Goal: Use online tool/utility: Use online tool/utility

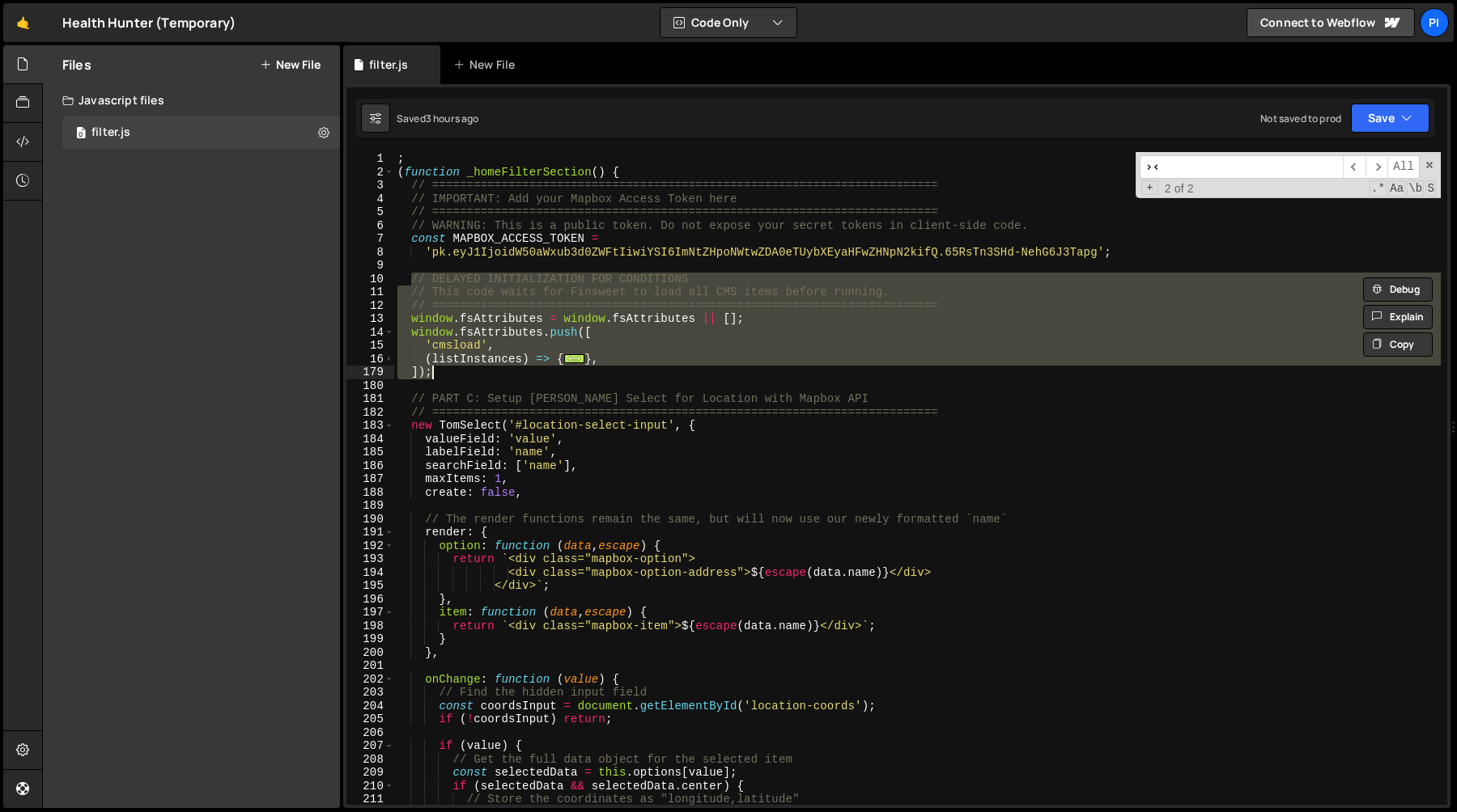
click at [515, 169] on div "; ( function _homeFilterSection ( ) { // ======================================…" at bounding box center [917, 492] width 1046 height 680
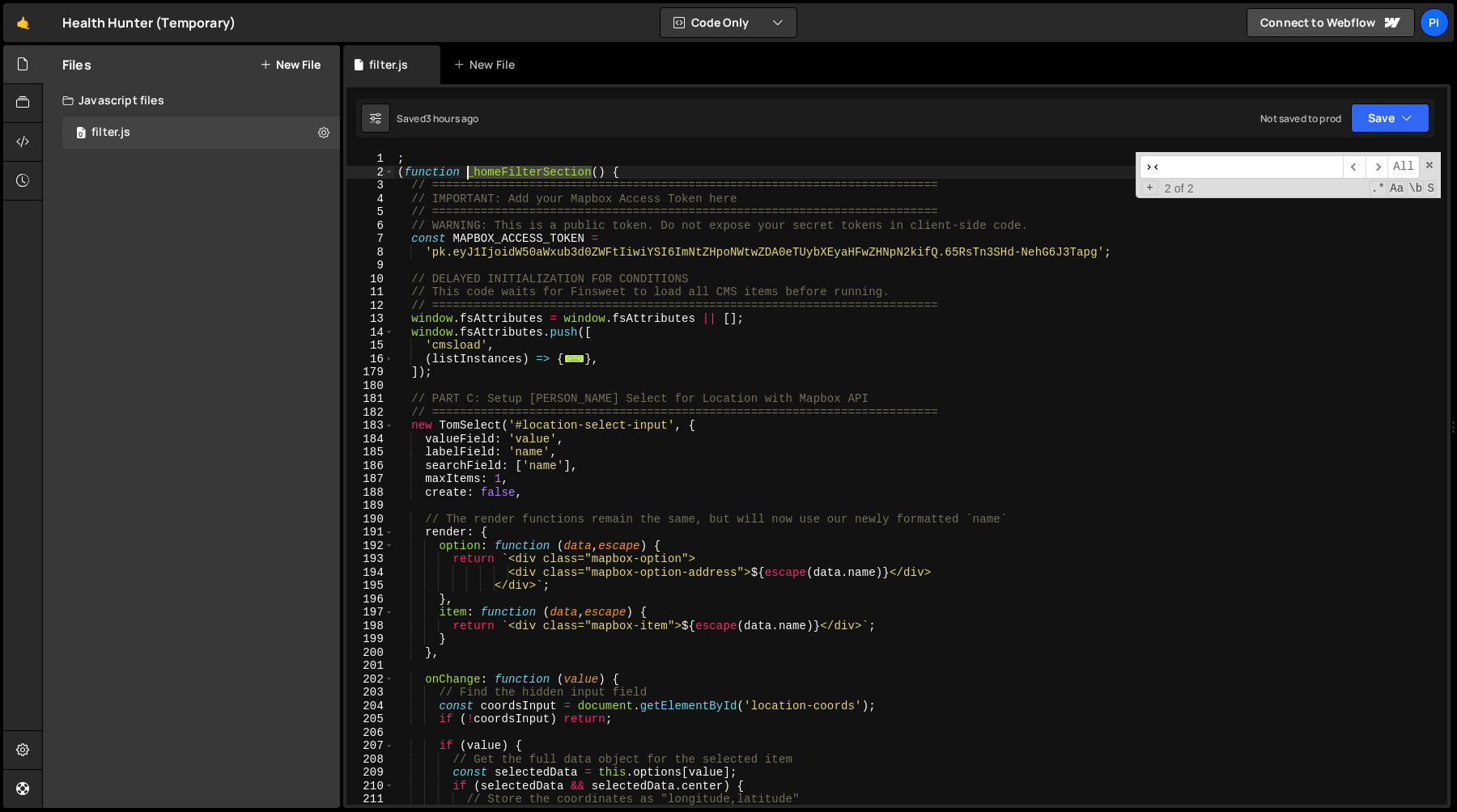
click at [515, 169] on div "; ( function _homeFilterSection ( ) { // ======================================…" at bounding box center [917, 492] width 1046 height 680
click at [575, 175] on div "; ( function _homeFilterSection ( ) { // ======================================…" at bounding box center [917, 478] width 1046 height 653
click at [575, 175] on div "; ( function _homeFilterSection ( ) { // ======================================…" at bounding box center [917, 492] width 1046 height 680
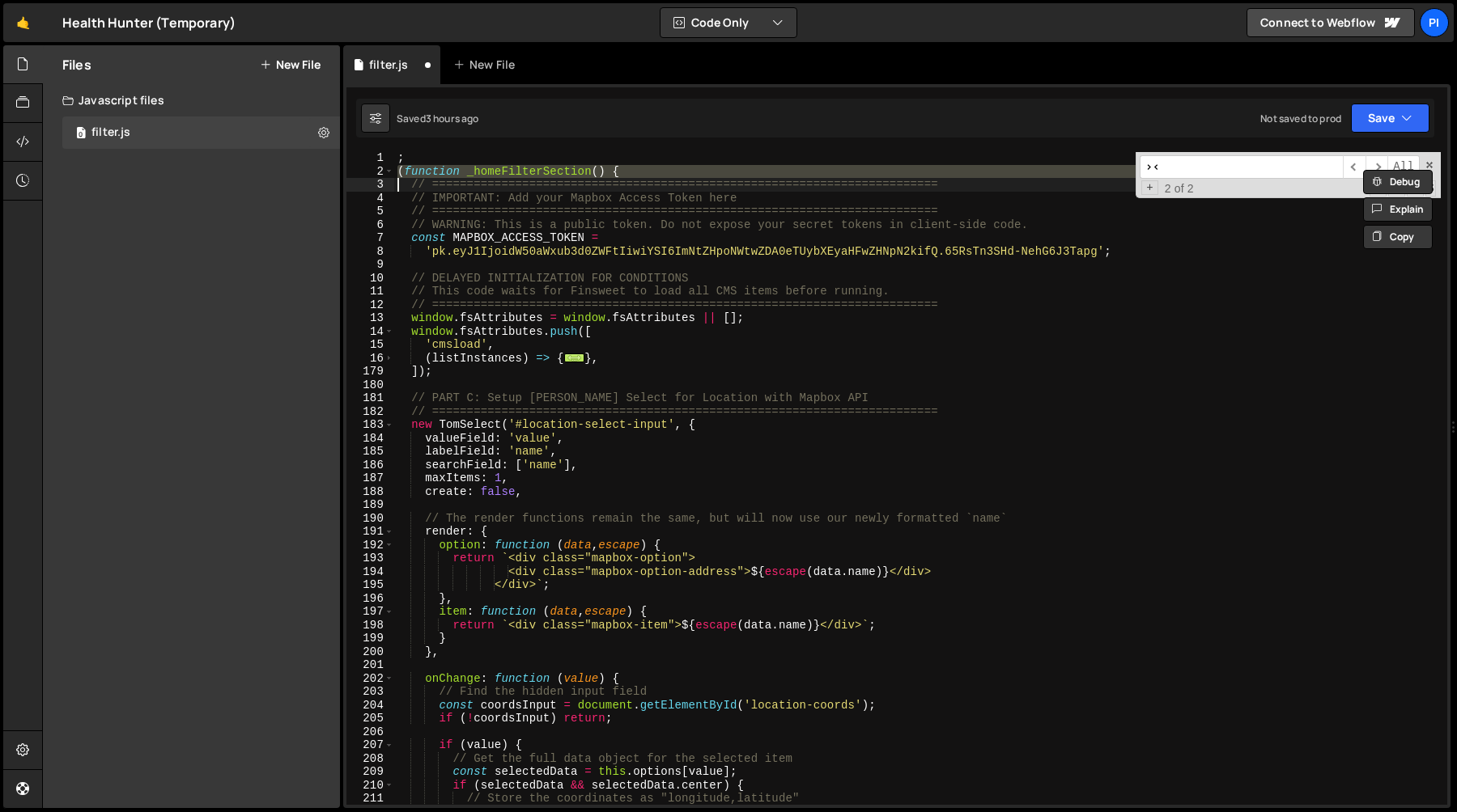
click at [614, 213] on div "; ( function _homeFilterSection ( ) { // ======================================…" at bounding box center [917, 491] width 1046 height 680
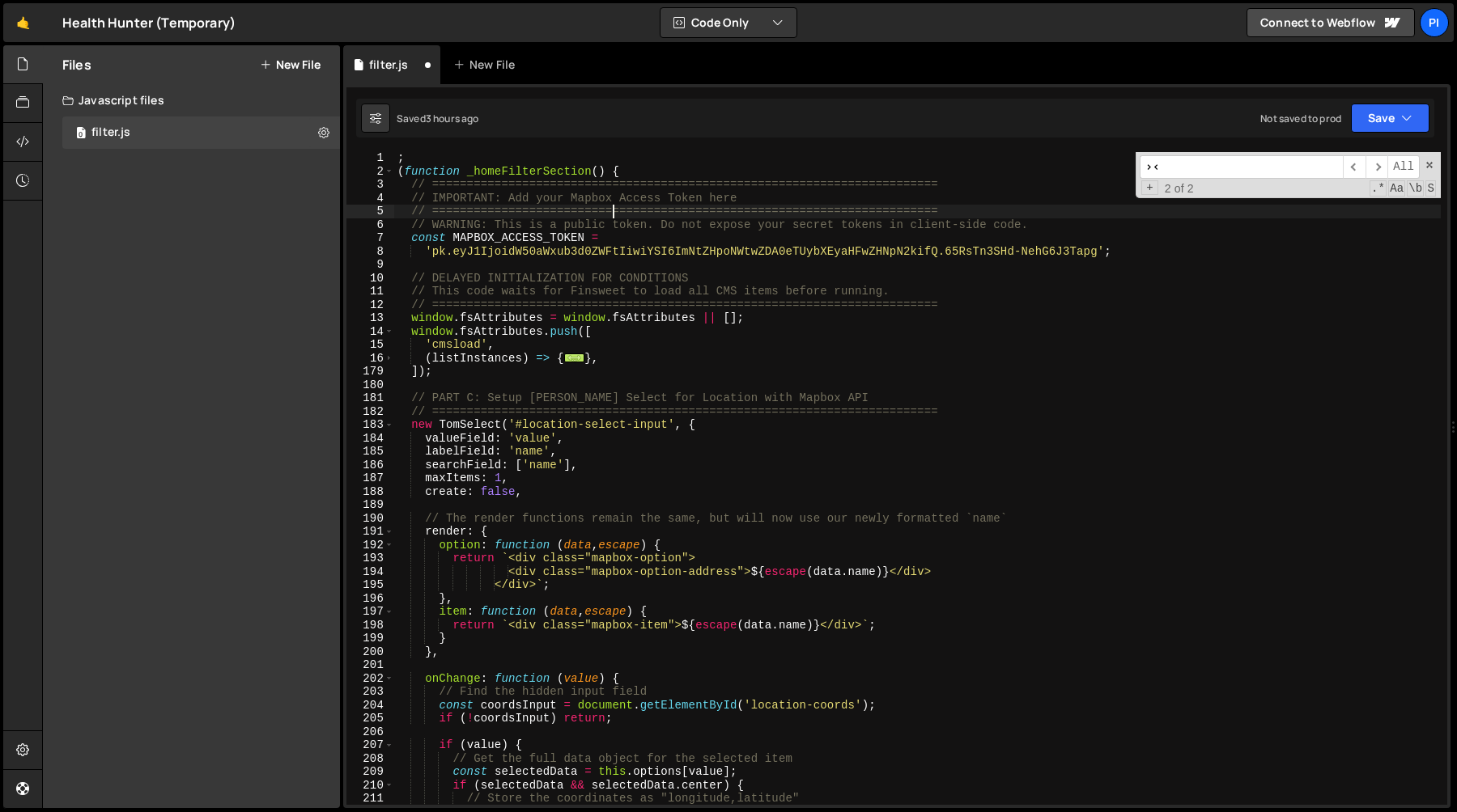
click at [956, 213] on div "; ( function _homeFilterSection ( ) { // ======================================…" at bounding box center [917, 491] width 1046 height 680
click at [1135, 258] on div "; ( function _homeFilterSection ( ) { // ======================================…" at bounding box center [917, 491] width 1046 height 680
click at [390, 359] on span at bounding box center [389, 359] width 9 height 14
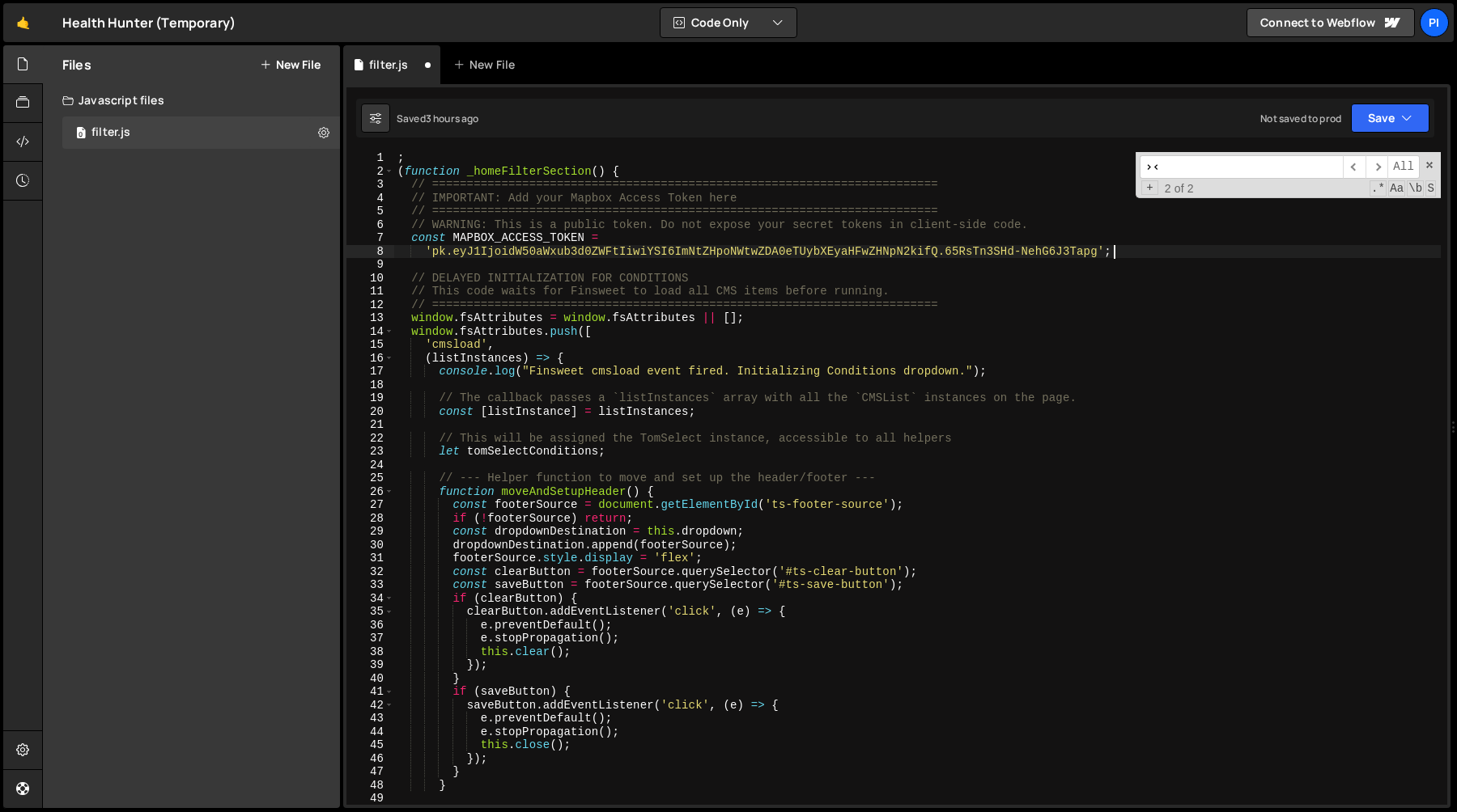
click at [697, 356] on div "; ( function _homeFilterSection ( ) { // ======================================…" at bounding box center [917, 491] width 1046 height 680
type textarea "(listInstances) => {"
click at [672, 266] on div "; ( function _homeFilterSection ( ) { // ======================================…" at bounding box center [917, 491] width 1046 height 680
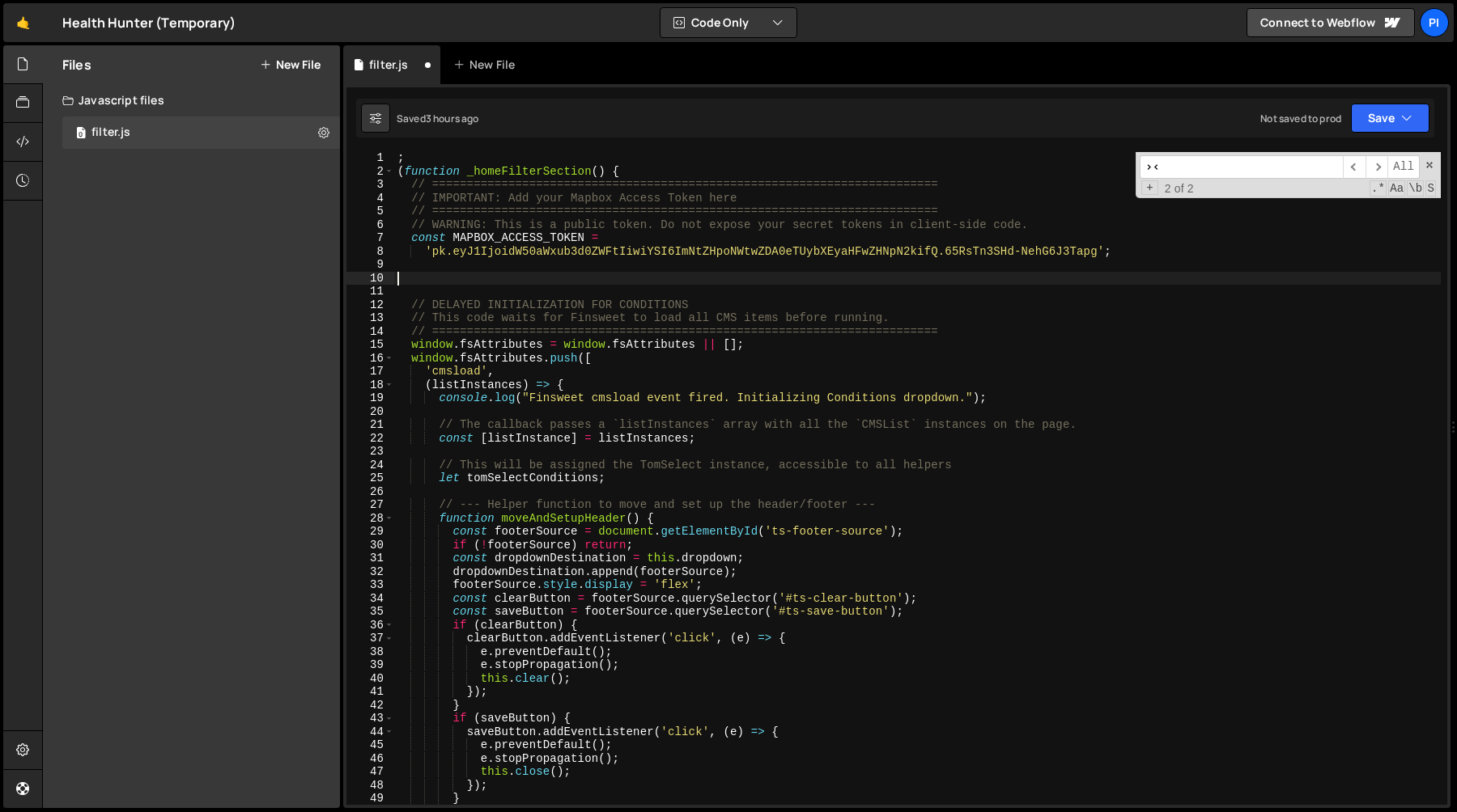
paste textarea "}"
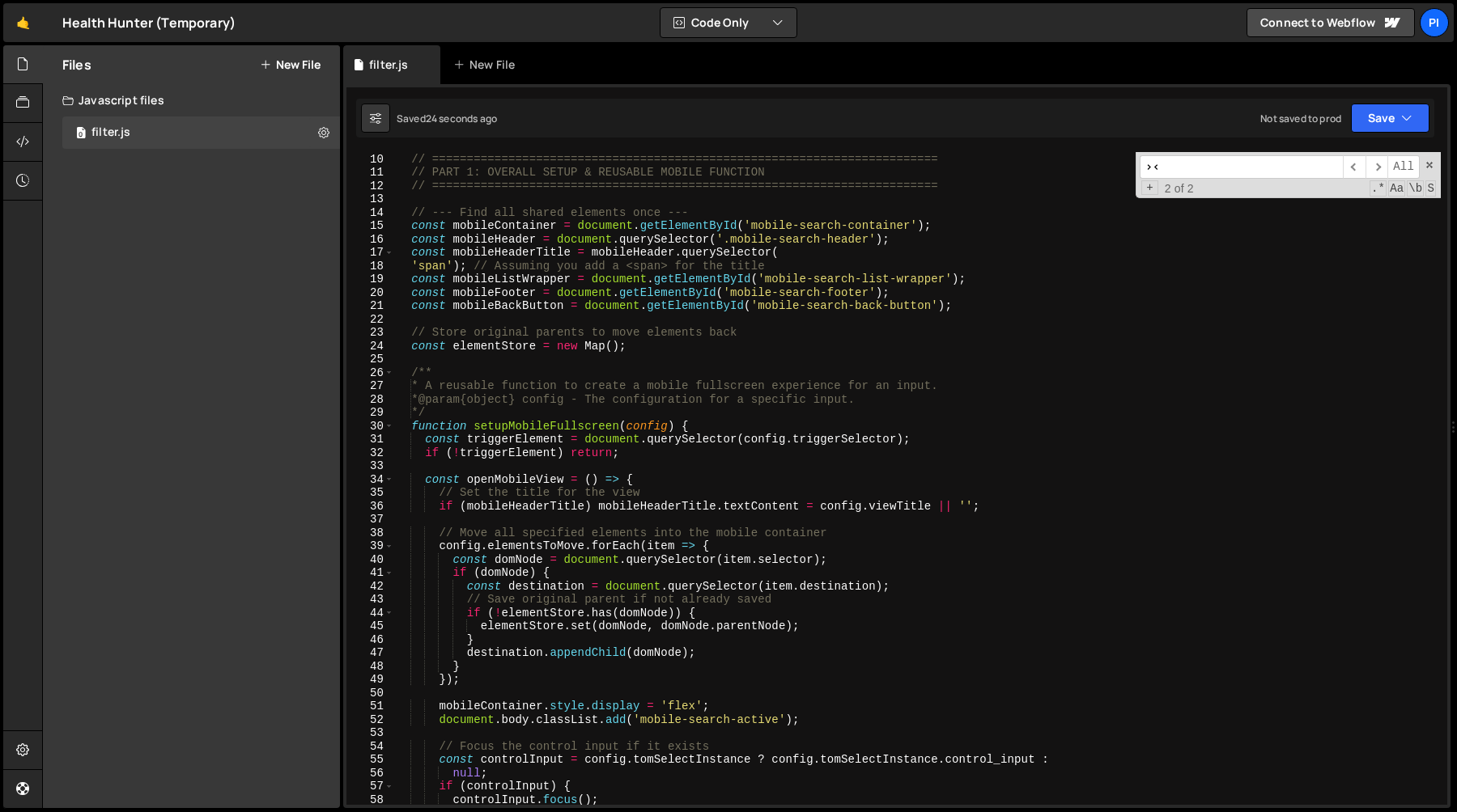
scroll to position [0, 0]
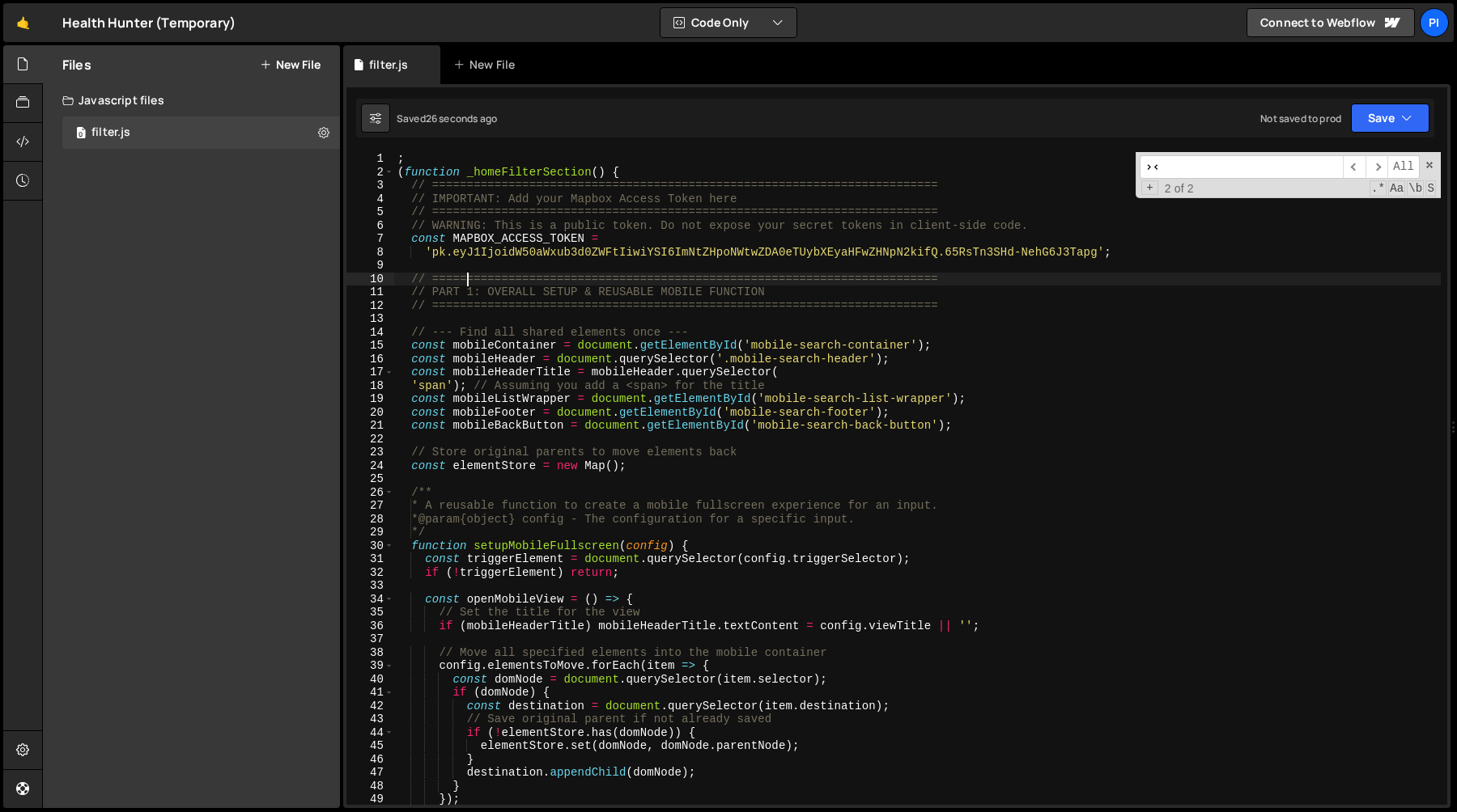
click at [471, 274] on div "; ( function _homeFilterSection ( ) { // ======================================…" at bounding box center [917, 492] width 1046 height 680
type textarea "// ========================================================================="
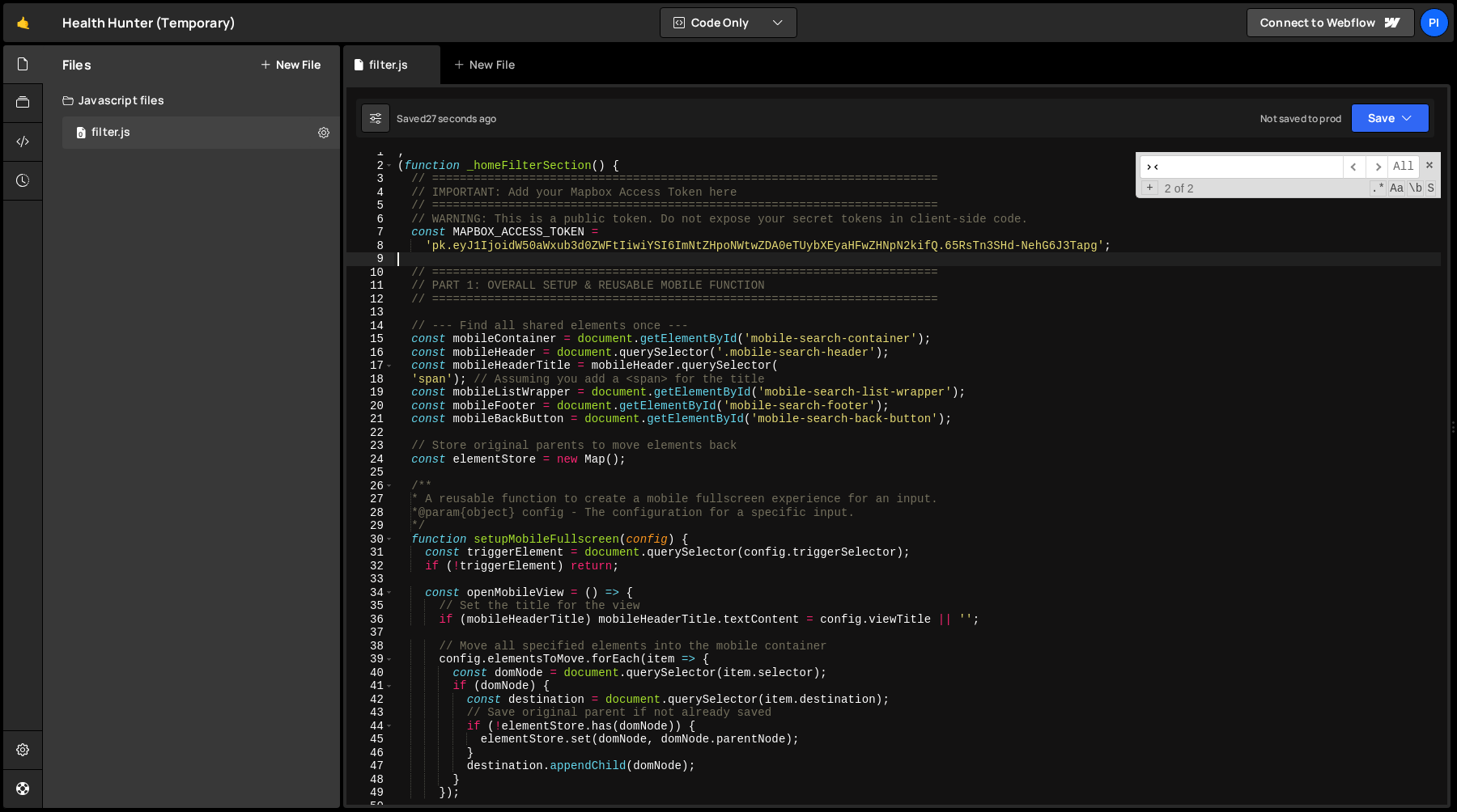
click at [511, 260] on div "; ( function _homeFilterSection ( ) { // ======================================…" at bounding box center [917, 485] width 1046 height 680
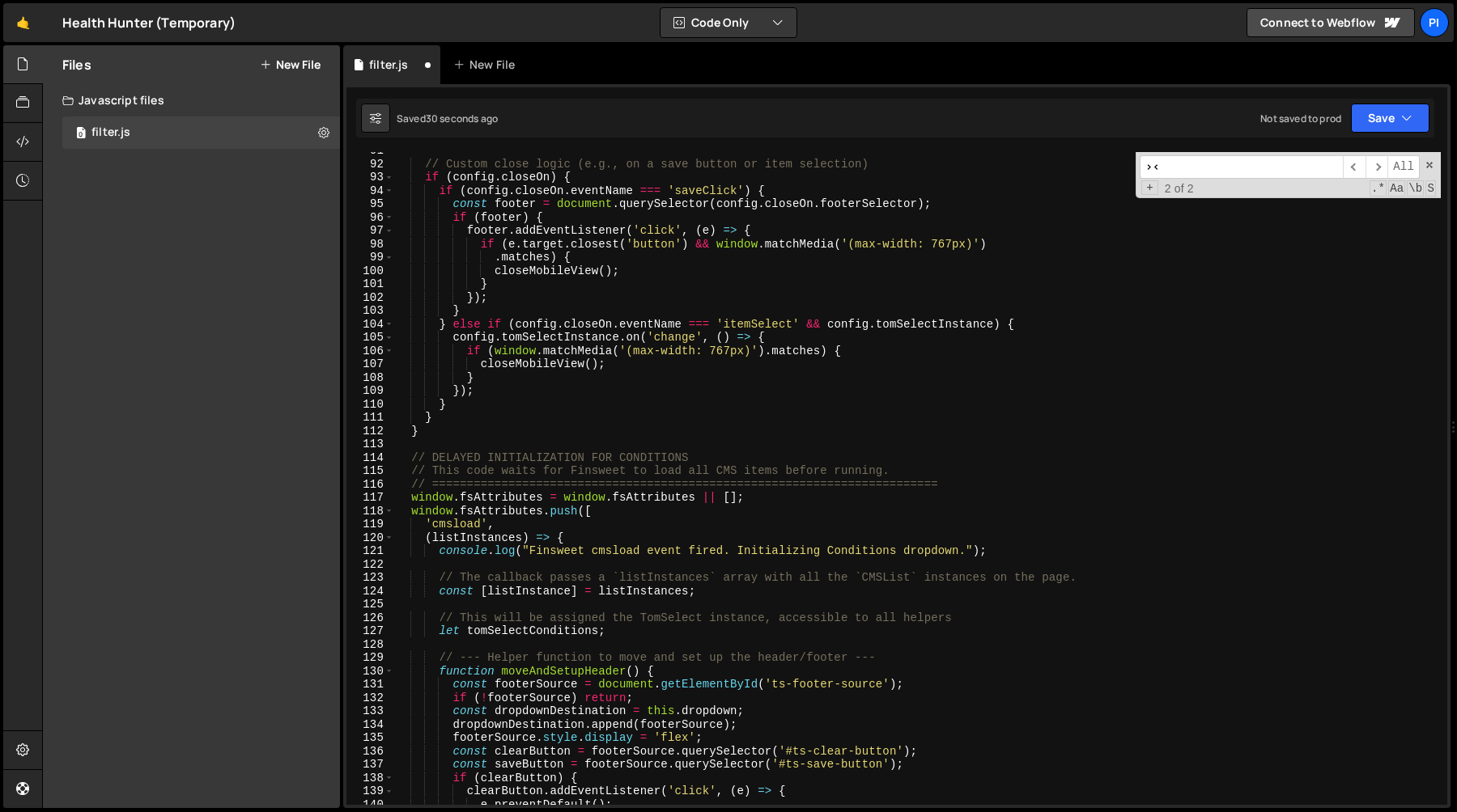
scroll to position [1328, 0]
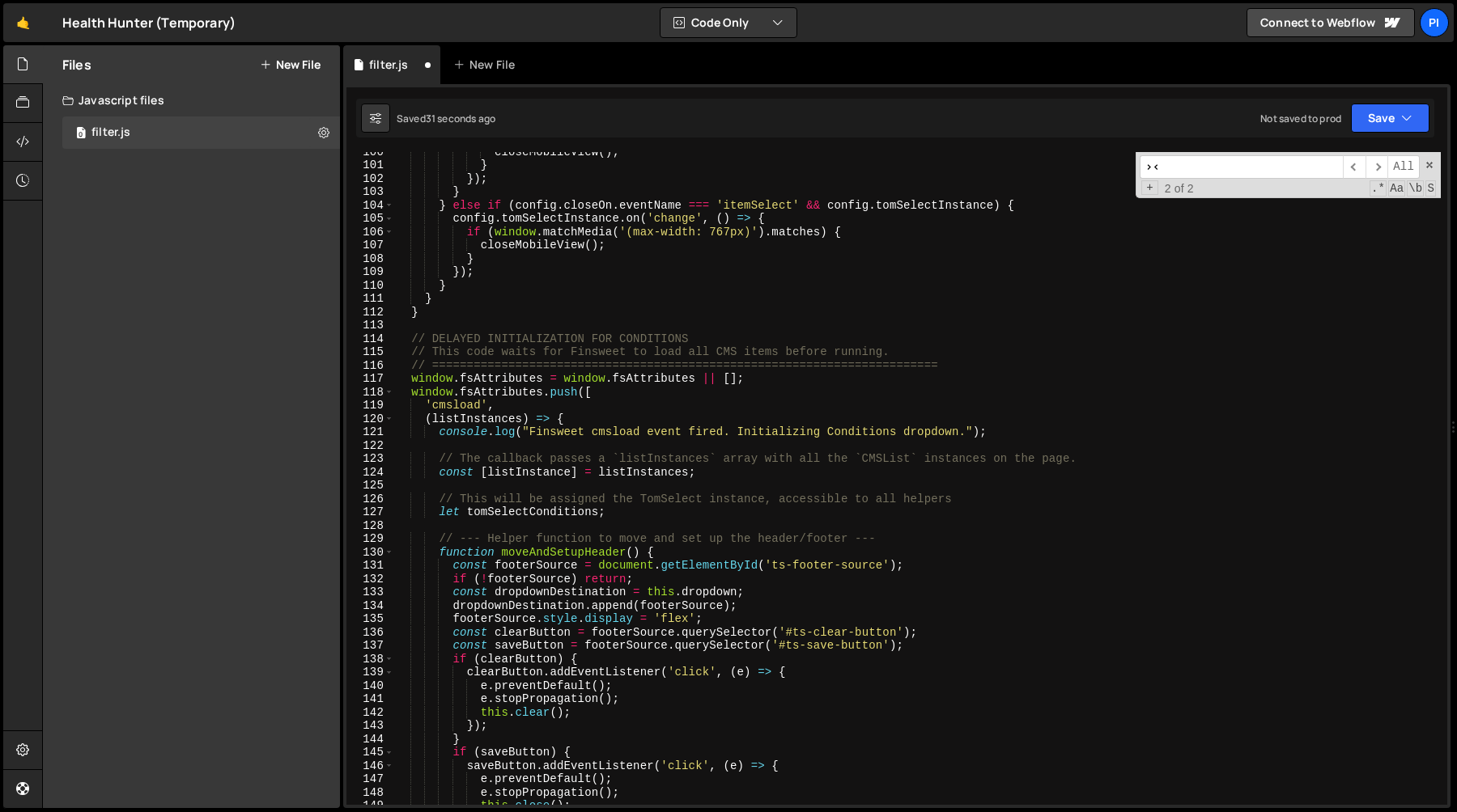
click at [480, 312] on div "closeMobileView ( ) ; } }) ; } } else if ( config . [GEOGRAPHIC_DATA] . eventNa…" at bounding box center [917, 485] width 1046 height 680
type textarea "}"
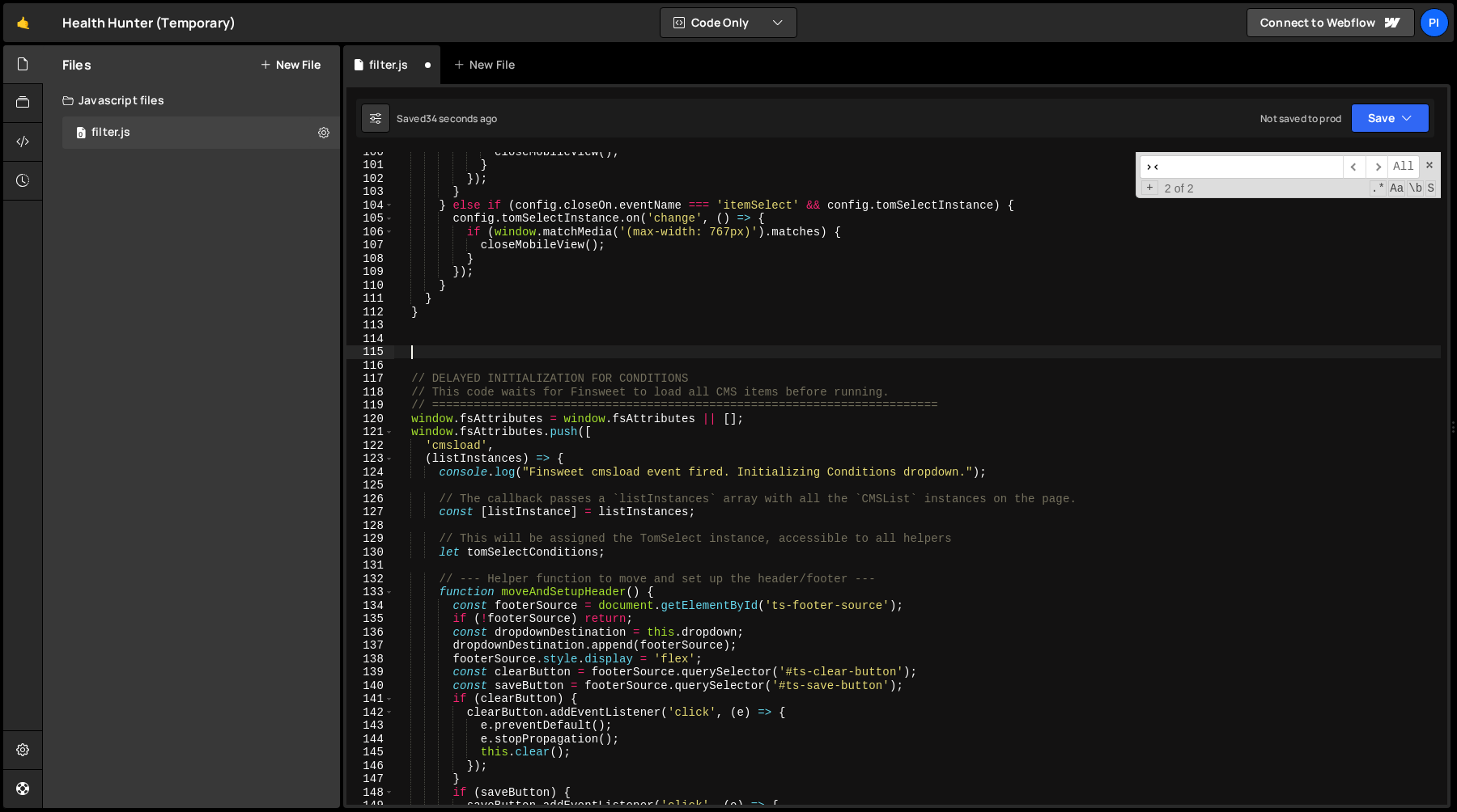
paste textarea "// ========================================================================="
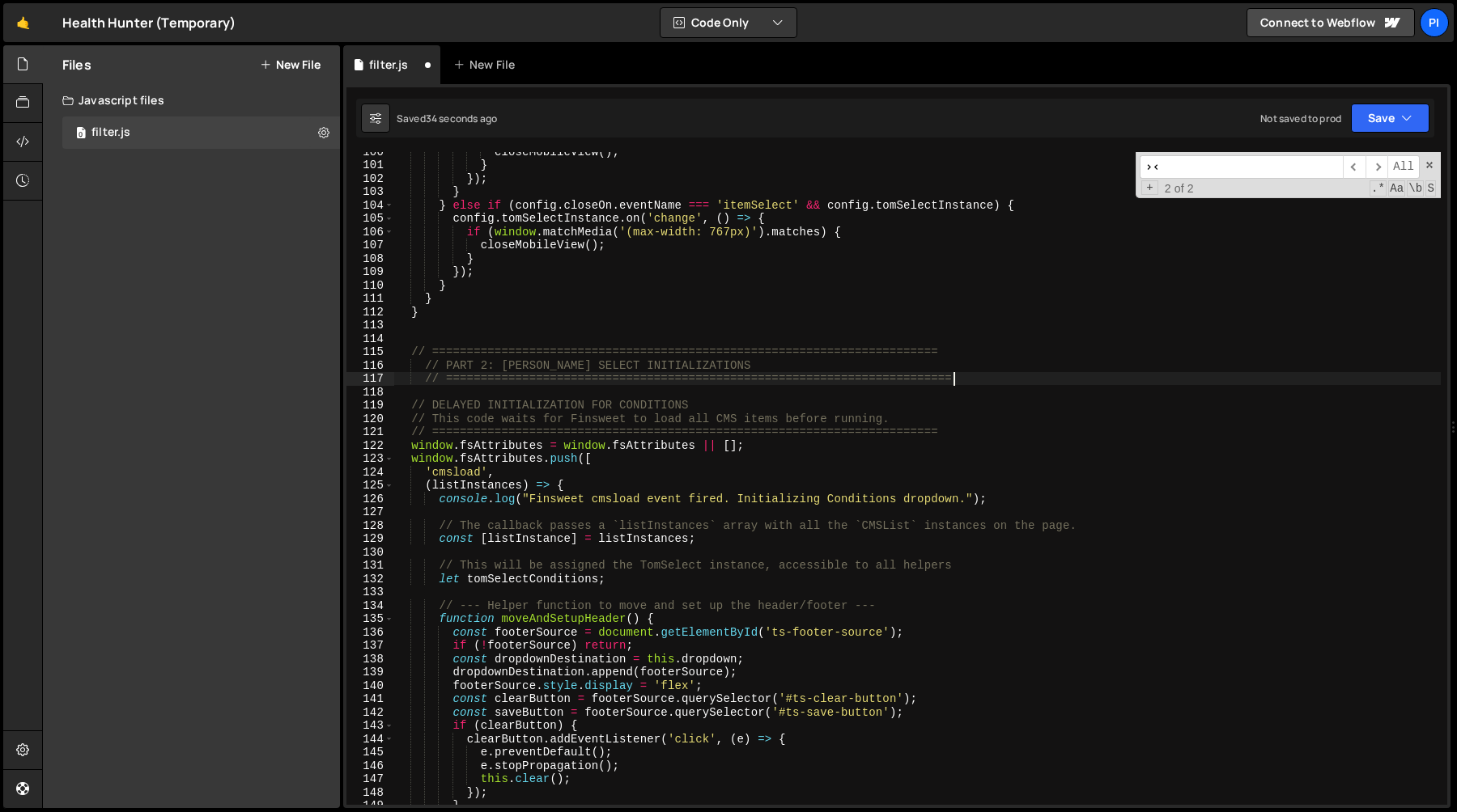
type textarea "// DELAYED INITIALIZATION FOR CONDITIONS"
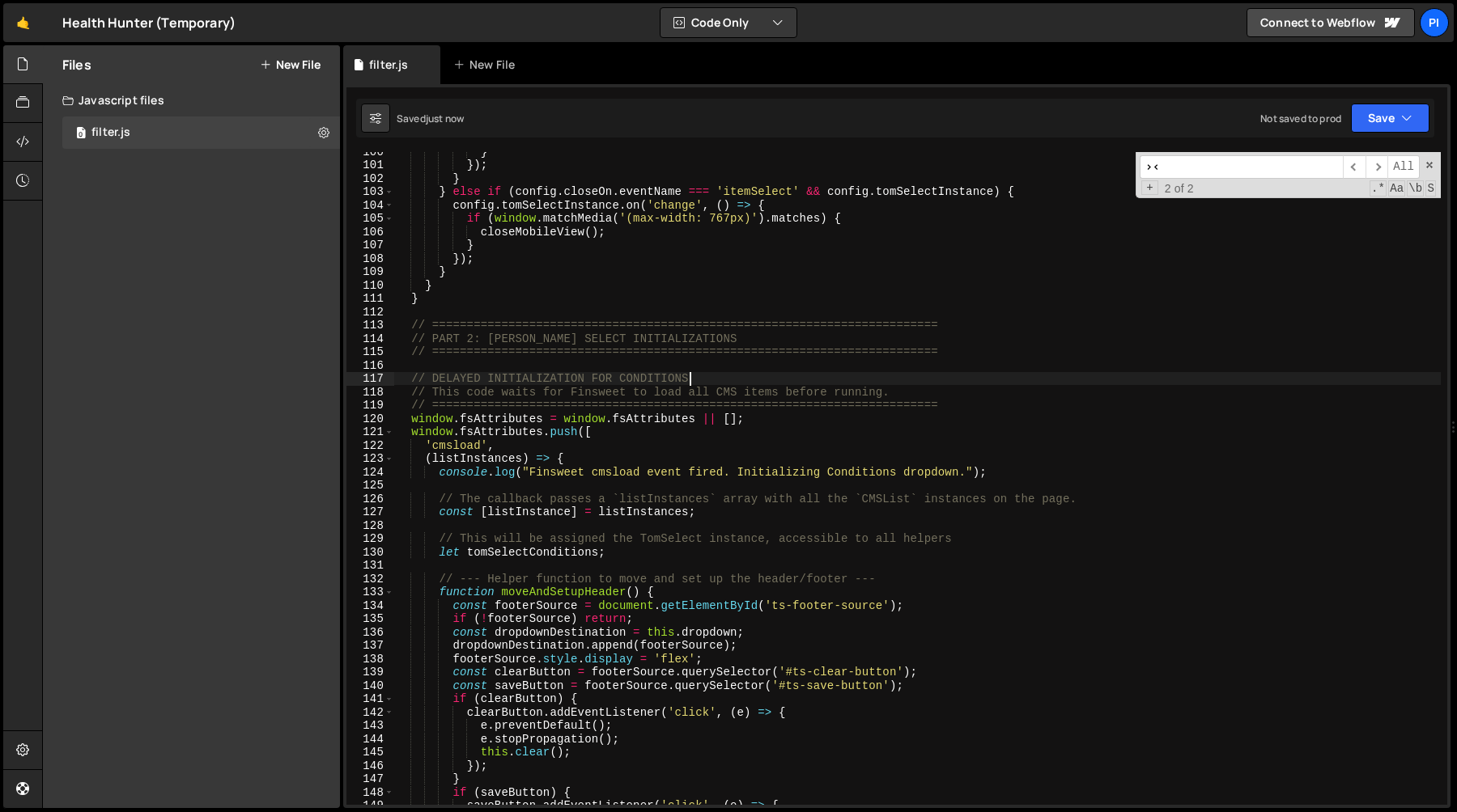
click at [512, 361] on div "} }) ; } } else if ( config . [GEOGRAPHIC_DATA] . eventName === 'itemSelect' &&…" at bounding box center [917, 485] width 1046 height 680
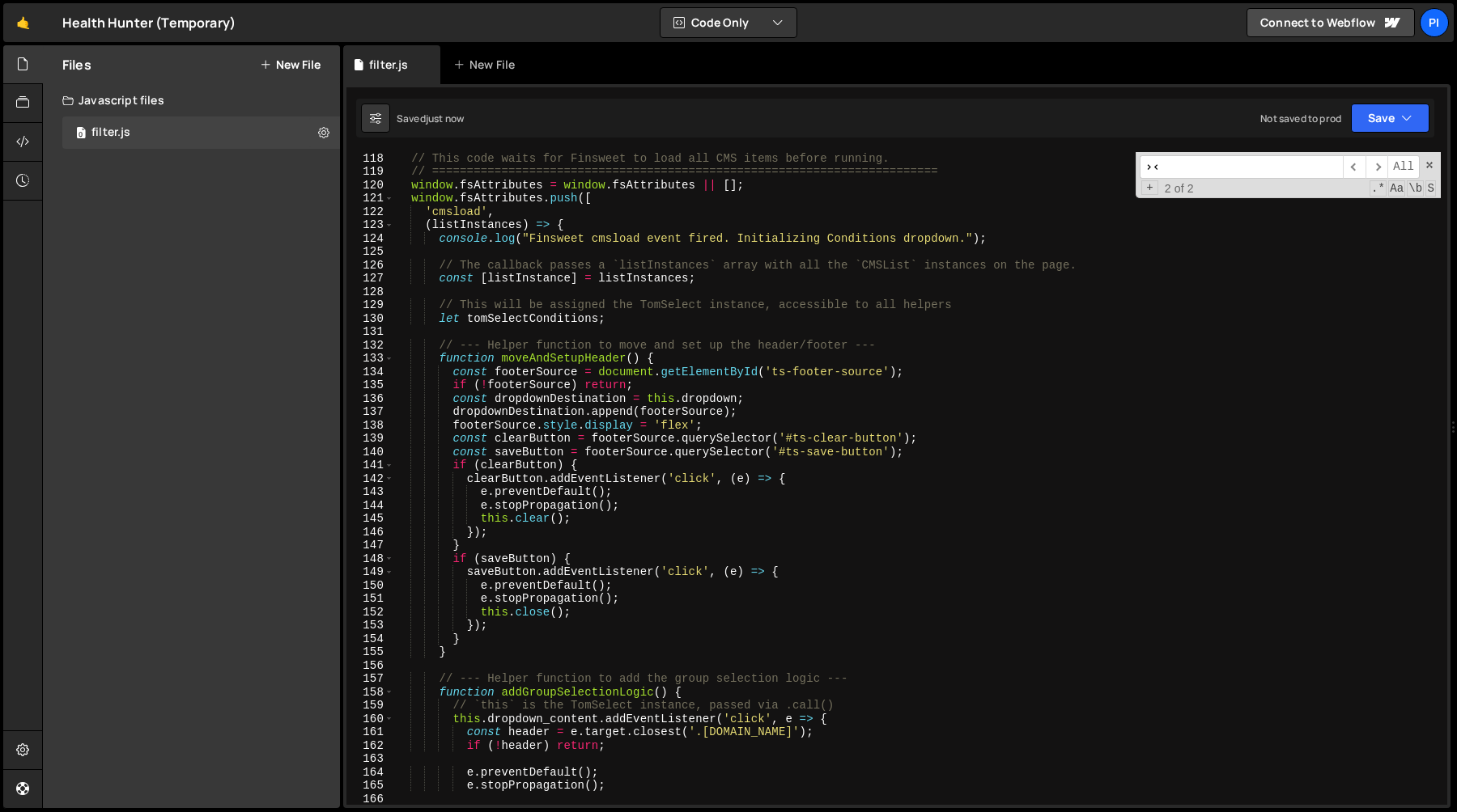
scroll to position [1562, 0]
click at [393, 199] on div "121" at bounding box center [370, 199] width 48 height 14
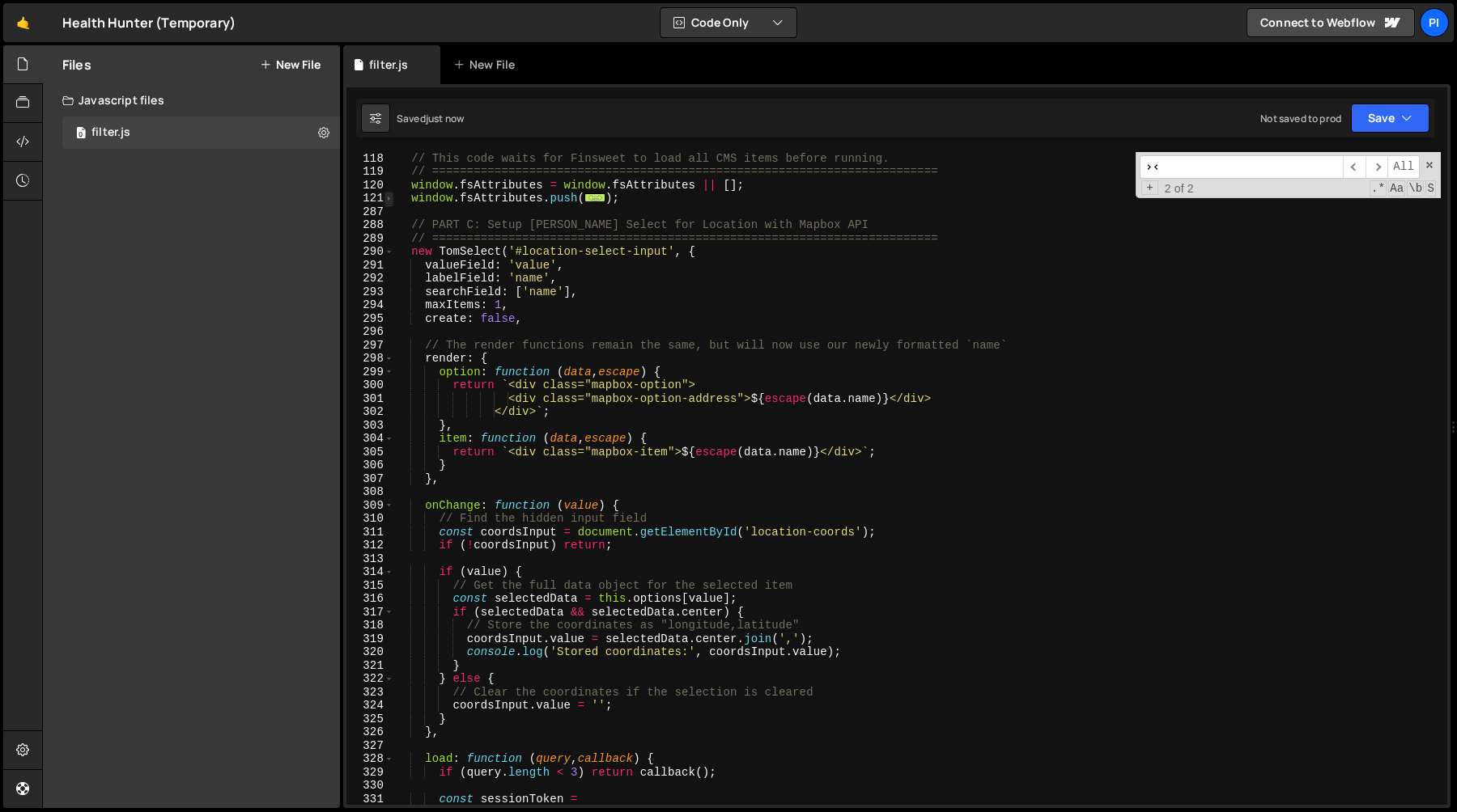
click at [387, 199] on span at bounding box center [389, 199] width 9 height 14
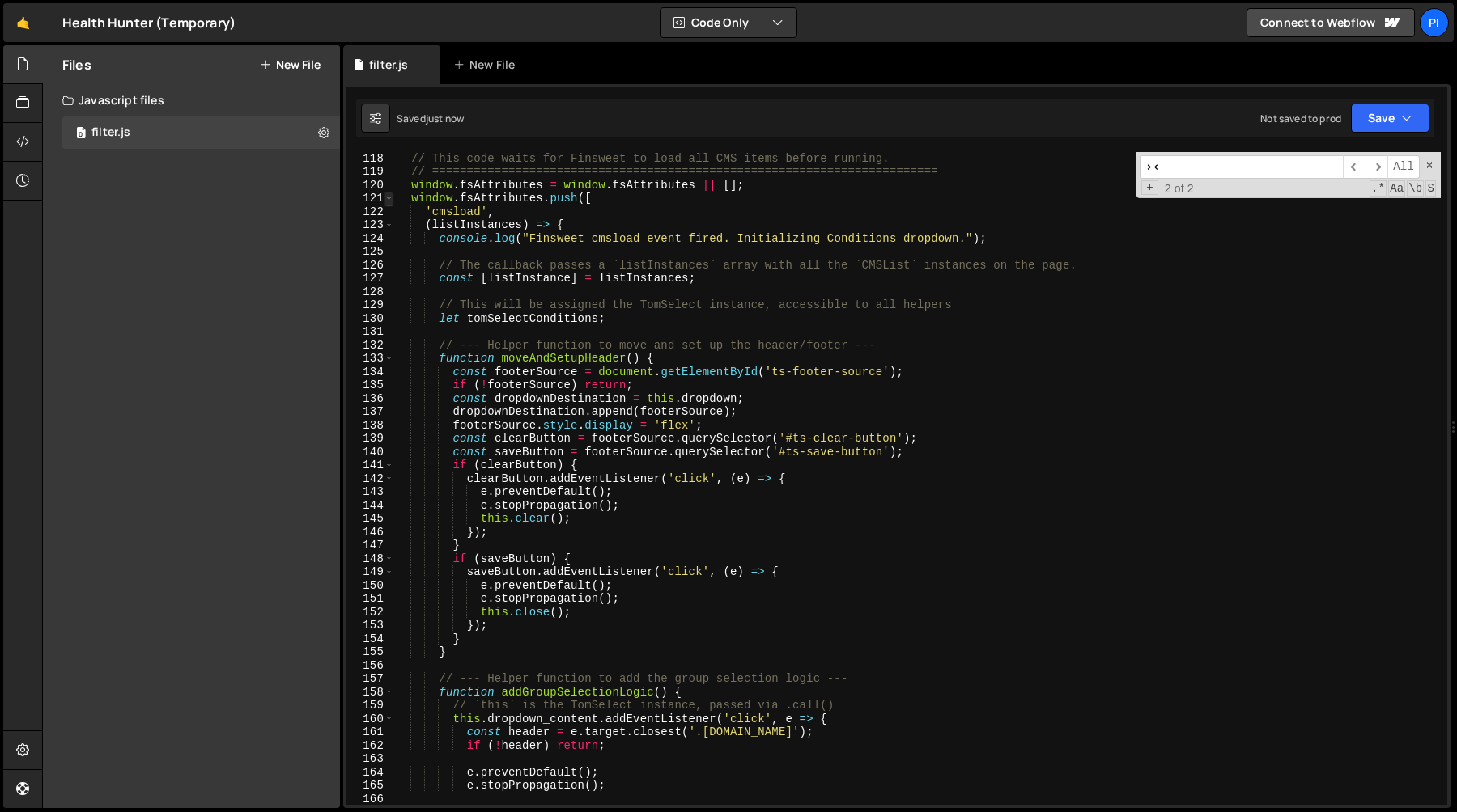
click at [388, 199] on span at bounding box center [389, 199] width 9 height 14
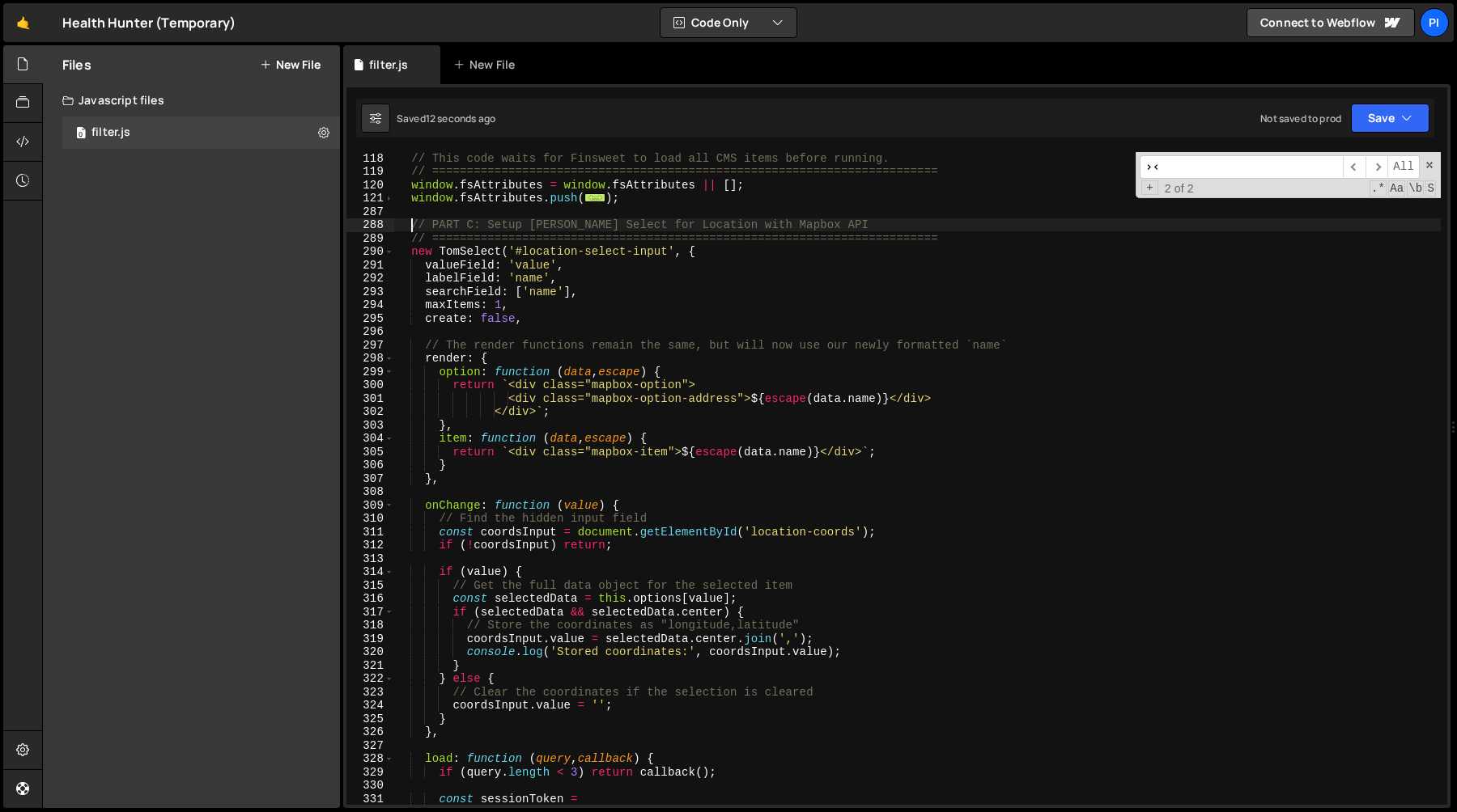
drag, startPoint x: 411, startPoint y: 224, endPoint x: 427, endPoint y: 224, distance: 16.0
click at [411, 224] on div "// This code waits for Finsweet to load all CMS items before running. // ======…" at bounding box center [917, 491] width 1046 height 680
click at [976, 237] on div "// This code waits for Finsweet to load all CMS items before running. // ======…" at bounding box center [917, 491] width 1046 height 680
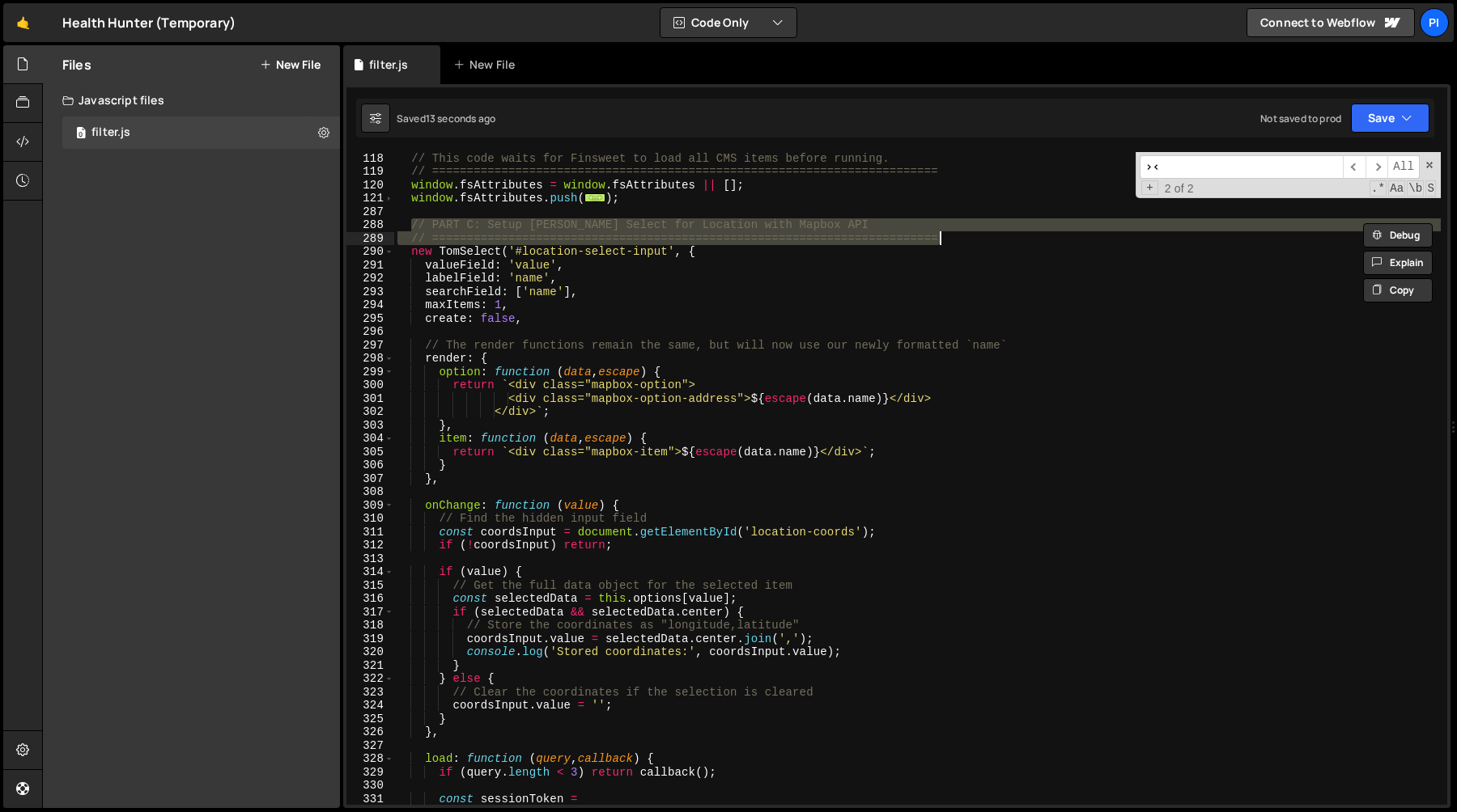
paste textarea "--- Config and Init for Location ---"
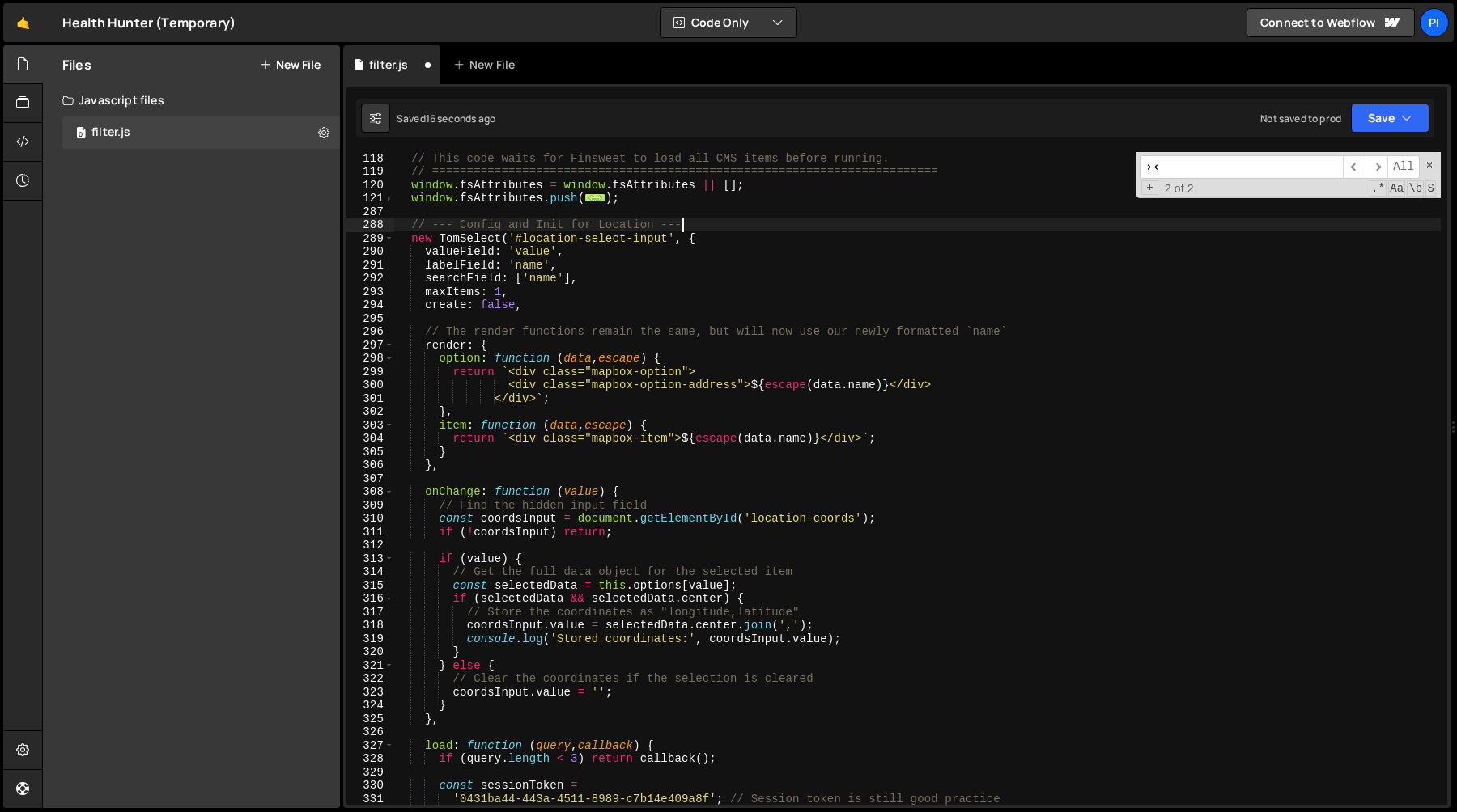
click at [388, 238] on span at bounding box center [389, 239] width 9 height 14
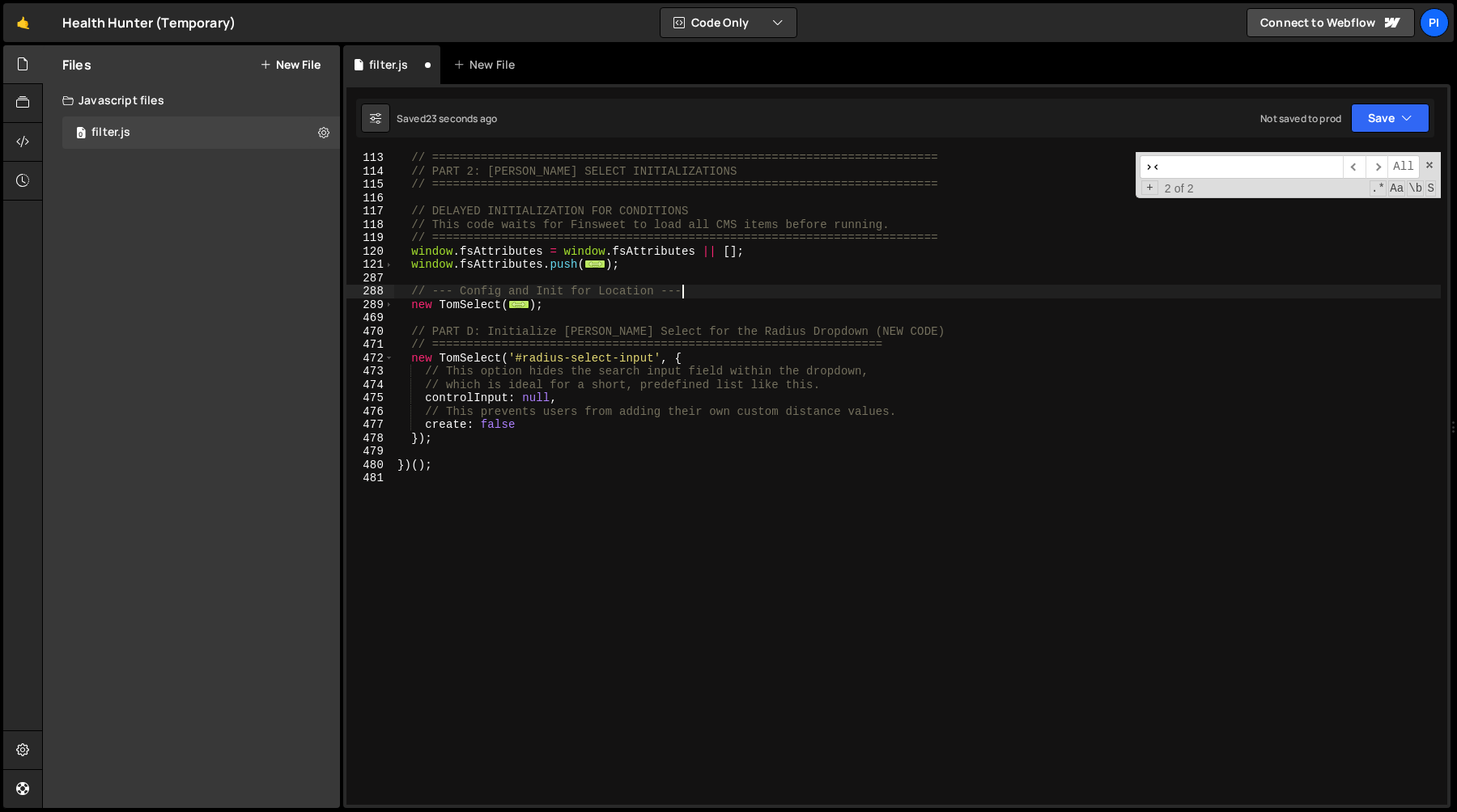
drag, startPoint x: 411, startPoint y: 332, endPoint x: 483, endPoint y: 335, distance: 72.1
click at [411, 332] on div "// ========================================================================= //…" at bounding box center [917, 491] width 1046 height 680
click at [931, 342] on div "// ========================================================================= //…" at bounding box center [917, 491] width 1046 height 680
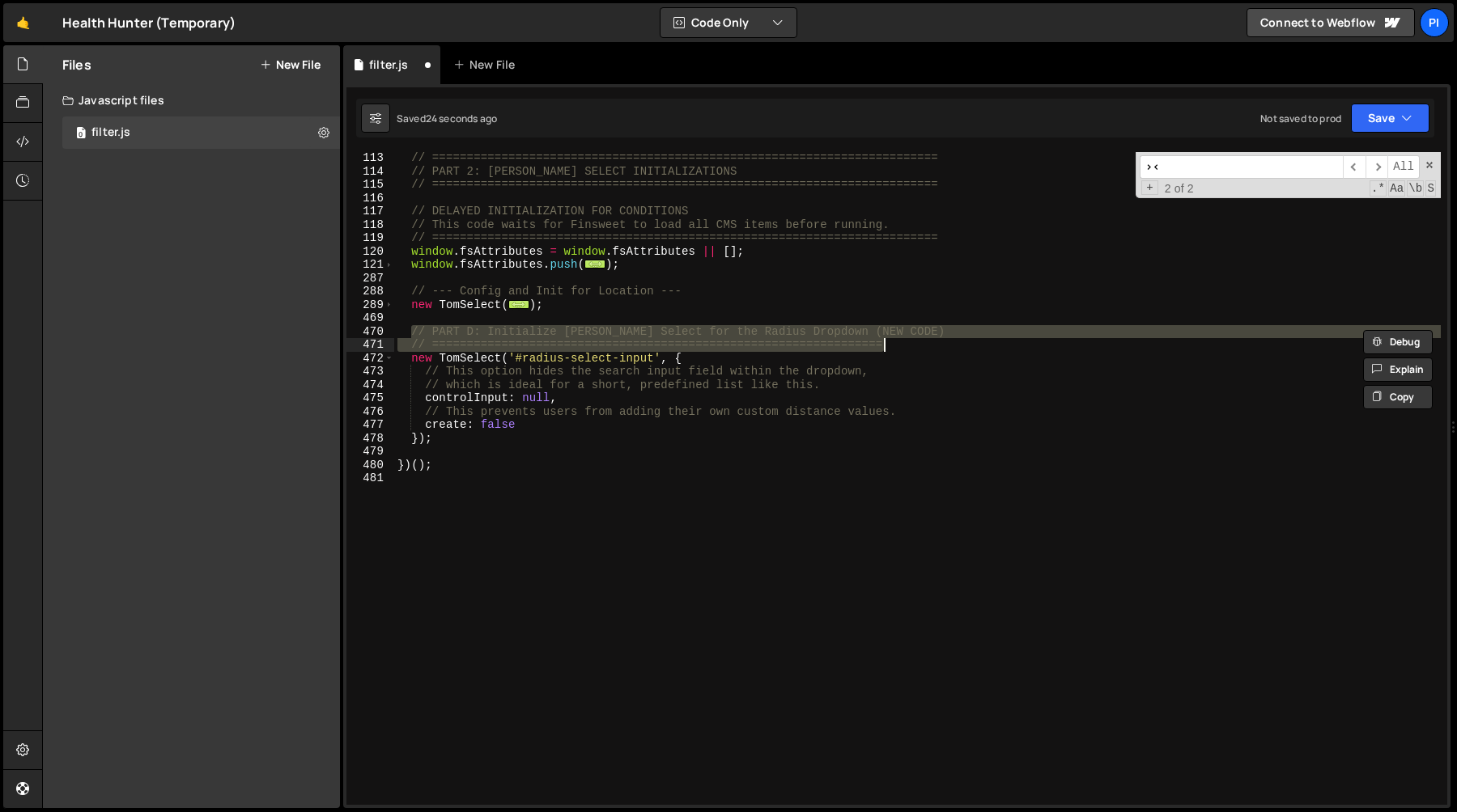
paste textarea "--- Config and Init for Radius ---"
type textarea "// --- Config and Init for Radius ---"
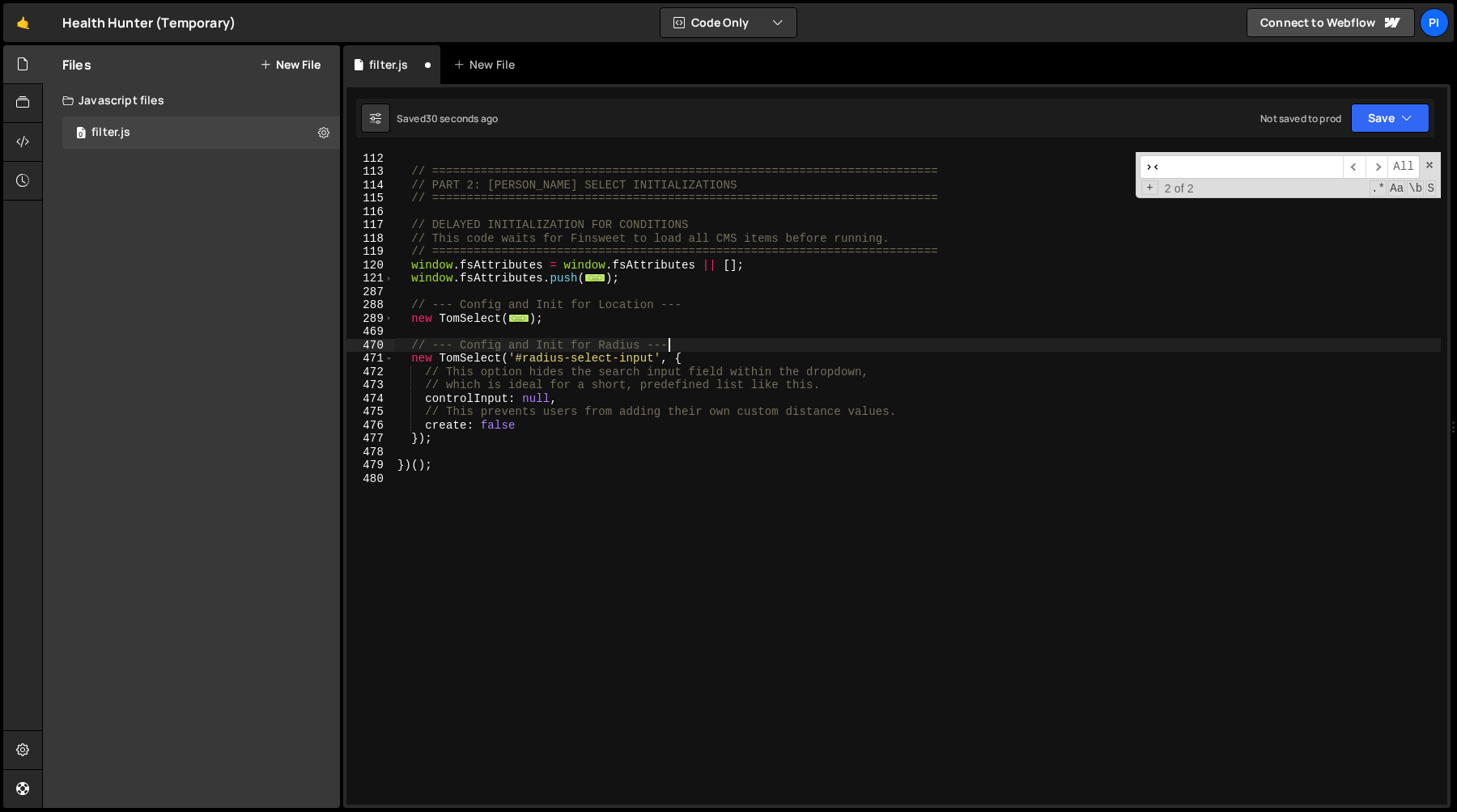
drag, startPoint x: 408, startPoint y: 290, endPoint x: 424, endPoint y: 306, distance: 22.6
click at [408, 290] on div "// ========================================================================= //…" at bounding box center [917, 491] width 1046 height 680
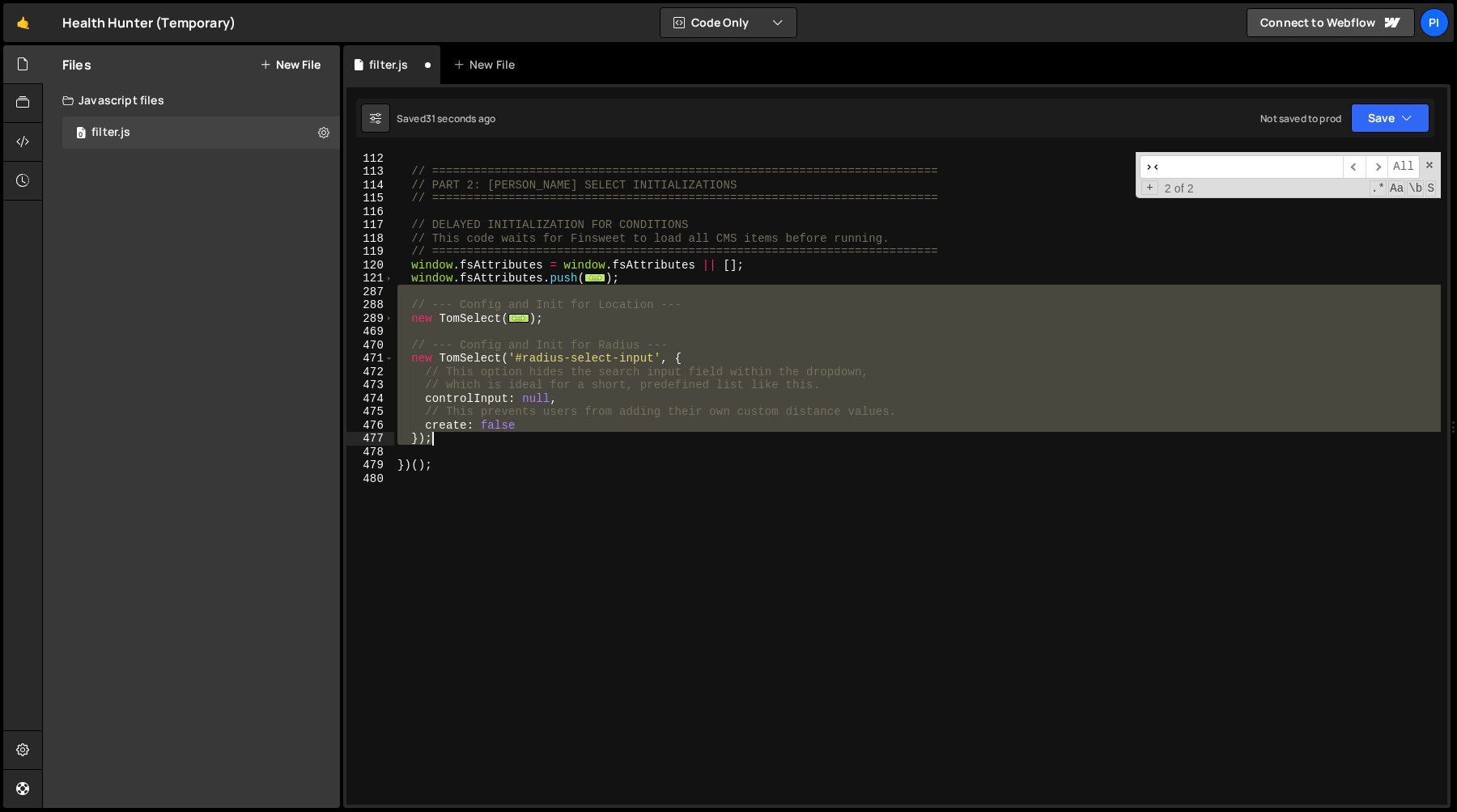
click at [451, 439] on div "// ========================================================================= //…" at bounding box center [917, 491] width 1046 height 680
type textarea "create: false });"
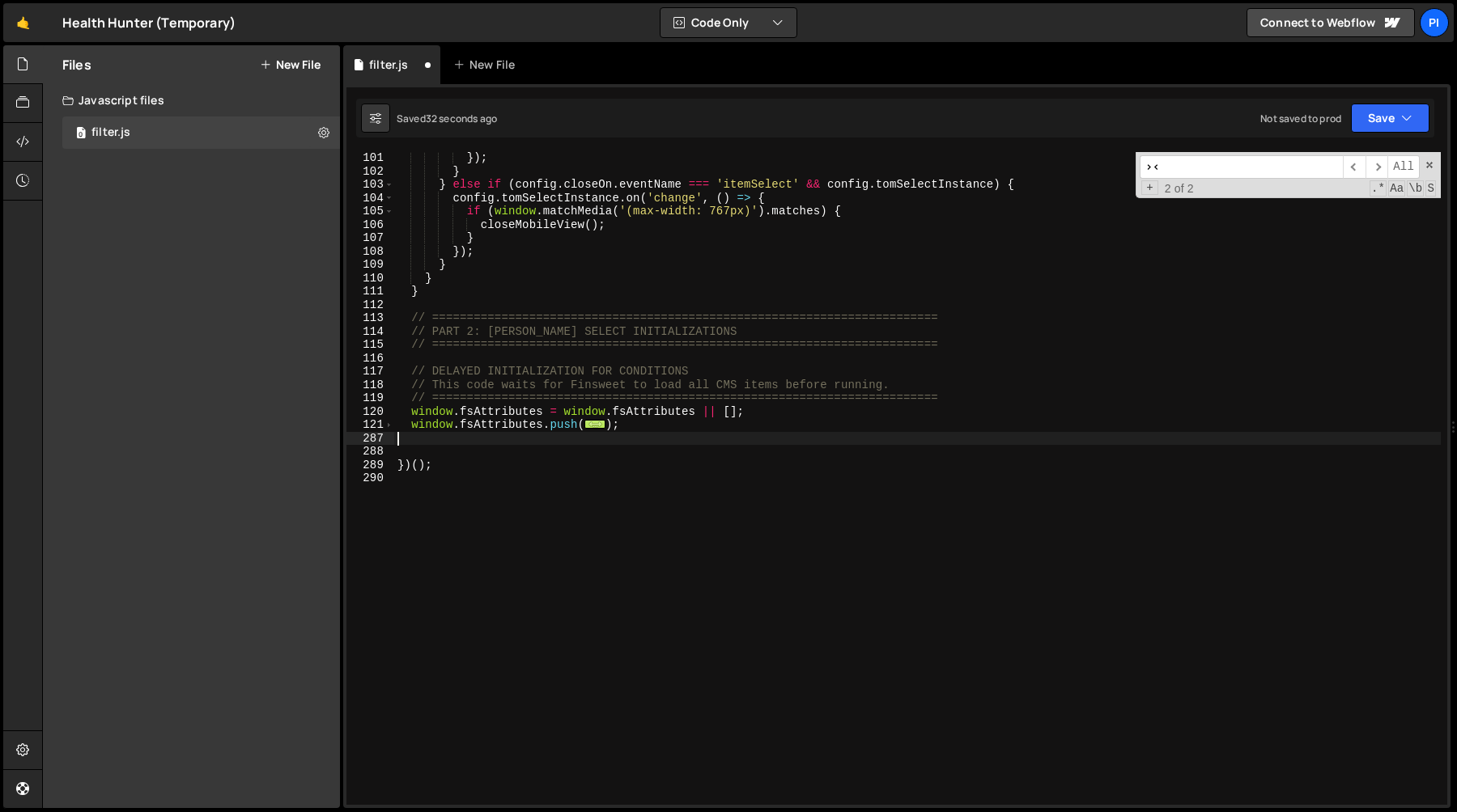
scroll to position [1322, 0]
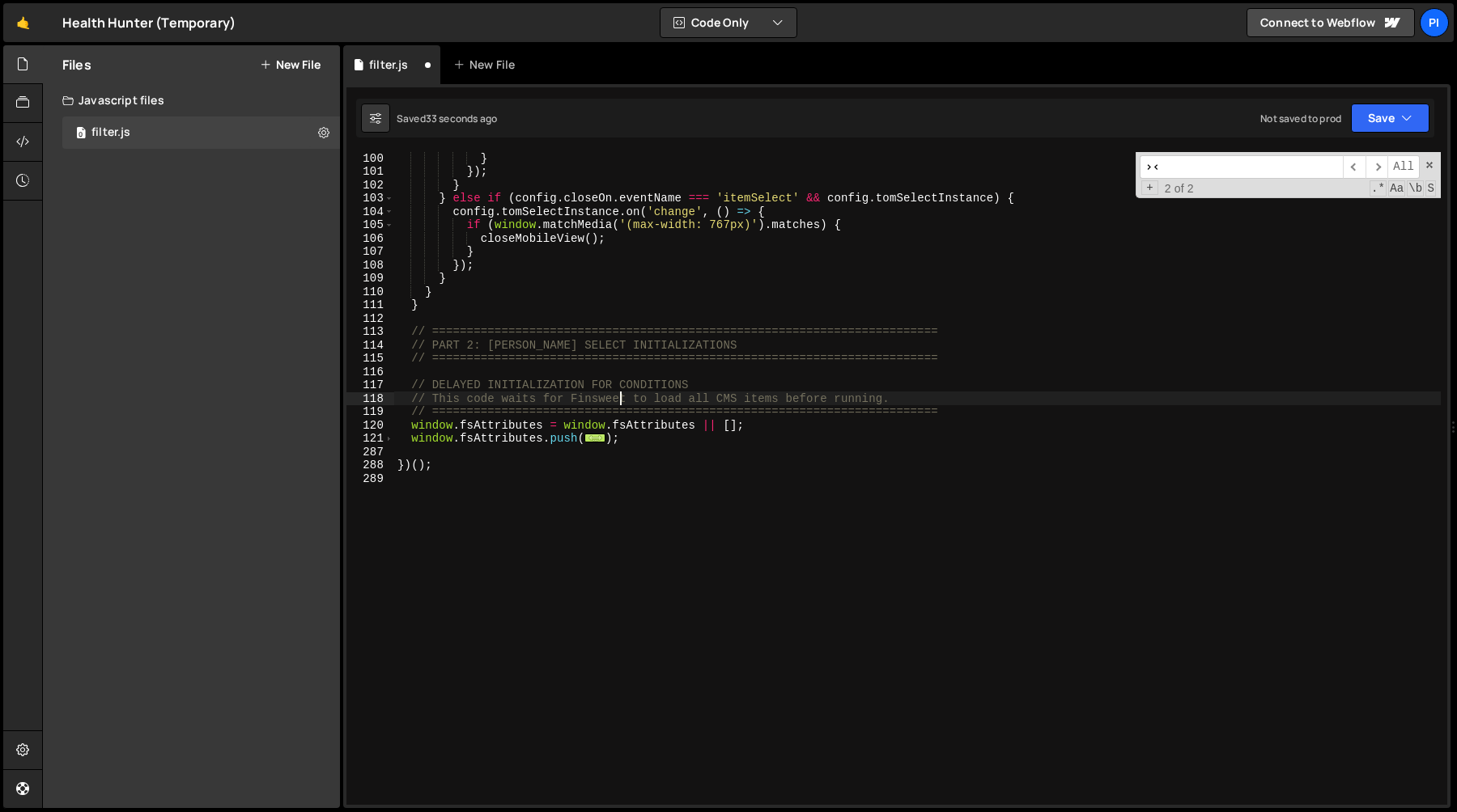
type textarea "// DELAYED INITIALIZATION FOR CONDITIONS"
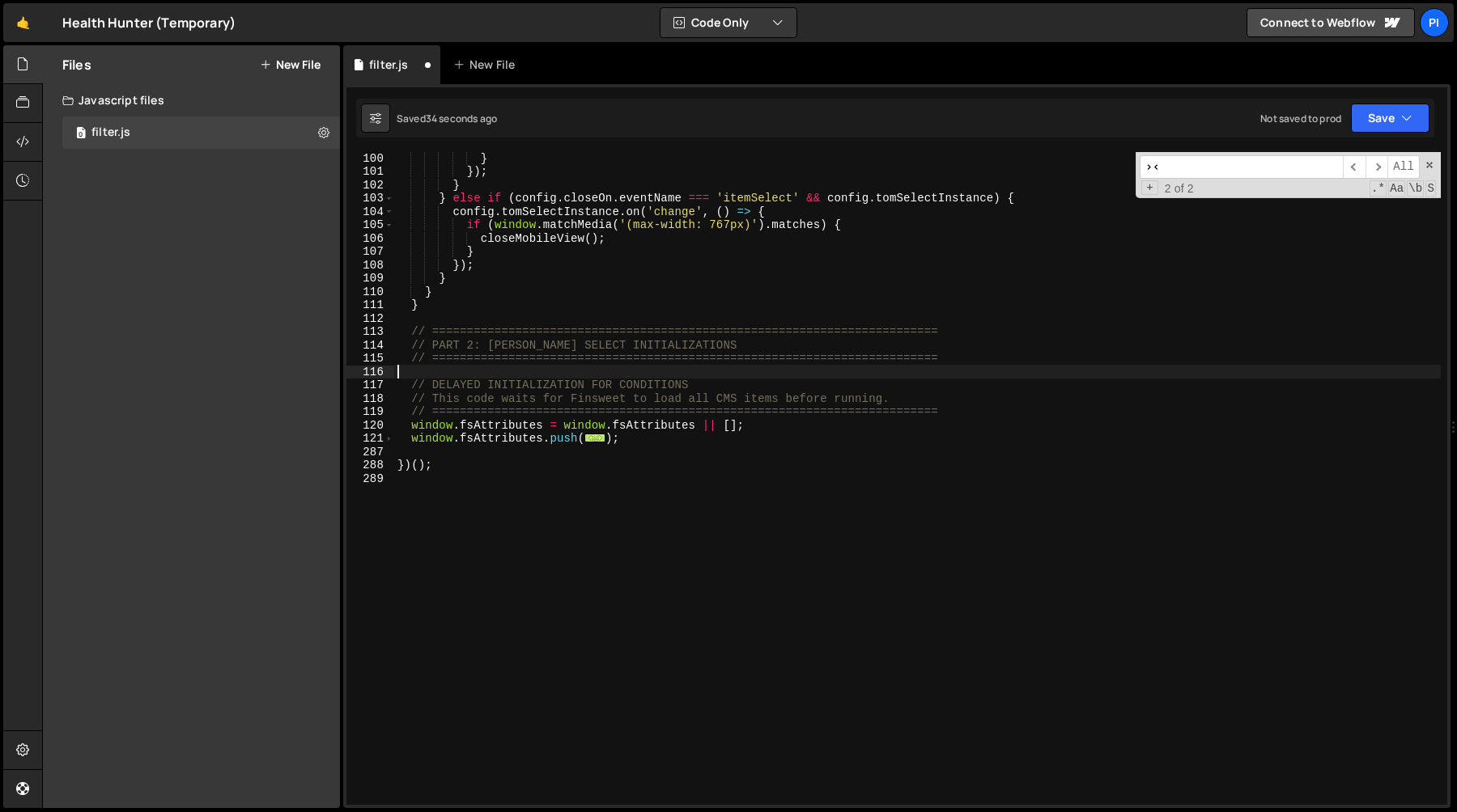
paste textarea "});"
type textarea "});"
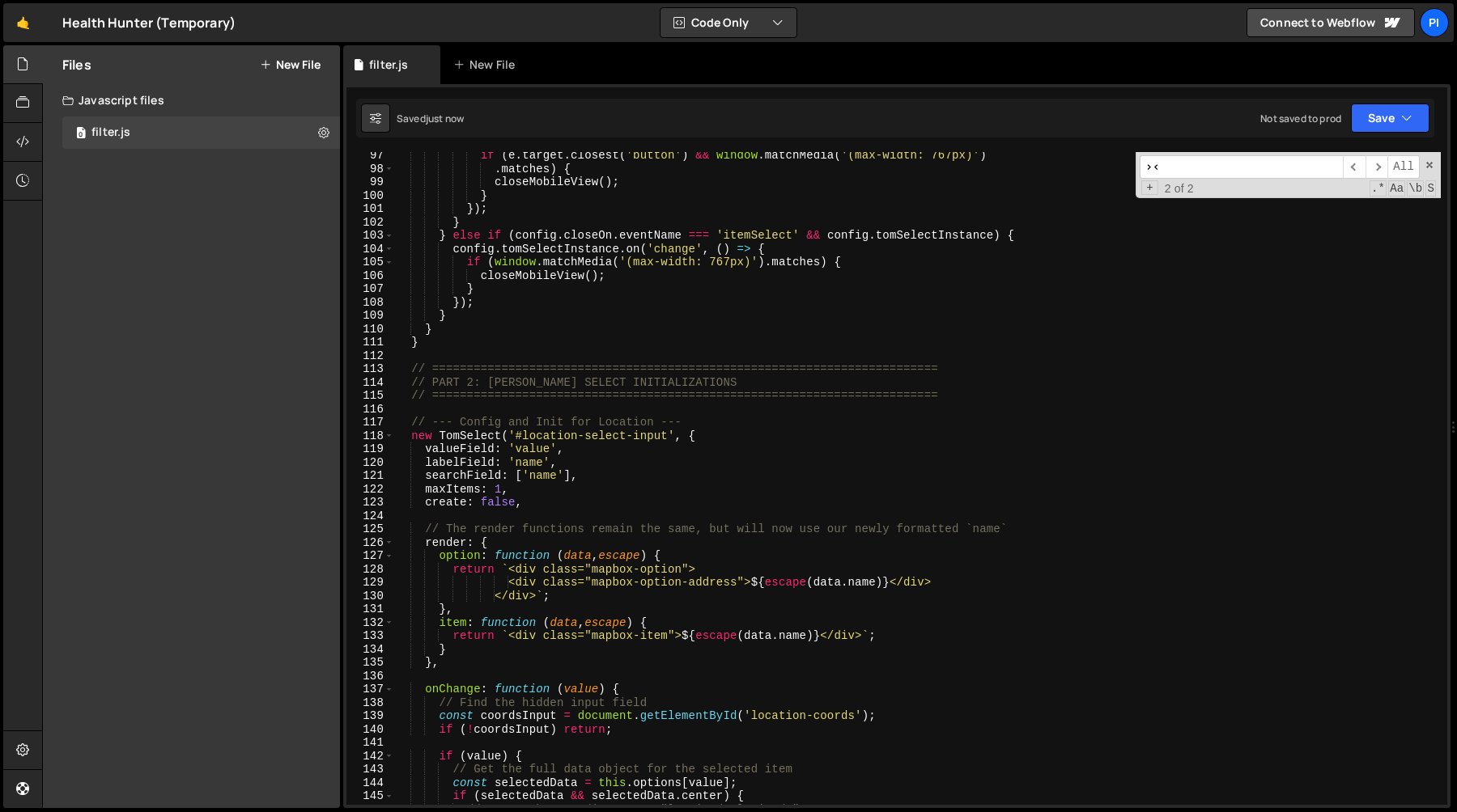
scroll to position [1276, 0]
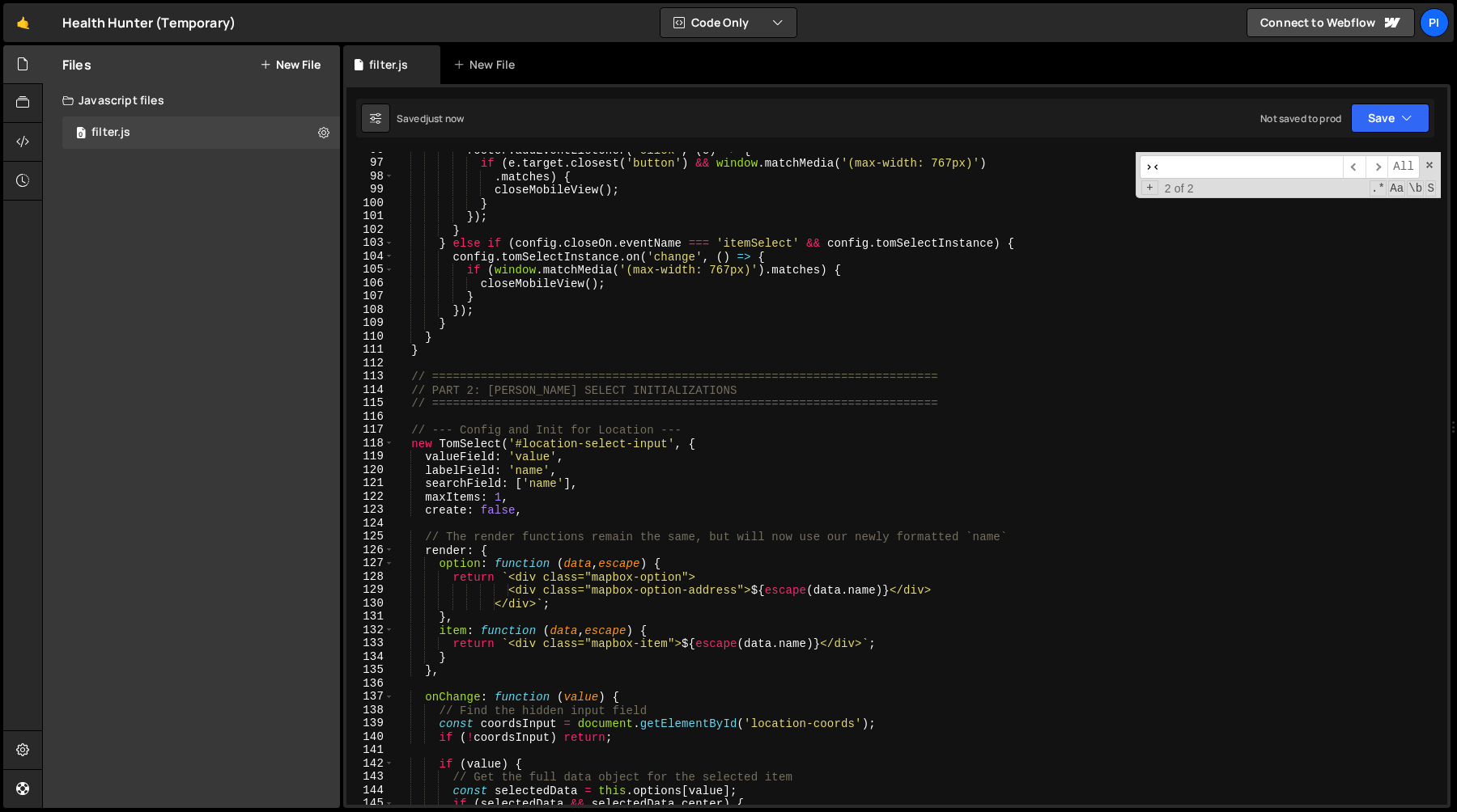
click at [393, 445] on div "118" at bounding box center [370, 444] width 48 height 14
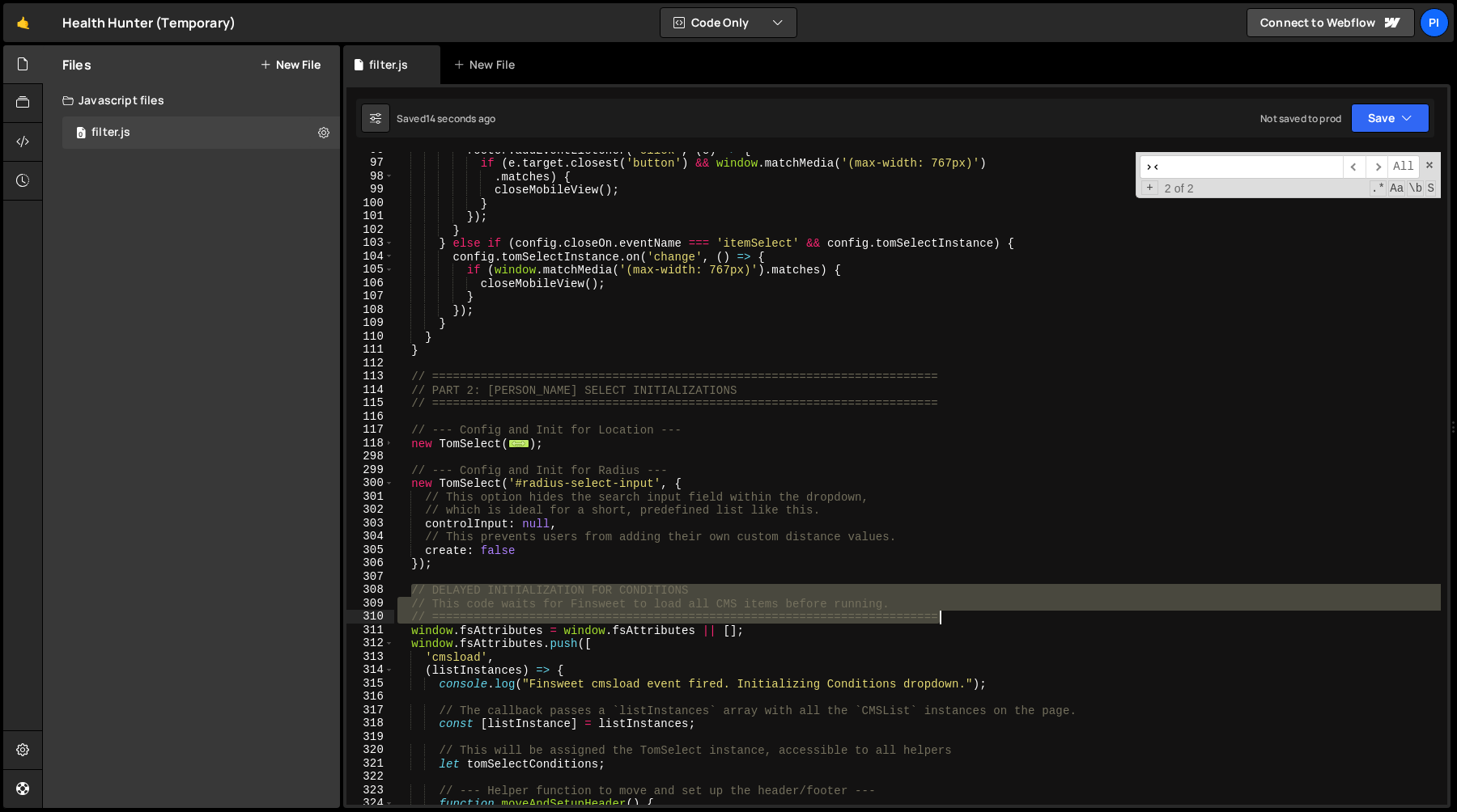
click at [979, 619] on div "footer . addEventListener ( 'click' , ( e ) => { if ( e . target . closest ( 'b…" at bounding box center [917, 483] width 1046 height 680
paste textarea "--- Delayed Config and Init for Conditions (waits for Finsweet) ---"
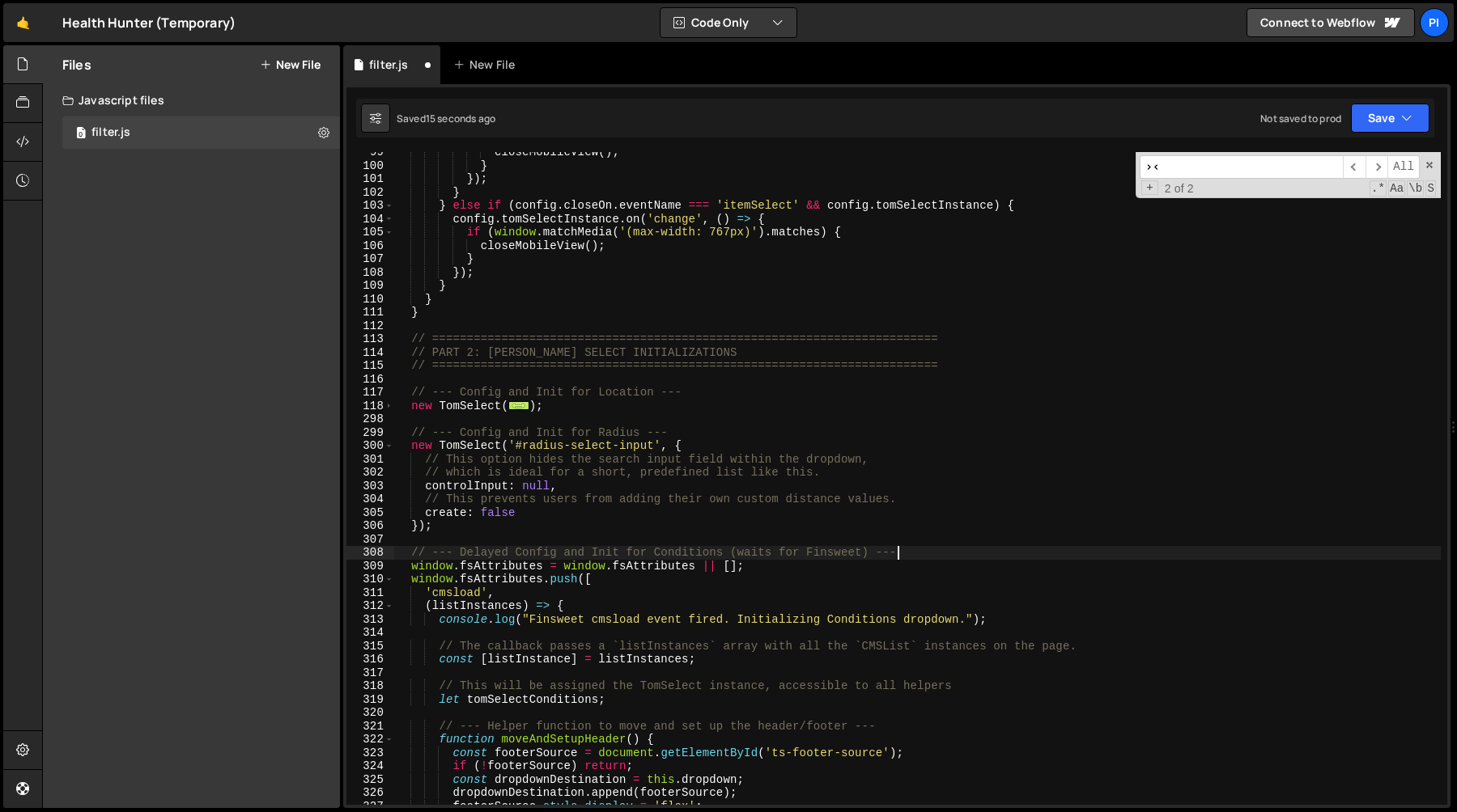
scroll to position [1314, 0]
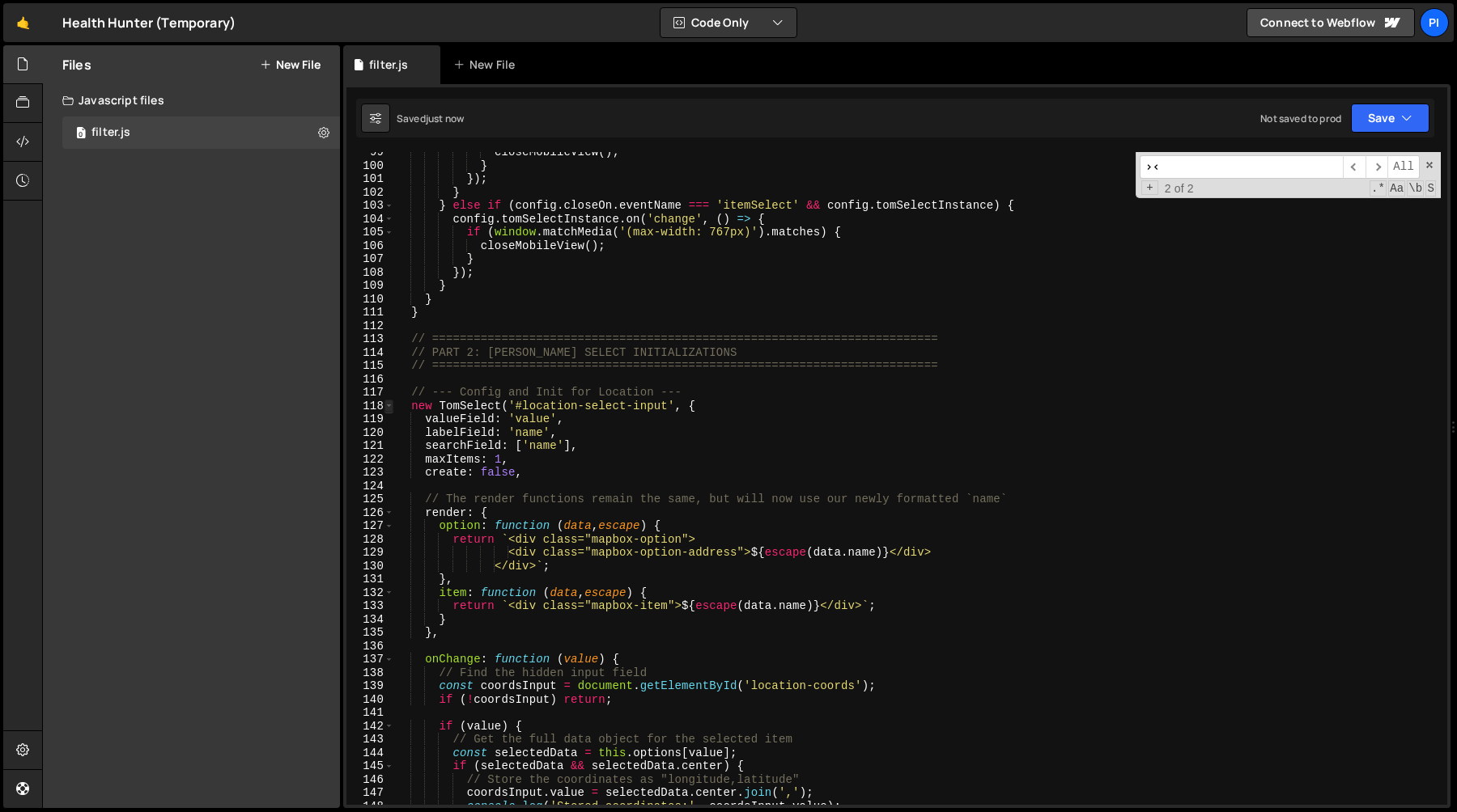
click at [393, 410] on span at bounding box center [389, 407] width 9 height 14
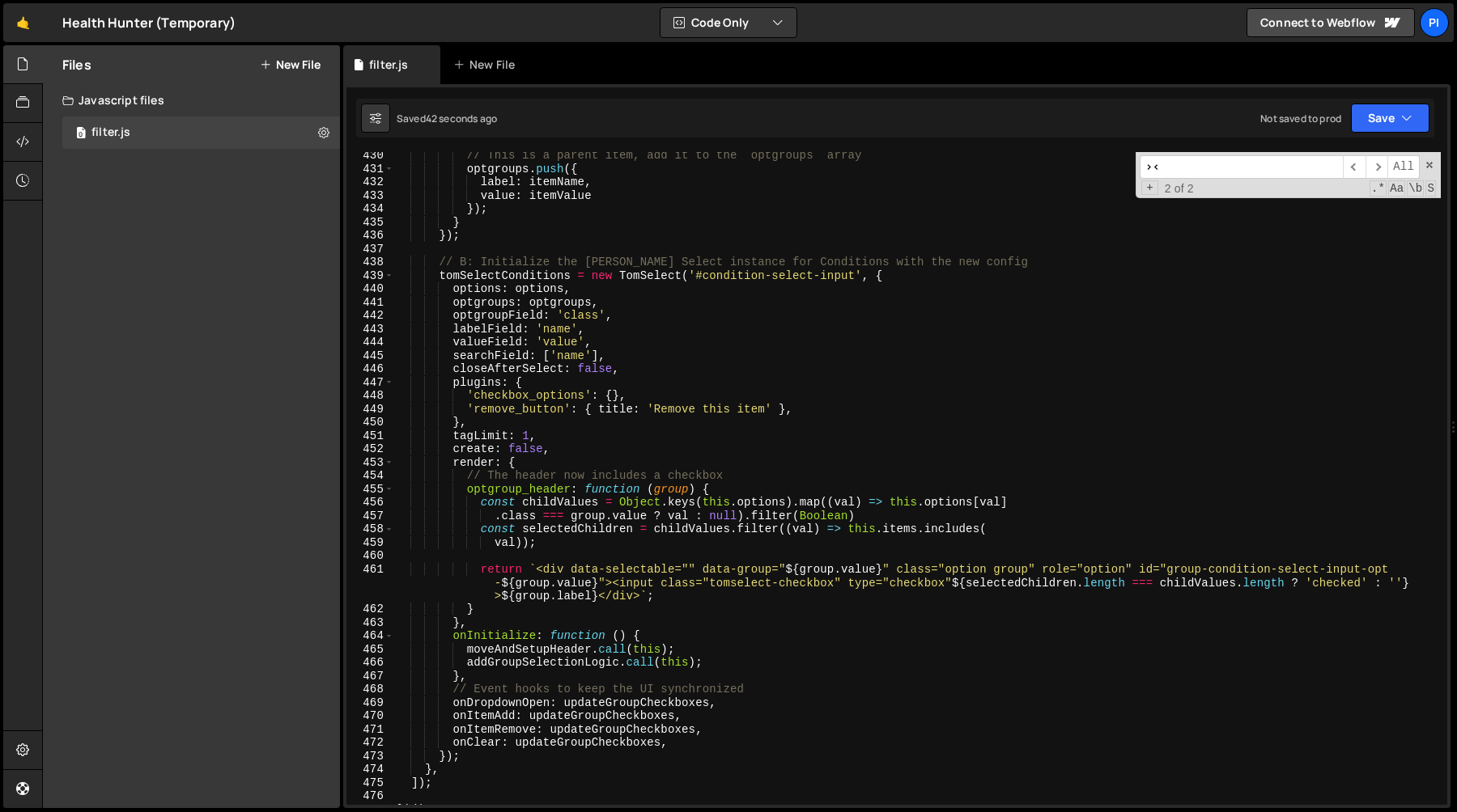
scroll to position [3339, 0]
click at [476, 268] on div "// This is a parent item, add it to the `optgroups` array optgroups . push ({ l…" at bounding box center [917, 490] width 1046 height 680
click at [478, 282] on div "// This is a parent item, add it to the `optgroups` array optgroups . push ({ l…" at bounding box center [917, 490] width 1046 height 680
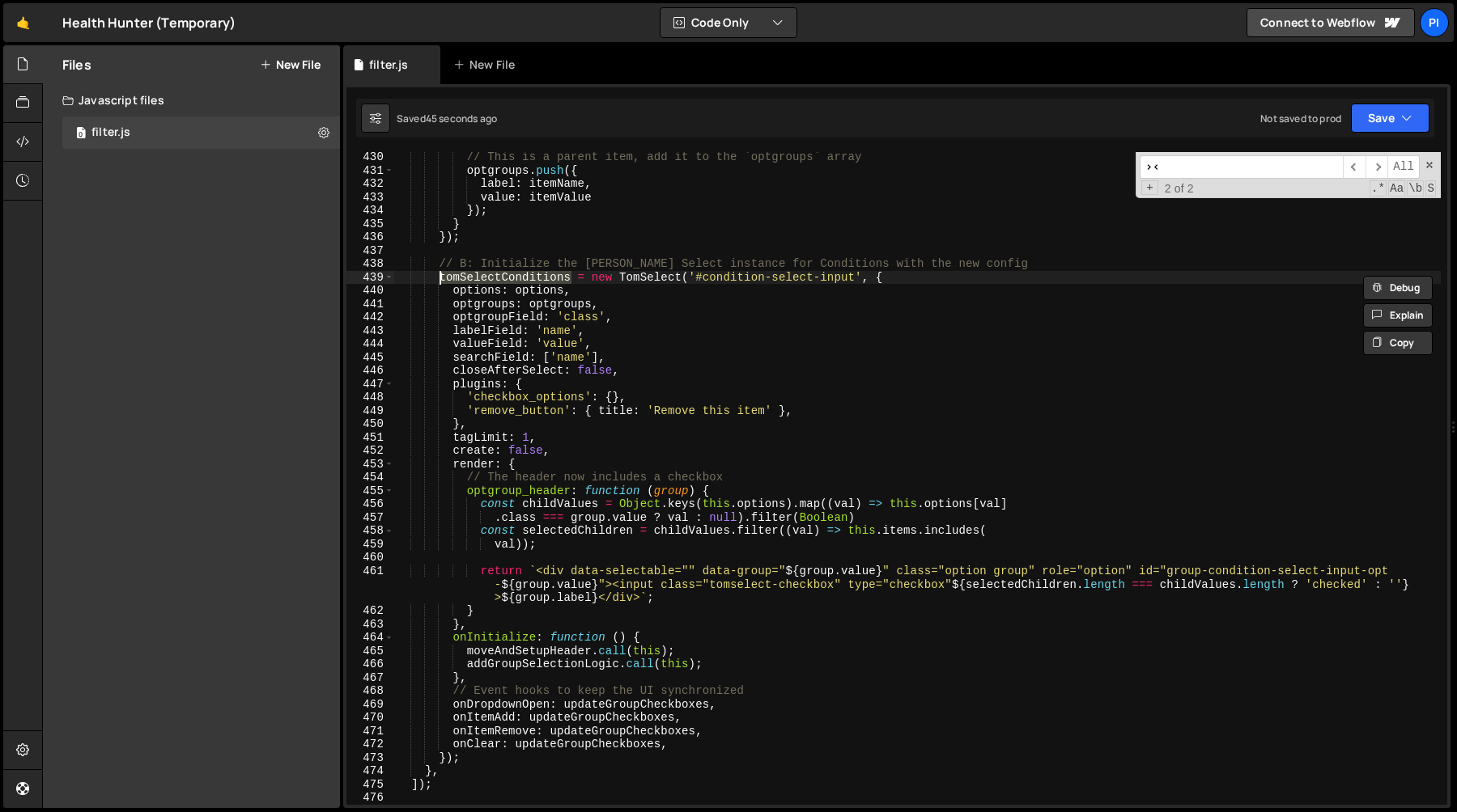
click at [471, 758] on div "// This is a parent item, add it to the `optgroups` array optgroups . push ({ l…" at bounding box center [917, 490] width 1046 height 680
type textarea "});"
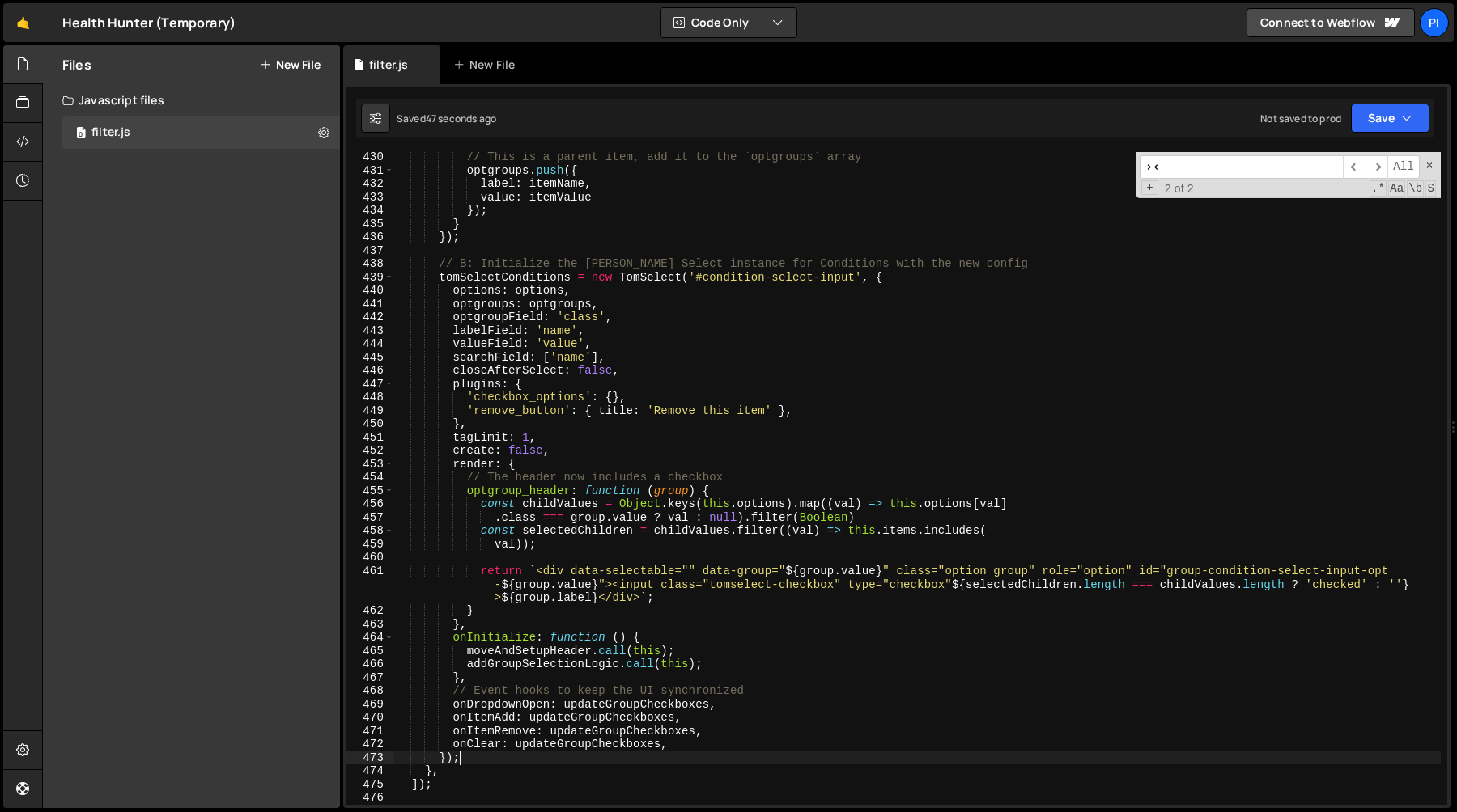
scroll to position [0, 2]
paste textarea "});"
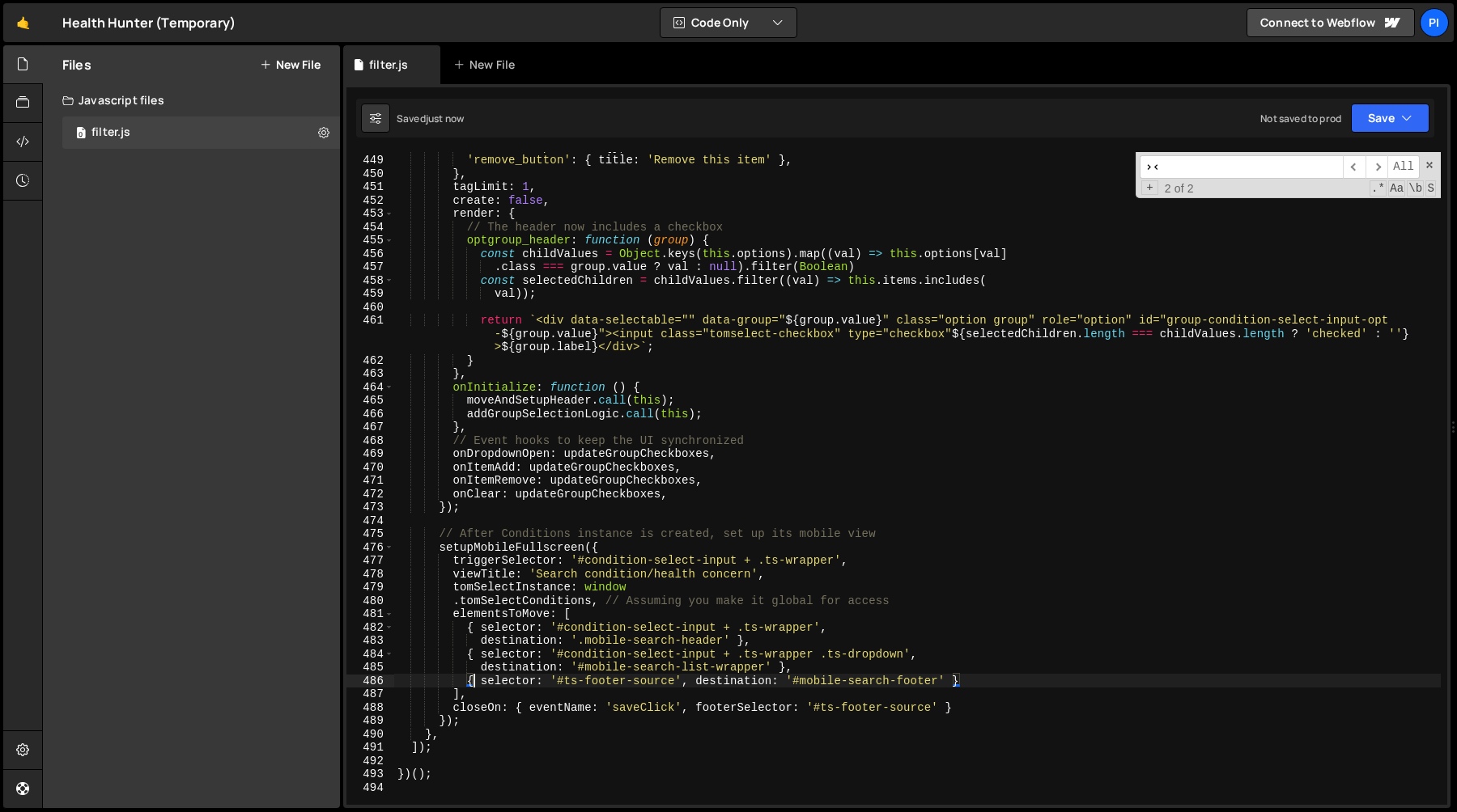
scroll to position [6008, 0]
click at [734, 529] on div "'remove_button' : { title : 'Remove this item' } , } , tagLimit : 1 , create : …" at bounding box center [917, 490] width 1046 height 680
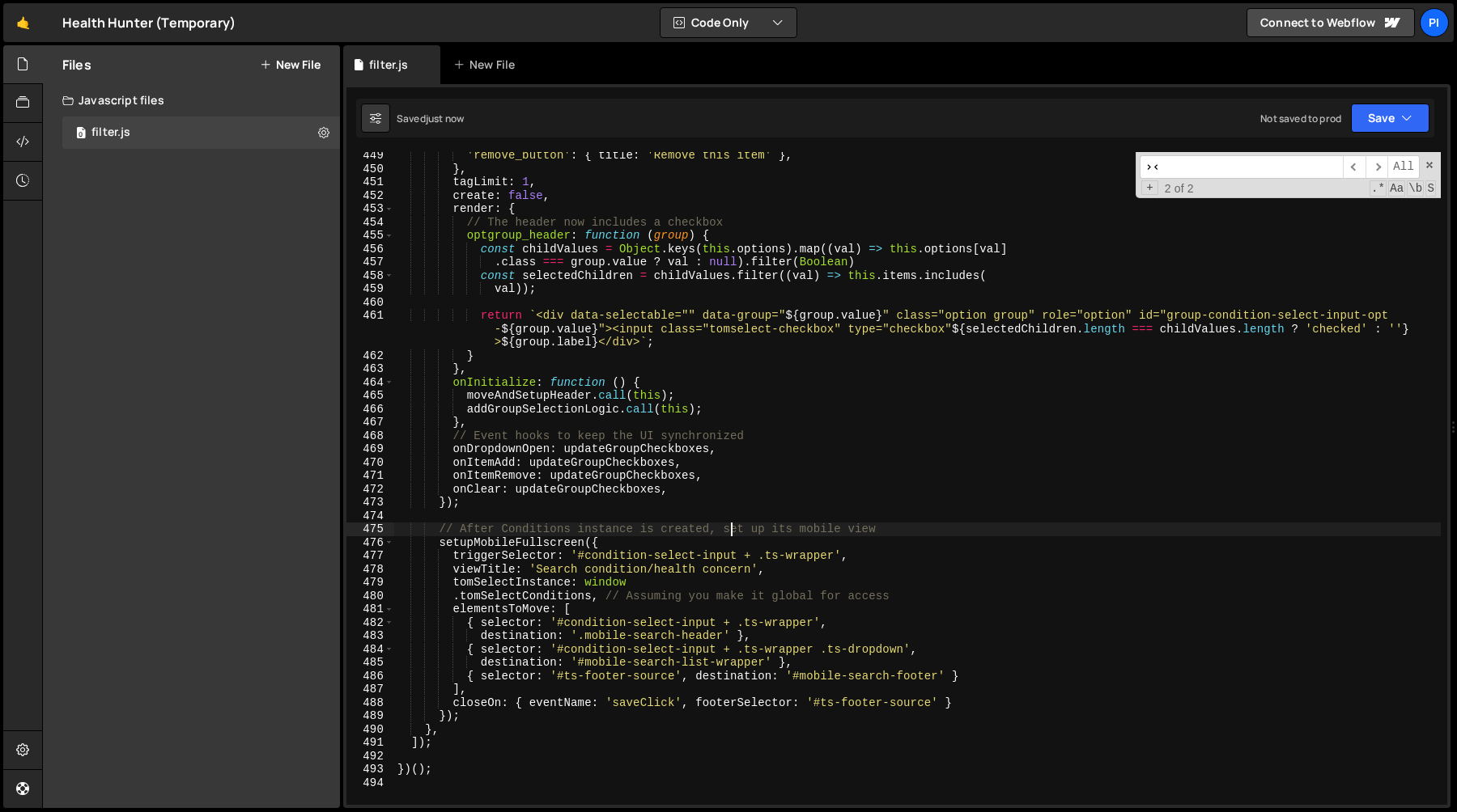
scroll to position [6012, 0]
click at [450, 596] on div "'remove_button' : { title : 'Remove this item' } , } , tagLimit : 1 , create : …" at bounding box center [917, 486] width 1046 height 680
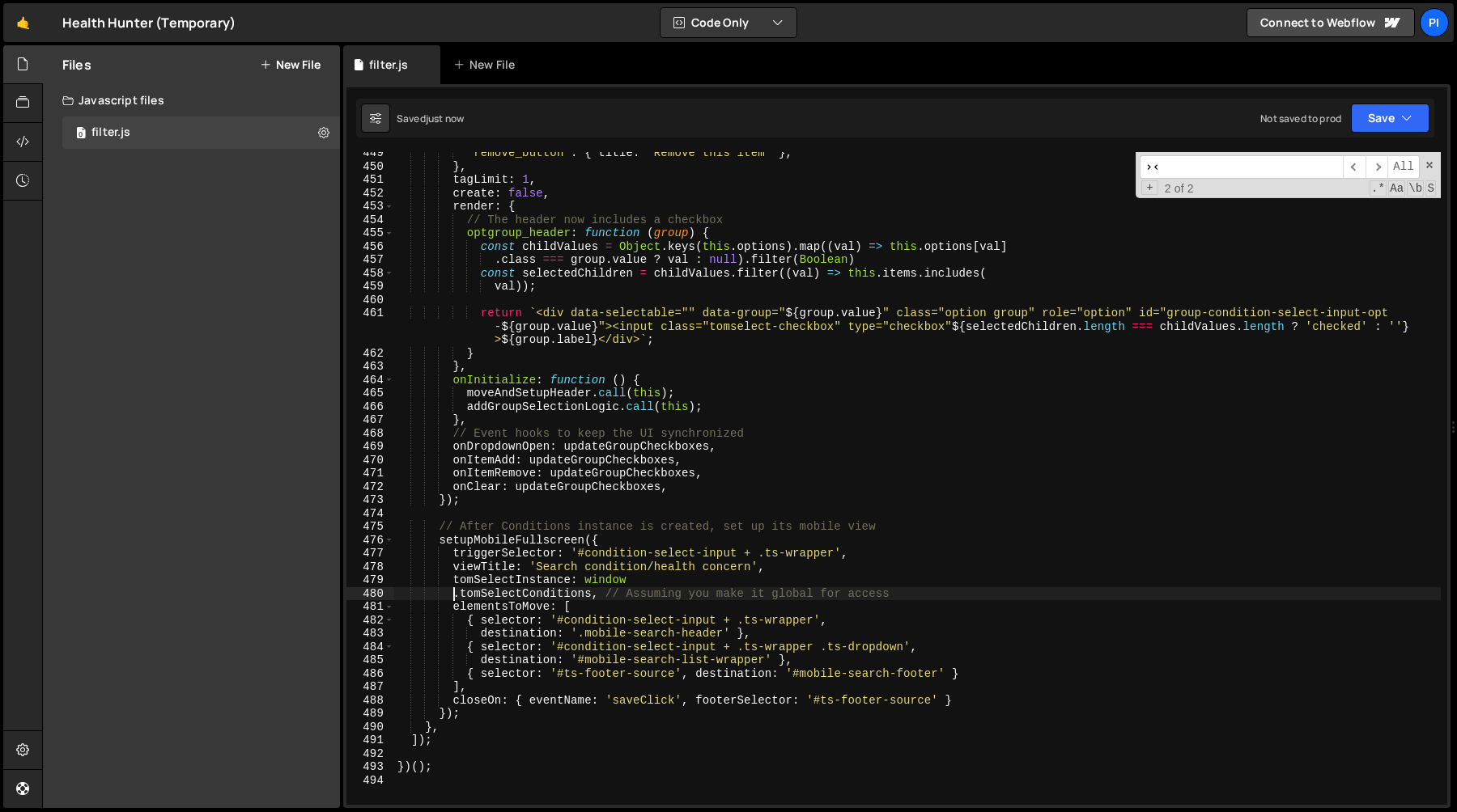
click at [649, 583] on div "'remove_button' : { title : 'Remove this item' } , } , tagLimit : 1 , create : …" at bounding box center [917, 486] width 1046 height 680
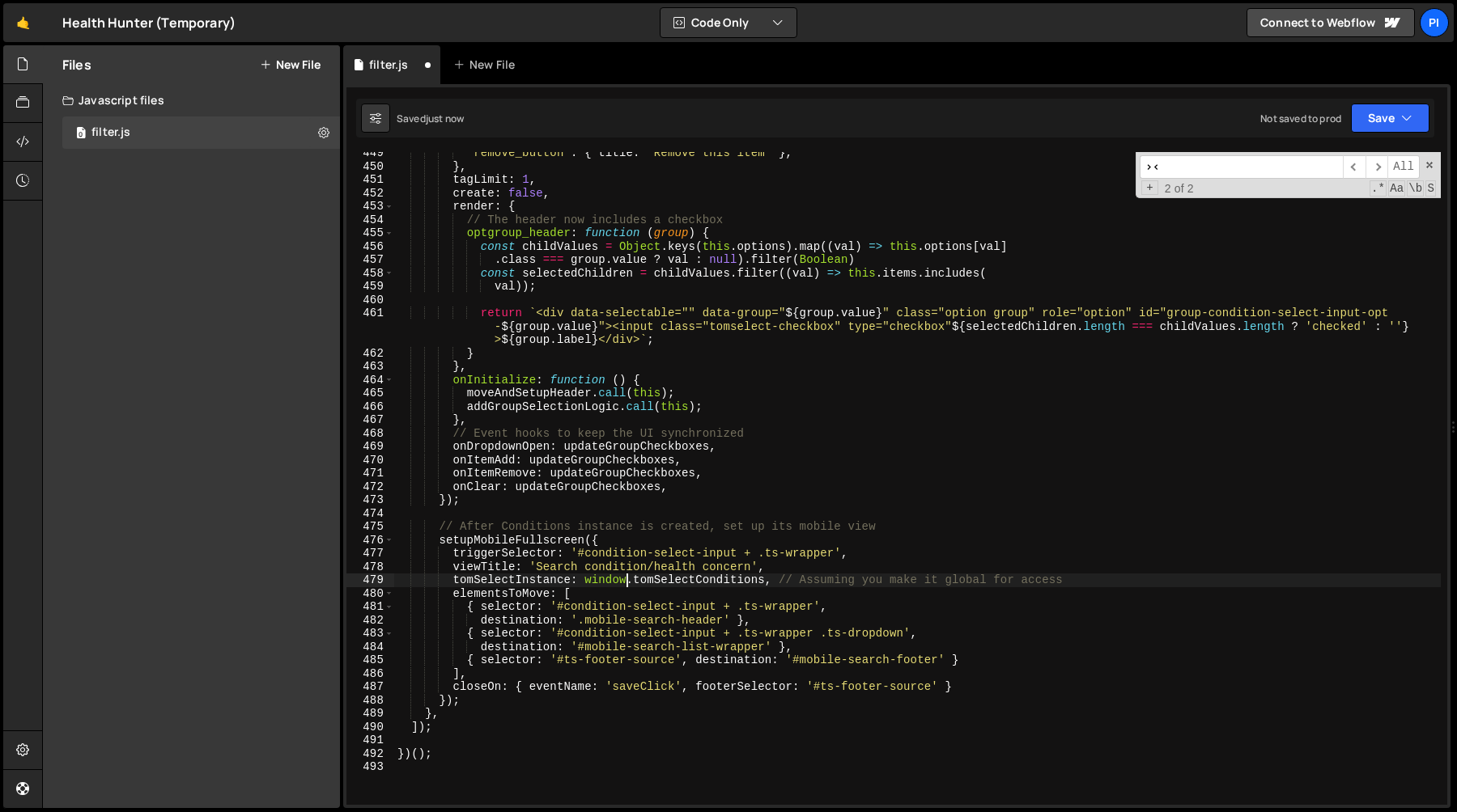
click at [680, 576] on div "'remove_button' : { title : 'Remove this item' } , } , tagLimit : 1 , create : …" at bounding box center [917, 486] width 1046 height 680
drag, startPoint x: 680, startPoint y: 576, endPoint x: 672, endPoint y: 569, distance: 10.6
click at [680, 576] on div "'remove_button' : { title : 'Remove this item' } , } , tagLimit : 1 , create : …" at bounding box center [917, 486] width 1046 height 680
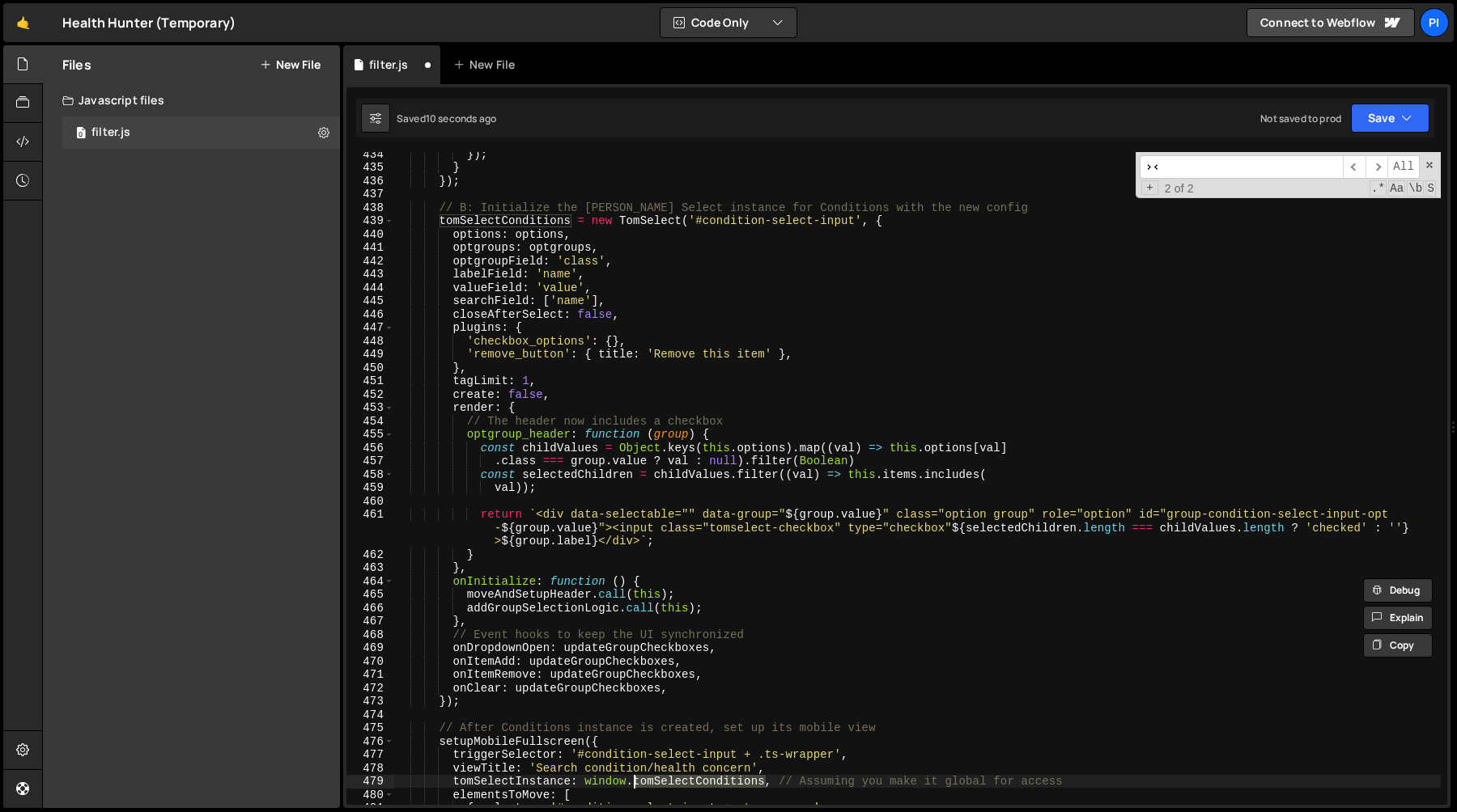
scroll to position [5778, 0]
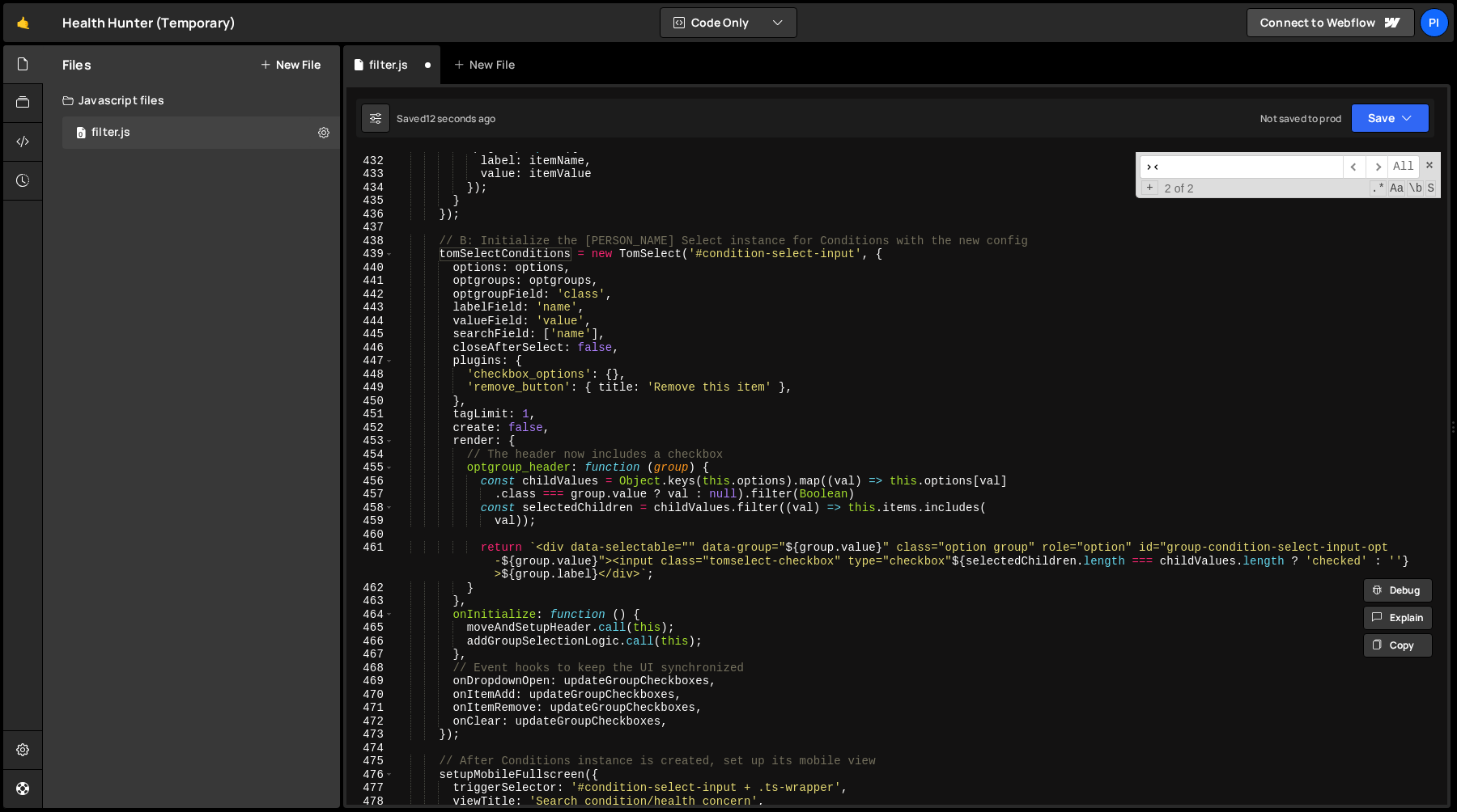
click at [510, 241] on div "optgroups . push ({ label : itemName , value : itemValue }) ; } }) ; // B: Init…" at bounding box center [917, 480] width 1046 height 680
click at [510, 251] on div "optgroups . push ({ label : itemName , value : itemValue }) ; } }) ; // B: Init…" at bounding box center [917, 480] width 1046 height 680
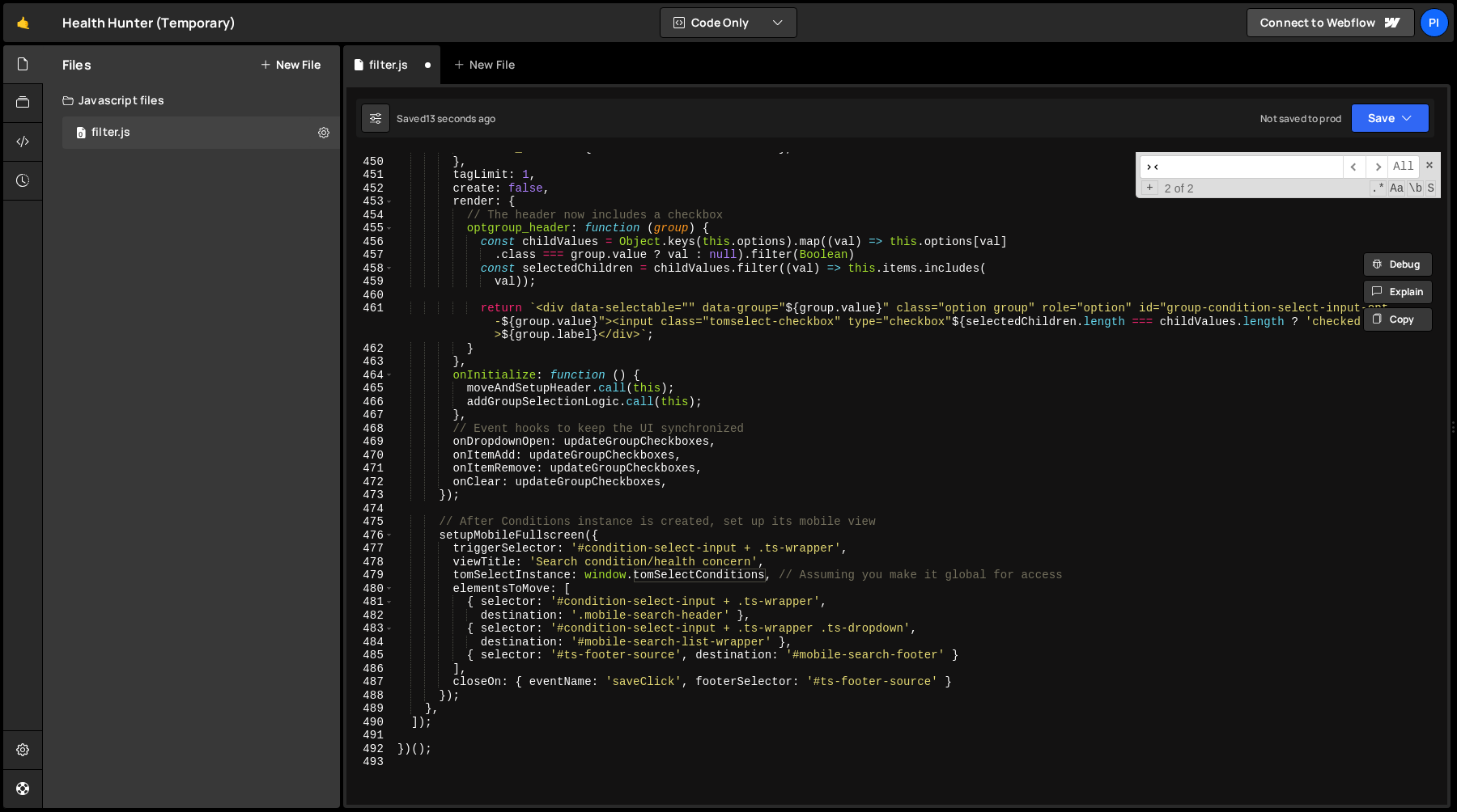
scroll to position [6018, 0]
click at [672, 572] on div "'remove_button' : { title : 'Remove this item' } , } , tagLimit : 1 , create : …" at bounding box center [917, 480] width 1046 height 680
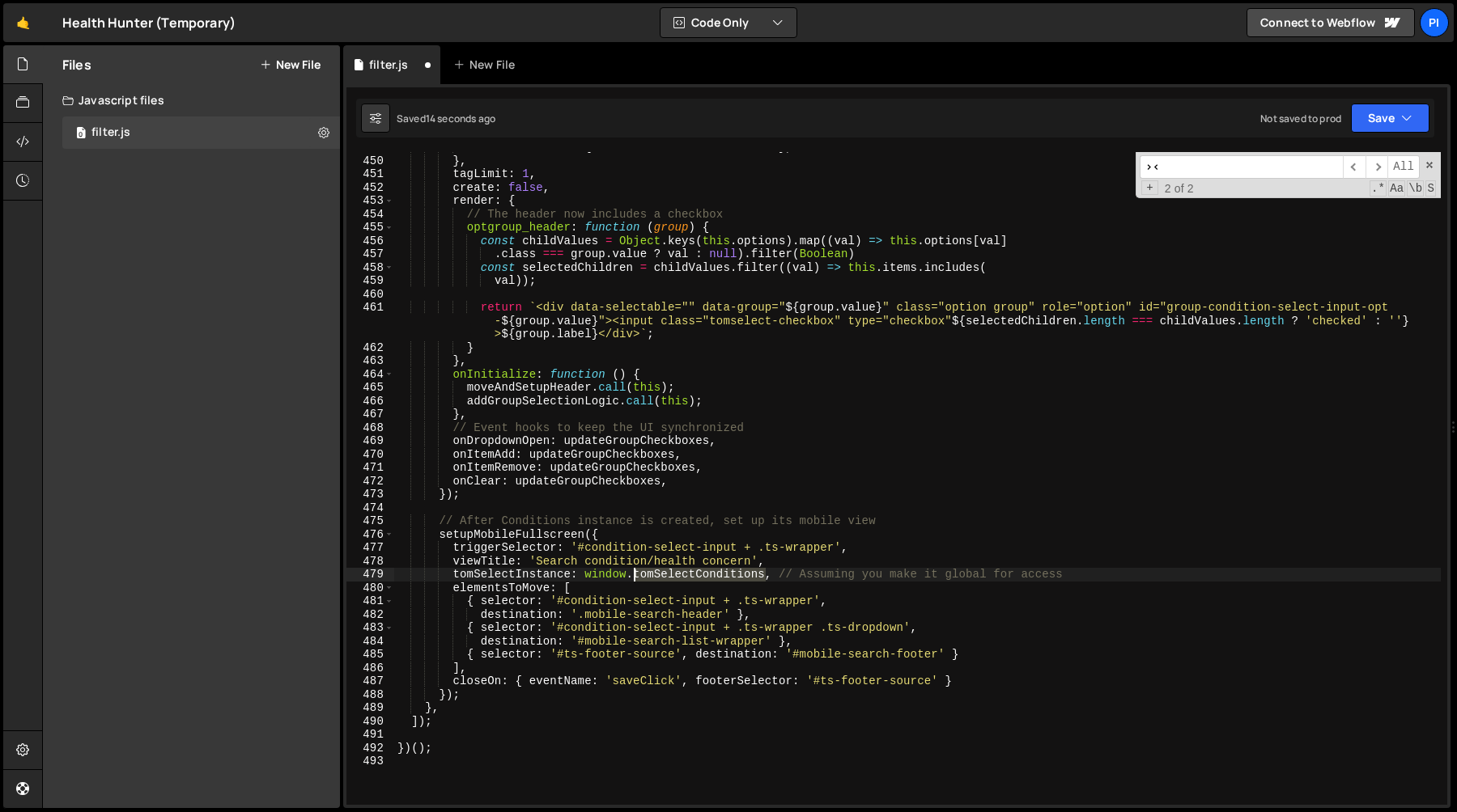
click at [672, 572] on div "'remove_button' : { title : 'Remove this item' } , } , tagLimit : 1 , create : …" at bounding box center [917, 480] width 1046 height 680
paste textarea
click at [612, 575] on div "'remove_button' : { title : 'Remove this item' } , } , tagLimit : 1 , create : …" at bounding box center [917, 480] width 1046 height 680
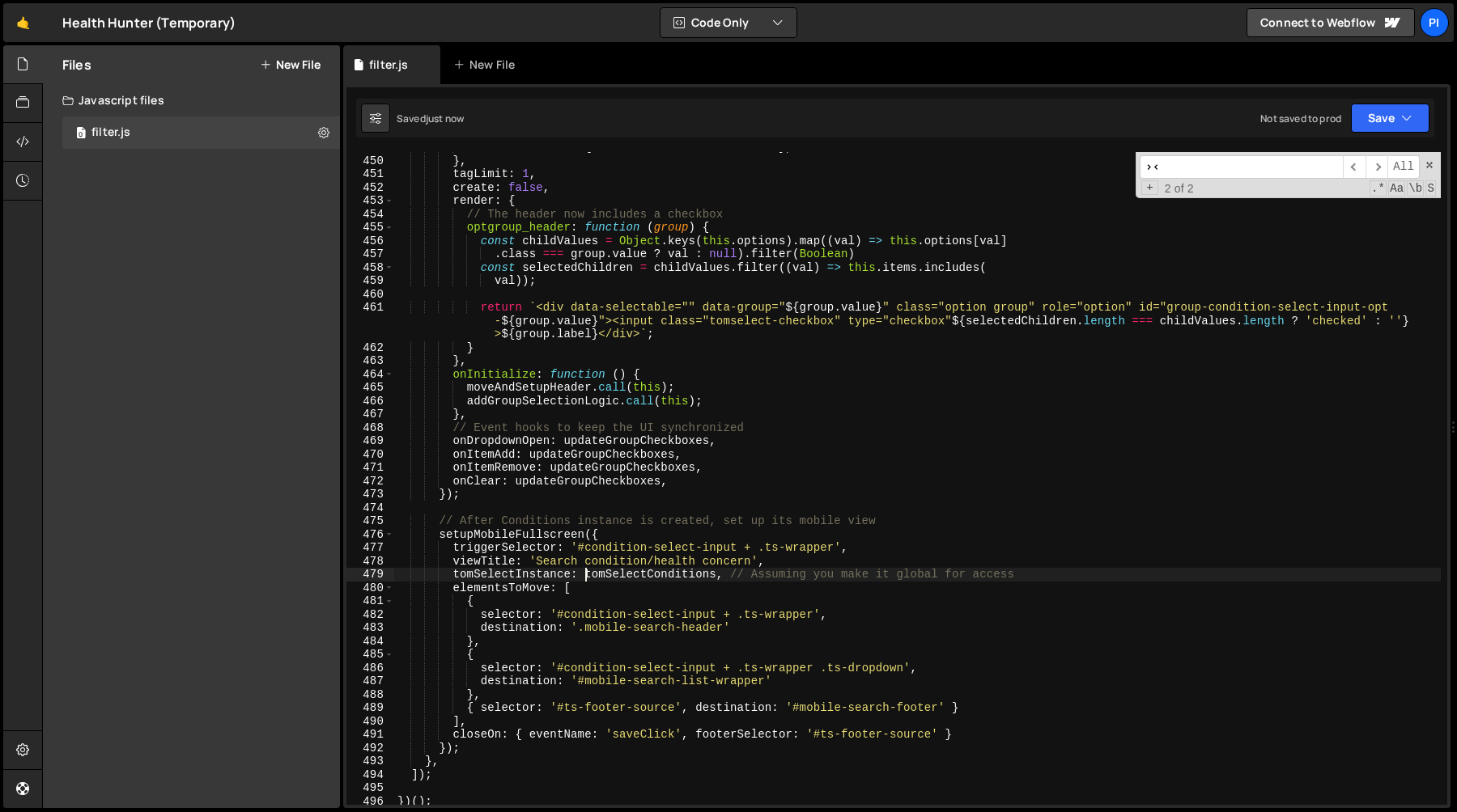
type textarea "tomSelectInstance: tomSelectConditions, // Assuming you make it global for acce…"
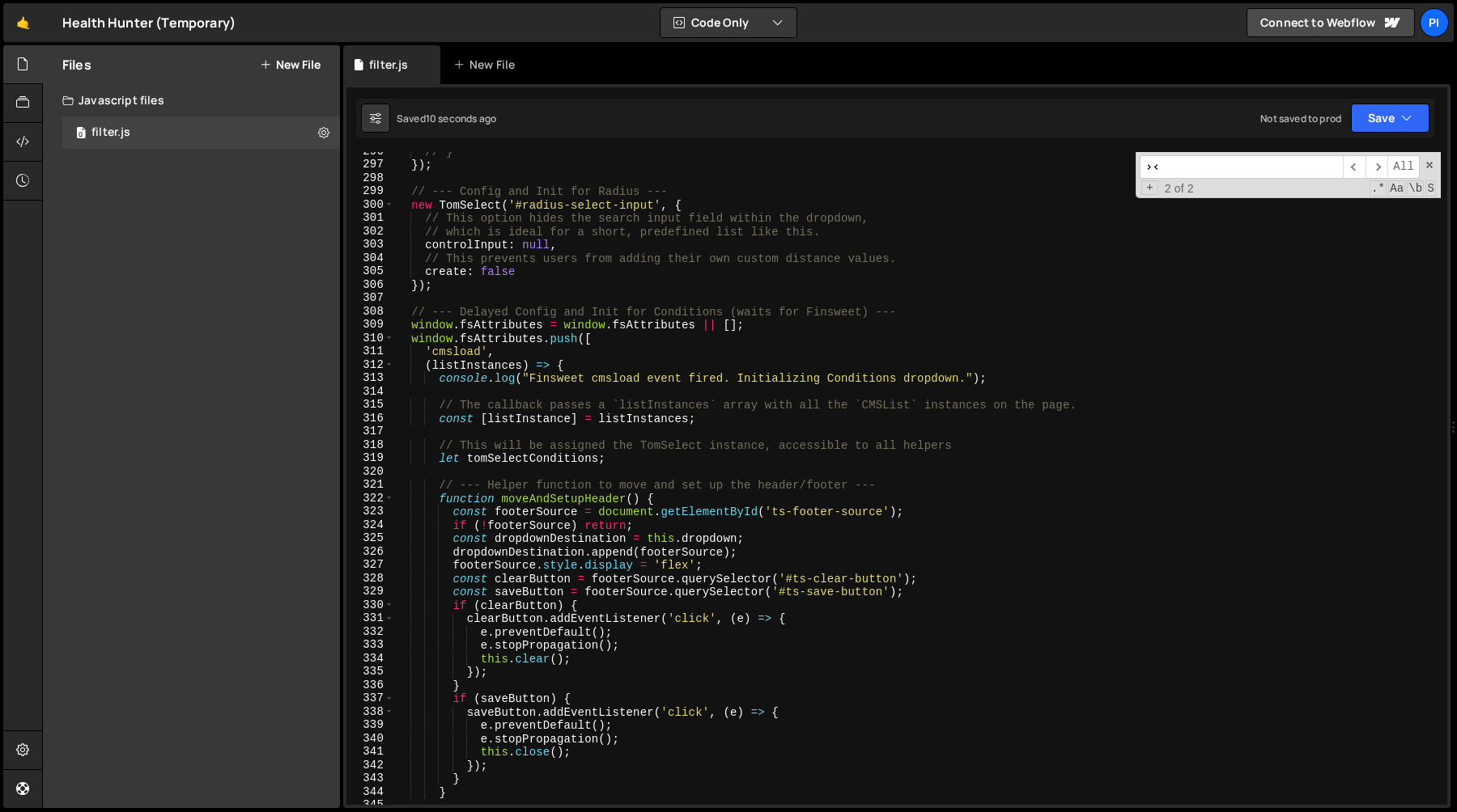
scroll to position [3797, 0]
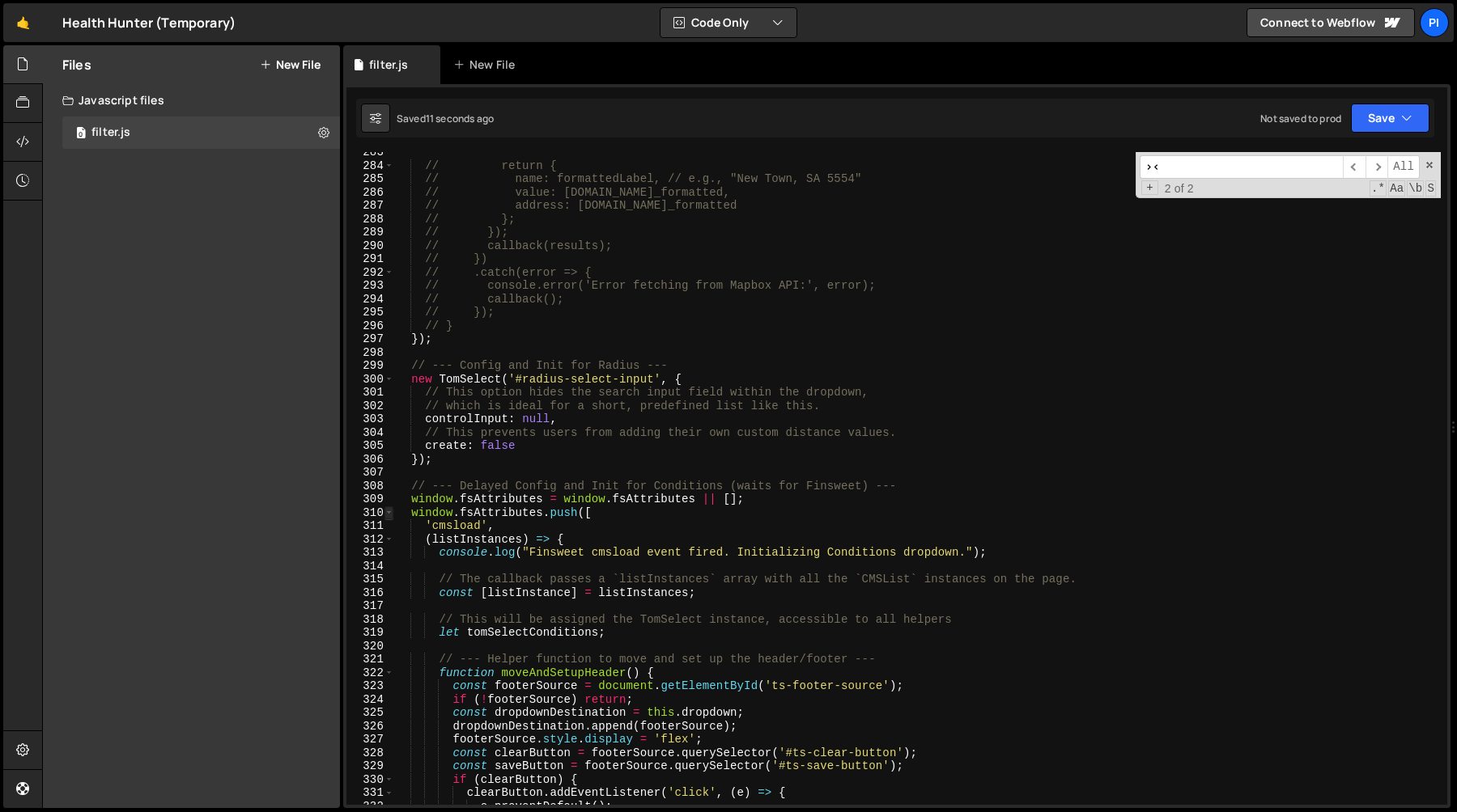
click at [389, 512] on span at bounding box center [389, 514] width 9 height 14
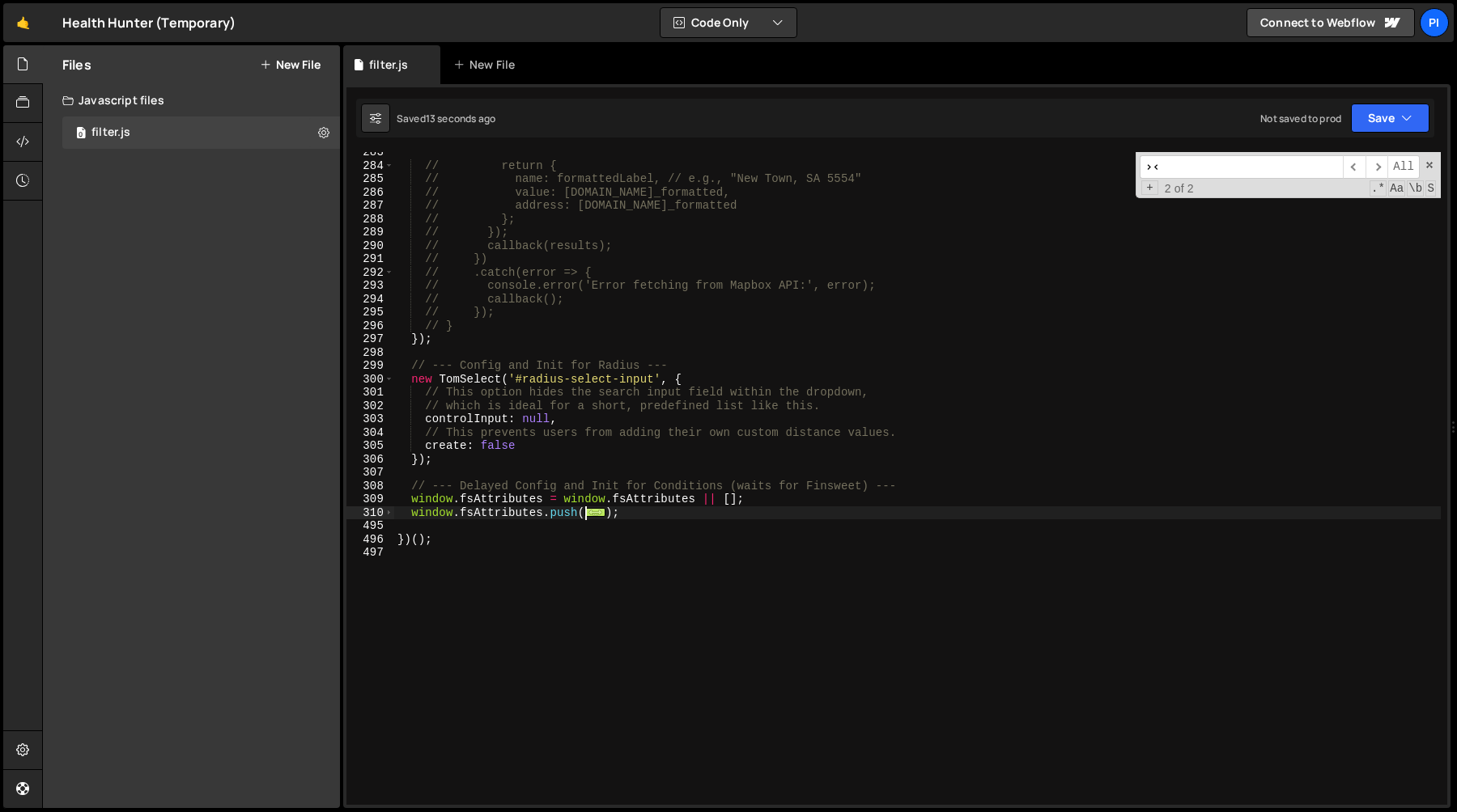
click at [601, 532] on div "// return { // name: formattedLabel, // e.g., "[GEOGRAPHIC_DATA], SA 5554" // v…" at bounding box center [917, 485] width 1046 height 680
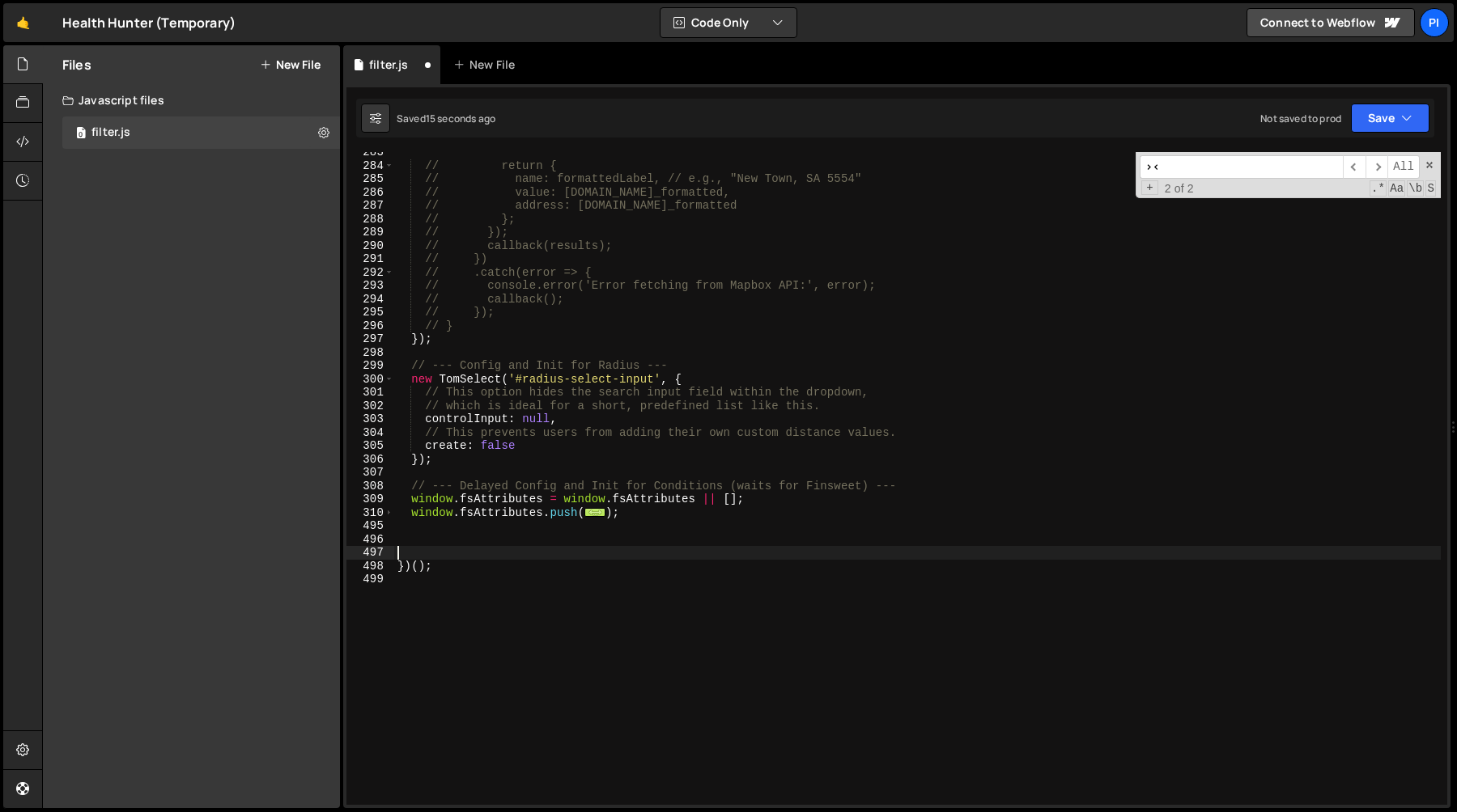
paste textarea "// ========================================================================="
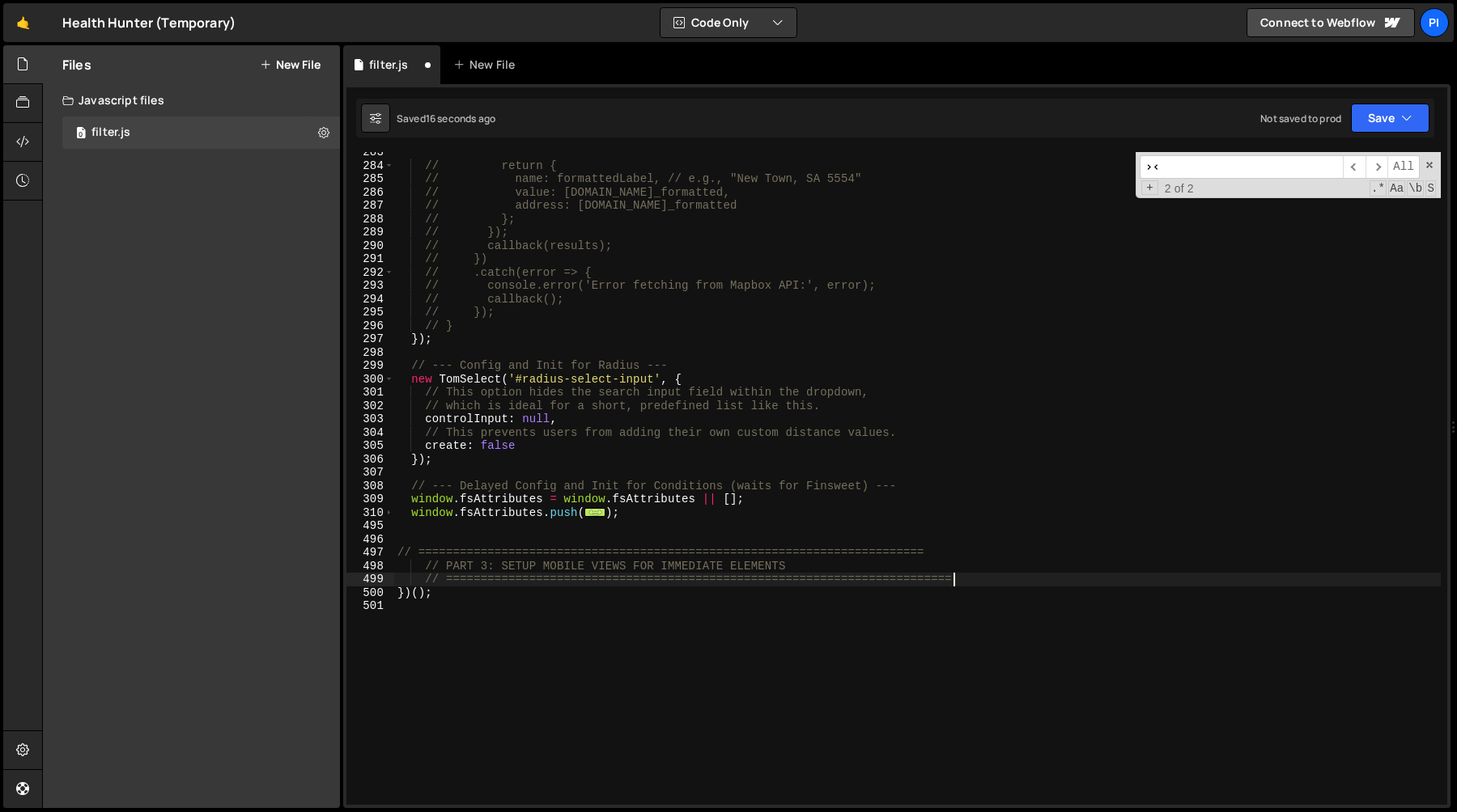
type textarea "})();"
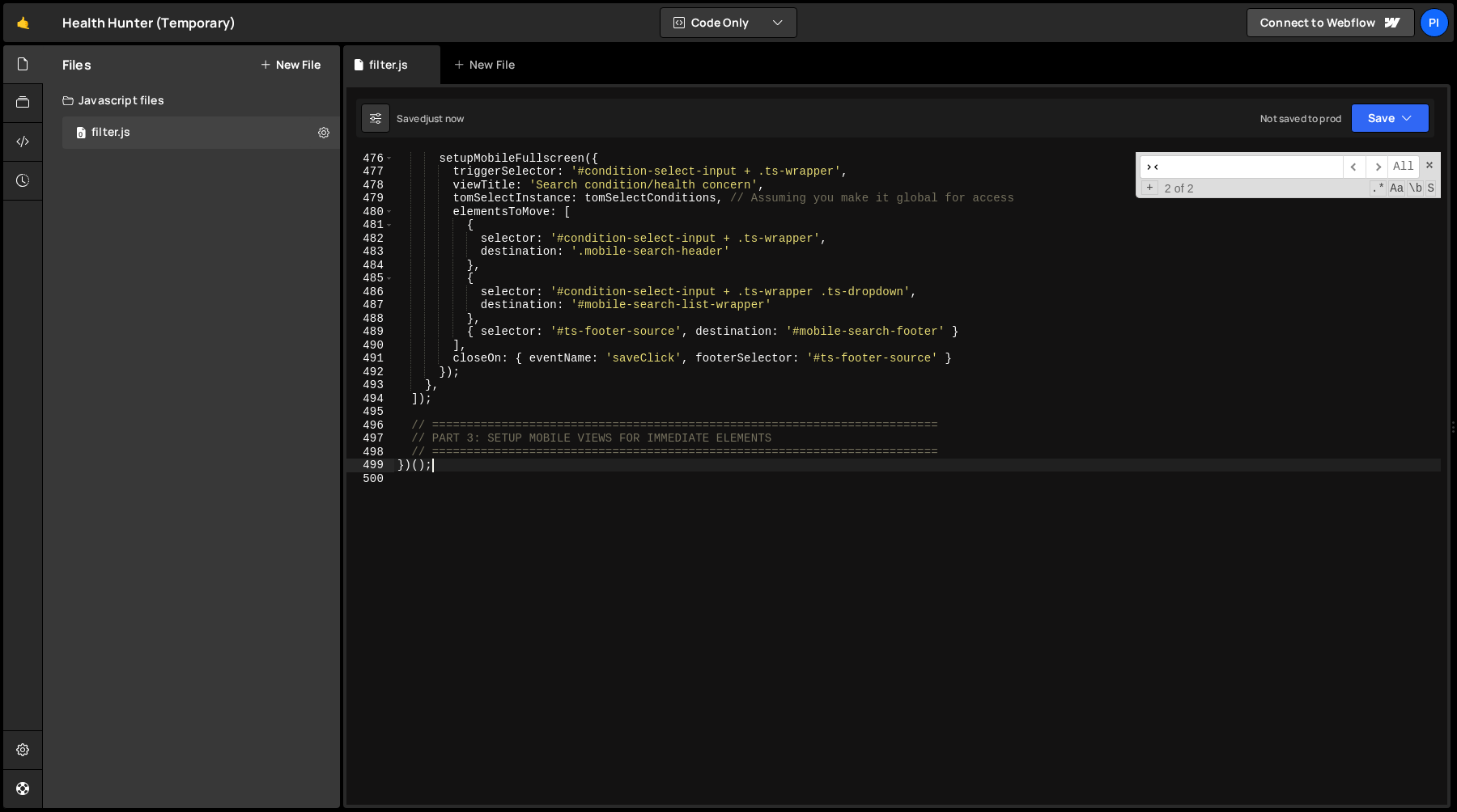
scroll to position [6394, 0]
click at [475, 413] on div "setupMobileFullscreen ({ triggerSelector : '#condition-select-input + .ts-wrapp…" at bounding box center [917, 491] width 1046 height 680
click at [973, 446] on div "setupMobileFullscreen ({ triggerSelector : '#condition-select-input + .ts-wrapp…" at bounding box center [917, 491] width 1046 height 680
type textarea "// ========================================================================="
click at [990, 451] on div "setupMobileFullscreen ({ triggerSelector : '#condition-select-input + .ts-wrapp…" at bounding box center [917, 491] width 1046 height 680
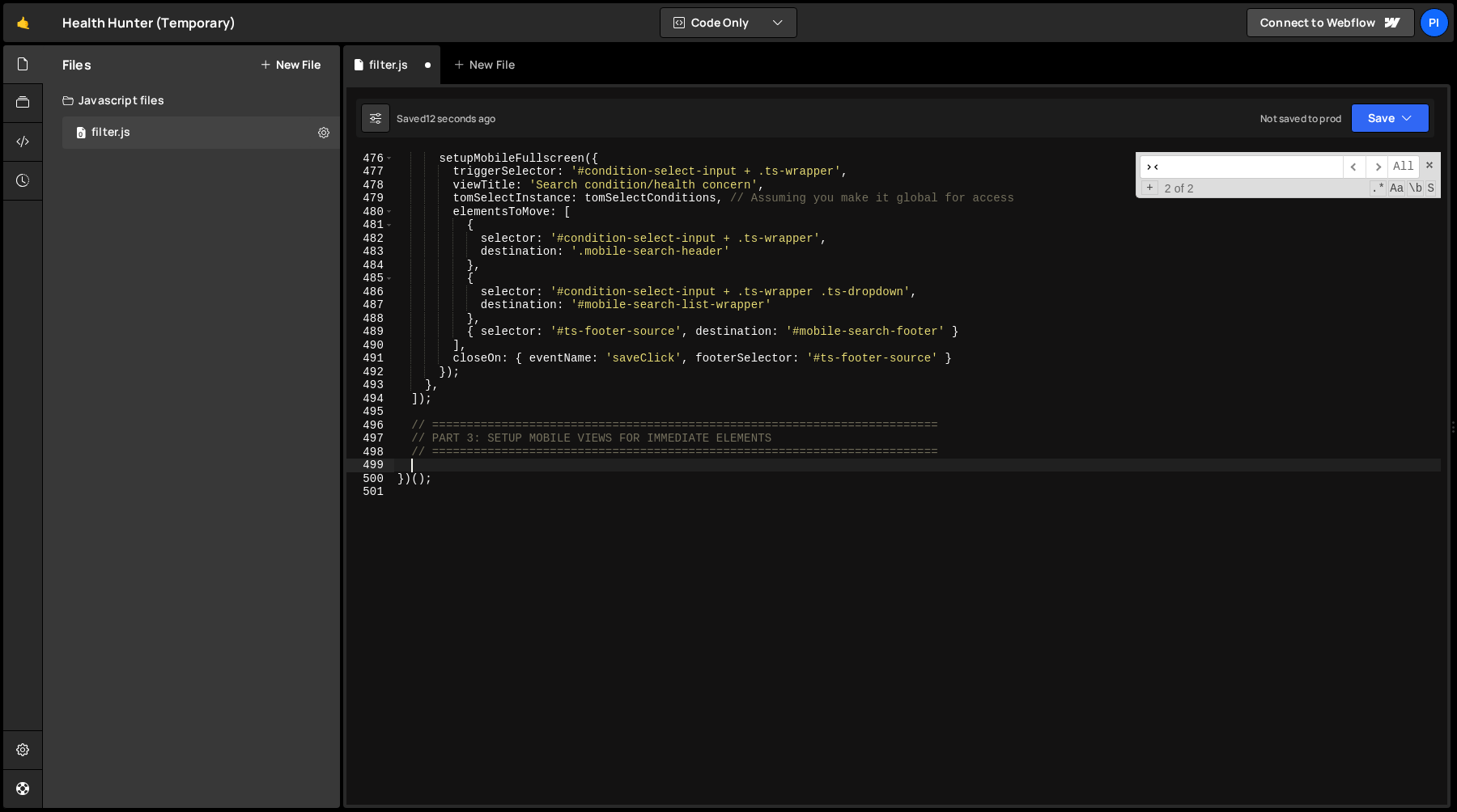
paste textarea "});"
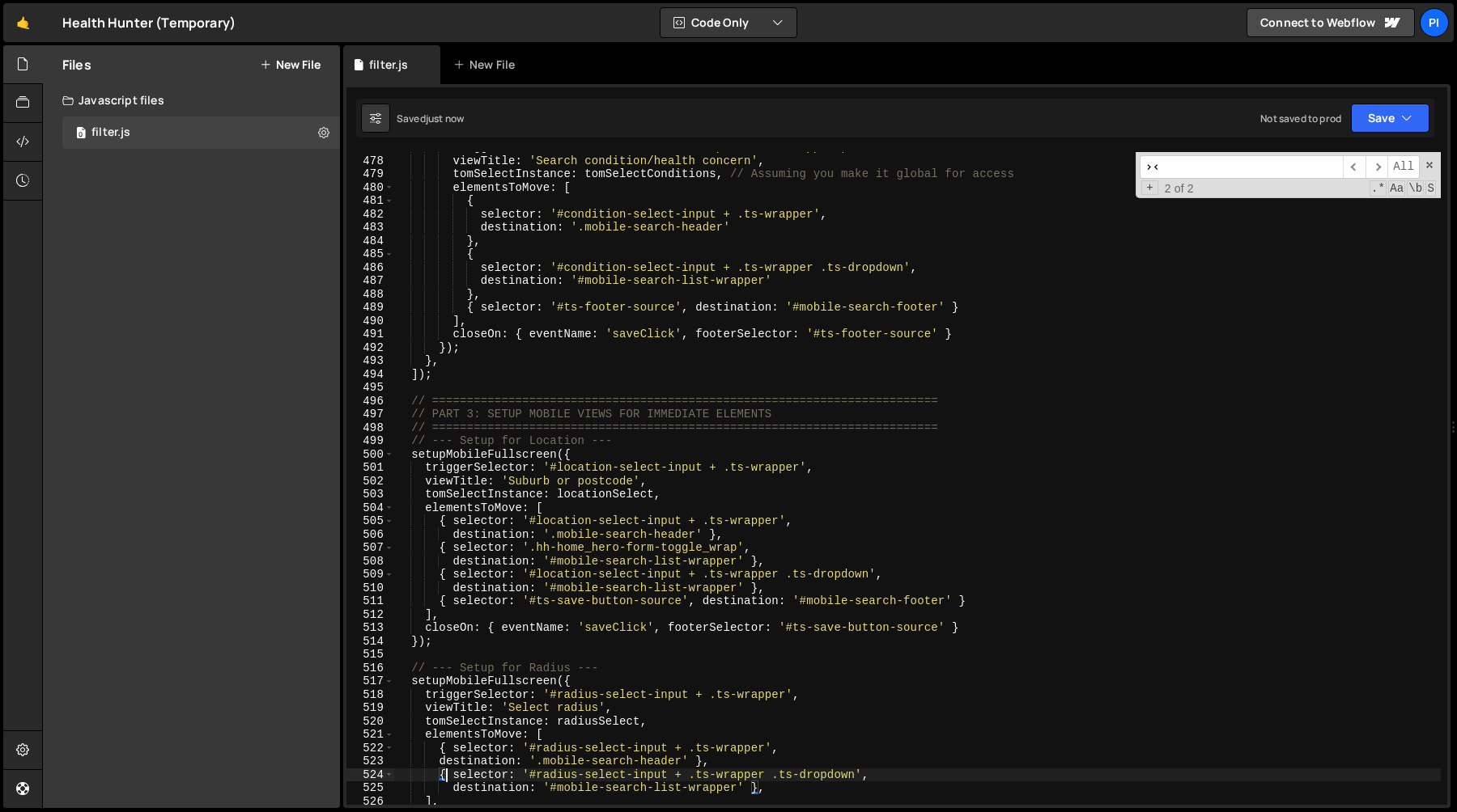
scroll to position [6421, 0]
click at [957, 428] on div "viewTitle : 'Search condition/health concern' , tomSelectInstance : tomSelectCo…" at bounding box center [917, 492] width 1046 height 680
type textarea "// ========================================================================="
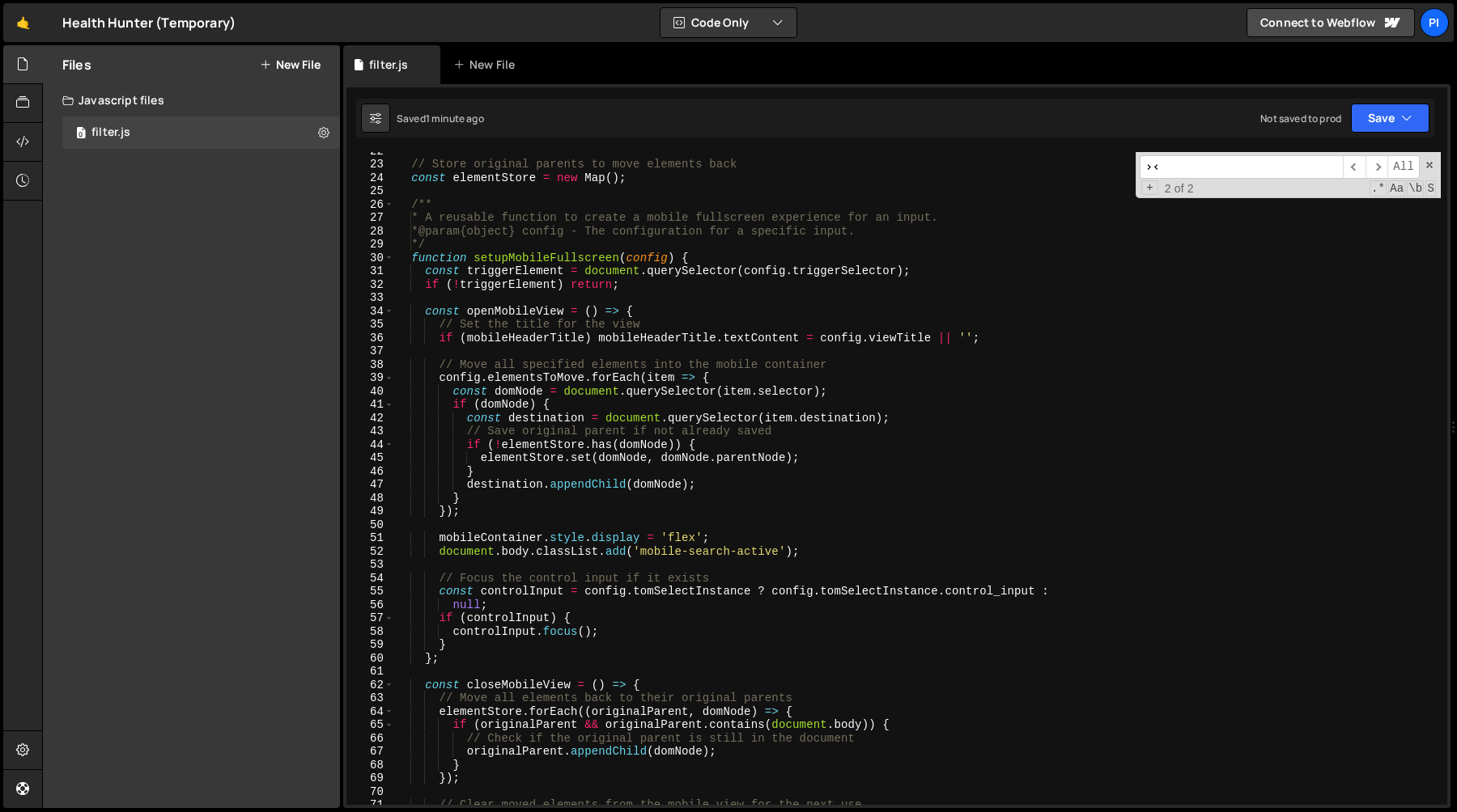
scroll to position [0, 0]
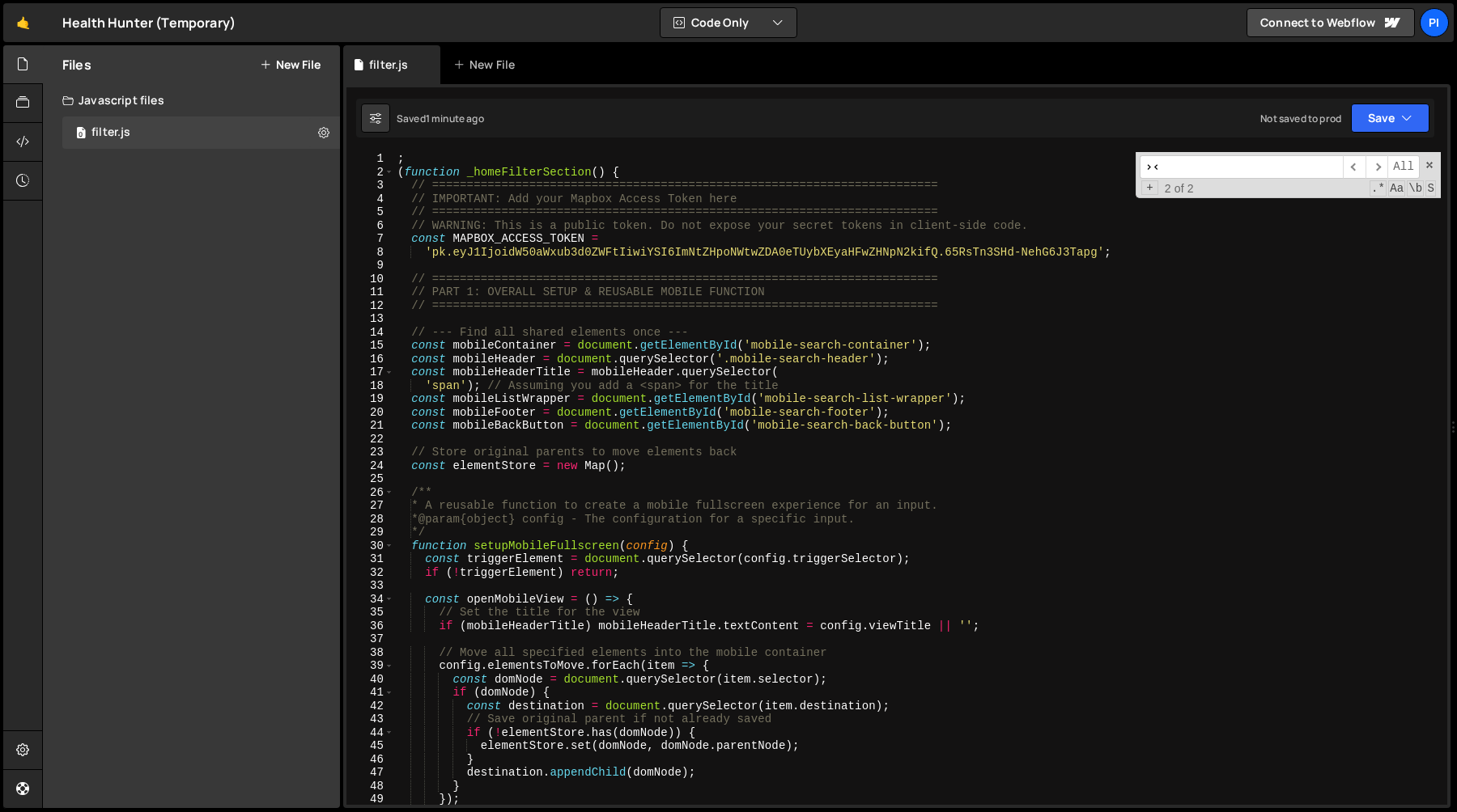
click at [425, 384] on div "; ( function _homeFilterSection ( ) { // ======================================…" at bounding box center [917, 492] width 1046 height 680
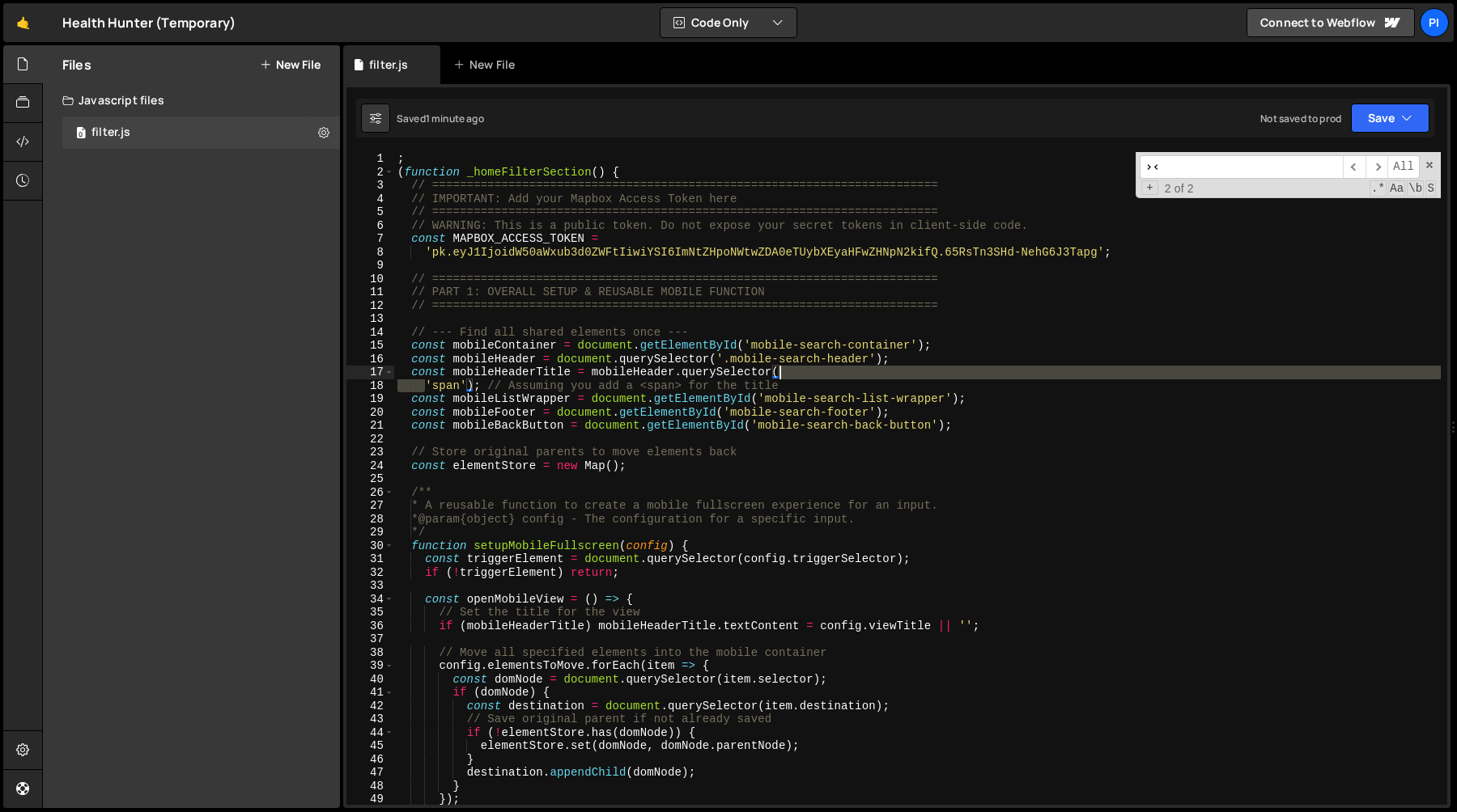
click at [827, 376] on div "; ( function _homeFilterSection ( ) { // ======================================…" at bounding box center [917, 492] width 1046 height 680
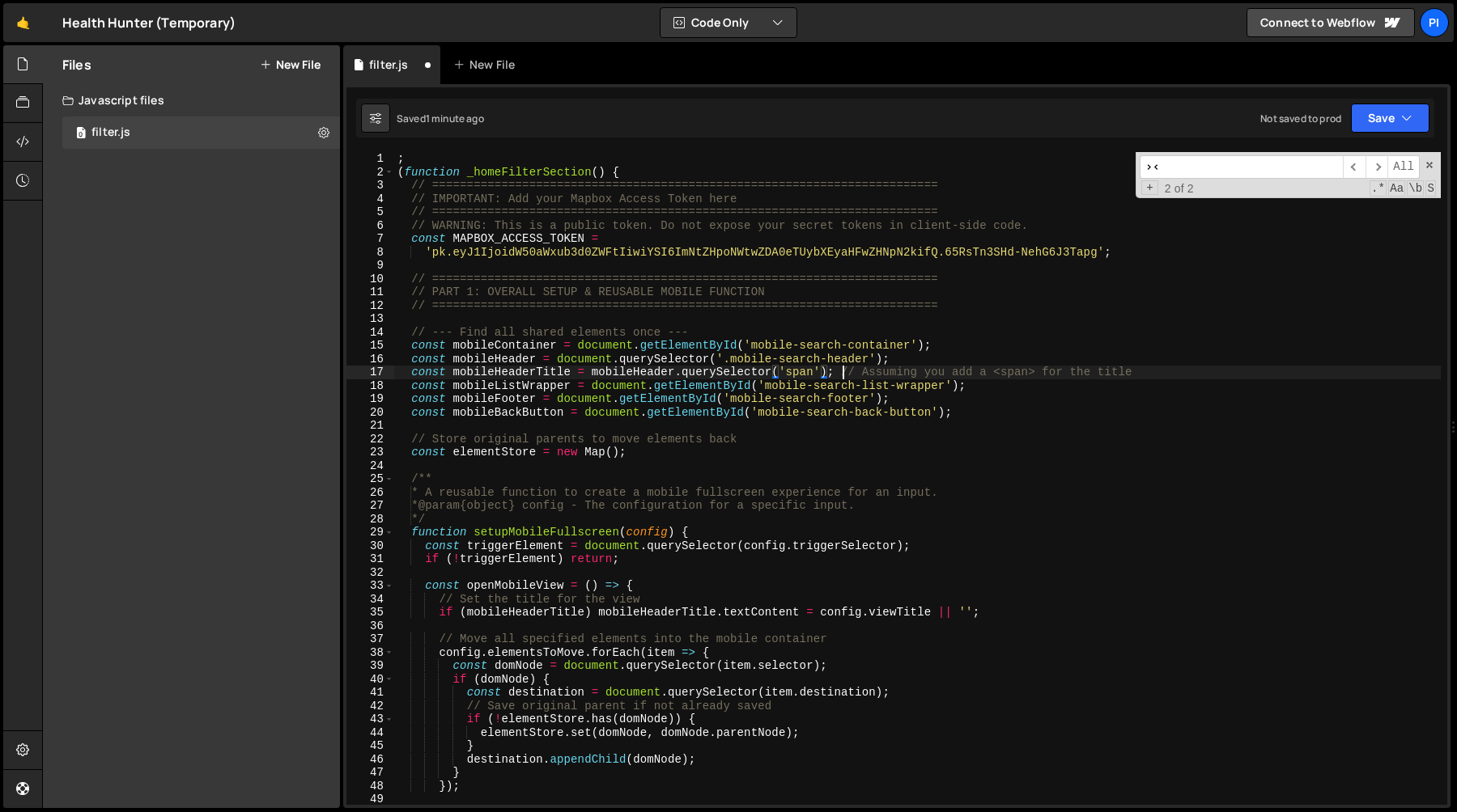
click at [845, 377] on div "; ( function _homeFilterSection ( ) { // ======================================…" at bounding box center [917, 492] width 1046 height 680
click at [1154, 370] on div "; ( function _homeFilterSection ( ) { // ======================================…" at bounding box center [917, 492] width 1046 height 680
click at [805, 356] on div "; ( function _homeFilterSection ( ) { // ======================================…" at bounding box center [917, 492] width 1046 height 680
click at [864, 348] on div "; ( function _homeFilterSection ( ) { // ======================================…" at bounding box center [917, 492] width 1046 height 680
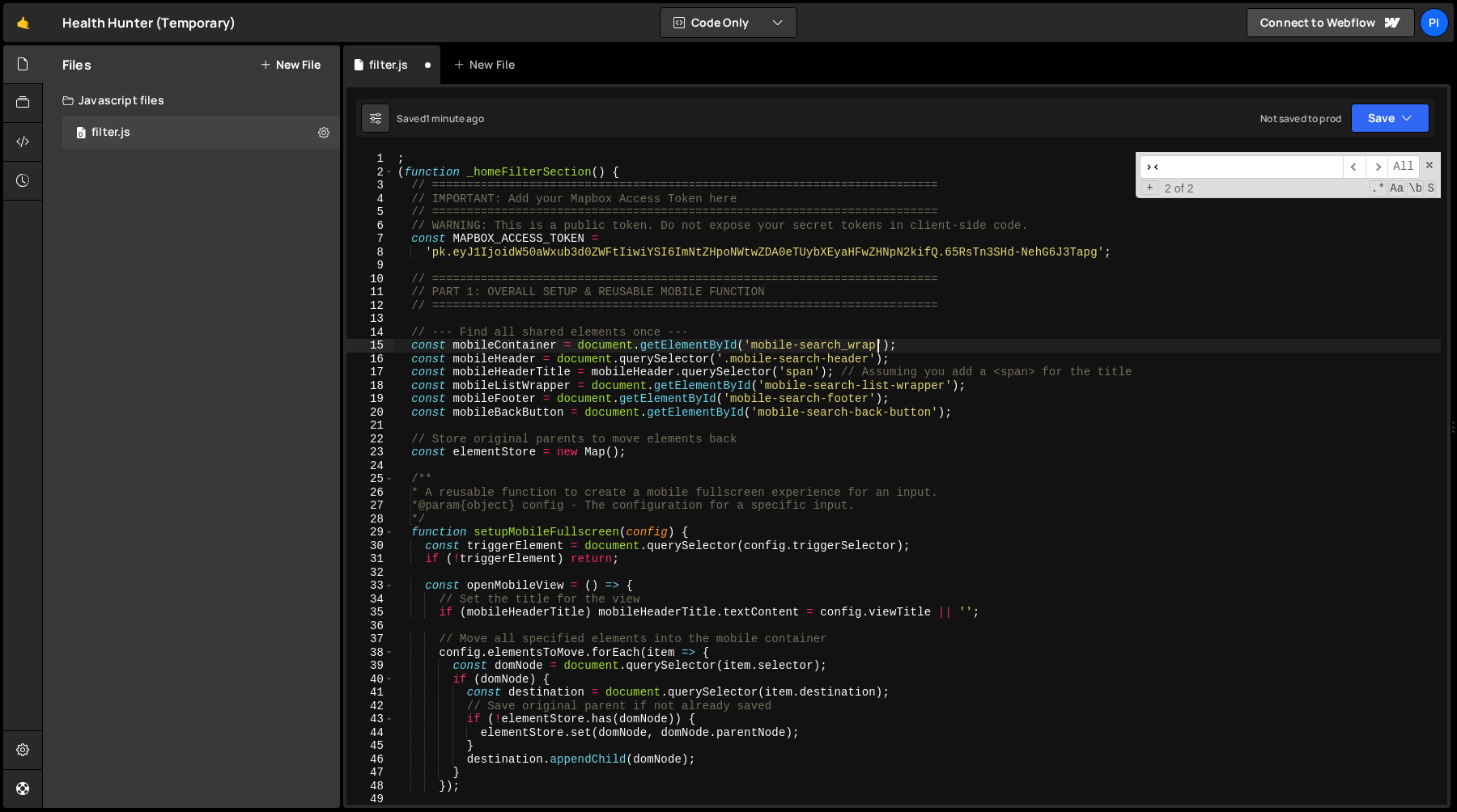
scroll to position [0, 34]
click at [839, 364] on div "; ( function _homeFilterSection ( ) { // ======================================…" at bounding box center [917, 492] width 1046 height 680
drag, startPoint x: 826, startPoint y: 364, endPoint x: 887, endPoint y: 386, distance: 64.8
click at [826, 364] on div "; ( function _homeFilterSection ( ) { // ======================================…" at bounding box center [917, 492] width 1046 height 680
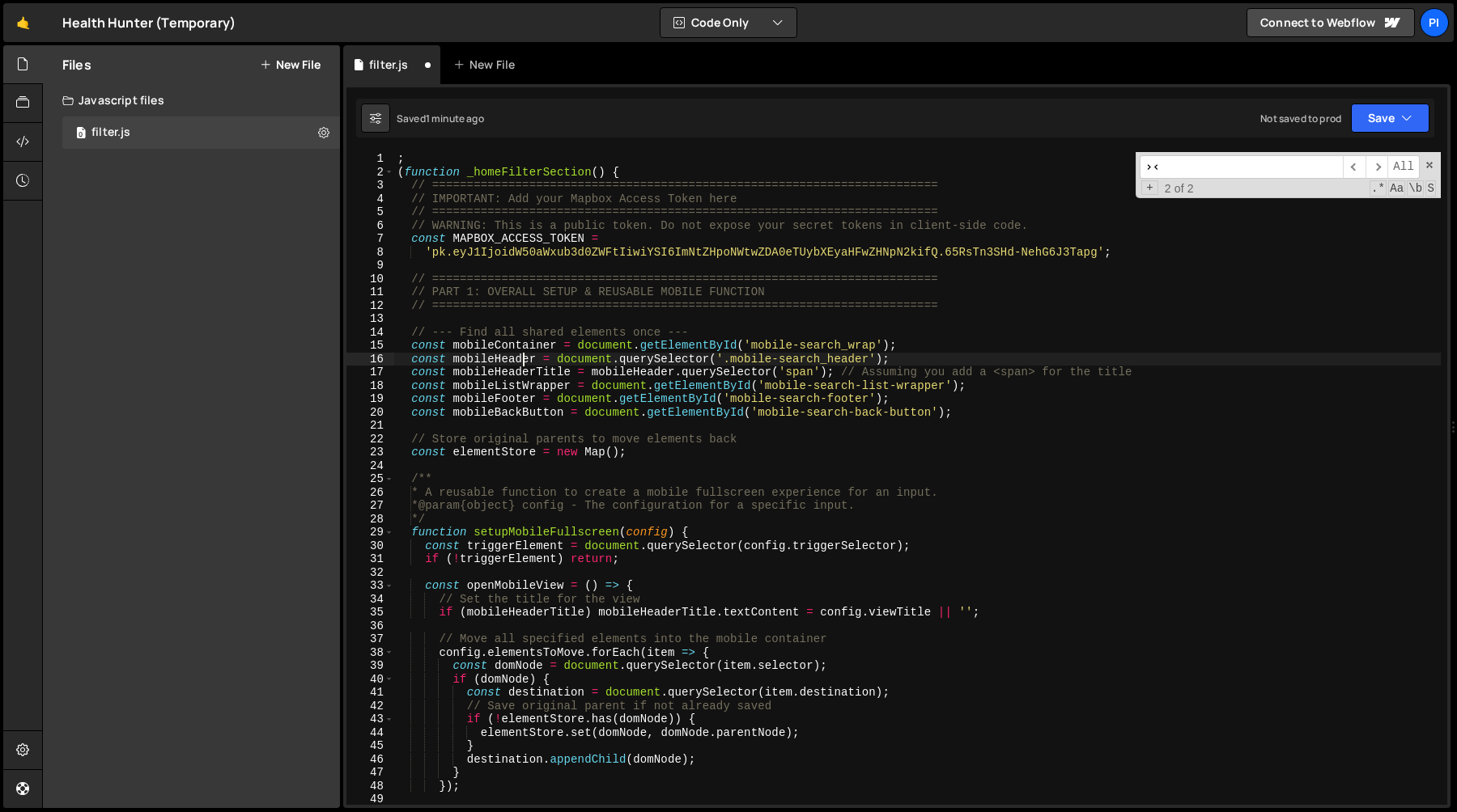
click at [525, 357] on div "; ( function _homeFilterSection ( ) { // ======================================…" at bounding box center [917, 492] width 1046 height 680
click at [525, 357] on div "; ( function _homeFilterSection ( ) { // ======================================…" at bounding box center [917, 492] width 1046 height 680
drag, startPoint x: 677, startPoint y: 372, endPoint x: 748, endPoint y: 416, distance: 83.5
click at [677, 372] on div "; ( function _homeFilterSection ( ) { // ======================================…" at bounding box center [917, 492] width 1046 height 680
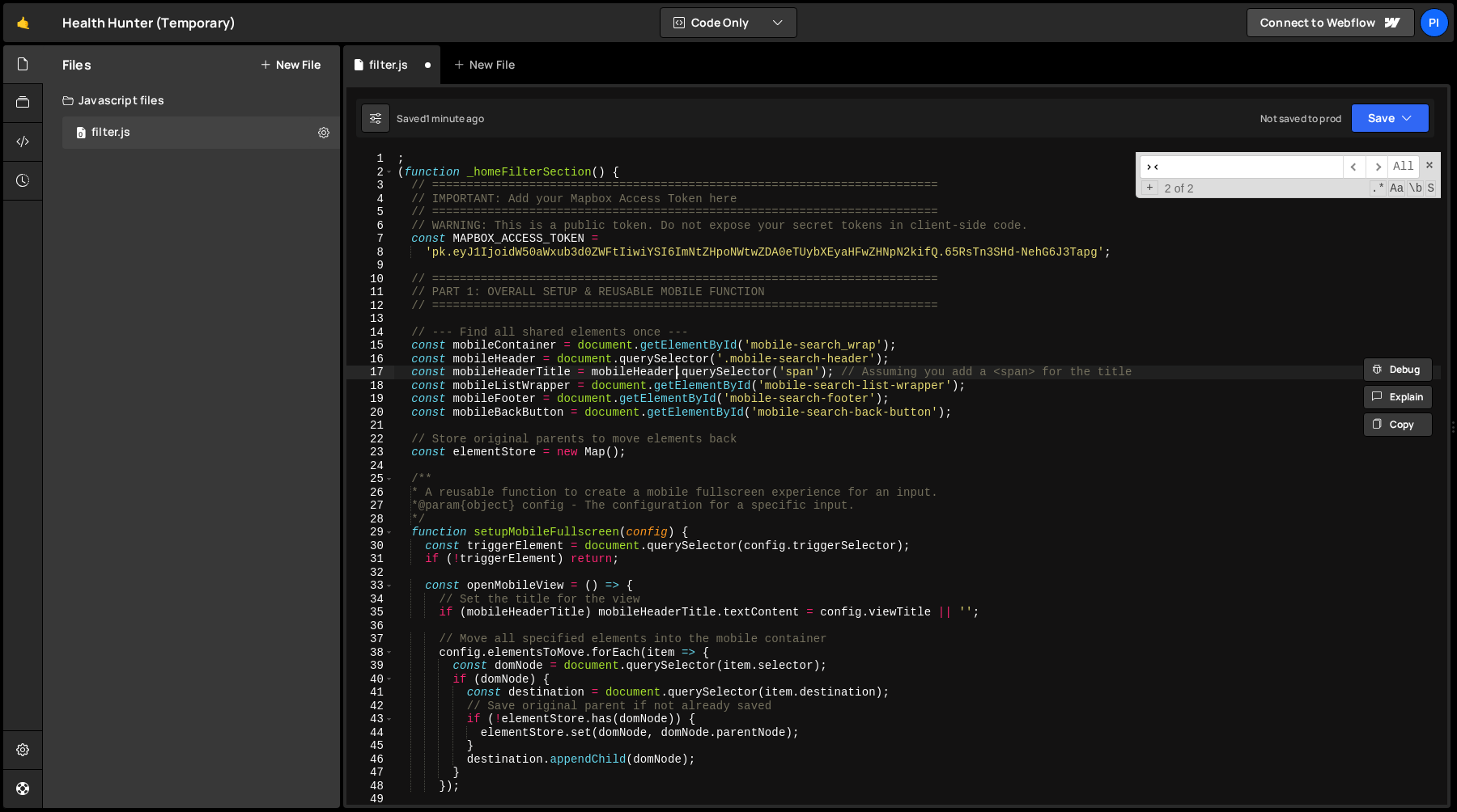
drag, startPoint x: 677, startPoint y: 373, endPoint x: 684, endPoint y: 377, distance: 8.1
click at [677, 373] on div "; ( function _homeFilterSection ( ) { // ======================================…" at bounding box center [917, 492] width 1046 height 680
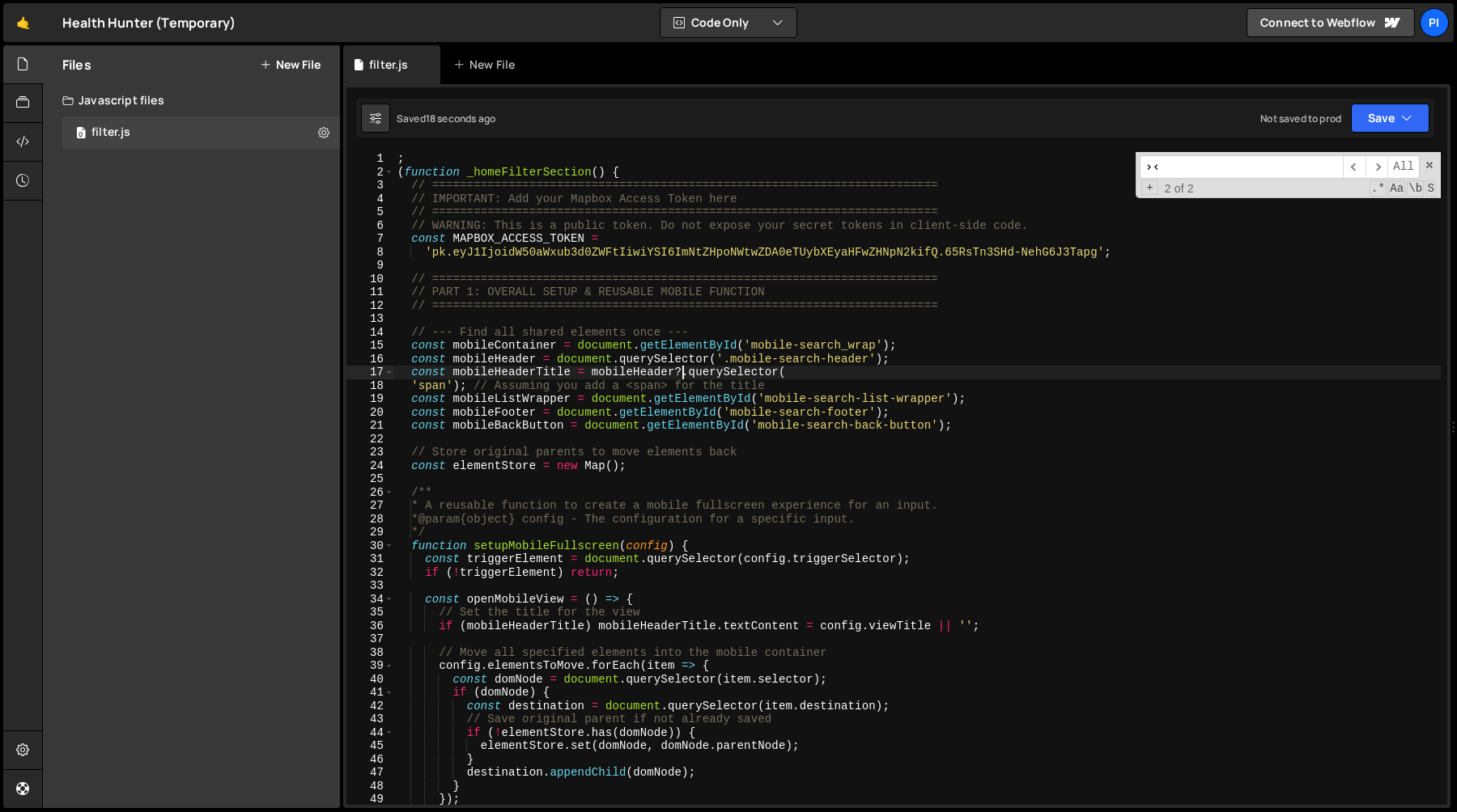
click at [831, 359] on div "; ( function _homeFilterSection ( ) { // ======================================…" at bounding box center [917, 492] width 1046 height 680
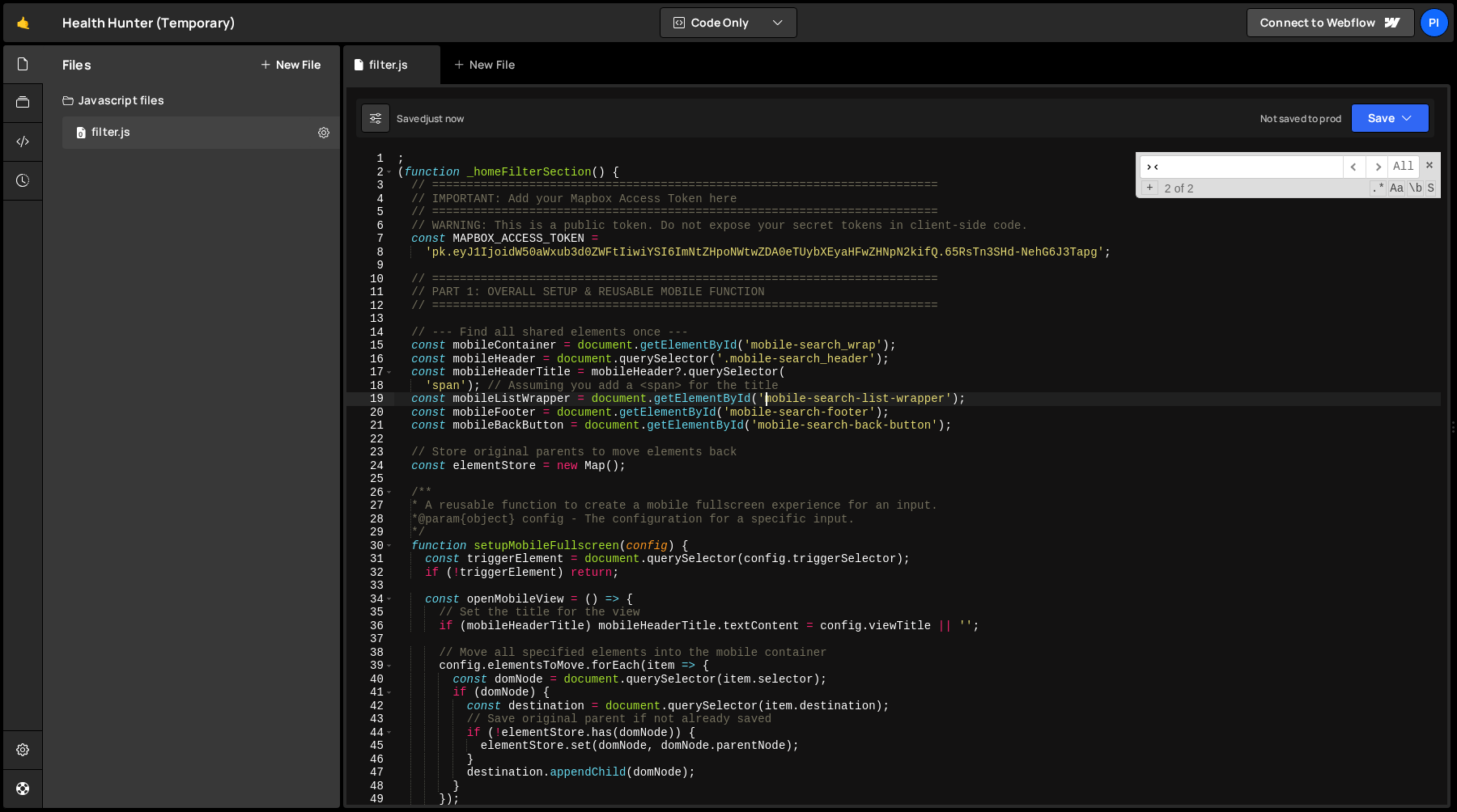
click at [766, 400] on div "; ( function _homeFilterSection ( ) { // ======================================…" at bounding box center [917, 492] width 1046 height 680
click at [949, 399] on div "; ( function _homeFilterSection ( ) { // ======================================…" at bounding box center [917, 492] width 1046 height 680
click at [844, 345] on div "; ( function _homeFilterSection ( ) { // ======================================…" at bounding box center [917, 492] width 1046 height 680
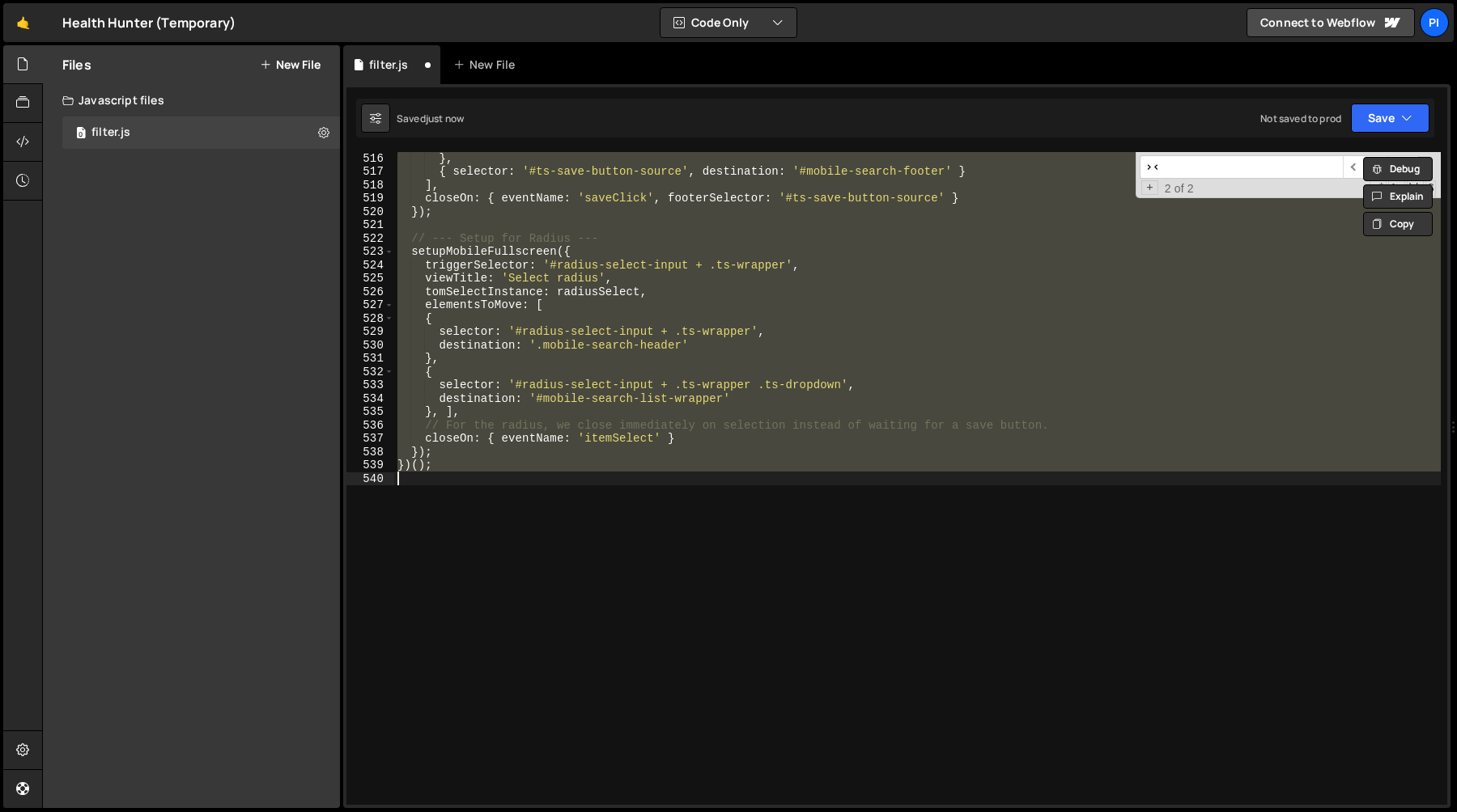
scroll to position [0, 0]
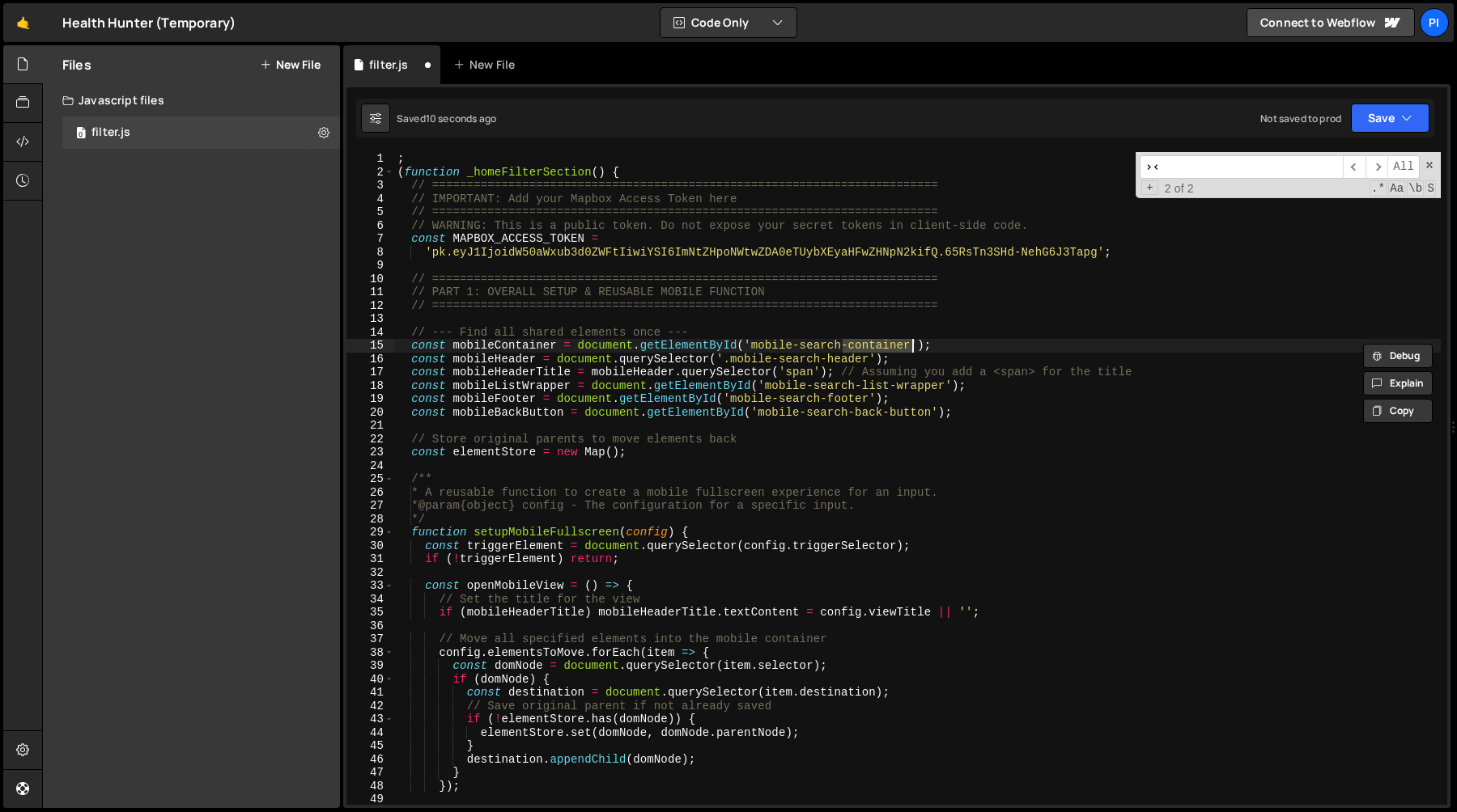
click at [858, 359] on div "; ( function _homeFilterSection ( ) { // ======================================…" at bounding box center [917, 492] width 1046 height 680
click at [751, 349] on div "; ( function _homeFilterSection ( ) { // ======================================…" at bounding box center [917, 492] width 1046 height 680
click at [910, 344] on div "; ( function _homeFilterSection ( ) { // ======================================…" at bounding box center [917, 492] width 1046 height 680
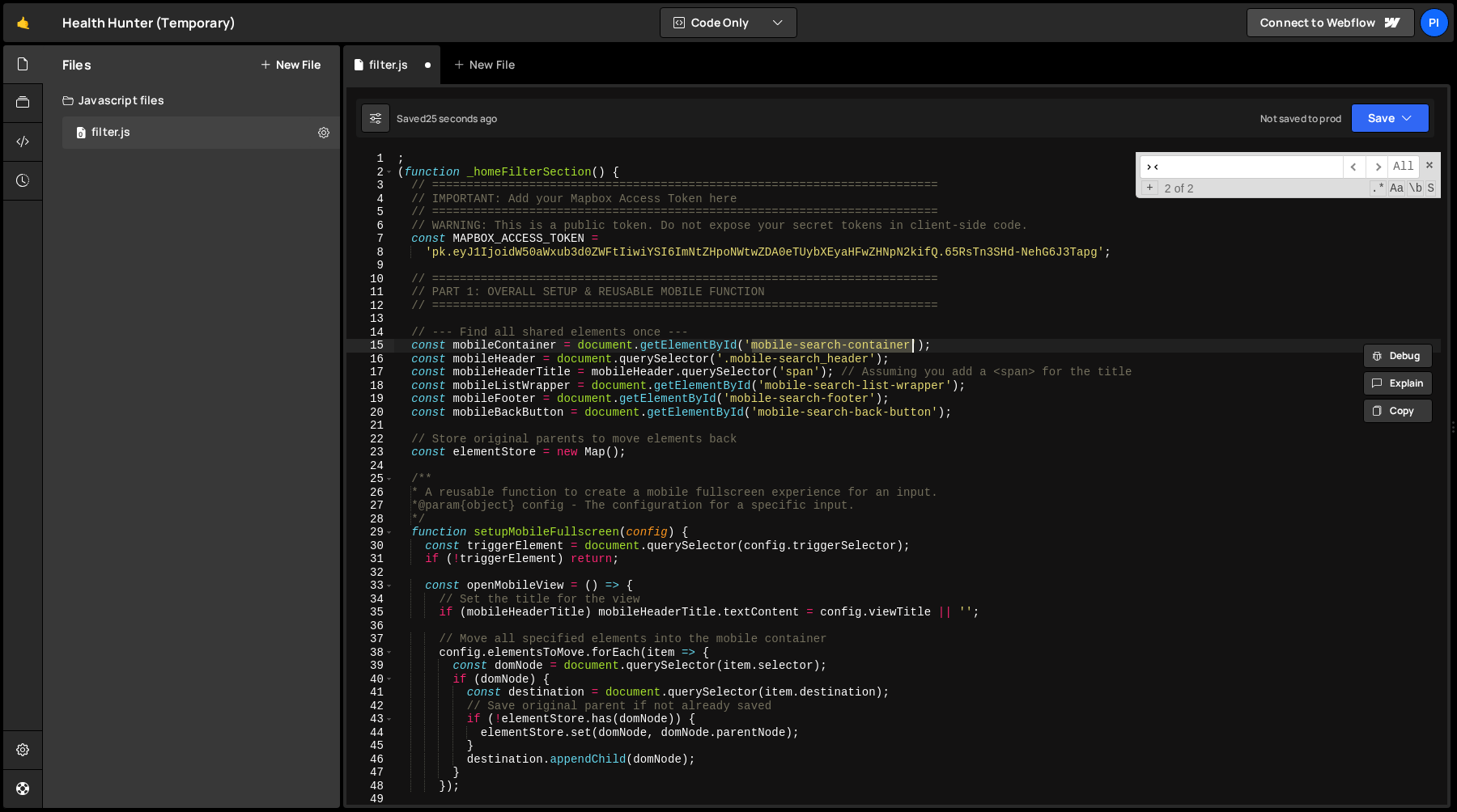
drag, startPoint x: 769, startPoint y: 387, endPoint x: 789, endPoint y: 387, distance: 20.0
click at [769, 387] on div "; ( function _homeFilterSection ( ) { // ======================================…" at bounding box center [917, 492] width 1046 height 680
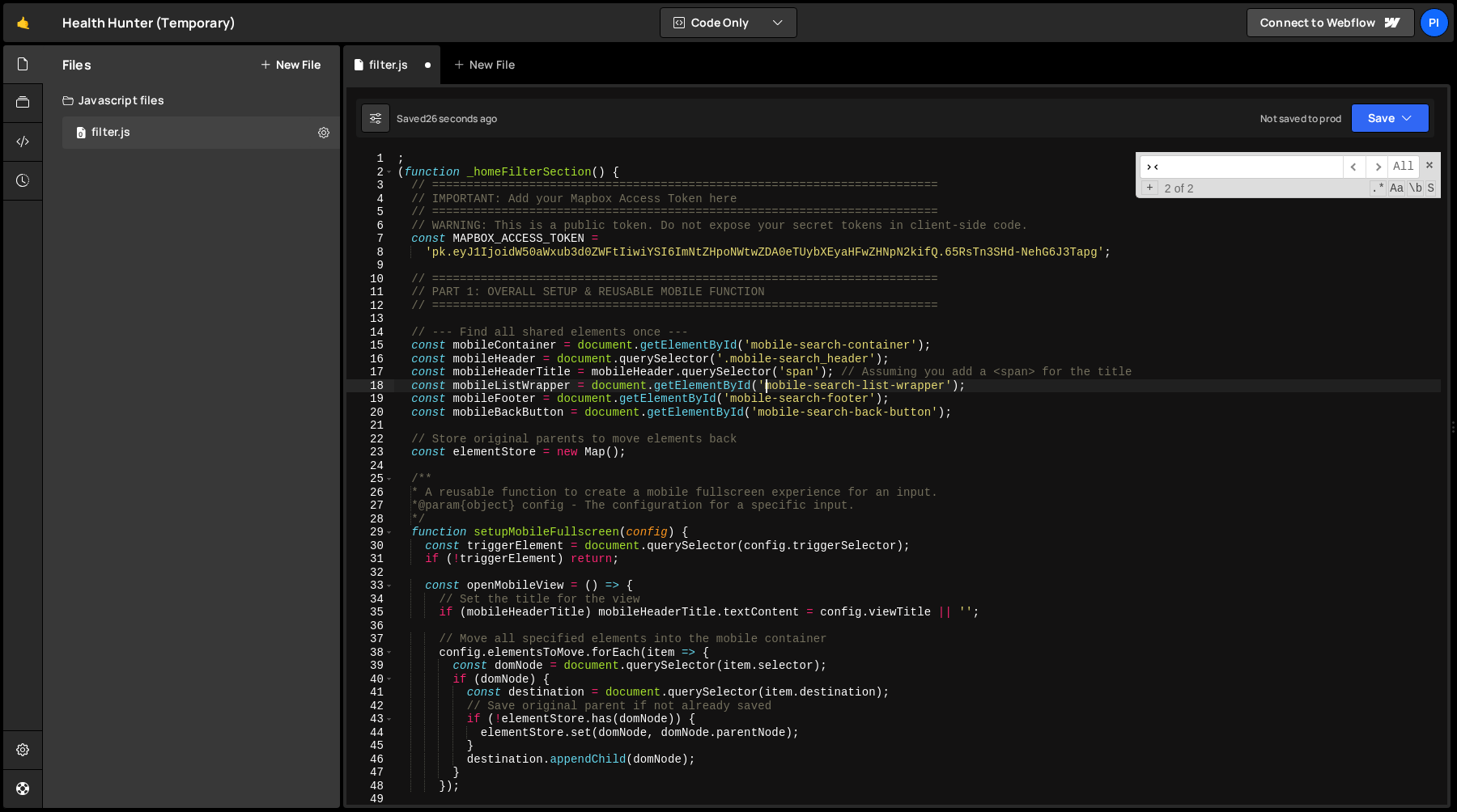
click at [948, 387] on div "; ( function _homeFilterSection ( ) { // ======================================…" at bounding box center [917, 492] width 1046 height 680
click at [732, 399] on div "; ( function _homeFilterSection ( ) { // ======================================…" at bounding box center [917, 492] width 1046 height 680
click at [870, 399] on div "; ( function _homeFilterSection ( ) { // ======================================…" at bounding box center [917, 492] width 1046 height 680
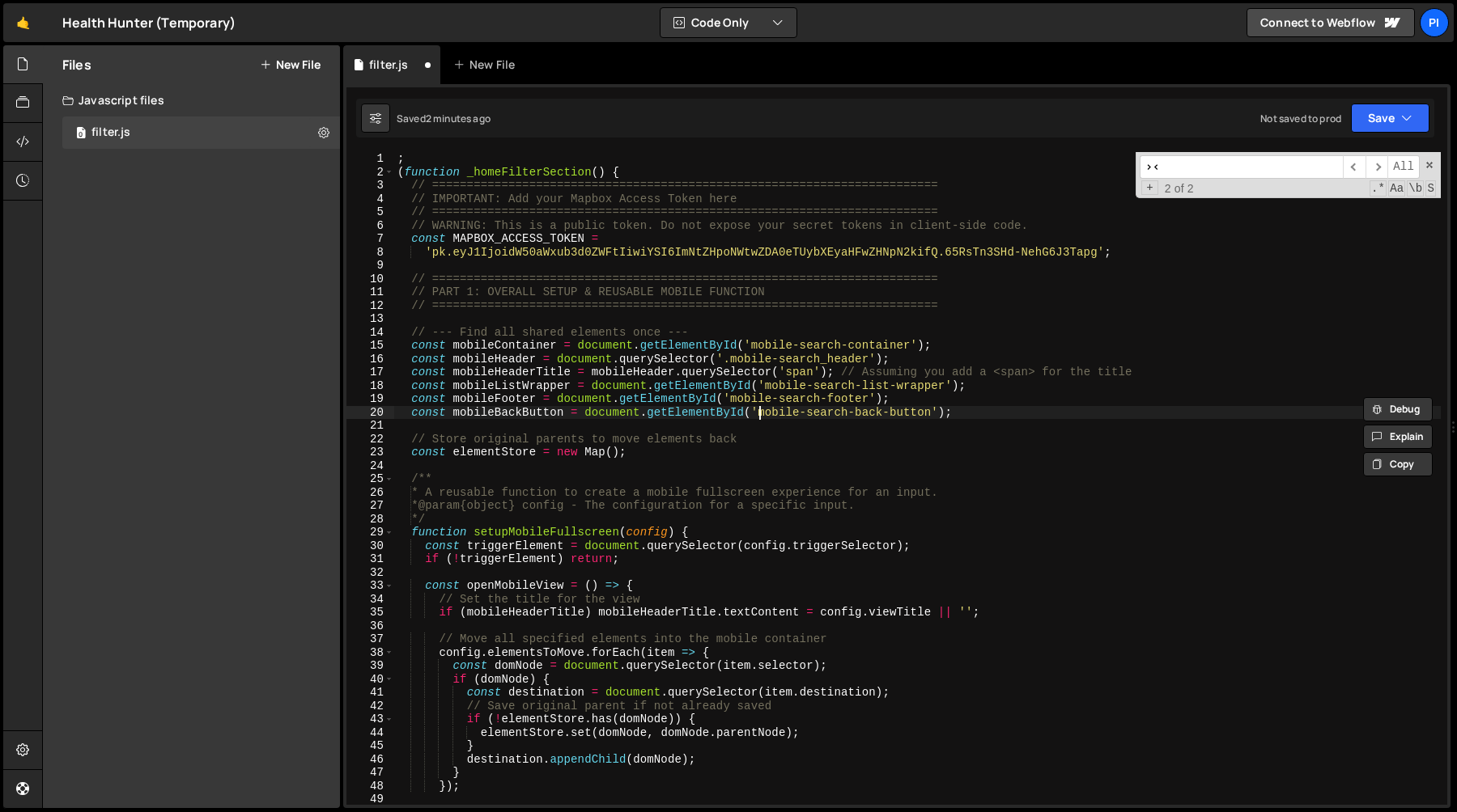
click at [761, 412] on div "; ( function _homeFilterSection ( ) { // ======================================…" at bounding box center [917, 492] width 1046 height 680
click at [933, 415] on div "; ( function _homeFilterSection ( ) { // ======================================…" at bounding box center [917, 492] width 1046 height 680
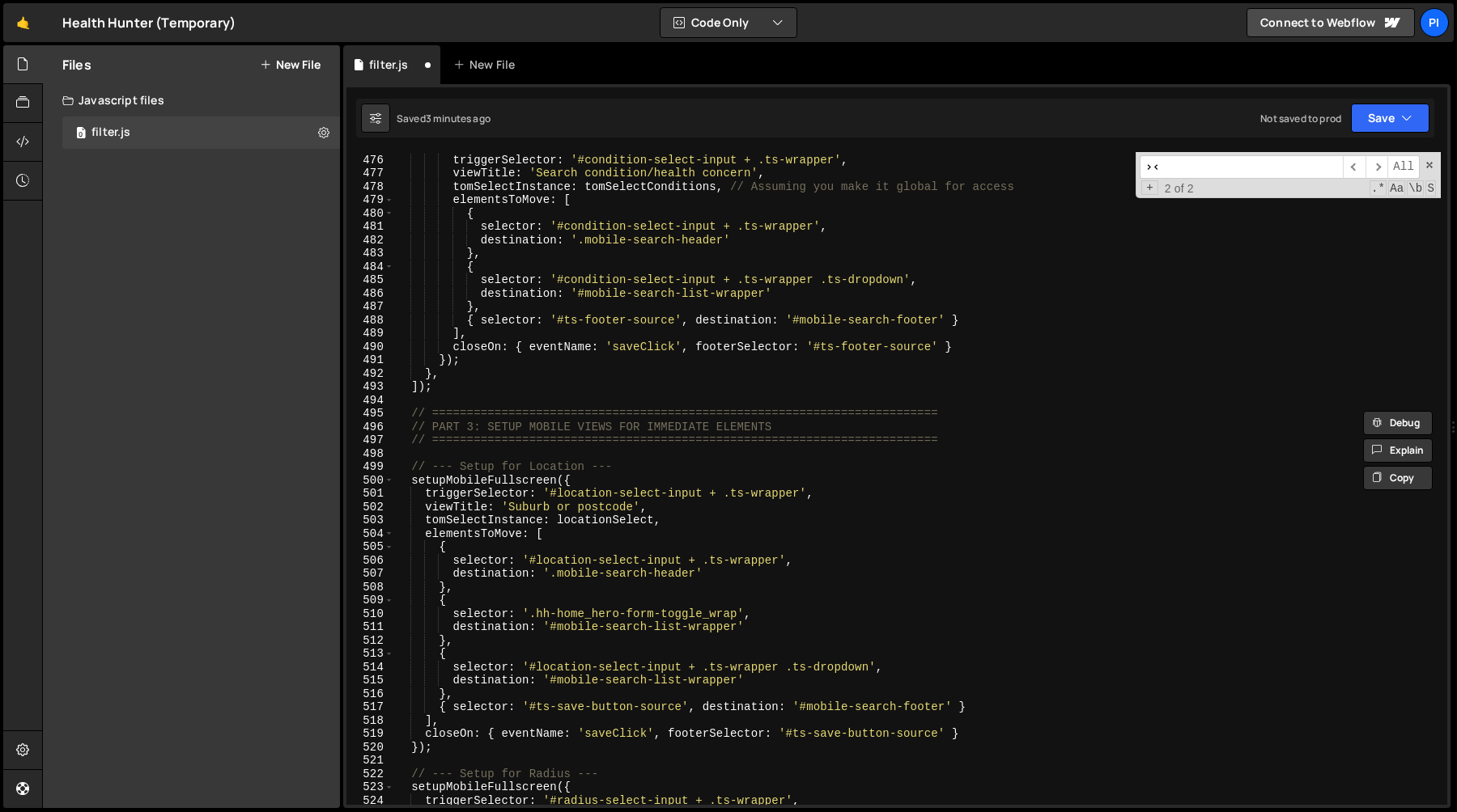
scroll to position [6396, 0]
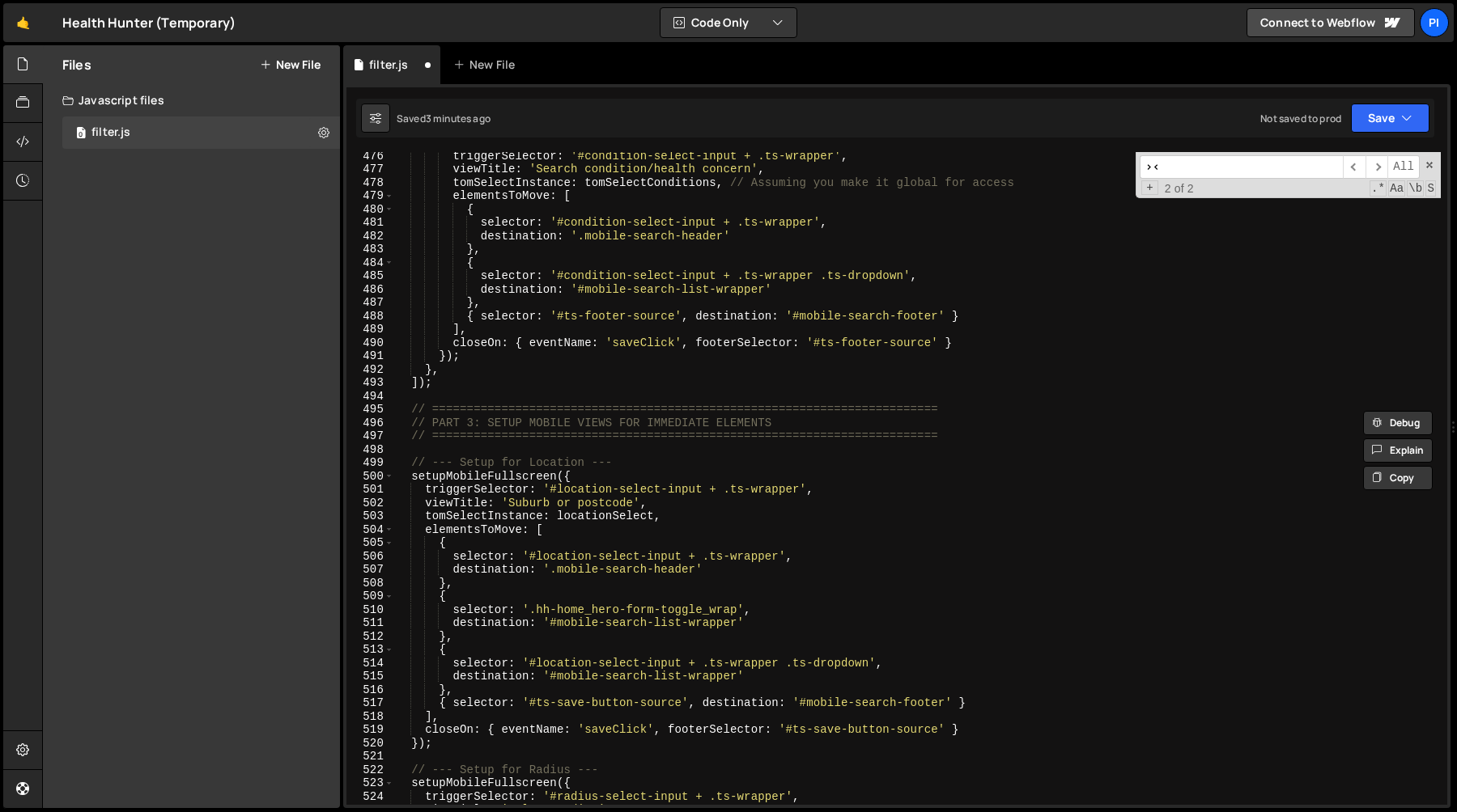
click at [621, 519] on div "triggerSelector : '#condition-select-input + .ts-wrapper' , viewTitle : 'Search…" at bounding box center [917, 489] width 1046 height 680
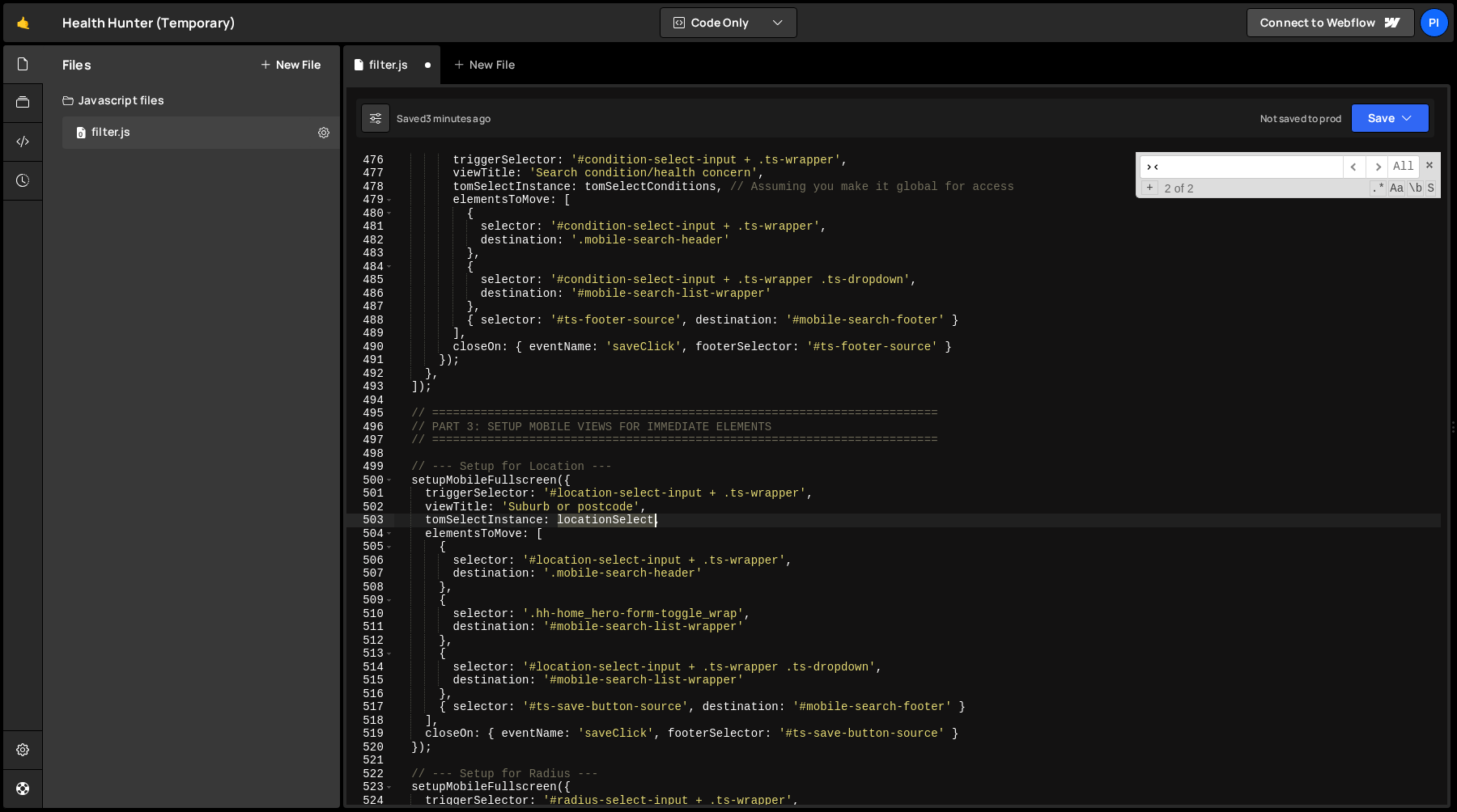
click at [621, 519] on div "setupMobileFullscreen ({ triggerSelector : '#condition-select-input + .ts-wrapp…" at bounding box center [917, 480] width 1046 height 680
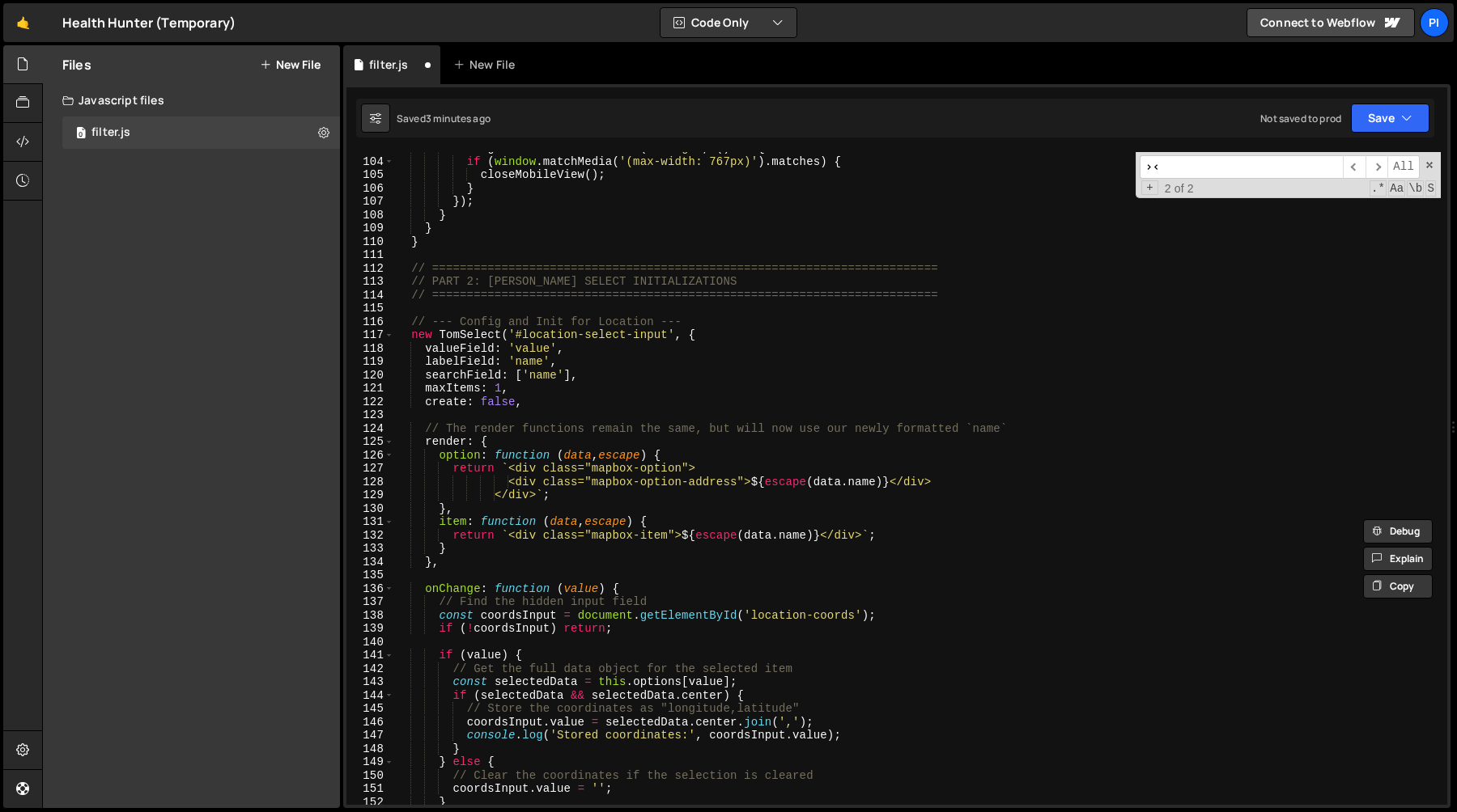
scroll to position [1366, 0]
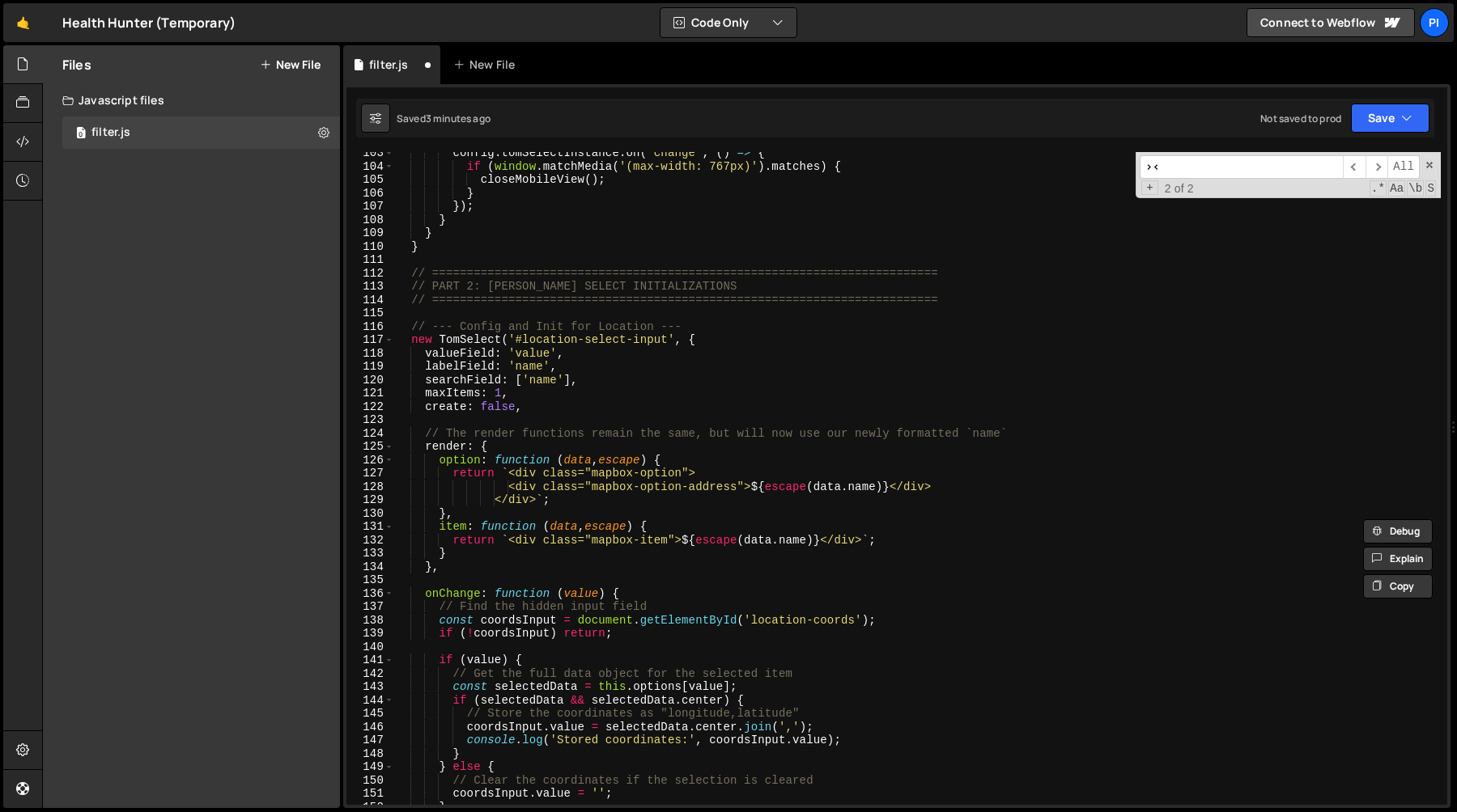
click at [660, 410] on div "config . tomSelectInstance . on ( 'change' , ( ) => { if ( window . matchMedia …" at bounding box center [917, 486] width 1046 height 680
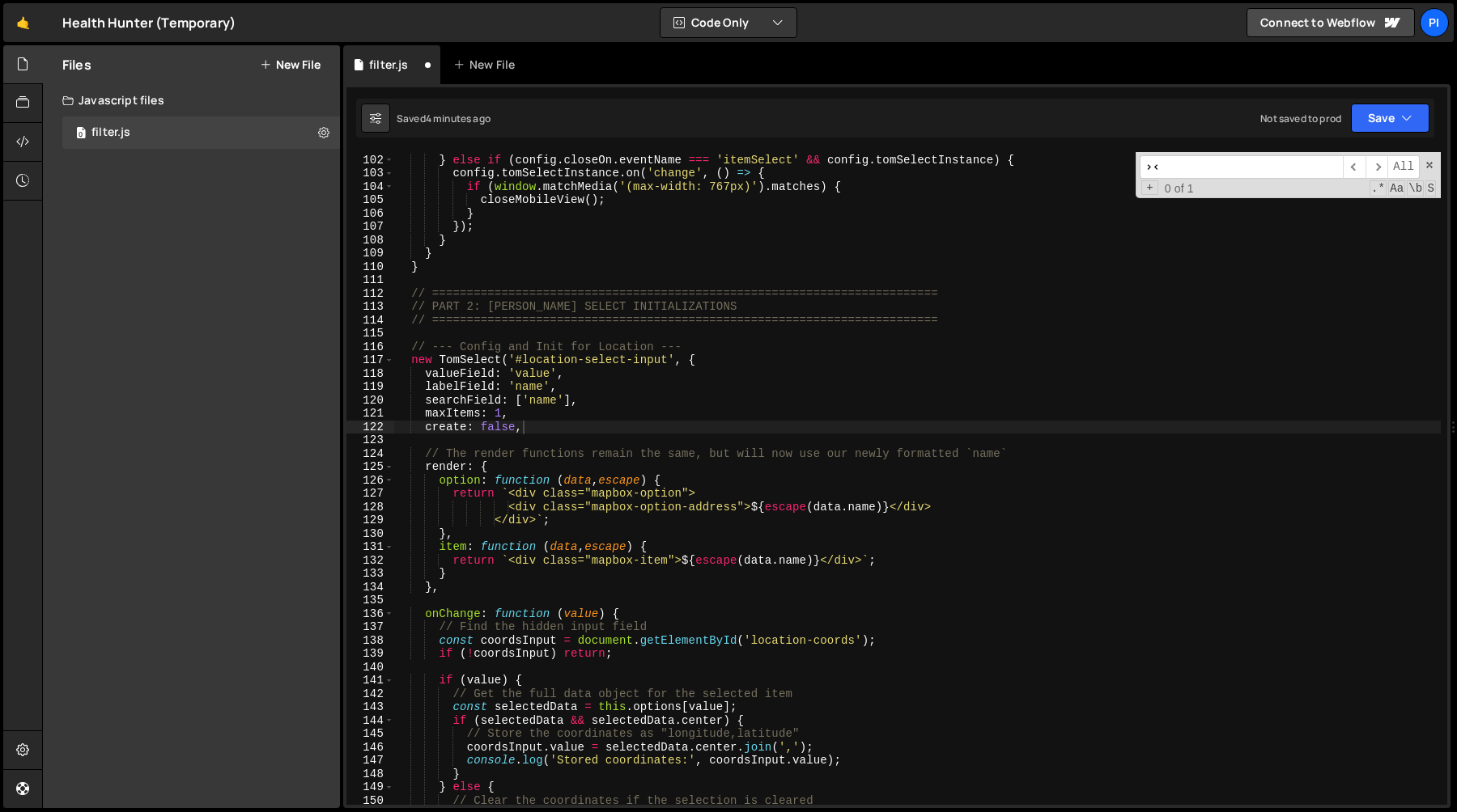
scroll to position [1333, 0]
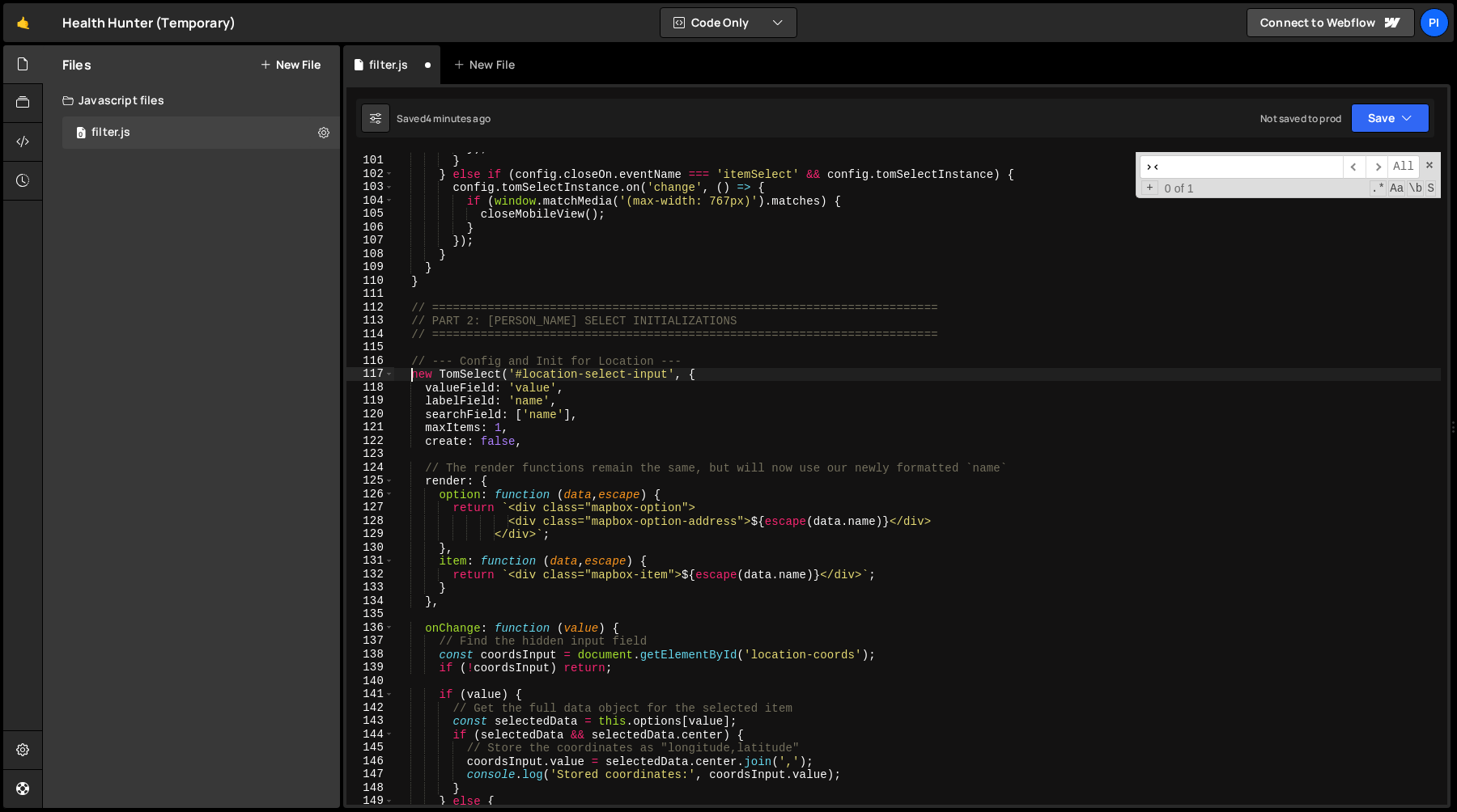
click at [411, 372] on div "}) ; } } else if ( config . [GEOGRAPHIC_DATA] . eventName === 'itemSelect' && c…" at bounding box center [917, 480] width 1046 height 680
paste textarea "const locationSelect ="
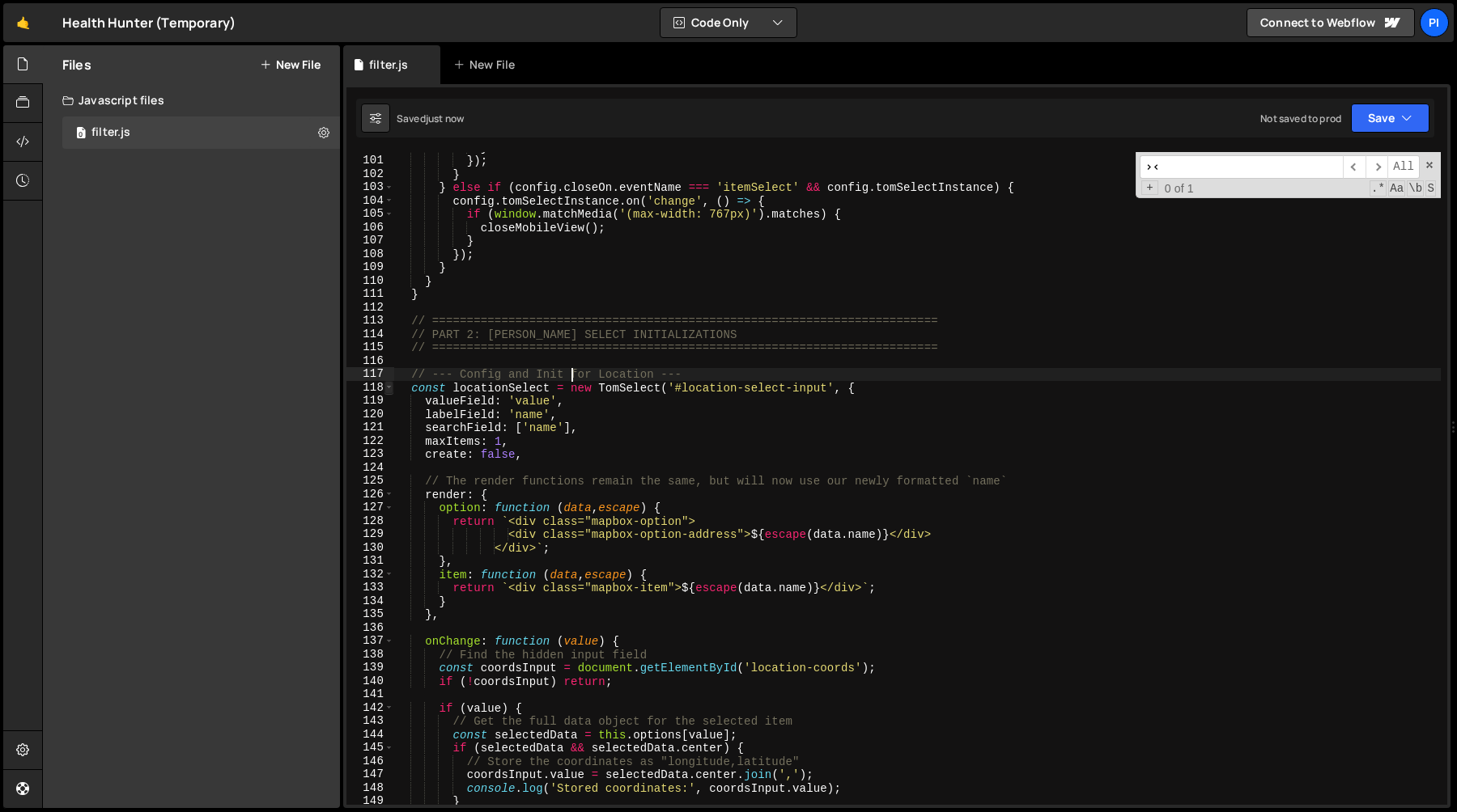
click at [387, 388] on span at bounding box center [389, 388] width 9 height 14
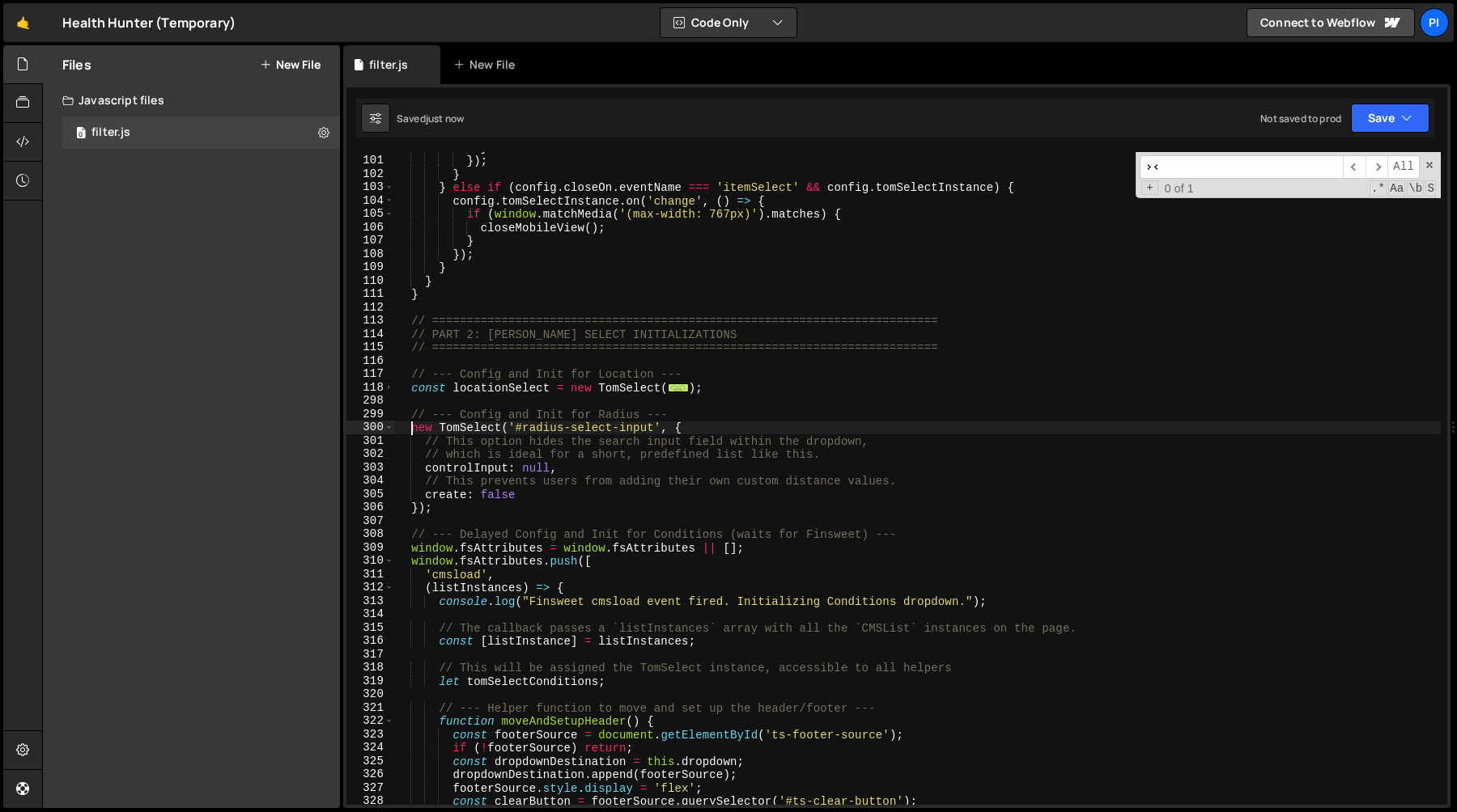
click at [409, 429] on div "} }) ; } } else if ( config . [GEOGRAPHIC_DATA] . eventName === 'itemSelect' &&…" at bounding box center [917, 480] width 1046 height 680
paste textarea "const radiusSelect ="
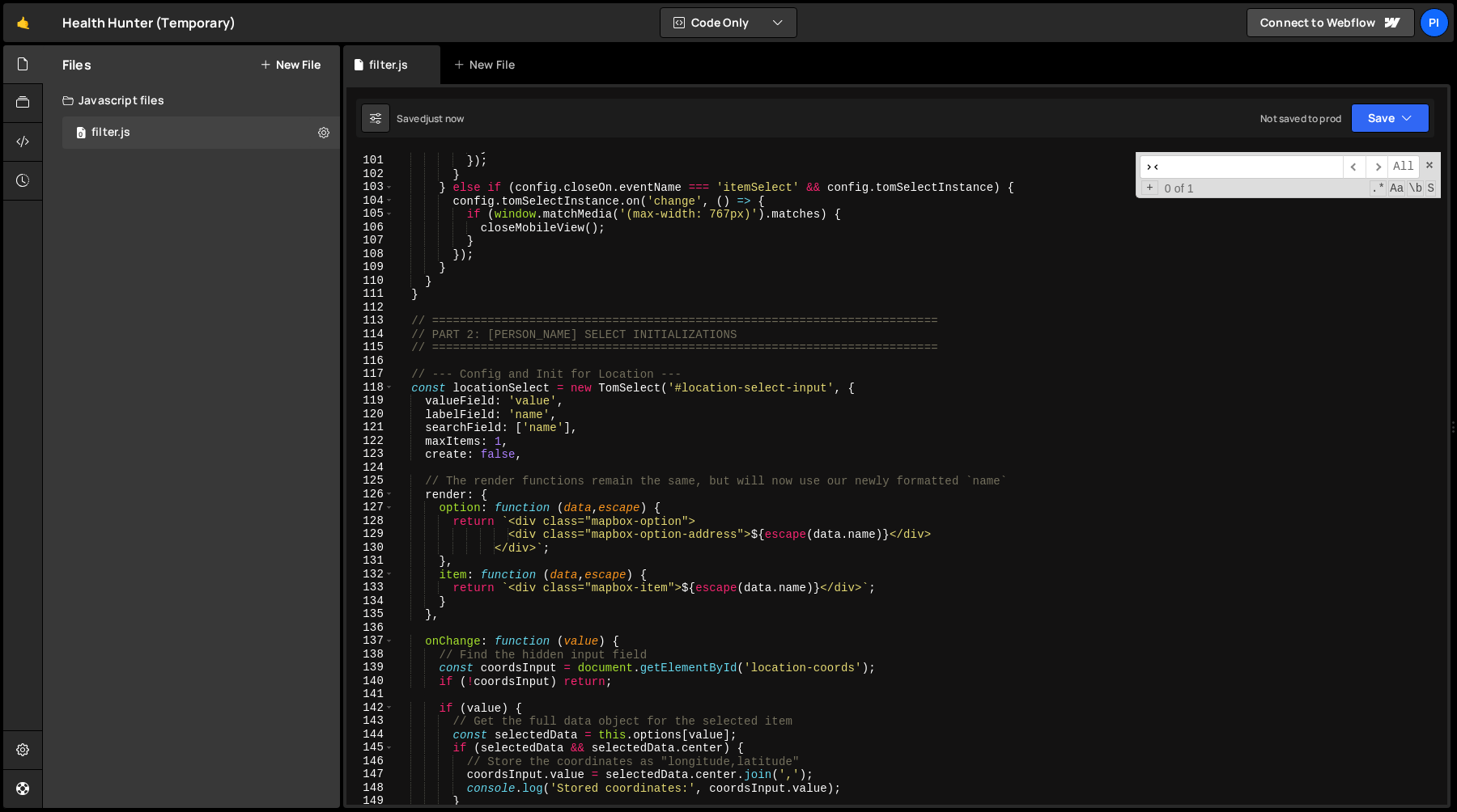
click at [633, 418] on div "} }) ; } } else if ( config . [GEOGRAPHIC_DATA] . eventName === 'itemSelect' &&…" at bounding box center [917, 480] width 1046 height 680
click at [388, 390] on span at bounding box center [389, 388] width 9 height 14
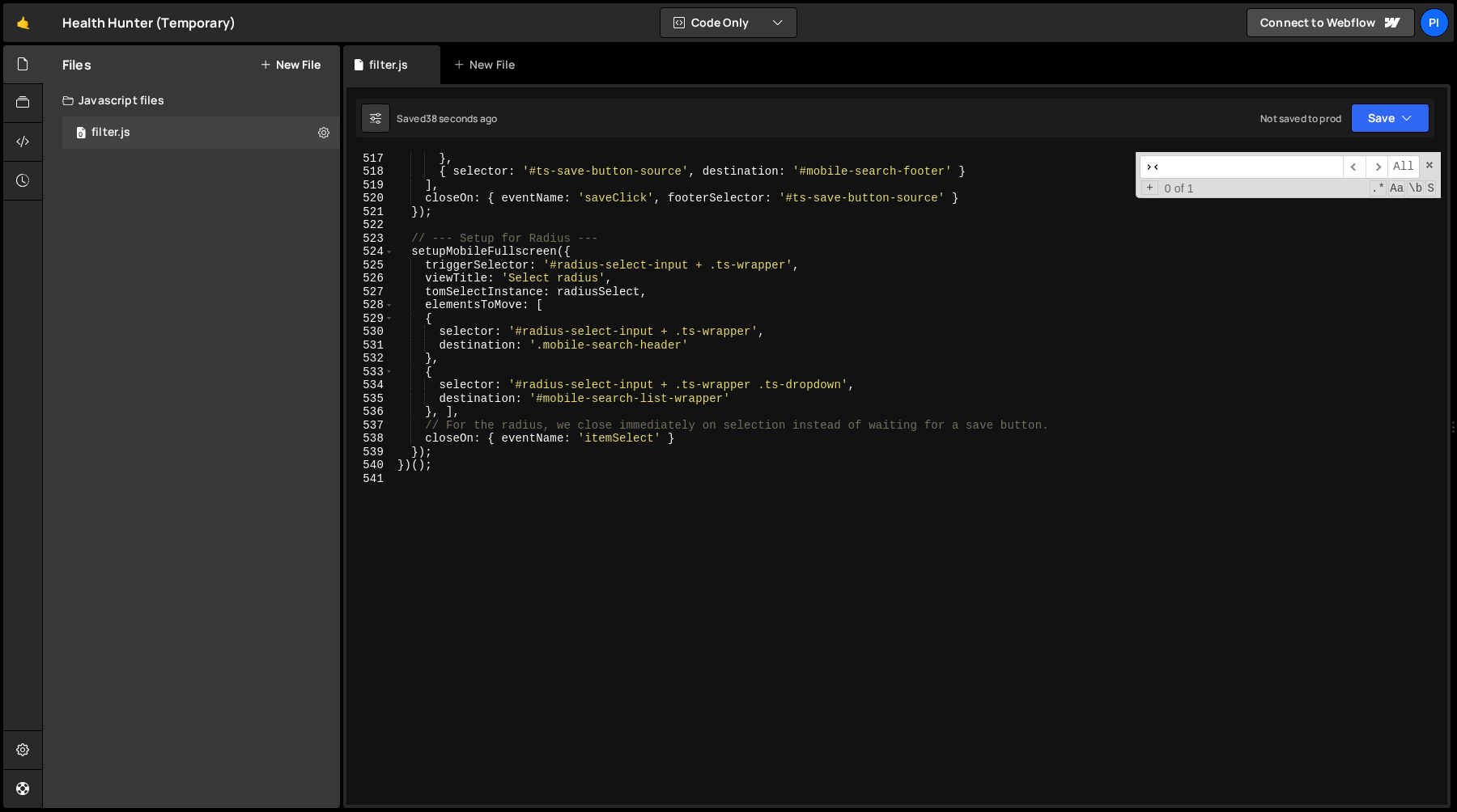
scroll to position [4522, 0]
click at [515, 259] on div "destination : '#mobile-search-list-wrapper' } , { selector : '#ts-save-button-s…" at bounding box center [917, 482] width 1046 height 680
type textarea "setupMobileFullscreen({"
click at [515, 259] on div "destination : '#mobile-search-list-wrapper' } , { selector : '#ts-save-button-s…" at bounding box center [917, 482] width 1046 height 680
type input "setupMobileFullscreen"
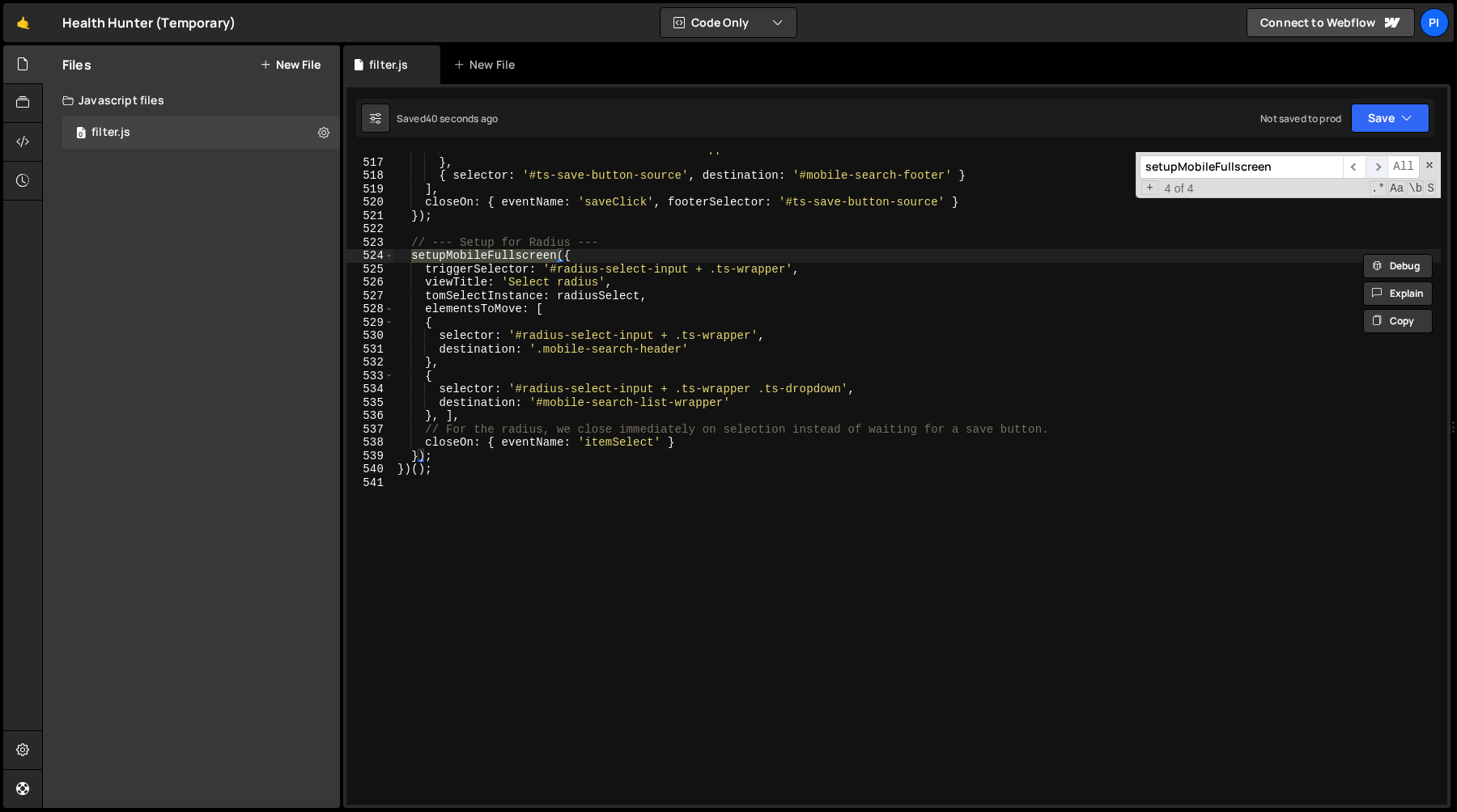
click at [1373, 162] on span "​" at bounding box center [1377, 167] width 23 height 24
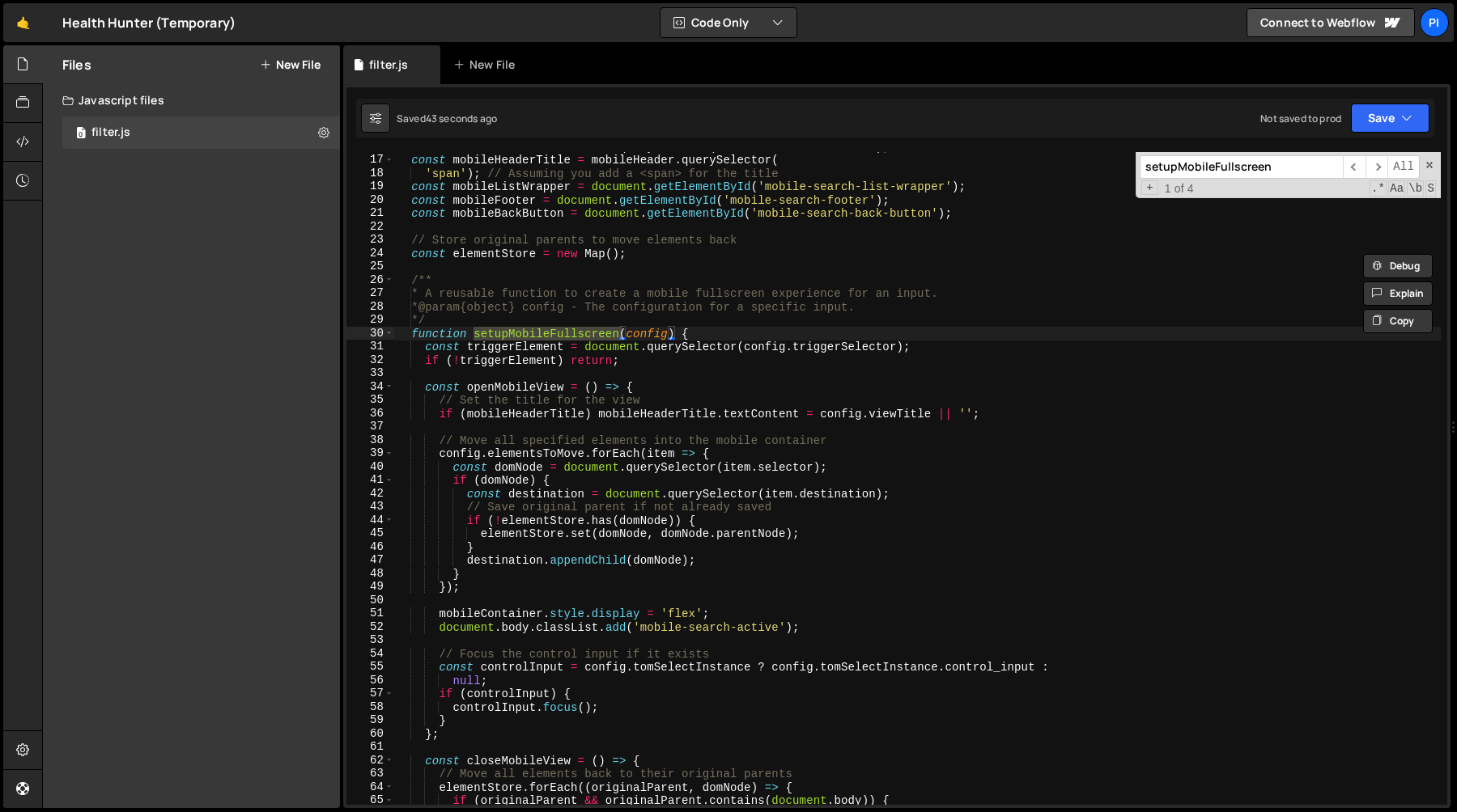
scroll to position [213, 0]
click at [1347, 167] on span "​" at bounding box center [1355, 167] width 23 height 24
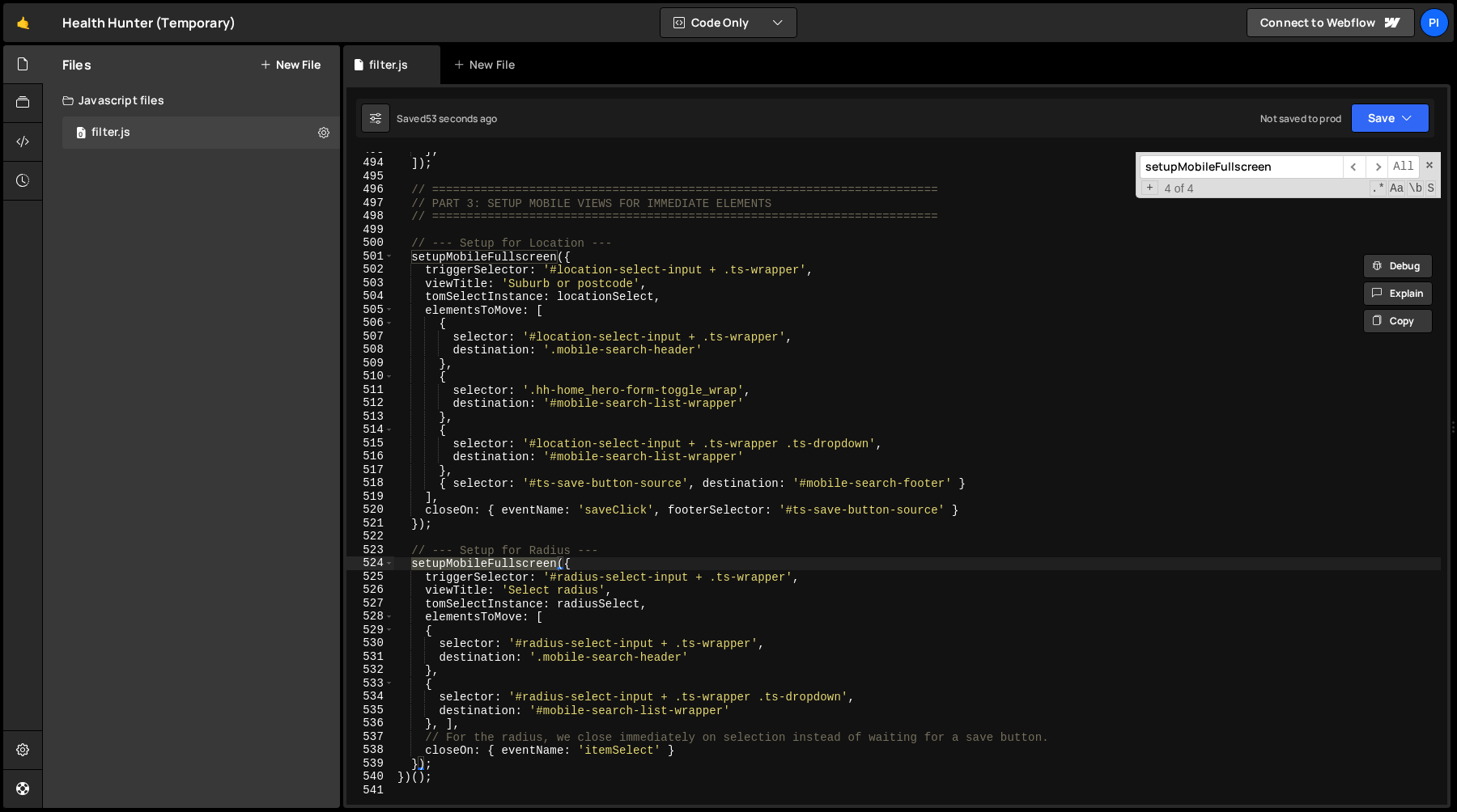
scroll to position [4204, 0]
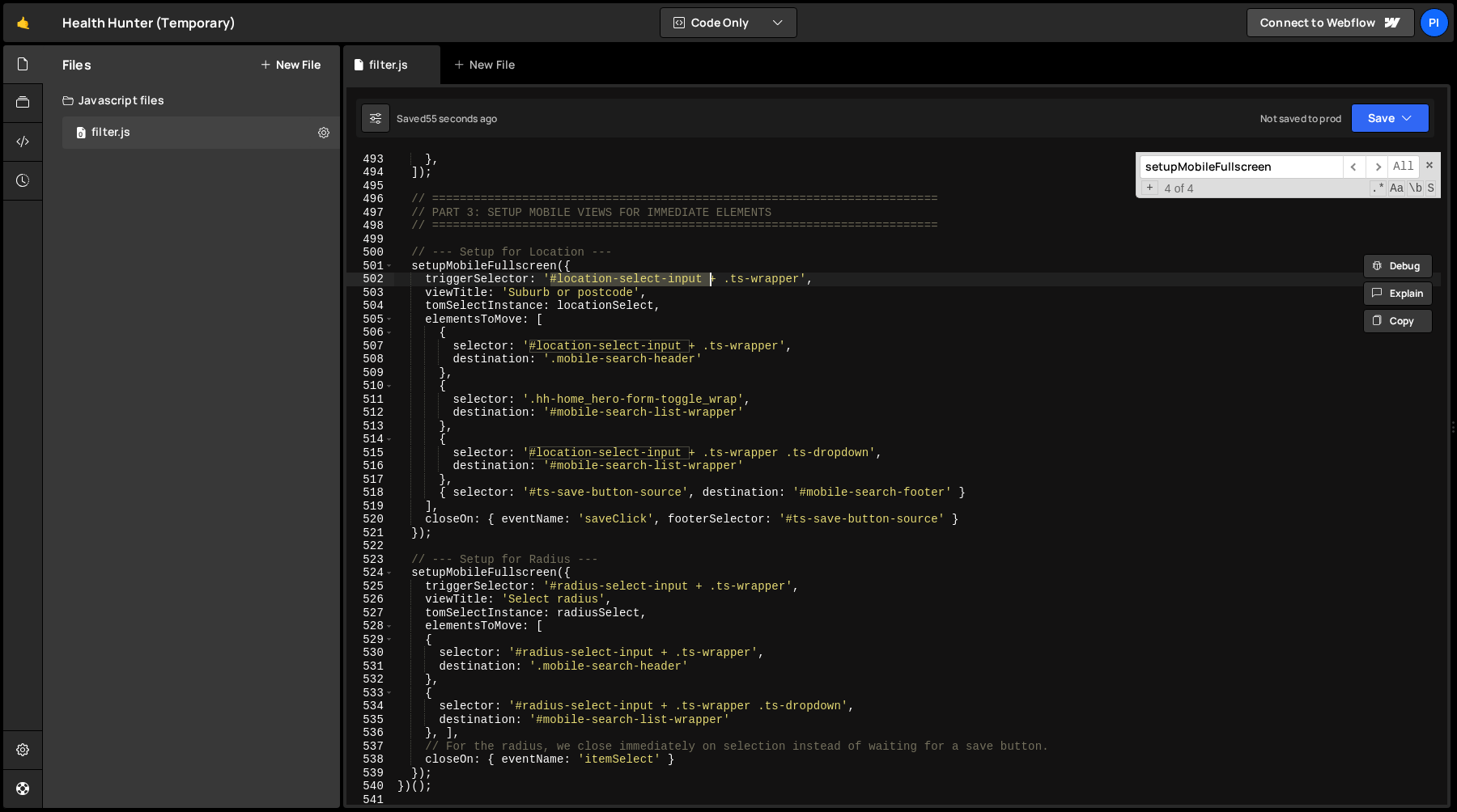
drag, startPoint x: 552, startPoint y: 277, endPoint x: 710, endPoint y: 280, distance: 158.0
click at [710, 280] on div "}) ; } , ]) ; // ==============================================================…" at bounding box center [917, 479] width 1046 height 680
click at [564, 280] on div "}) ; } , ]) ; // ==============================================================…" at bounding box center [917, 478] width 1046 height 653
click at [559, 282] on div "}) ; } , ]) ; // ==============================================================…" at bounding box center [917, 479] width 1046 height 680
click at [703, 282] on div "}) ; } , ]) ; // ==============================================================…" at bounding box center [917, 479] width 1046 height 680
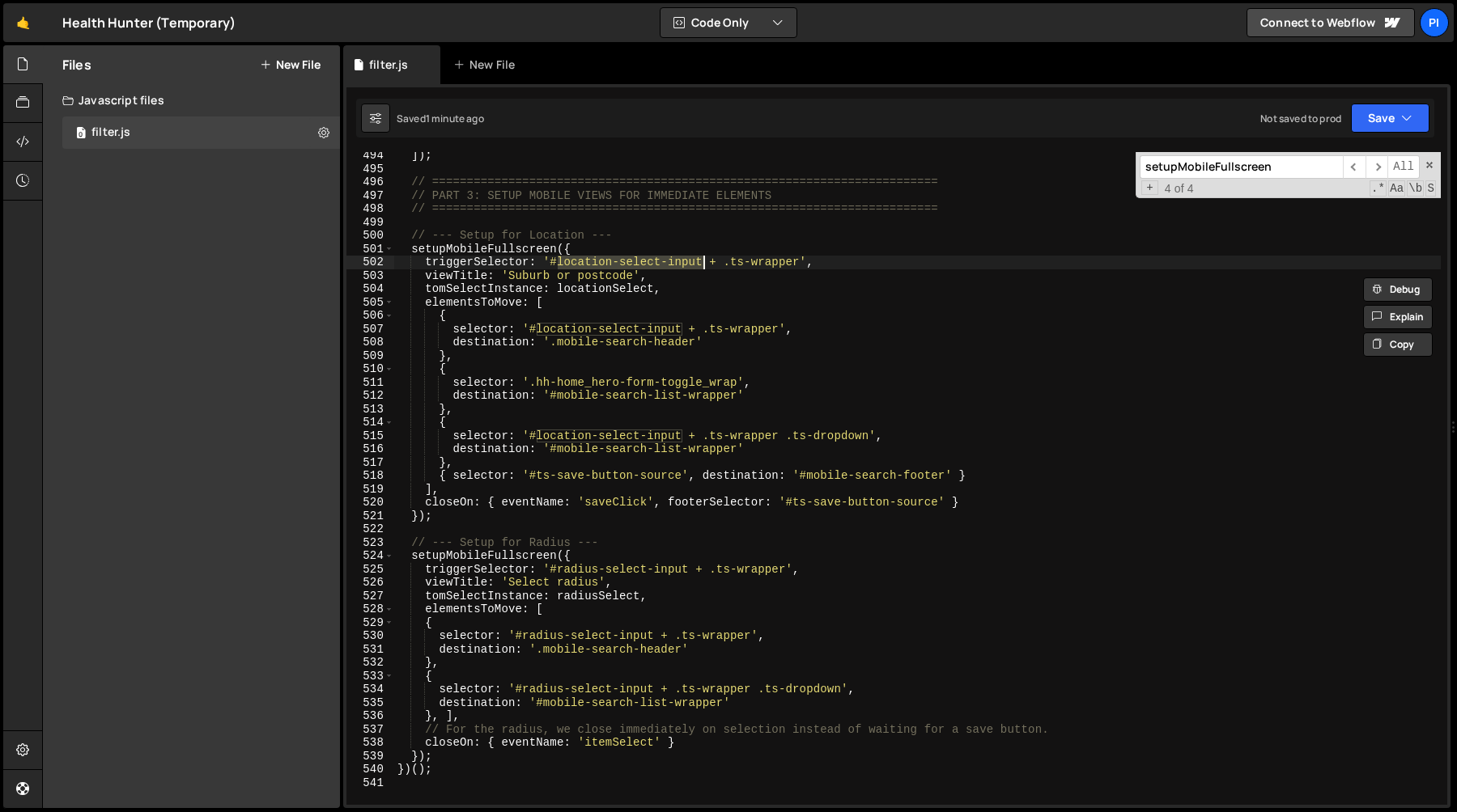
scroll to position [4229, 0]
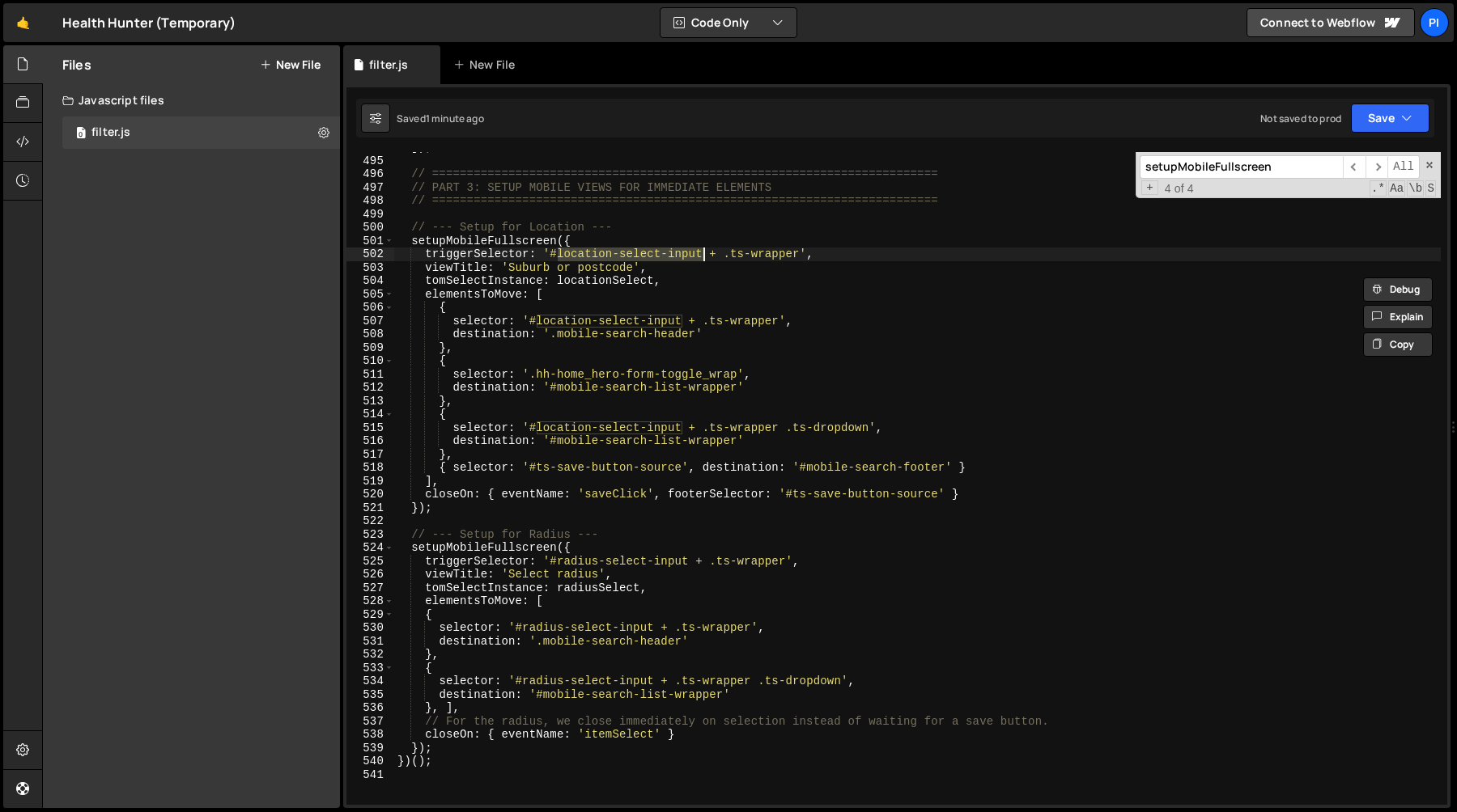
click at [653, 335] on div "]) ; // =======================================================================…" at bounding box center [917, 480] width 1046 height 680
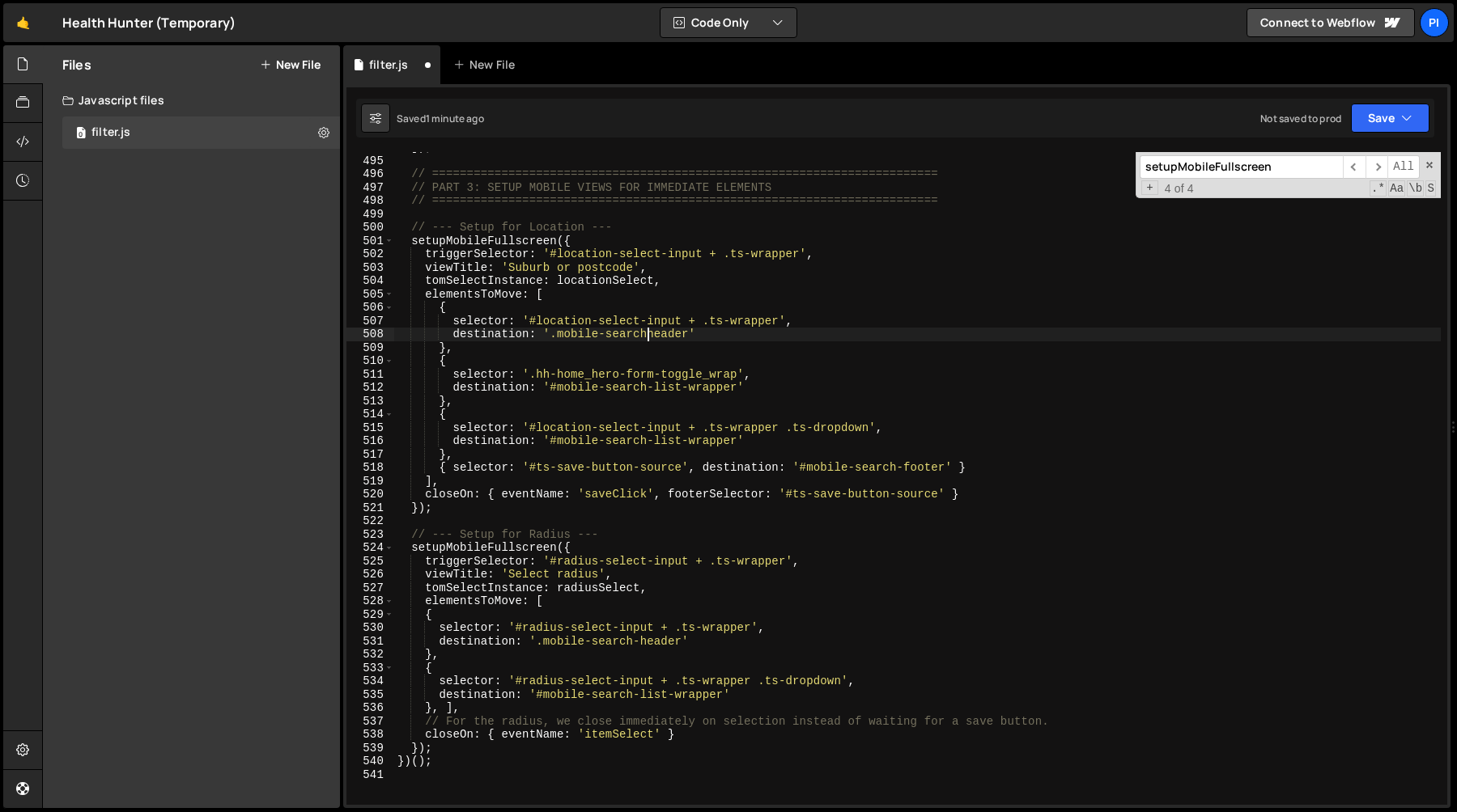
scroll to position [0, 18]
click at [642, 640] on div "]) ; // =======================================================================…" at bounding box center [917, 480] width 1046 height 680
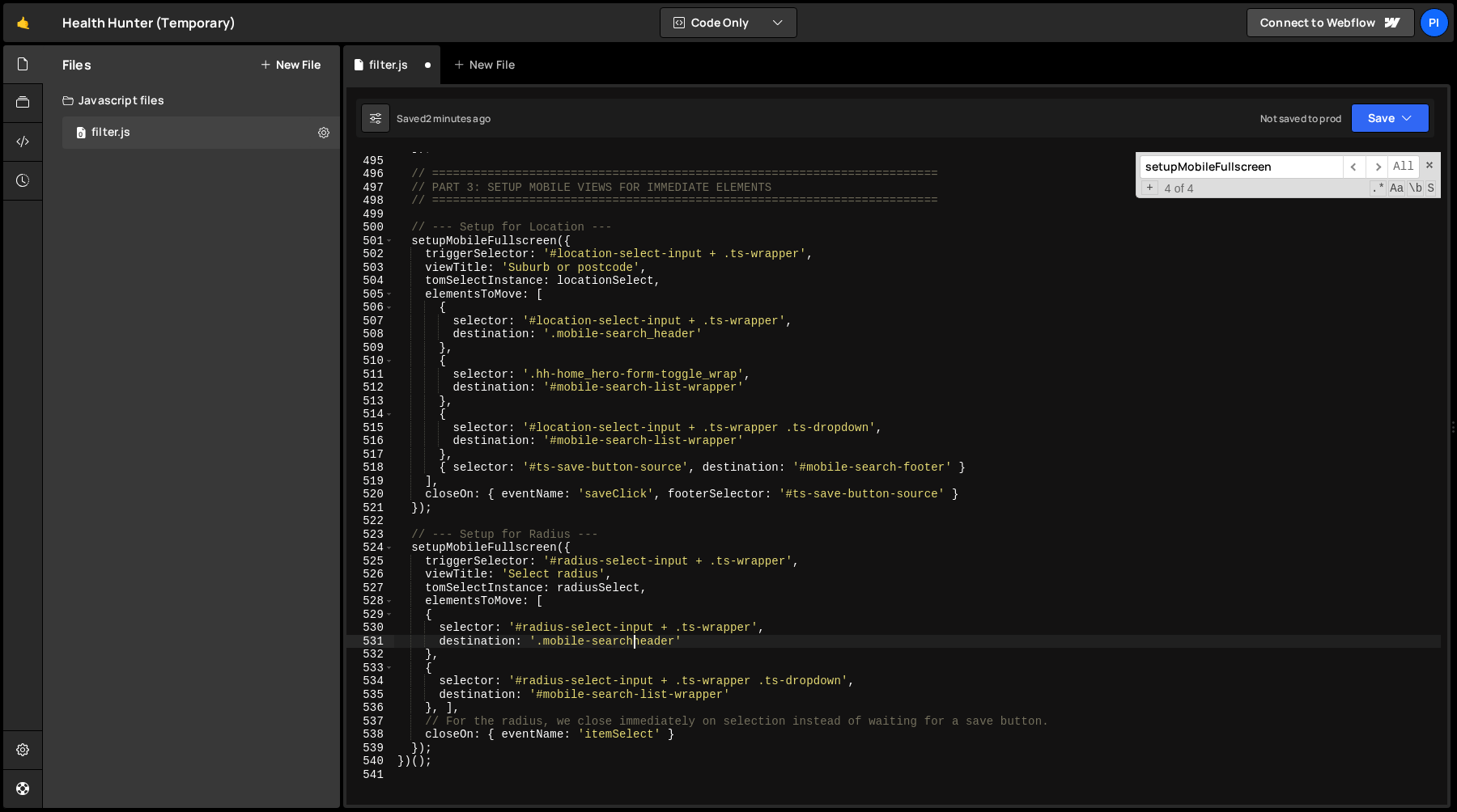
scroll to position [0, 17]
click at [655, 387] on div "]) ; // =======================================================================…" at bounding box center [917, 480] width 1046 height 680
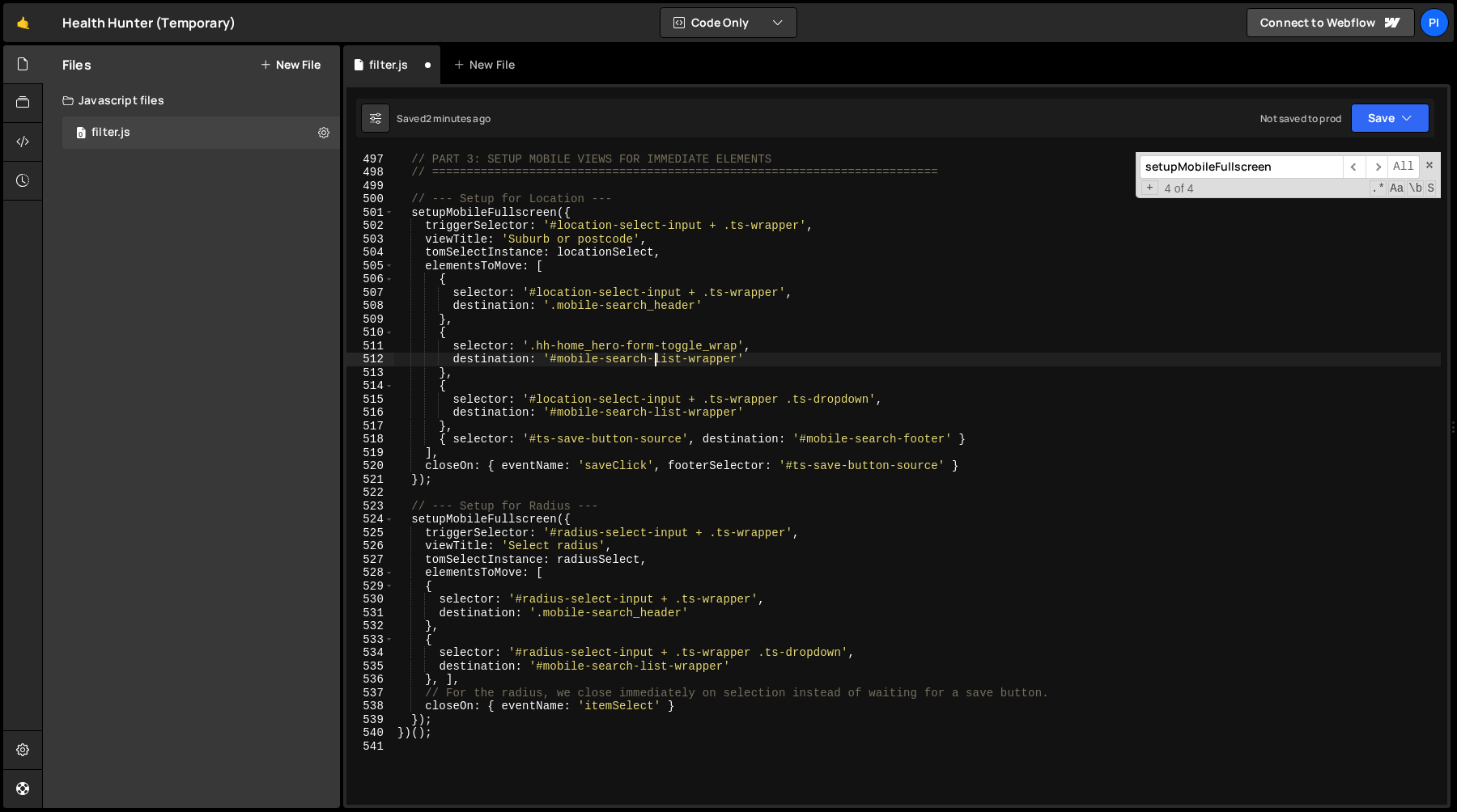
scroll to position [4257, 0]
click at [768, 553] on div "// ========================================================================= //…" at bounding box center [917, 479] width 1046 height 680
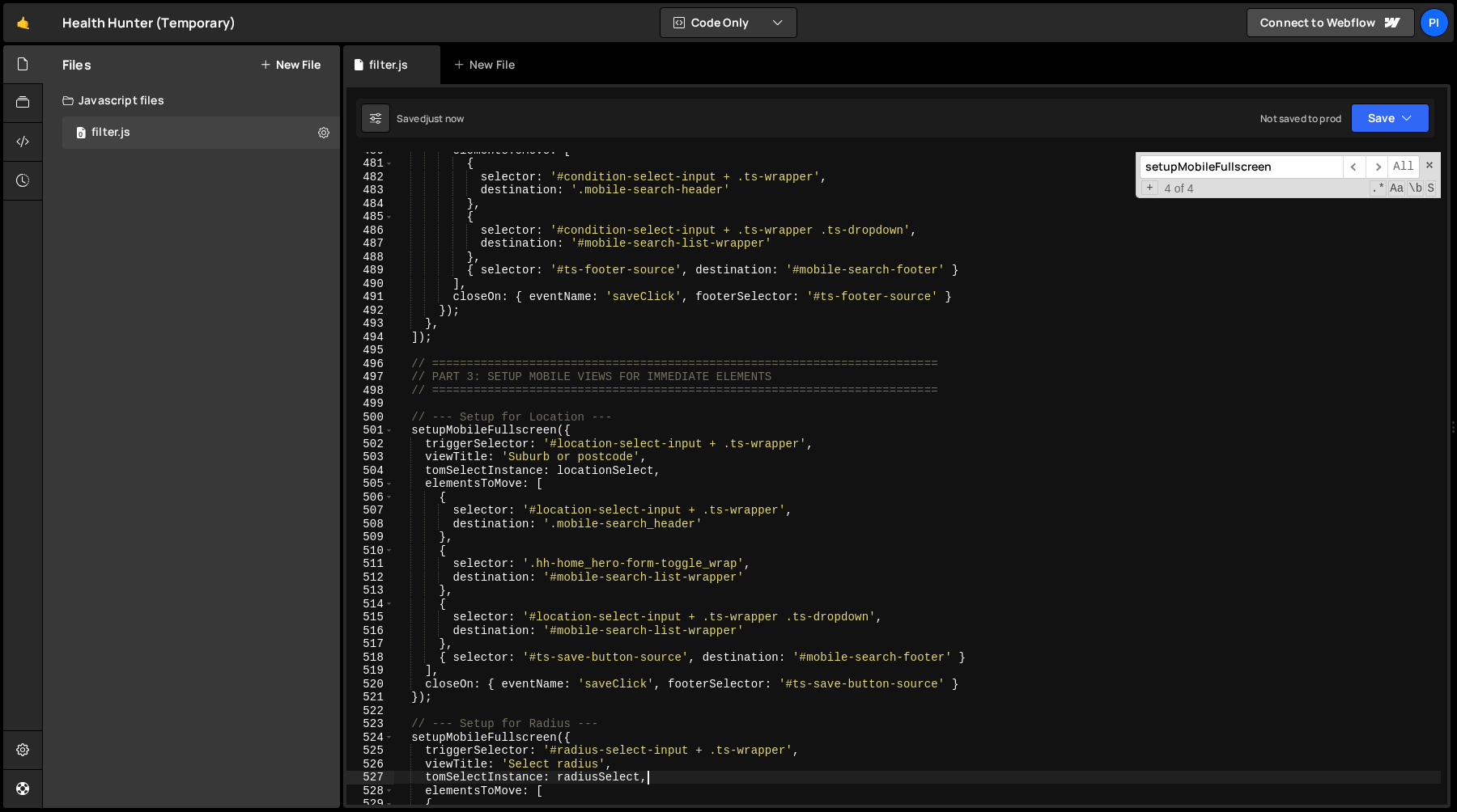
scroll to position [6447, 0]
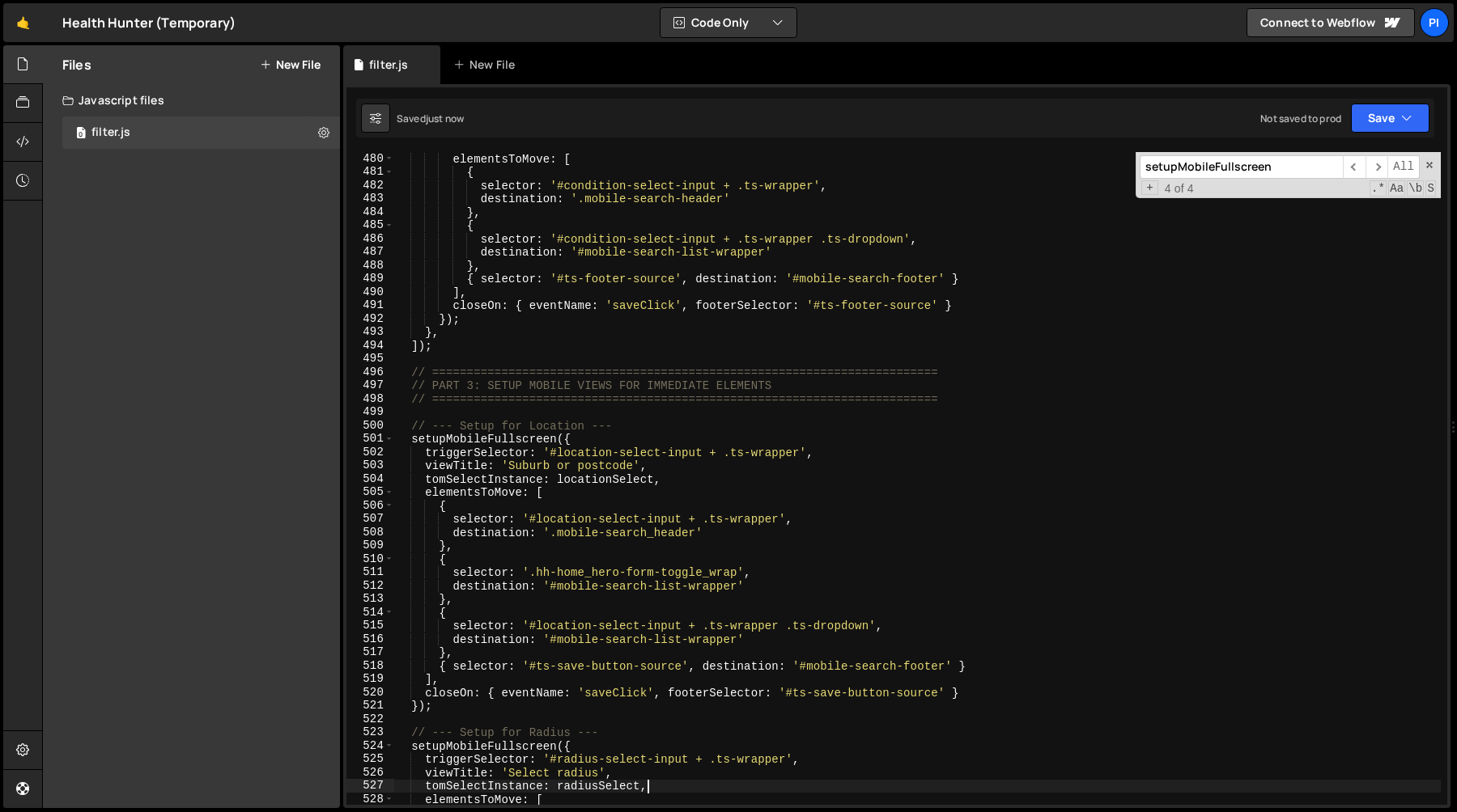
click at [462, 441] on div "elementsToMove : [ { selector : '#condition-select-input + .ts-wrapper' , desti…" at bounding box center [917, 492] width 1046 height 680
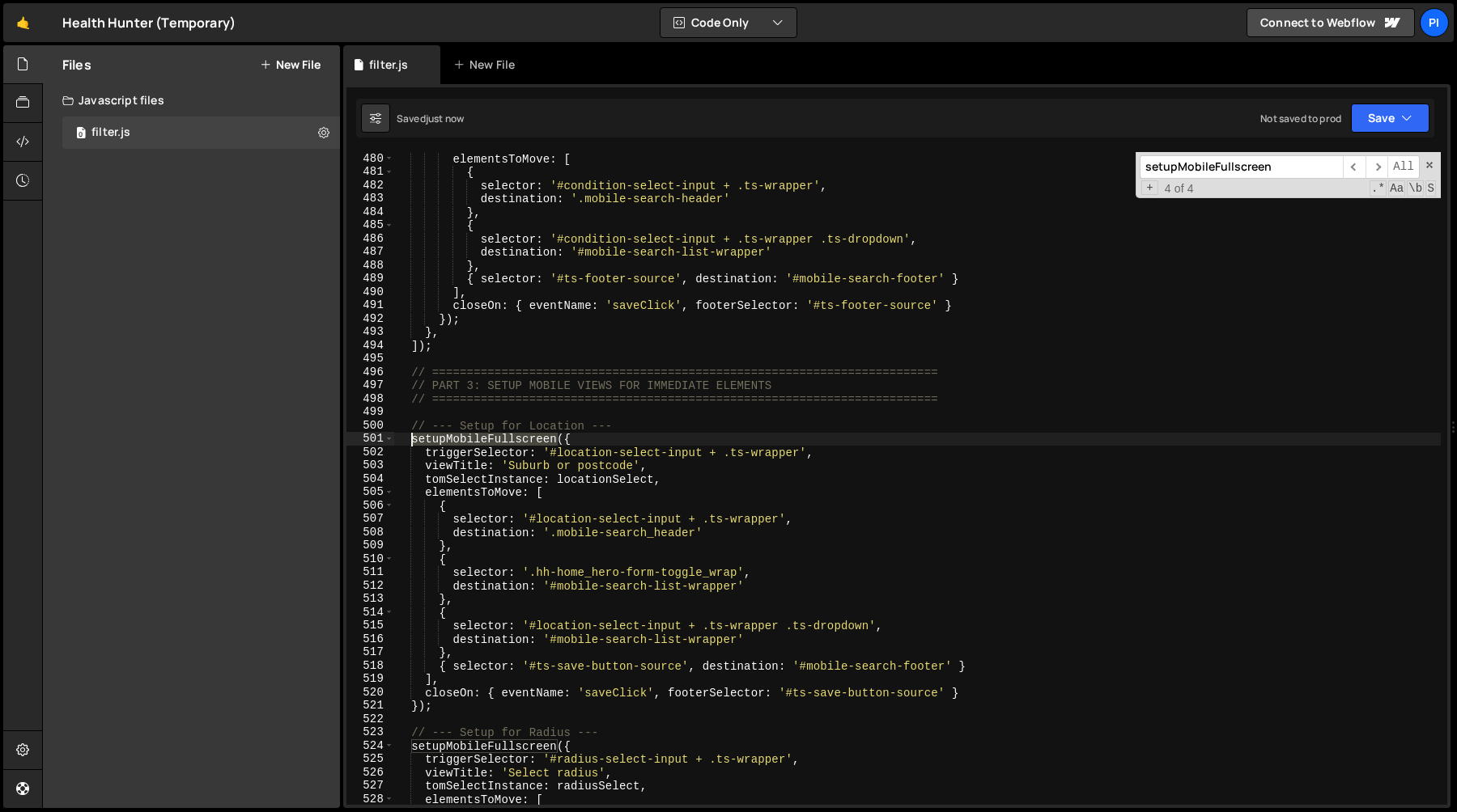
scroll to position [0, 11]
click at [462, 441] on div "elementsToMove : [ { selector : '#condition-select-input + .ts-wrapper' , desti…" at bounding box center [917, 492] width 1046 height 680
click at [1350, 169] on span "​" at bounding box center [1355, 167] width 23 height 24
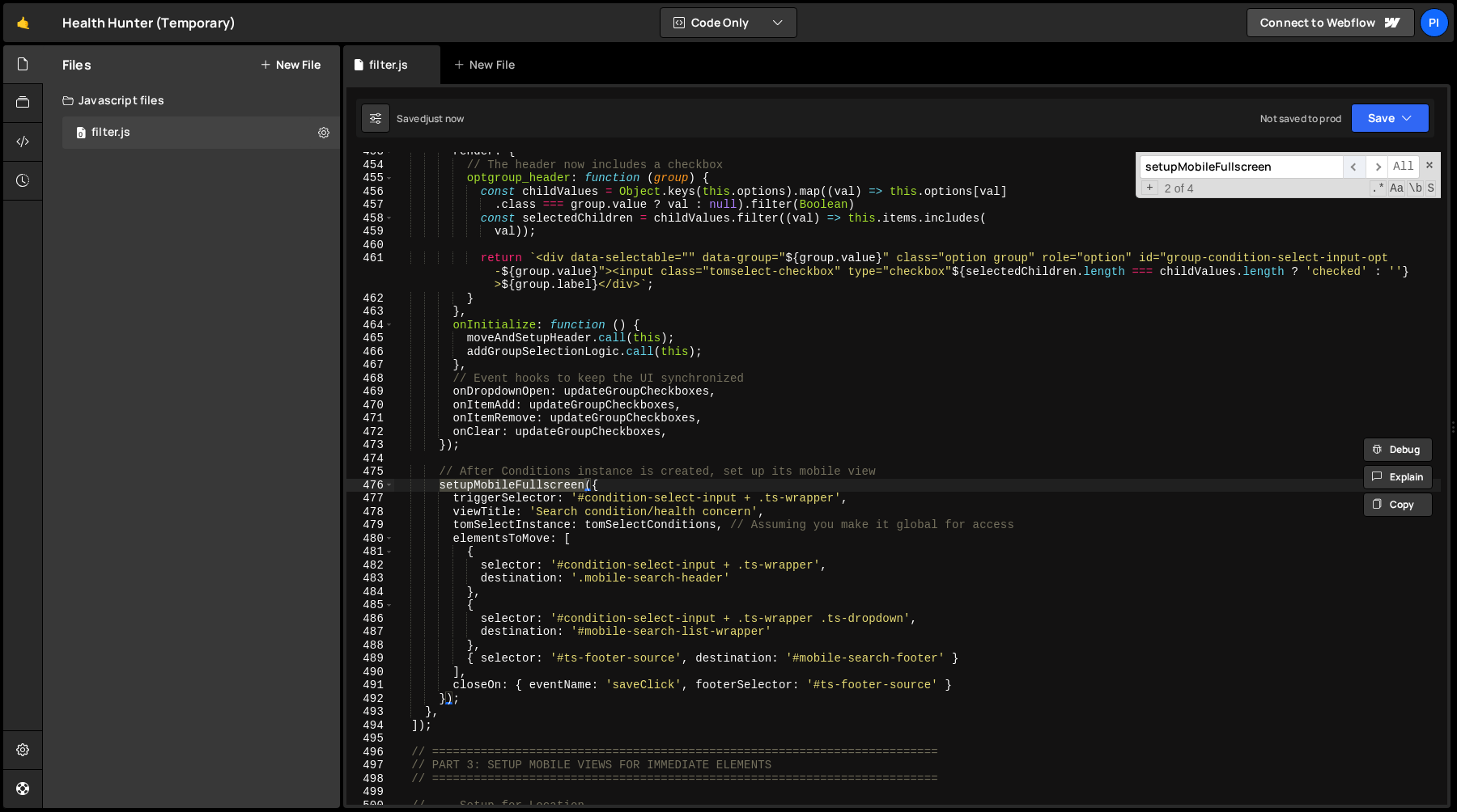
click at [1350, 169] on span "​" at bounding box center [1355, 167] width 23 height 24
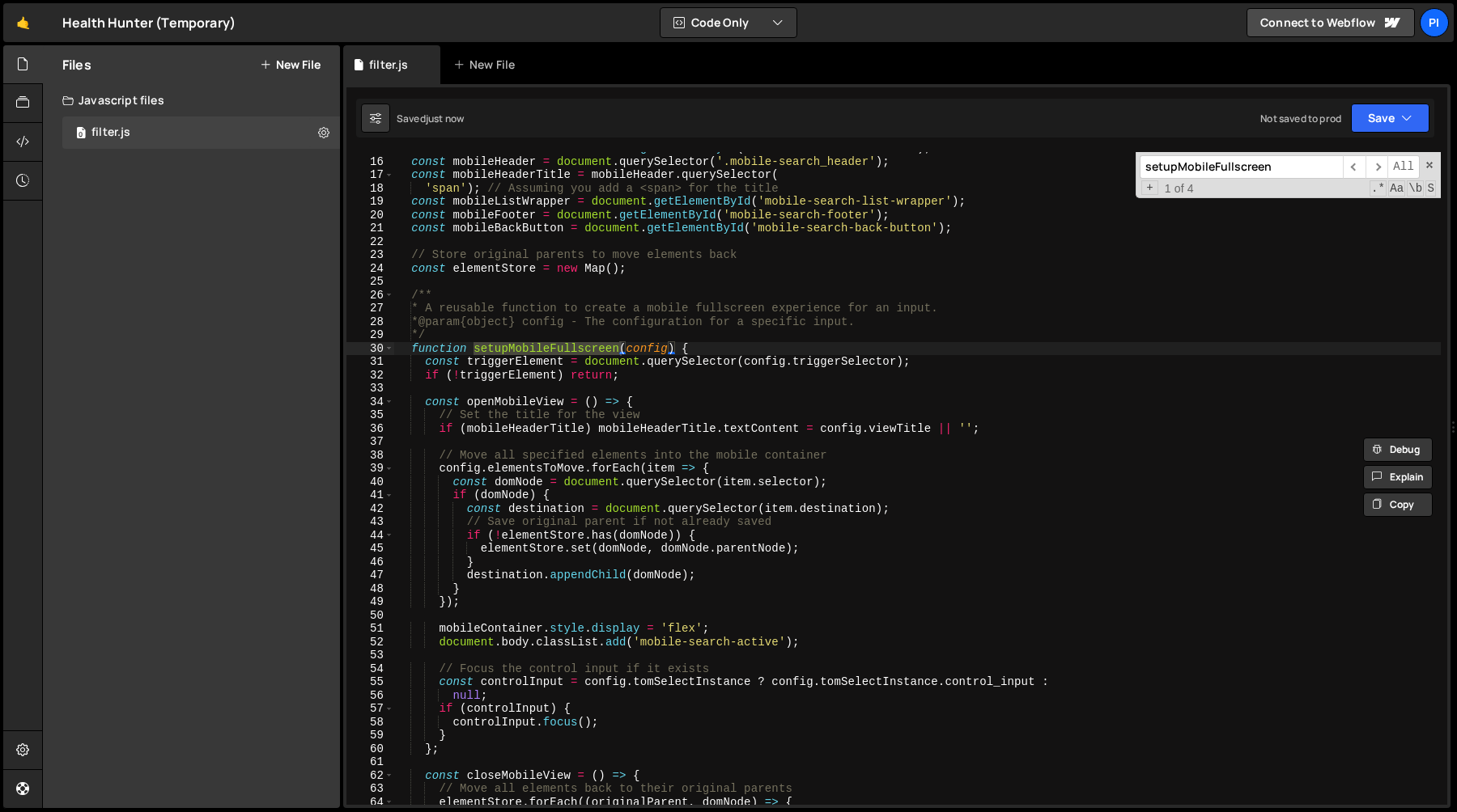
scroll to position [216, 0]
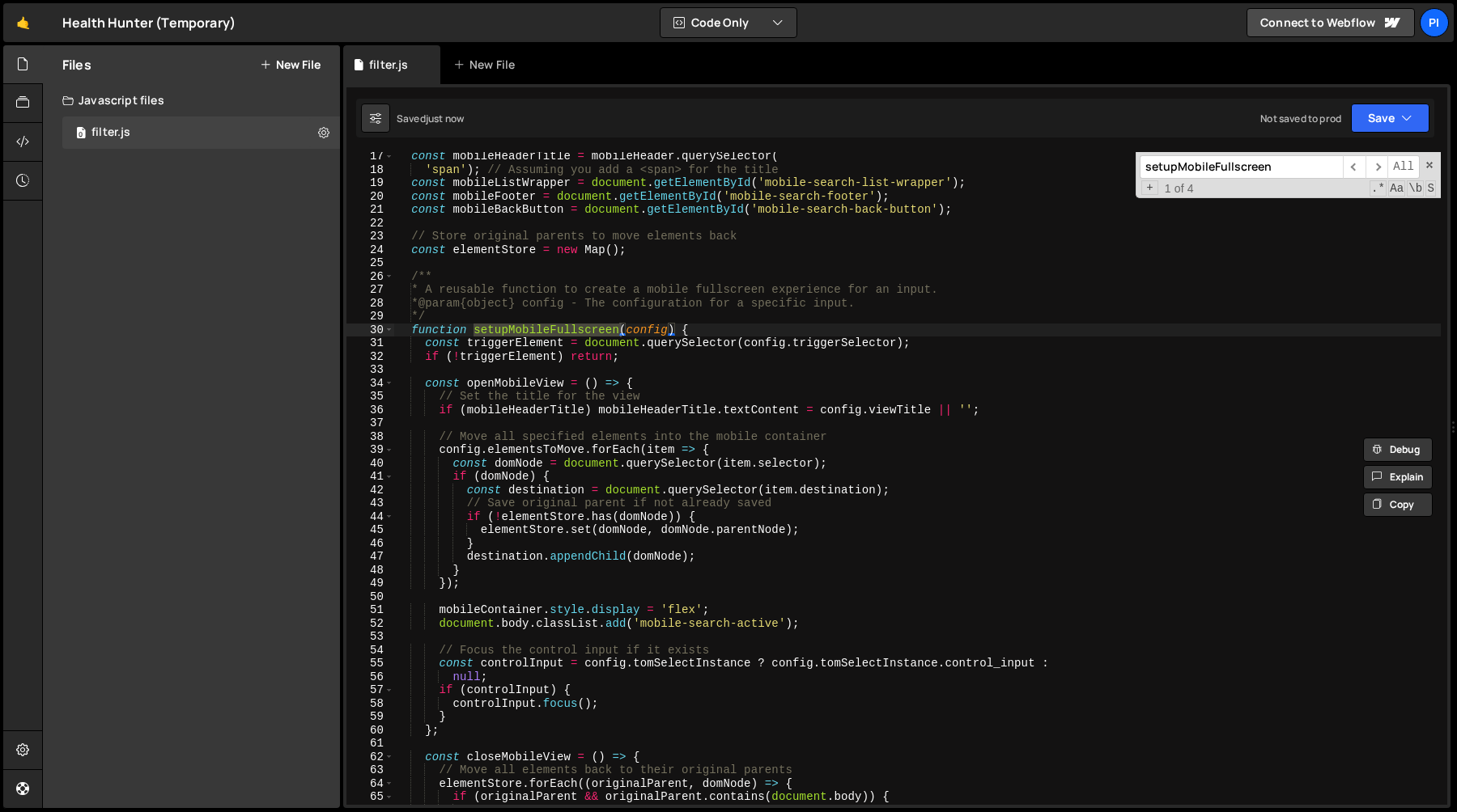
click at [941, 344] on div "const mobileHeaderTitle = mobileHeader . querySelector ( 'span' ) ; // Assuming…" at bounding box center [917, 490] width 1046 height 680
type textarea "const triggerElement = document.querySelector(config.triggerSelector);"
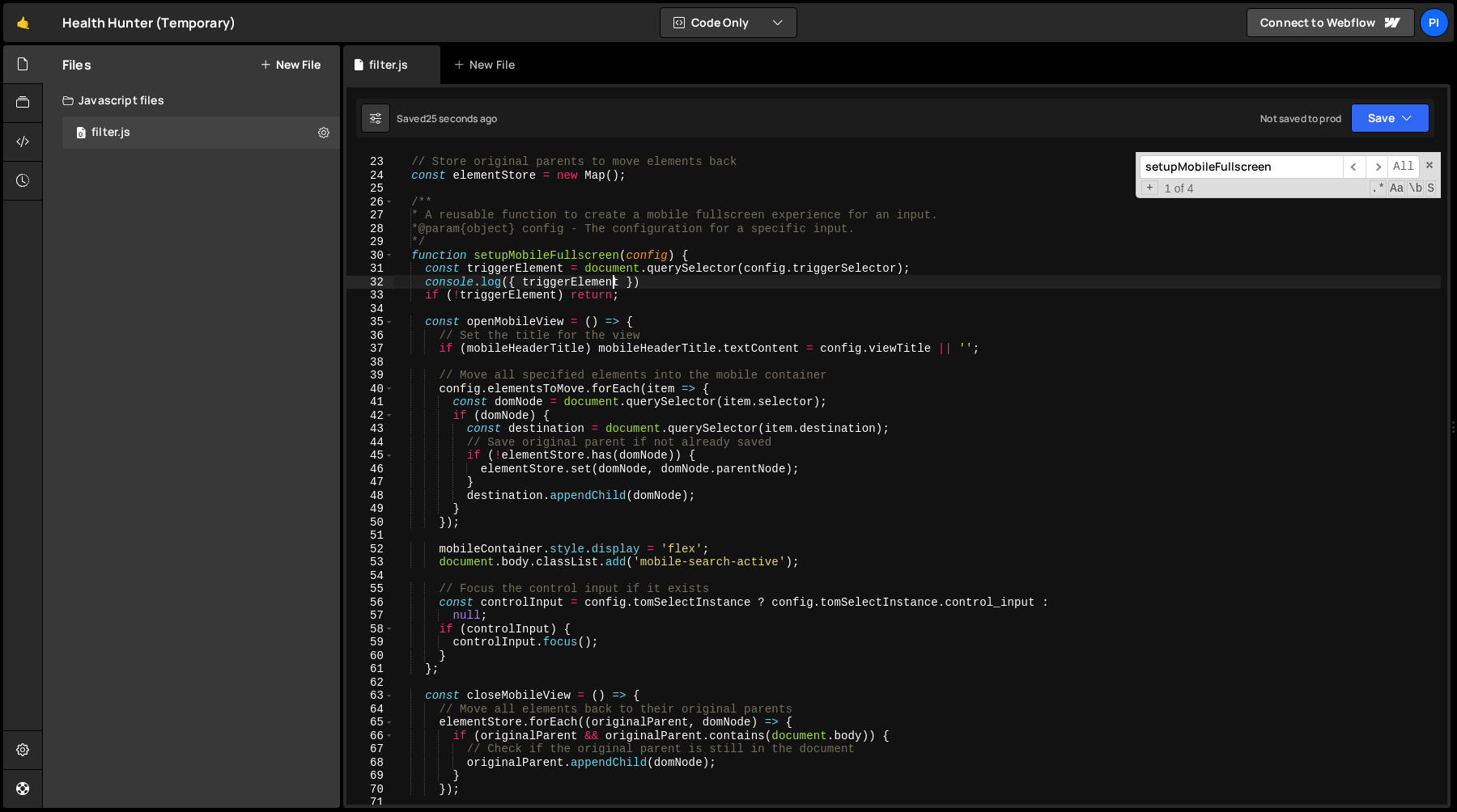
scroll to position [302, 0]
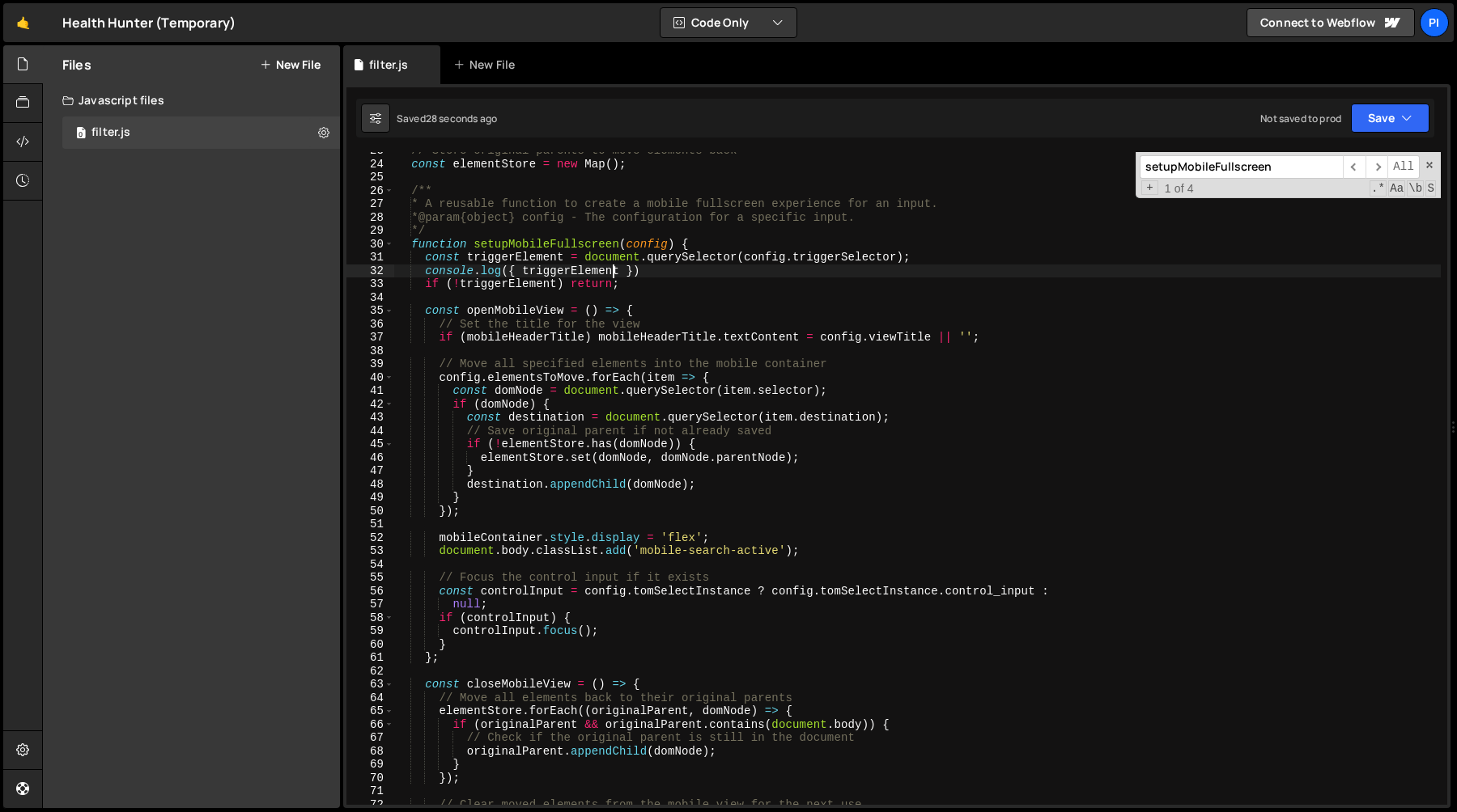
click at [993, 252] on div "// Store original parents to move elements back const elementStore = new Map ( …" at bounding box center [917, 484] width 1046 height 680
click at [679, 267] on div "// Store original parents to move elements back const elementStore = new Map ( …" at bounding box center [917, 484] width 1046 height 680
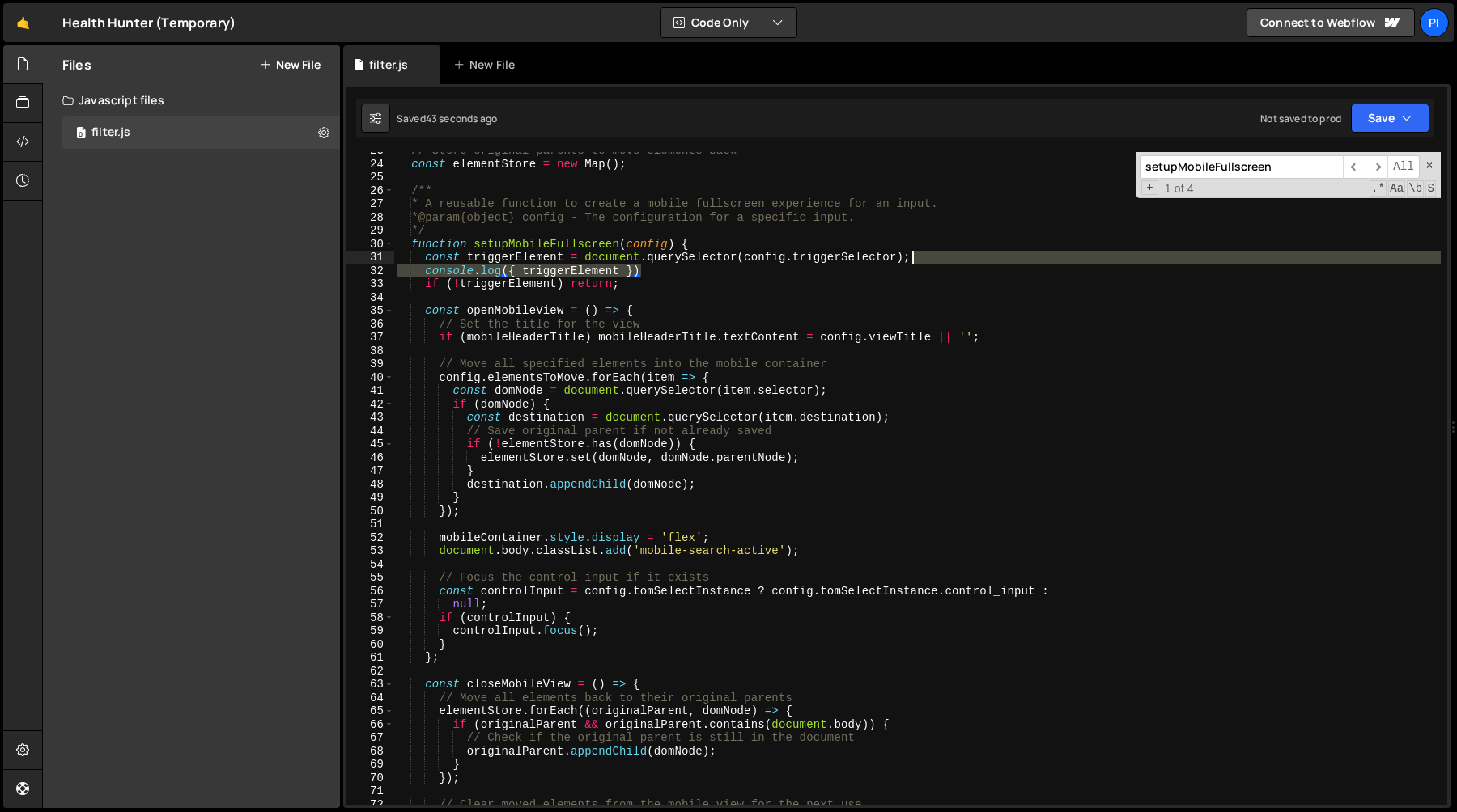
click at [932, 258] on div "// Store original parents to move elements back const elementStore = new Map ( …" at bounding box center [917, 484] width 1046 height 680
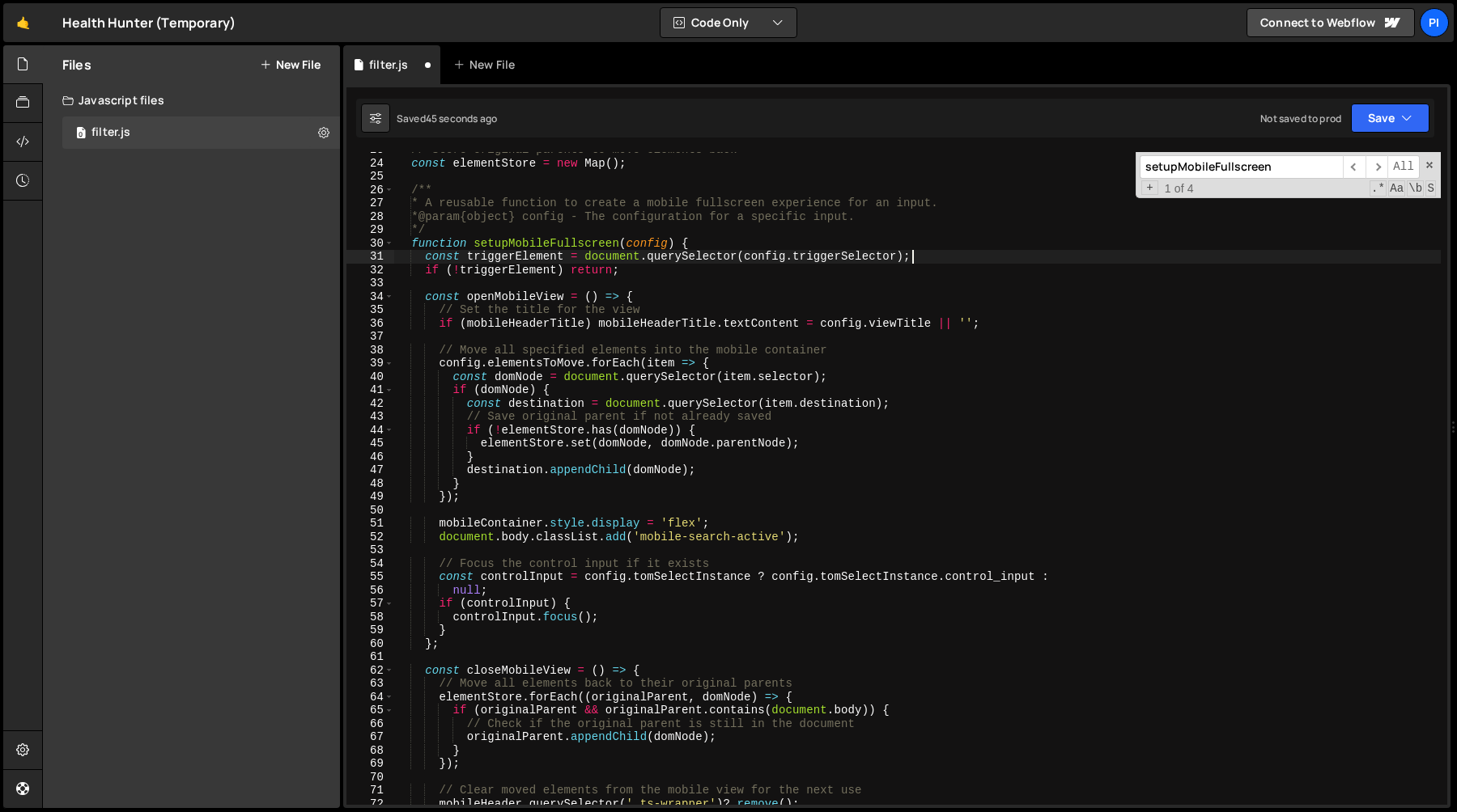
scroll to position [335, 0]
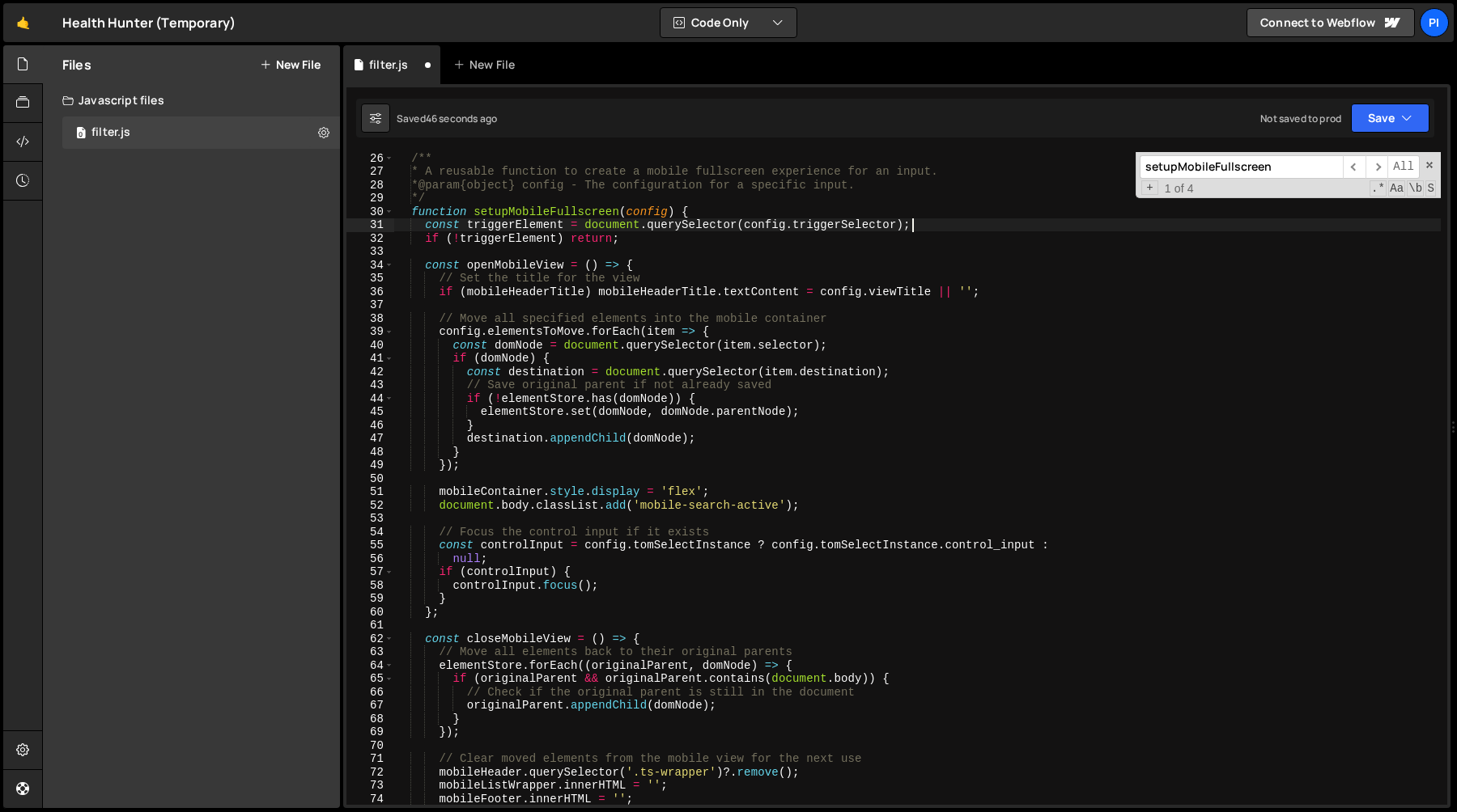
click at [496, 267] on div "/** * A reusable function to create a mobile fullscreen experience for an input…" at bounding box center [917, 491] width 1046 height 680
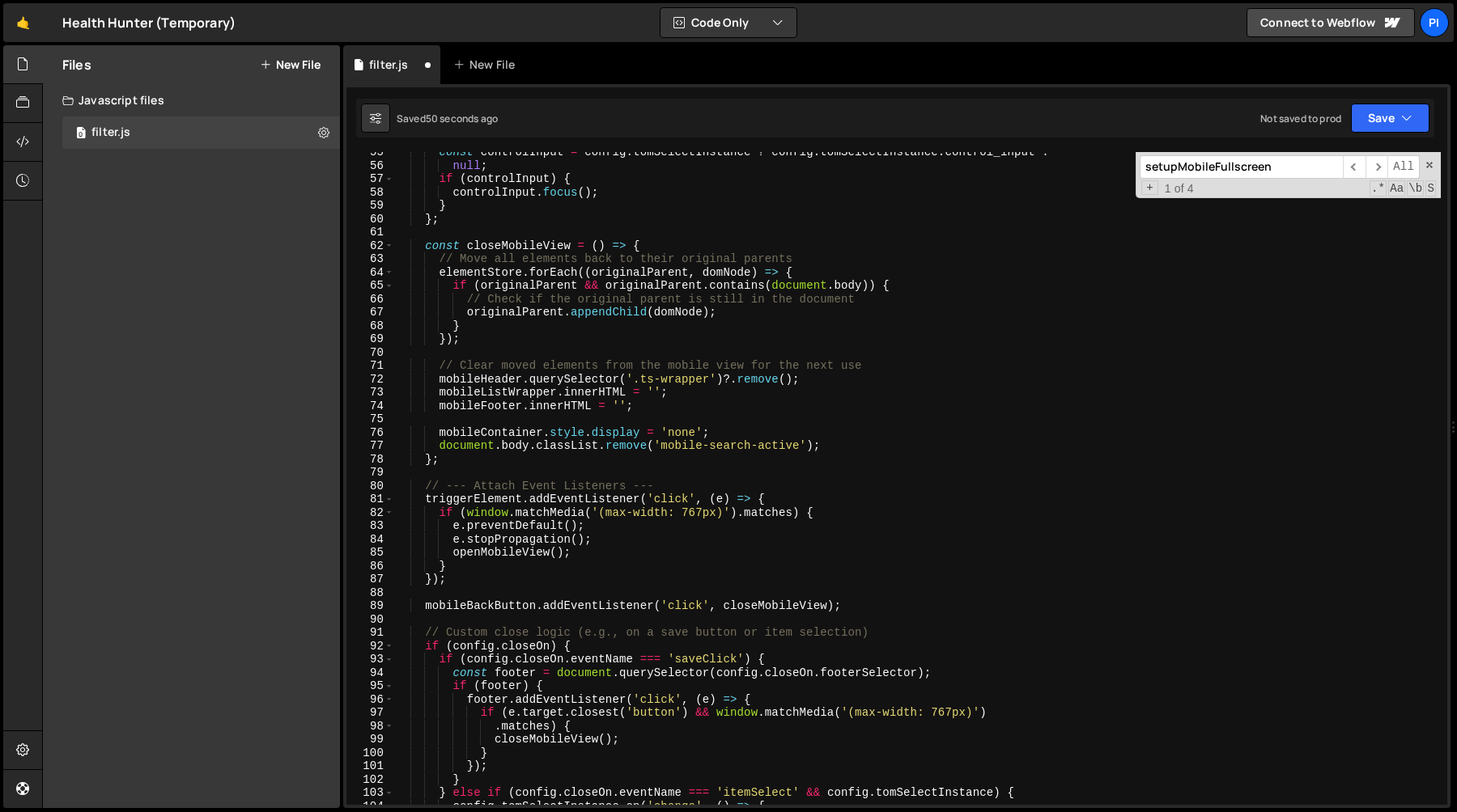
scroll to position [727, 0]
click at [835, 496] on div "const controlInput = config . tomSelectInstance ? config . tomSelectInstance . …" at bounding box center [917, 485] width 1046 height 680
paste textarea "console.log({ triggerElement })"
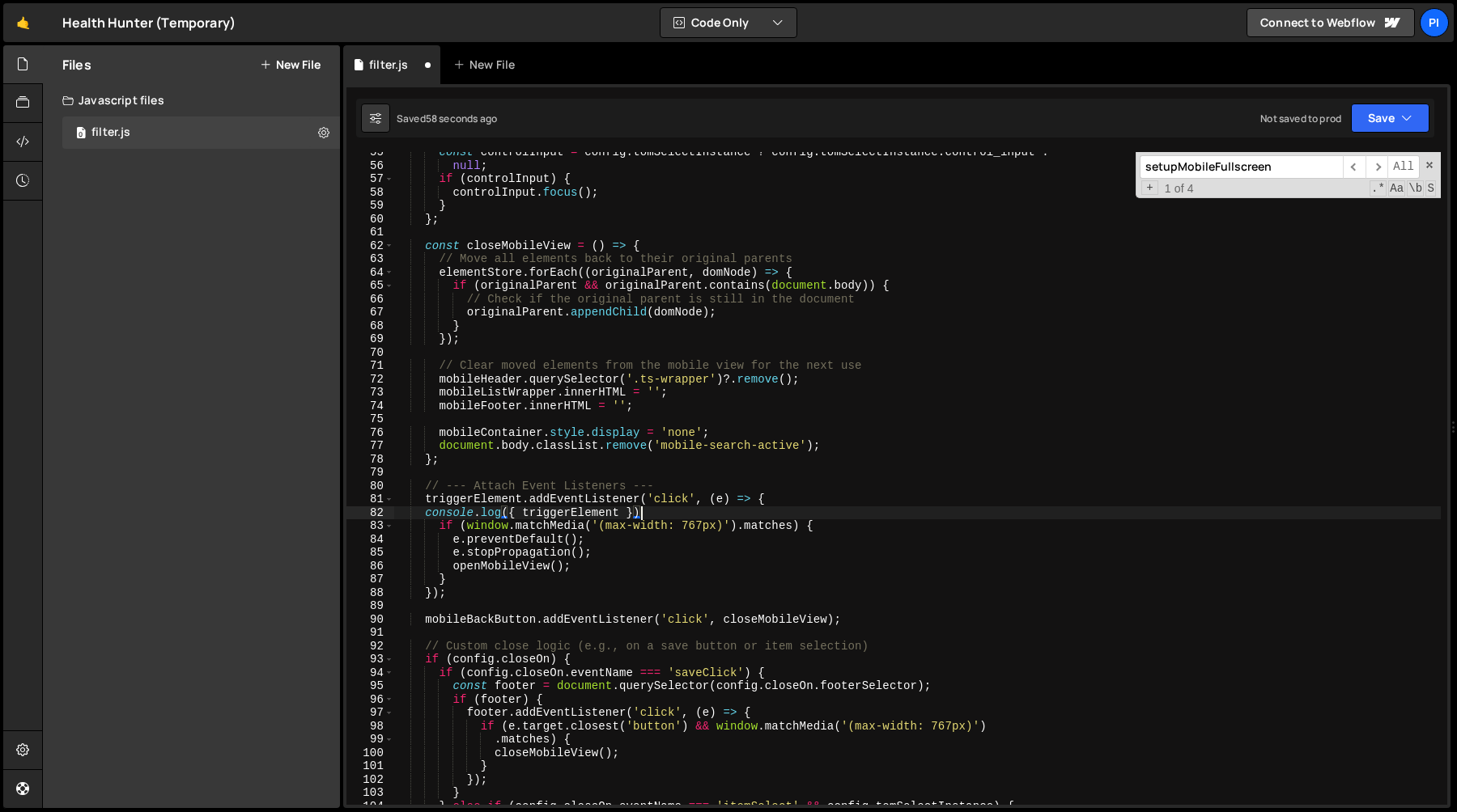
click at [619, 509] on div "const controlInput = config . tomSelectInstance ? config . tomSelectInstance . …" at bounding box center [917, 485] width 1046 height 680
drag, startPoint x: 760, startPoint y: 515, endPoint x: 763, endPoint y: 505, distance: 10.4
click at [759, 513] on div "const controlInput = config . tomSelectInstance ? config . tomSelectInstance . …" at bounding box center [917, 485] width 1046 height 680
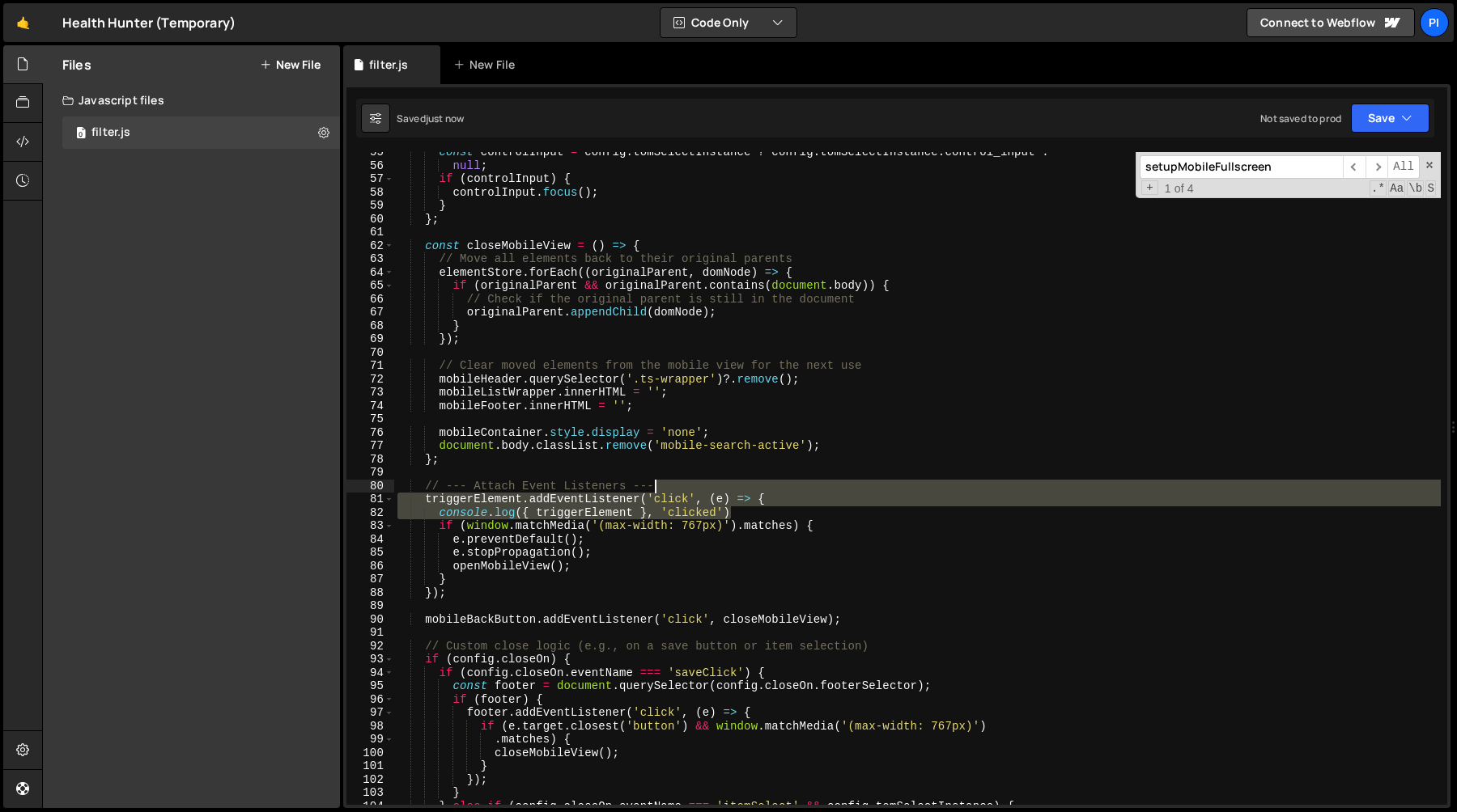
click at [775, 490] on div "const controlInput = config . tomSelectInstance ? config . tomSelectInstance . …" at bounding box center [917, 485] width 1046 height 680
click at [779, 497] on div "const controlInput = config . tomSelectInstance ? config . tomSelectInstance . …" at bounding box center [917, 478] width 1046 height 653
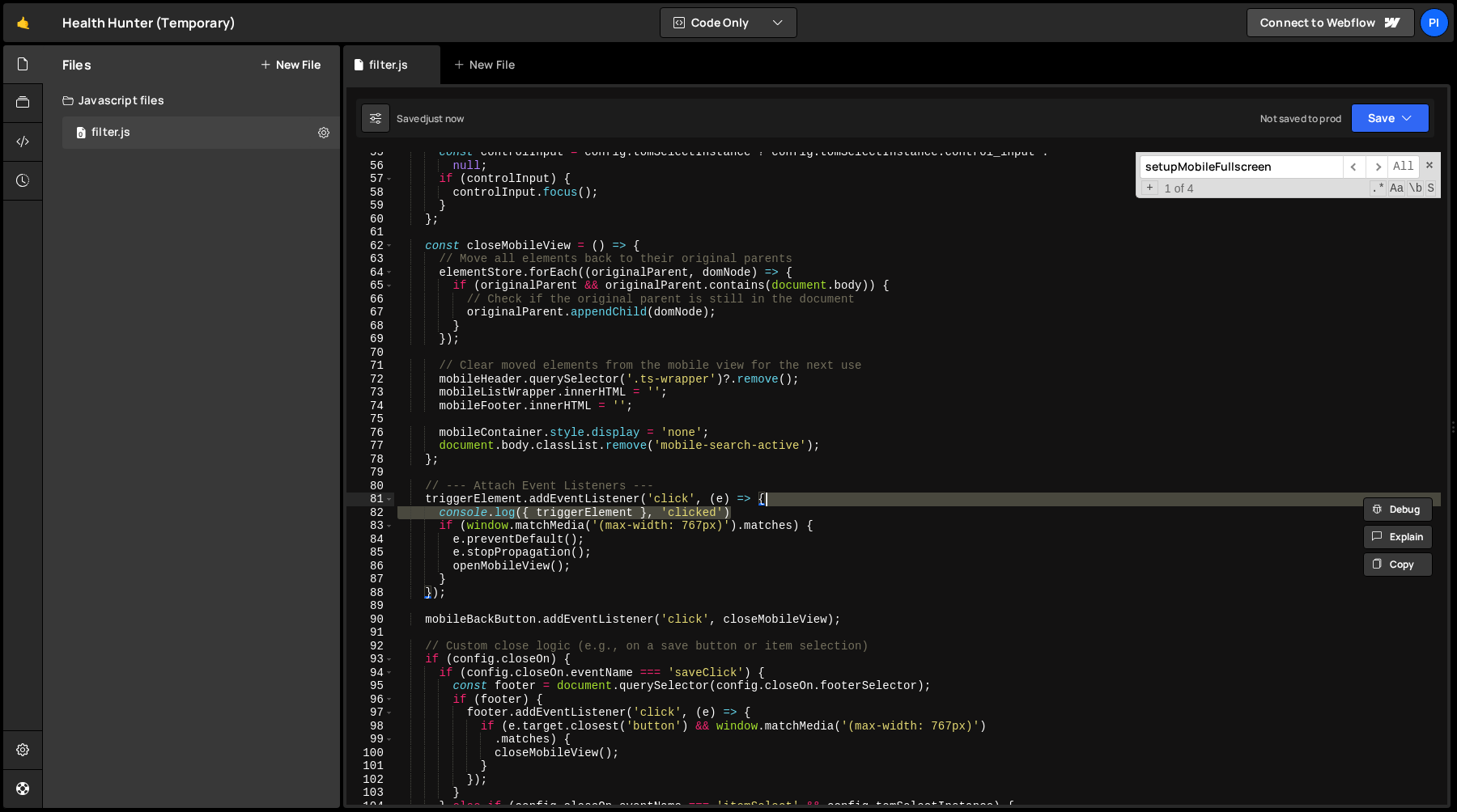
click at [743, 545] on div "const controlInput = config . tomSelectInstance ? config . tomSelectInstance . …" at bounding box center [917, 485] width 1046 height 680
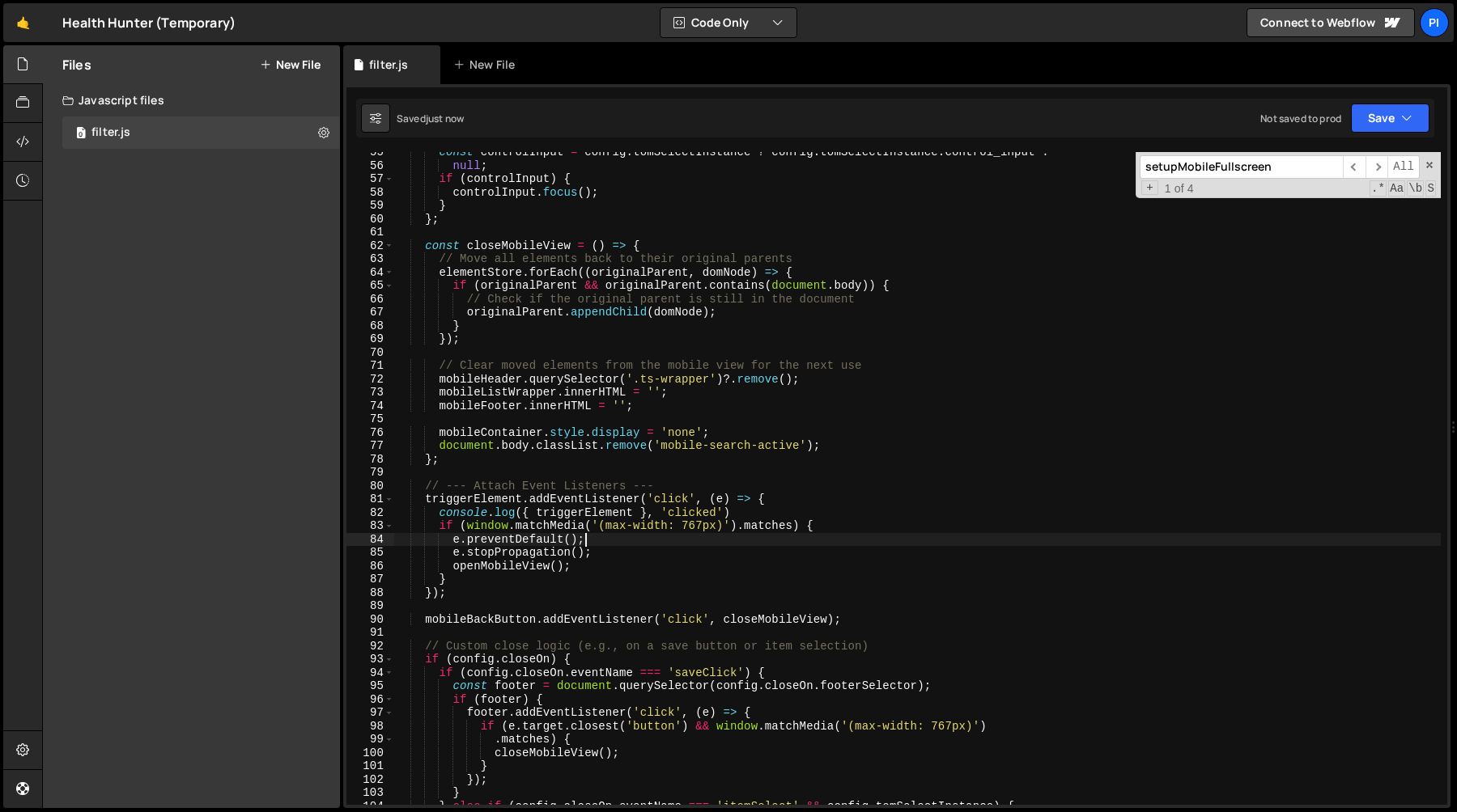
scroll to position [0, 12]
click at [868, 532] on div "const controlInput = config . tomSelectInstance ? config . tomSelectInstance . …" at bounding box center [917, 485] width 1046 height 680
click at [849, 512] on div "const controlInput = config . tomSelectInstance ? config . tomSelectInstance . …" at bounding box center [917, 485] width 1046 height 680
click at [857, 532] on div "const controlInput = config . tomSelectInstance ? config . tomSelectInstance . …" at bounding box center [917, 485] width 1046 height 680
click at [828, 514] on div "const controlInput = config . tomSelectInstance ? config . tomSelectInstance . …" at bounding box center [917, 485] width 1046 height 680
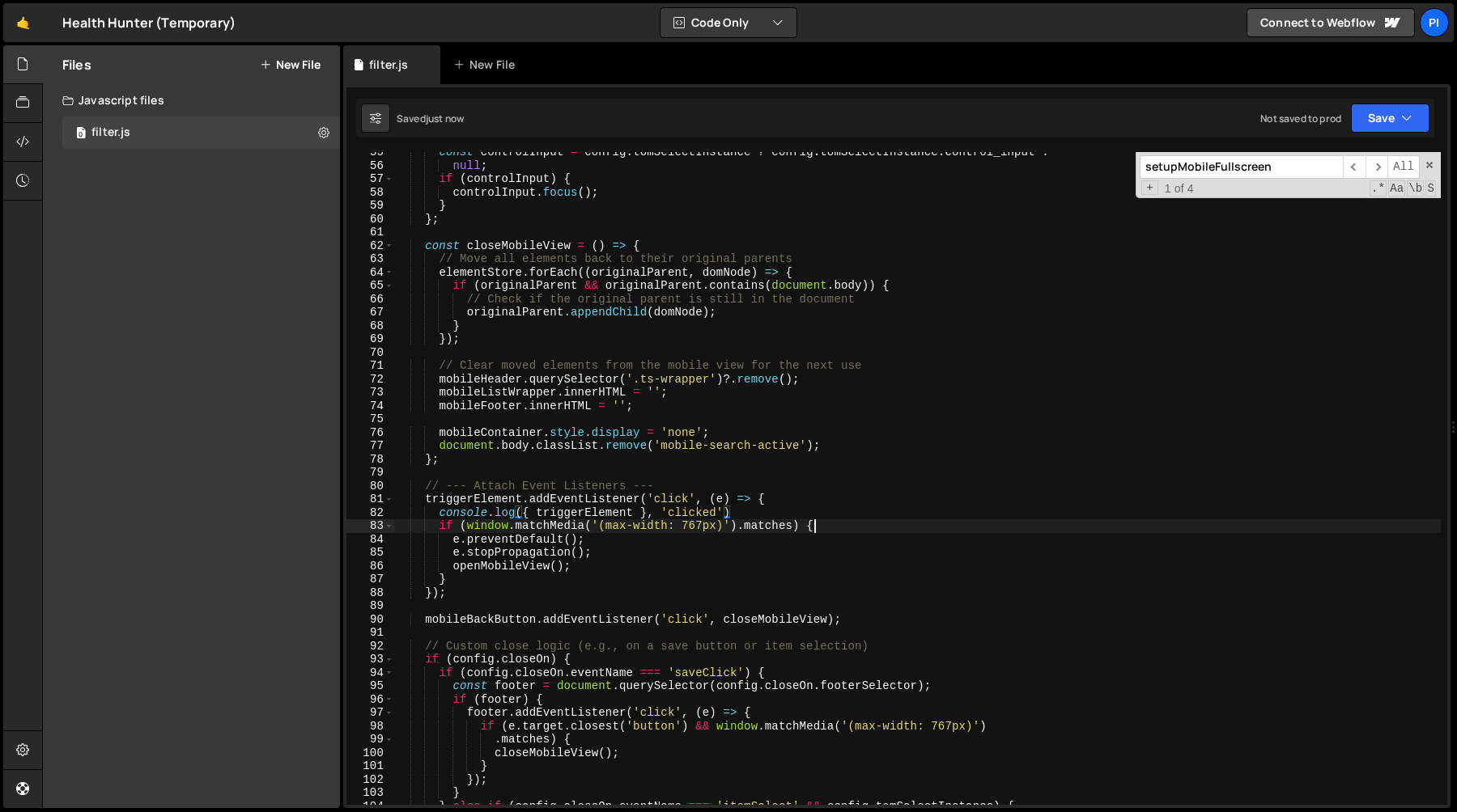
click at [836, 530] on div "const controlInput = config . tomSelectInstance ? config . tomSelectInstance . …" at bounding box center [917, 485] width 1046 height 680
click at [829, 538] on div "const controlInput = config . tomSelectInstance ? config . tomSelectInstance . …" at bounding box center [917, 485] width 1046 height 680
click at [833, 526] on div "const controlInput = config . tomSelectInstance ? config . tomSelectInstance . …" at bounding box center [917, 485] width 1046 height 680
paste textarea "console.log({ triggerElement }, 'clicked')"
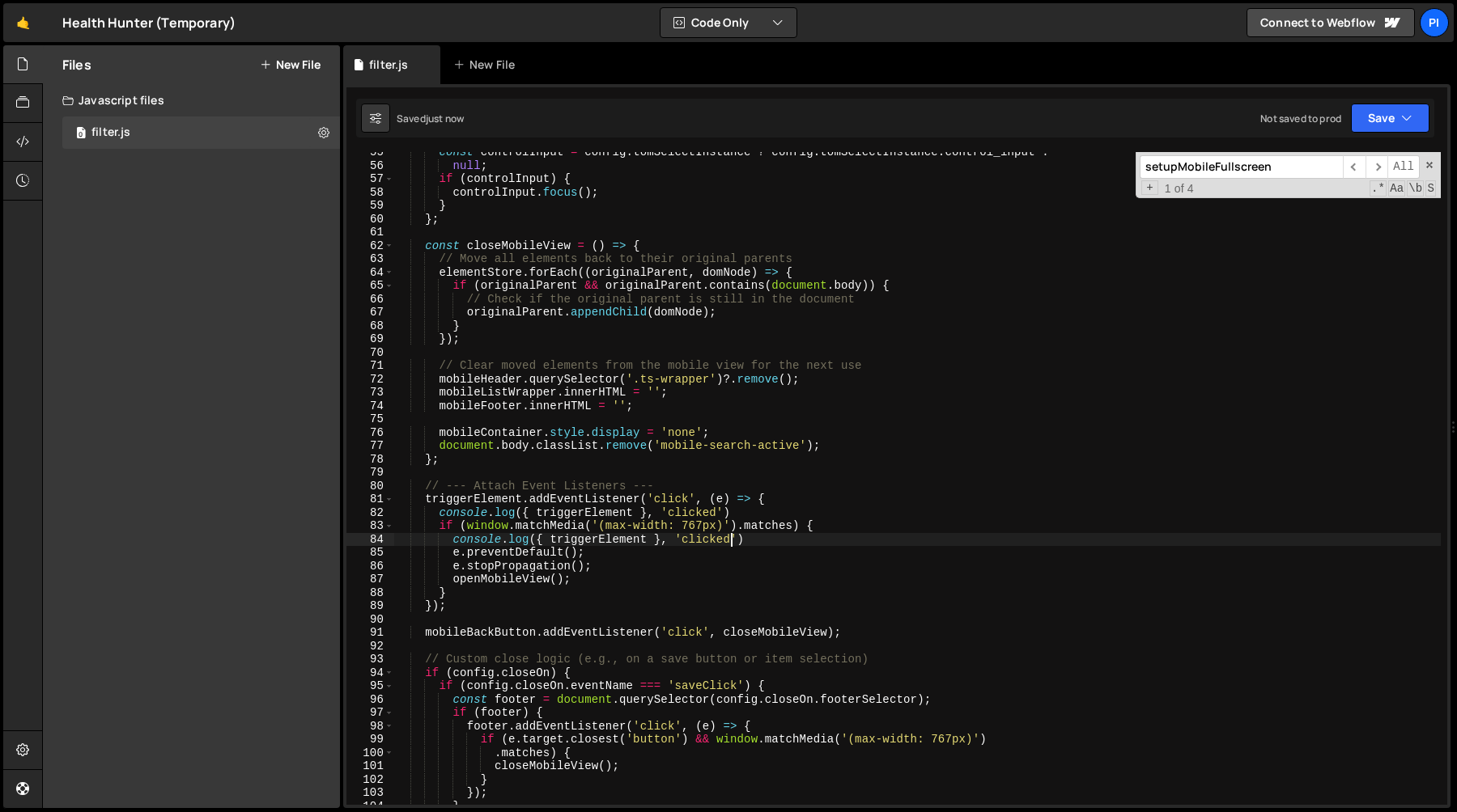
click at [708, 536] on div "const controlInput = config . tomSelectInstance ? config . tomSelectInstance . …" at bounding box center [917, 485] width 1046 height 680
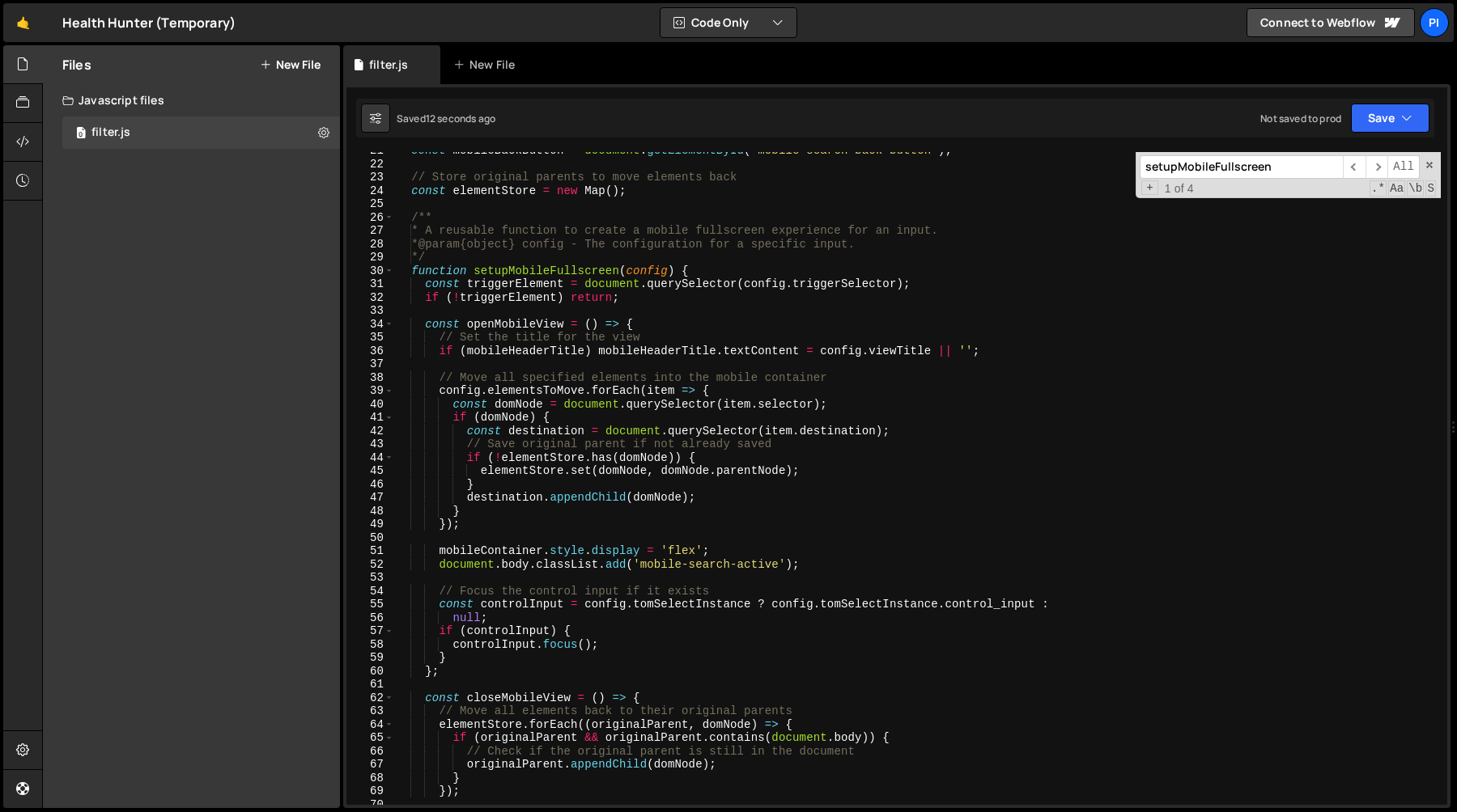
scroll to position [256, 0]
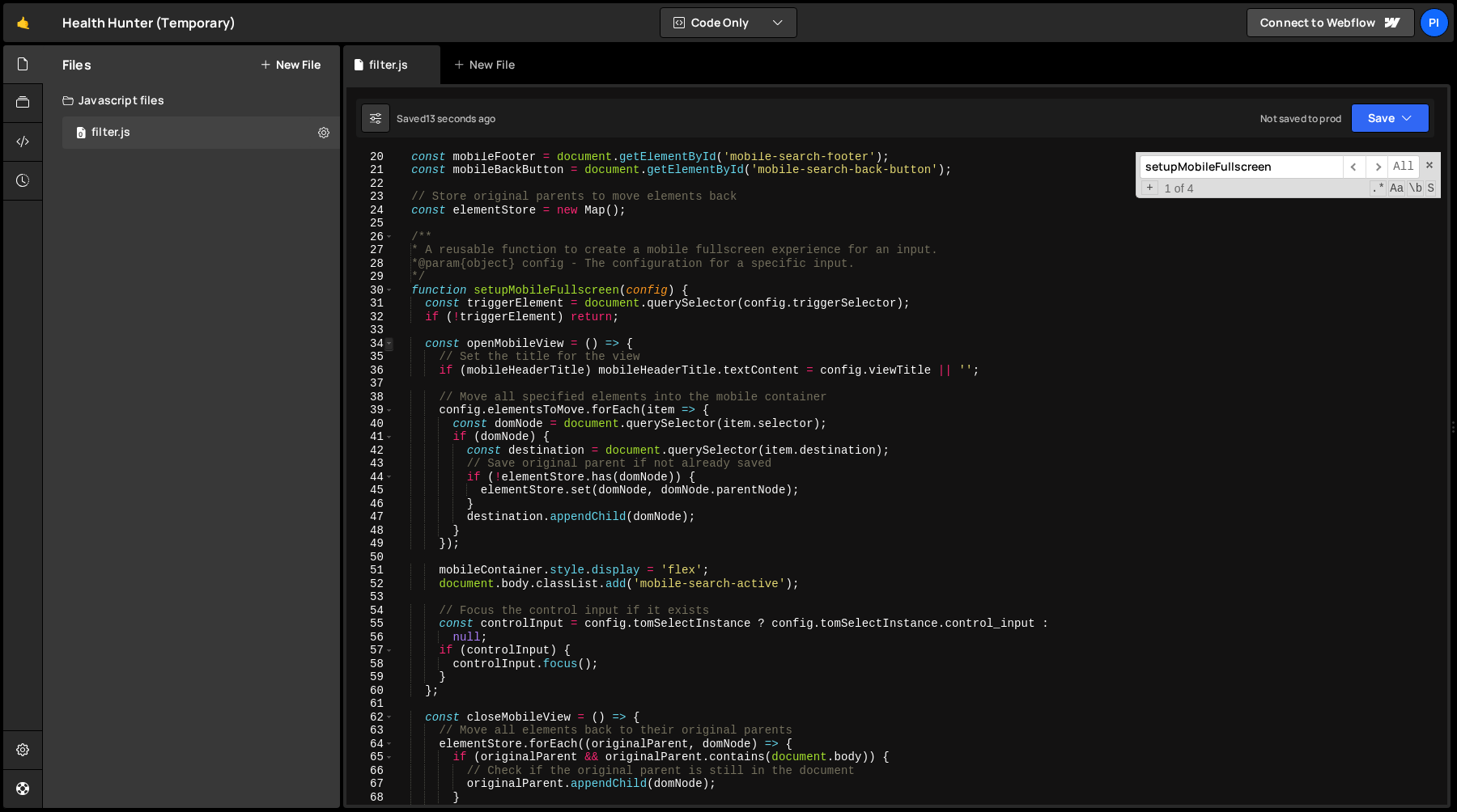
click at [390, 347] on span at bounding box center [389, 344] width 9 height 14
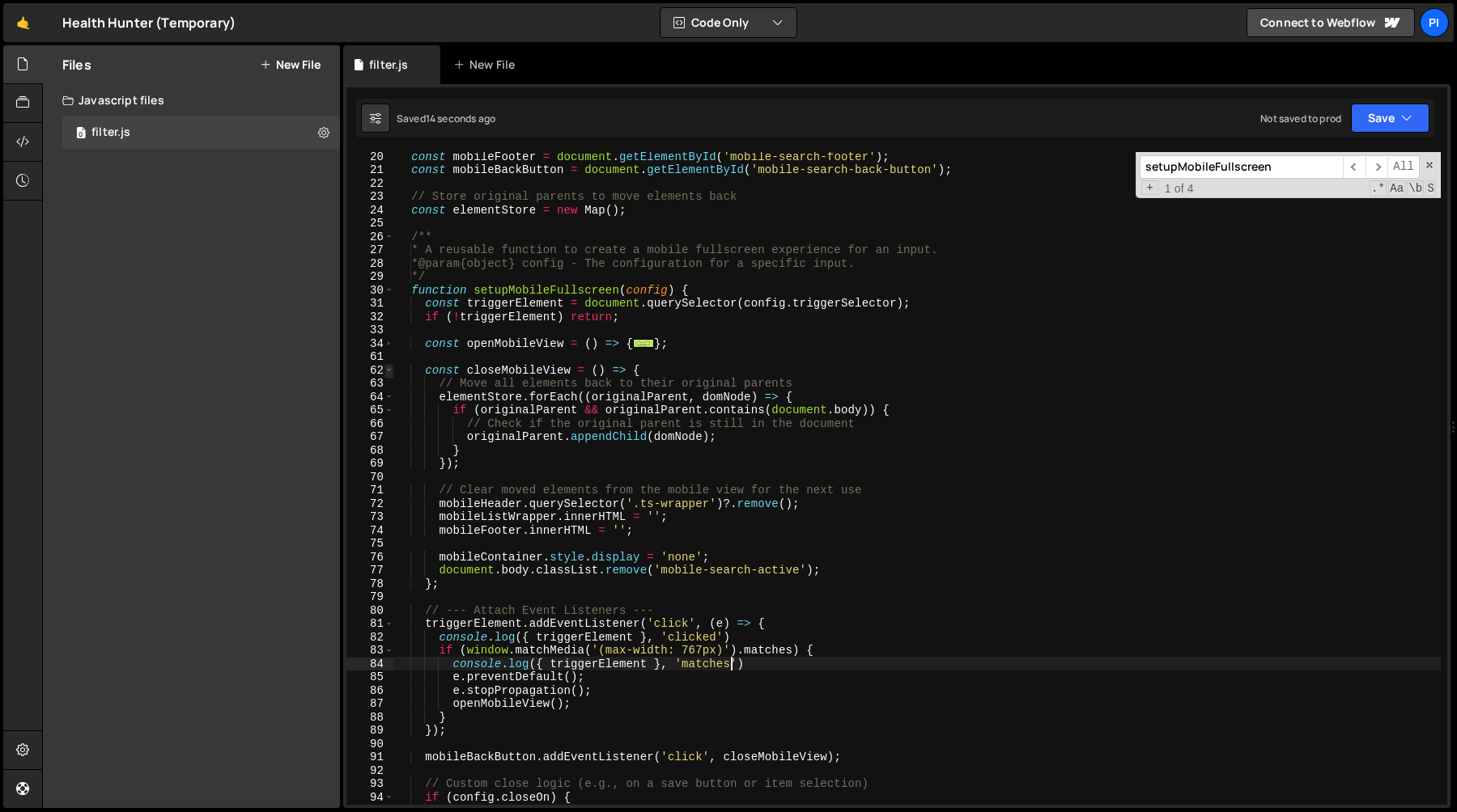
click at [387, 372] on span at bounding box center [389, 371] width 9 height 14
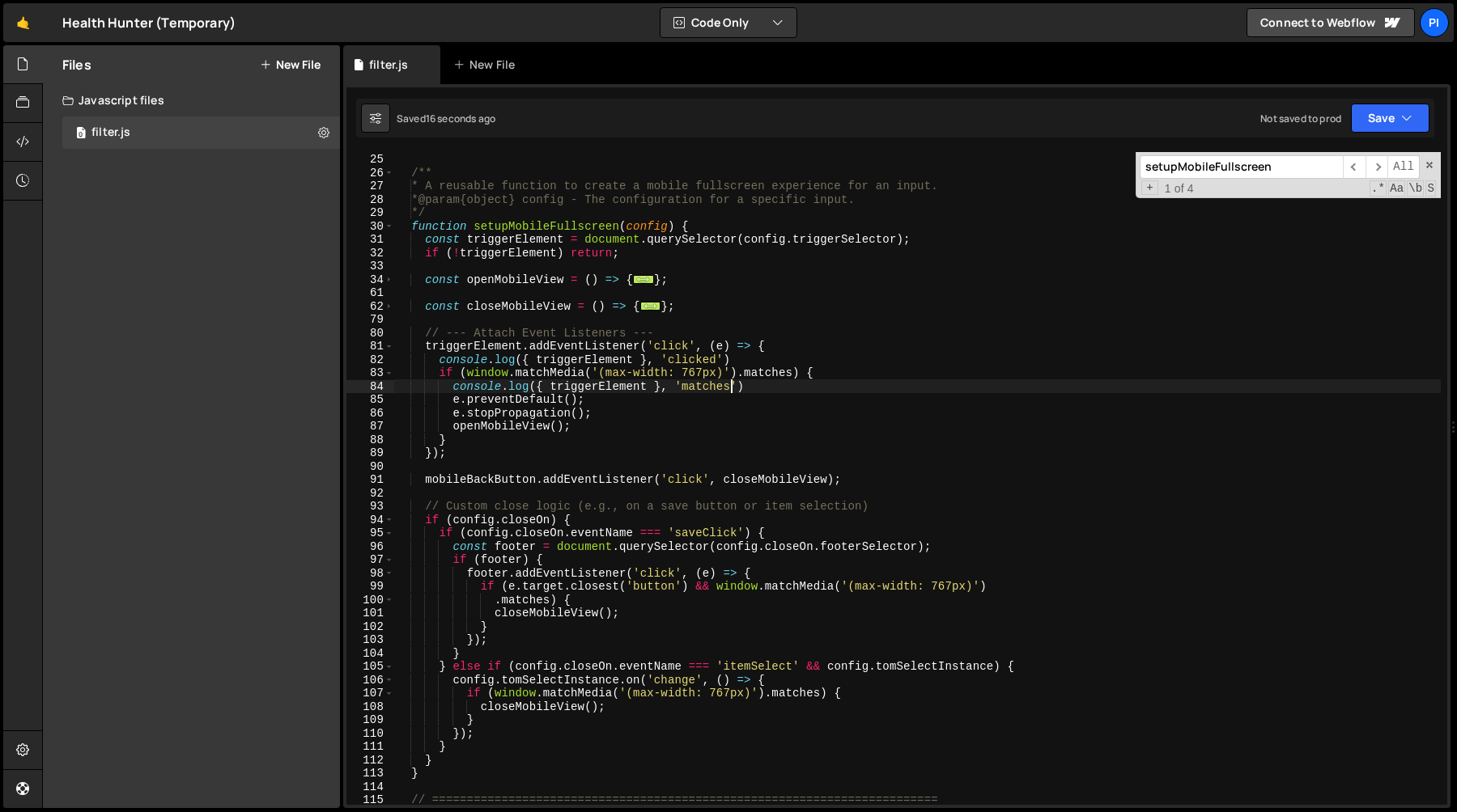
scroll to position [326, 0]
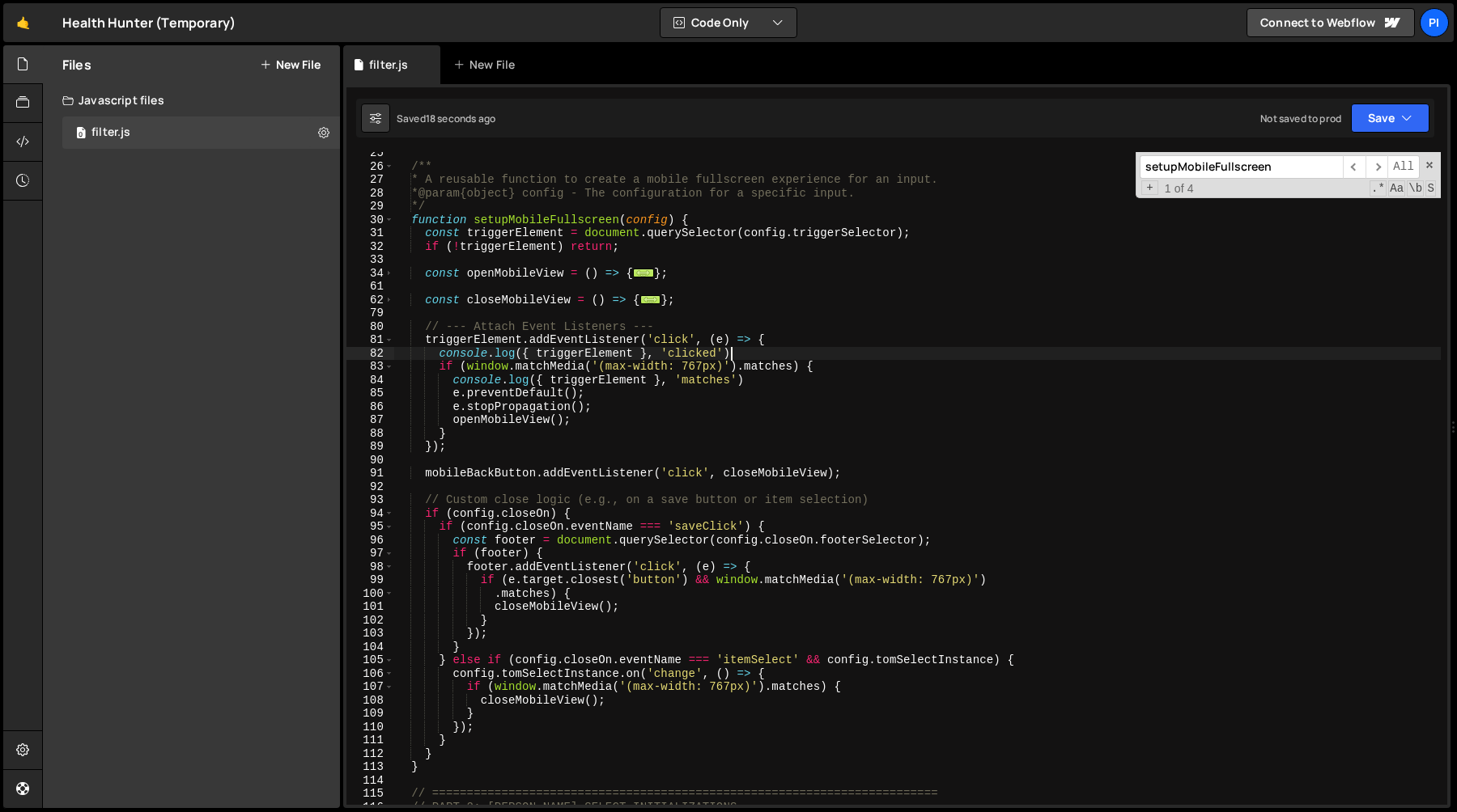
click at [733, 351] on div "/** * A reusable function to create a mobile fullscreen experience for an input…" at bounding box center [917, 486] width 1046 height 680
click at [481, 342] on div "/** * A reusable function to create a mobile fullscreen experience for an input…" at bounding box center [917, 486] width 1046 height 680
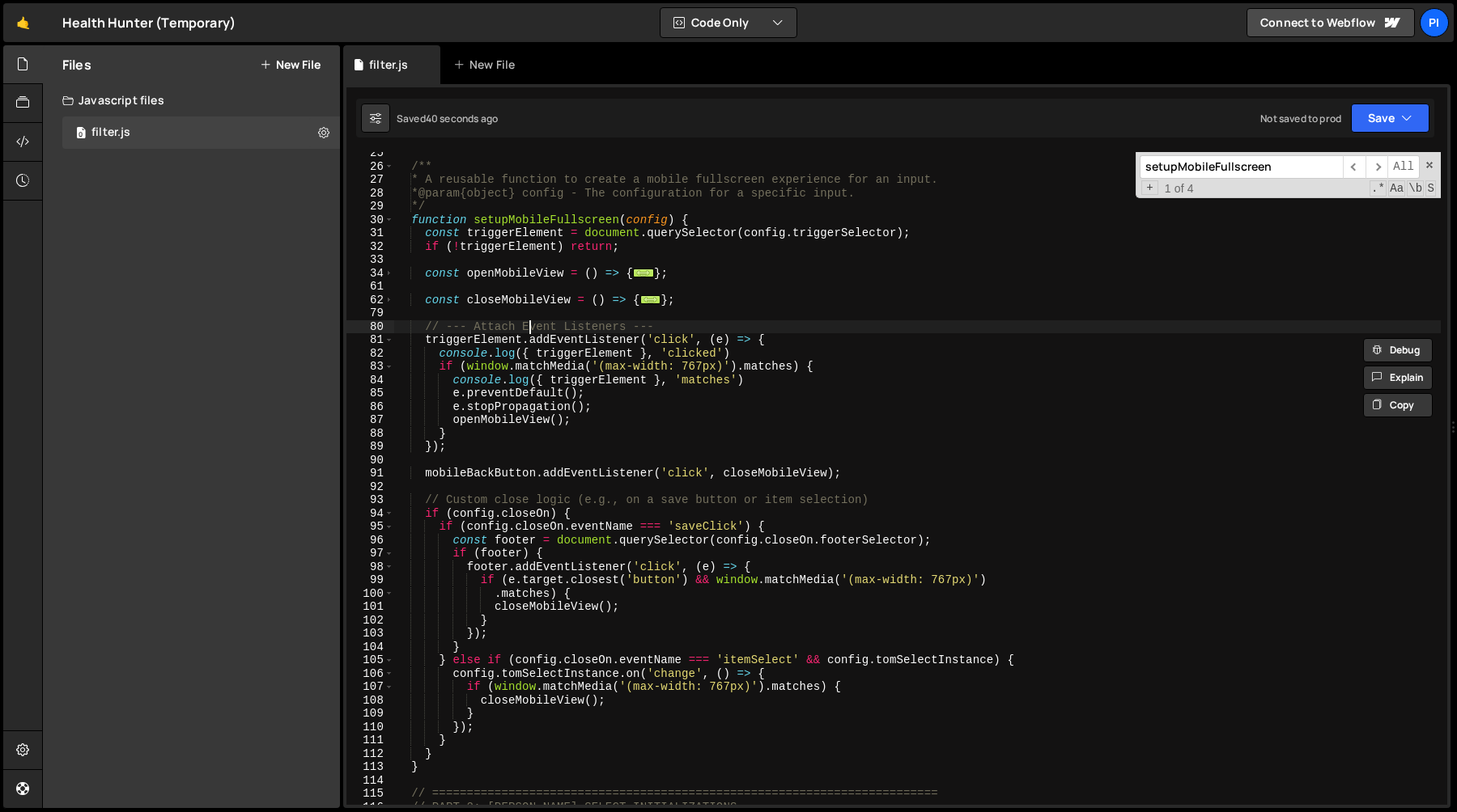
click at [528, 333] on div "/** * A reusable function to create a mobile fullscreen experience for an input…" at bounding box center [917, 486] width 1046 height 680
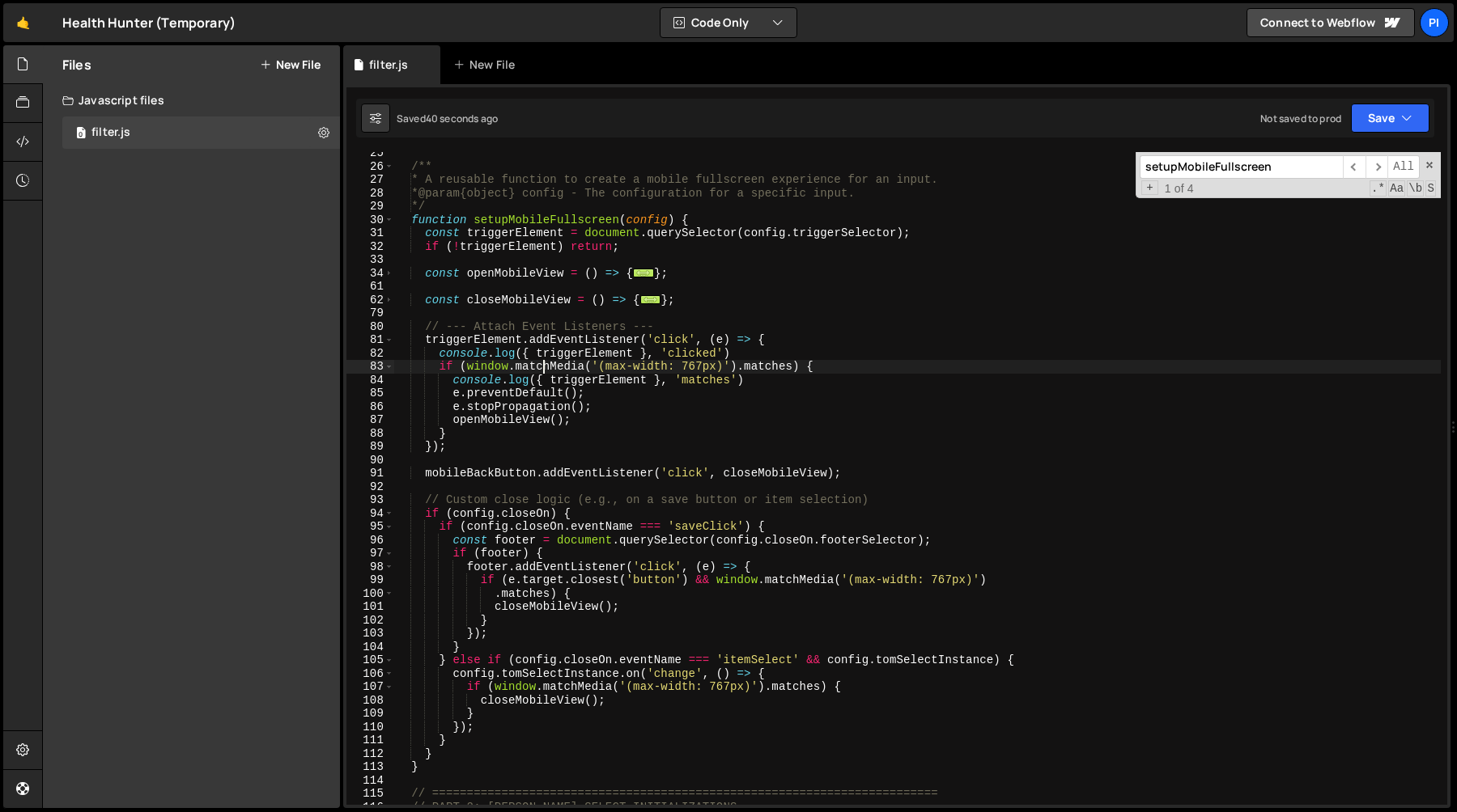
click at [544, 370] on div "/** * A reusable function to create a mobile fullscreen experience for an input…" at bounding box center [917, 486] width 1046 height 680
click at [670, 346] on div "/** * A reusable function to create a mobile fullscreen experience for an input…" at bounding box center [917, 486] width 1046 height 680
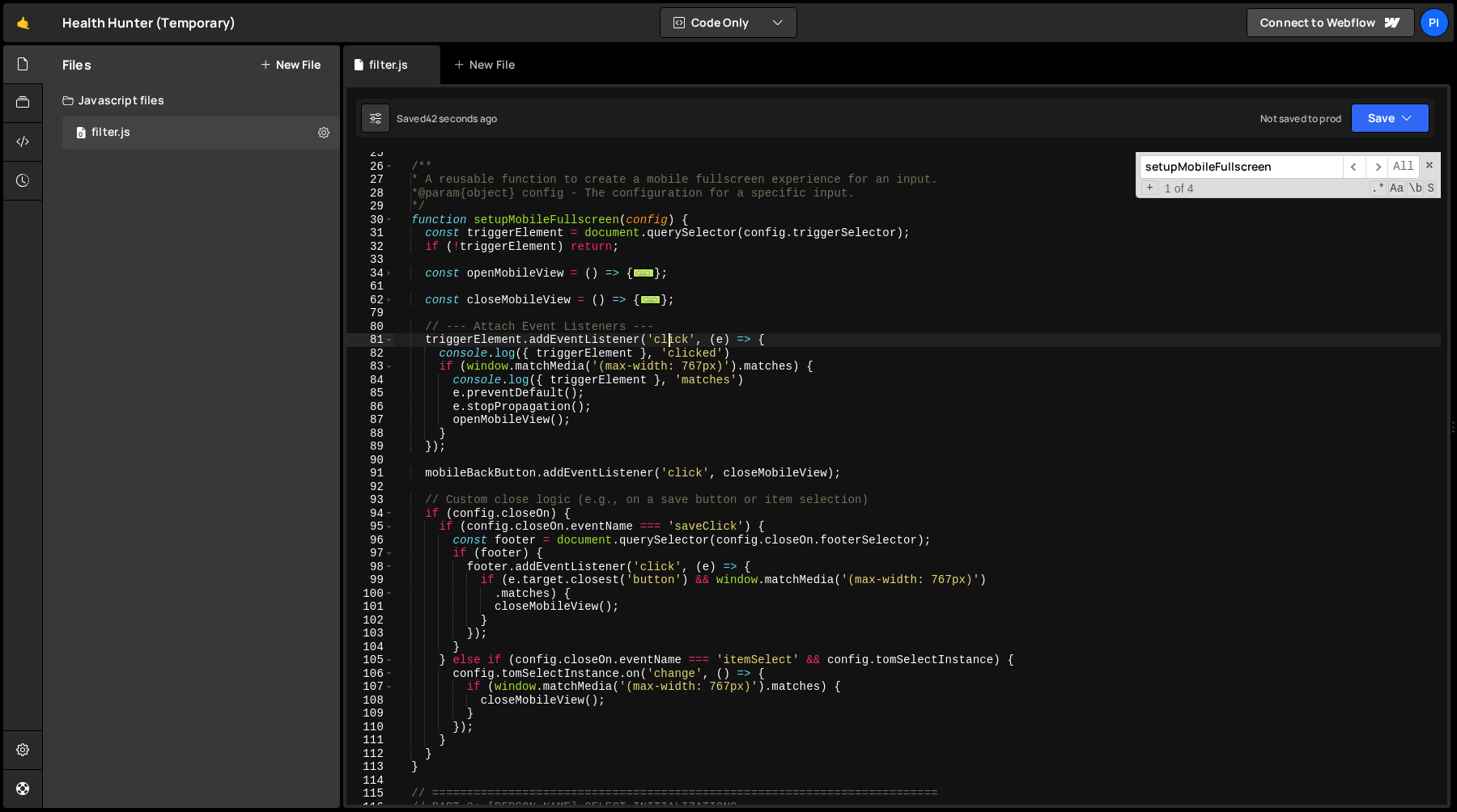
click at [670, 346] on div "/** * A reusable function to create a mobile fullscreen experience for an input…" at bounding box center [917, 486] width 1046 height 680
click at [422, 338] on div "/** * A reusable function to create a mobile fullscreen experience for an input…" at bounding box center [917, 486] width 1046 height 680
click at [521, 342] on div "/** * A reusable function to create a mobile fullscreen experience for an input…" at bounding box center [917, 486] width 1046 height 680
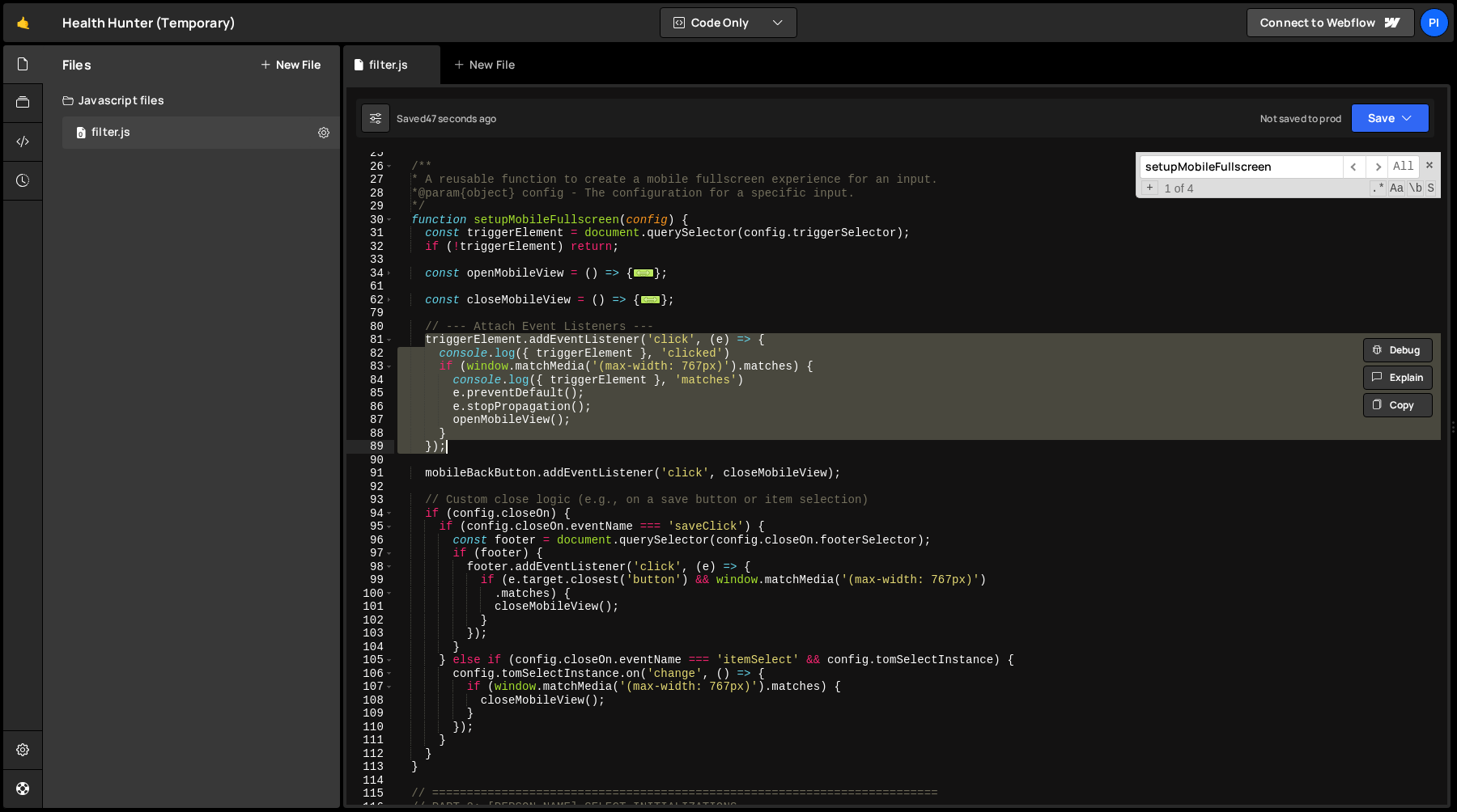
click at [504, 441] on div "/** * A reusable function to create a mobile fullscreen experience for an input…" at bounding box center [917, 486] width 1046 height 680
type textarea "} });"
click at [604, 456] on div "/** * A reusable function to create a mobile fullscreen experience for an input…" at bounding box center [917, 486] width 1046 height 680
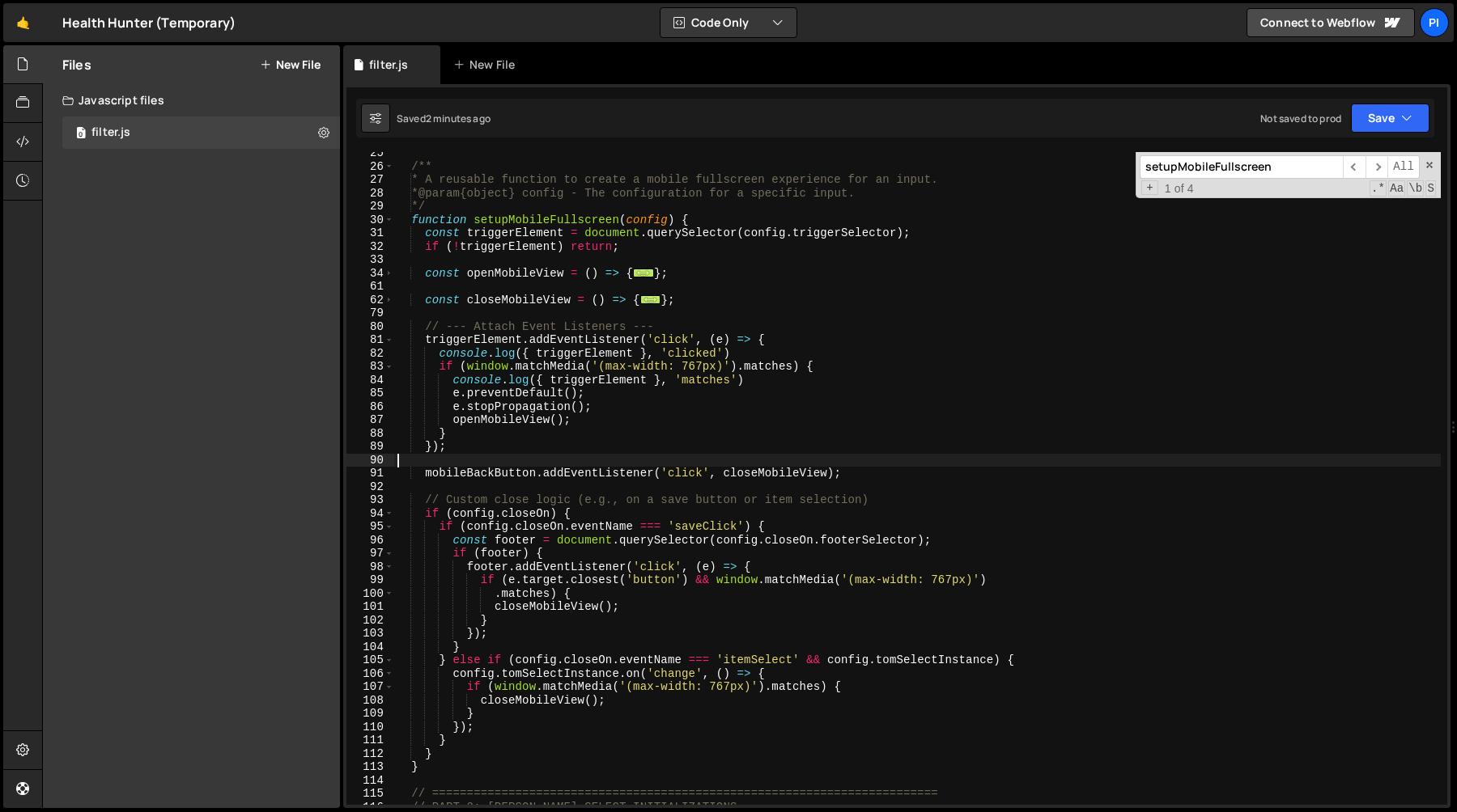
scroll to position [0, 0]
click at [586, 443] on div "/** * A reusable function to create a mobile fullscreen experience for an input…" at bounding box center [917, 486] width 1046 height 680
type textarea "});"
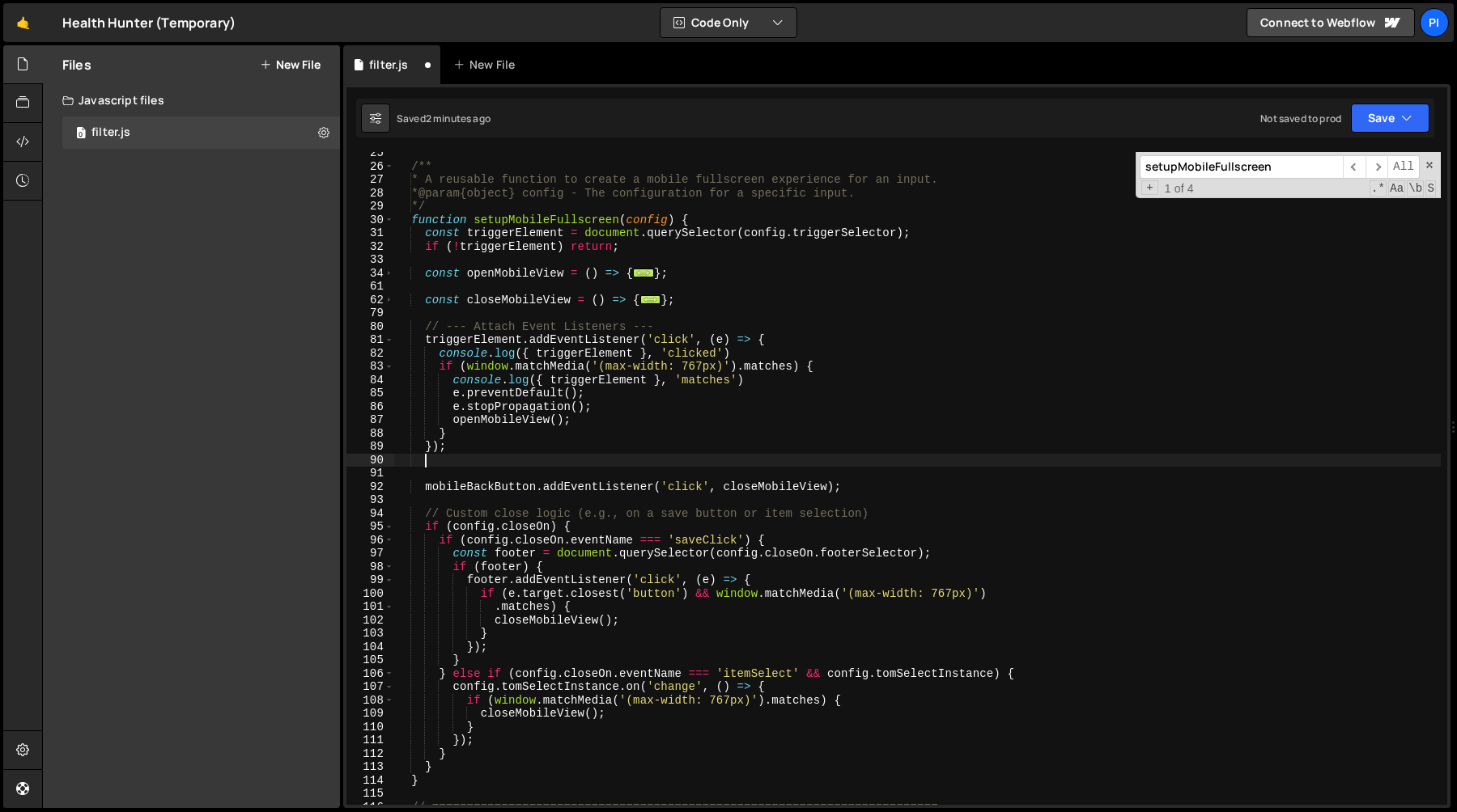
paste textarea "});"
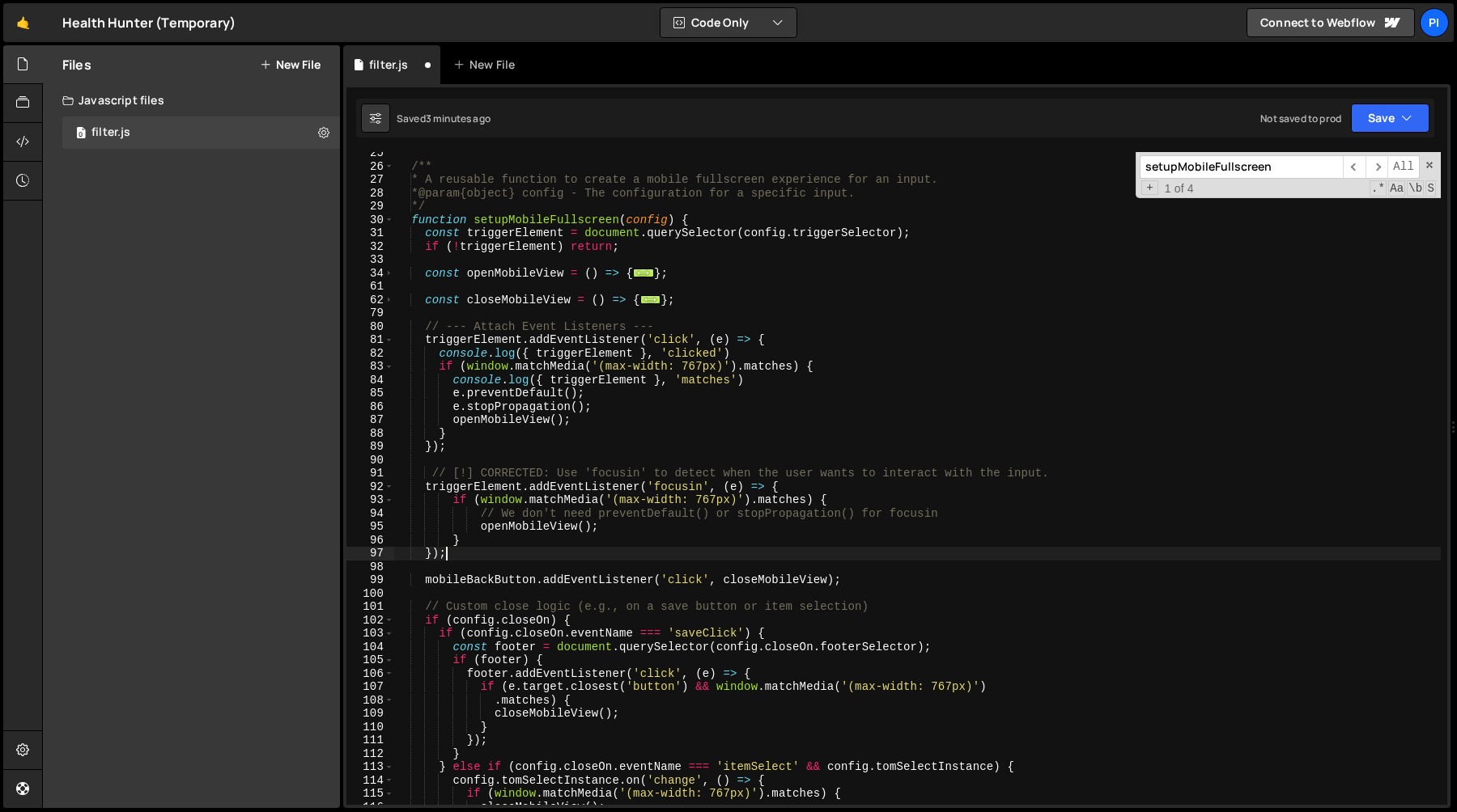
drag, startPoint x: 455, startPoint y: 470, endPoint x: 510, endPoint y: 468, distance: 55.0
click at [455, 470] on div "/** * A reusable function to create a mobile fullscreen experience for an input…" at bounding box center [917, 486] width 1046 height 680
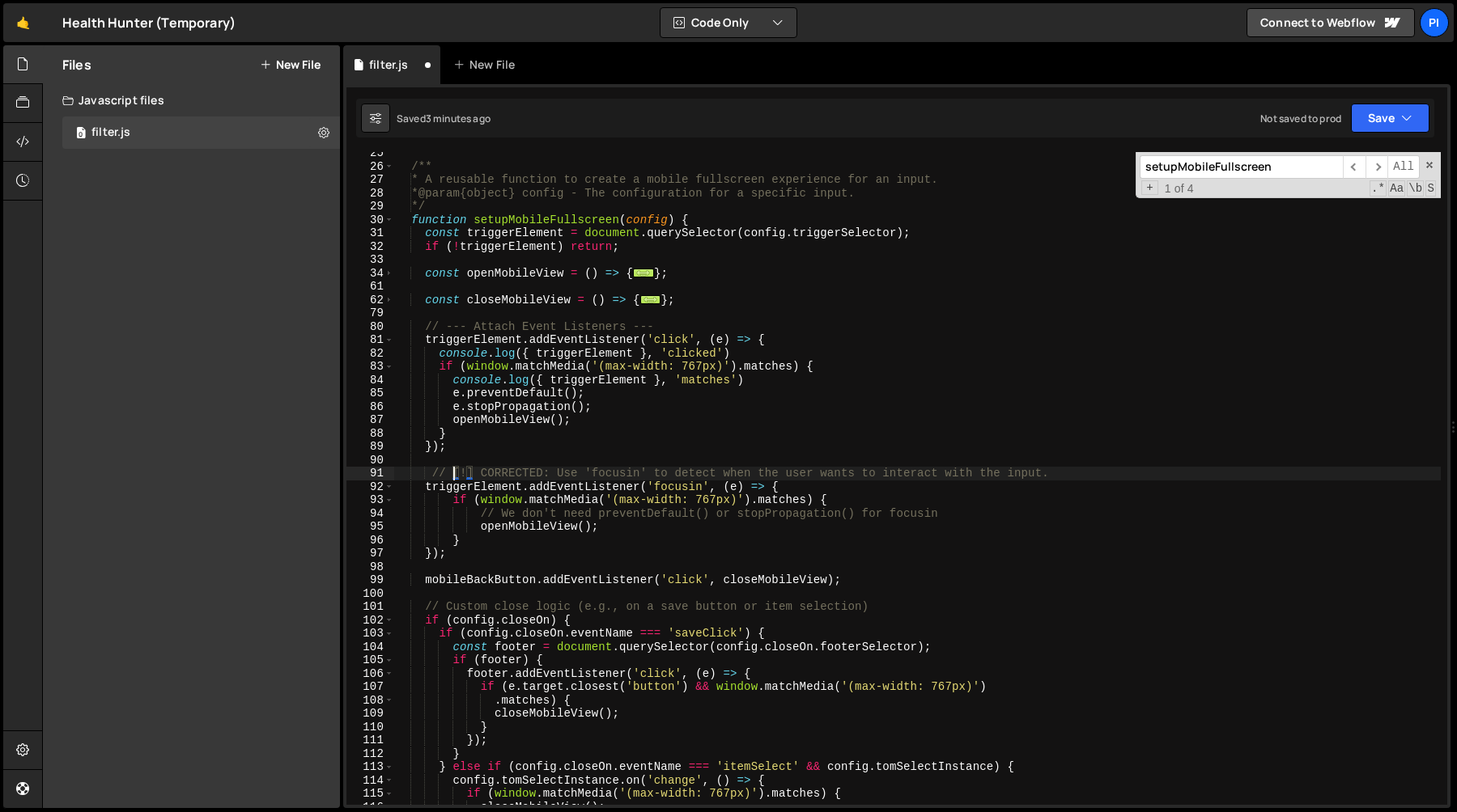
click at [554, 470] on div "/** * A reusable function to create a mobile fullscreen experience for an input…" at bounding box center [917, 486] width 1046 height 680
type textarea "// Use 'focusin' to detect when the user wants to interact with the input."
click at [464, 315] on div "/** * A reusable function to create a mobile fullscreen experience for an input…" at bounding box center [917, 486] width 1046 height 680
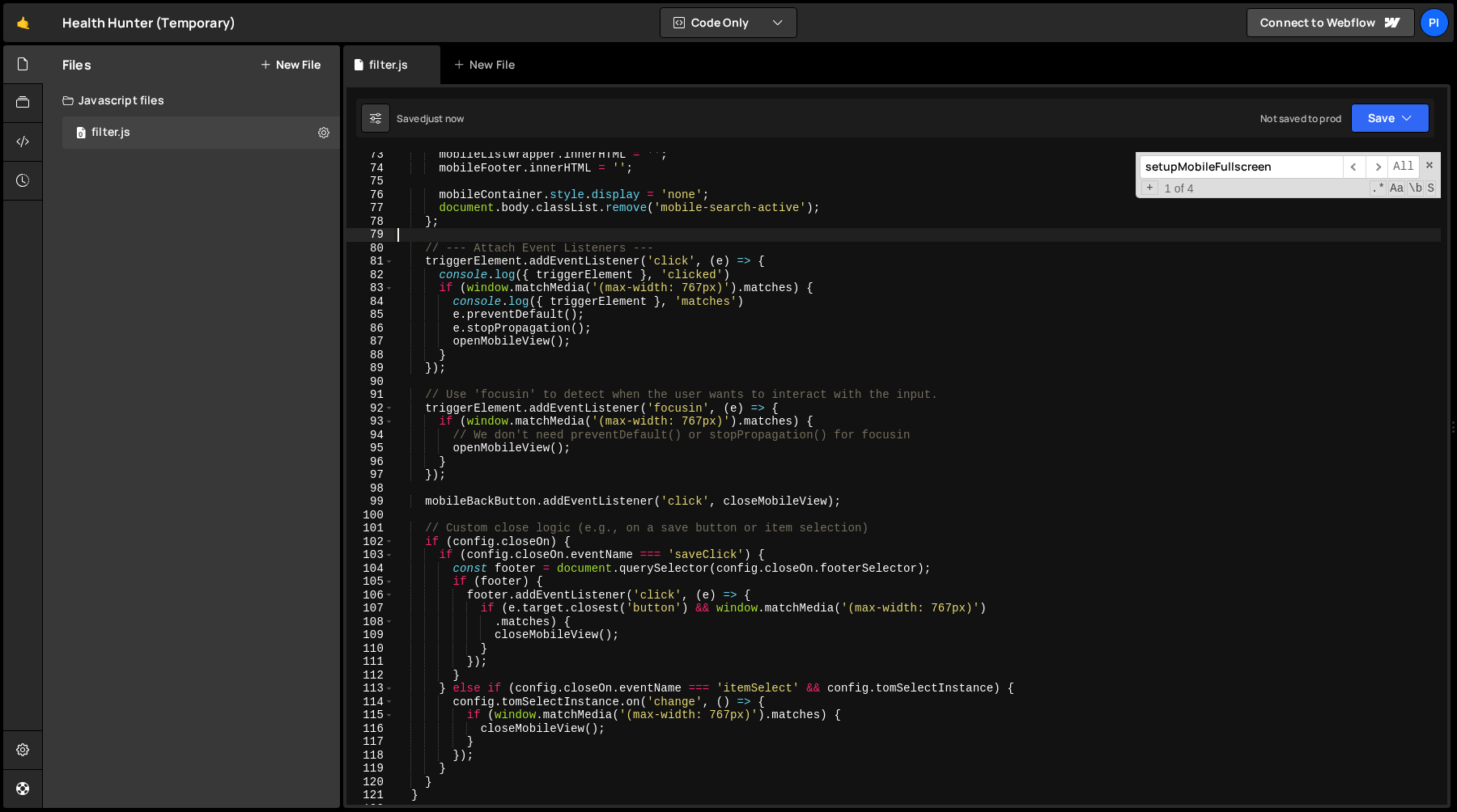
scroll to position [911, 0]
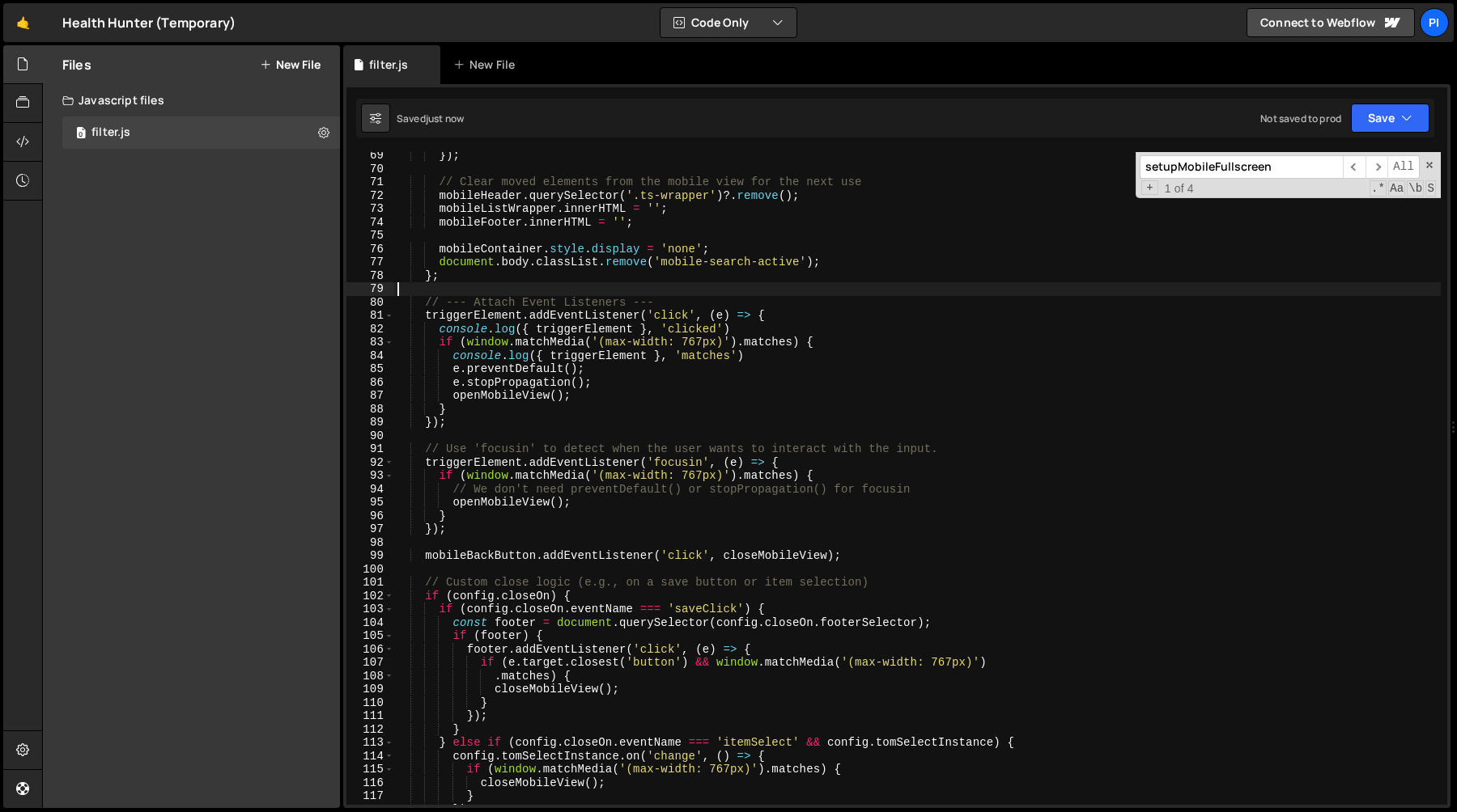
click at [504, 432] on div "}) ; // Clear moved elements from the mobile view for the next use mobileHeader…" at bounding box center [917, 489] width 1046 height 680
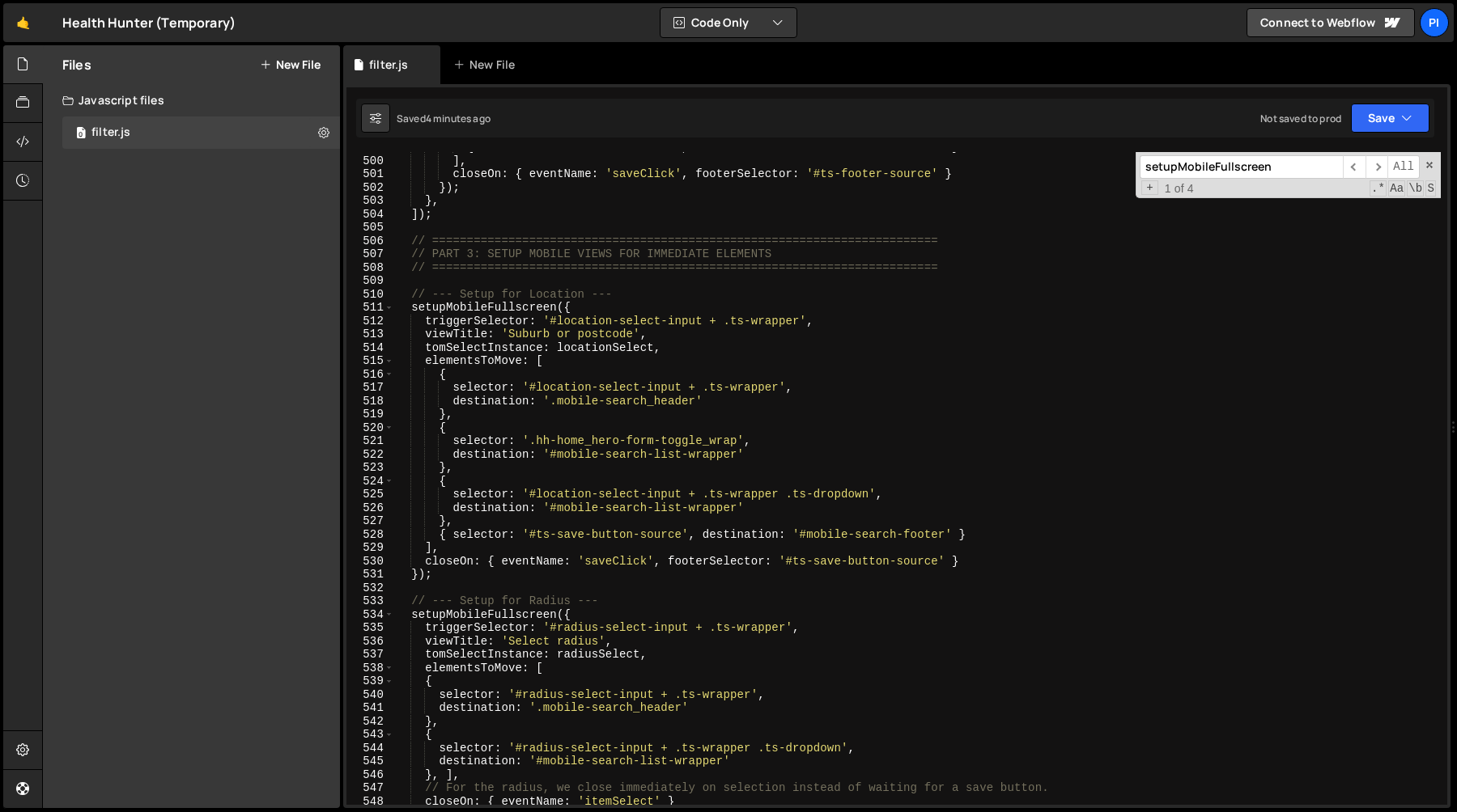
scroll to position [6712, 0]
click at [643, 401] on div "{ selector : '#ts-footer-source' , destination : '#mobile-search-footer' } ] , …" at bounding box center [917, 480] width 1046 height 680
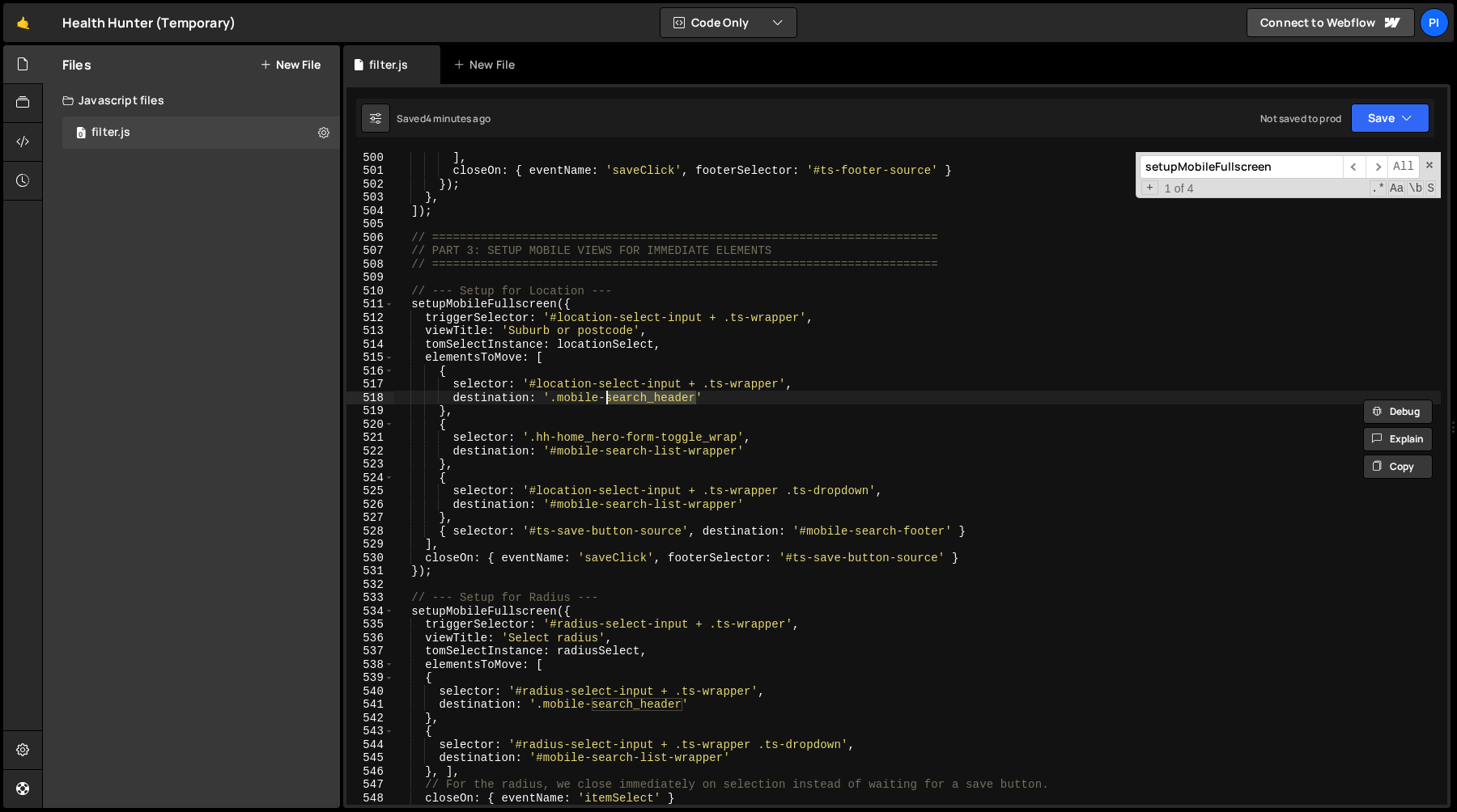
click at [722, 403] on div "] , closeOn : { eventName : 'saveClick' , footerSelector : '#ts-footer-source' …" at bounding box center [917, 490] width 1046 height 680
click at [585, 441] on div "] , closeOn : { eventName : 'saveClick' , footerSelector : '#ts-footer-source' …" at bounding box center [917, 488] width 1046 height 680
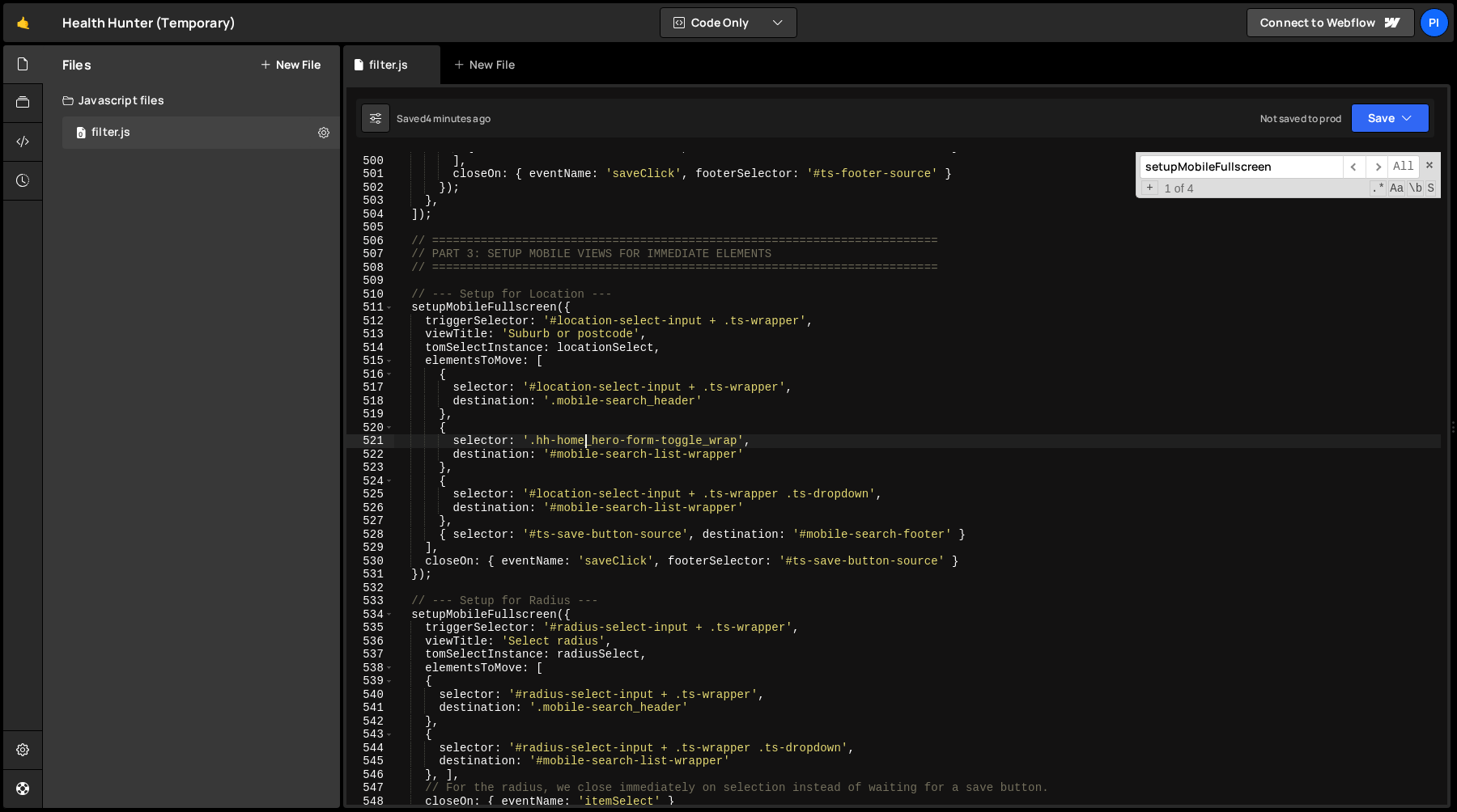
scroll to position [6720, 0]
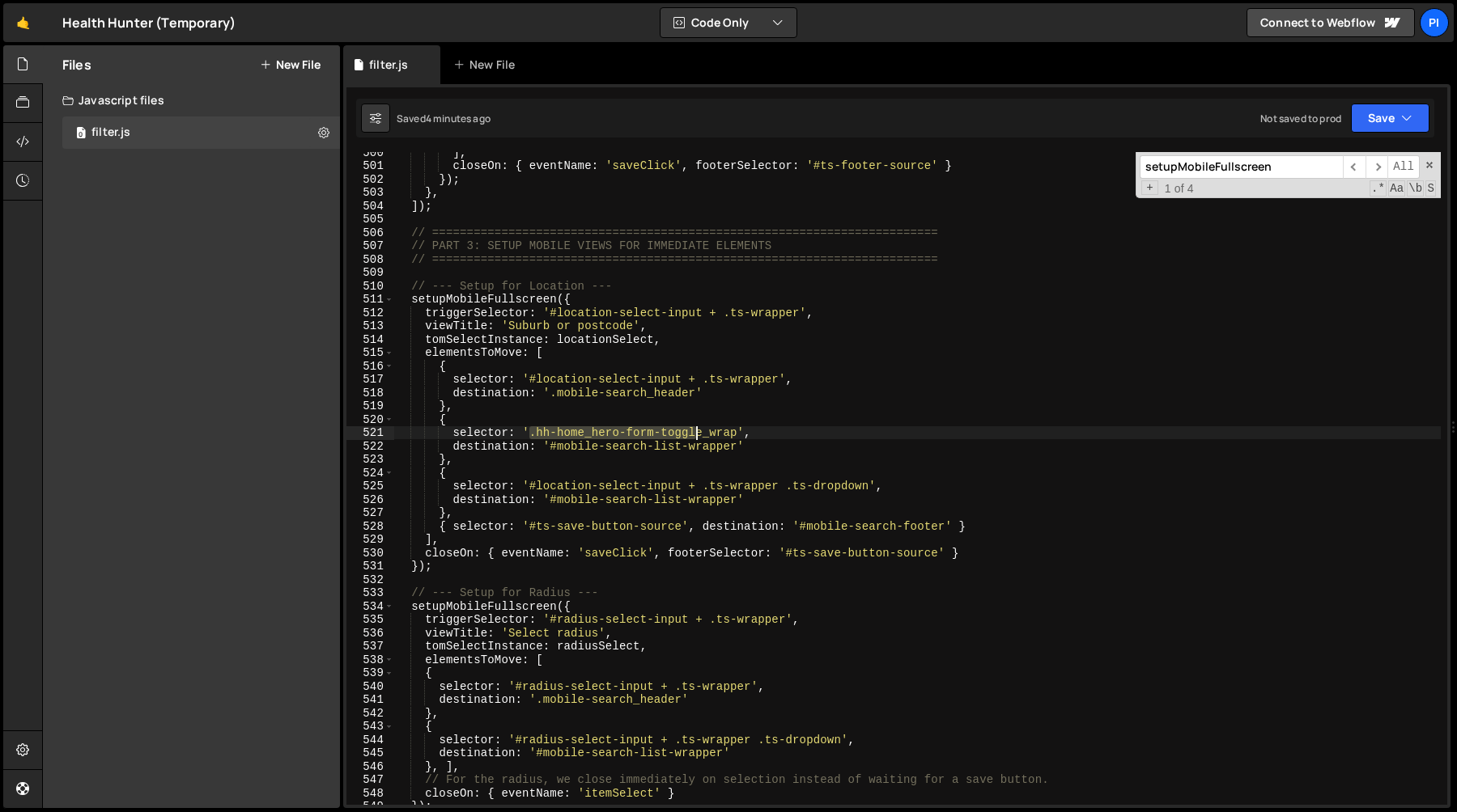
drag, startPoint x: 530, startPoint y: 438, endPoint x: 698, endPoint y: 440, distance: 168.0
click at [698, 440] on div "] , closeOn : { eventName : 'saveClick' , footerSelector : '#ts-footer-source' …" at bounding box center [917, 485] width 1046 height 680
click at [735, 445] on div "] , closeOn : { eventName : 'saveClick' , footerSelector : '#ts-footer-source' …" at bounding box center [917, 485] width 1046 height 680
click at [991, 529] on div "] , closeOn : { eventName : 'saveClick' , footerSelector : '#ts-footer-source' …" at bounding box center [917, 485] width 1046 height 680
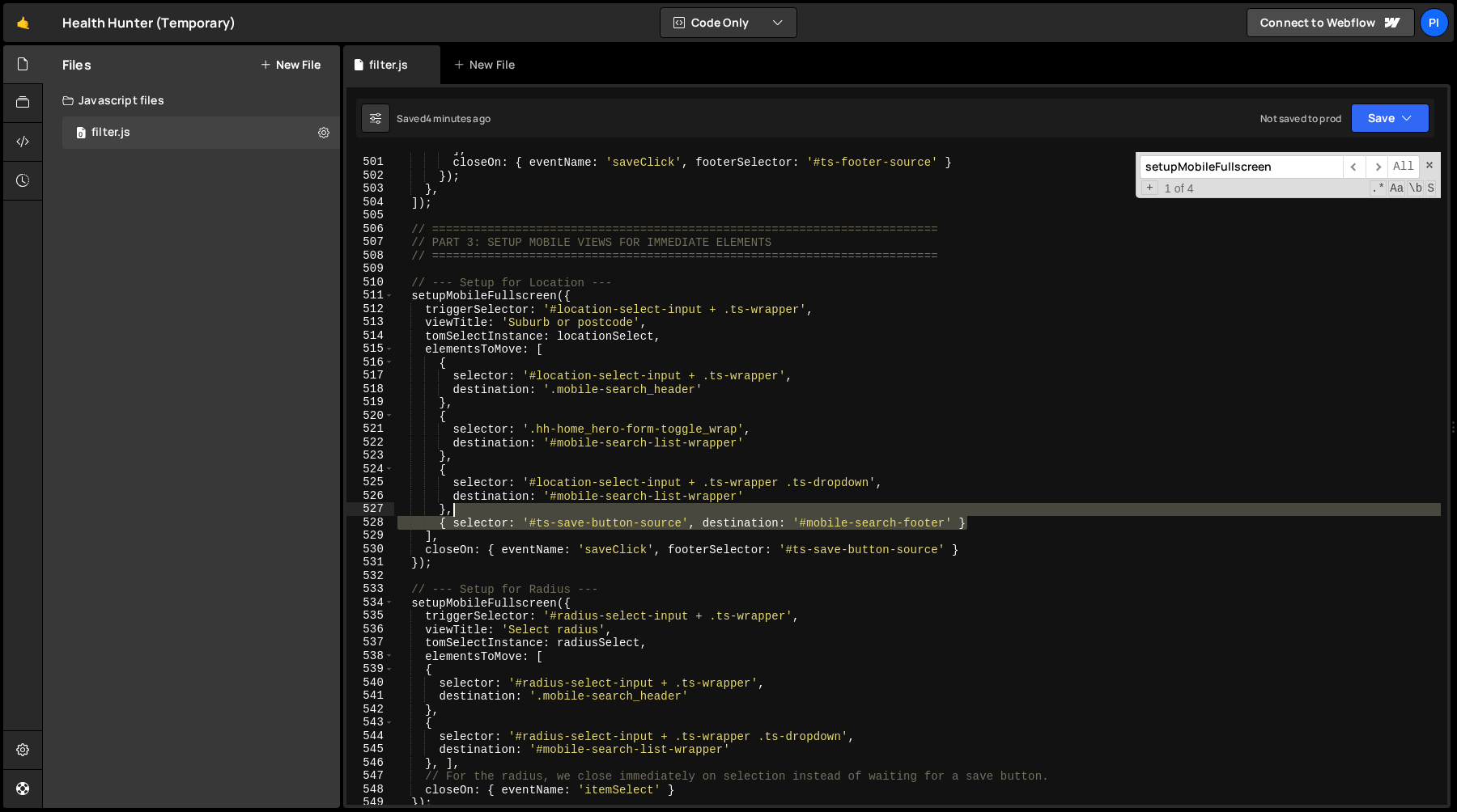
drag, startPoint x: 974, startPoint y: 525, endPoint x: 976, endPoint y: 515, distance: 10.2
click at [976, 515] on div "] , closeOn : { eventName : 'saveClick' , footerSelector : '#ts-footer-source' …" at bounding box center [917, 482] width 1046 height 680
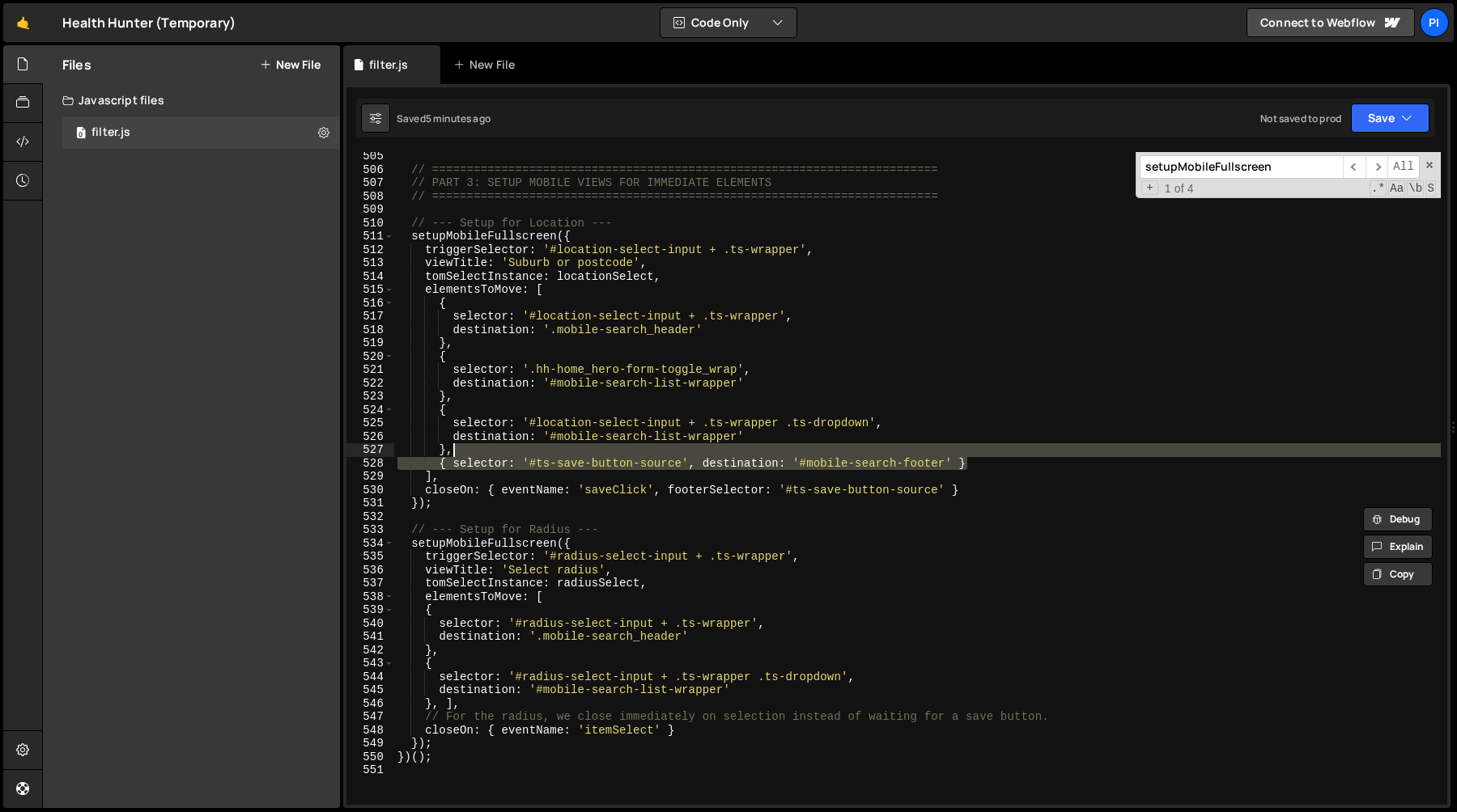
scroll to position [6785, 0]
click at [611, 490] on div "// ========================================================================= //…" at bounding box center [917, 487] width 1046 height 680
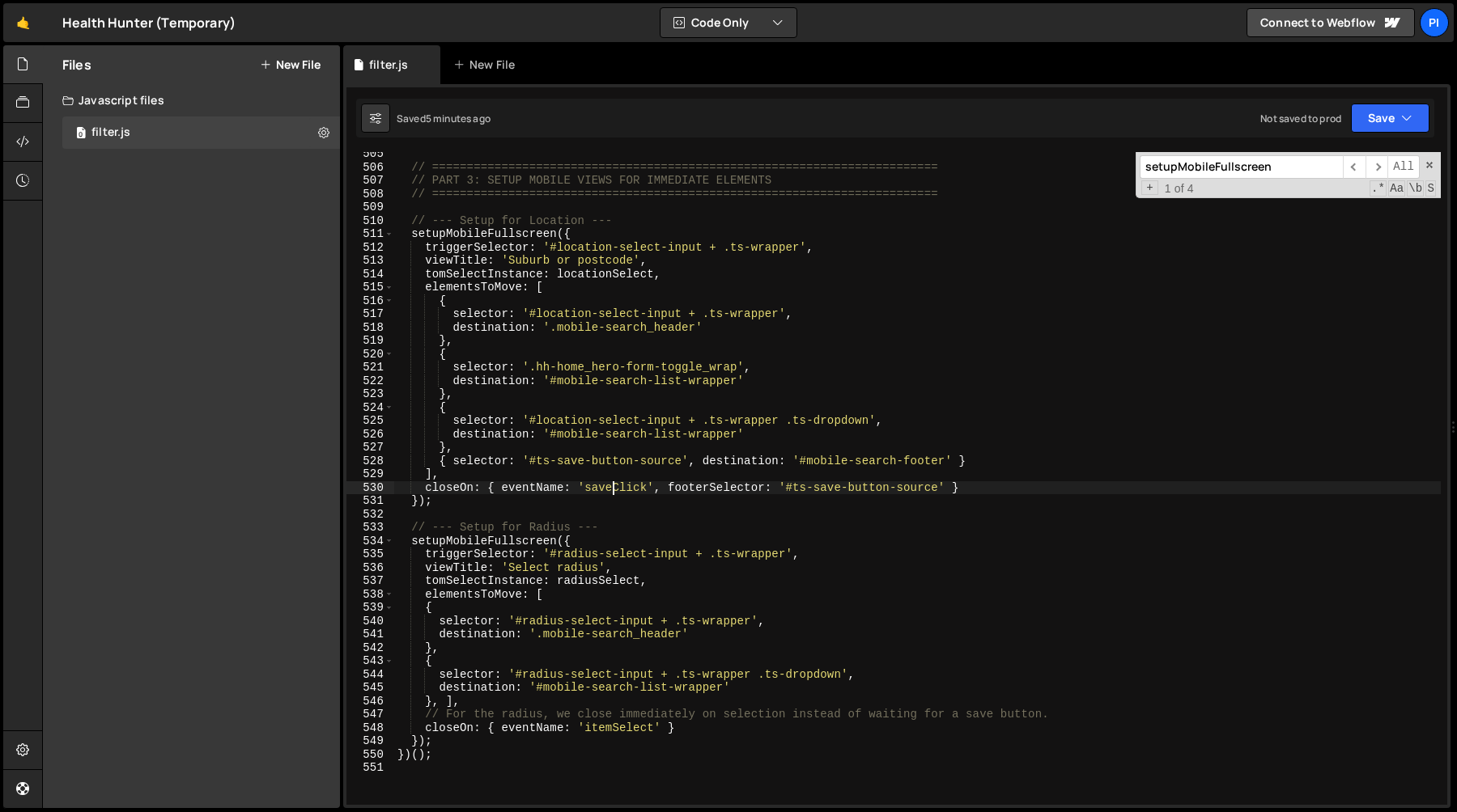
click at [611, 490] on div "// ========================================================================= //…" at bounding box center [917, 487] width 1046 height 680
click at [710, 489] on div "// ========================================================================= //…" at bounding box center [917, 487] width 1046 height 680
click at [785, 486] on div "// ========================================================================= //…" at bounding box center [917, 487] width 1046 height 680
click at [742, 489] on div "// ========================================================================= //…" at bounding box center [917, 487] width 1046 height 680
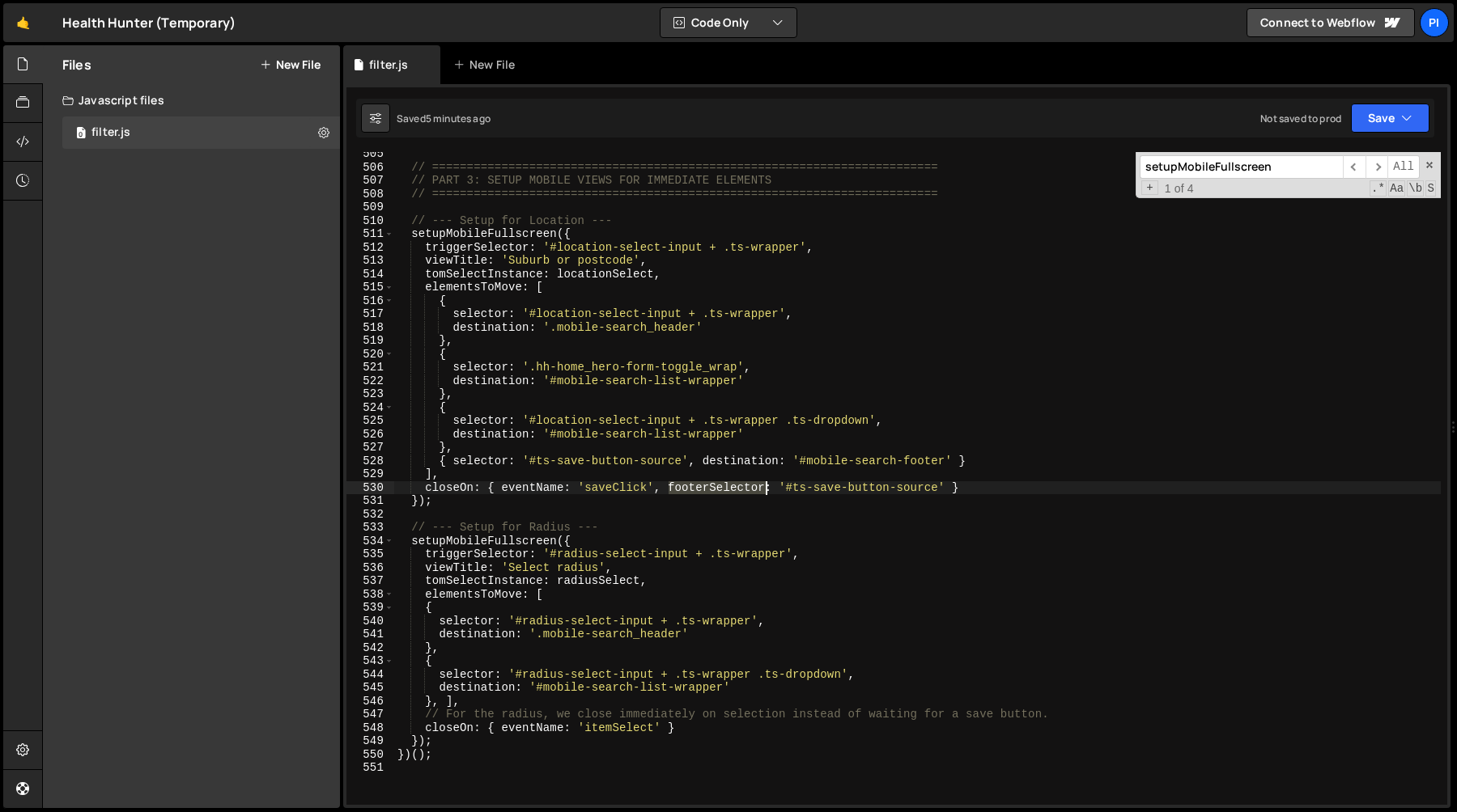
click at [742, 489] on div "// ========================================================================= //…" at bounding box center [917, 487] width 1046 height 680
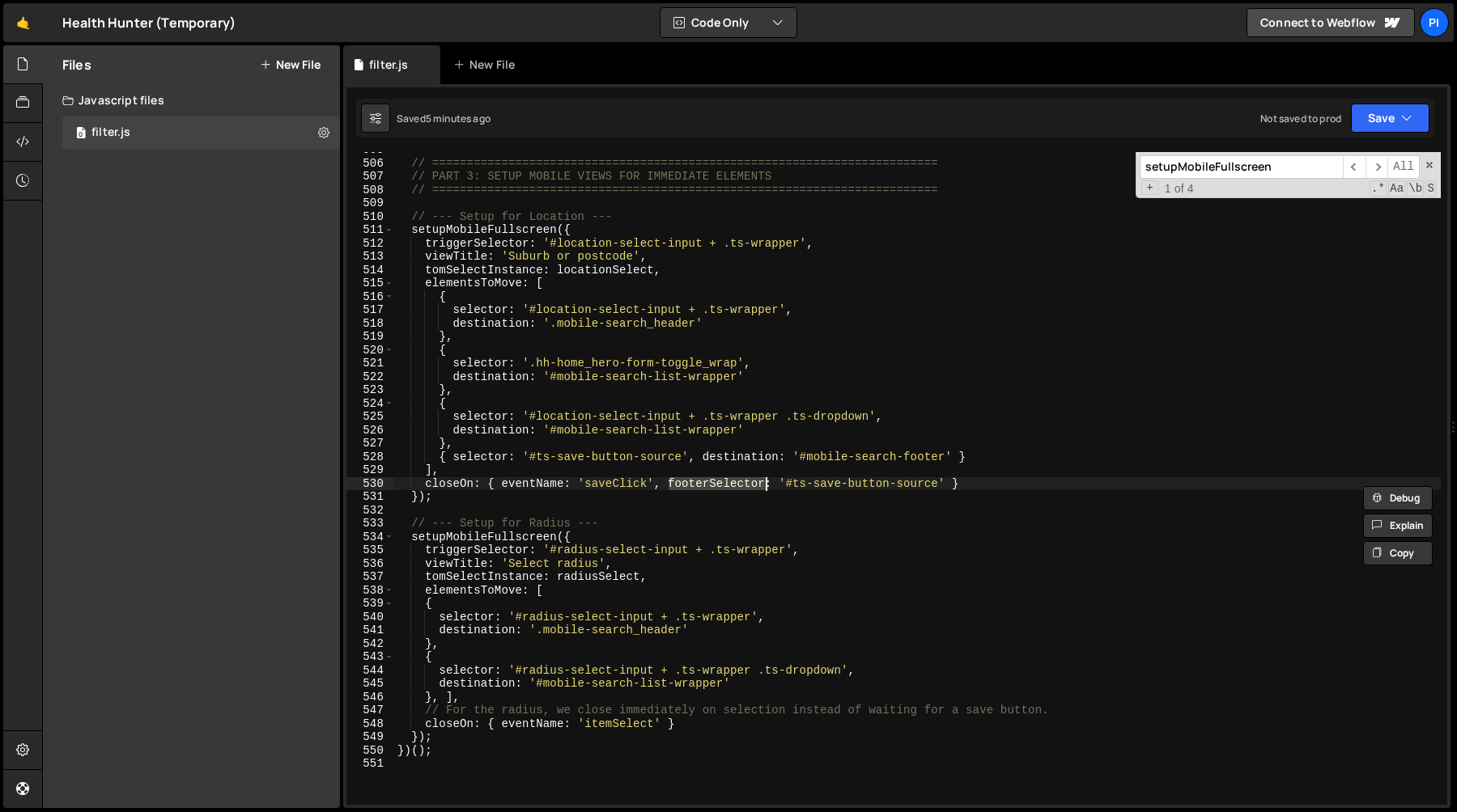
scroll to position [6784, 0]
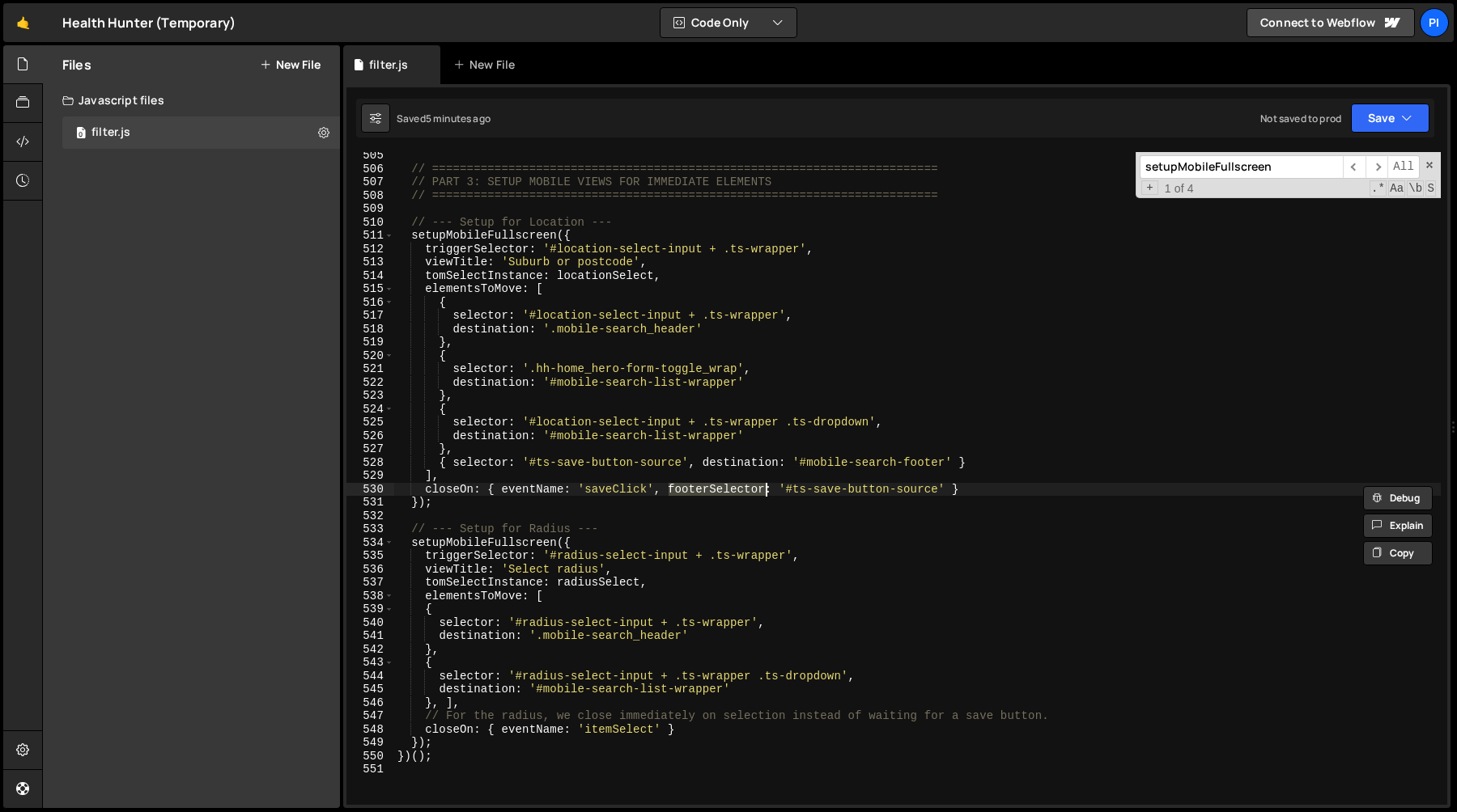
click at [1003, 482] on div "// ========================================================================= //…" at bounding box center [917, 489] width 1046 height 680
click at [993, 488] on div "// ========================================================================= //…" at bounding box center [917, 489] width 1046 height 680
click at [658, 485] on div "// ========================================================================= //…" at bounding box center [917, 489] width 1046 height 680
click at [946, 486] on div "// ========================================================================= //…" at bounding box center [917, 489] width 1046 height 680
click at [945, 490] on div "// ========================================================================= //…" at bounding box center [917, 489] width 1046 height 680
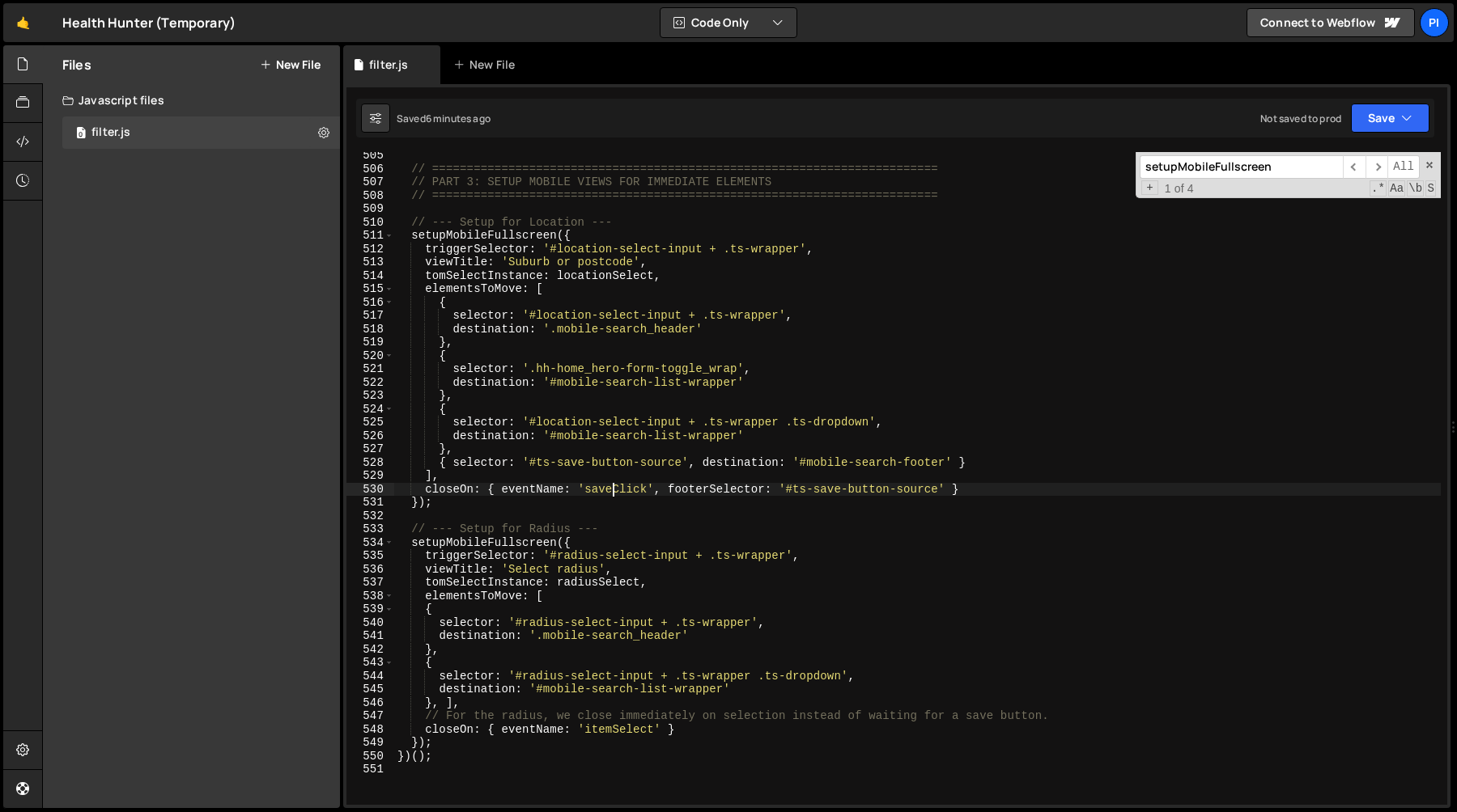
click at [609, 490] on div "// ========================================================================= //…" at bounding box center [917, 489] width 1046 height 680
click at [613, 733] on div "// ========================================================================= //…" at bounding box center [917, 489] width 1046 height 680
type textarea "closeOn: { eventName: 'itemSelect' }"
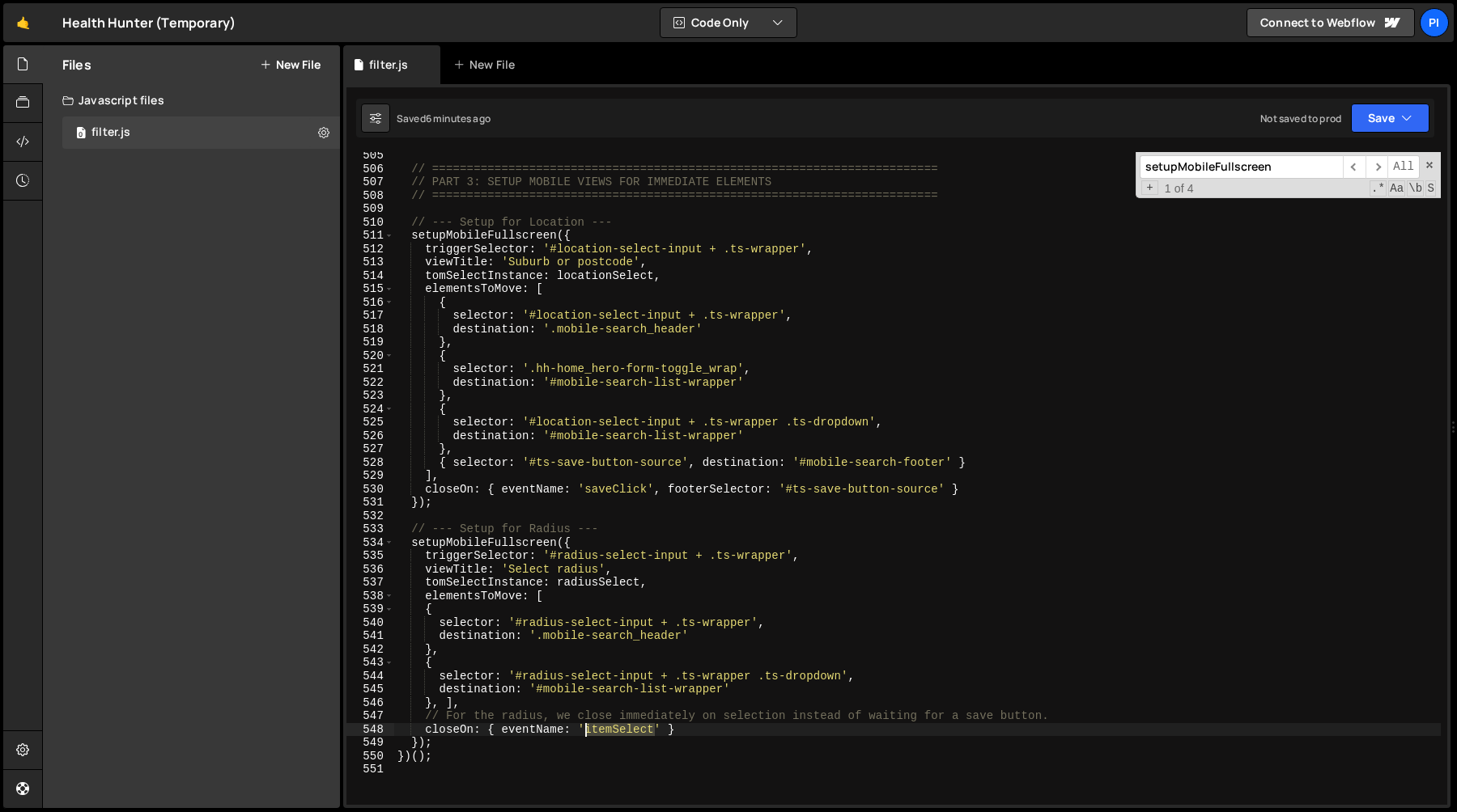
click at [613, 733] on div "// ========================================================================= //…" at bounding box center [917, 489] width 1046 height 680
type input "itemSelect"
click at [1348, 169] on span "​" at bounding box center [1355, 167] width 23 height 24
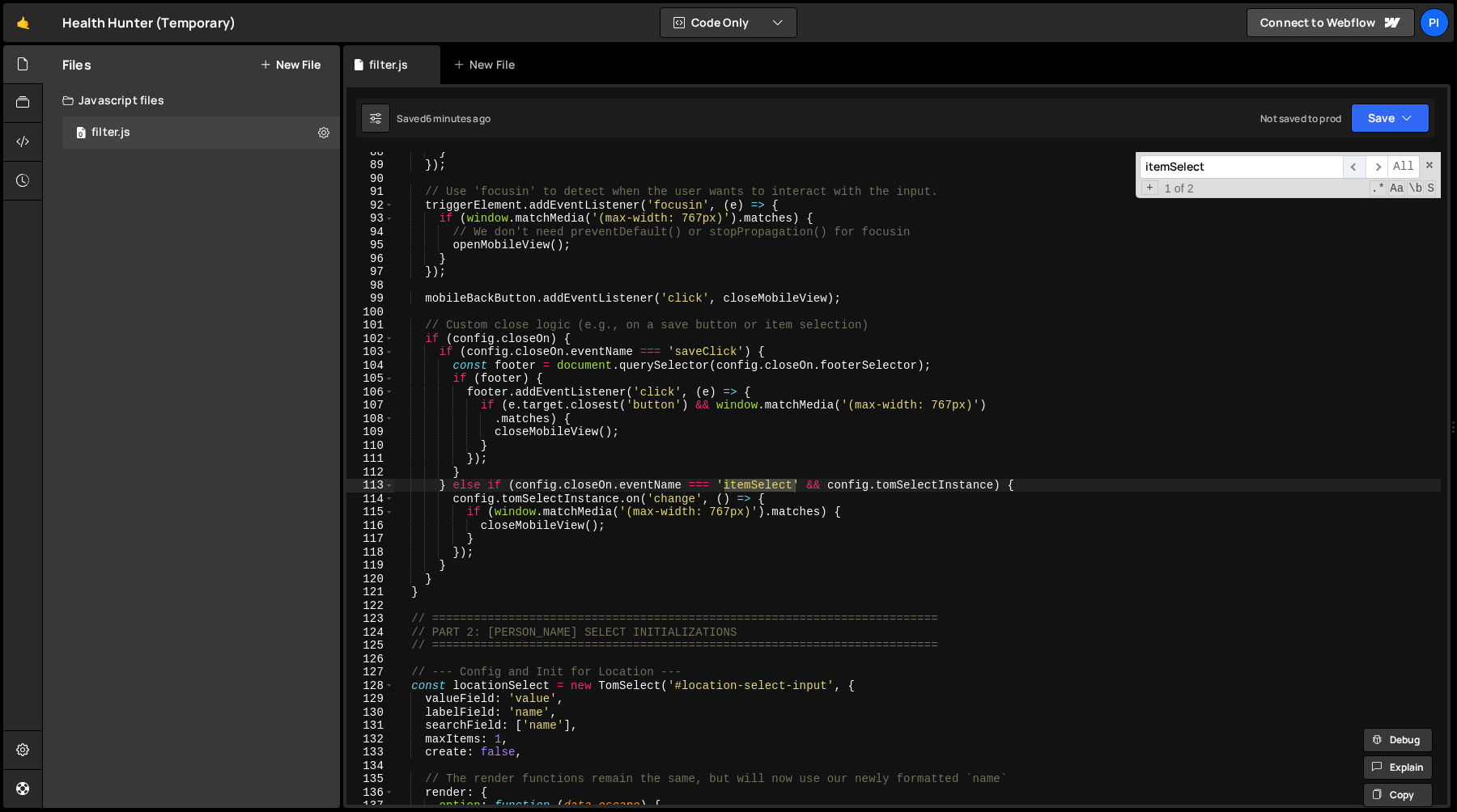
scroll to position [1168, 0]
click at [1348, 169] on span "​" at bounding box center [1355, 167] width 23 height 24
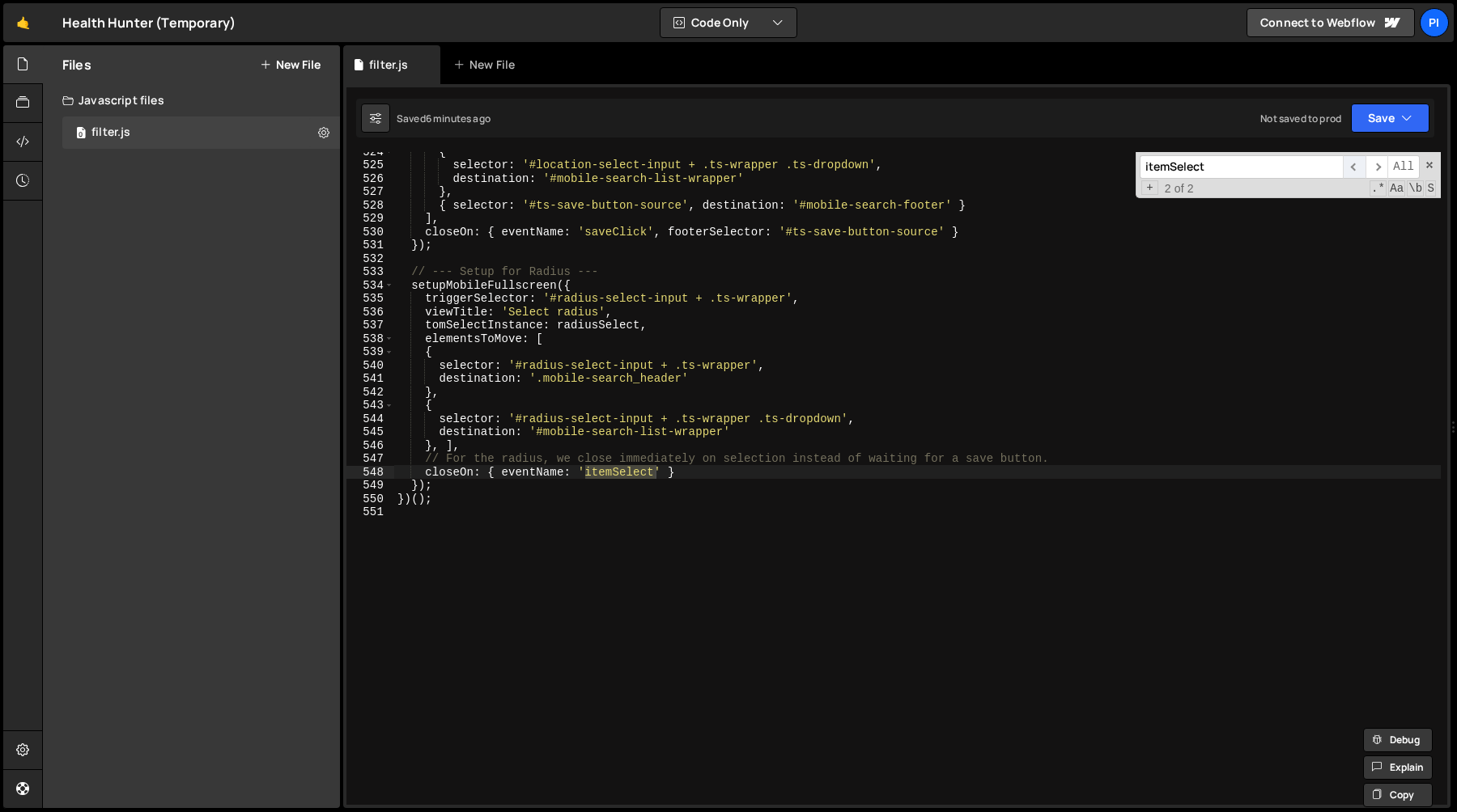
click at [1348, 169] on span "​" at bounding box center [1355, 167] width 23 height 24
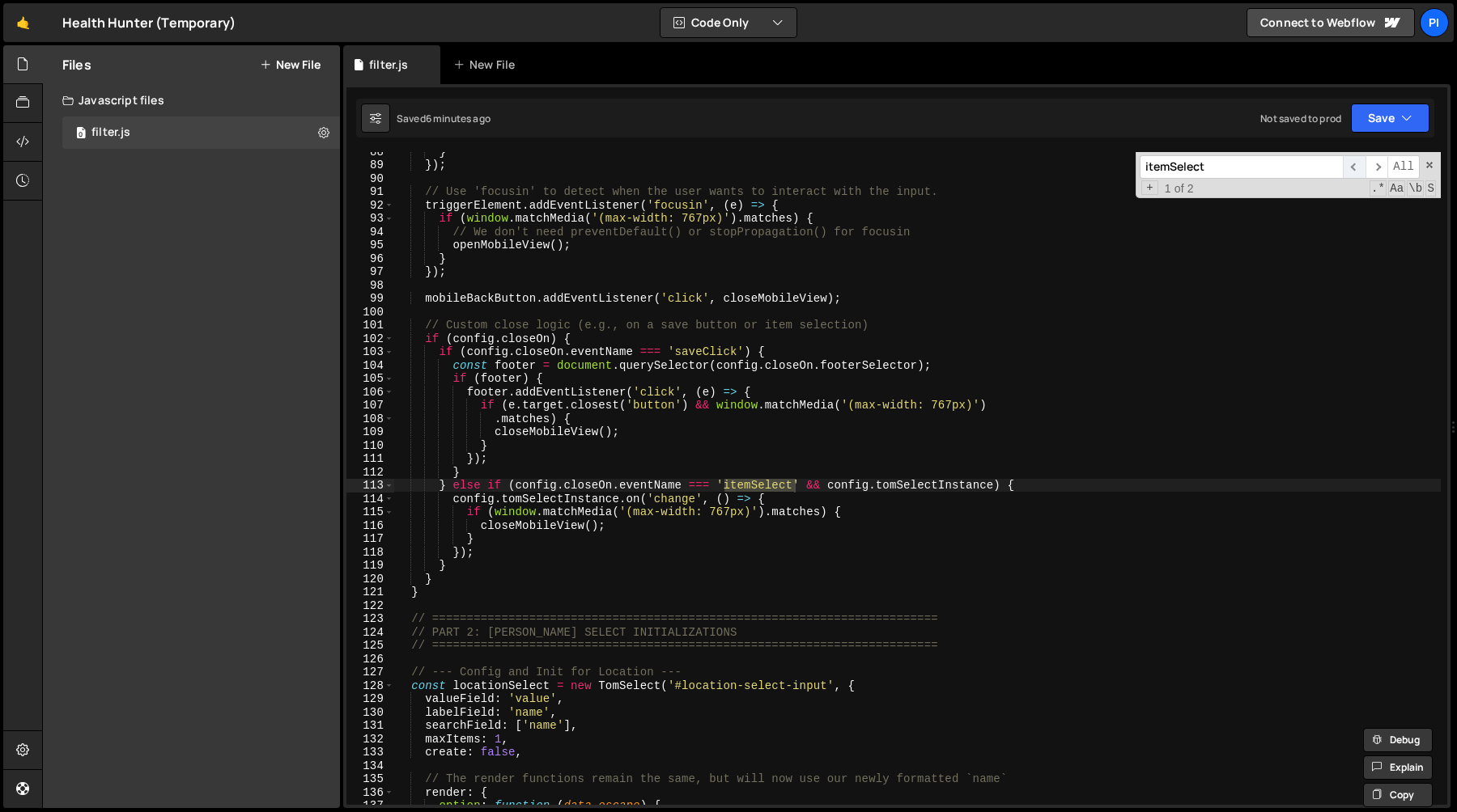
click at [1348, 169] on span "​" at bounding box center [1355, 167] width 23 height 24
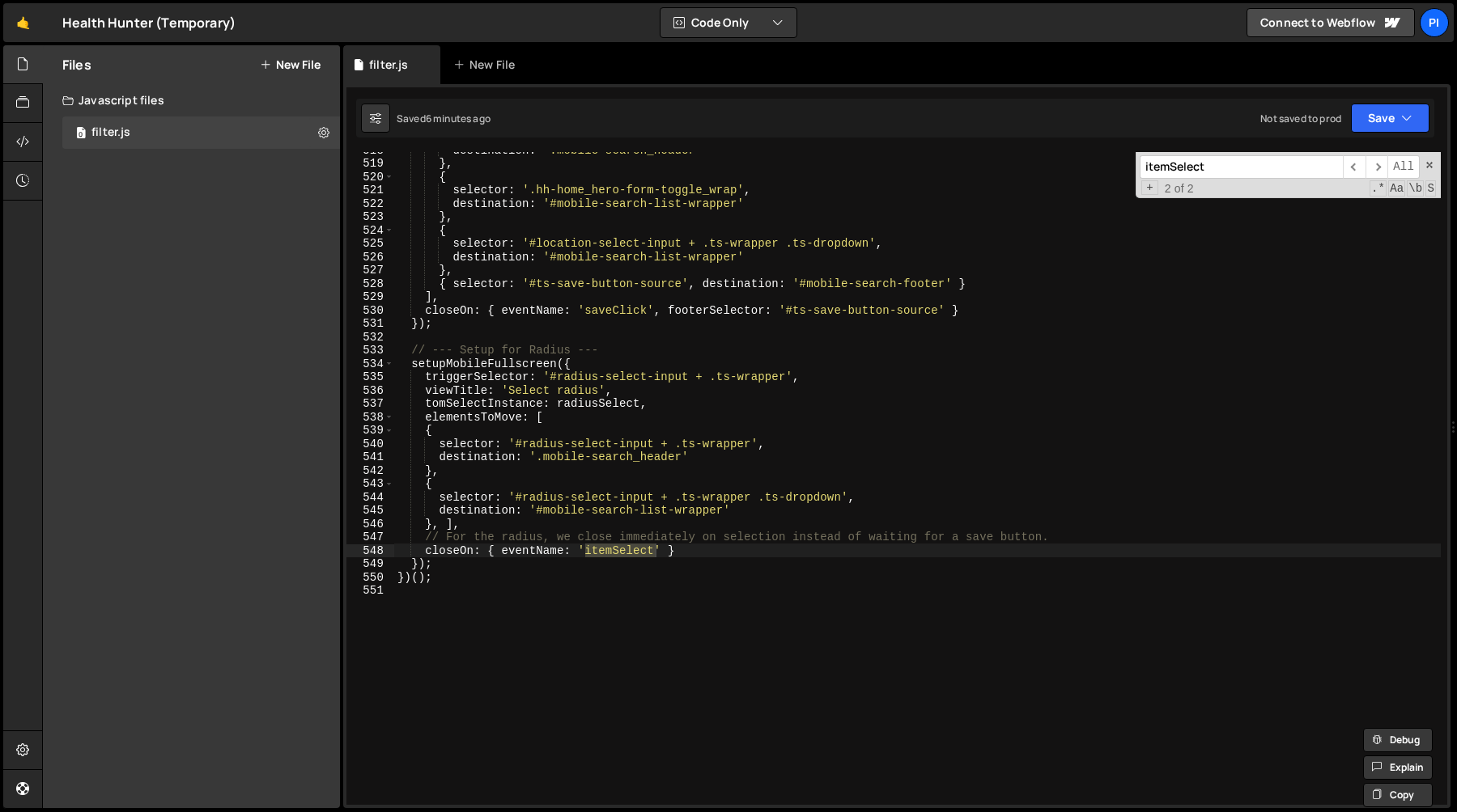
scroll to position [6962, 0]
click at [737, 364] on div "destination : '.mobile-search_header' } , { selector : '.hh-home_hero-form-togg…" at bounding box center [917, 484] width 1046 height 680
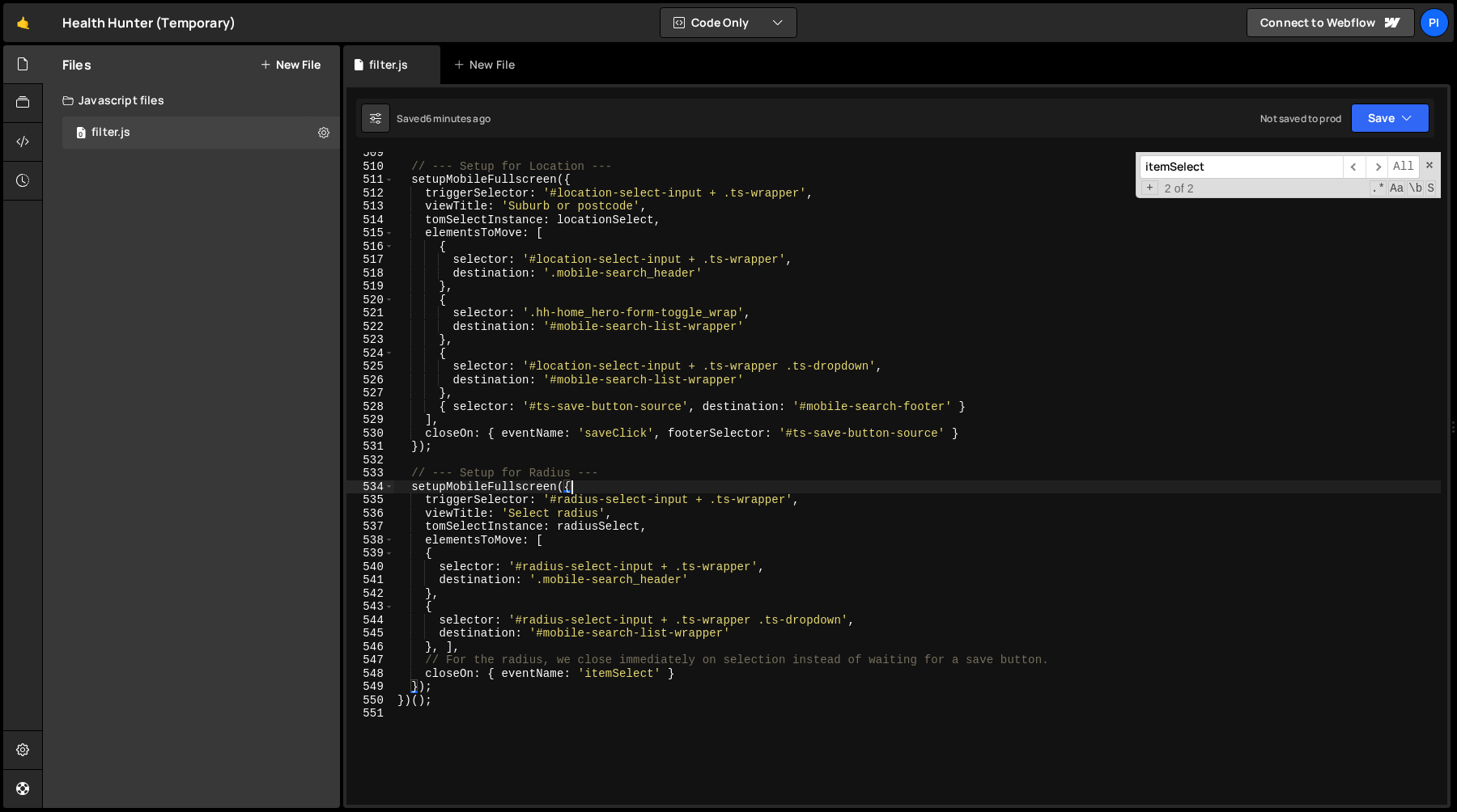
scroll to position [6818, 0]
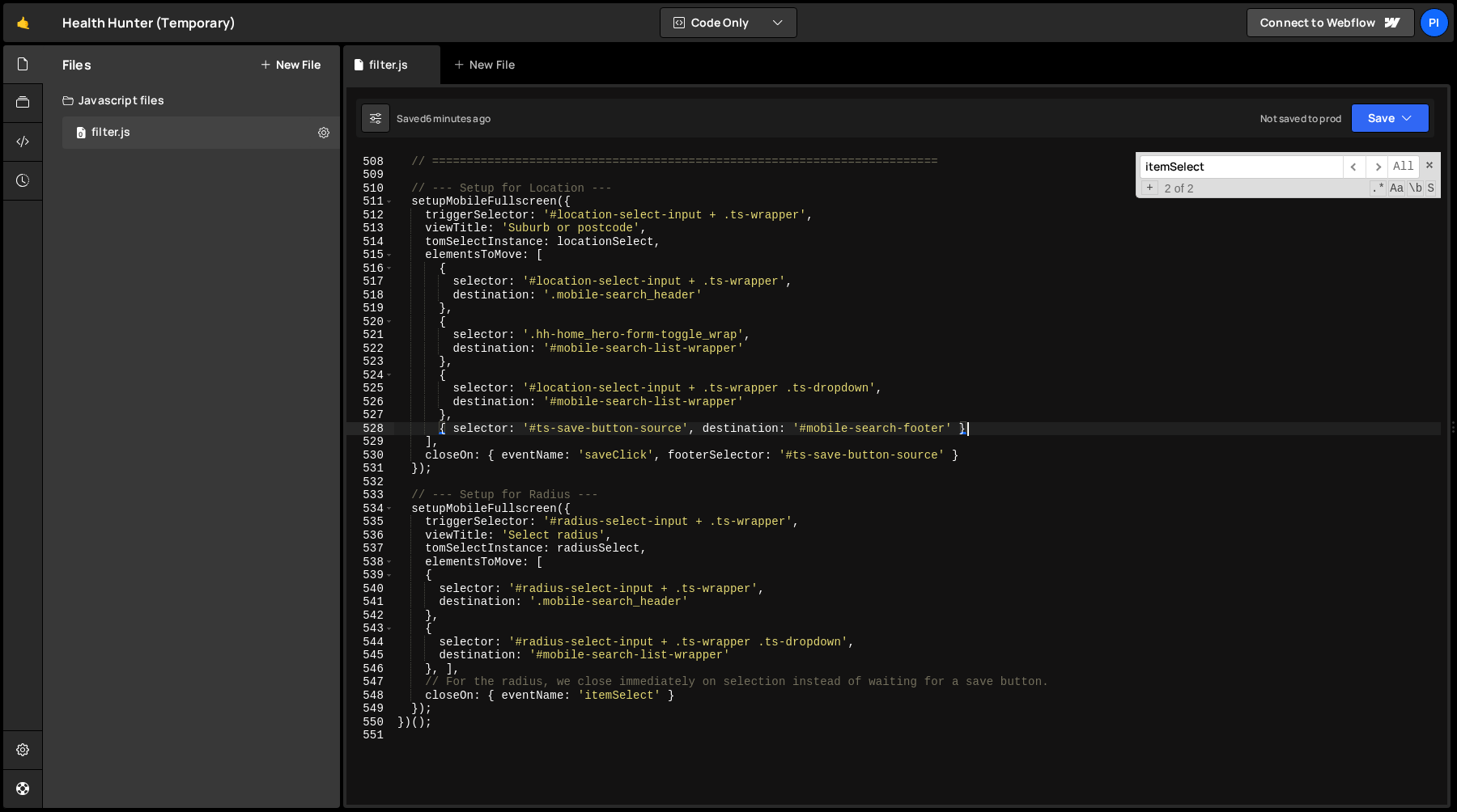
click at [994, 430] on div "// PART 3: SETUP MOBILE VIEWS FOR IMMEDIATE ELEMENTS // =======================…" at bounding box center [917, 481] width 1046 height 680
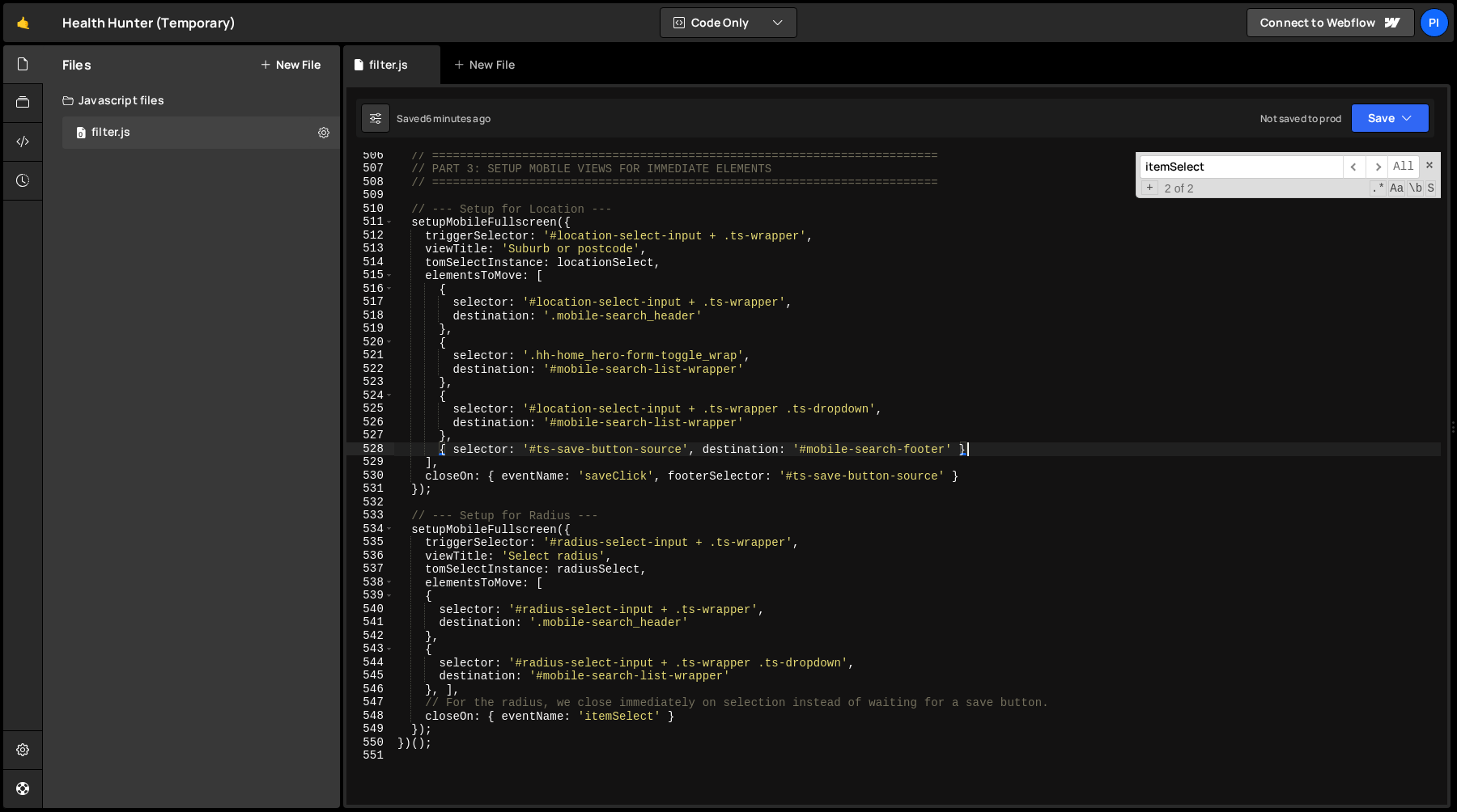
scroll to position [6797, 0]
click at [504, 434] on div "// ========================================================================= //…" at bounding box center [917, 489] width 1046 height 680
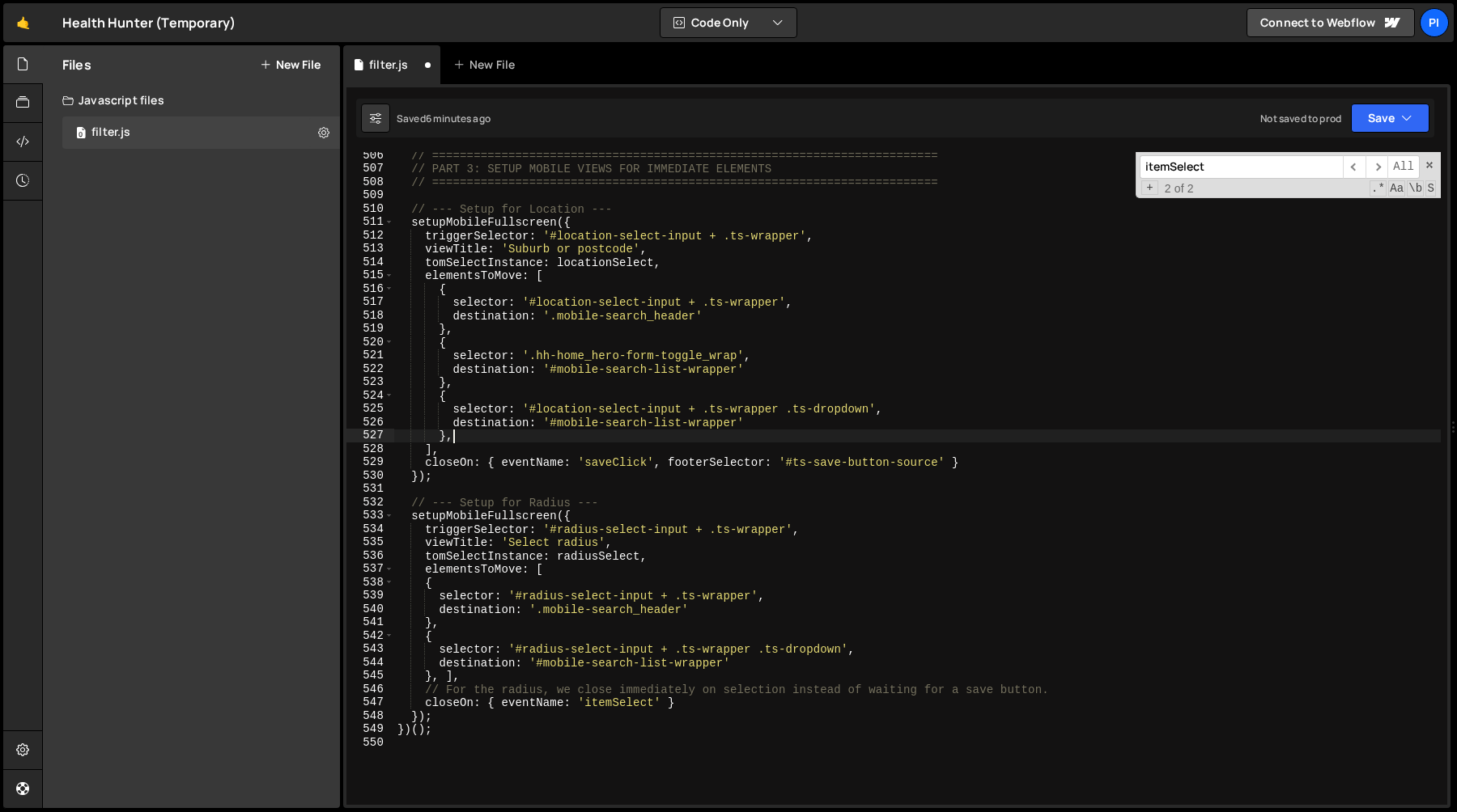
click at [447, 679] on div "// ========================================================================= //…" at bounding box center [917, 489] width 1046 height 680
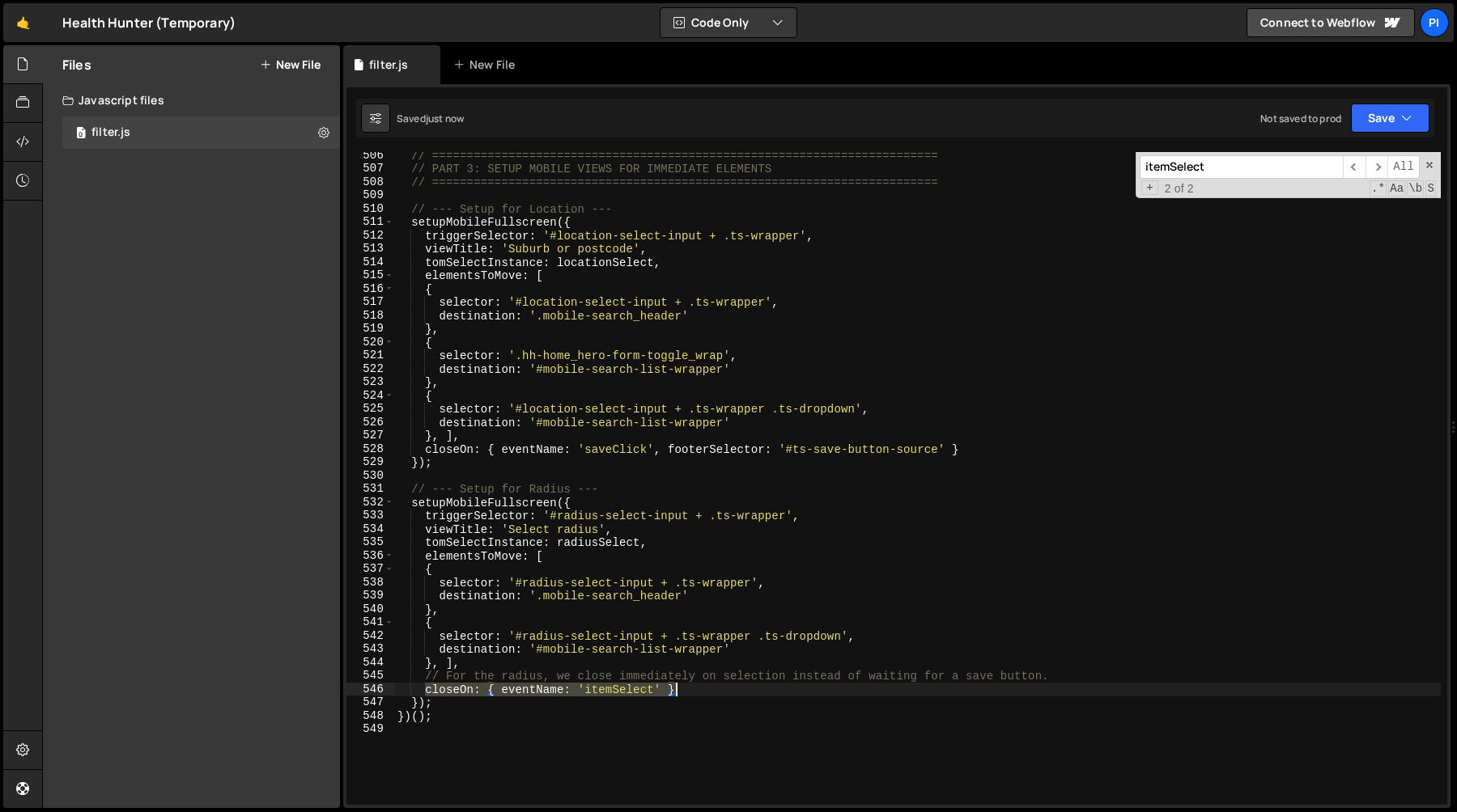
click at [712, 691] on div "// ========================================================================= //…" at bounding box center [917, 489] width 1046 height 680
click at [991, 451] on div "// ========================================================================= //…" at bounding box center [917, 489] width 1046 height 680
click at [427, 449] on div "// ========================================================================= //…" at bounding box center [917, 489] width 1046 height 680
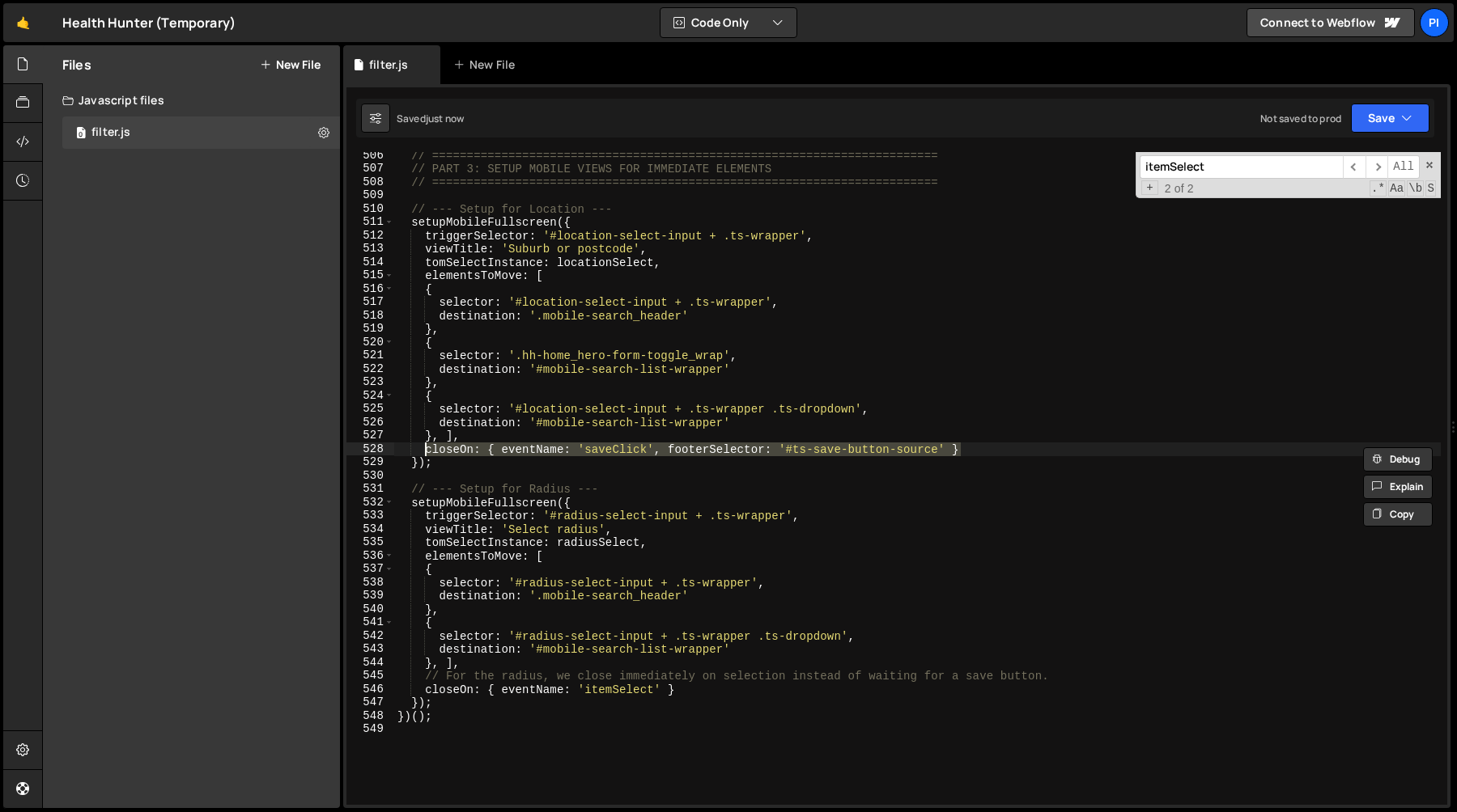
paste textarea "itemSelect"
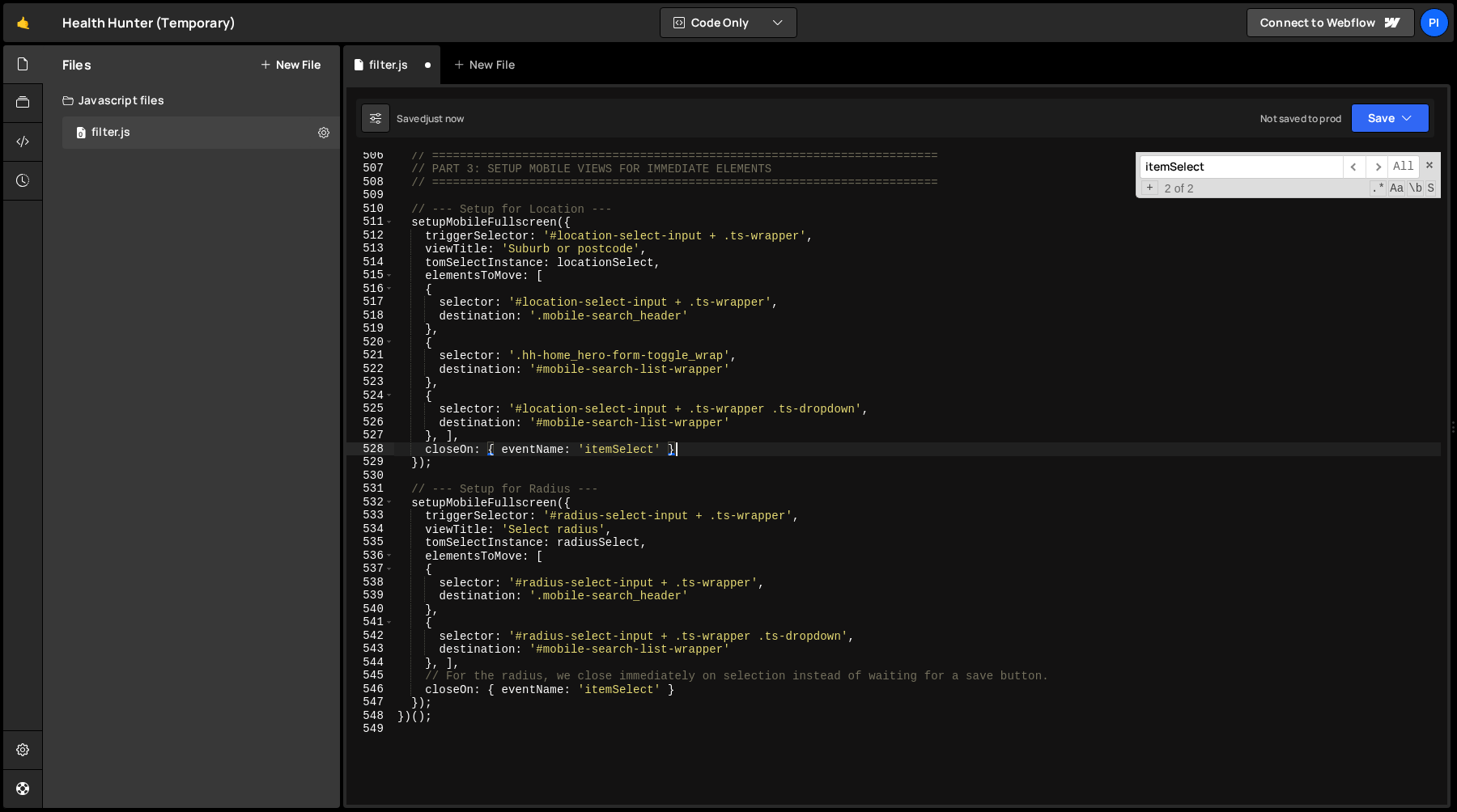
drag, startPoint x: 1061, startPoint y: 673, endPoint x: 1045, endPoint y: 662, distance: 19.4
click at [1061, 673] on div "// ========================================================================= //…" at bounding box center [917, 489] width 1046 height 680
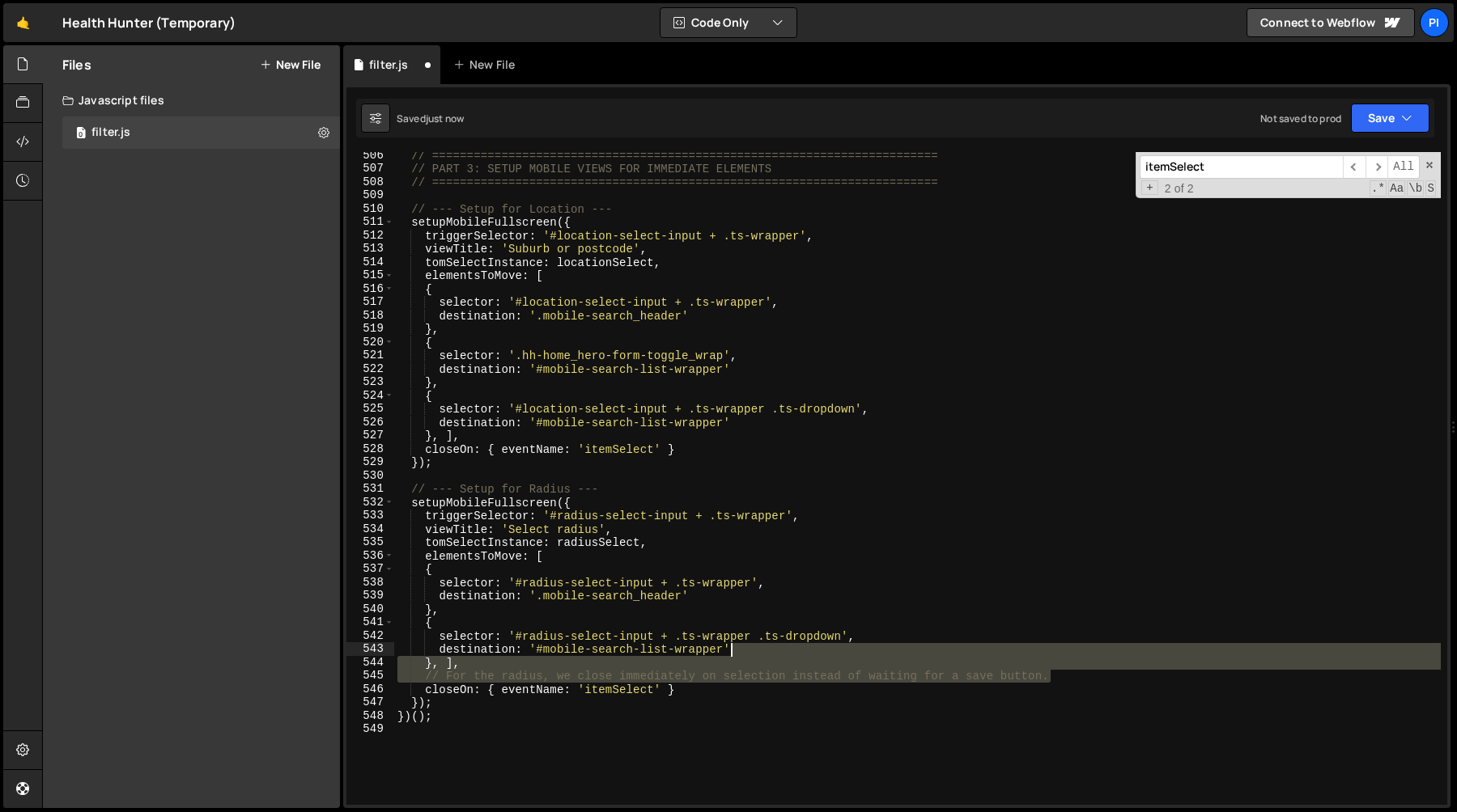
click at [1034, 653] on div "// ========================================================================= //…" at bounding box center [917, 489] width 1046 height 680
click at [1033, 662] on div "// ========================================================================= //…" at bounding box center [917, 478] width 1046 height 653
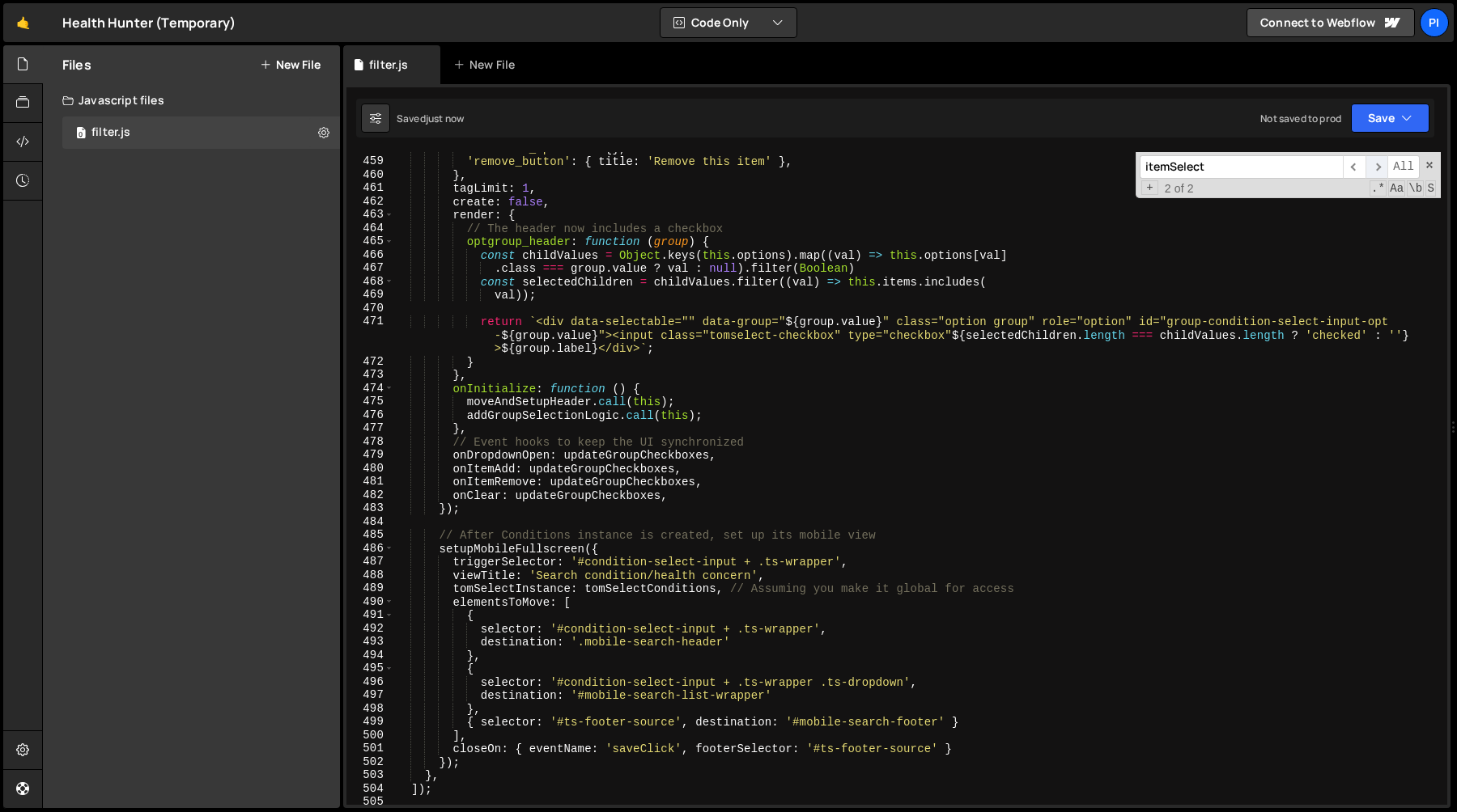
click at [1370, 166] on span "​" at bounding box center [1377, 167] width 23 height 24
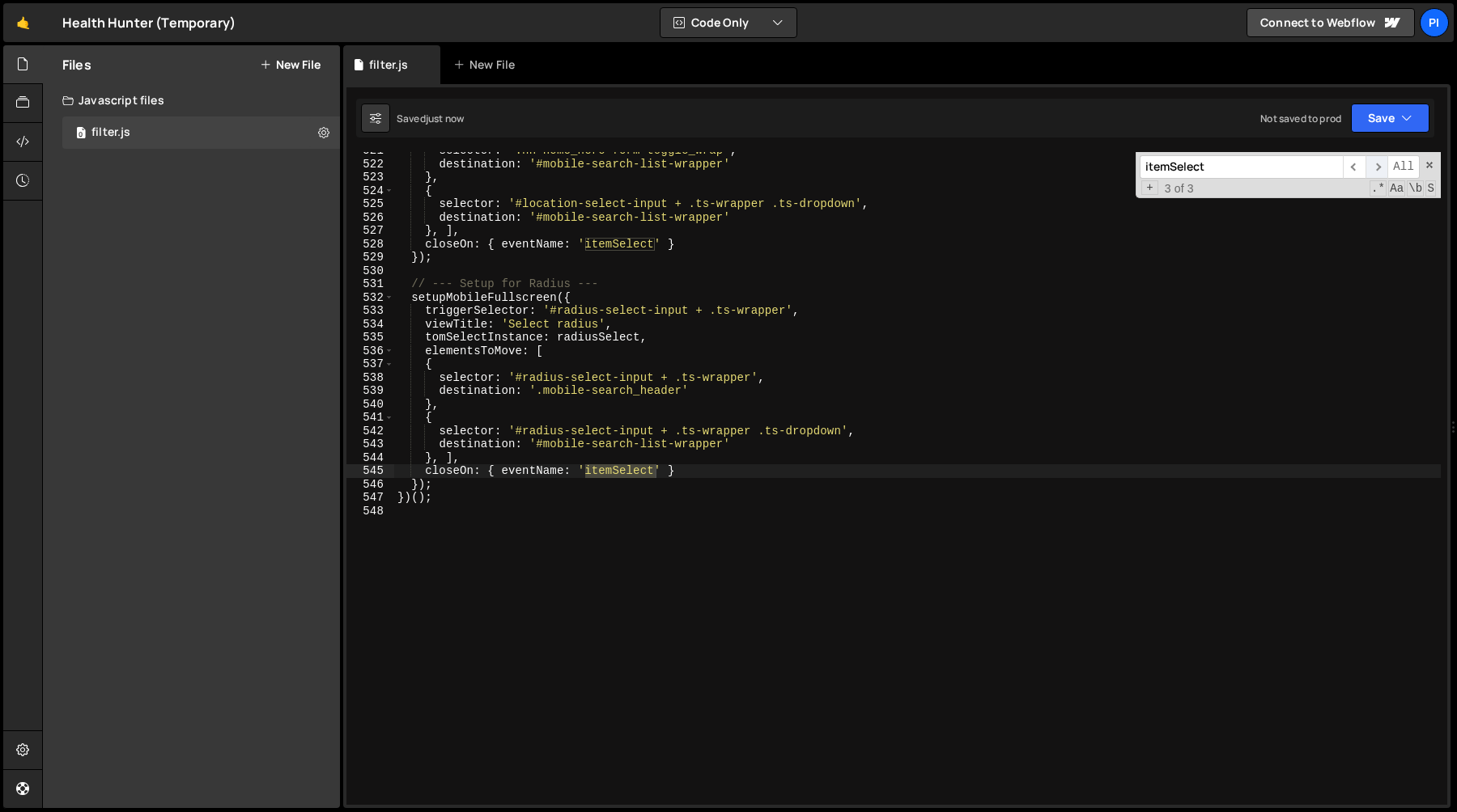
click at [1370, 166] on span "​" at bounding box center [1377, 167] width 23 height 24
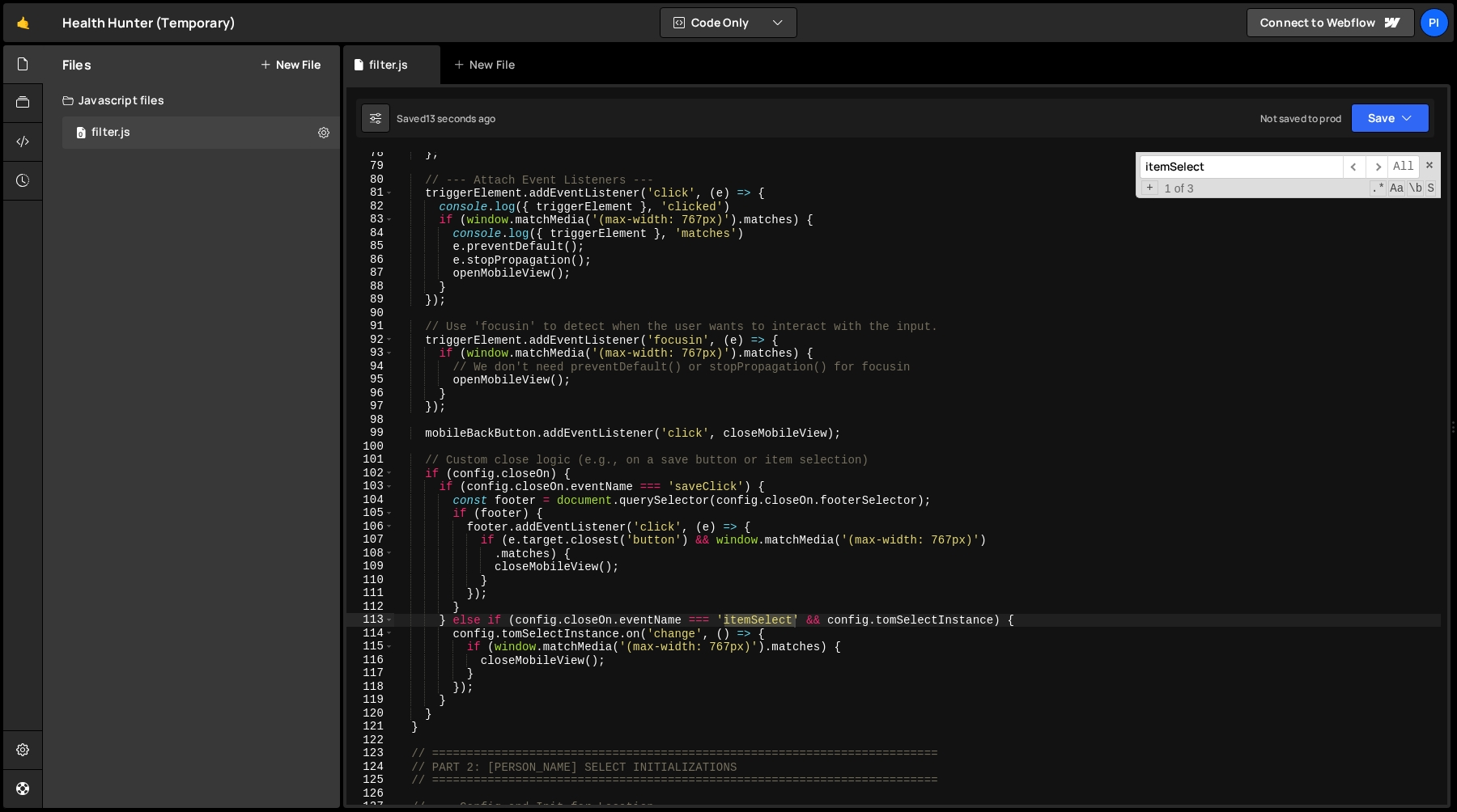
scroll to position [1034, 0]
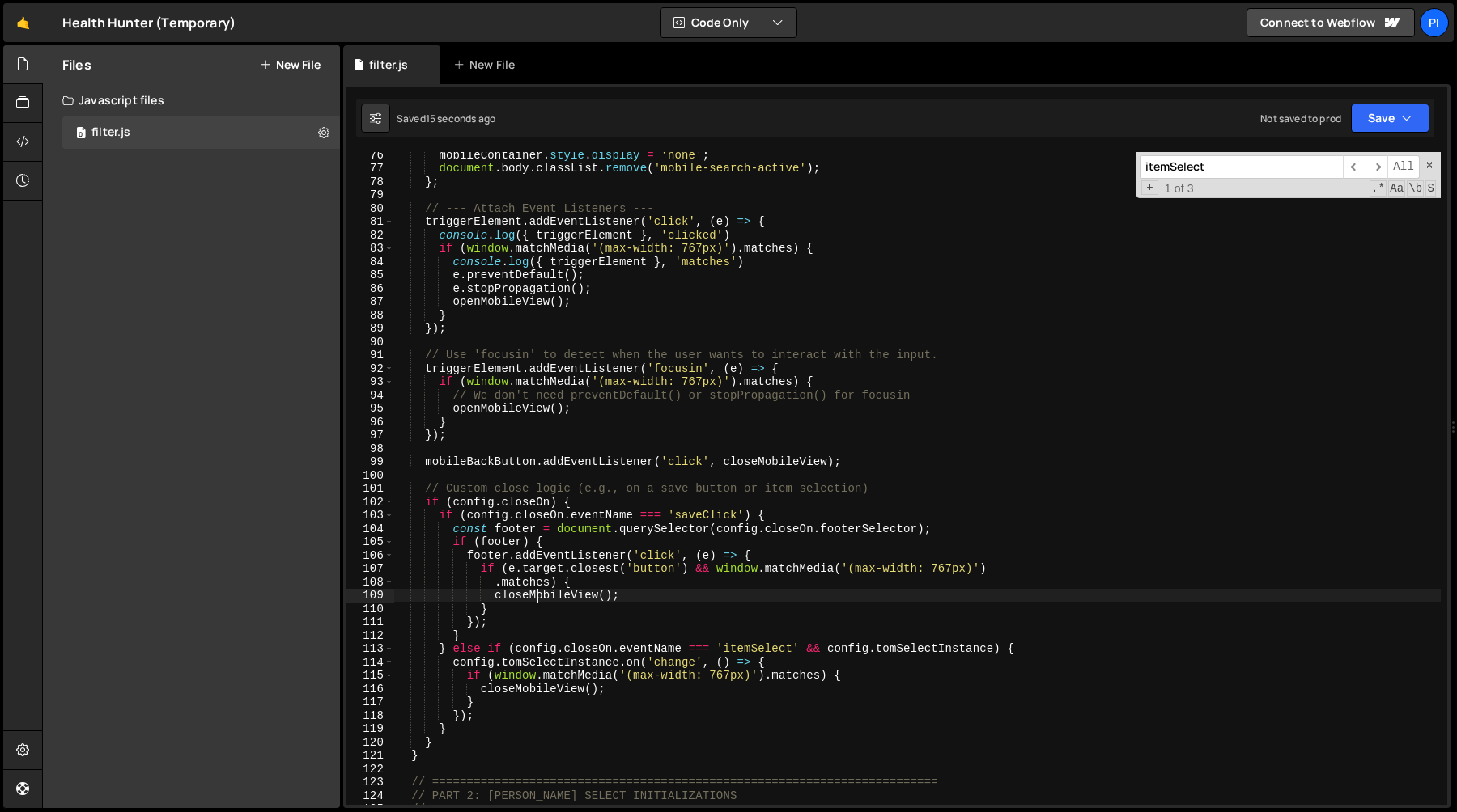
click at [539, 596] on div "mobileContainer . style . display = 'none' ; document . body . classList . remo…" at bounding box center [917, 488] width 1046 height 680
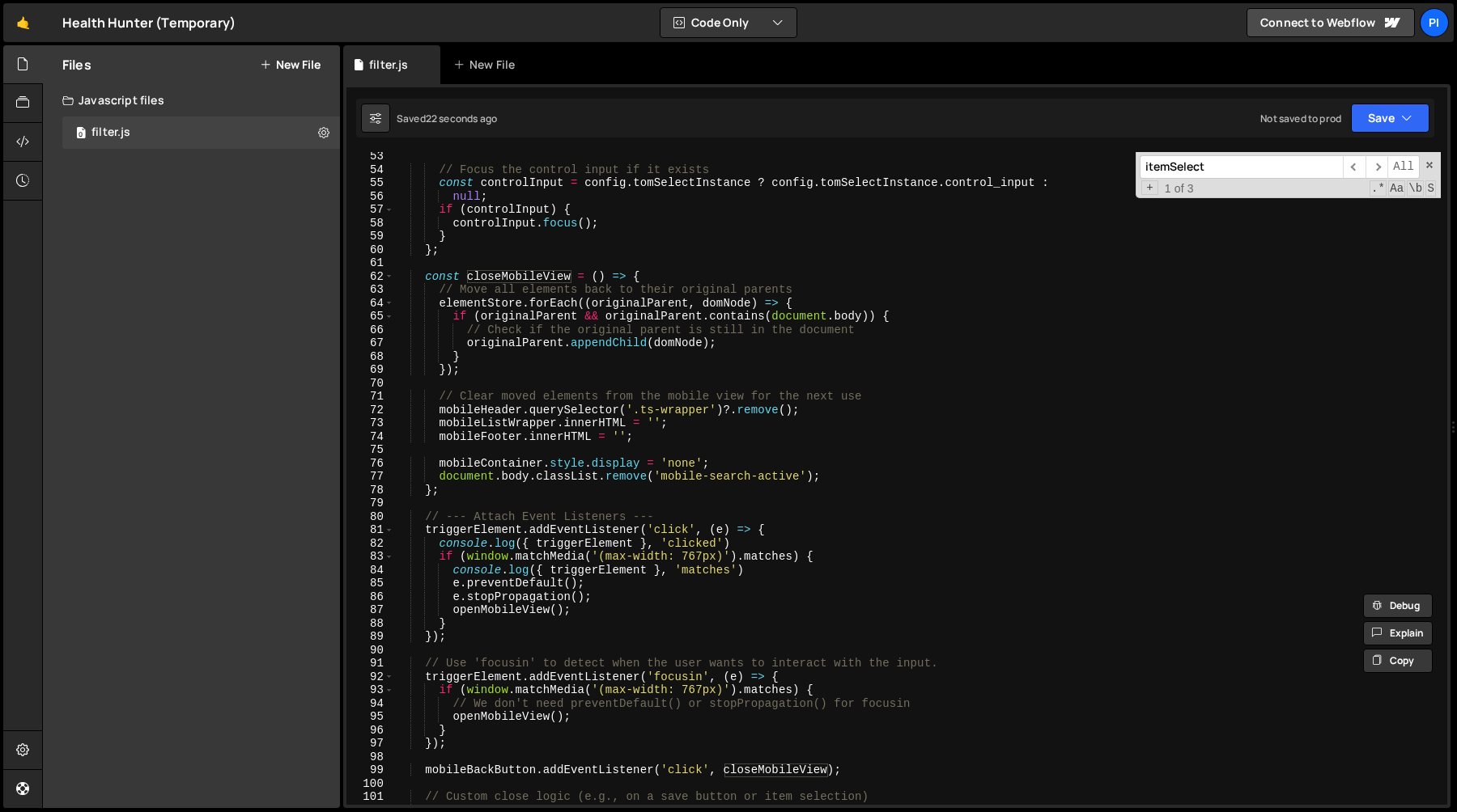
scroll to position [693, 0]
click at [473, 300] on div "document . body . classList . add ( 'mobile-search-active' ) ; // Focus the con…" at bounding box center [917, 480] width 1046 height 680
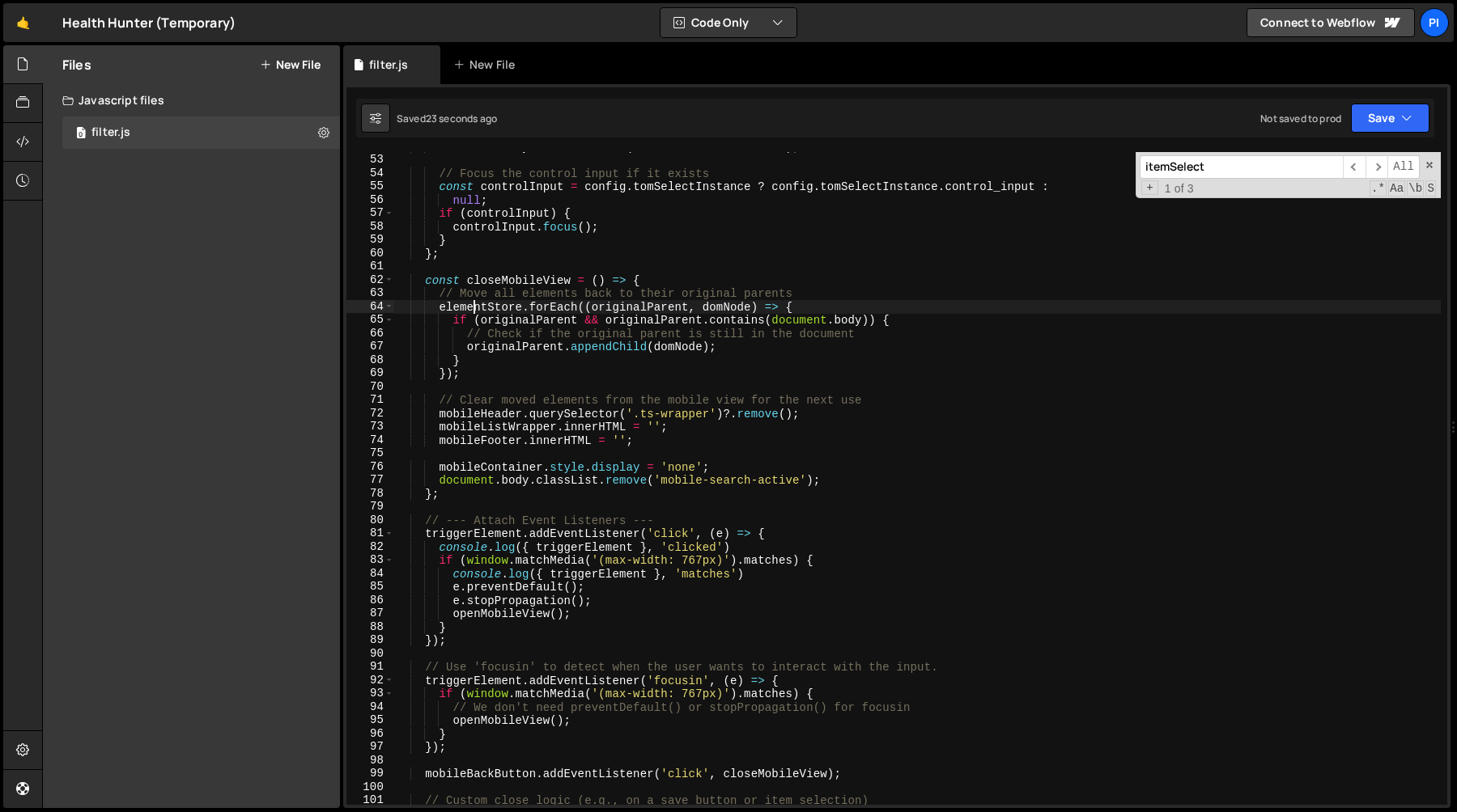
click at [473, 300] on div "document . body . classList . add ( 'mobile-search-active' ) ; // Focus the con…" at bounding box center [917, 480] width 1046 height 680
click at [525, 310] on div "document . body . classList . add ( 'mobile-search-active' ) ; // Focus the con…" at bounding box center [917, 478] width 1046 height 653
click at [573, 310] on div "document . body . classList . add ( 'mobile-search-active' ) ; // Focus the con…" at bounding box center [917, 480] width 1046 height 680
click at [690, 313] on div "document . body . classList . add ( 'mobile-search-active' ) ; // Focus the con…" at bounding box center [917, 480] width 1046 height 680
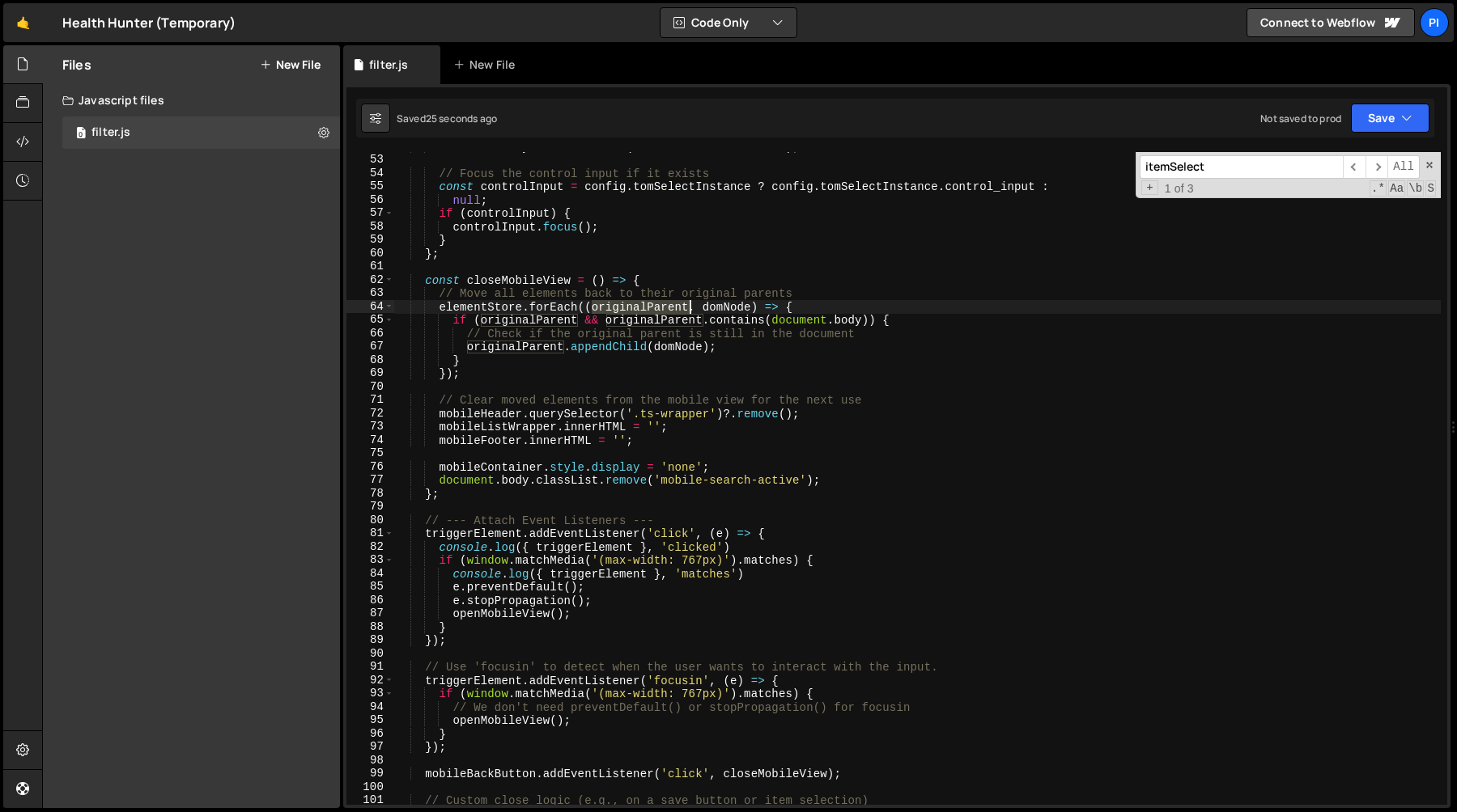
drag, startPoint x: 690, startPoint y: 313, endPoint x: 736, endPoint y: 314, distance: 46.0
click at [690, 313] on div "document . body . classList . add ( 'mobile-search-active' ) ; // Focus the con…" at bounding box center [917, 480] width 1046 height 680
click at [761, 315] on div "document . body . classList . add ( 'mobile-search-active' ) ; // Focus the con…" at bounding box center [917, 480] width 1046 height 680
click at [712, 321] on div "document . body . classList . add ( 'mobile-search-active' ) ; // Focus the con…" at bounding box center [917, 480] width 1046 height 680
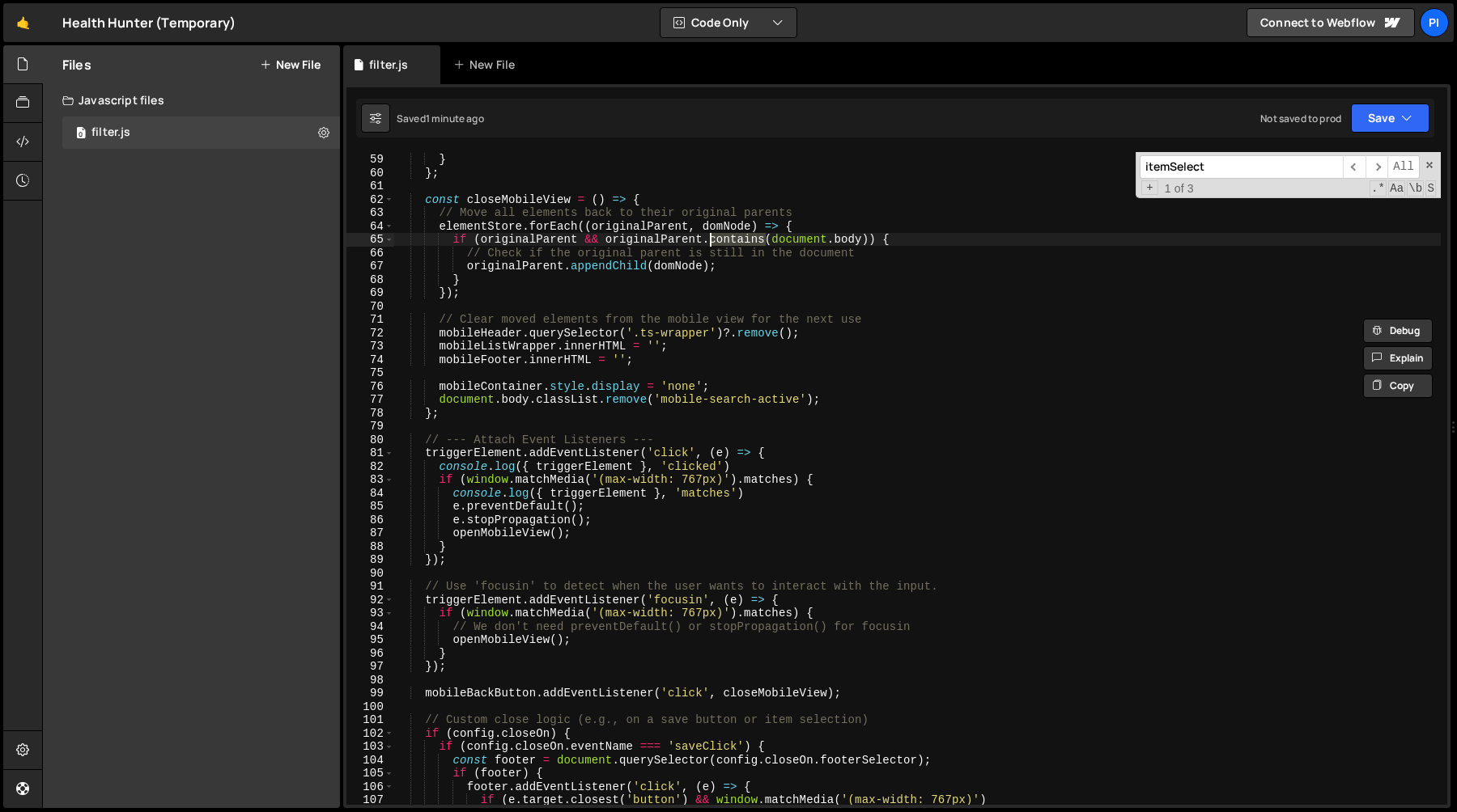
scroll to position [778, 0]
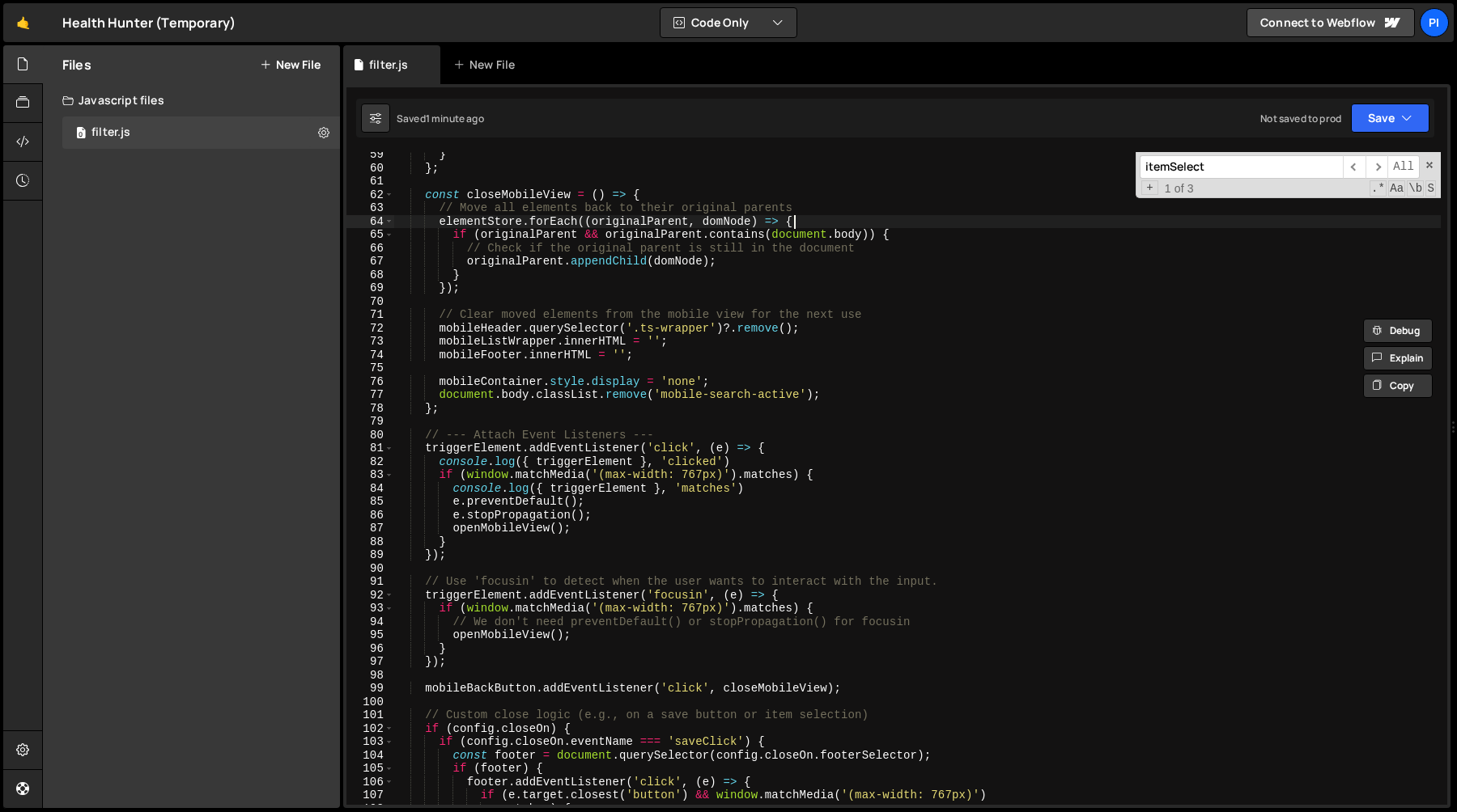
click at [835, 224] on div "} } ; const closeMobileView = ( ) => { // Move all elements back to their origi…" at bounding box center [917, 488] width 1046 height 680
type textarea "elementStore.forEach((originalParent, domNode) => {"
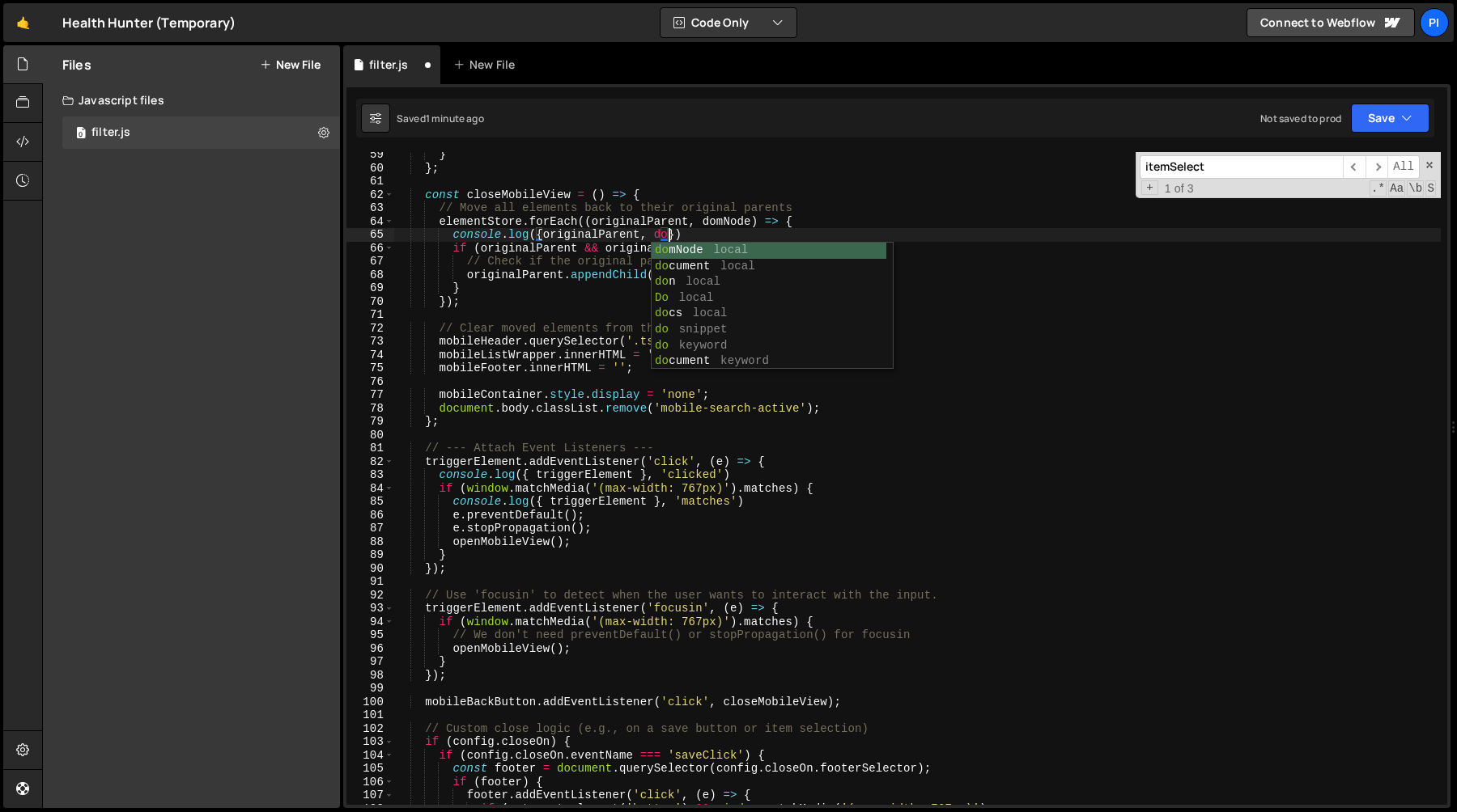
scroll to position [0, 19]
click at [576, 341] on div "} } ; const closeMobileView = ( ) => { // Move all elements back to their origi…" at bounding box center [917, 488] width 1046 height 680
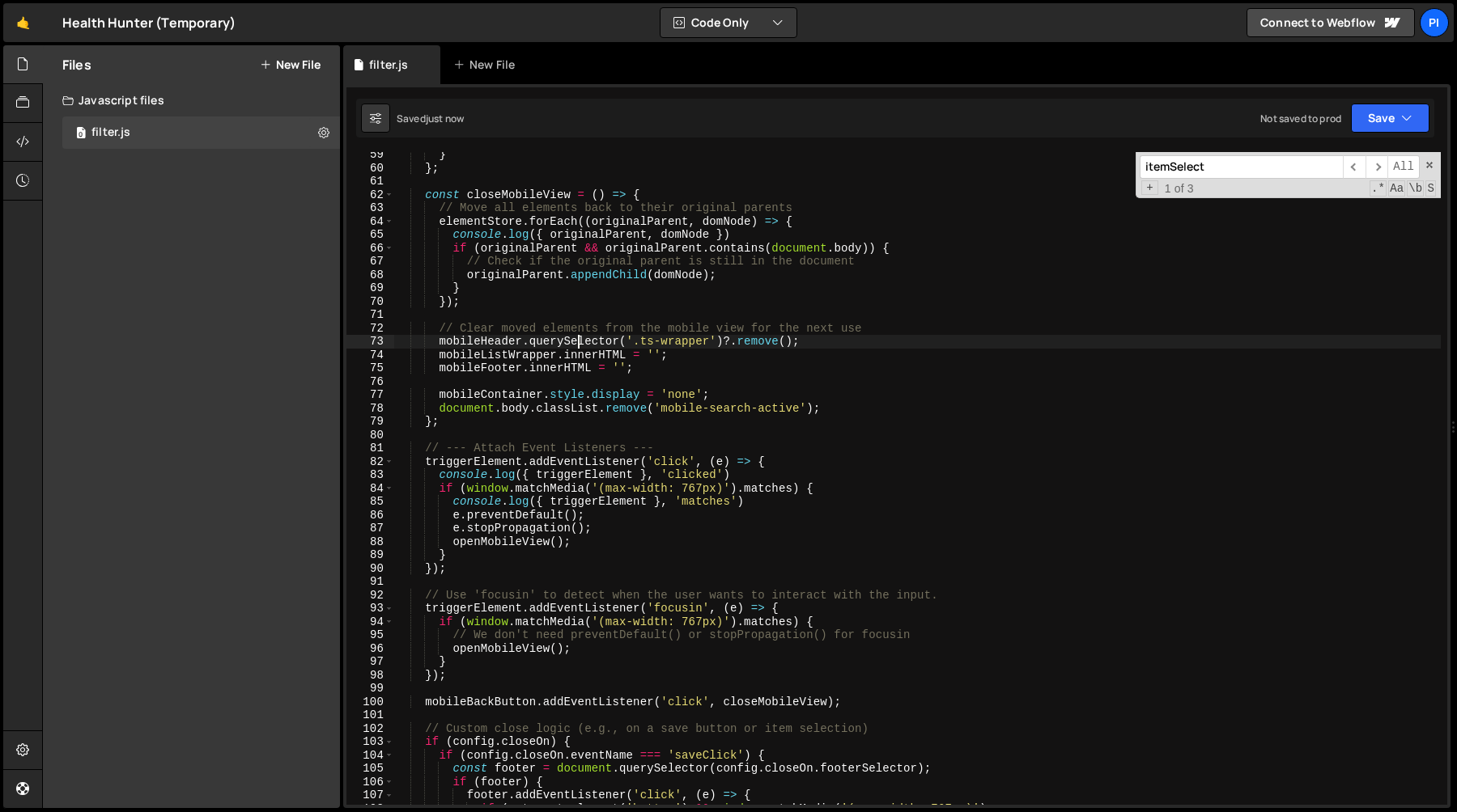
click at [576, 341] on div "} } ; const closeMobileView = ( ) => { // Move all elements back to their origi…" at bounding box center [917, 488] width 1046 height 680
click at [480, 339] on div "} } ; const closeMobileView = ( ) => { // Move all elements back to their origi…" at bounding box center [917, 488] width 1046 height 680
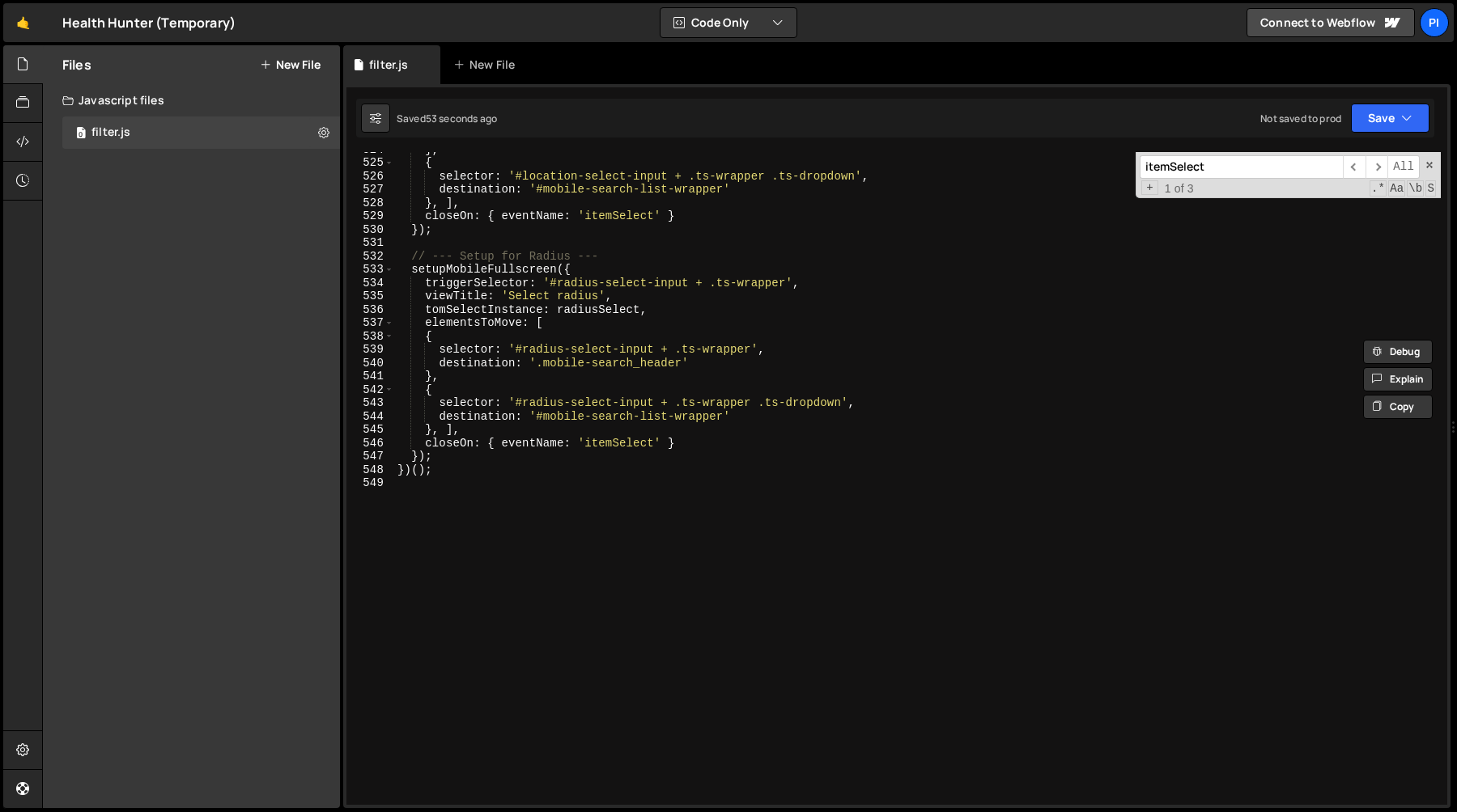
scroll to position [7043, 0]
click at [775, 358] on div "} , { selector : '#location-select-input + .ts-wrapper .ts-dropdown' , destinat…" at bounding box center [917, 483] width 1046 height 680
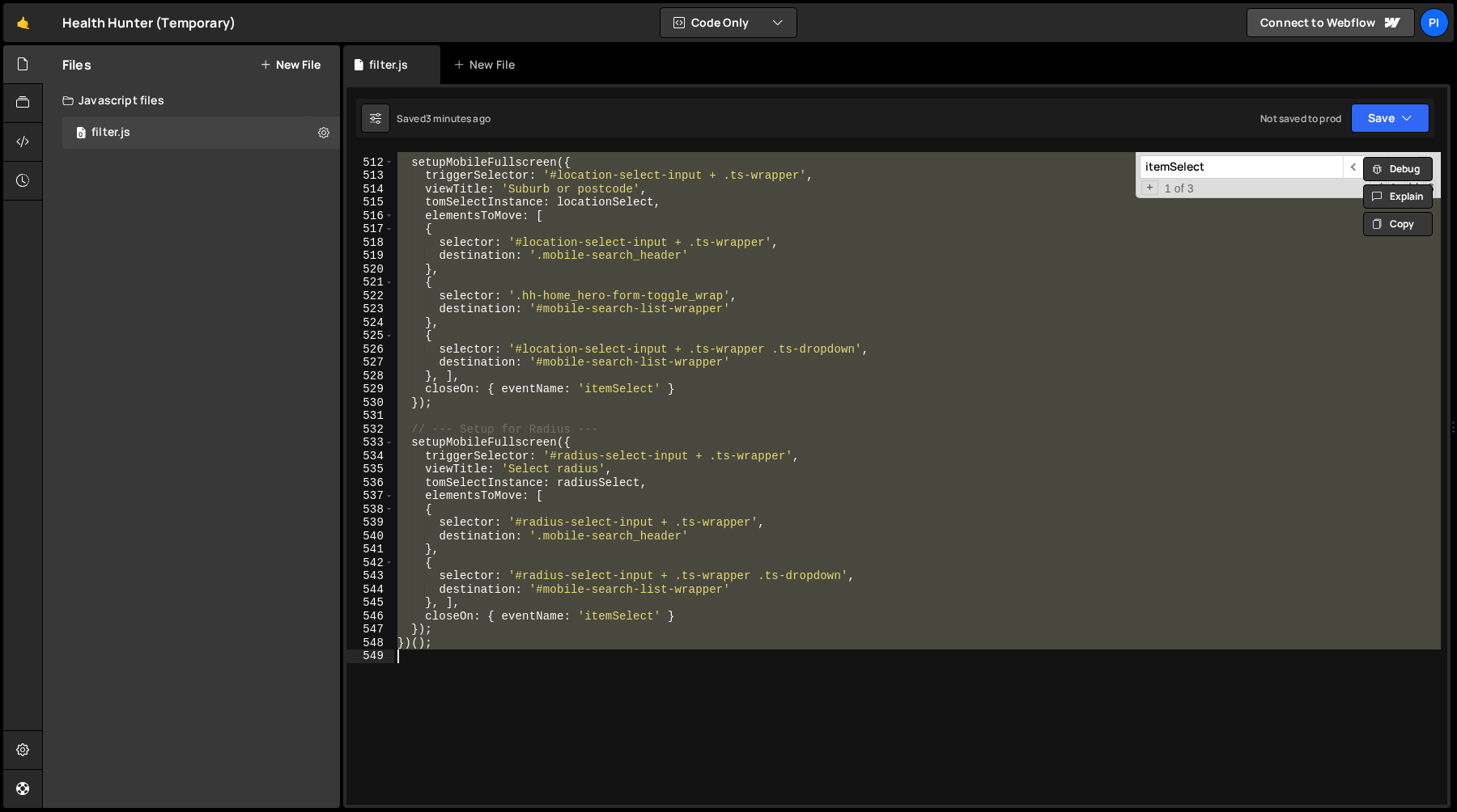
scroll to position [6847, 0]
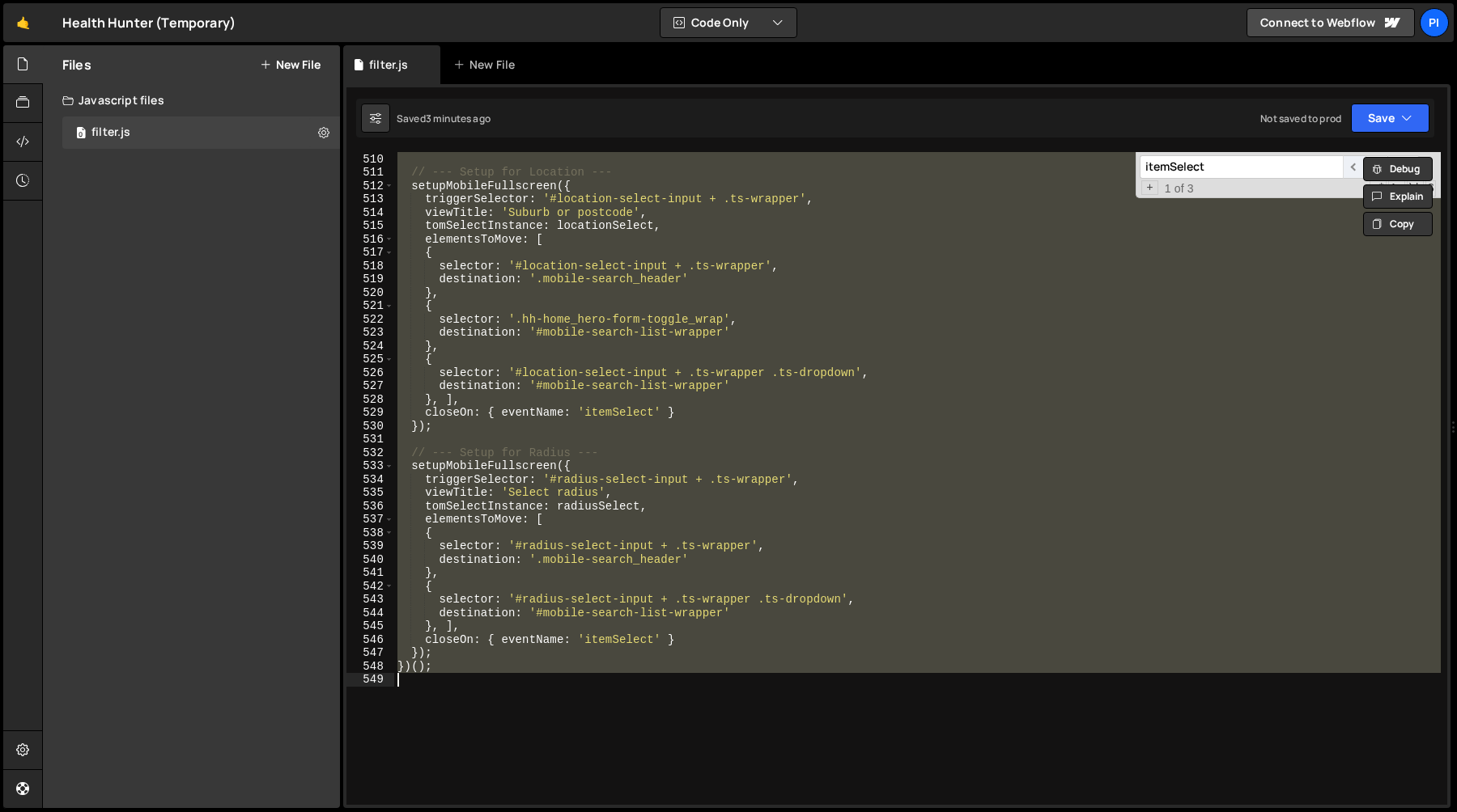
click at [1349, 170] on span "​" at bounding box center [1355, 167] width 23 height 24
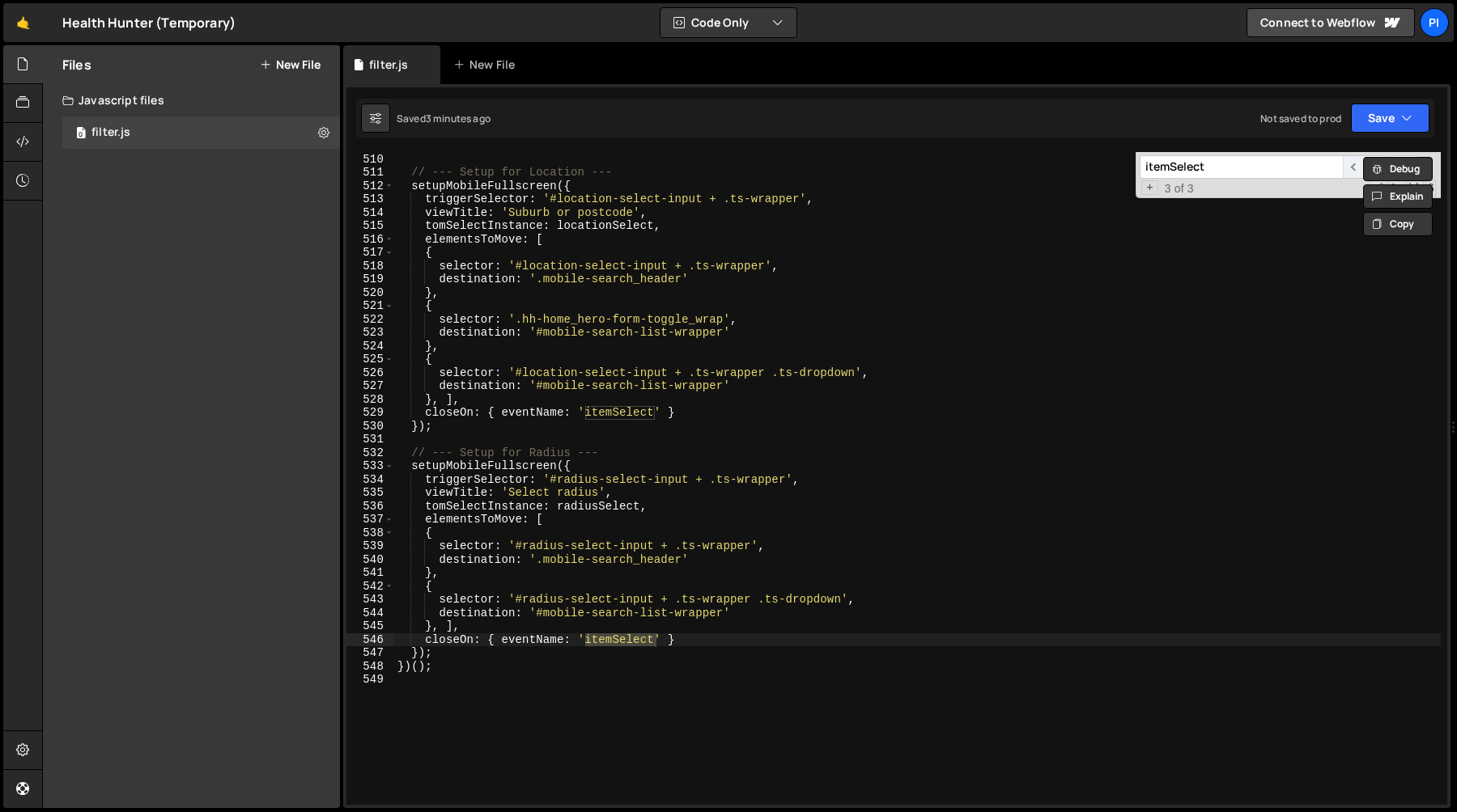
click at [1349, 170] on span "​" at bounding box center [1355, 167] width 23 height 24
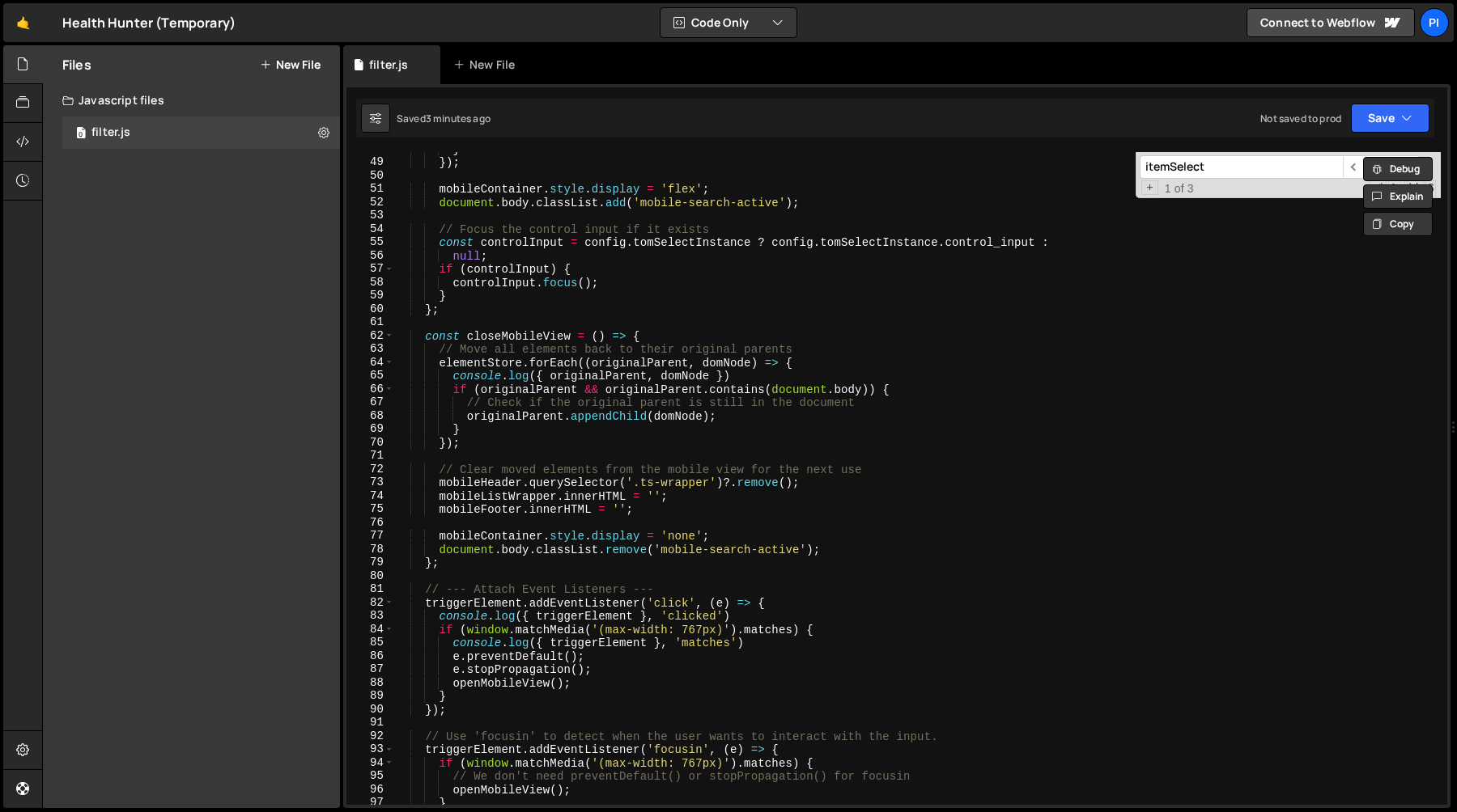
scroll to position [639, 0]
click at [451, 379] on div "} }) ; mobileContainer . style . display = 'flex' ; document . body . classList…" at bounding box center [917, 480] width 1046 height 680
click at [479, 434] on div "} }) ; mobileContainer . style . display = 'flex' ; document . body . classList…" at bounding box center [917, 480] width 1046 height 680
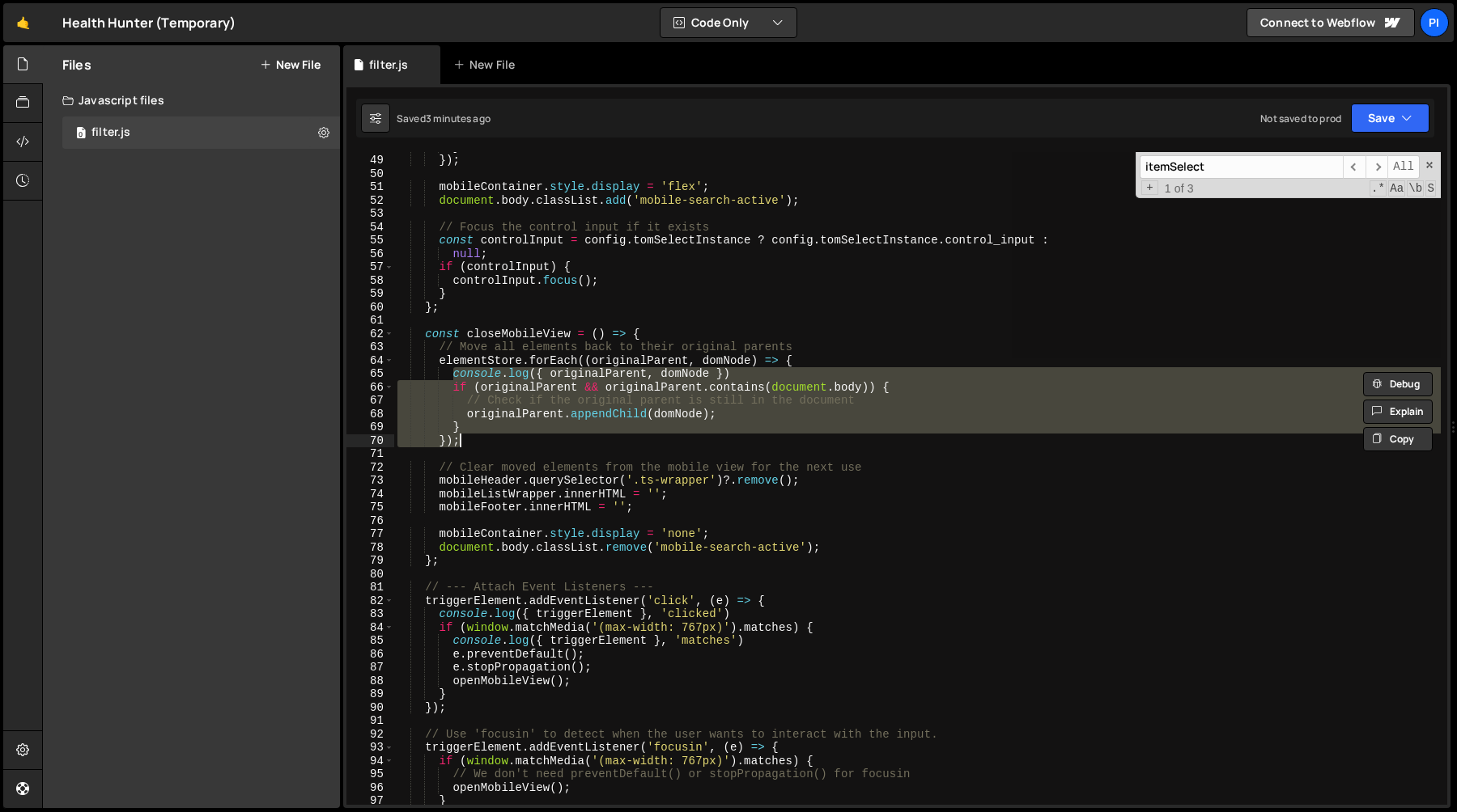
click at [483, 428] on div "} }) ; mobileContainer . style . display = 'flex' ; document . body . classList…" at bounding box center [917, 478] width 1046 height 653
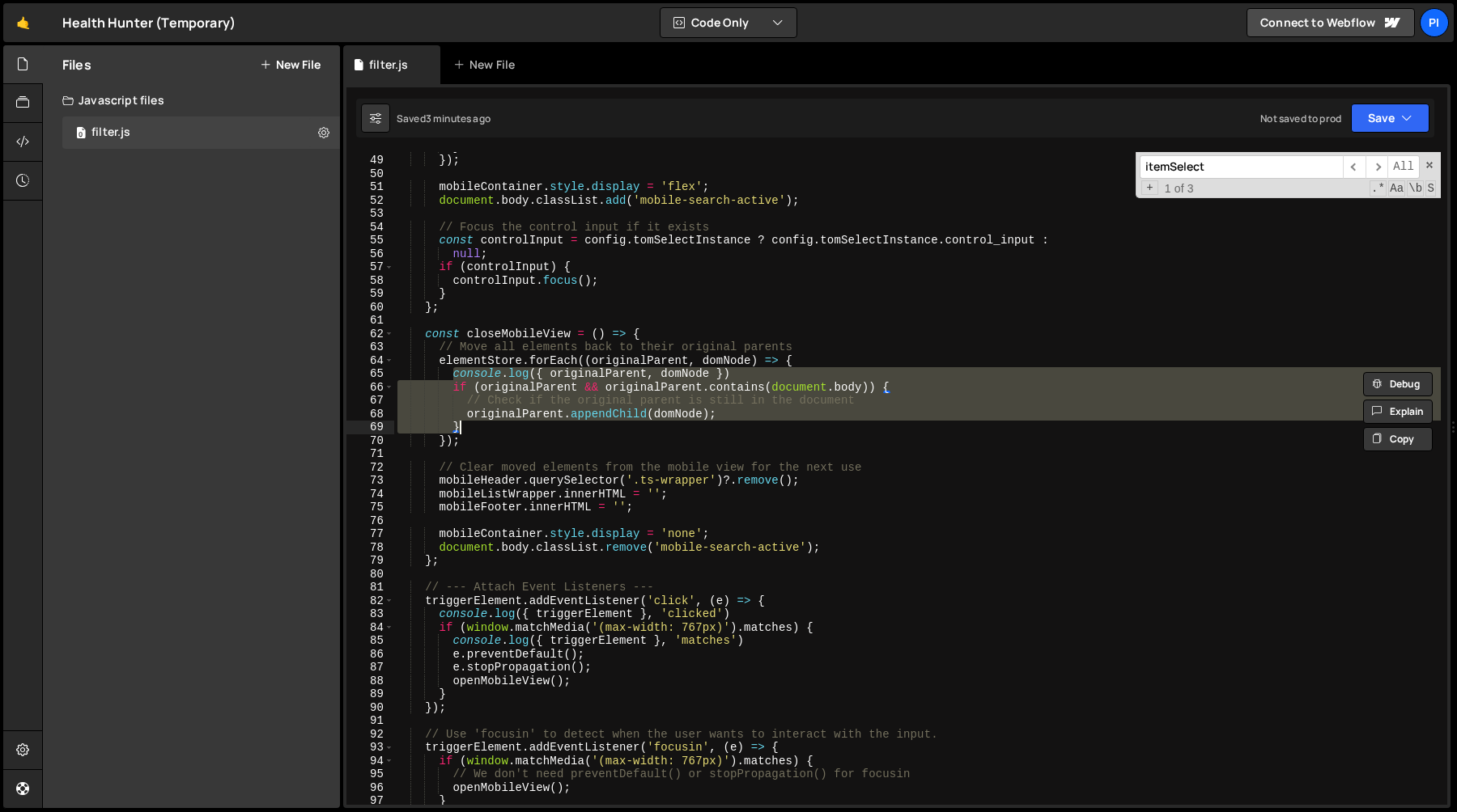
paste textarea
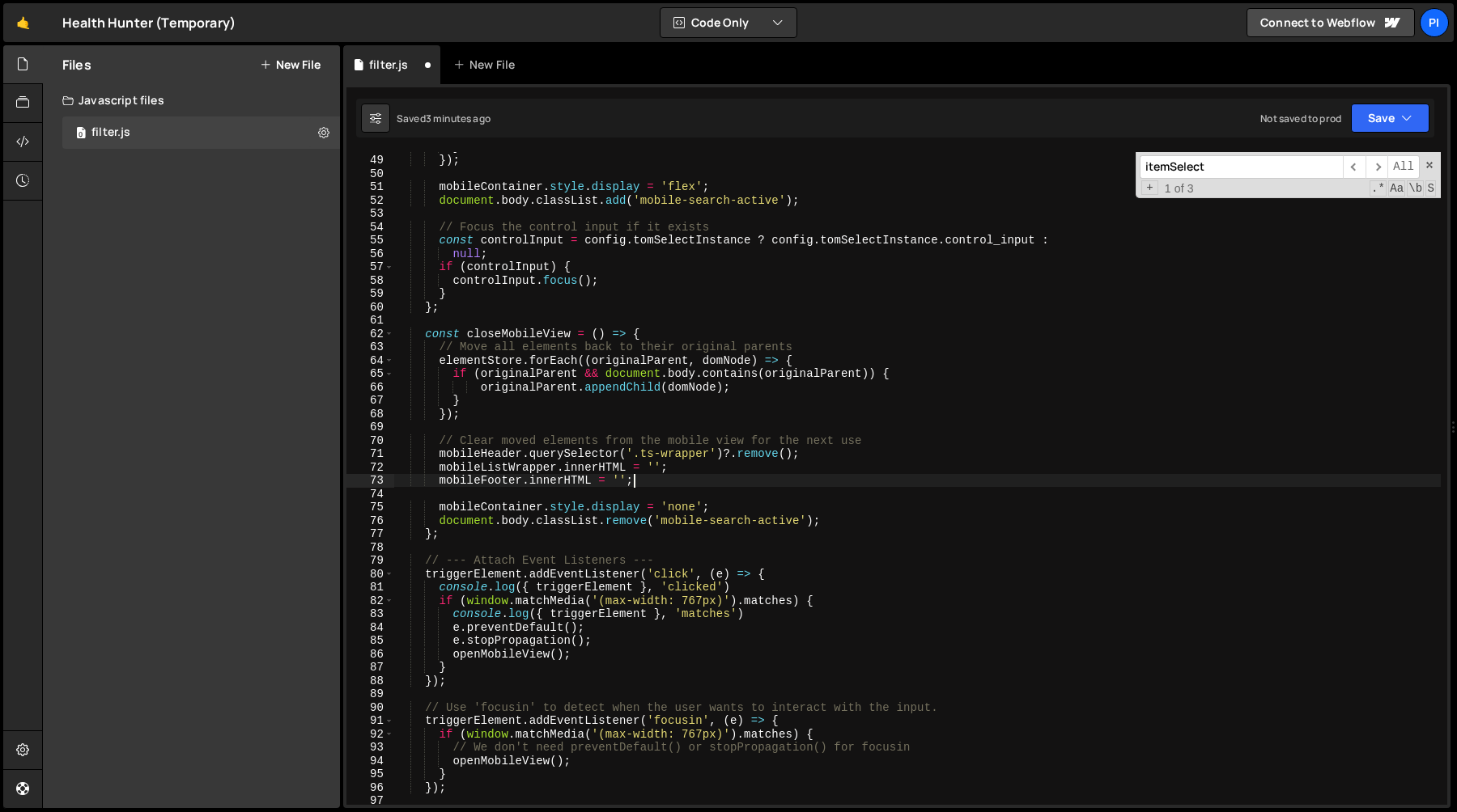
click at [652, 482] on div "} }) ; mobileContainer . style . display = 'flex' ; document . body . classList…" at bounding box center [917, 480] width 1046 height 680
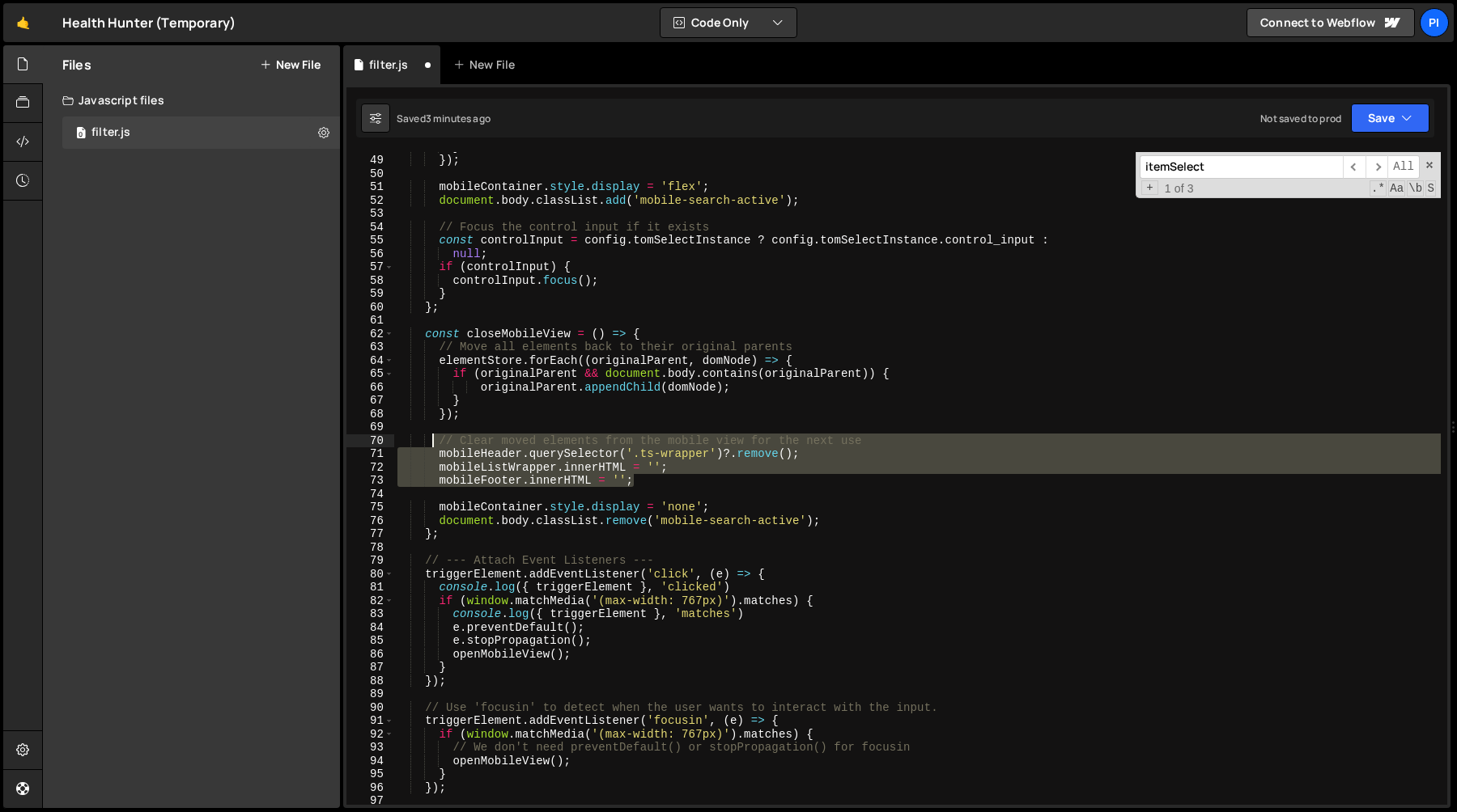
click at [432, 442] on div "} }) ; mobileContainer . style . display = 'flex' ; document . body . classList…" at bounding box center [917, 480] width 1046 height 680
click at [441, 445] on div "} }) ; mobileContainer . style . display = 'flex' ; document . body . classList…" at bounding box center [917, 478] width 1046 height 653
paste textarea "elementStore.clear"
type textarea "elementStore.clear();"
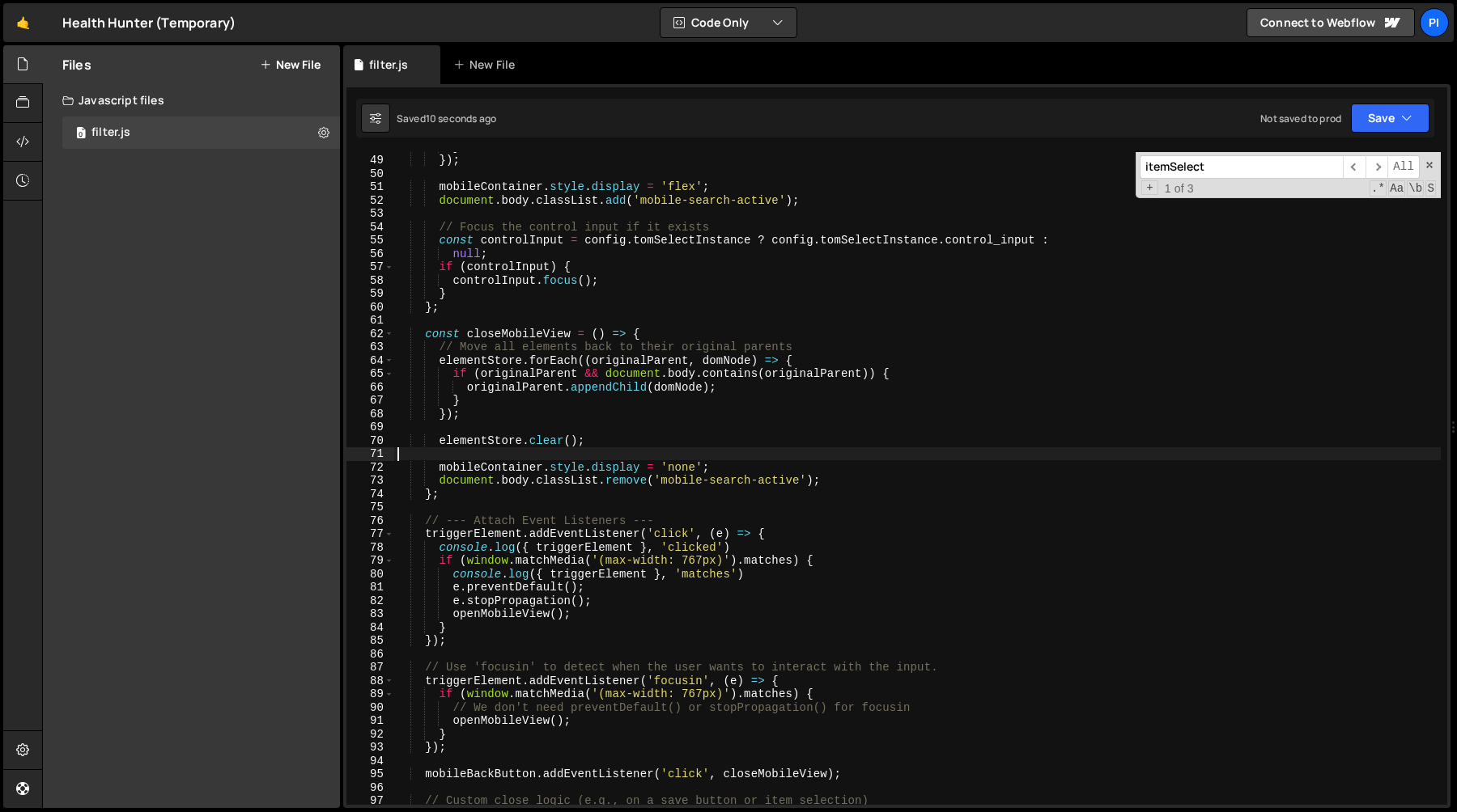
click at [544, 451] on div "} }) ; mobileContainer . style . display = 'flex' ; document . body . classList…" at bounding box center [917, 480] width 1046 height 680
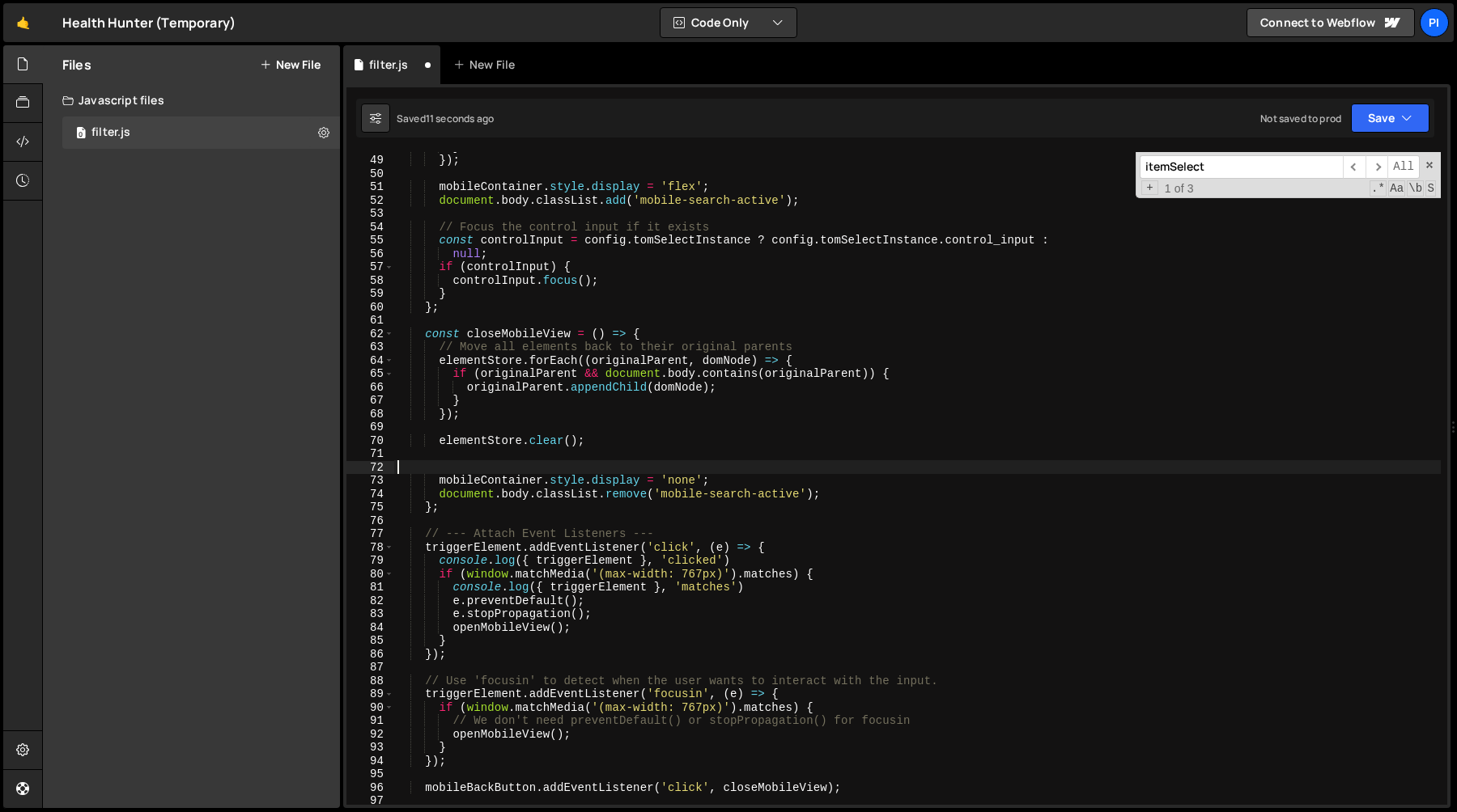
paste textarea "// Hide the mobile container and unlock body scroll"
type textarea "// Hide the mobile container and unlock body scroll"
click at [519, 425] on div "} }) ; mobileContainer . style . display = 'flex' ; document . body . classList…" at bounding box center [917, 480] width 1046 height 680
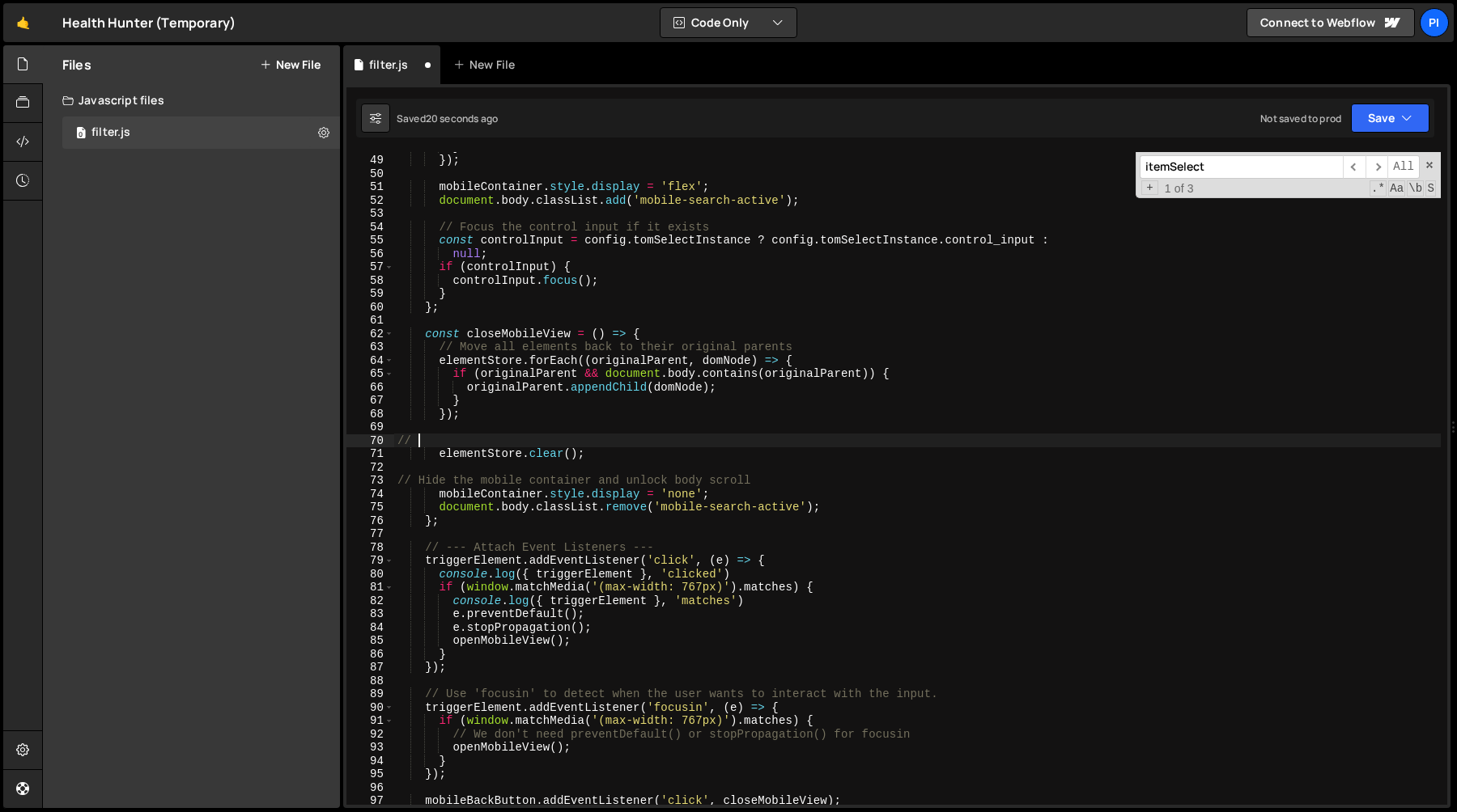
paste textarea "Reset the store for the next time the view is opened."
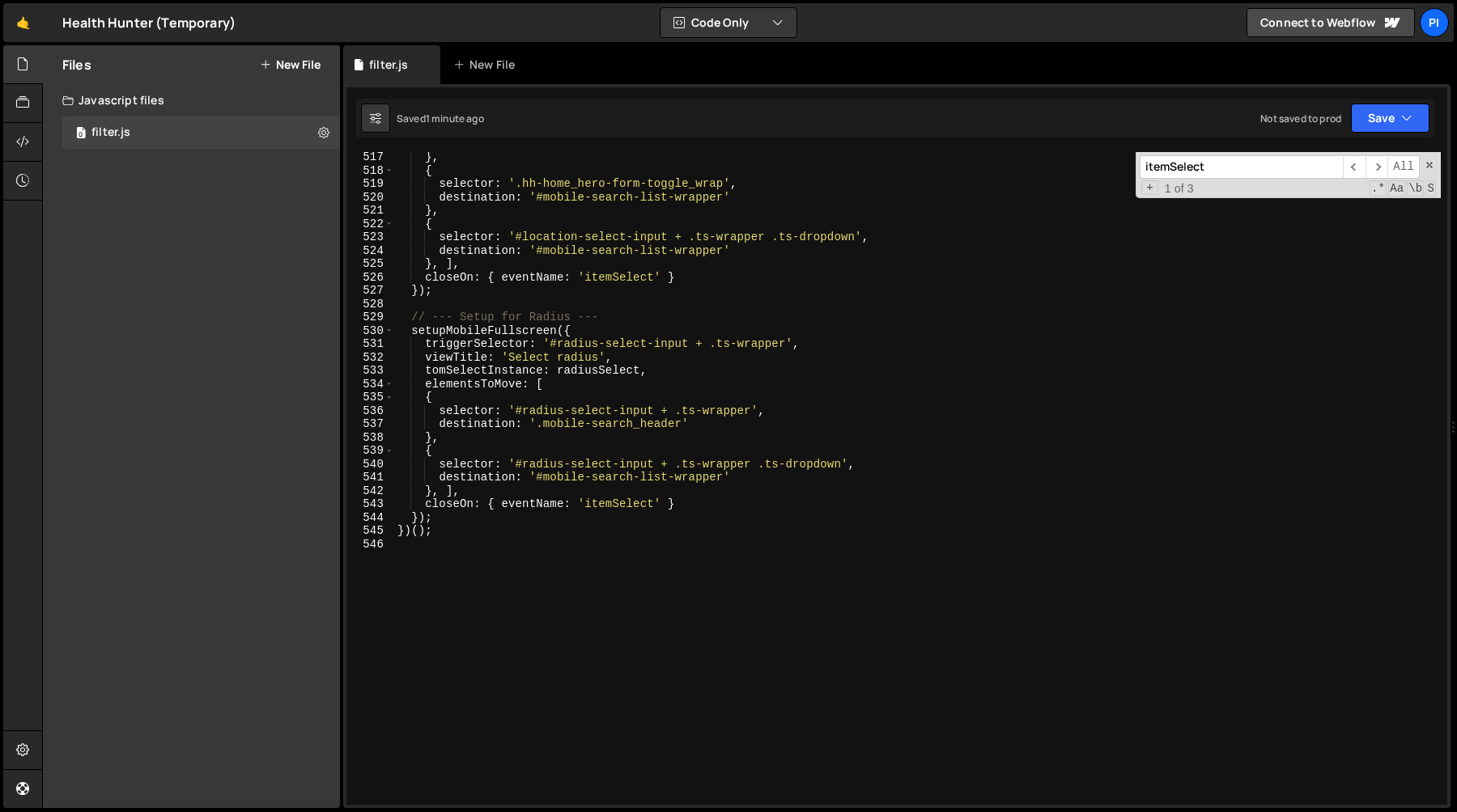
scroll to position [6913, 0]
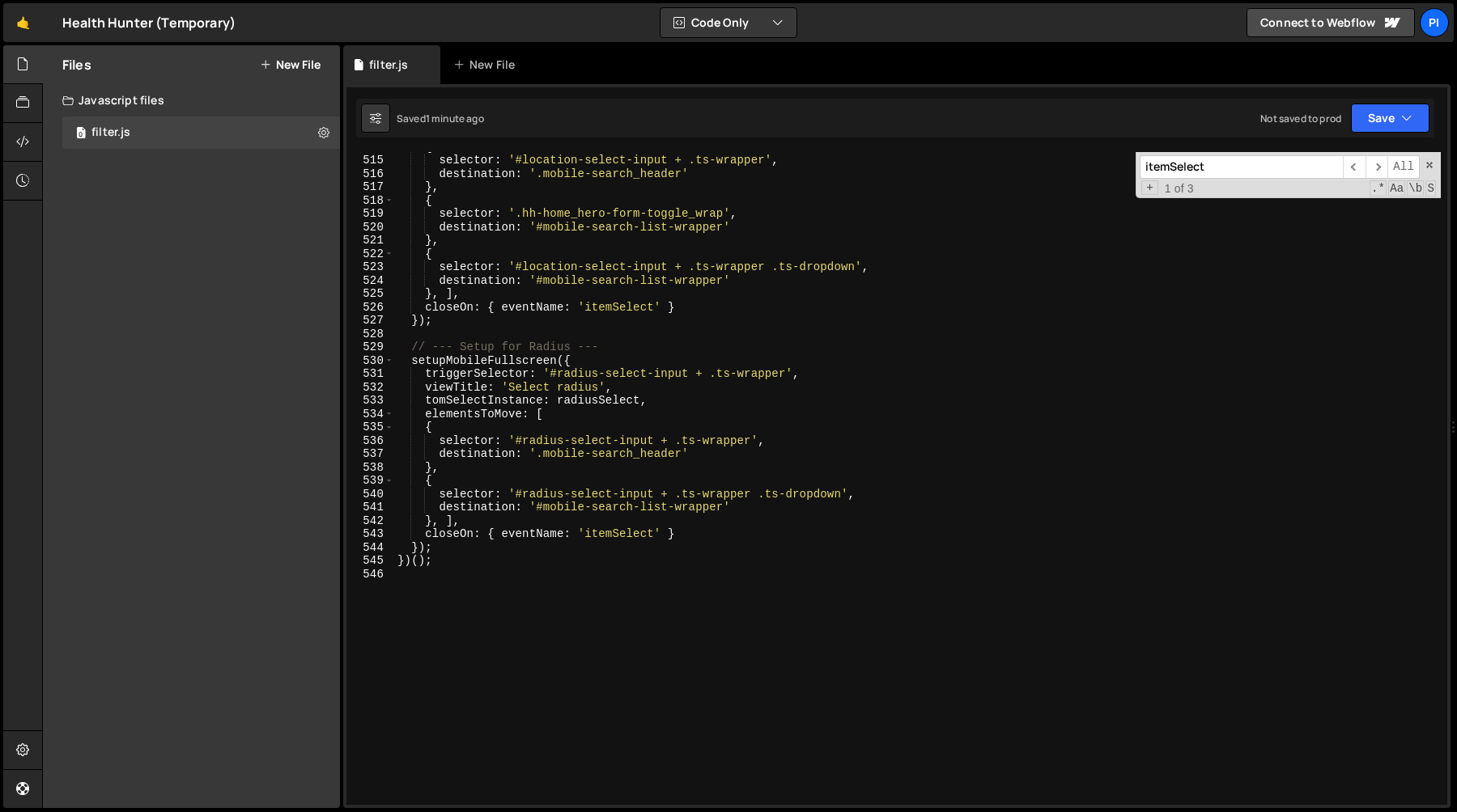
click at [443, 290] on div "{ selector : '#location-select-input + .ts-wrapper' , destination : '.mobile-se…" at bounding box center [917, 480] width 1046 height 680
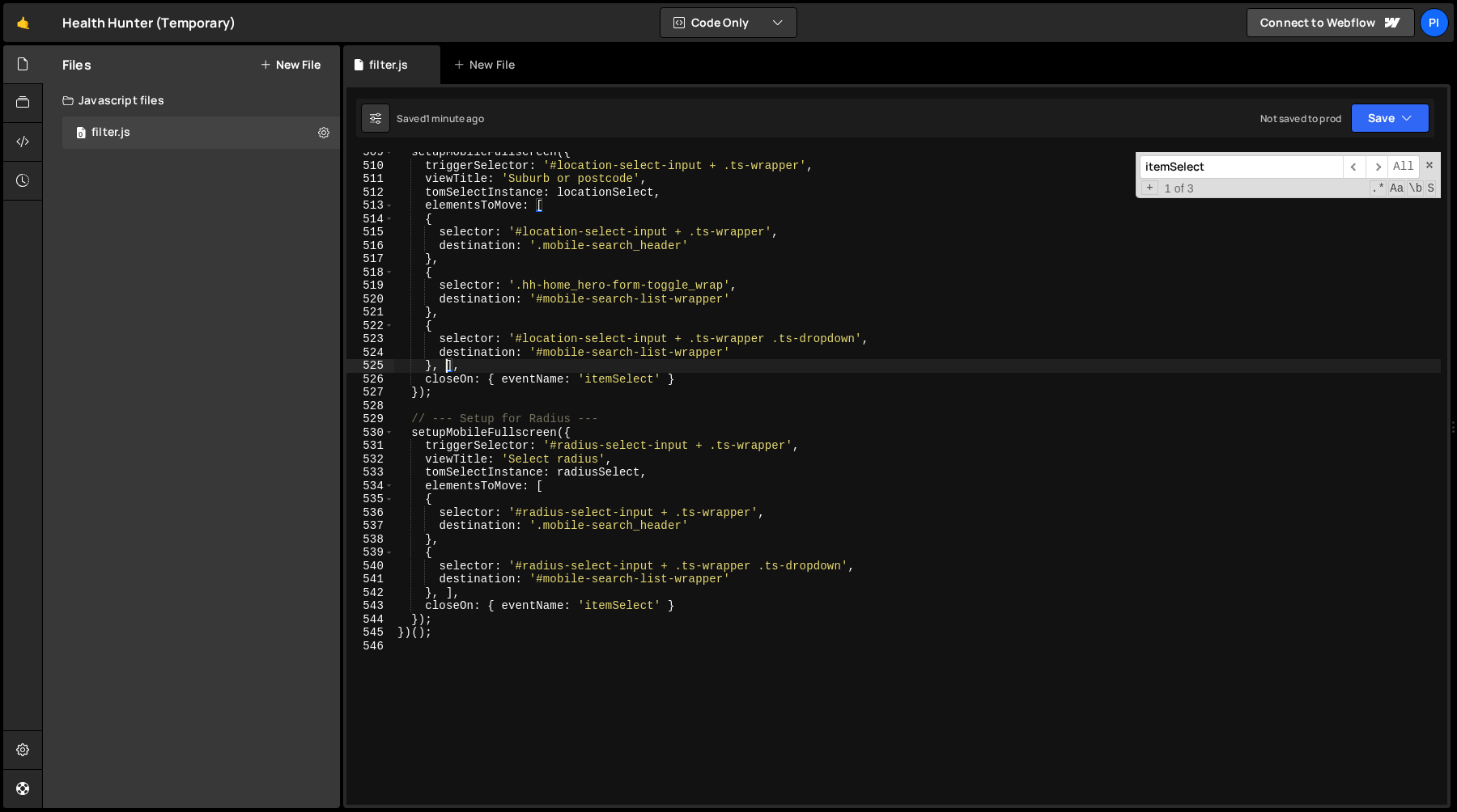
scroll to position [0, 2]
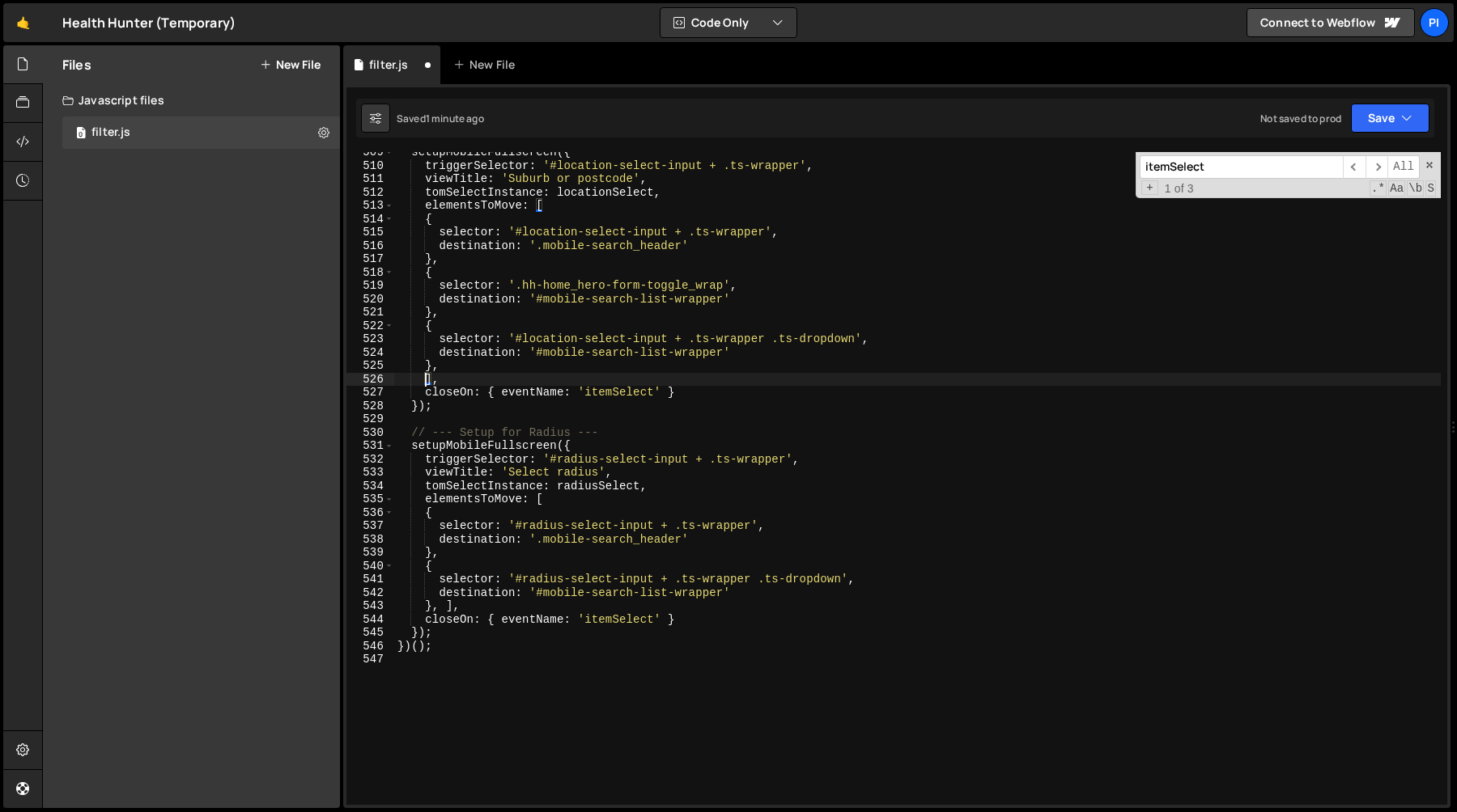
paste textarea "{ selector: '#ts-save-button-source', destination: '#mobile-search-footer' }"
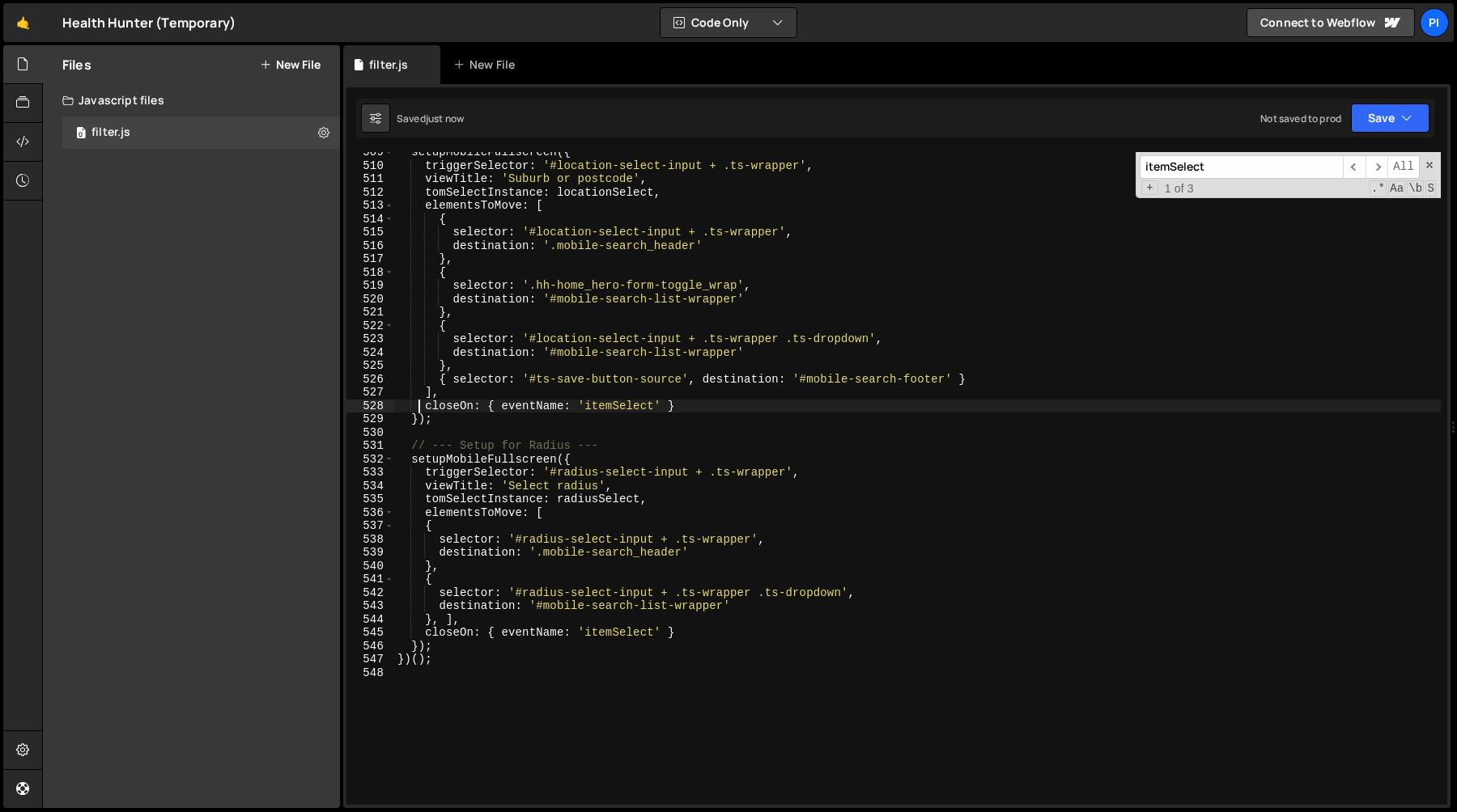
drag, startPoint x: 421, startPoint y: 404, endPoint x: 464, endPoint y: 402, distance: 43.0
click at [422, 404] on div "setupMobileFullscreen ({ triggerSelector : '#location-select-input + .ts-wrappe…" at bounding box center [917, 485] width 1046 height 680
click at [698, 401] on div "setupMobileFullscreen ({ triggerSelector : '#location-select-input + .ts-wrappe…" at bounding box center [917, 485] width 1046 height 680
paste textarea "closeOn: { eventName: 'saveClick', footerSelector: '#mobile-search-footer"
click at [542, 380] on div "setupMobileFullscreen ({ triggerSelector : '#location-select-input + .ts-wrappe…" at bounding box center [917, 485] width 1046 height 680
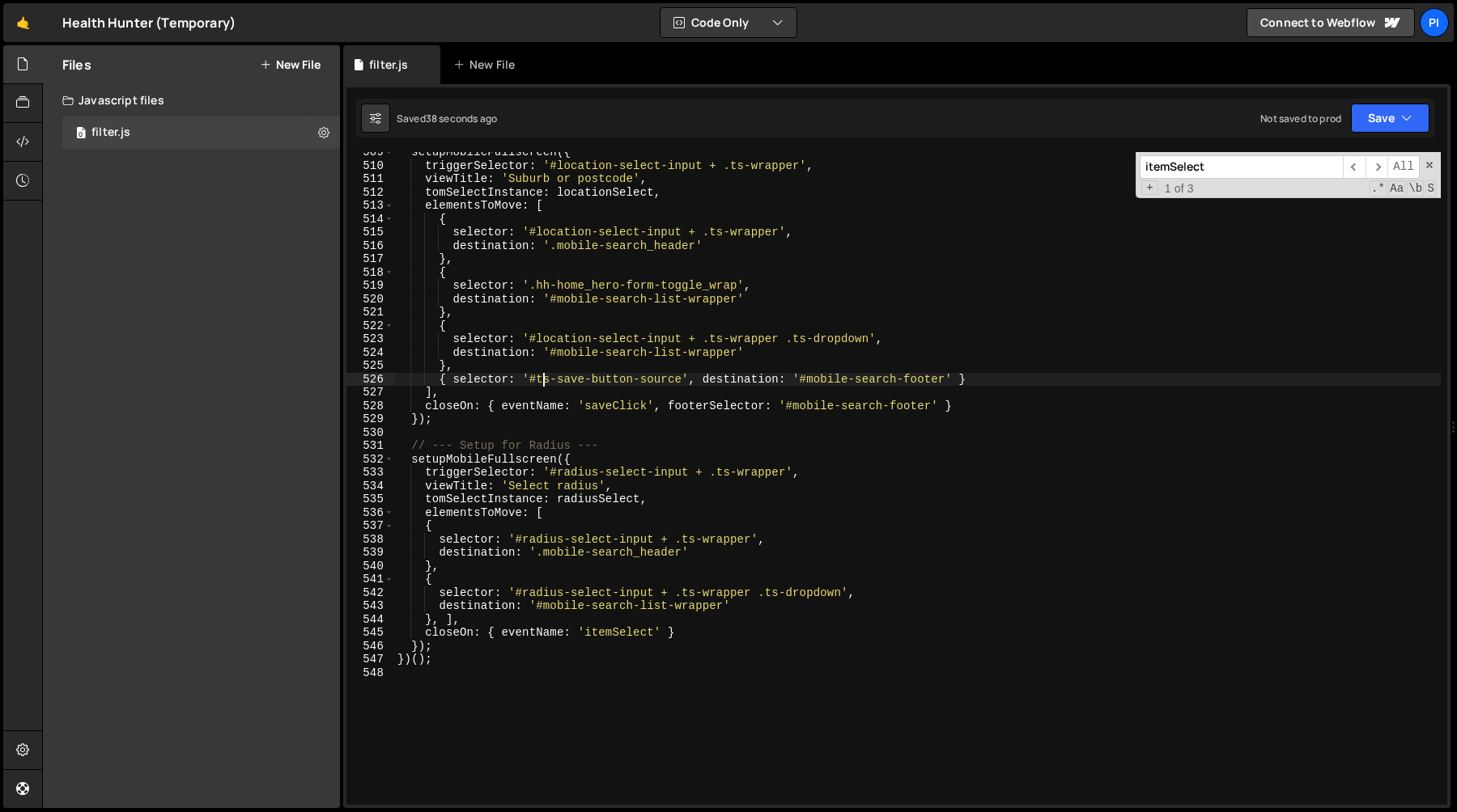
click at [542, 380] on div "setupMobileFullscreen ({ triggerSelector : '#location-select-input + .ts-wrappe…" at bounding box center [917, 485] width 1046 height 680
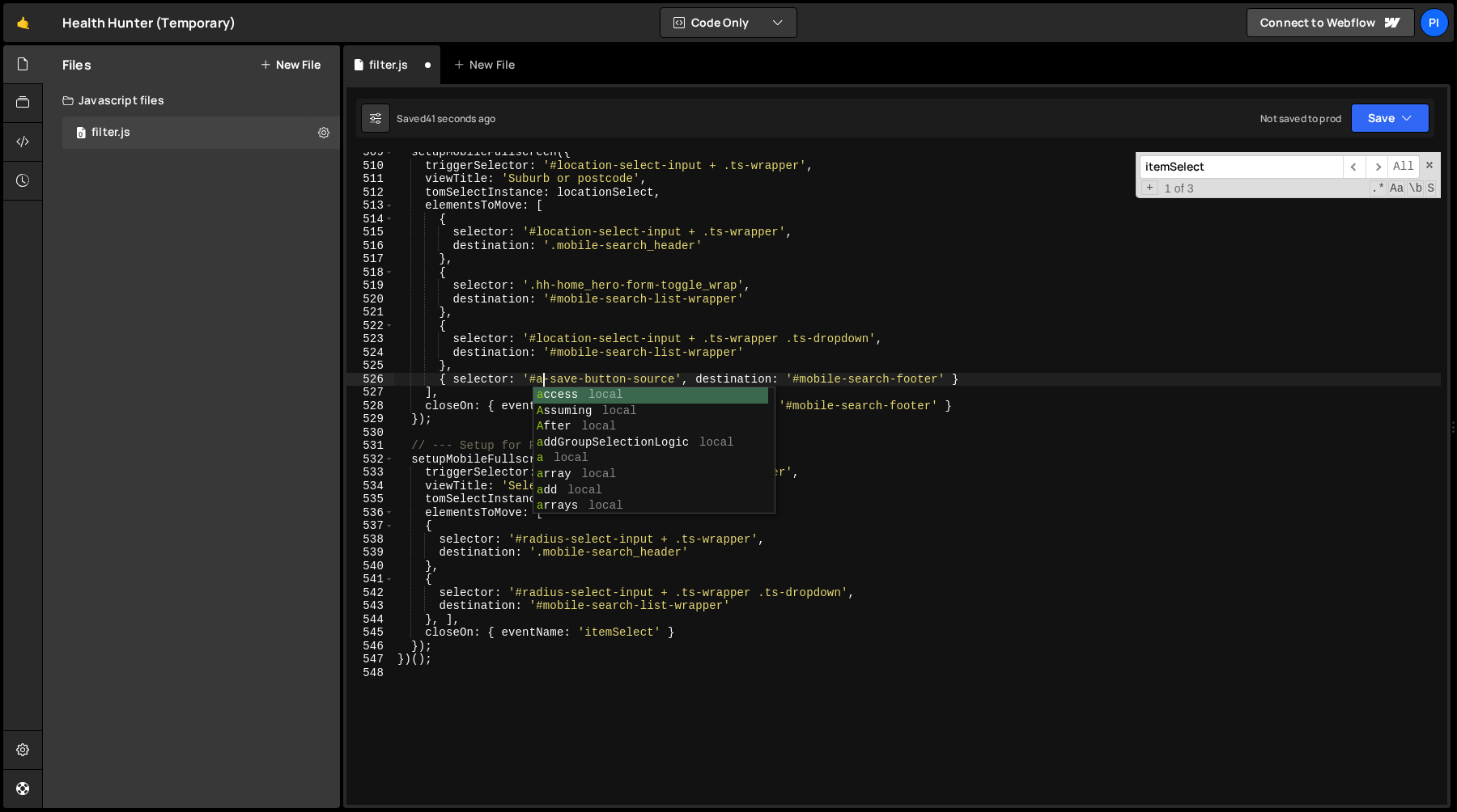
type textarea "{ selector: '#ts-save-button-source', destination: '#mobile-search-footer' }"
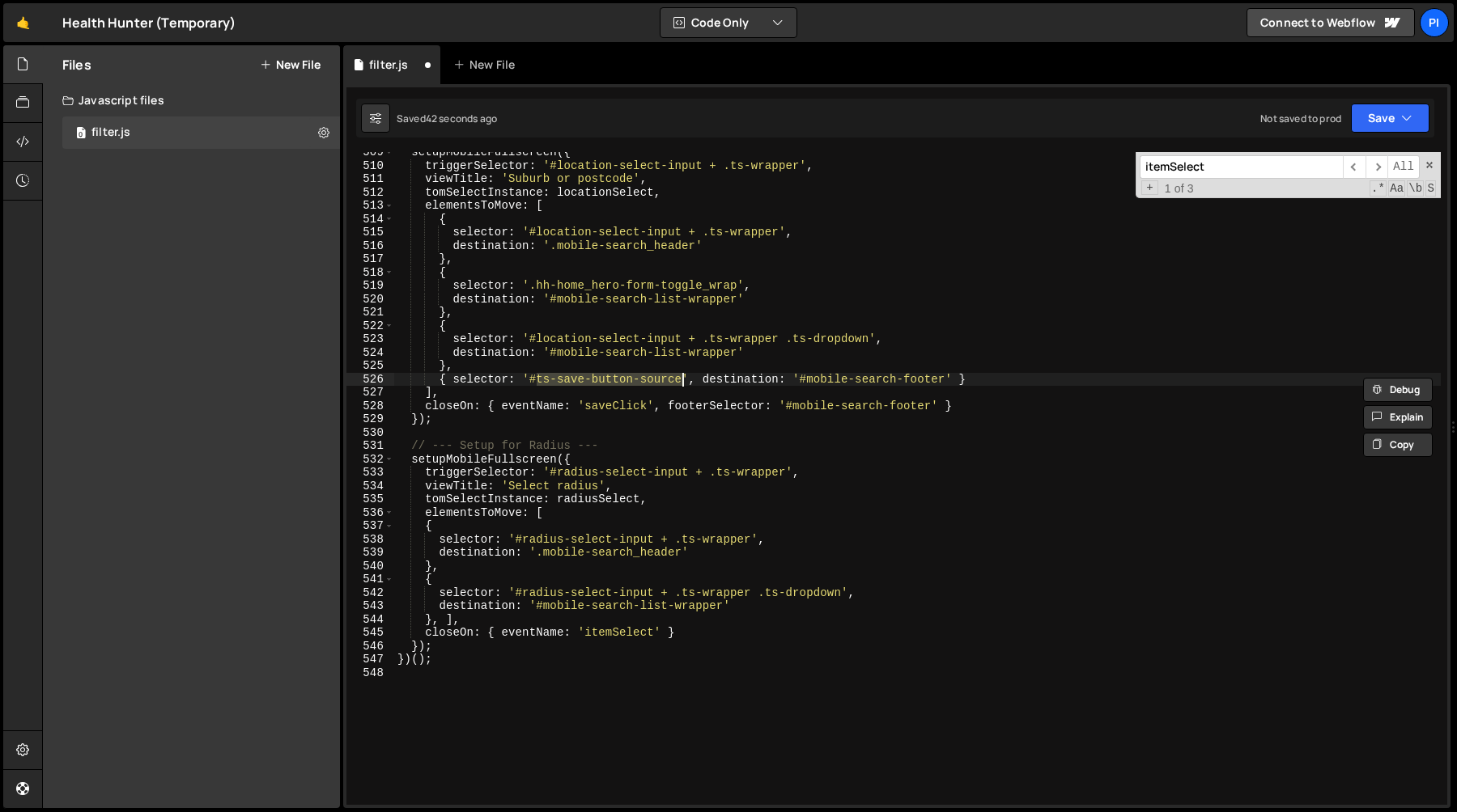
click at [680, 380] on div "setupMobileFullscreen ({ triggerSelector : '#location-select-input + .ts-wrappe…" at bounding box center [917, 485] width 1046 height 680
type input "ts-save-button-source"
click at [535, 379] on div "setupMobileFullscreen ({ triggerSelector : '#location-select-input + .ts-wrappe…" at bounding box center [917, 478] width 1046 height 653
drag, startPoint x: 682, startPoint y: 379, endPoint x: 708, endPoint y: 383, distance: 26.3
click at [682, 379] on div "setupMobileFullscreen ({ triggerSelector : '#location-select-input + .ts-wrappe…" at bounding box center [917, 485] width 1046 height 680
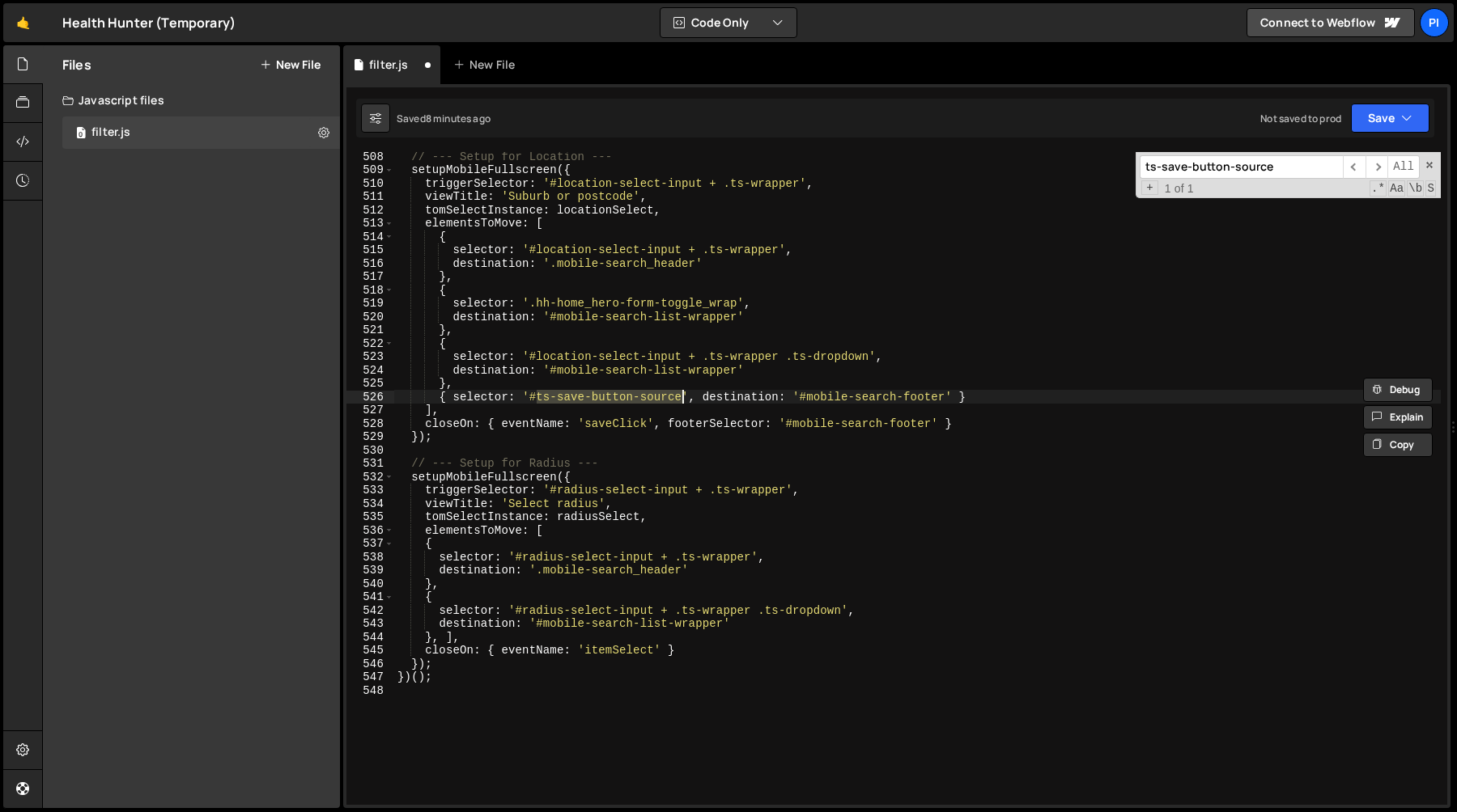
scroll to position [6791, 0]
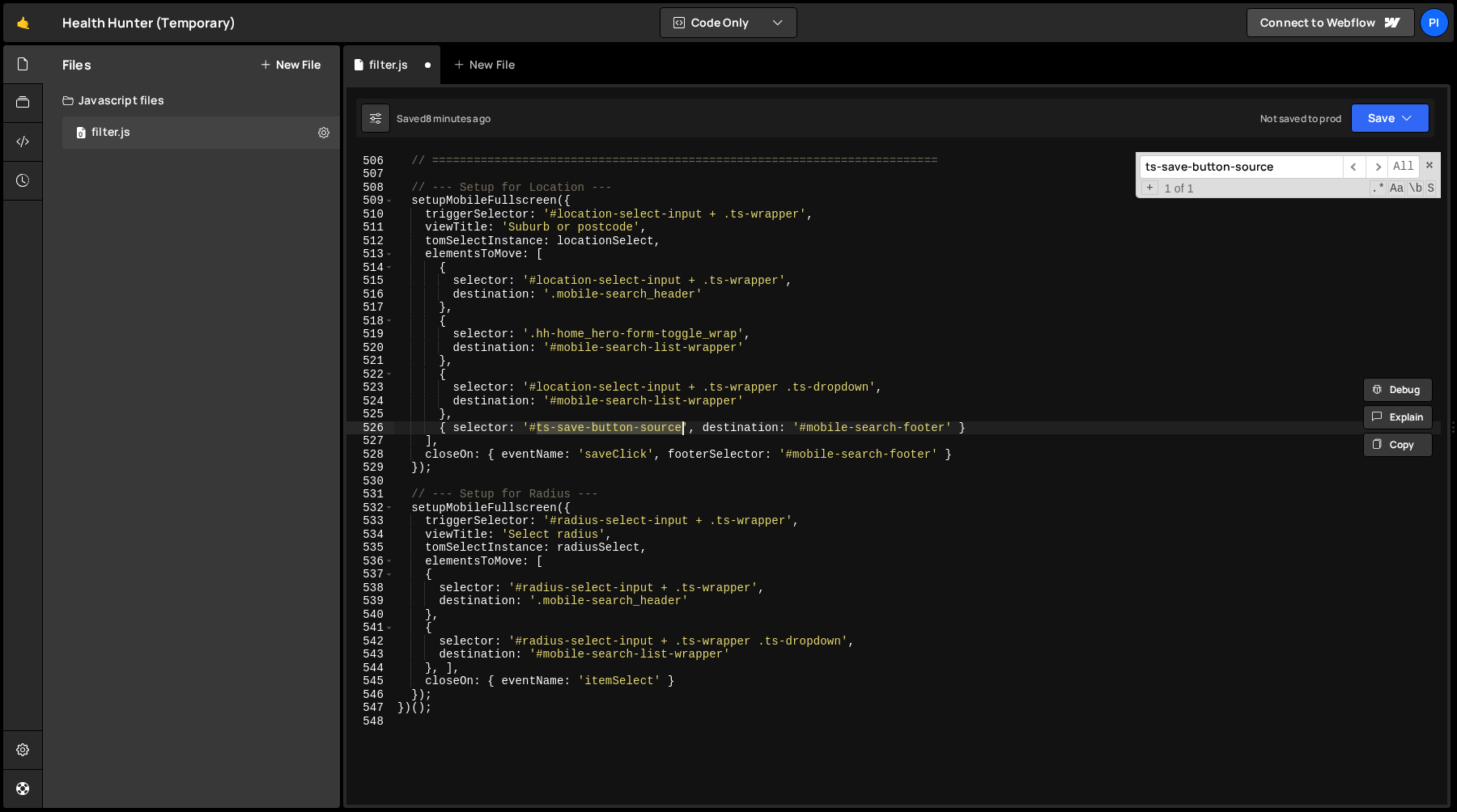
click at [719, 217] on div "// PART 3: SETUP MOBILE VIEWS FOR IMMEDIATE ELEMENTS // =======================…" at bounding box center [917, 480] width 1046 height 680
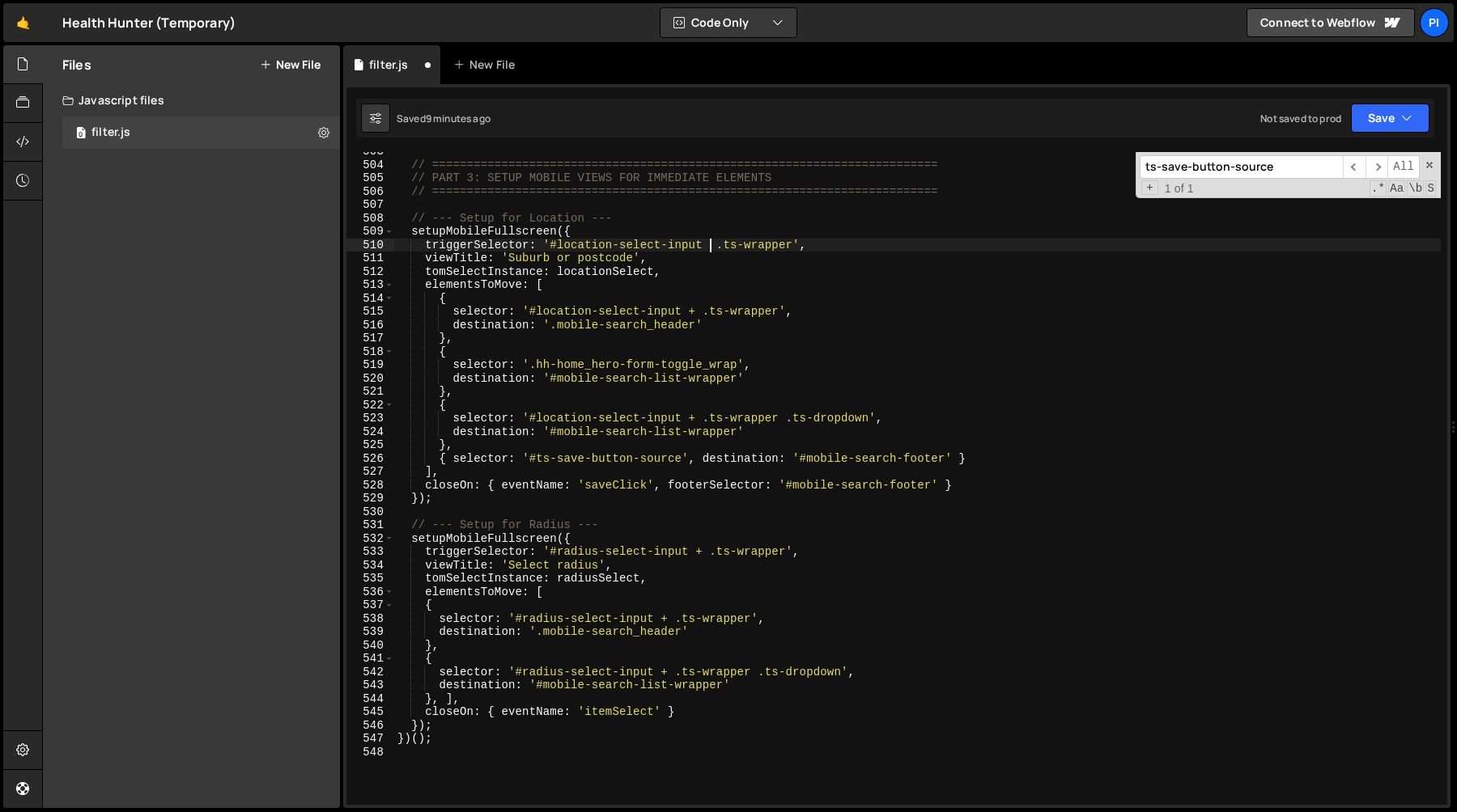
scroll to position [0, 22]
click at [690, 312] on div "// ========================================================================= //…" at bounding box center [917, 485] width 1046 height 680
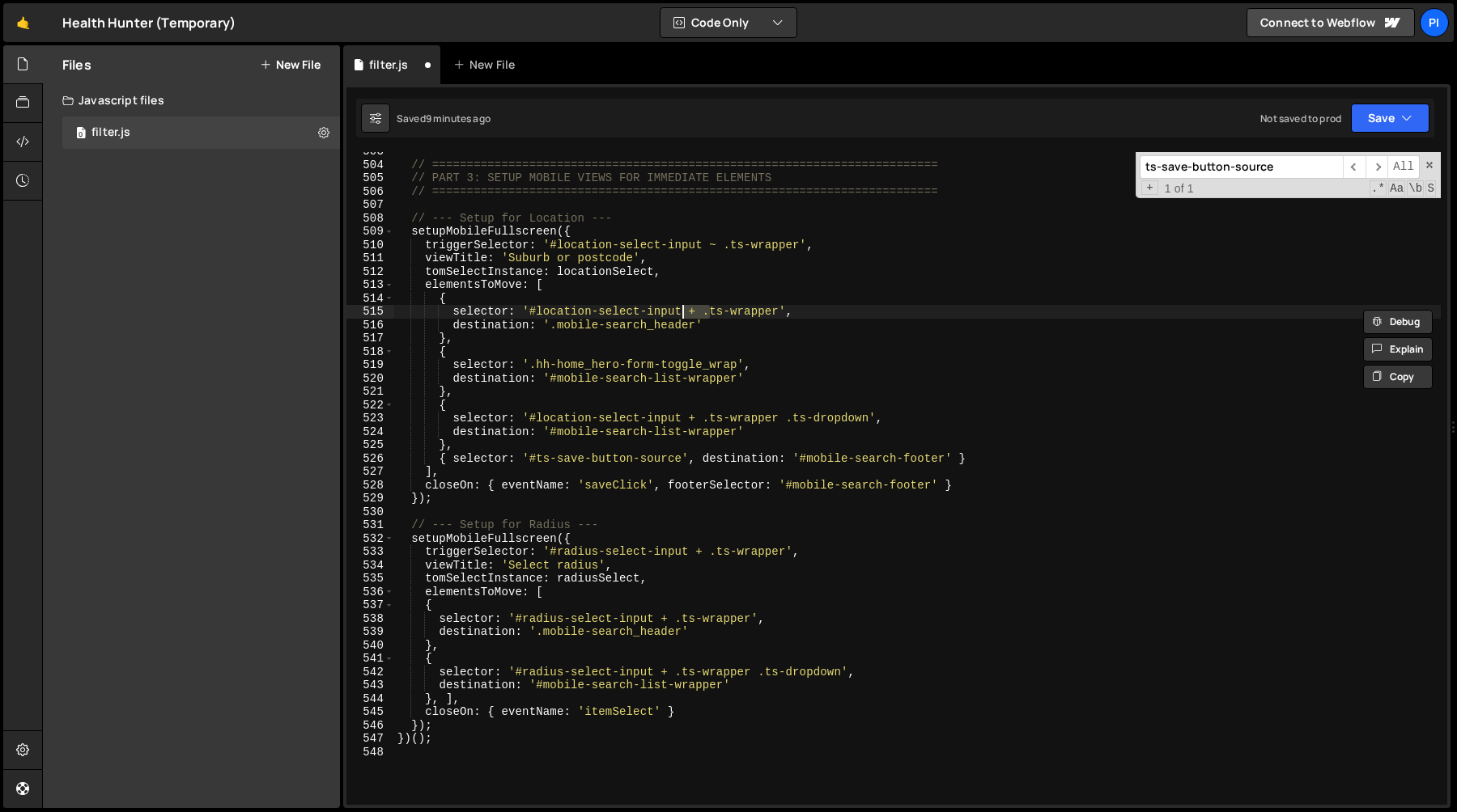
click at [700, 318] on div "// ========================================================================= //…" at bounding box center [917, 478] width 1046 height 653
click at [693, 419] on div "// ========================================================================= //…" at bounding box center [917, 486] width 1046 height 680
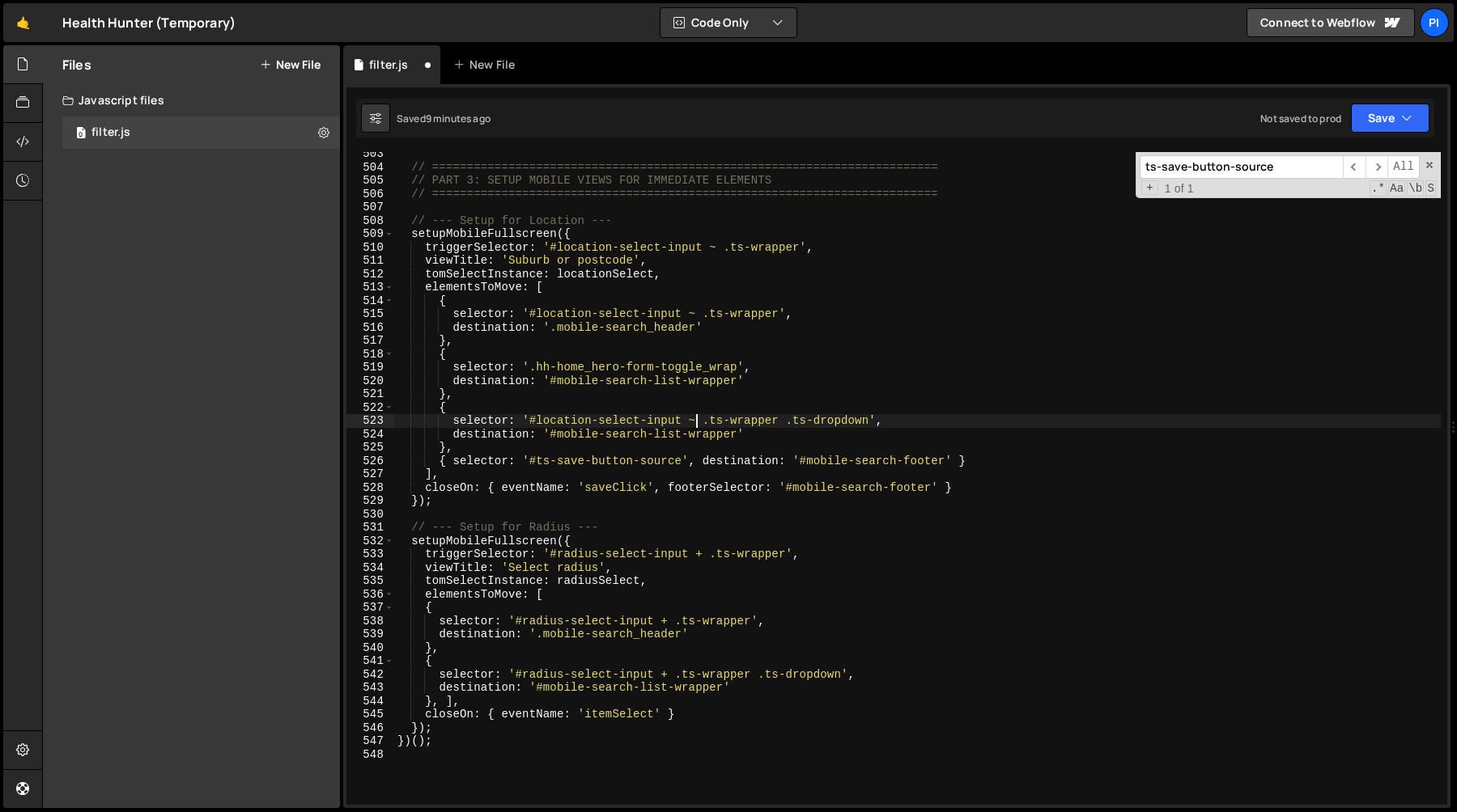
click at [671, 620] on div "// ========================================================================= //…" at bounding box center [917, 487] width 1046 height 680
drag, startPoint x: 668, startPoint y: 680, endPoint x: 683, endPoint y: 683, distance: 15.3
click at [668, 680] on div "// ========================================================================= //…" at bounding box center [917, 487] width 1046 height 680
type textarea "selector: '#radius-select-input ~ .ts-wrapper .ts-dropdown',"
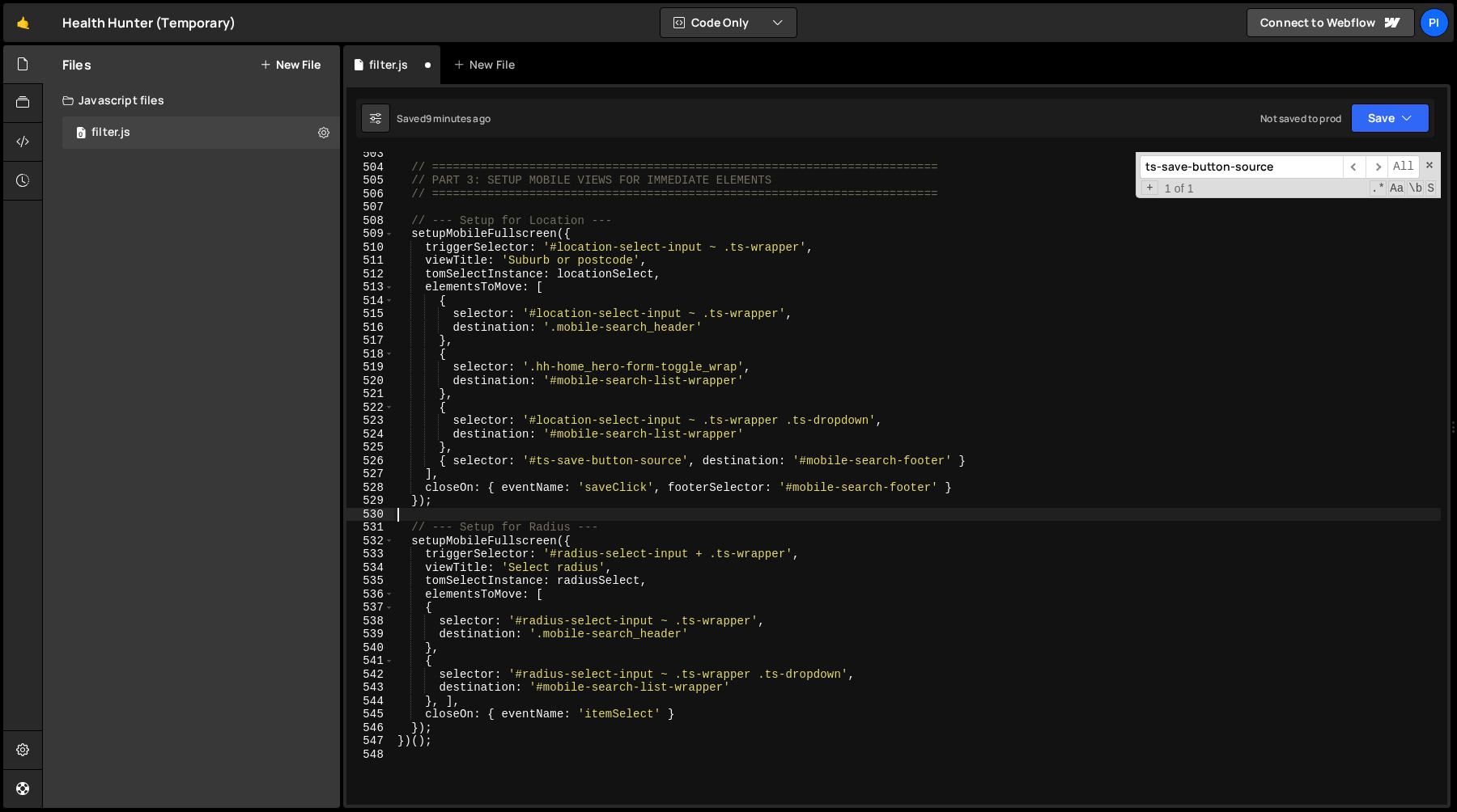
click at [749, 521] on div "// ========================================================================= //…" at bounding box center [917, 487] width 1046 height 680
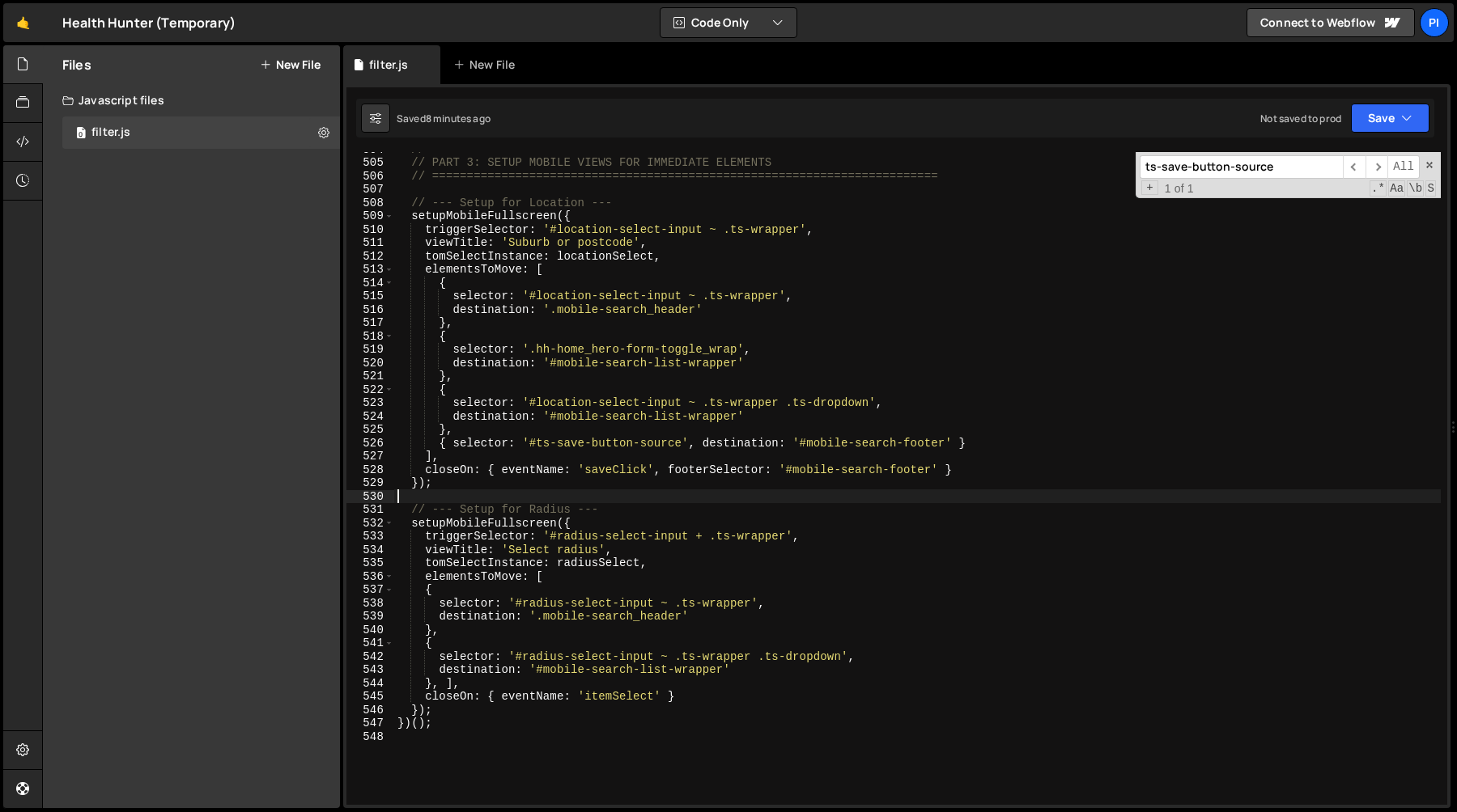
scroll to position [6781, 0]
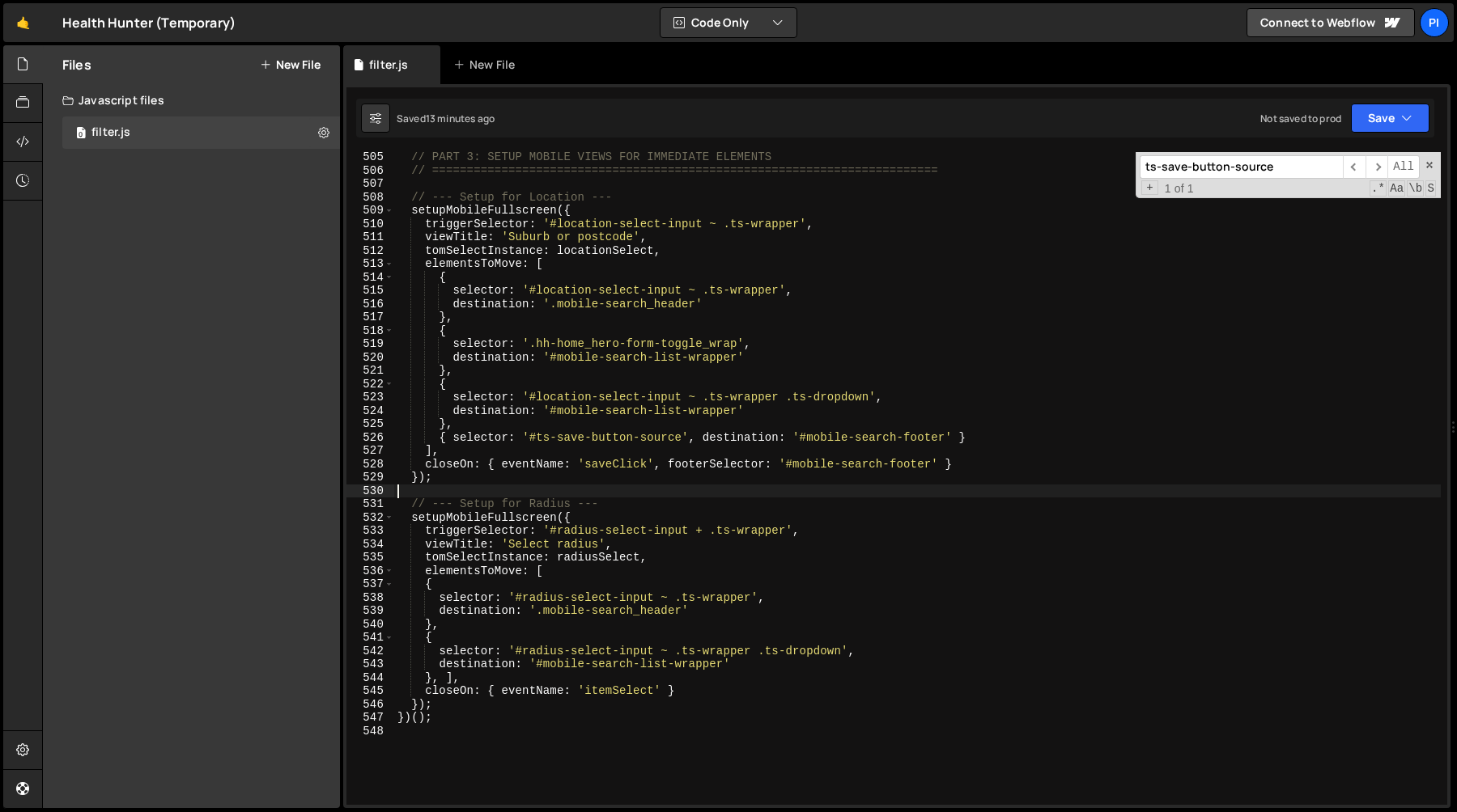
click at [641, 439] on div "// PART 3: SETUP MOBILE VIEWS FOR IMMEDIATE ELEMENTS // =======================…" at bounding box center [917, 490] width 1046 height 680
click at [640, 439] on div "// PART 3: SETUP MOBILE VIEWS FOR IMMEDIATE ELEMENTS // =======================…" at bounding box center [917, 490] width 1046 height 680
drag, startPoint x: 539, startPoint y: 439, endPoint x: 592, endPoint y: 441, distance: 53.0
click at [539, 439] on div "// PART 3: SETUP MOBILE VIEWS FOR IMMEDIATE ELEMENTS // =======================…" at bounding box center [917, 490] width 1046 height 680
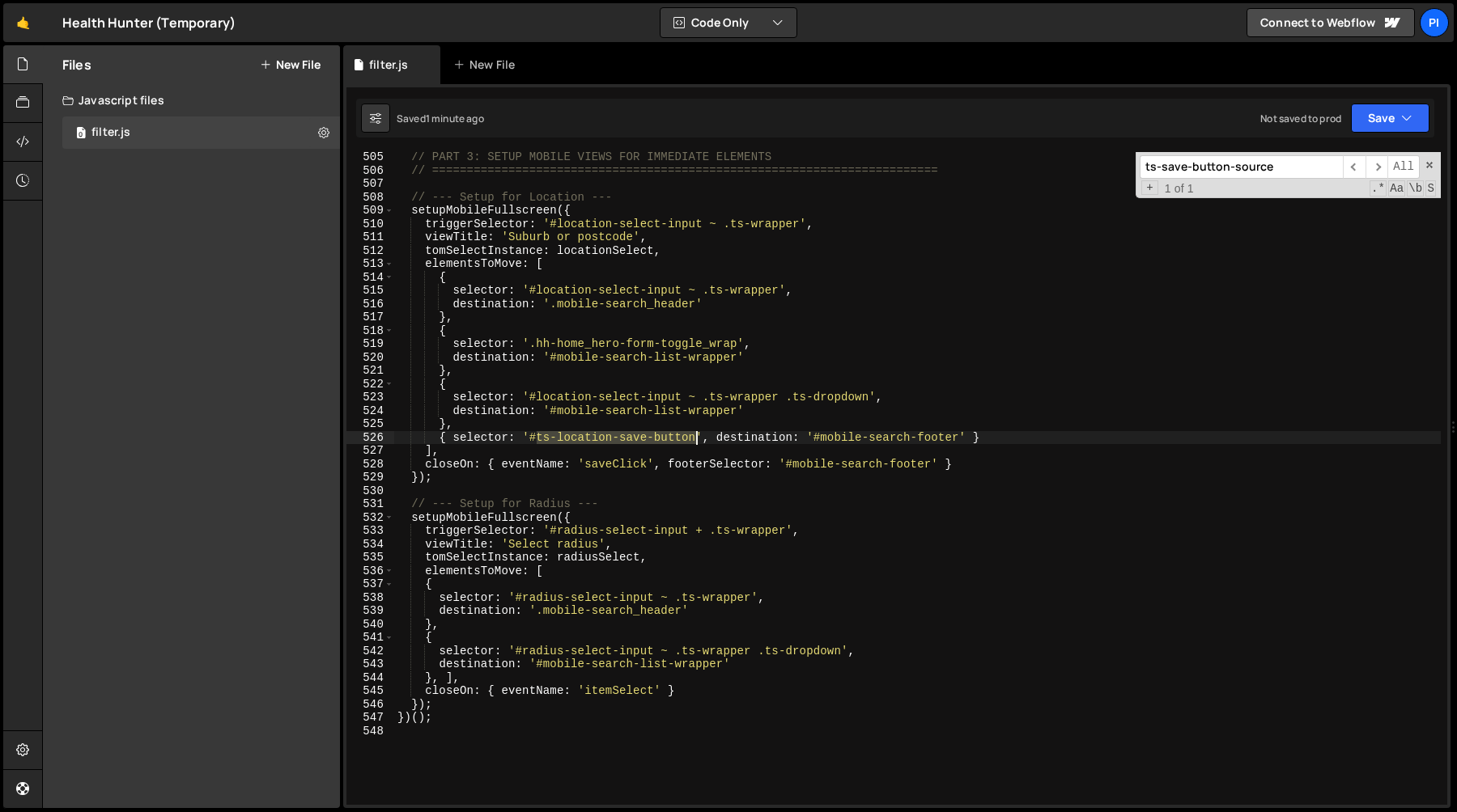
drag, startPoint x: 694, startPoint y: 440, endPoint x: 707, endPoint y: 442, distance: 13.2
click at [694, 440] on div "// PART 3: SETUP MOBILE VIEWS FOR IMMEDIATE ELEMENTS // =======================…" at bounding box center [917, 490] width 1046 height 680
paste textarea "save-location"
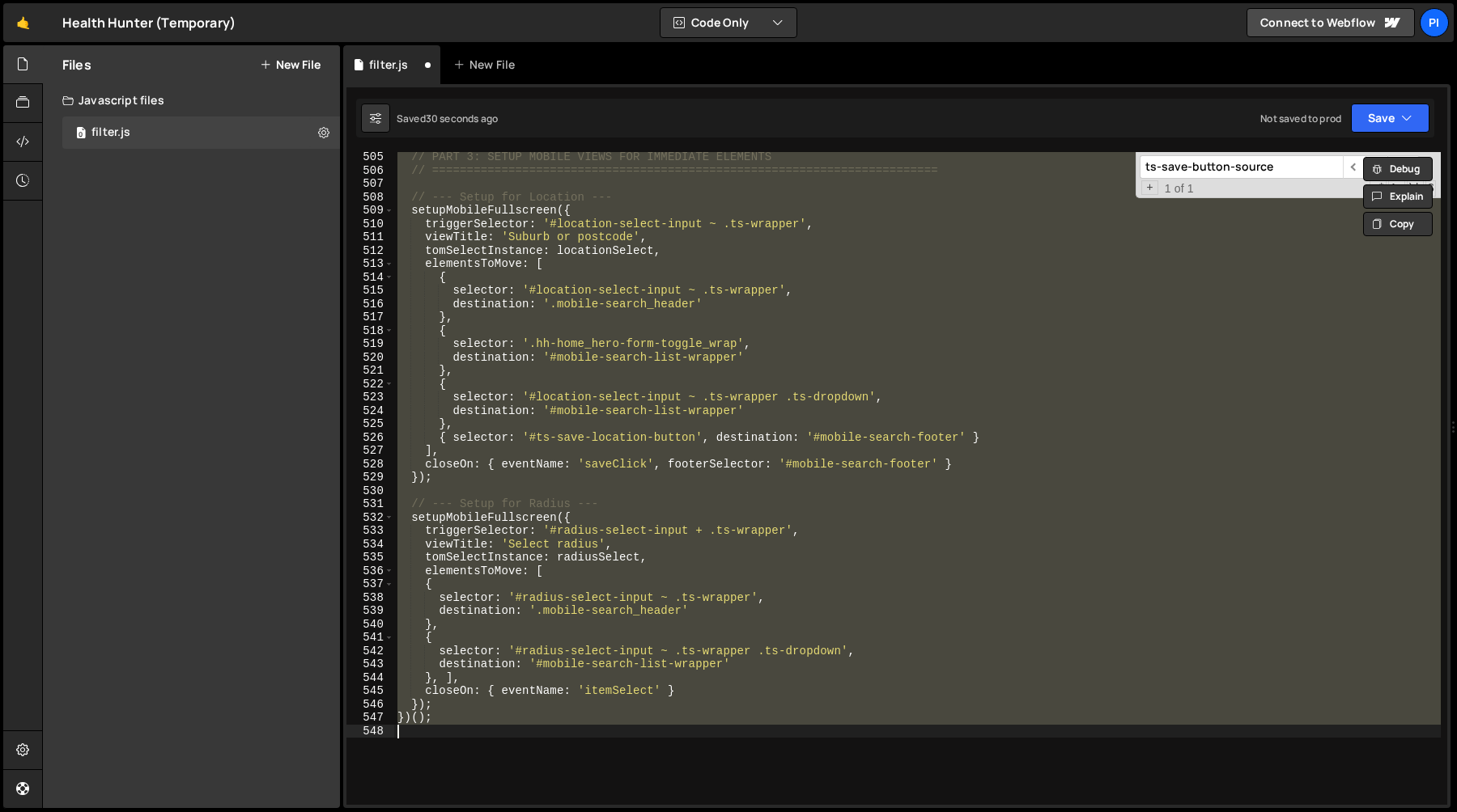
scroll to position [0, 2]
click at [619, 426] on div "// PART 3: SETUP MOBILE VIEWS FOR IMMEDIATE ELEMENTS // =======================…" at bounding box center [917, 478] width 1046 height 653
type textarea "},"
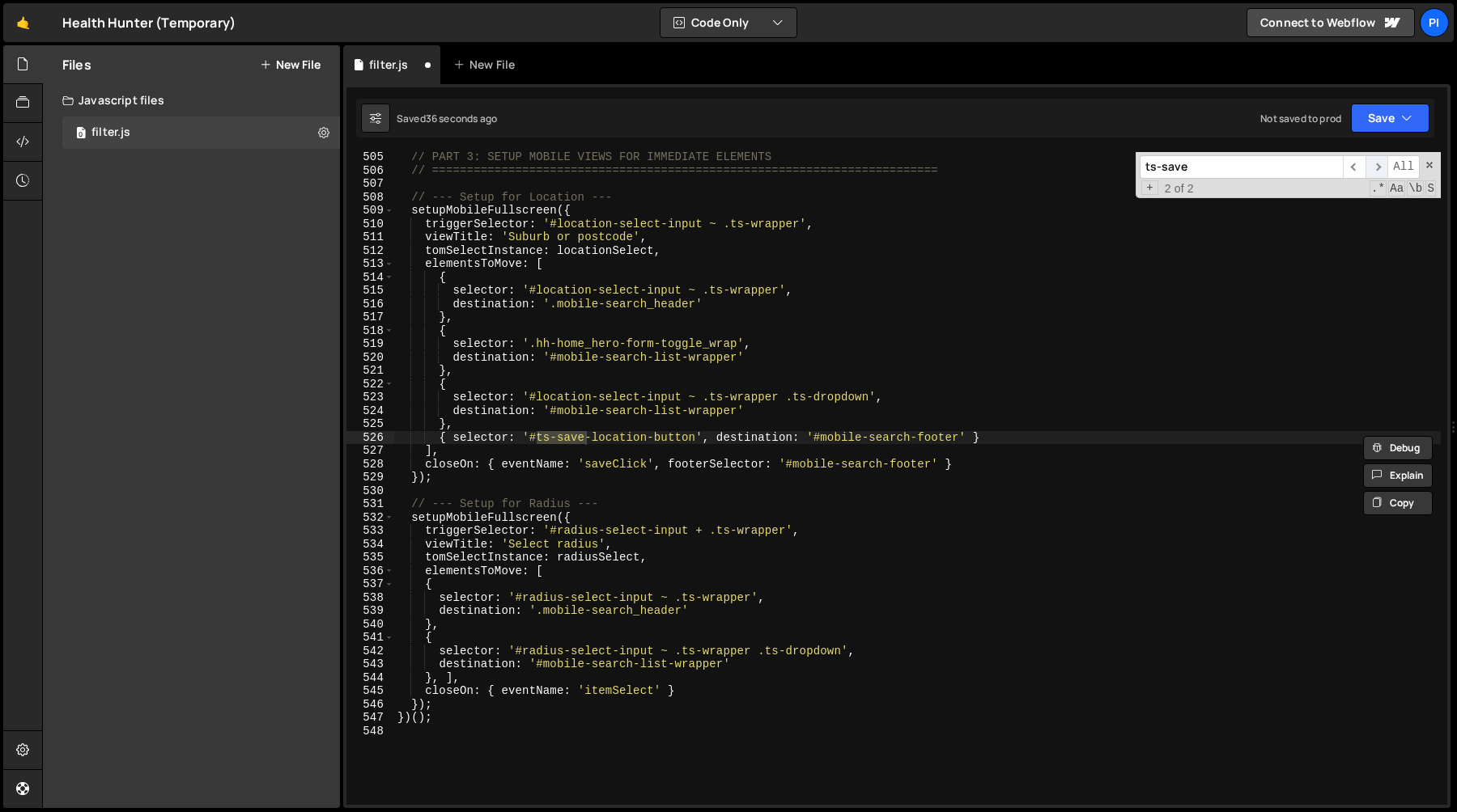
type input "ts-save"
click at [1368, 162] on span "​" at bounding box center [1377, 167] width 23 height 24
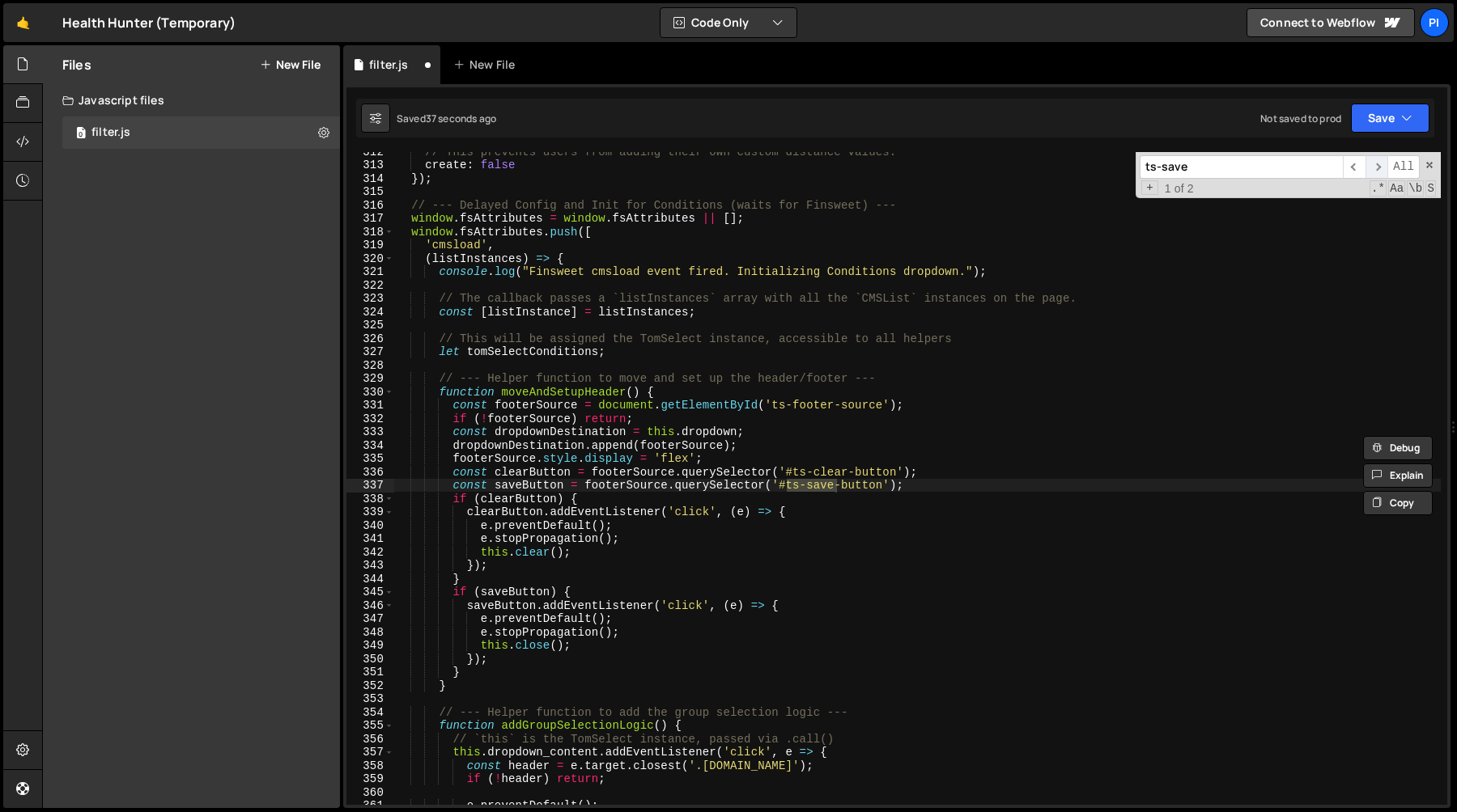
scroll to position [4184, 0]
click at [777, 484] on div "// This prevents users from adding their own custom distance values. create : f…" at bounding box center [917, 485] width 1046 height 680
click at [785, 484] on div "// This prevents users from adding their own custom distance values. create : f…" at bounding box center [917, 485] width 1046 height 680
click at [868, 487] on div "// This prevents users from adding their own custom distance values. create : f…" at bounding box center [917, 485] width 1046 height 680
click at [880, 487] on div "// This prevents users from adding their own custom distance values. create : f…" at bounding box center [917, 485] width 1046 height 680
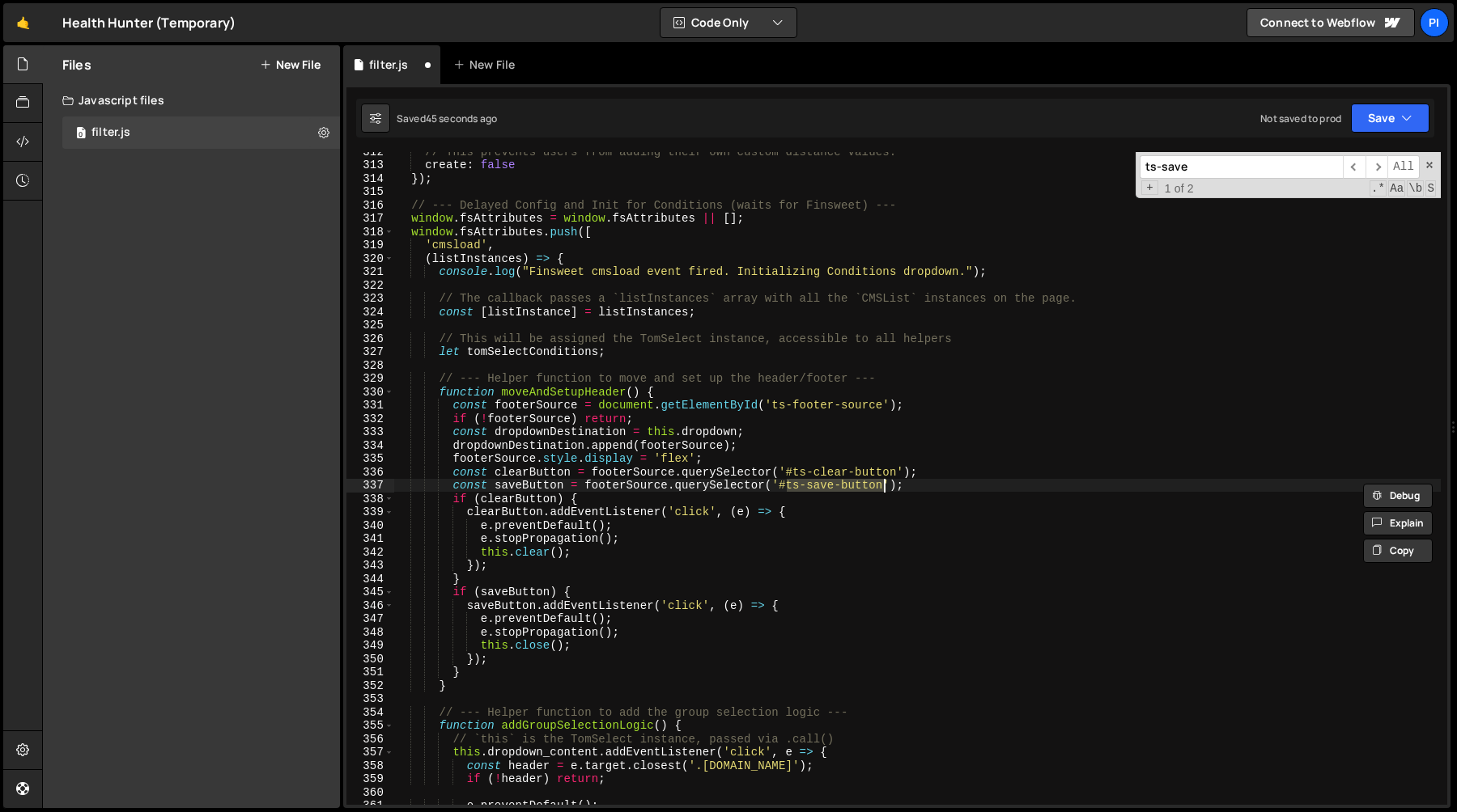
click at [893, 487] on div "// This prevents users from adding their own custom distance values. create : f…" at bounding box center [917, 485] width 1046 height 680
click at [877, 485] on div "// This prevents users from adding their own custom distance values. create : f…" at bounding box center [917, 478] width 1046 height 653
click at [882, 485] on div "// This prevents users from adding their own custom distance values. create : f…" at bounding box center [917, 485] width 1046 height 680
click at [565, 392] on div "// This prevents users from adding their own custom distance values. create : f…" at bounding box center [917, 485] width 1046 height 680
type textarea "function moveAndSetupHeader() {"
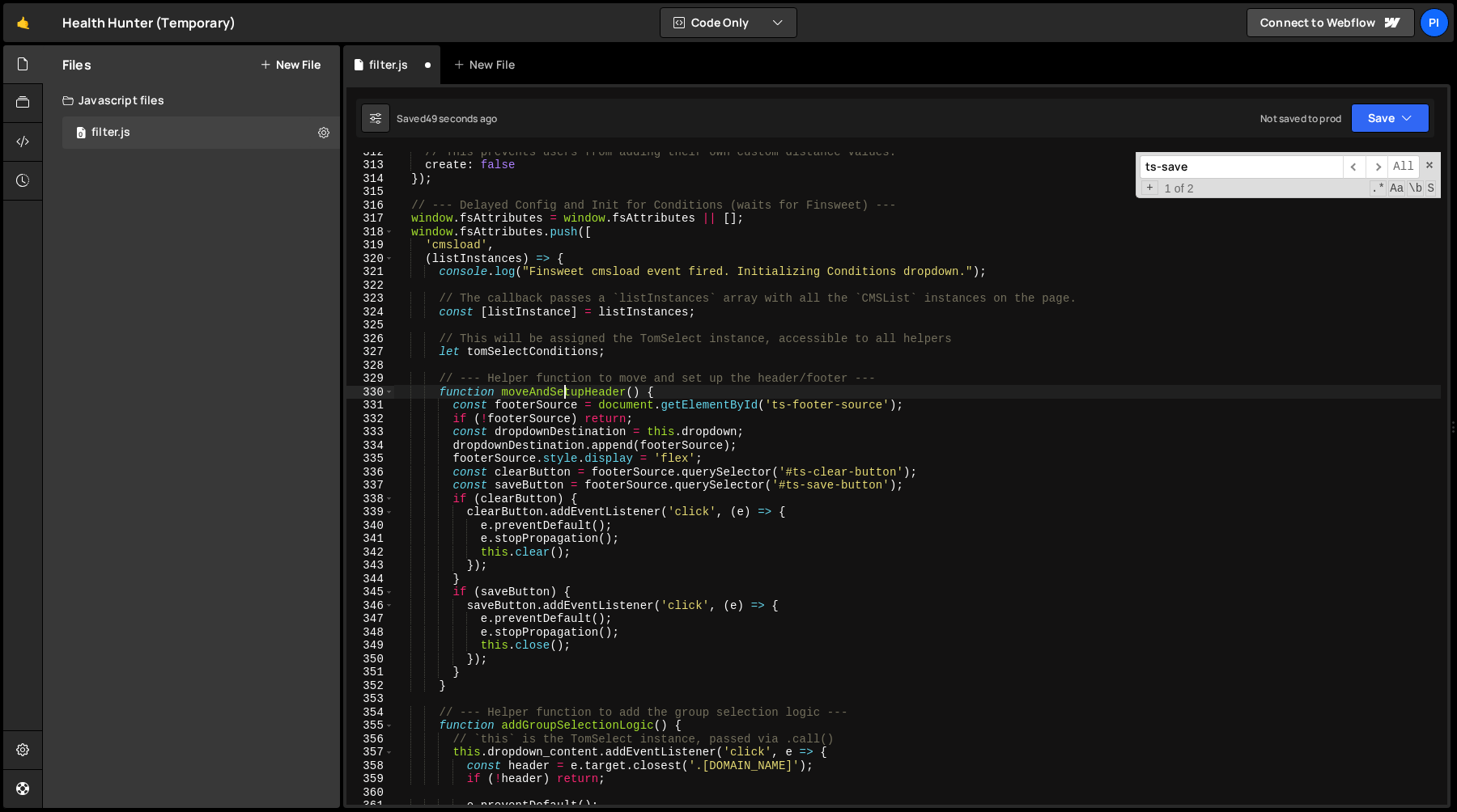
click at [565, 392] on div "// This prevents users from adding their own custom distance values. create : f…" at bounding box center [917, 485] width 1046 height 680
type input "moveAndSetupHeader"
click at [1381, 157] on span "​" at bounding box center [1377, 167] width 23 height 24
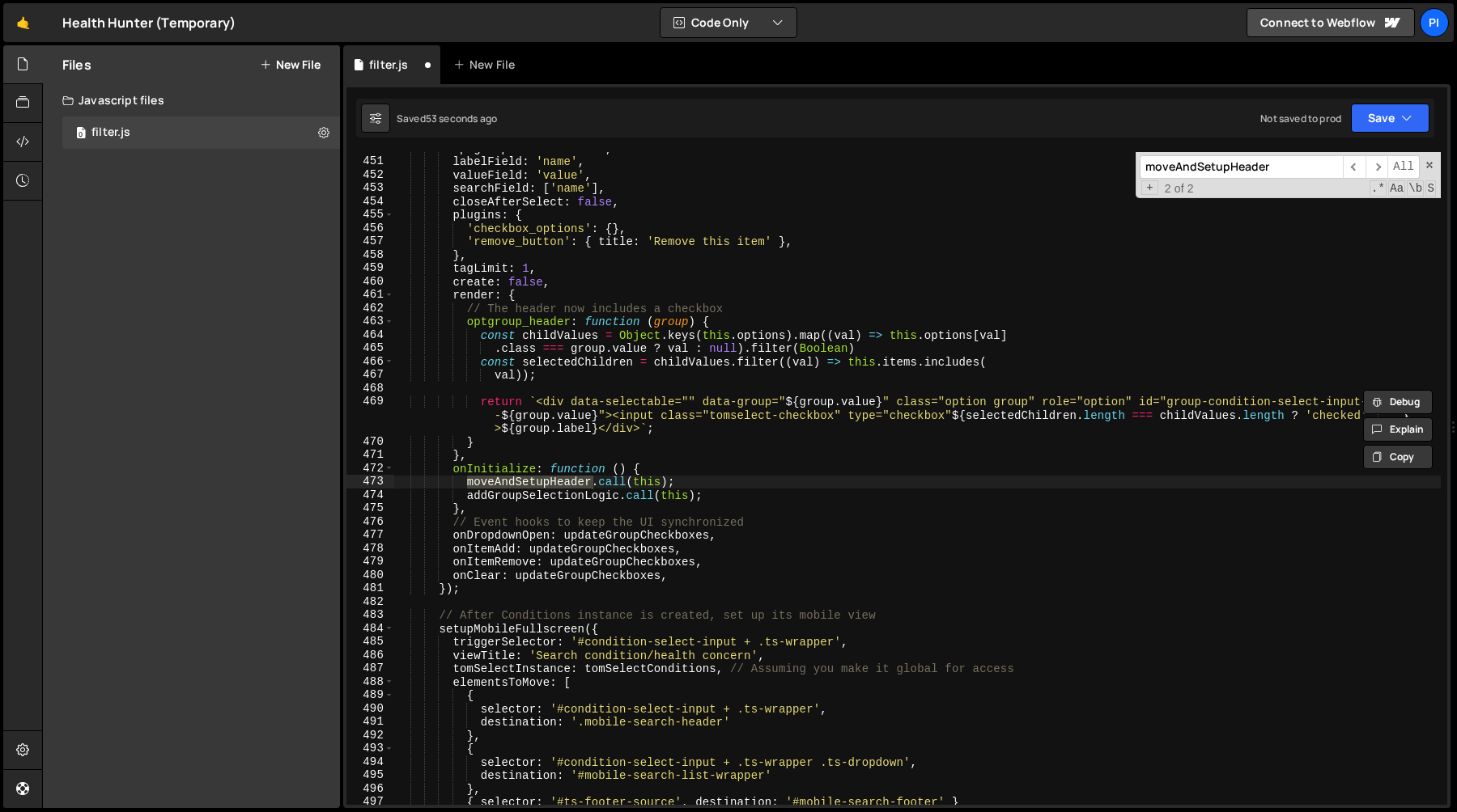
scroll to position [6028, 0]
drag, startPoint x: 452, startPoint y: 470, endPoint x: 464, endPoint y: 482, distance: 17.0
click at [452, 470] on div "optgroupField : 'class' , labelField : 'name' , valueField : 'value' , searchFi…" at bounding box center [917, 484] width 1046 height 680
click at [489, 511] on div "optgroupField : 'class' , labelField : 'name' , valueField : 'value' , searchFi…" at bounding box center [917, 484] width 1046 height 680
type textarea "[DOMAIN_NAME](this); },"
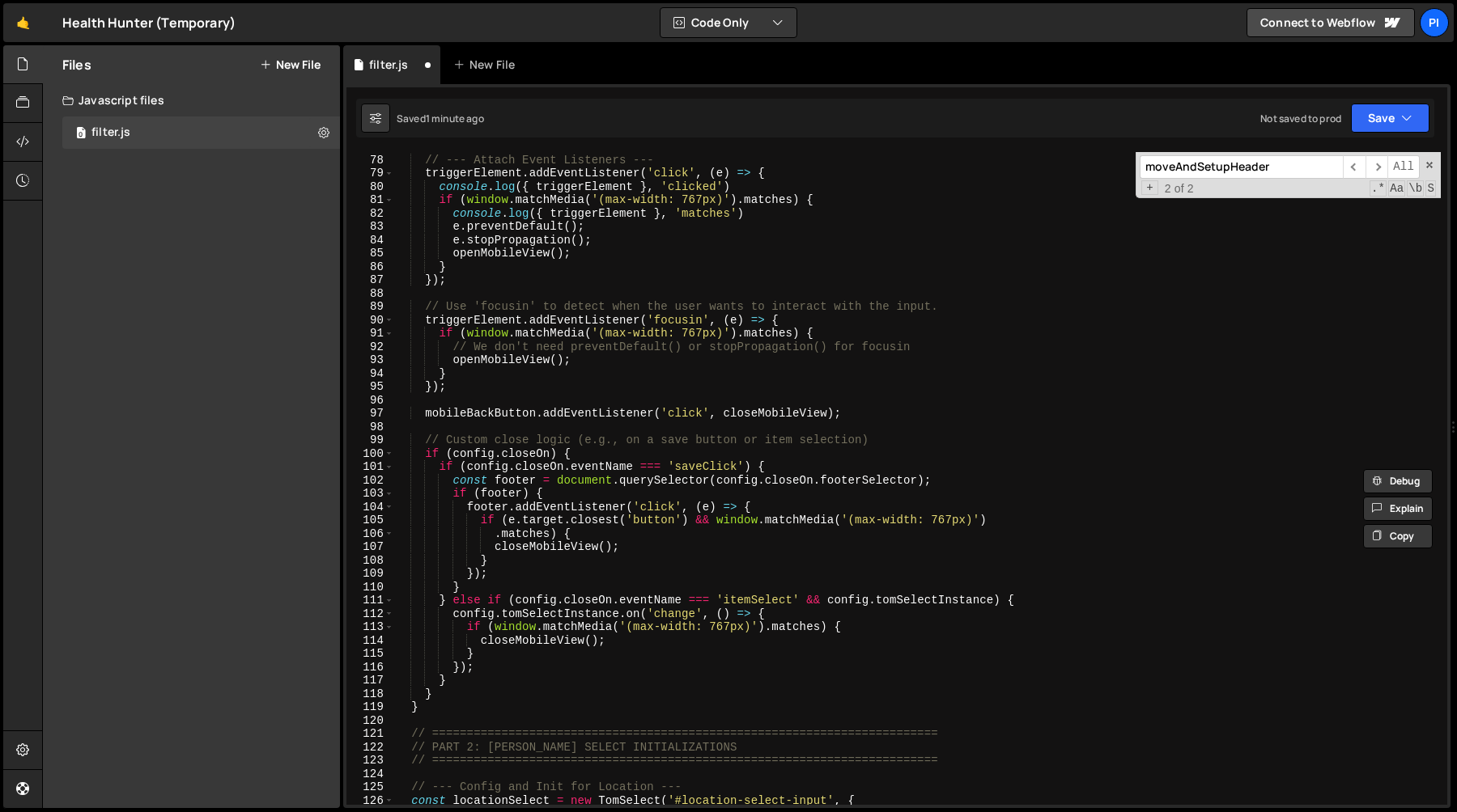
scroll to position [1034, 0]
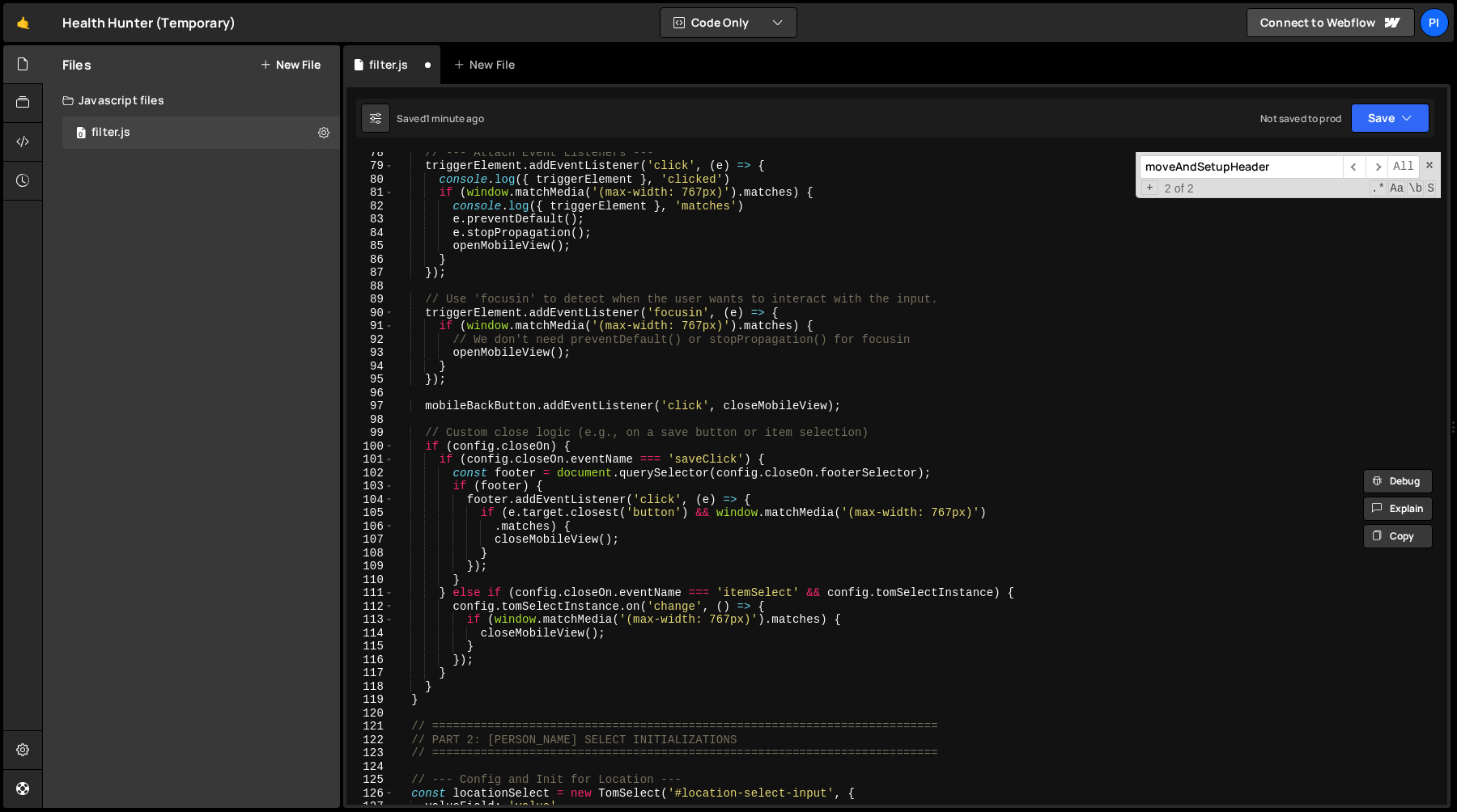
click at [555, 391] on div "// --- Attach Event Listeners --- triggerElement . addEventListener ( 'click' ,…" at bounding box center [917, 485] width 1046 height 680
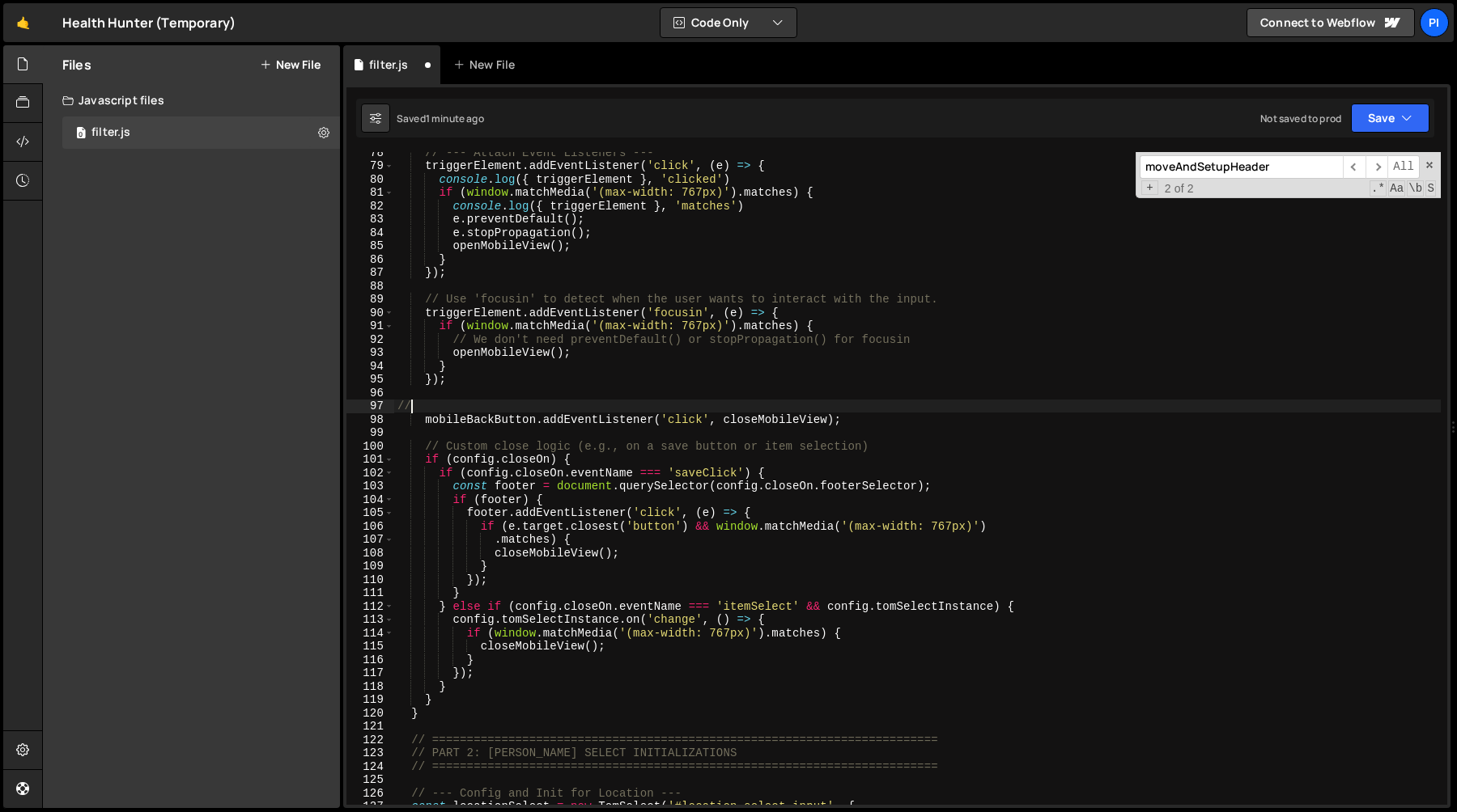
scroll to position [0, 0]
paste textarea "Listen for clicks on the new back button"
type textarea "// Listen for clicks on the new back button"
click at [480, 432] on div "// --- Attach Event Listeners --- triggerElement . addEventListener ( 'click' ,…" at bounding box center [917, 485] width 1046 height 680
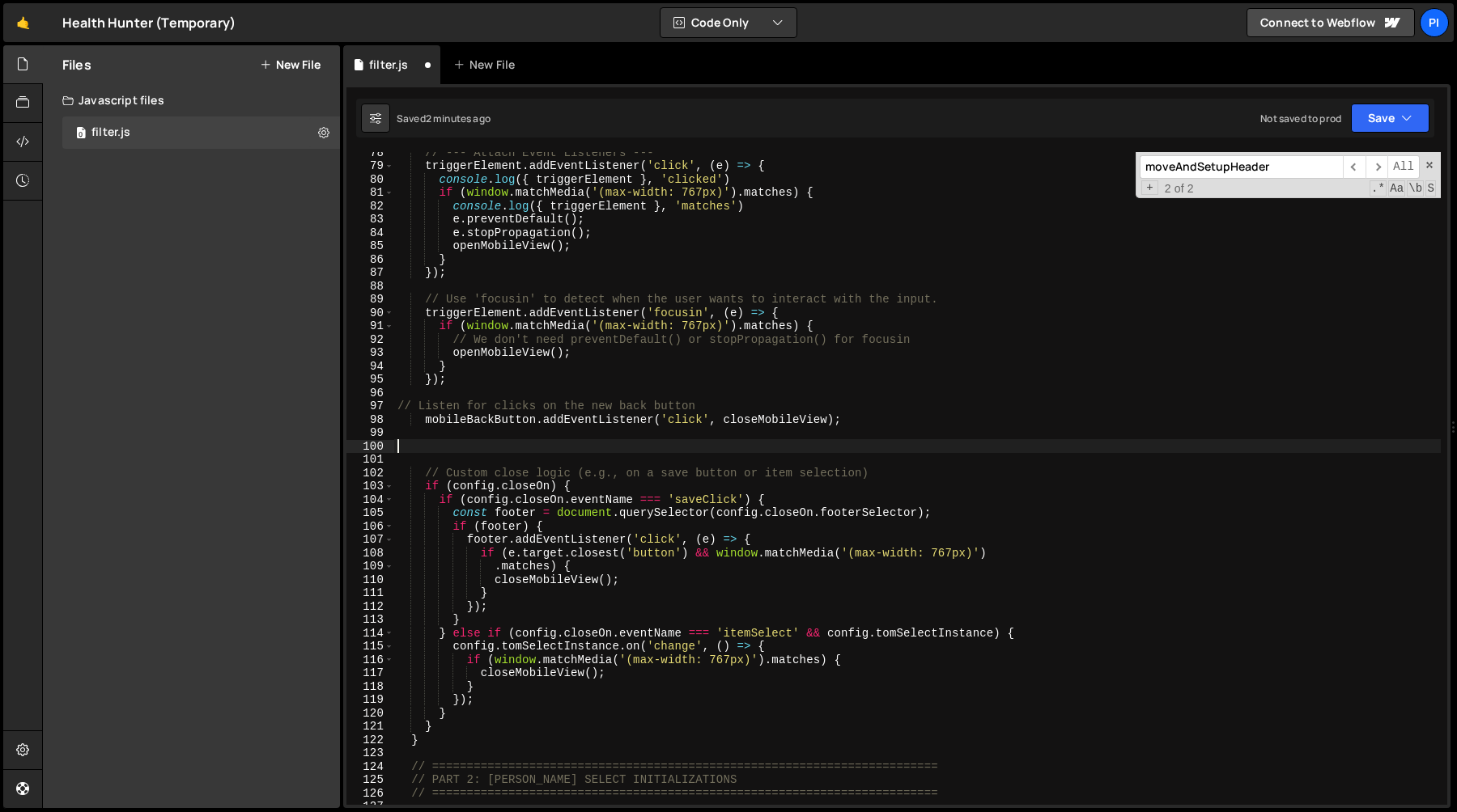
paste textarea "}"
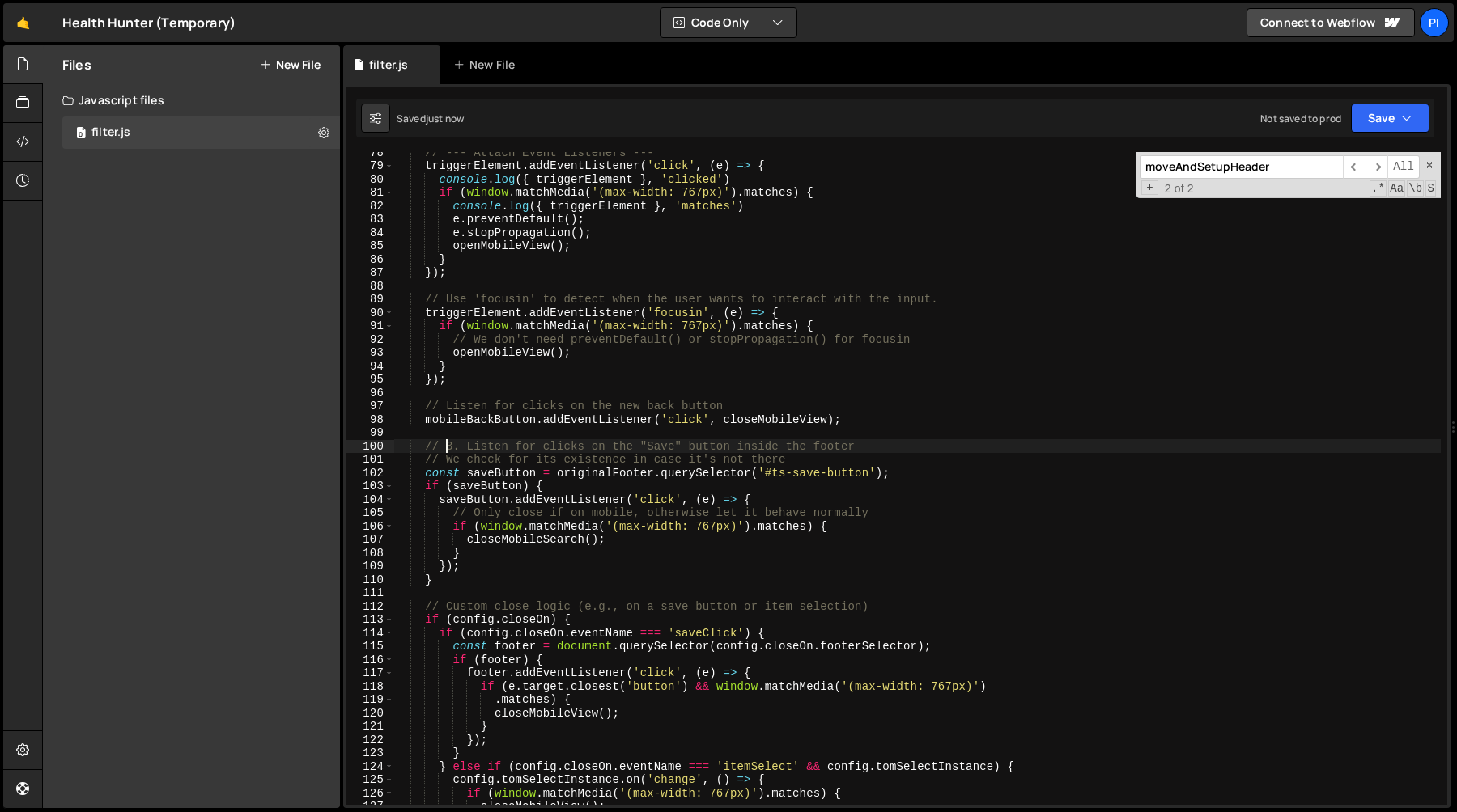
click at [445, 447] on div "// --- Attach Event Listeners --- triggerElement . addEventListener ( 'click' ,…" at bounding box center [917, 485] width 1046 height 680
click at [465, 447] on div "// --- Attach Event Listeners --- triggerElement . addEventListener ( 'click' ,…" at bounding box center [917, 485] width 1046 height 680
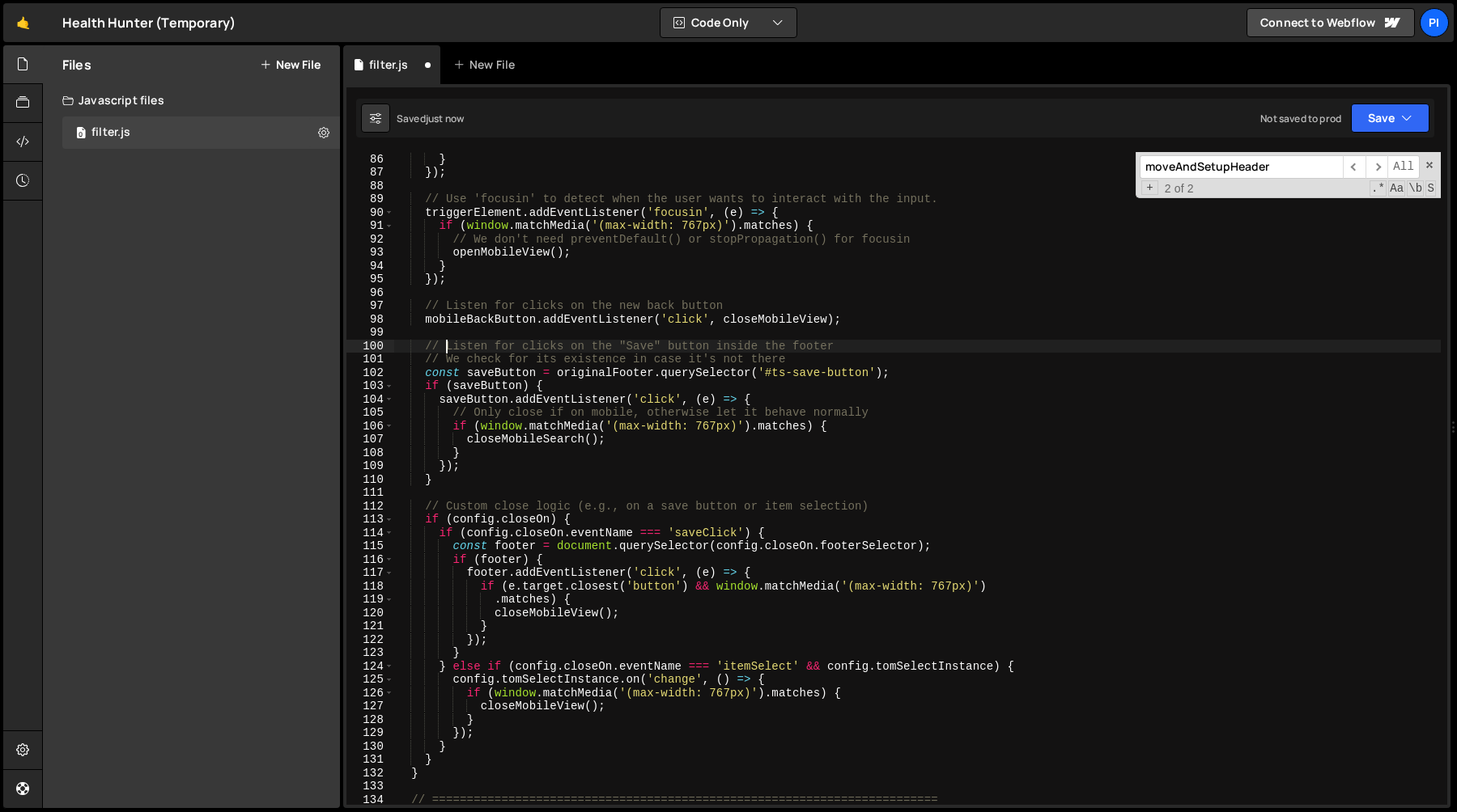
scroll to position [1134, 0]
click at [804, 371] on div "openMobileView ( ) ; } }) ; // Use 'focusin' to detect when the user wants to i…" at bounding box center [917, 479] width 1046 height 680
click at [827, 373] on div "openMobileView ( ) ; } }) ; // Use 'focusin' to detect when the user wants to i…" at bounding box center [917, 479] width 1046 height 680
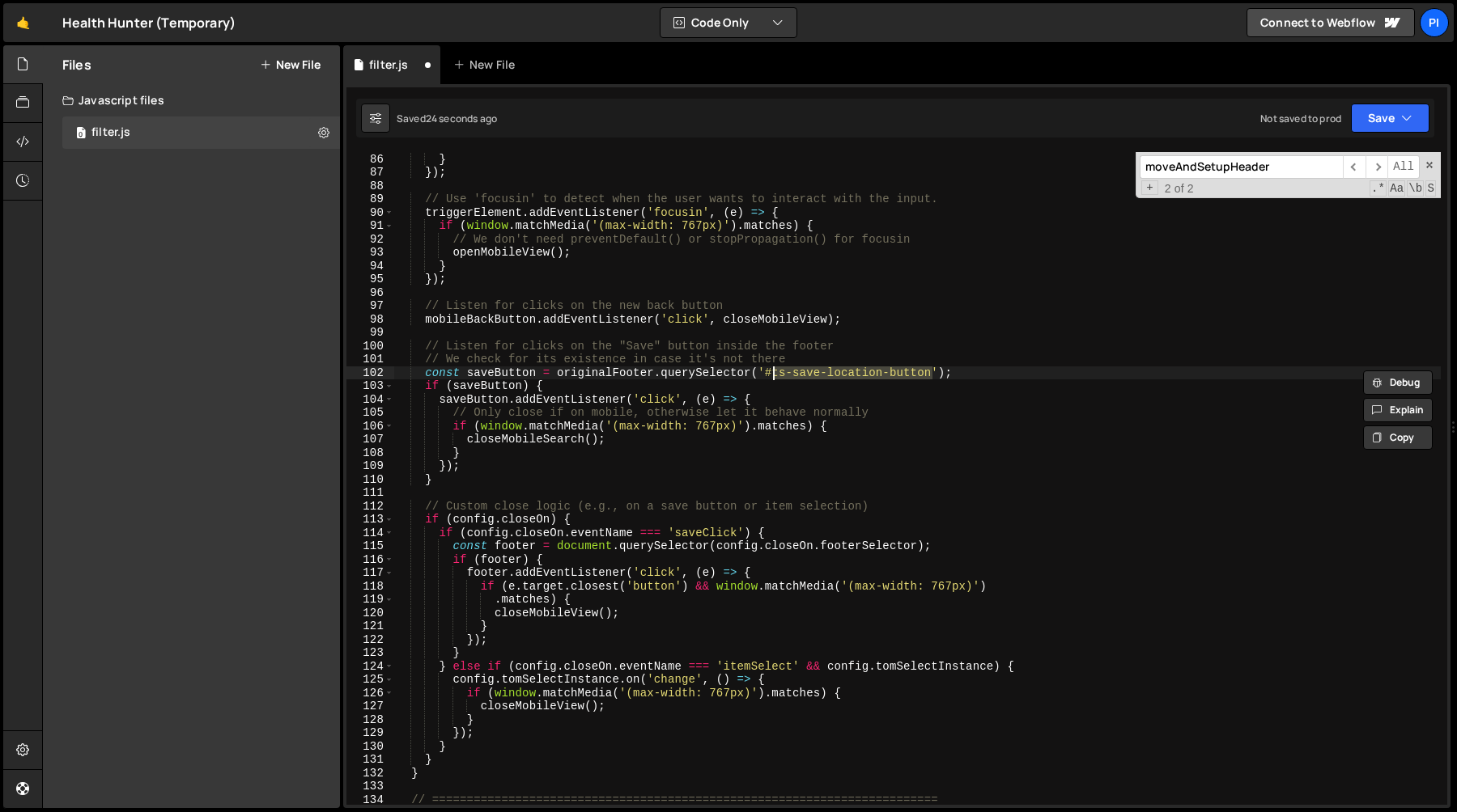
click at [600, 399] on div "openMobileView ( ) ; } }) ; // Use 'focusin' to detect when the user wants to i…" at bounding box center [917, 479] width 1046 height 680
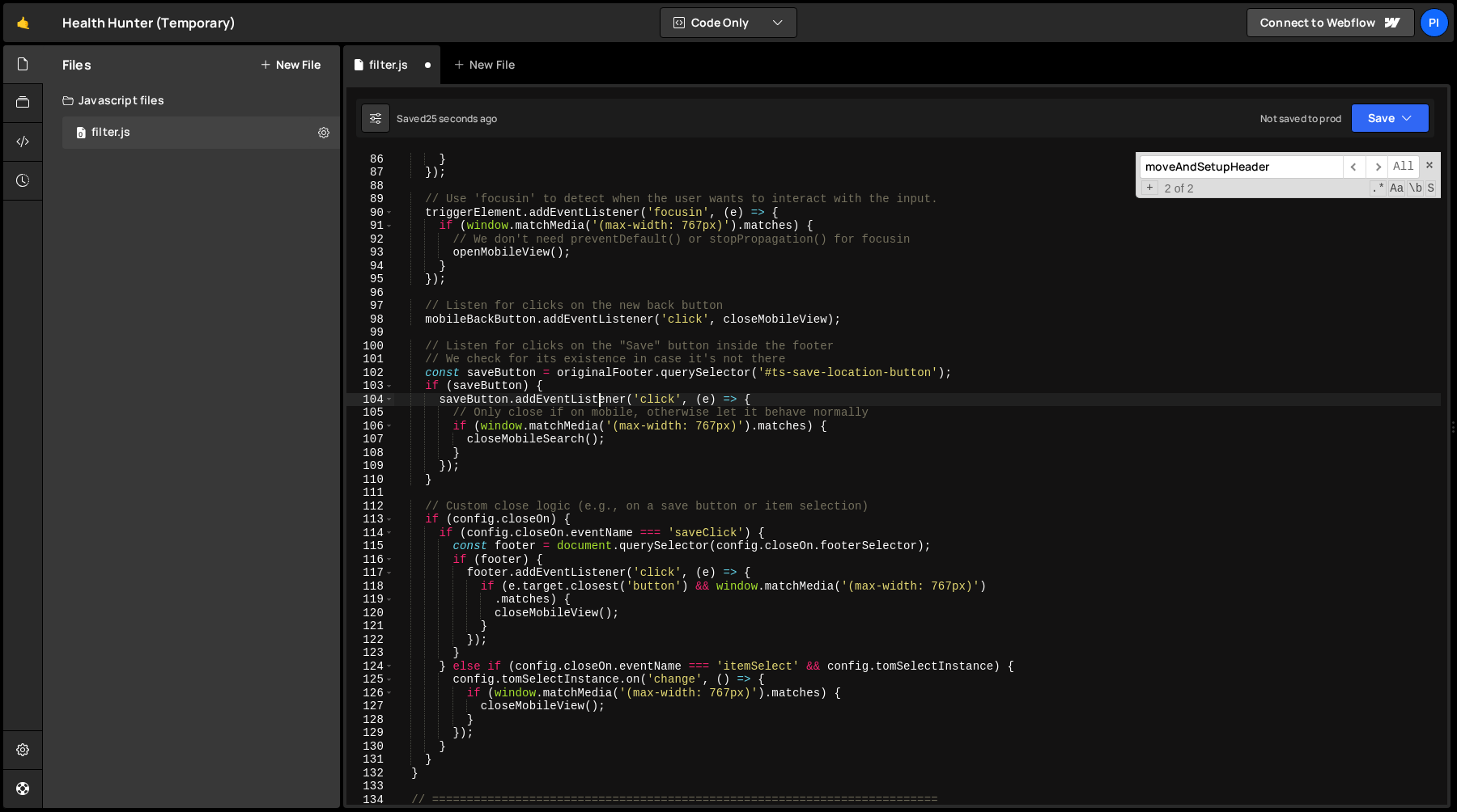
scroll to position [0, 24]
click at [600, 399] on div "openMobileView ( ) ; } }) ; // Use 'focusin' to detect when the user wants to i…" at bounding box center [917, 479] width 1046 height 680
click at [726, 403] on div "openMobileView ( ) ; } }) ; // Use 'focusin' to detect when the user wants to i…" at bounding box center [917, 479] width 1046 height 680
drag, startPoint x: 726, startPoint y: 403, endPoint x: 736, endPoint y: 402, distance: 10.0
click at [726, 403] on div "openMobileView ( ) ; } }) ; // Use 'focusin' to detect when the user wants to i…" at bounding box center [917, 479] width 1046 height 680
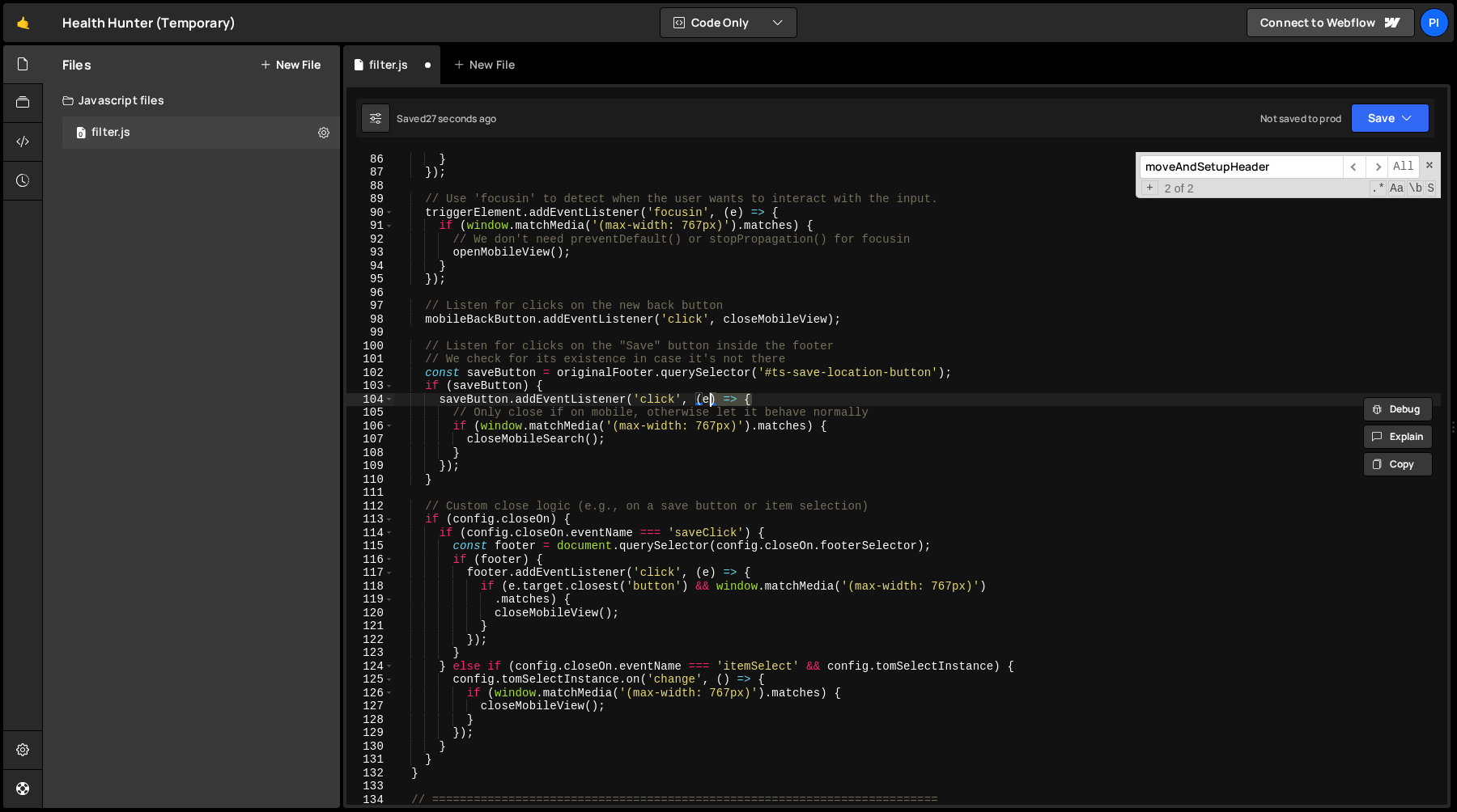
click at [858, 373] on div "openMobileView ( ) ; } }) ; // Use 'focusin' to detect when the user wants to i…" at bounding box center [917, 479] width 1046 height 680
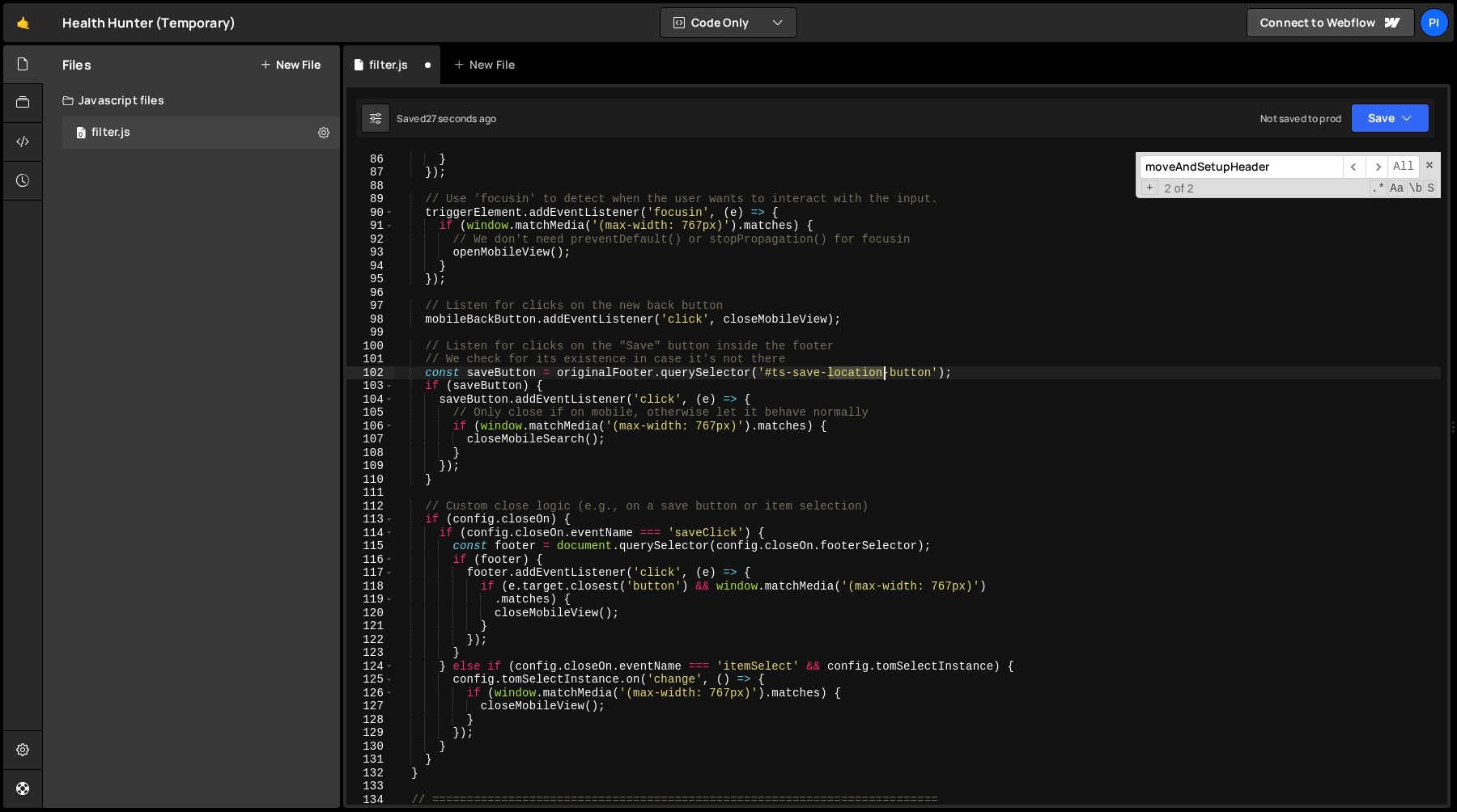
click at [858, 373] on div "openMobileView ( ) ; } }) ; // Use 'focusin' to detect when the user wants to i…" at bounding box center [917, 479] width 1046 height 680
click at [1377, 167] on span "​" at bounding box center [1377, 167] width 23 height 24
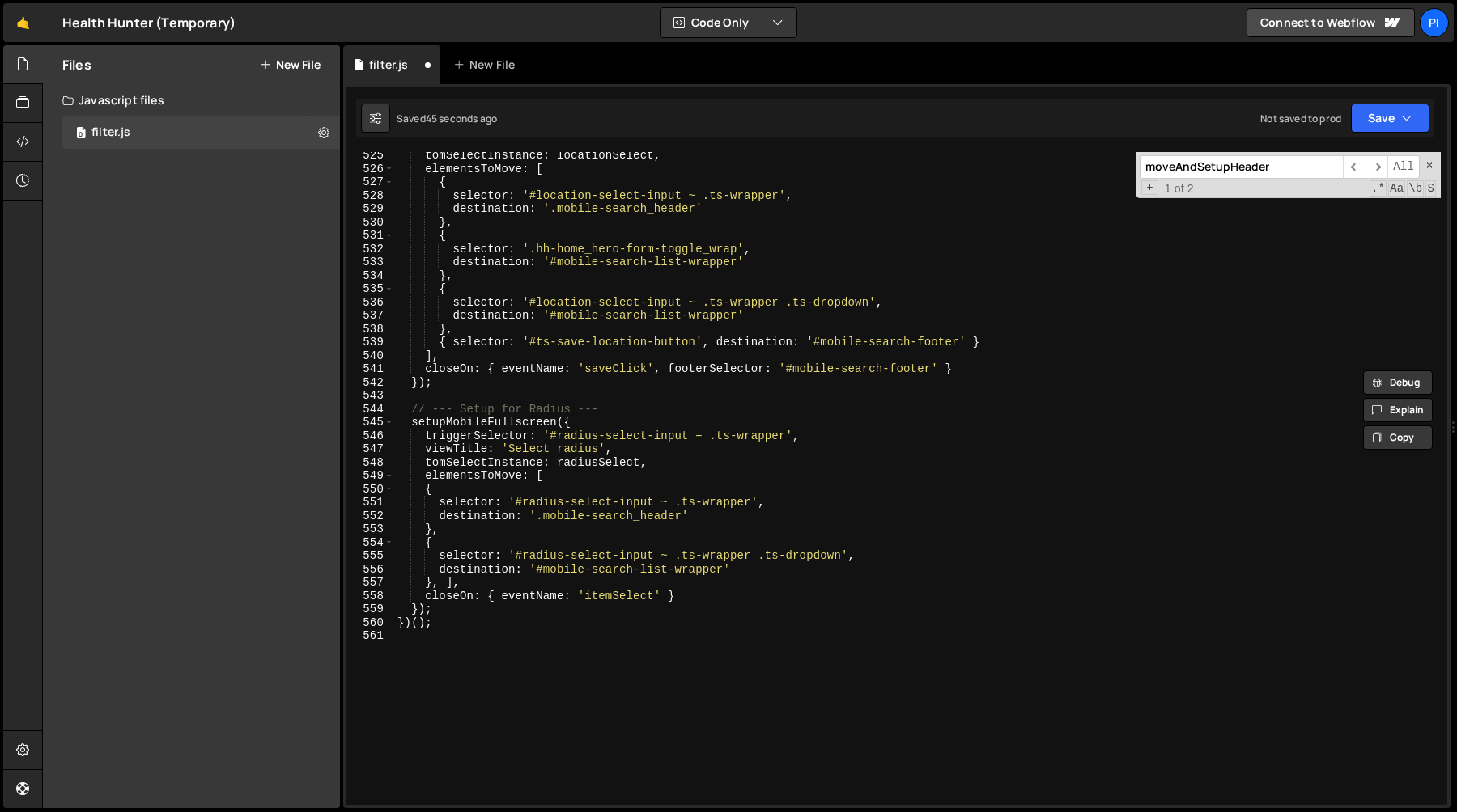
scroll to position [7051, 0]
click at [540, 343] on div "tomSelectInstance : locationSelect , elementsToMove : [ { selector : '#location…" at bounding box center [917, 489] width 1046 height 680
click at [619, 342] on div "tomSelectInstance : locationSelect , elementsToMove : [ { selector : '#location…" at bounding box center [917, 489] width 1046 height 680
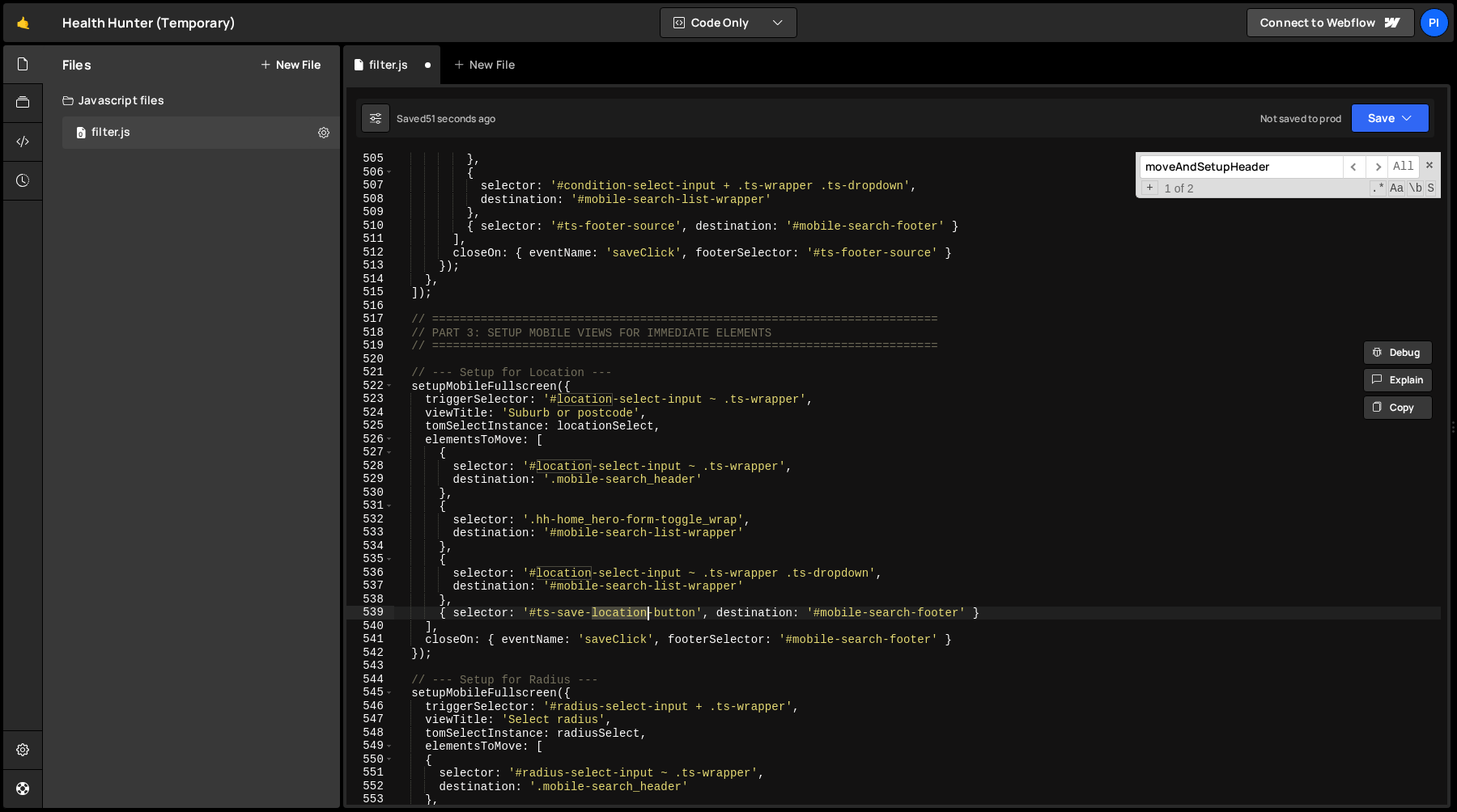
scroll to position [6780, 0]
click at [567, 613] on div "destination : '.mobile-search-header' } , { selector : '#condition-select-input…" at bounding box center [917, 479] width 1046 height 680
click at [569, 615] on div "destination : '.mobile-search-header' } , { selector : '#condition-select-input…" at bounding box center [917, 478] width 1046 height 653
click at [569, 615] on div "destination : '.mobile-search-header' } , { selector : '#condition-select-input…" at bounding box center [917, 479] width 1046 height 680
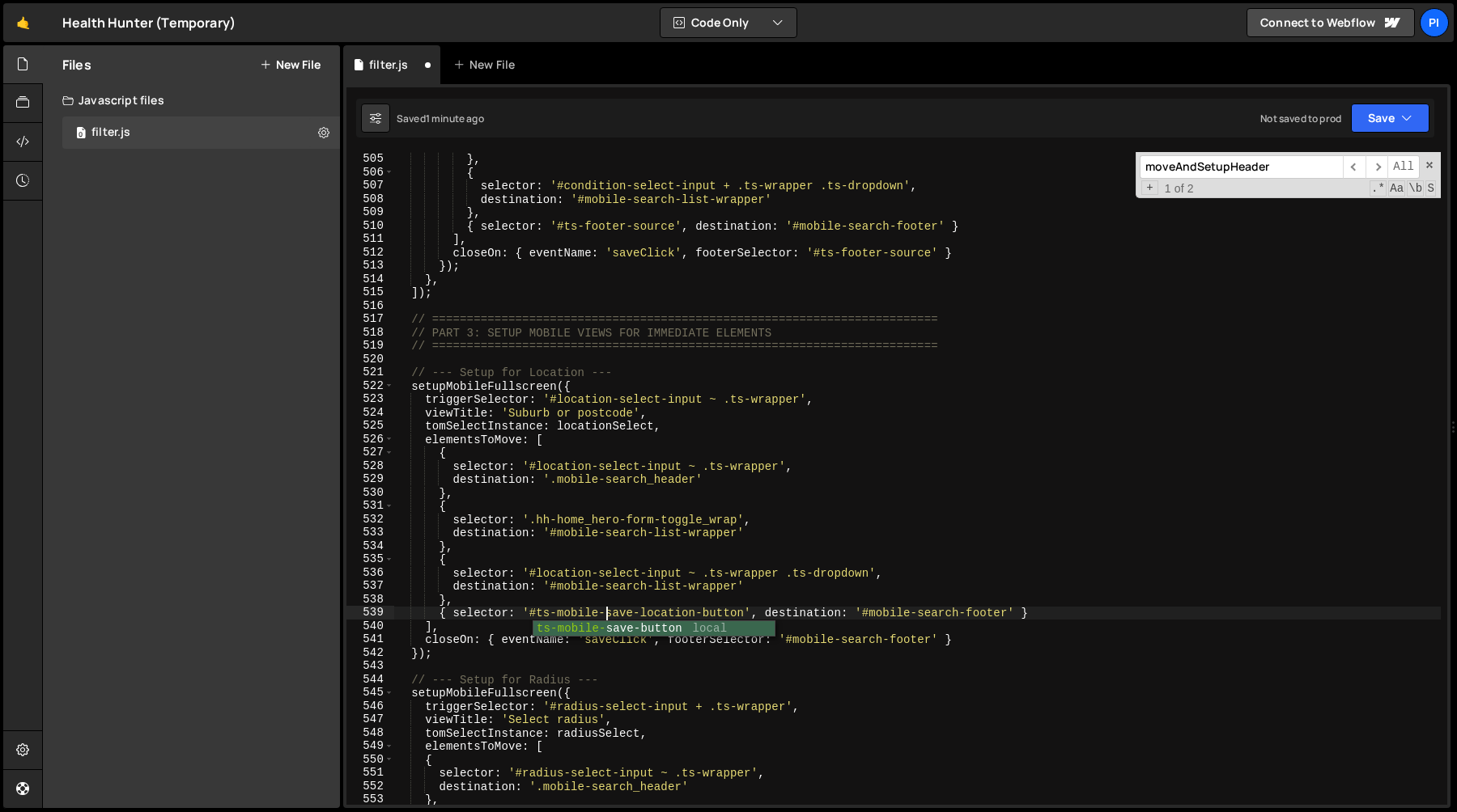
scroll to position [0, 14]
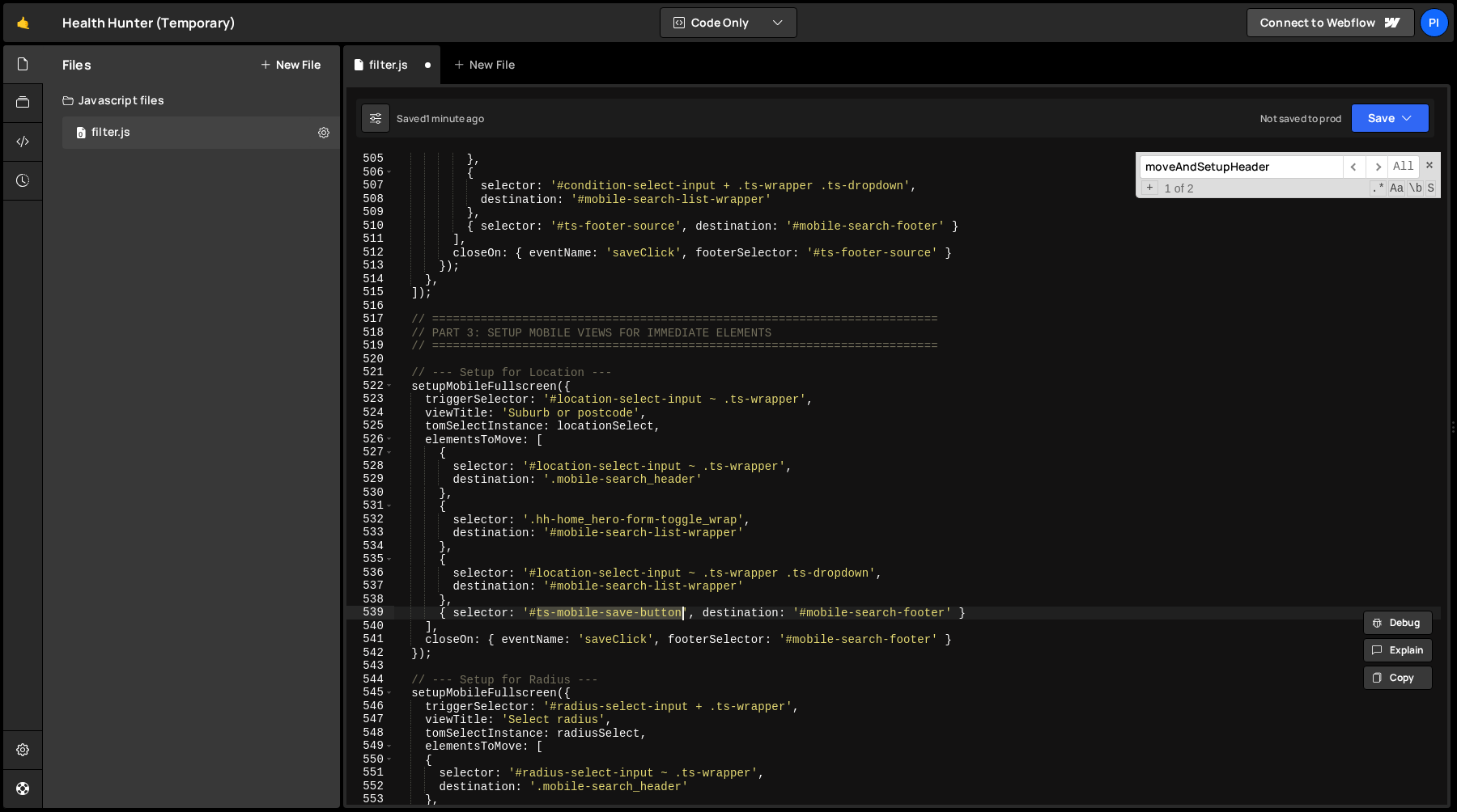
paste textarea "-"
click at [708, 260] on div "destination : '.mobile-search-header' } , { selector : '#condition-select-input…" at bounding box center [917, 479] width 1046 height 680
type textarea "});"
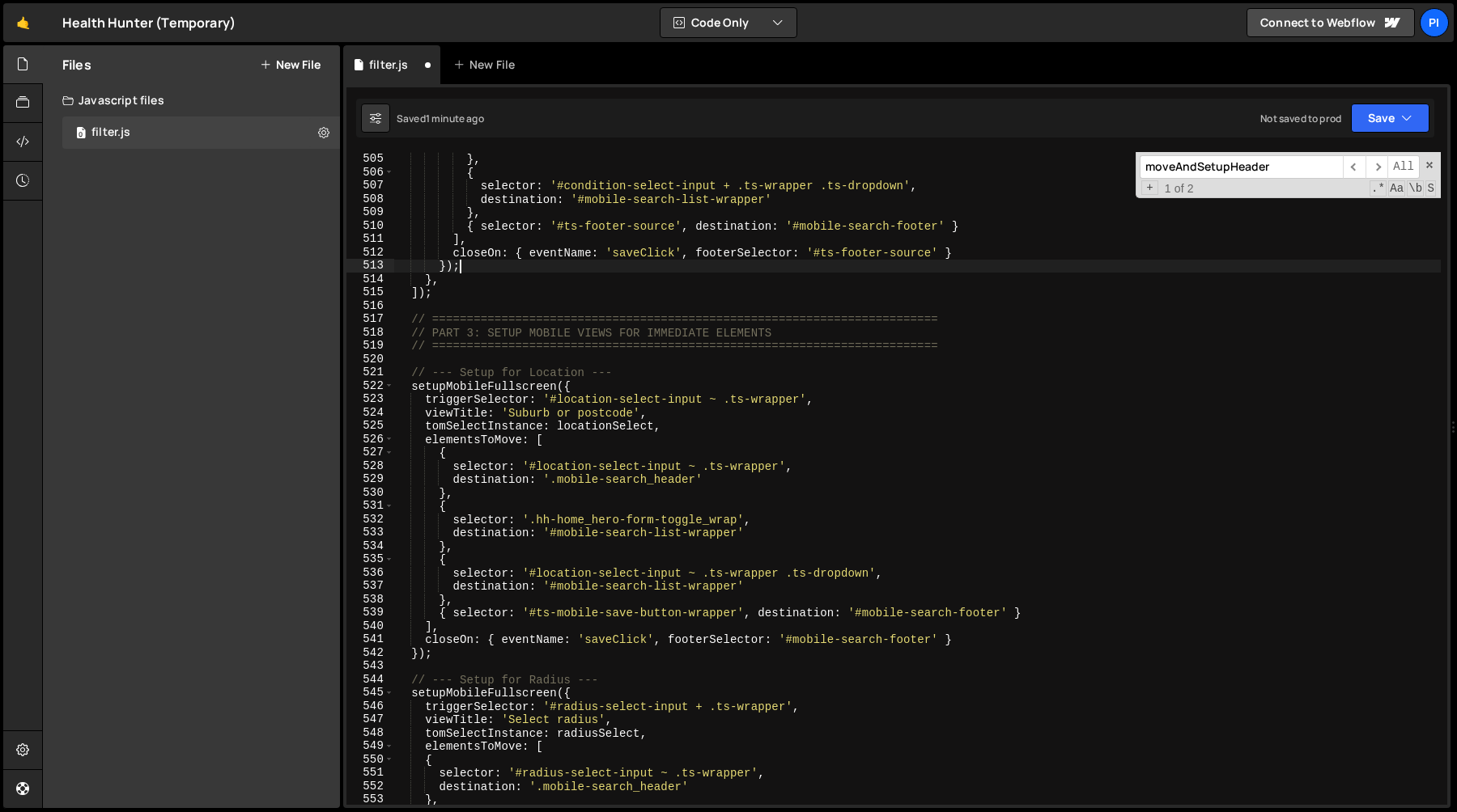
scroll to position [0, 4]
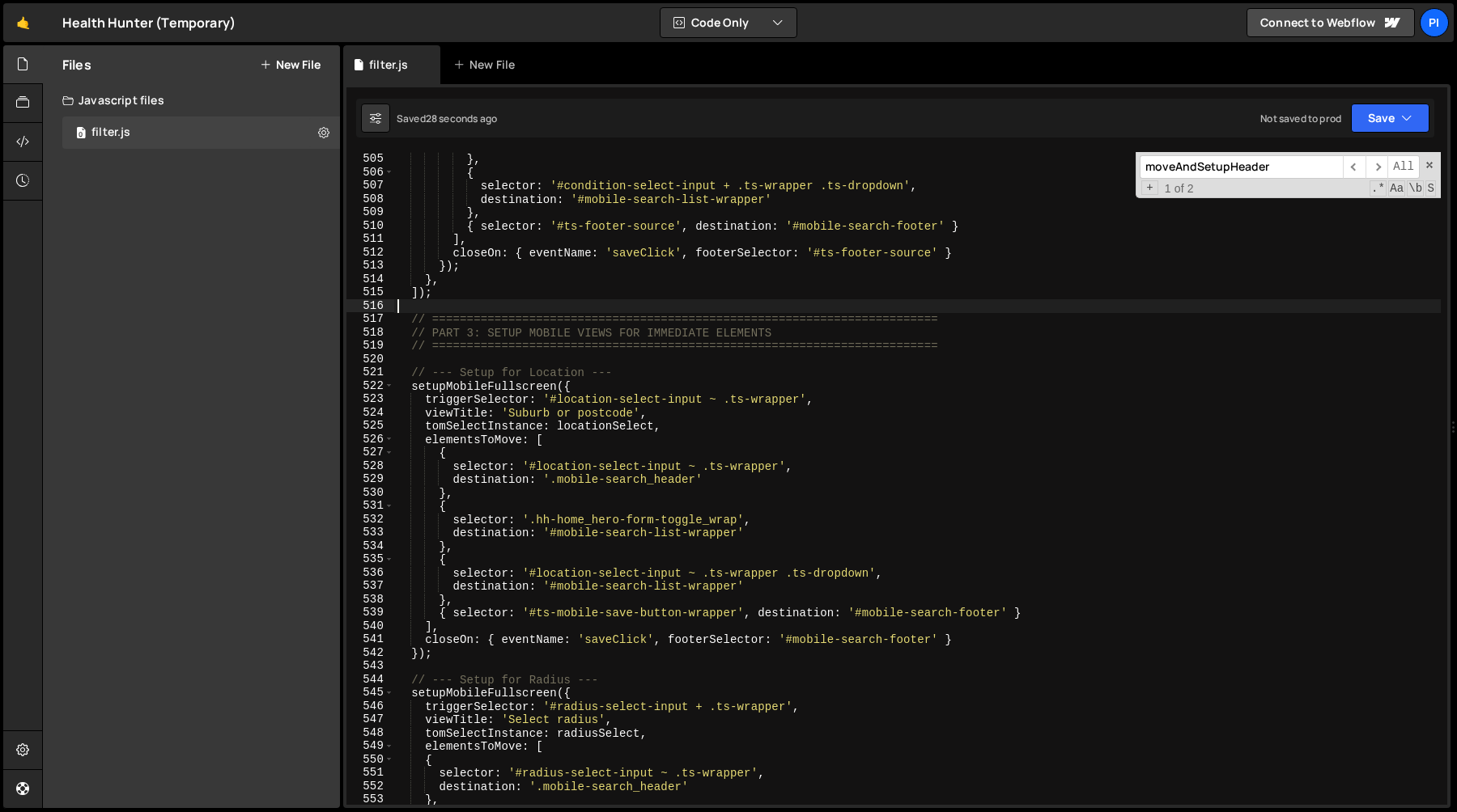
click at [847, 301] on div "destination : '.mobile-search-header' } , { selector : '#condition-select-input…" at bounding box center [917, 479] width 1046 height 680
paste input "ts-mobile-save-button"
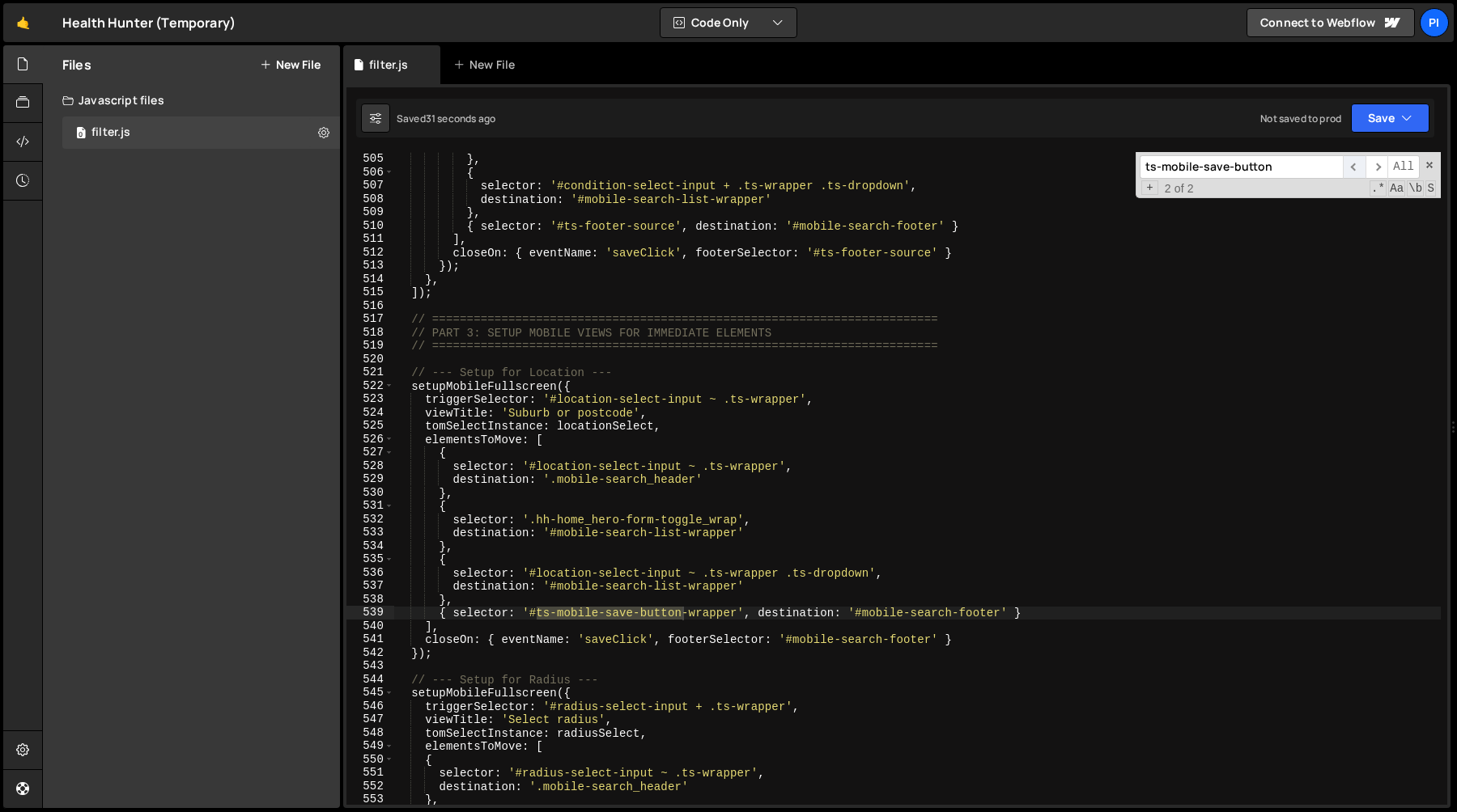
type input "ts-mobile-save-button"
click at [1352, 166] on span "​" at bounding box center [1355, 167] width 23 height 24
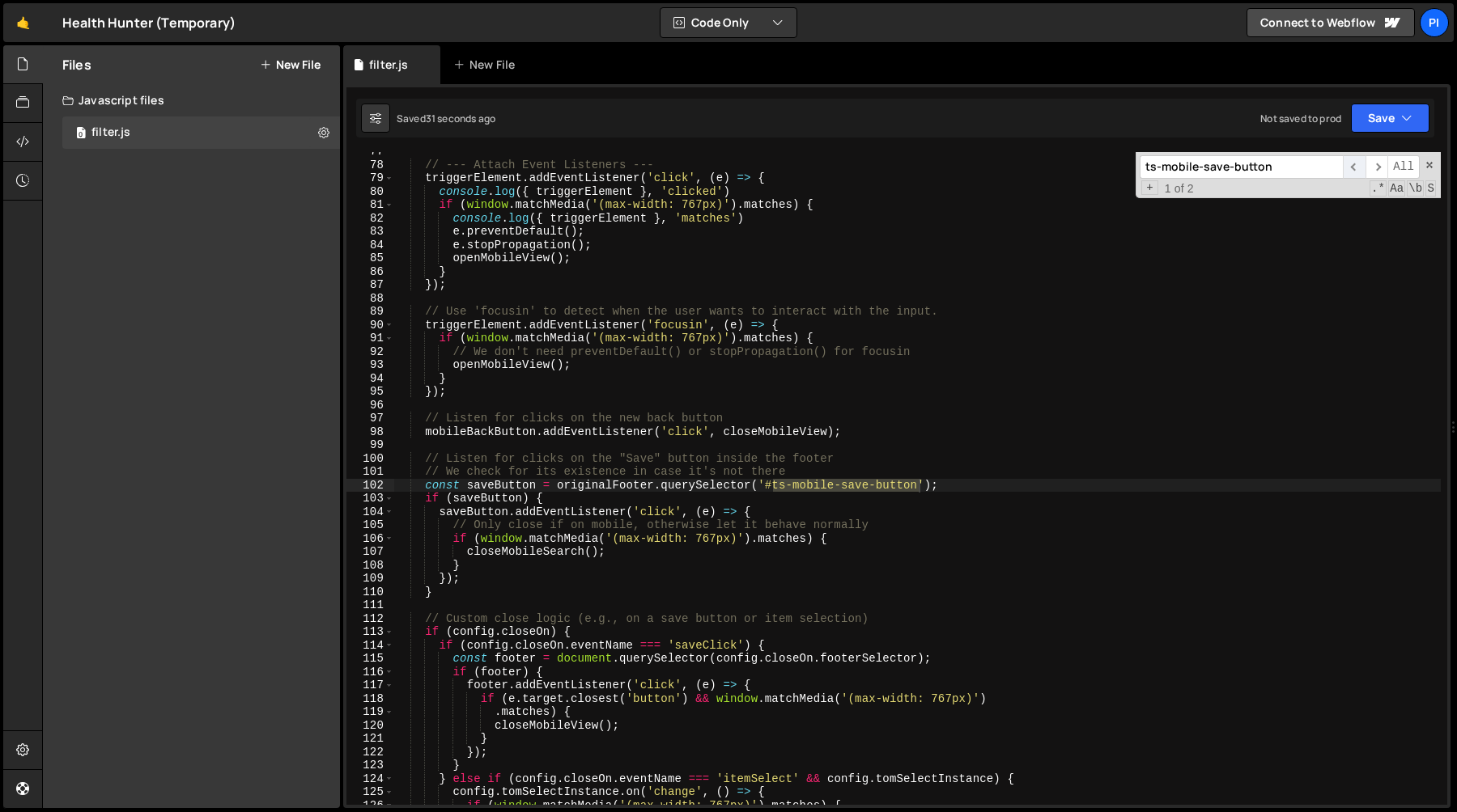
scroll to position [1022, 0]
click at [617, 487] on div "// --- Attach Event Listeners --- triggerElement . addEventListener ( 'click' ,…" at bounding box center [917, 485] width 1046 height 680
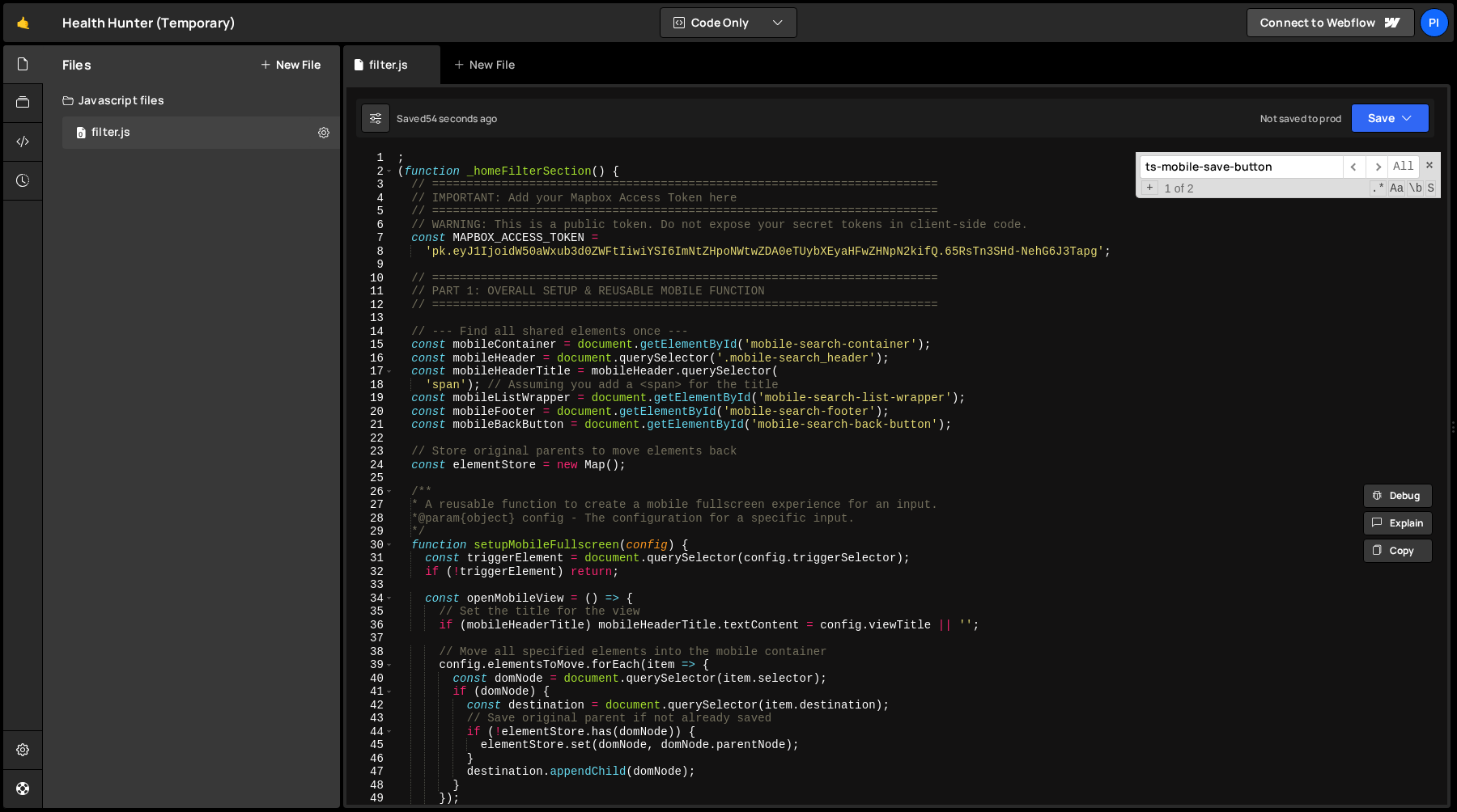
scroll to position [13, 0]
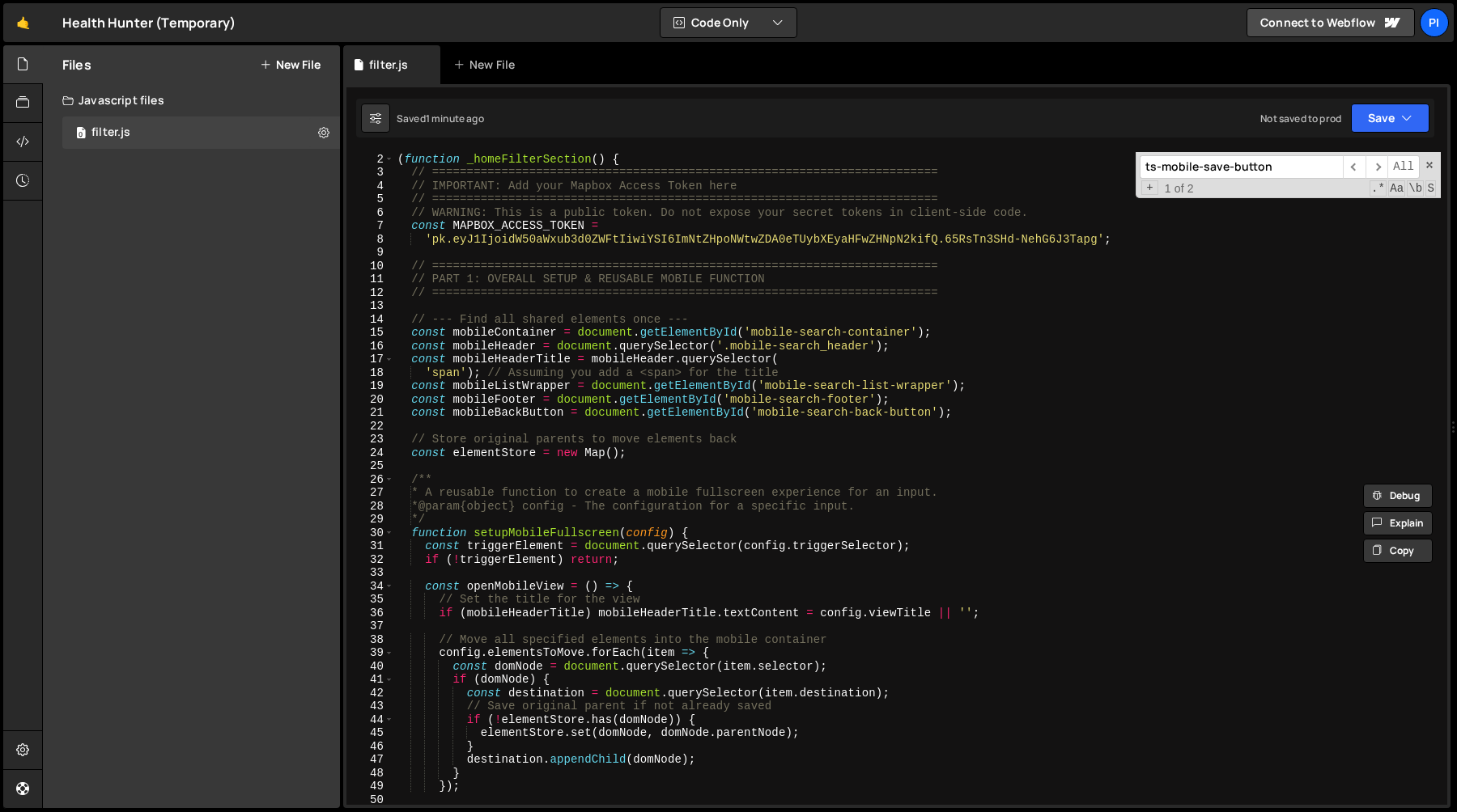
click at [519, 401] on div "; ( function _homeFilterSection ( ) { // ======================================…" at bounding box center [917, 479] width 1046 height 680
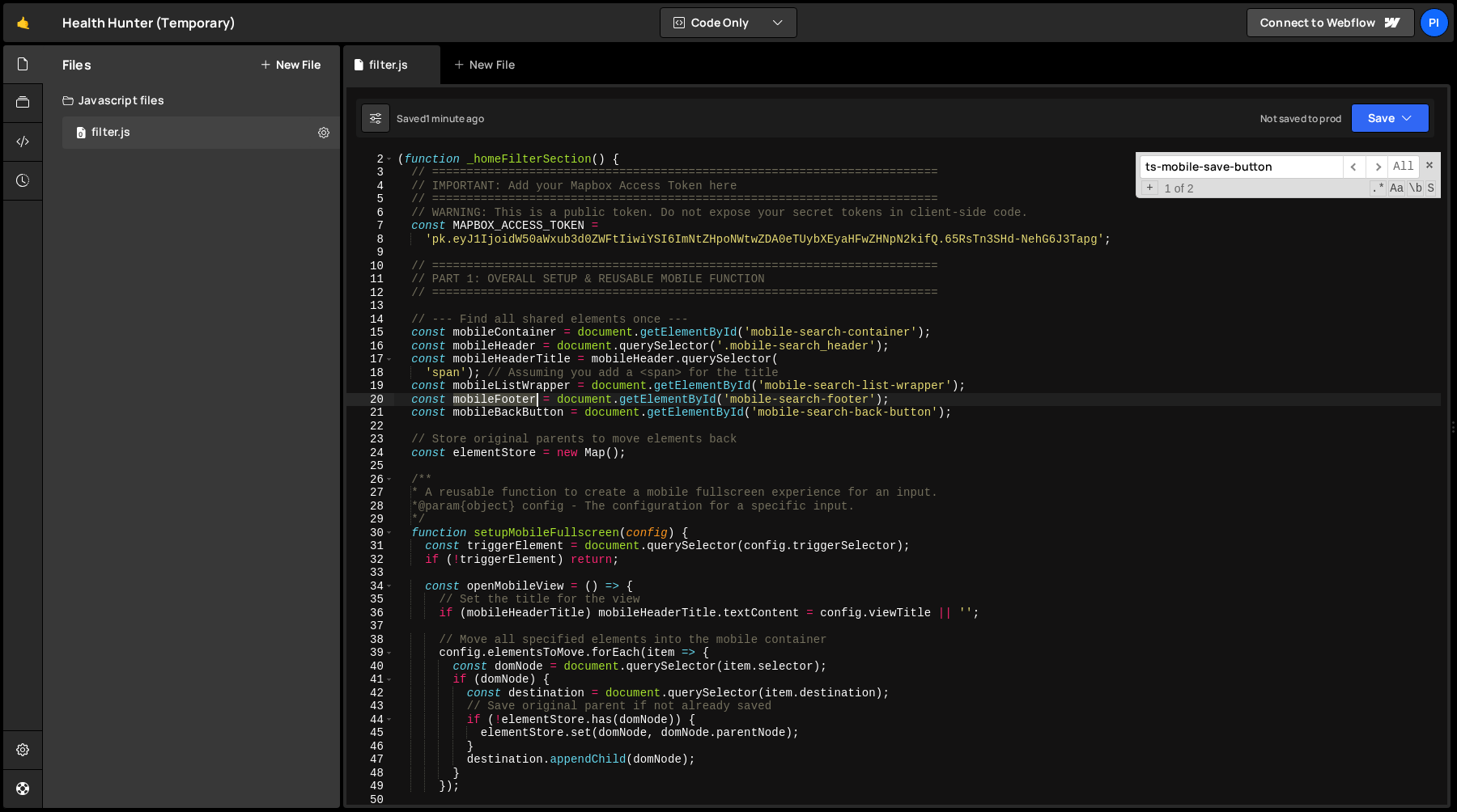
click at [519, 401] on div "; ( function _homeFilterSection ( ) { // ======================================…" at bounding box center [917, 479] width 1046 height 680
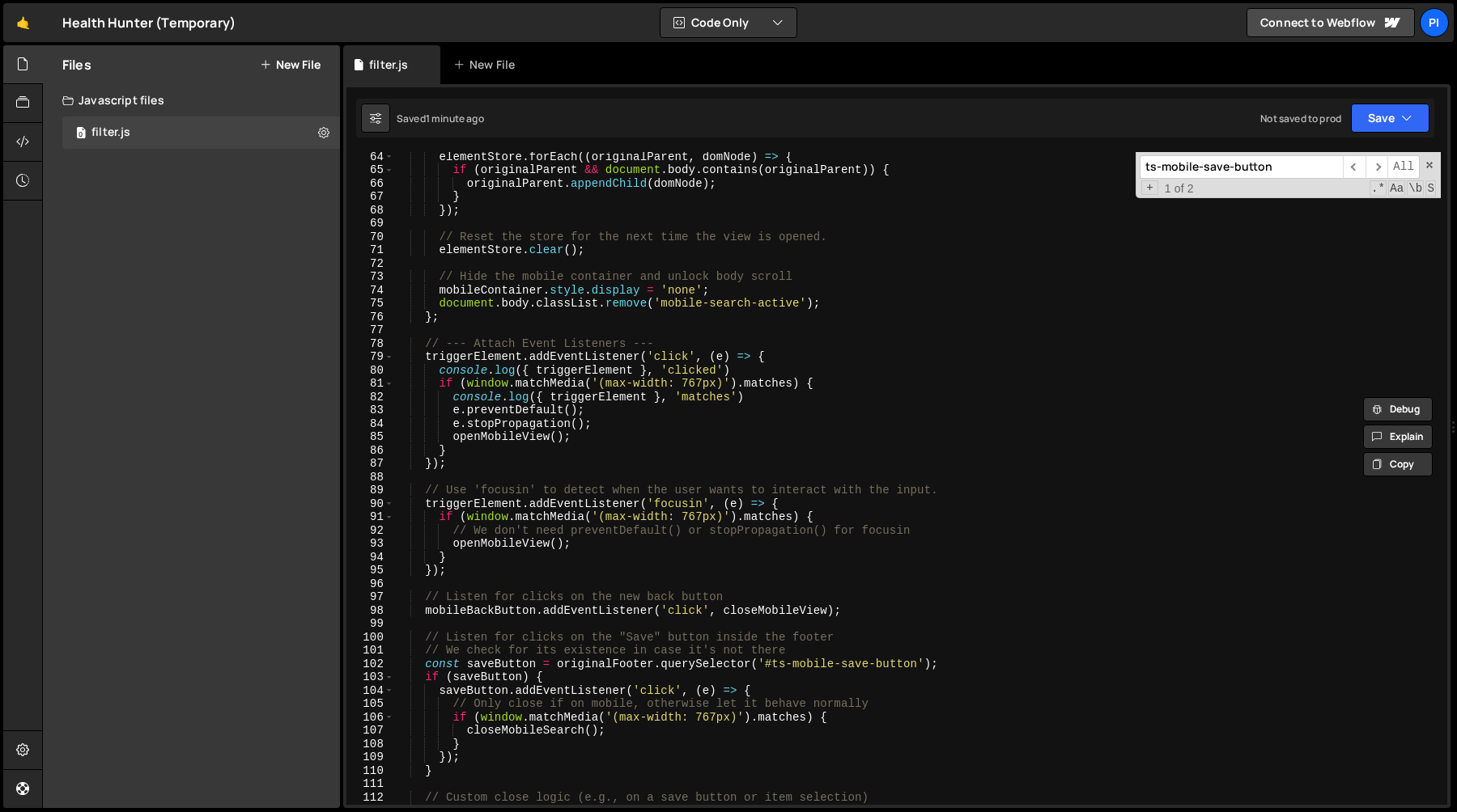
scroll to position [842, 0]
click at [481, 616] on div "elementStore . forEach (( originalParent , domNode ) => { if ( originalParent &…" at bounding box center [917, 490] width 1046 height 680
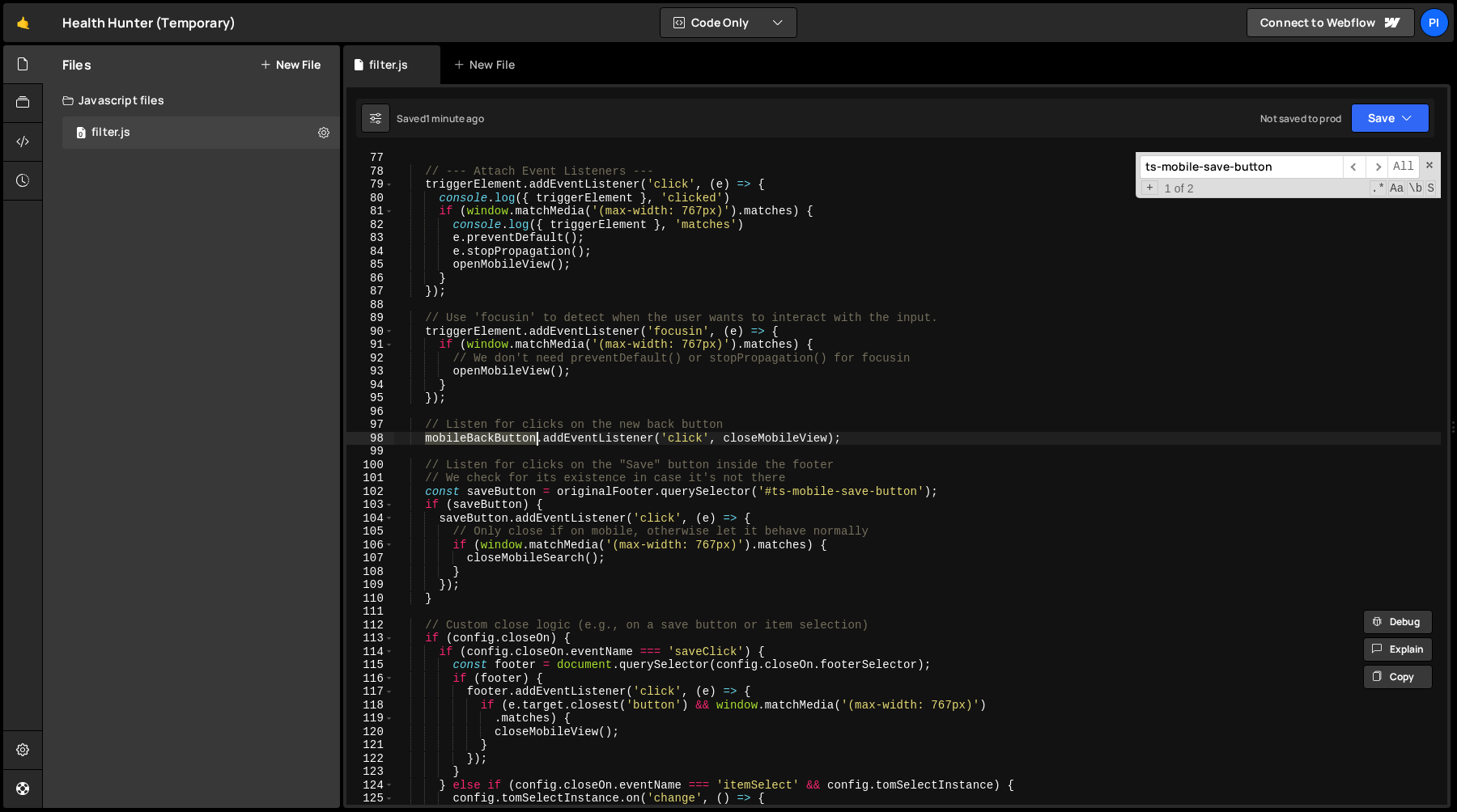
scroll to position [1013, 0]
click at [606, 498] on div "} ; // --- Attach Event Listeners --- triggerElement . addEventListener ( 'clic…" at bounding box center [917, 480] width 1046 height 680
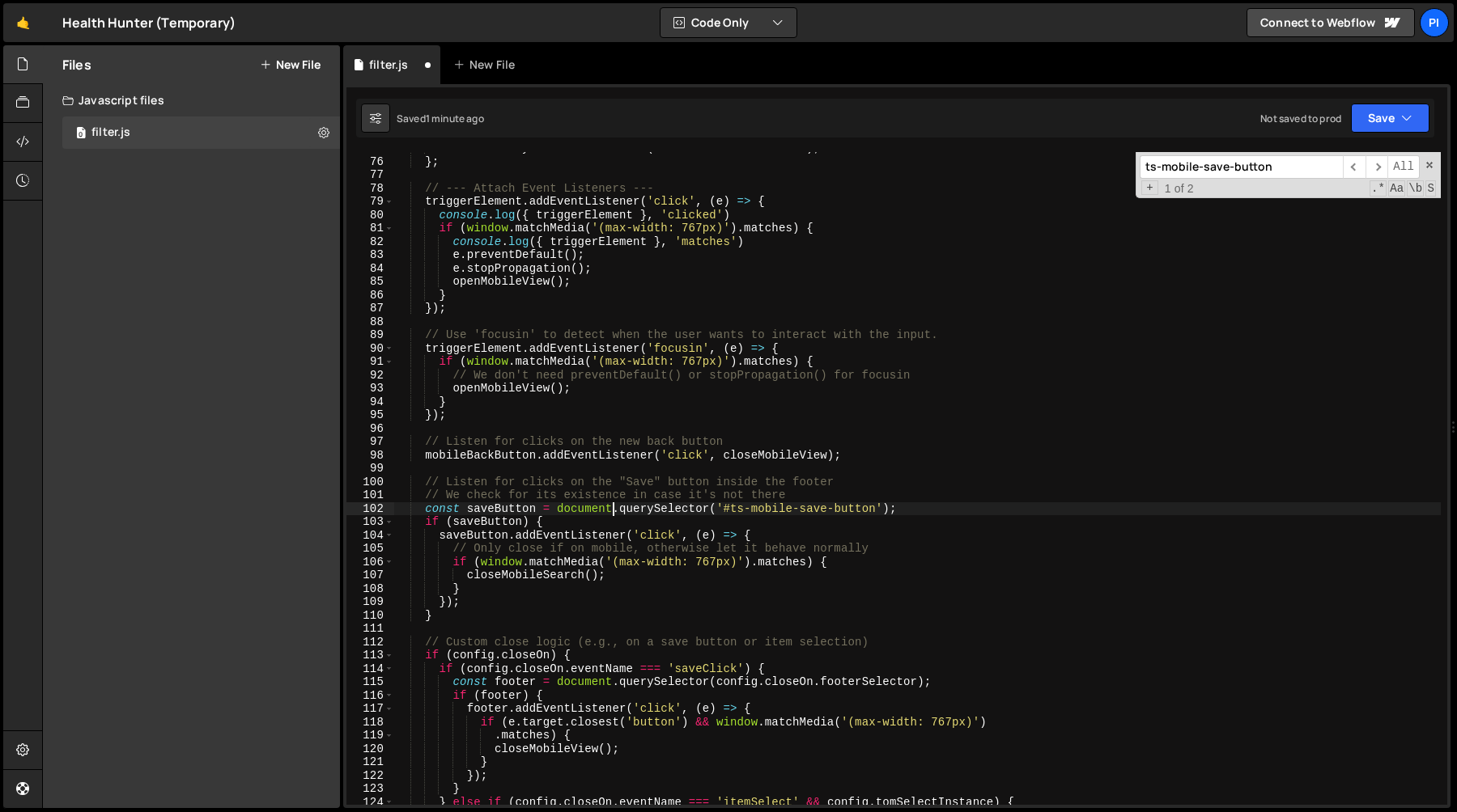
scroll to position [0, 14]
click at [729, 483] on div "document . body . classList . remove ( 'mobile-search-active' ) ; } ; // --- At…" at bounding box center [917, 481] width 1046 height 680
click at [664, 484] on div "document . body . classList . remove ( 'mobile-search-active' ) ; } ; // --- At…" at bounding box center [917, 481] width 1046 height 680
click at [595, 508] on div "document . body . classList . remove ( 'mobile-search-active' ) ; } ; // --- At…" at bounding box center [917, 481] width 1046 height 680
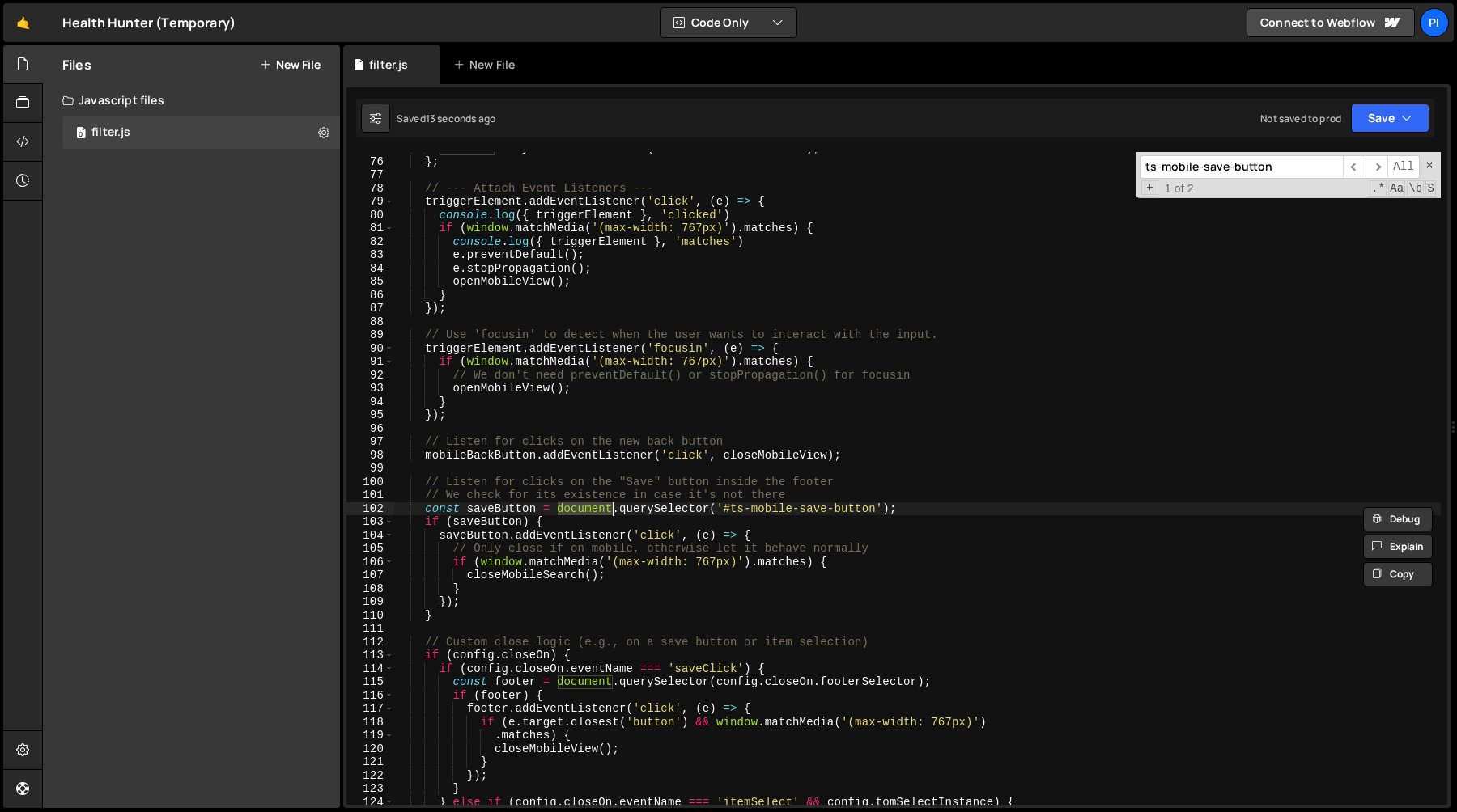
click at [551, 508] on div "document . body . classList . remove ( 'mobile-search-active' ) ; } ; // --- At…" at bounding box center [917, 481] width 1046 height 680
drag, startPoint x: 558, startPoint y: 509, endPoint x: 589, endPoint y: 509, distance: 31.0
click at [558, 509] on div "document . body . classList . remove ( 'mobile-search-active' ) ; } ; // --- At…" at bounding box center [917, 481] width 1046 height 680
drag, startPoint x: 890, startPoint y: 509, endPoint x: 901, endPoint y: 516, distance: 13.0
click at [890, 510] on div "document . body . classList . remove ( 'mobile-search-active' ) ; } ; // --- At…" at bounding box center [917, 481] width 1046 height 680
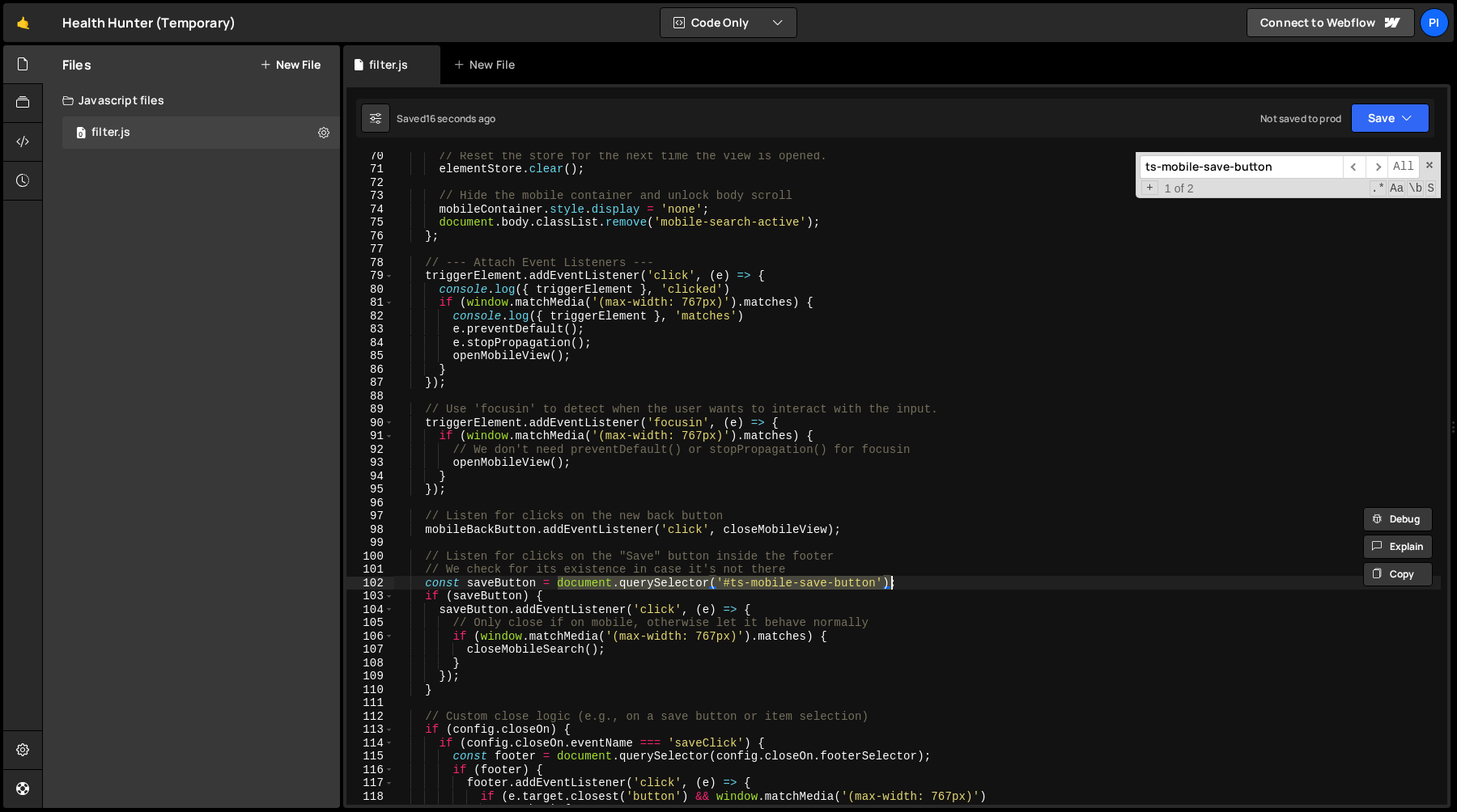
scroll to position [924, 0]
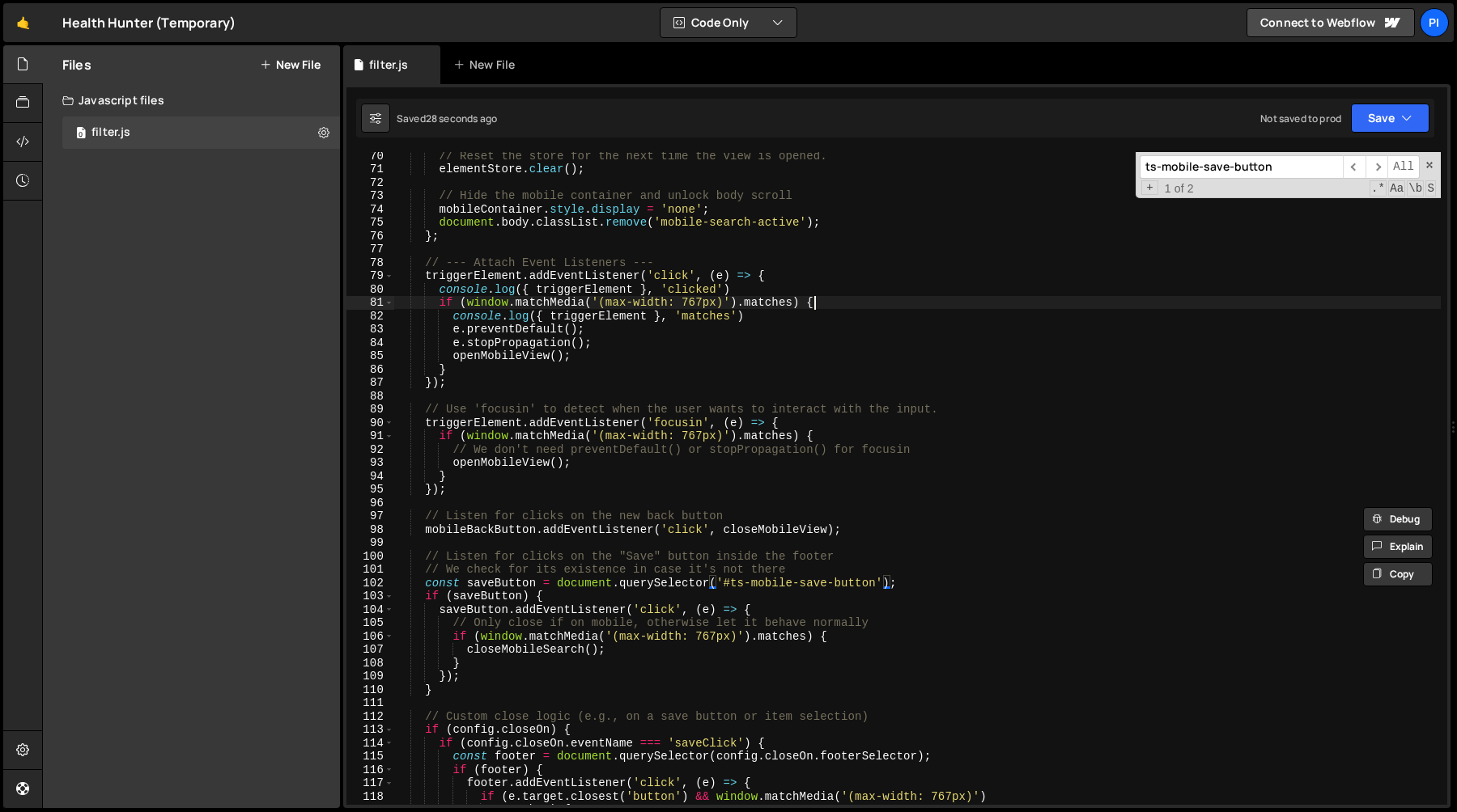
click at [820, 299] on div "// Reset the store for the next time the view is opened. elementStore . clear (…" at bounding box center [917, 489] width 1046 height 680
type textarea "if (window.matchMedia('(max-width: 767px)').matches) {"
paste input "closeMobileSearch"
type input "closeMobileSearch"
click at [466, 460] on div "// Reset the store for the next time the view is opened. elementStore . clear (…" at bounding box center [917, 489] width 1046 height 680
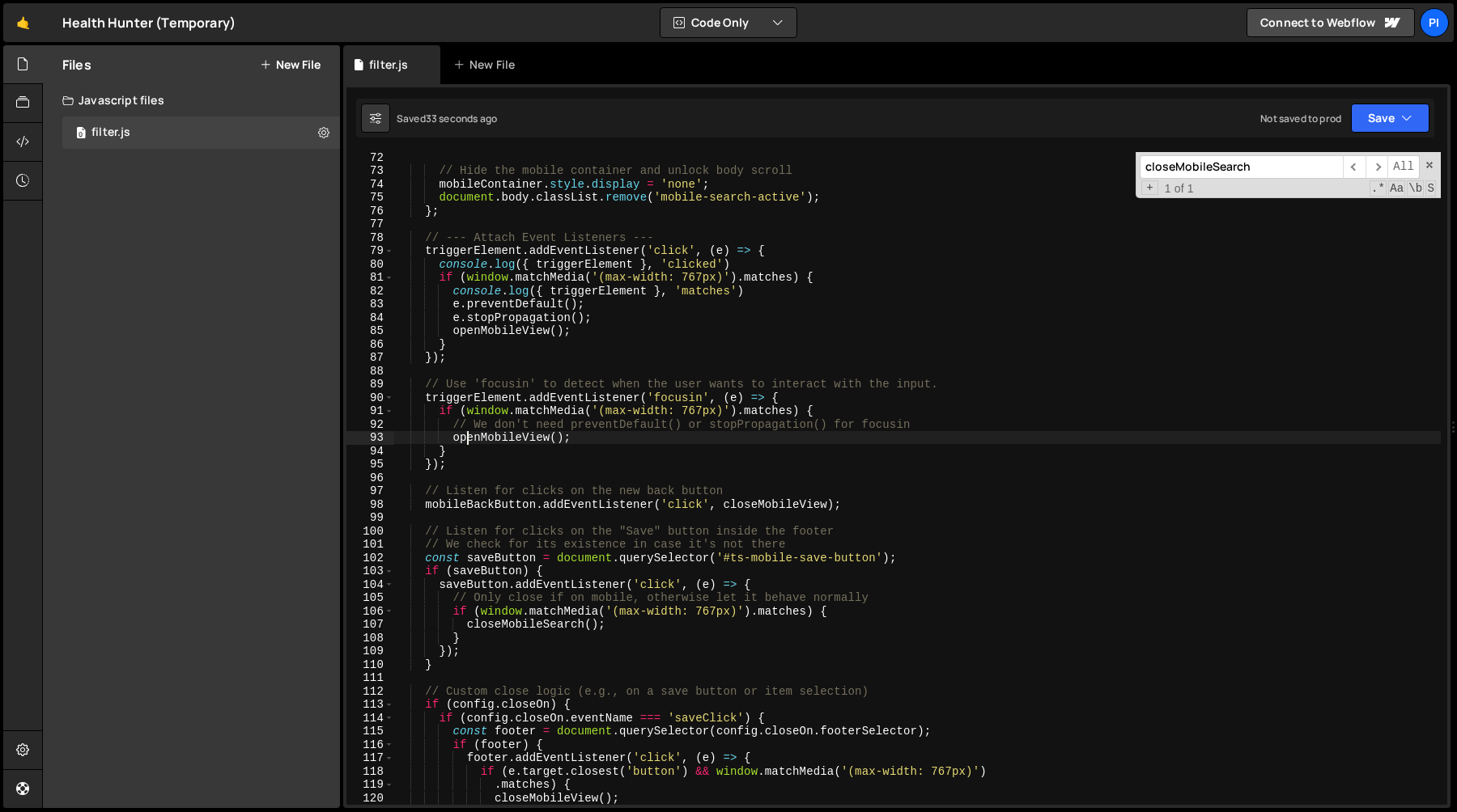
scroll to position [954, 0]
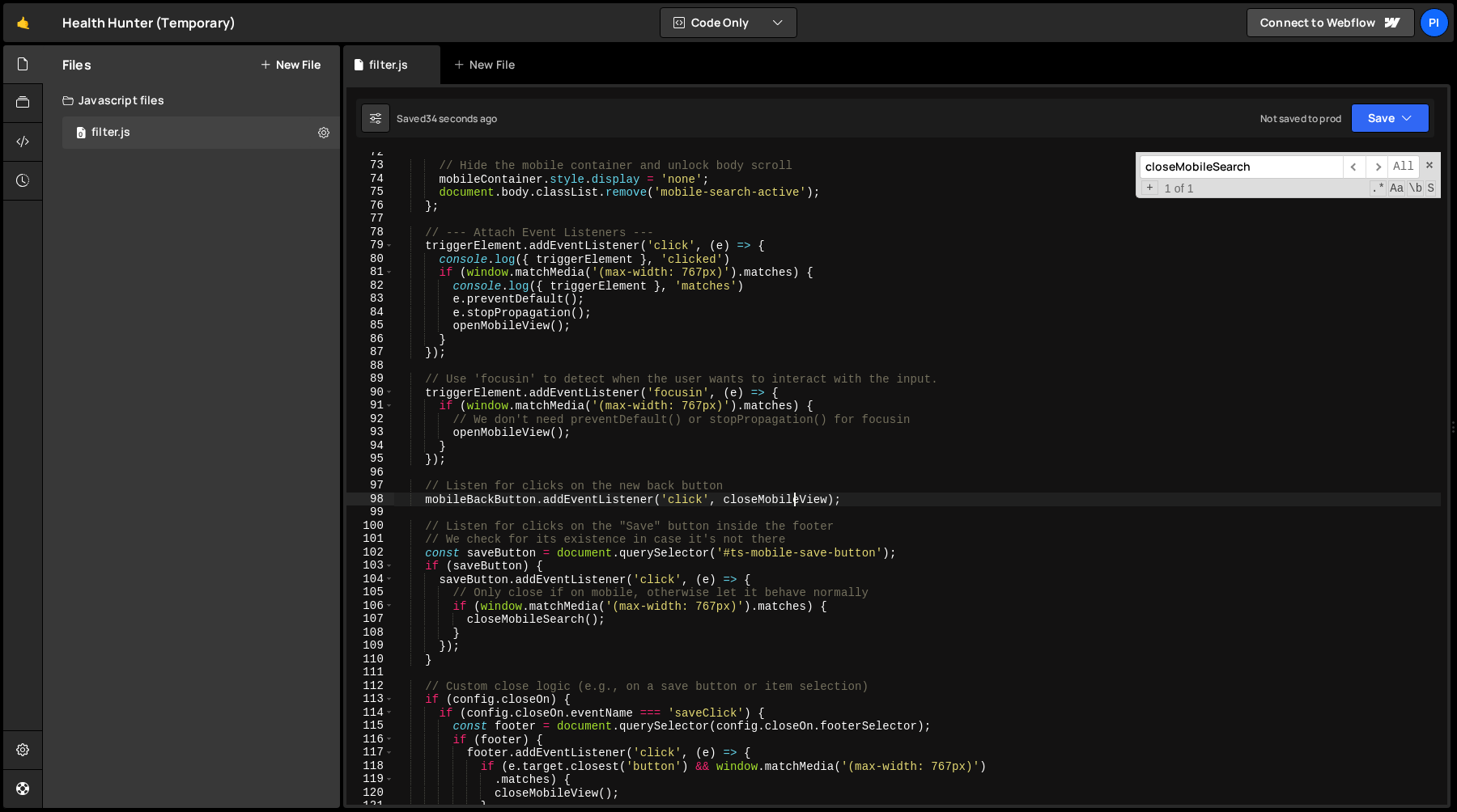
click at [792, 500] on div "// Hide the mobile container and unlock body scroll mobileContainer . style . d…" at bounding box center [917, 485] width 1046 height 680
click at [518, 619] on div "// Hide the mobile container and unlock body scroll mobileContainer . style . d…" at bounding box center [917, 485] width 1046 height 680
paste textarea "View"
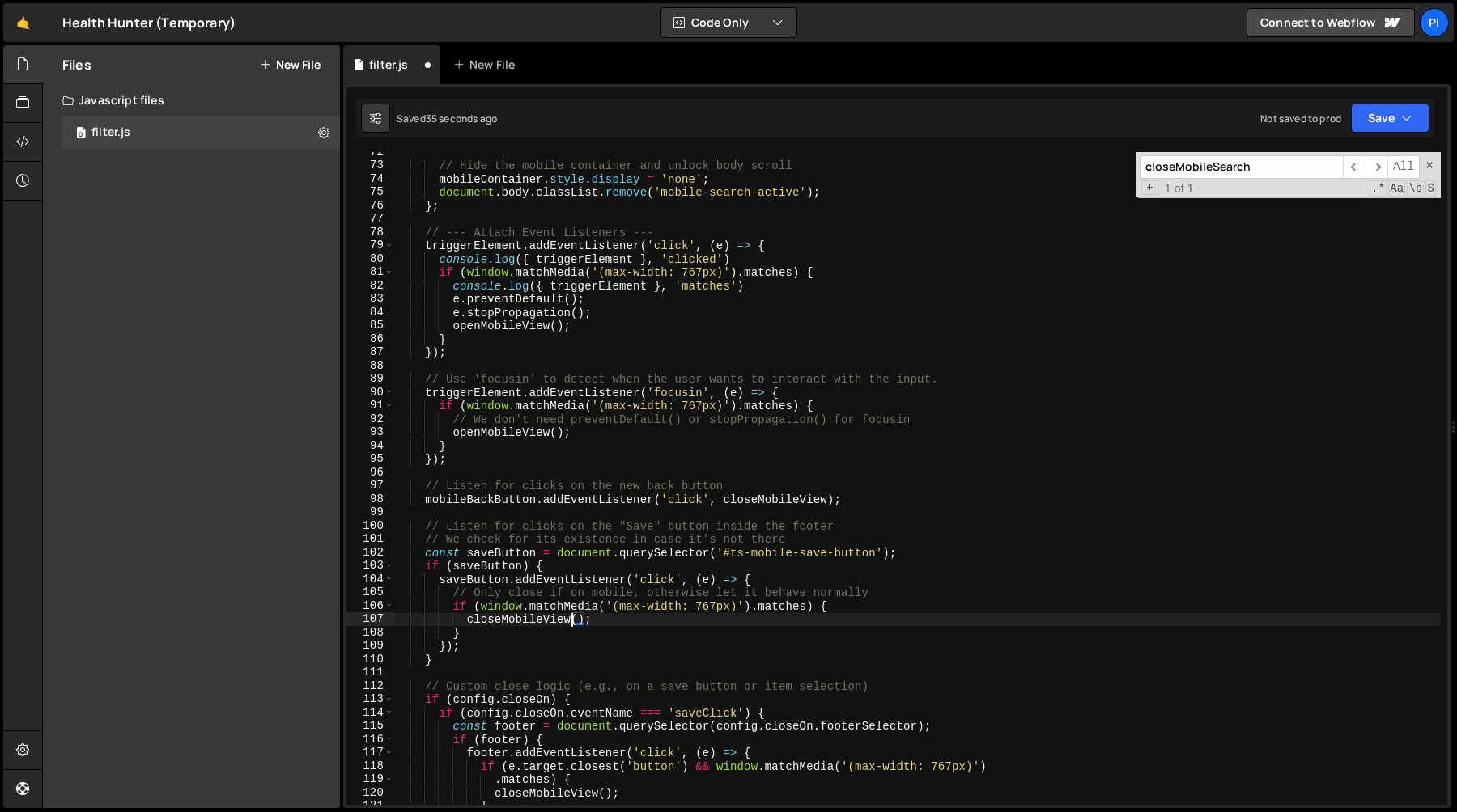
click at [689, 548] on div "// Hide the mobile container and unlock body scroll mobileContainer . style . d…" at bounding box center [917, 485] width 1046 height 680
type textarea "const saveButton = document.querySelector('#ts-mobile-save-button');"
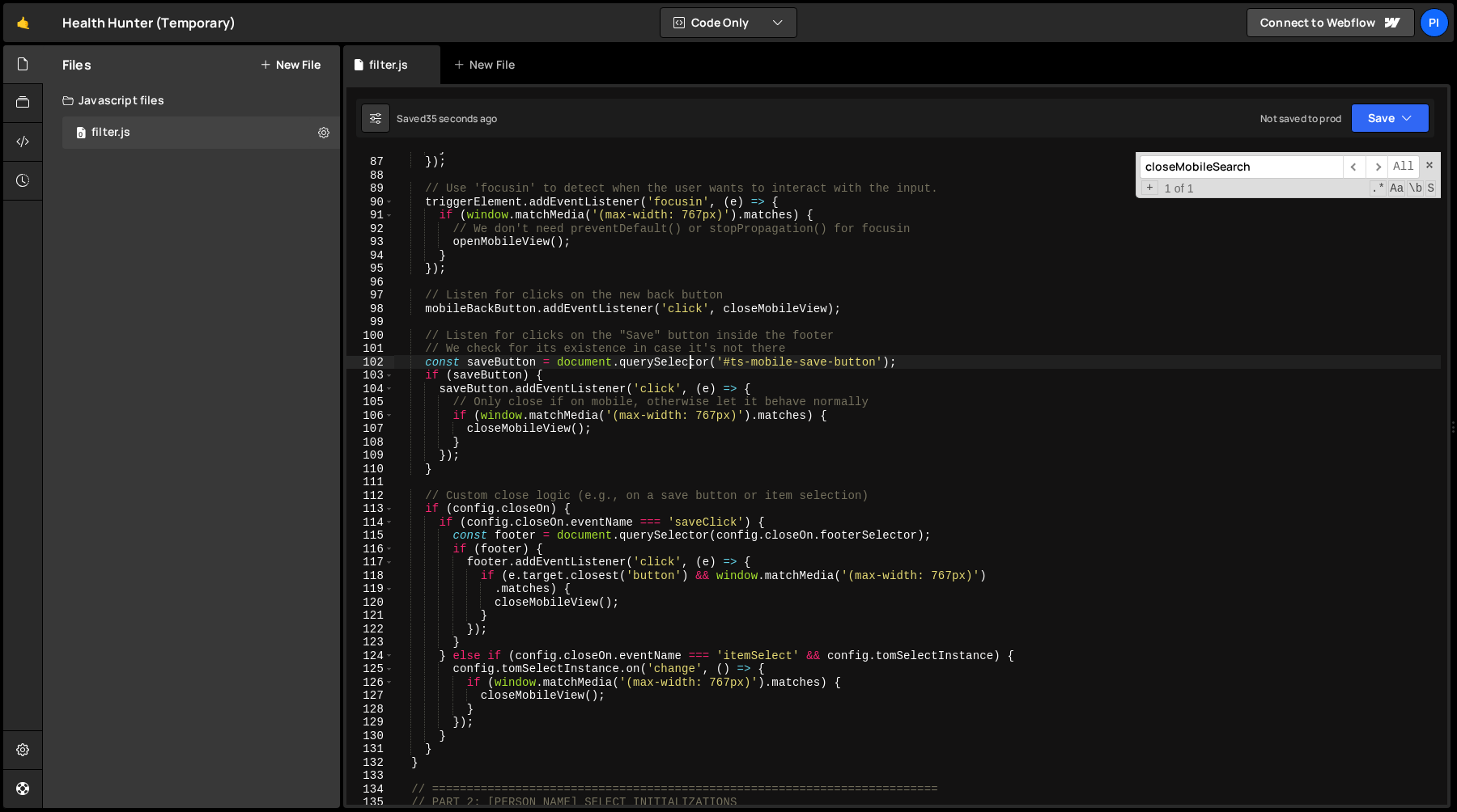
scroll to position [1146, 0]
click at [1204, 165] on input "closeMobileSearch" at bounding box center [1241, 167] width 203 height 24
paste input "View"
type input "closeMobileView"
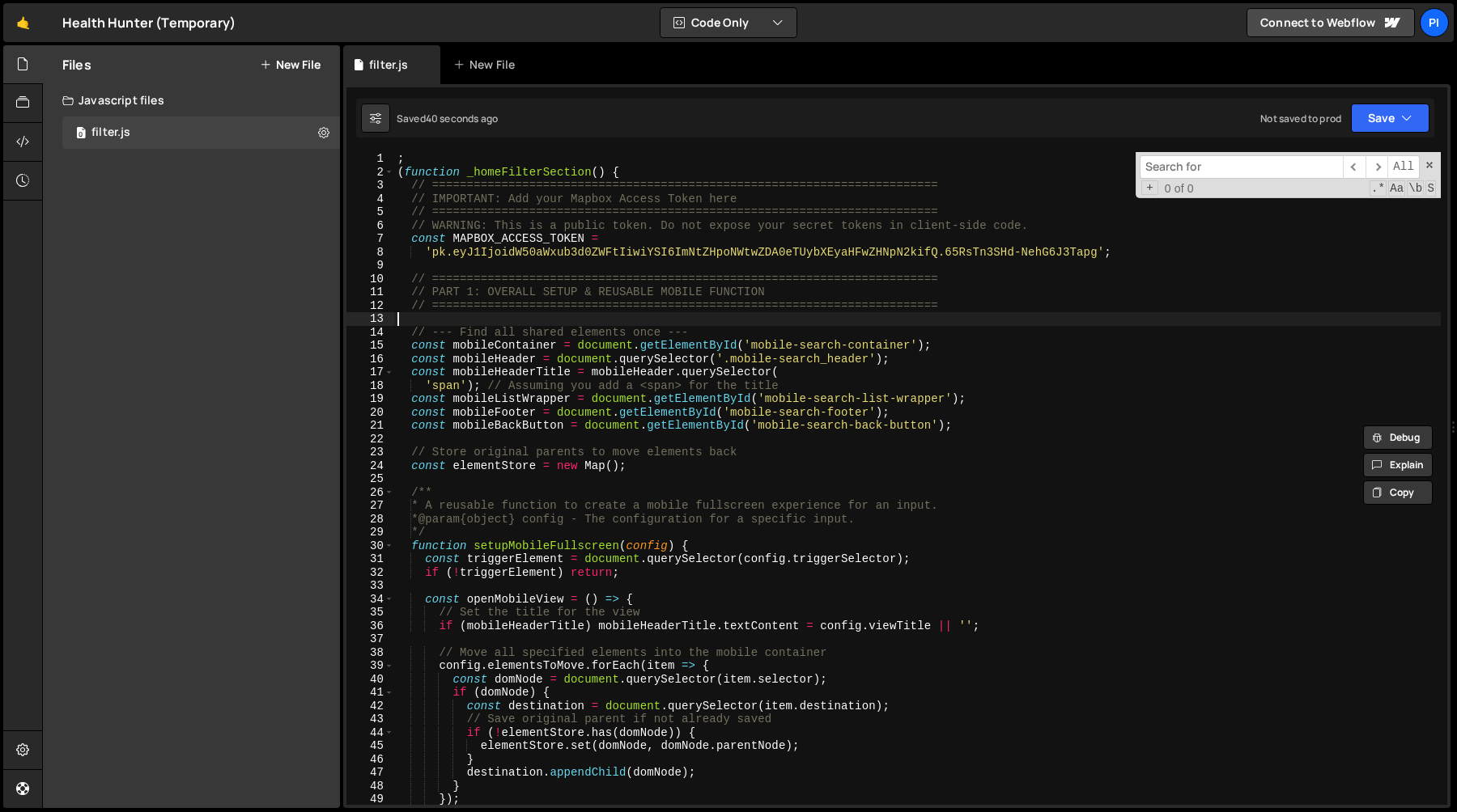
scroll to position [0, 0]
click at [813, 325] on div "; ( function _homeFilterSection ( ) { // ======================================…" at bounding box center [917, 492] width 1046 height 680
click at [1188, 179] on div "​ ​ All Replace All + 0 of 0 .* Aa \b S" at bounding box center [1288, 175] width 306 height 46
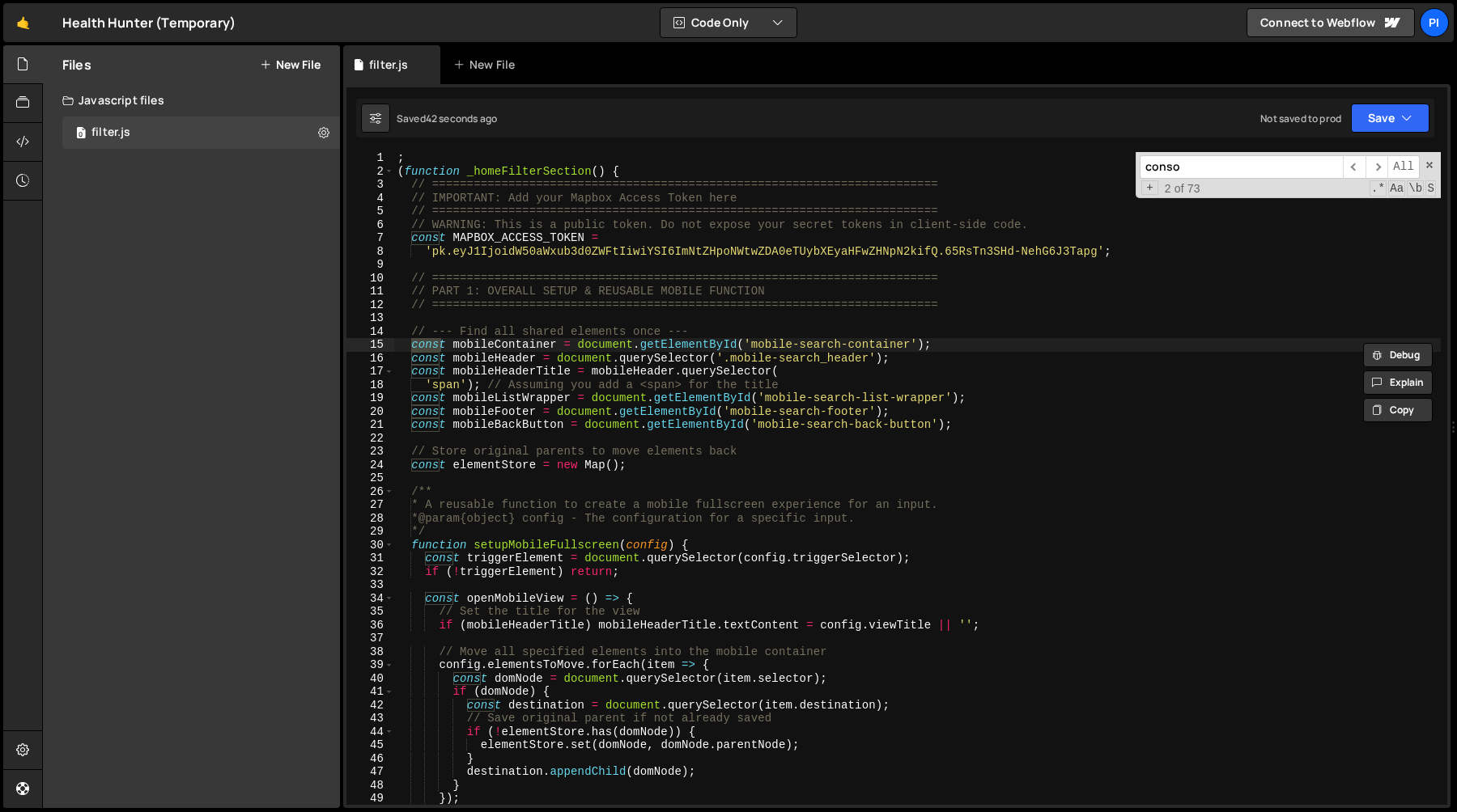
scroll to position [741, 0]
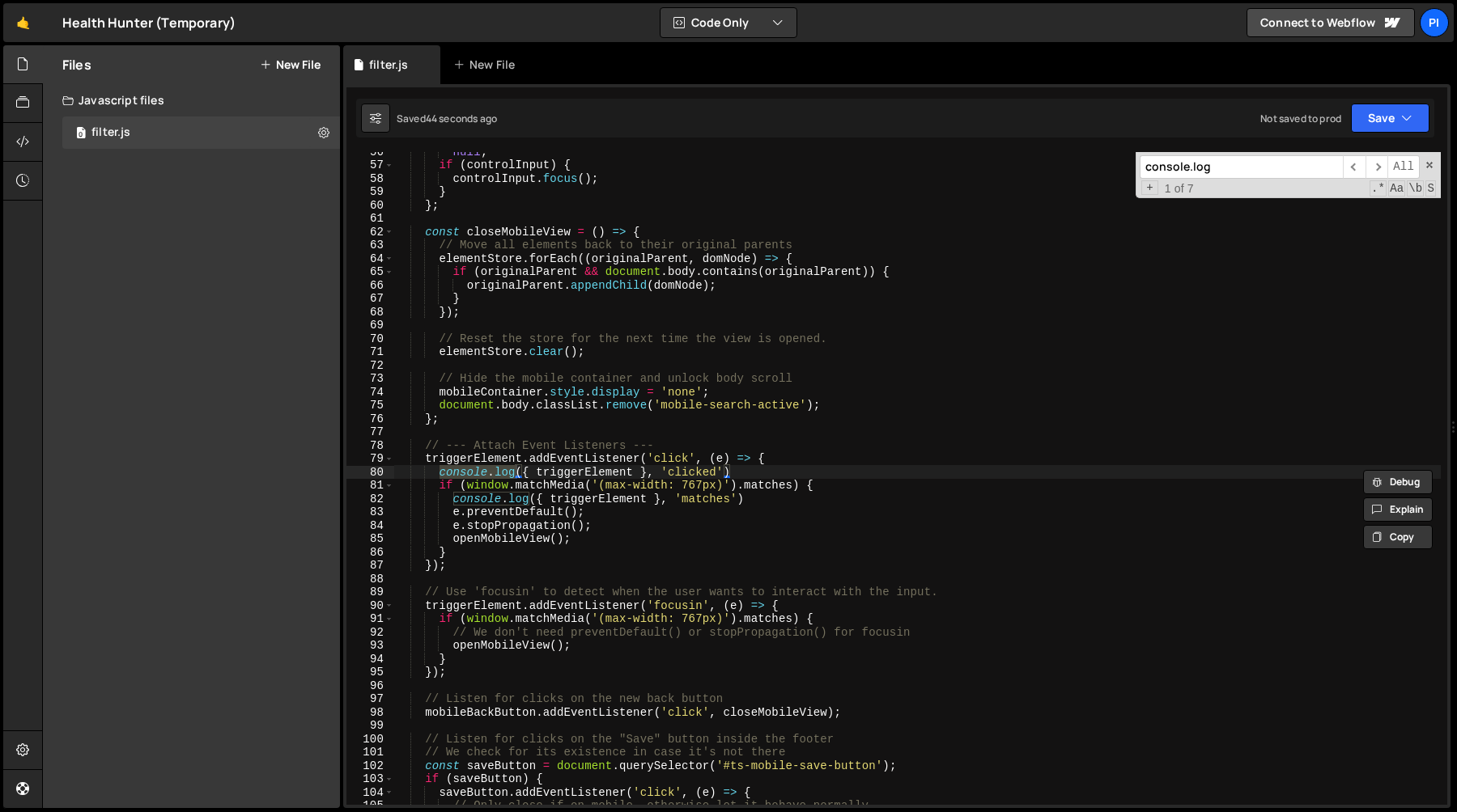
type input "console.log"
click at [775, 470] on div "null ; if ( controlInput ) { controlInput . focus ( ) ; } } ; const closeMobile…" at bounding box center [917, 485] width 1046 height 680
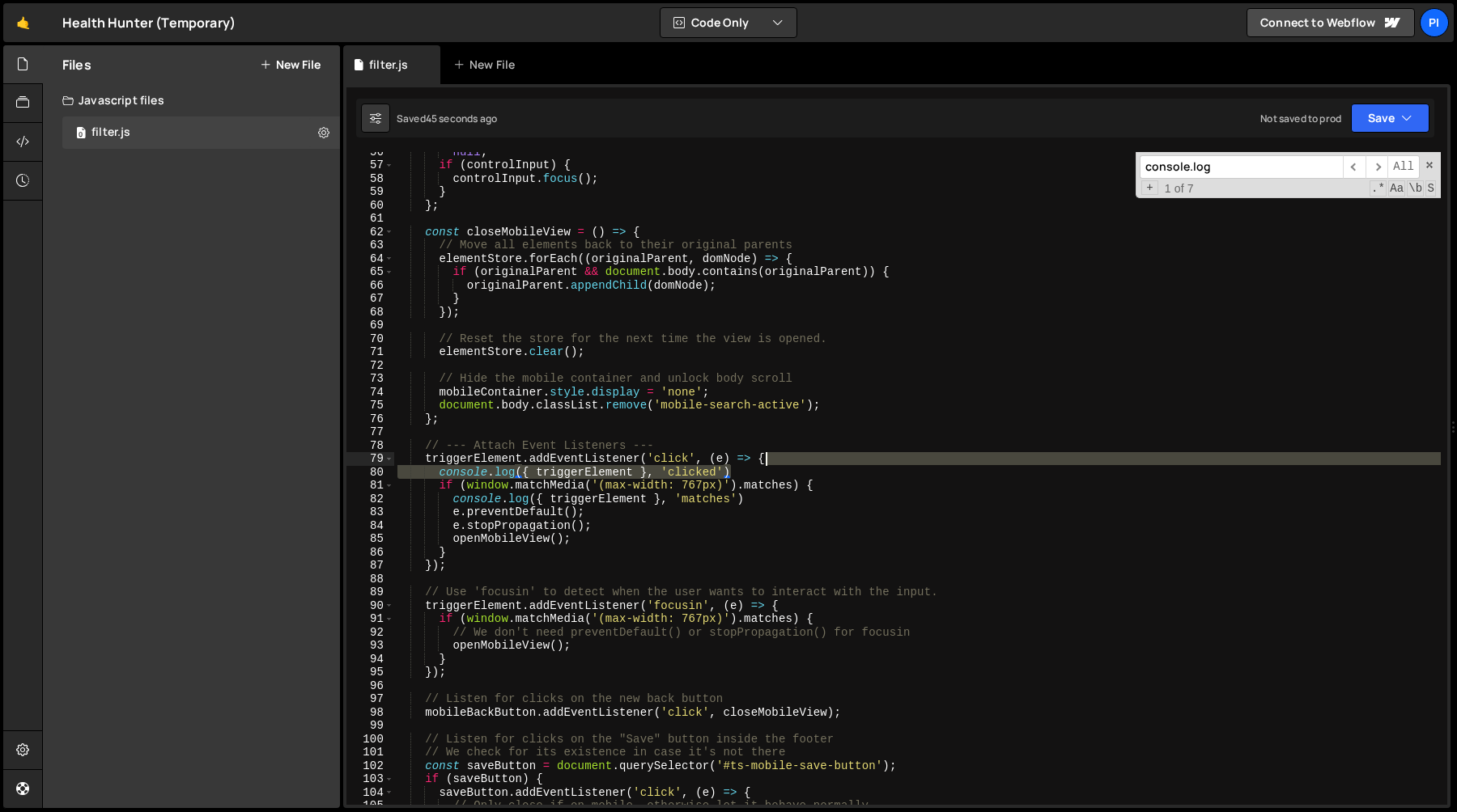
click at [812, 453] on div "null ; if ( controlInput ) { controlInput . focus ( ) ; } } ; const closeMobile…" at bounding box center [917, 485] width 1046 height 680
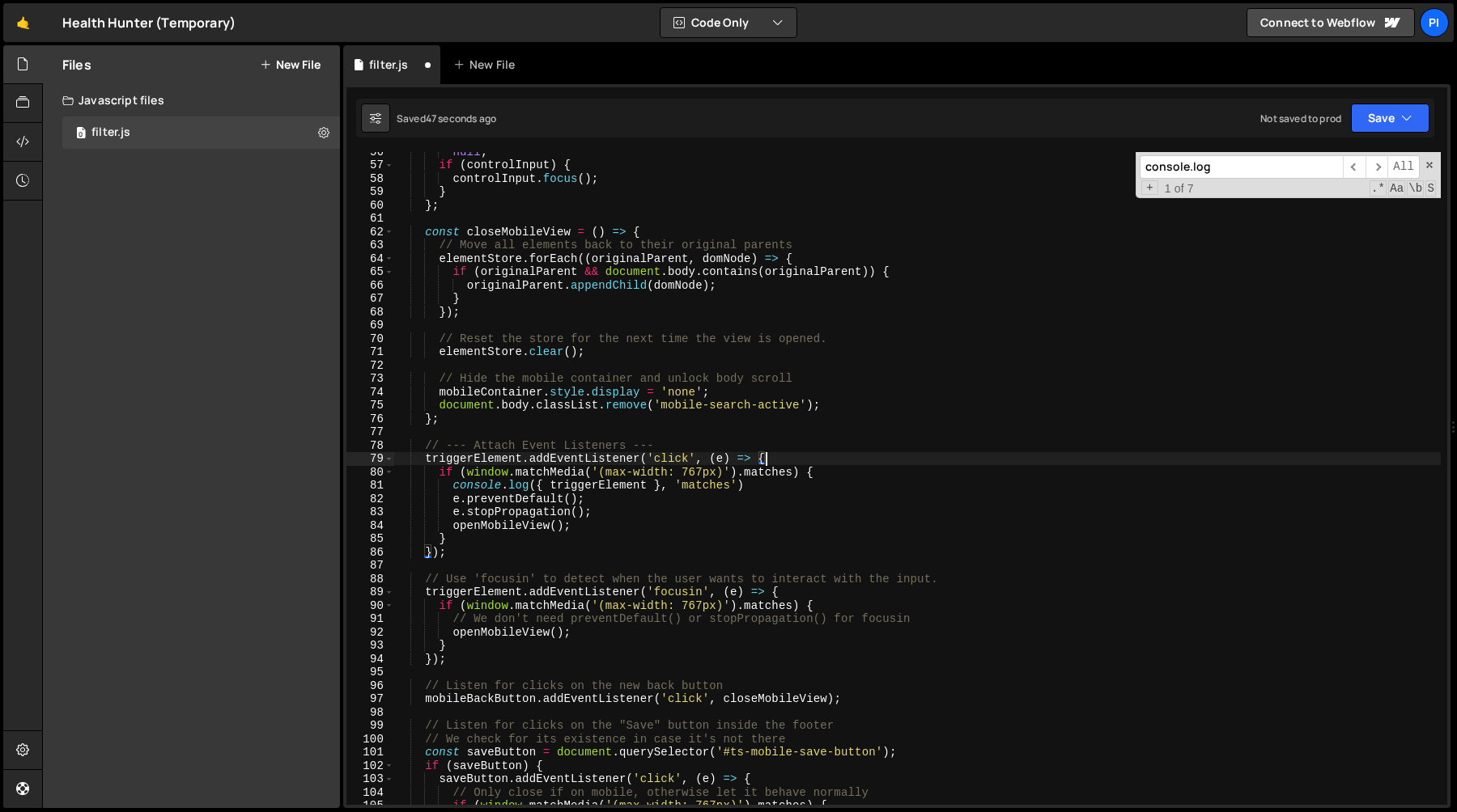
click at [762, 493] on div "null ; if ( controlInput ) { controlInput . focus ( ) ; } } ; const closeMobile…" at bounding box center [917, 485] width 1046 height 680
click at [794, 491] on div "null ; if ( controlInput ) { controlInput . focus ( ) ; } } ; const closeMobile…" at bounding box center [917, 485] width 1046 height 680
click at [826, 474] on div "null ; if ( controlInput ) { controlInput . focus ( ) ; } } ; const closeMobile…" at bounding box center [917, 485] width 1046 height 680
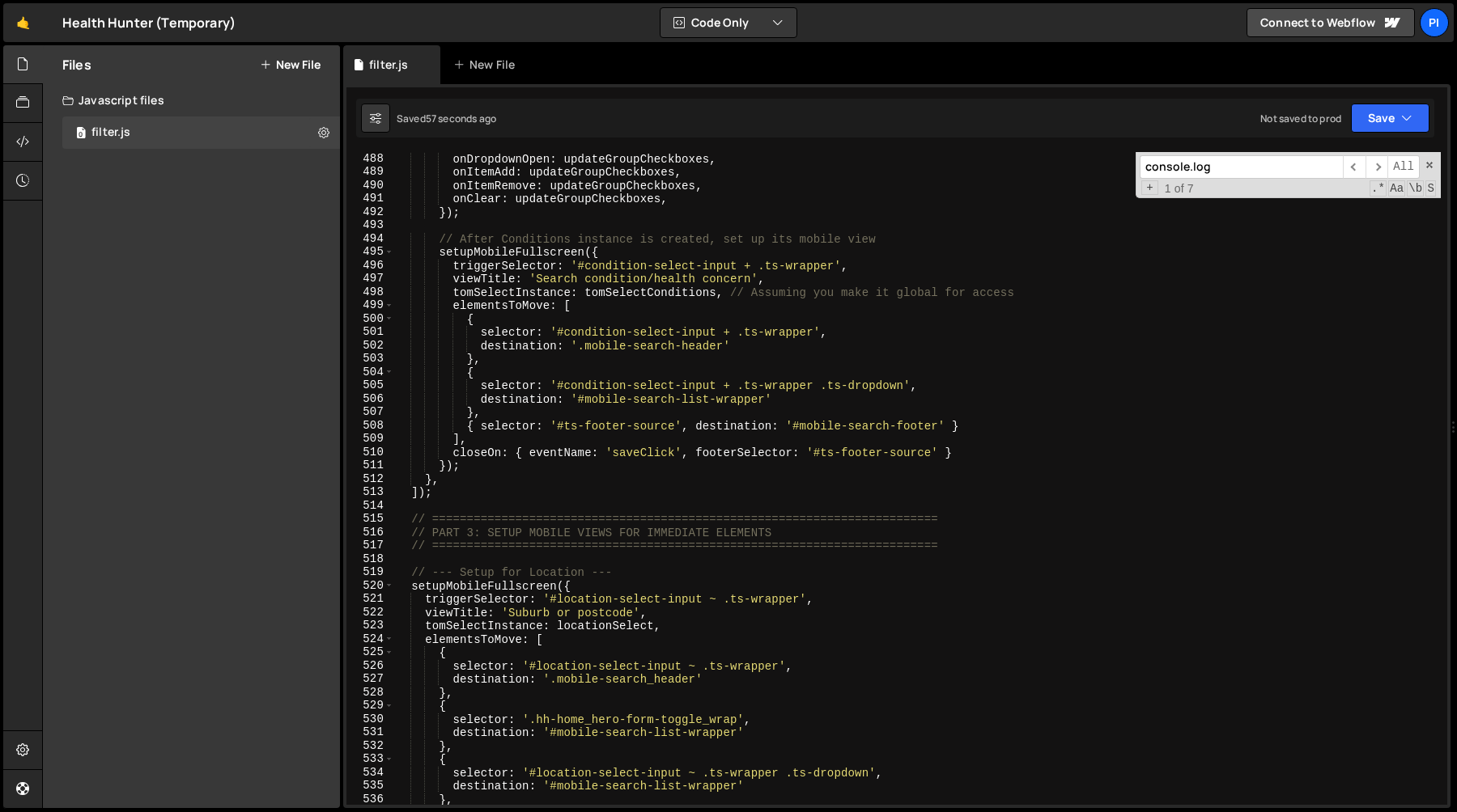
scroll to position [6554, 0]
click at [480, 295] on div "onDropdownOpen : updateGroupCheckboxes , onItemAdd : updateGroupCheckboxes , on…" at bounding box center [917, 492] width 1046 height 680
click at [751, 431] on div "onDropdownOpen : updateGroupCheckboxes , onItemAdd : updateGroupCheckboxes , on…" at bounding box center [917, 492] width 1046 height 680
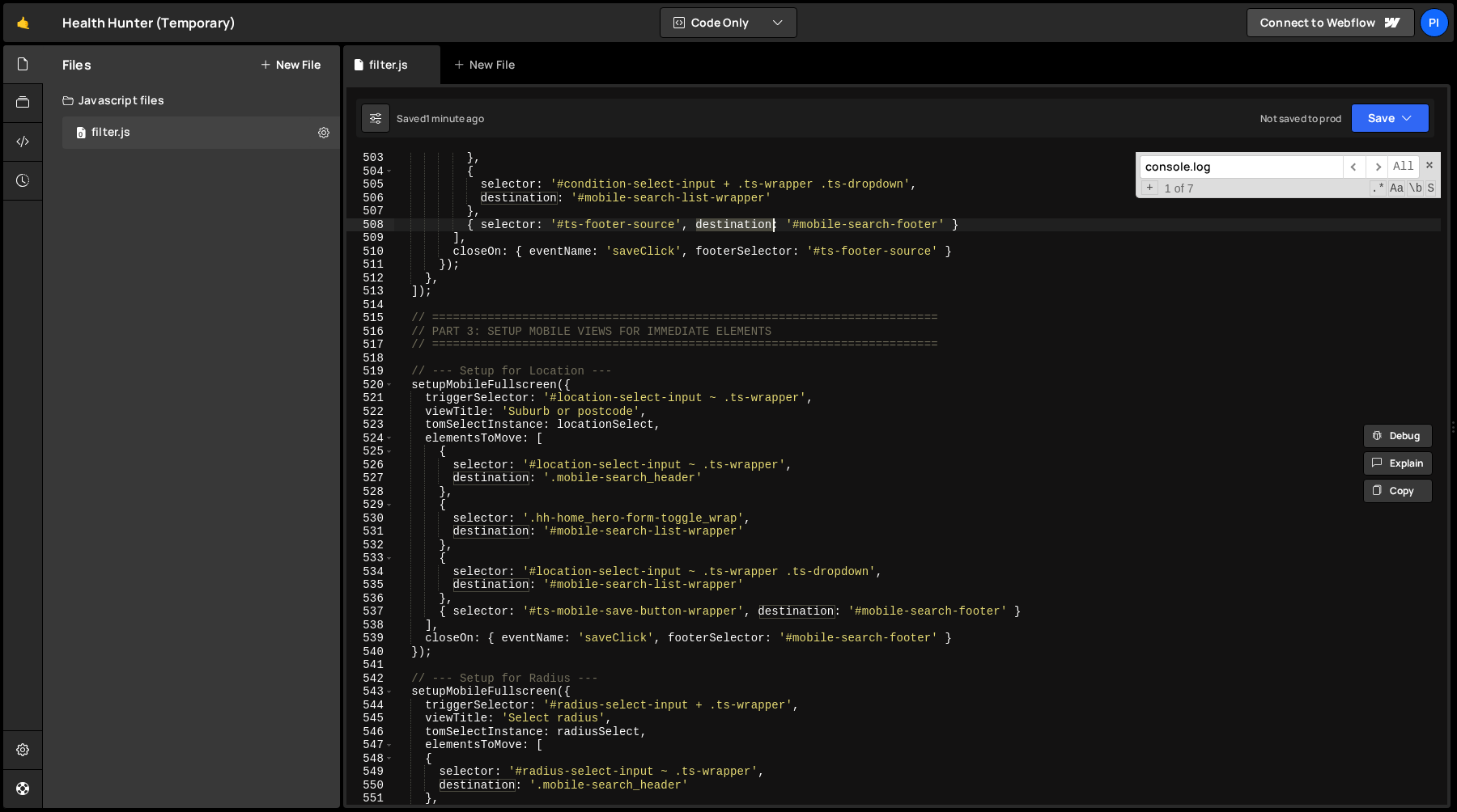
scroll to position [6755, 0]
click at [789, 640] on div "} , { selector : '#condition-select-input + .ts-wrapper .ts-dropdown' , destina…" at bounding box center [917, 491] width 1046 height 680
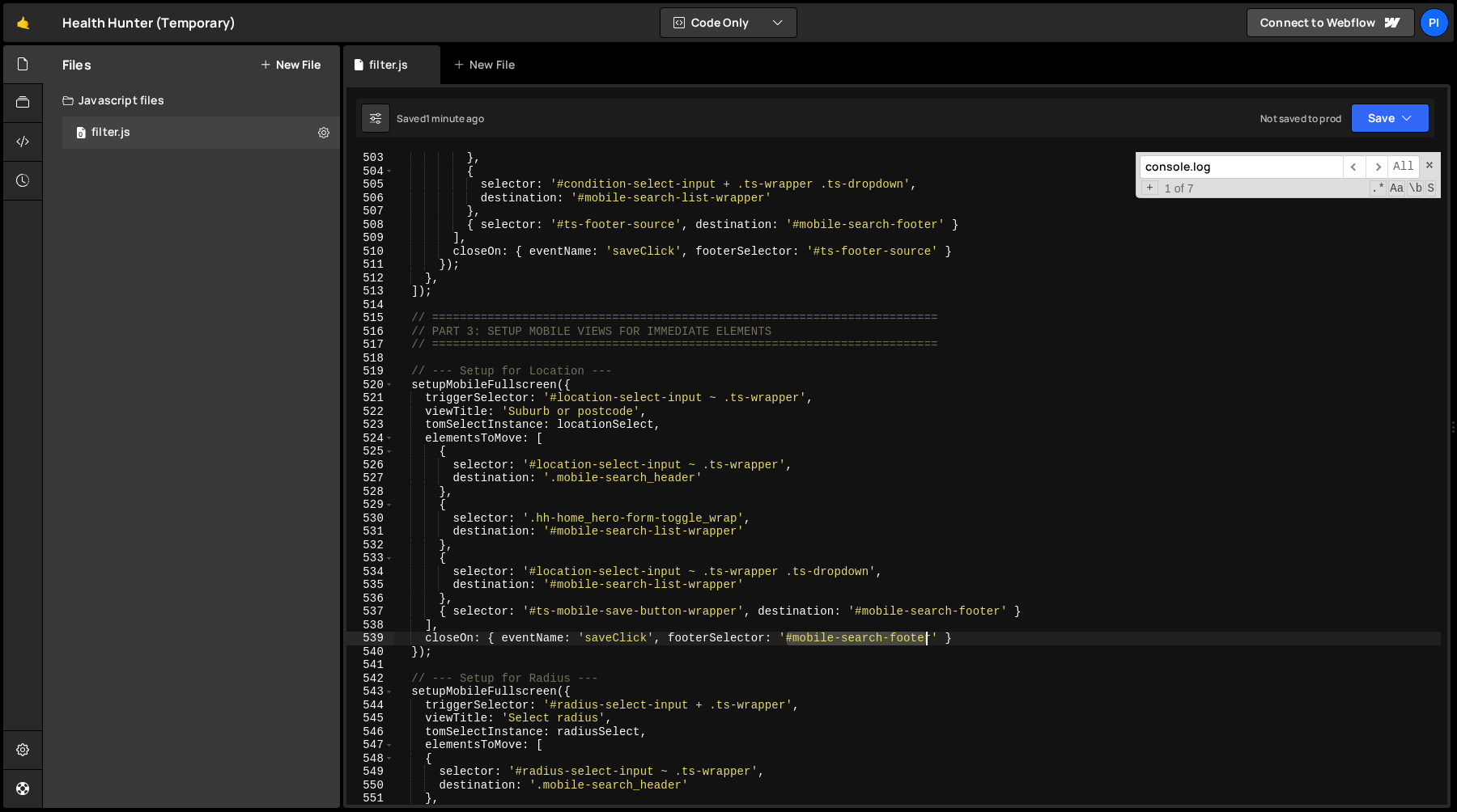
click at [929, 638] on div "} , { selector : '#condition-select-input + .ts-wrapper .ts-dropdown' , destina…" at bounding box center [917, 491] width 1046 height 680
drag, startPoint x: 933, startPoint y: 638, endPoint x: 949, endPoint y: 648, distance: 18.9
click at [933, 638] on div "} , { selector : '#condition-select-input + .ts-wrapper .ts-dropdown' , destina…" at bounding box center [917, 491] width 1046 height 680
click at [814, 253] on div "} , { selector : '#condition-select-input + .ts-wrapper .ts-dropdown' , destina…" at bounding box center [917, 491] width 1046 height 680
click at [933, 254] on div "} , { selector : '#condition-select-input + .ts-wrapper .ts-dropdown' , destina…" at bounding box center [917, 491] width 1046 height 680
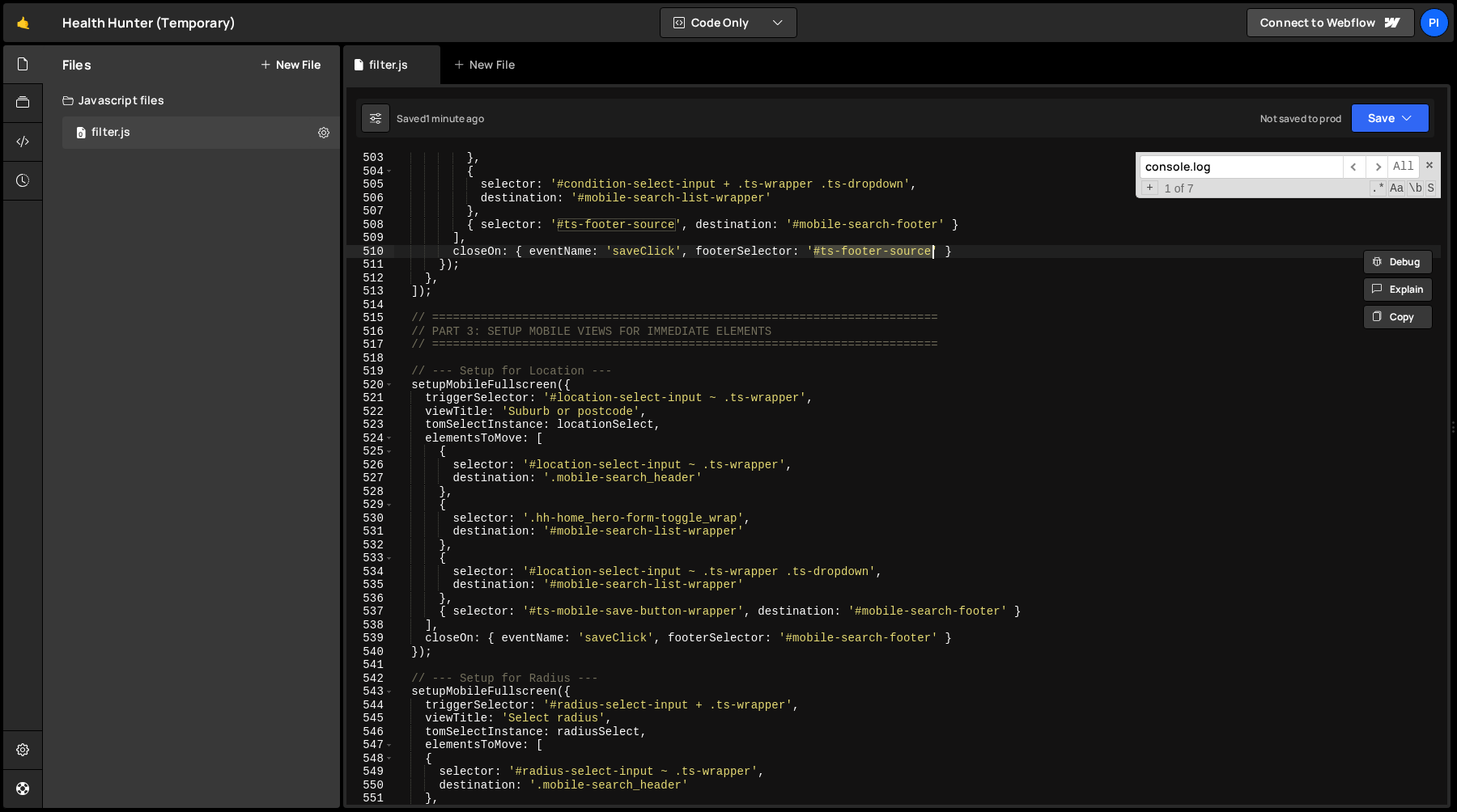
paste textarea "mobile-search-footer"
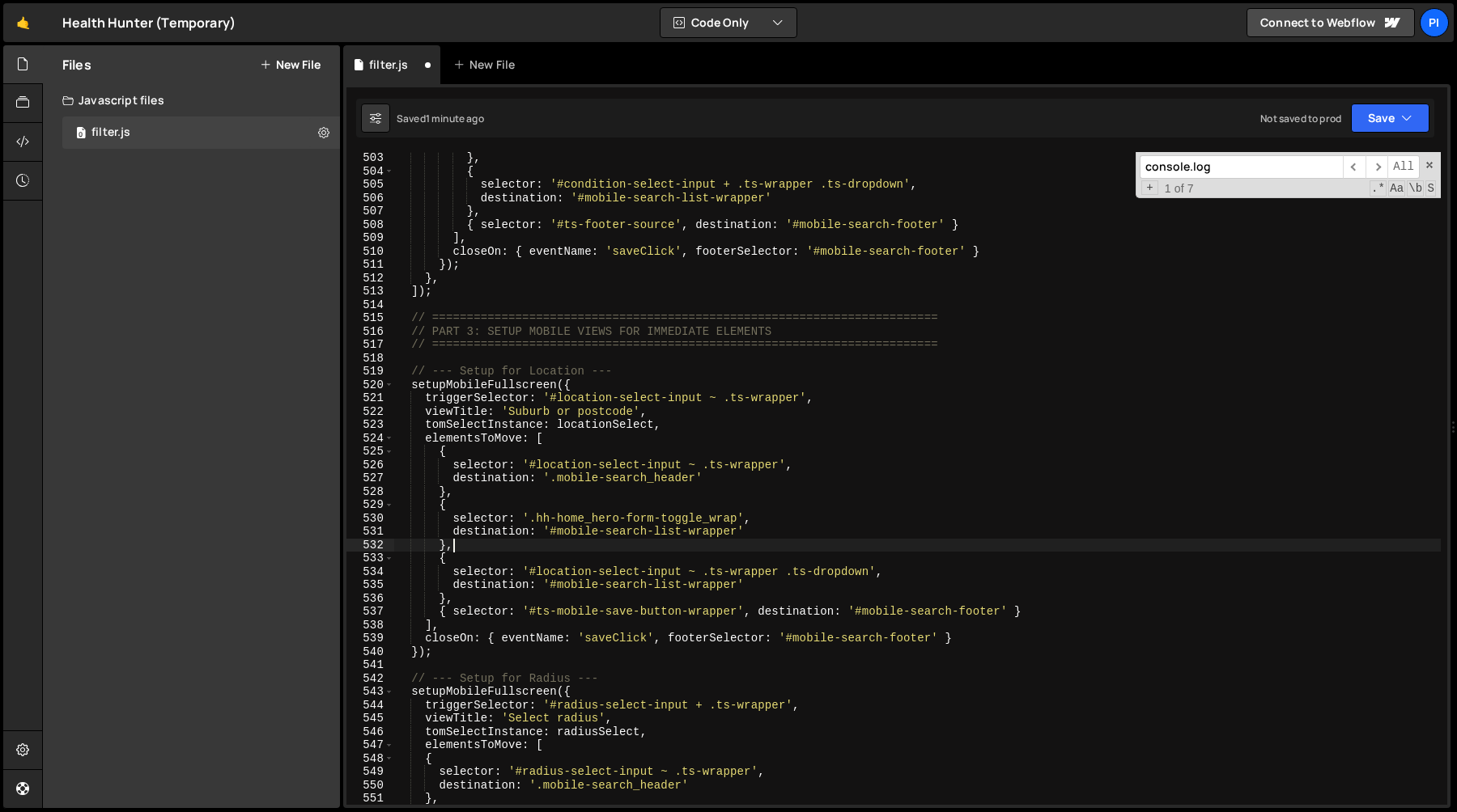
click at [877, 543] on div "} , { selector : '#condition-select-input + .ts-wrapper .ts-dropdown' , destina…" at bounding box center [917, 491] width 1046 height 680
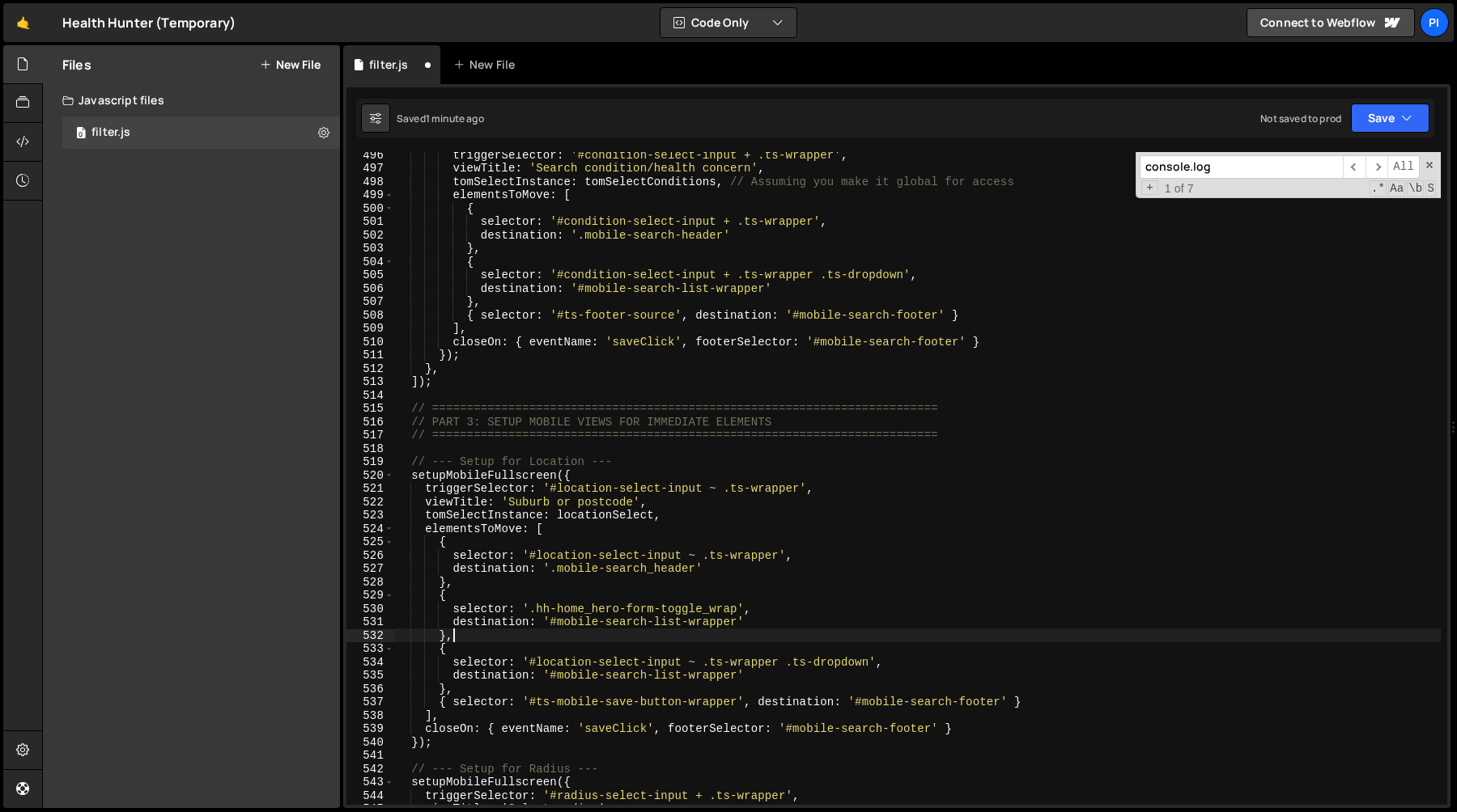
click at [991, 282] on div "triggerSelector : '#condition-select-input + .ts-wrapper' , viewTitle : 'Search…" at bounding box center [917, 488] width 1046 height 680
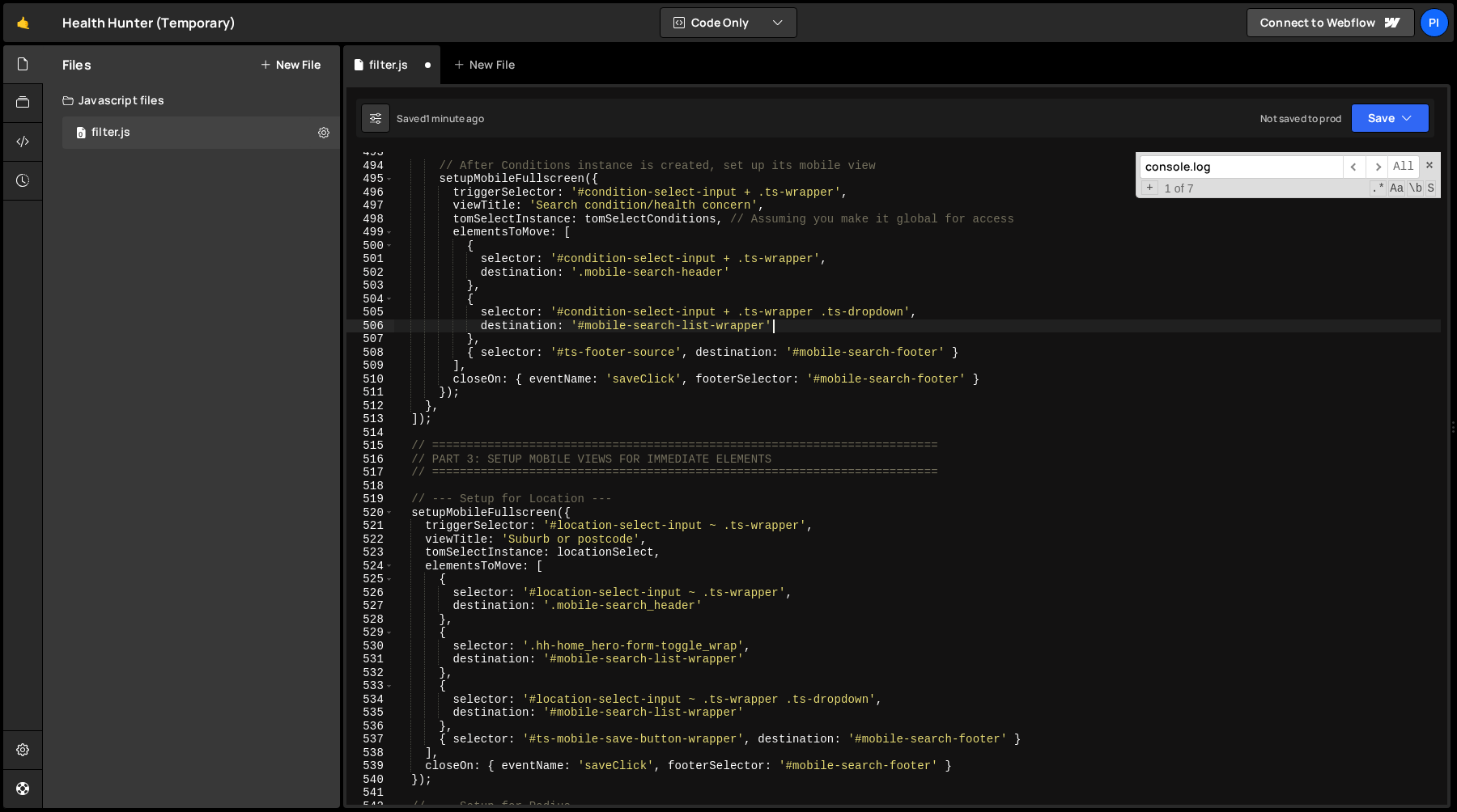
scroll to position [6616, 0]
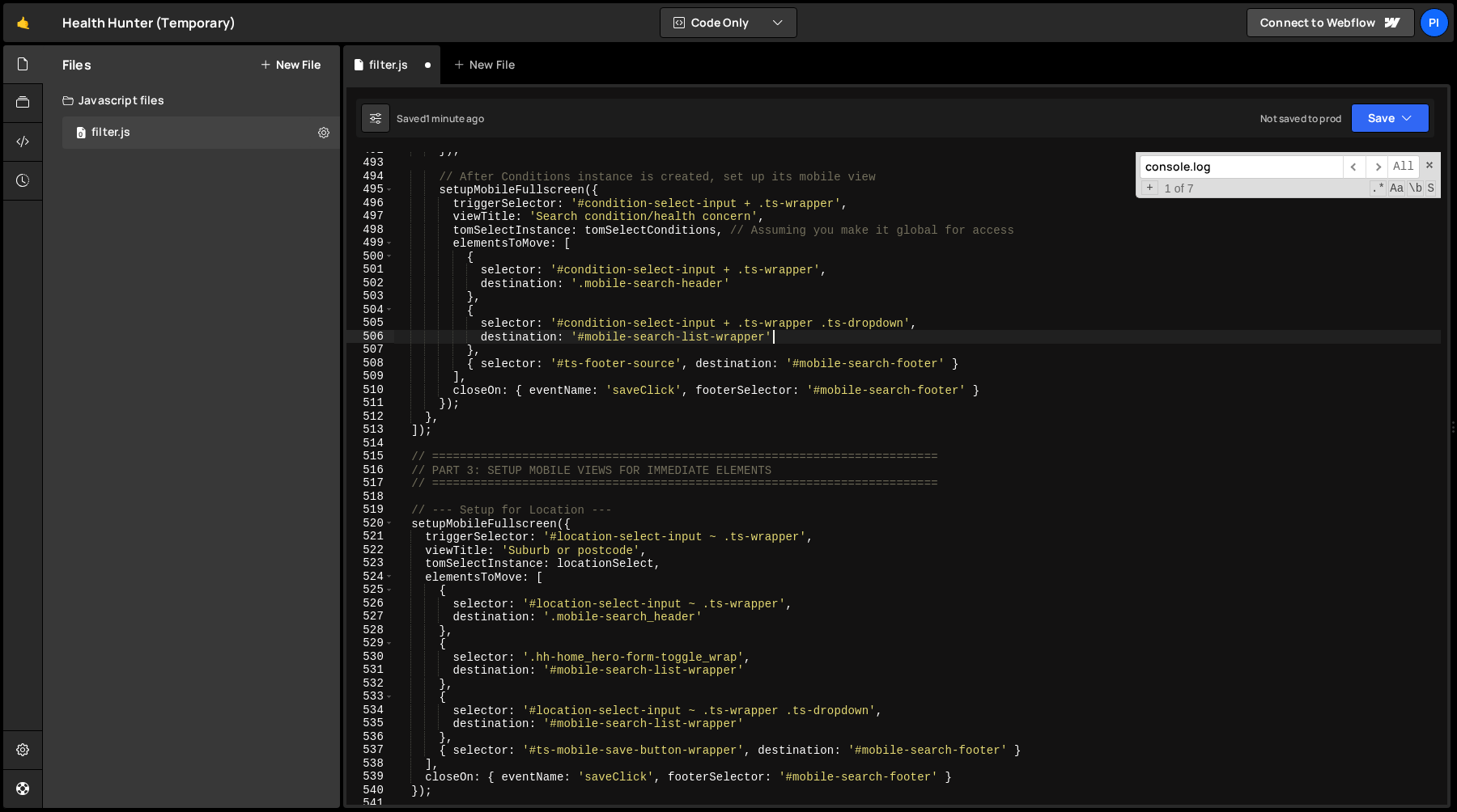
click at [961, 286] on div "}) ; // After Conditions instance is created, set up its mobile view setupMobil…" at bounding box center [917, 483] width 1046 height 680
drag, startPoint x: 682, startPoint y: 284, endPoint x: 698, endPoint y: 296, distance: 20.0
click at [682, 284] on div "}) ; // After Conditions instance is created, set up its mobile view setupMobil…" at bounding box center [917, 483] width 1046 height 680
click at [548, 673] on div "}) ; // After Conditions instance is created, set up its mobile view setupMobil…" at bounding box center [917, 483] width 1046 height 680
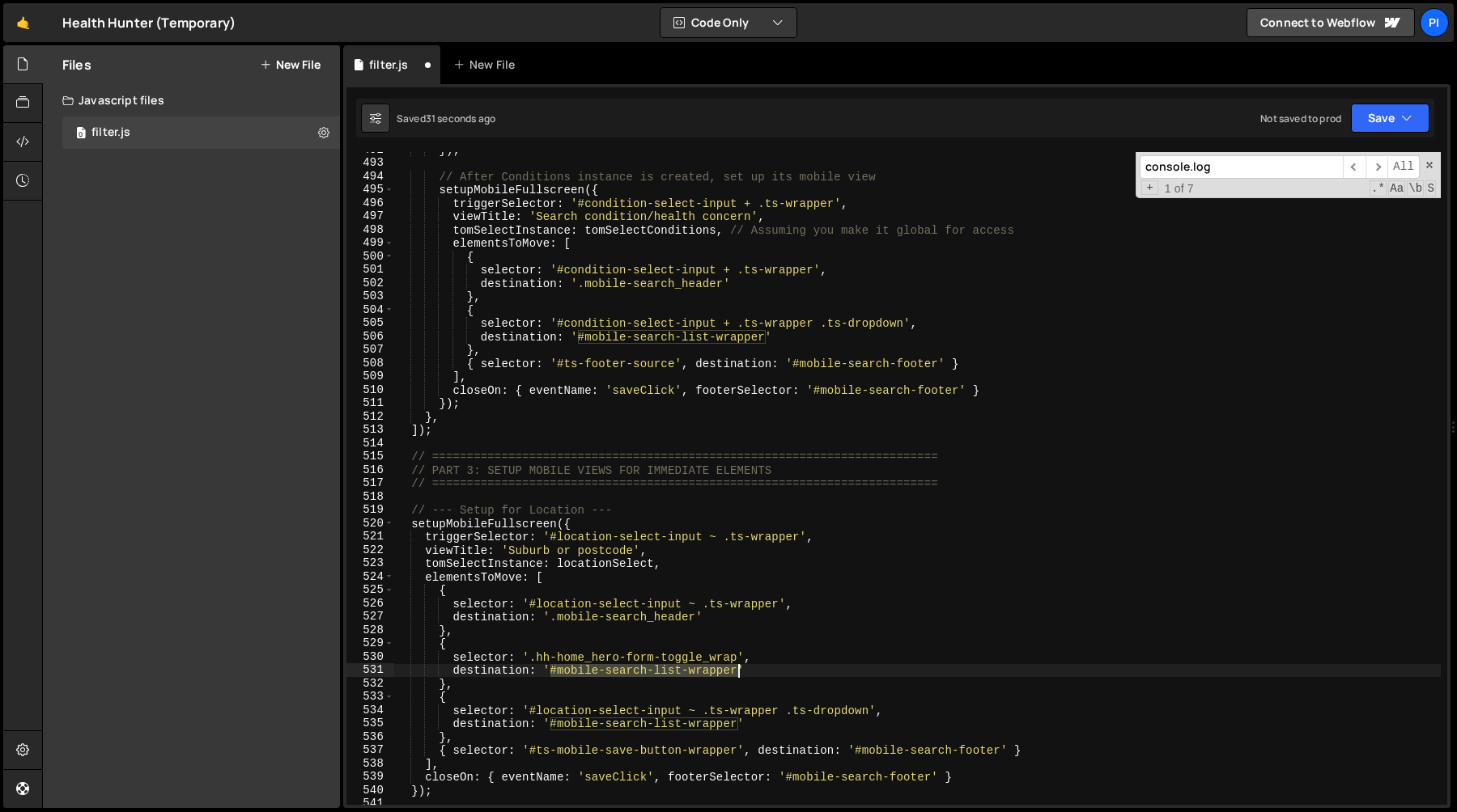
click at [736, 672] on div "}) ; // After Conditions instance is created, set up its mobile view setupMobil…" at bounding box center [917, 483] width 1046 height 680
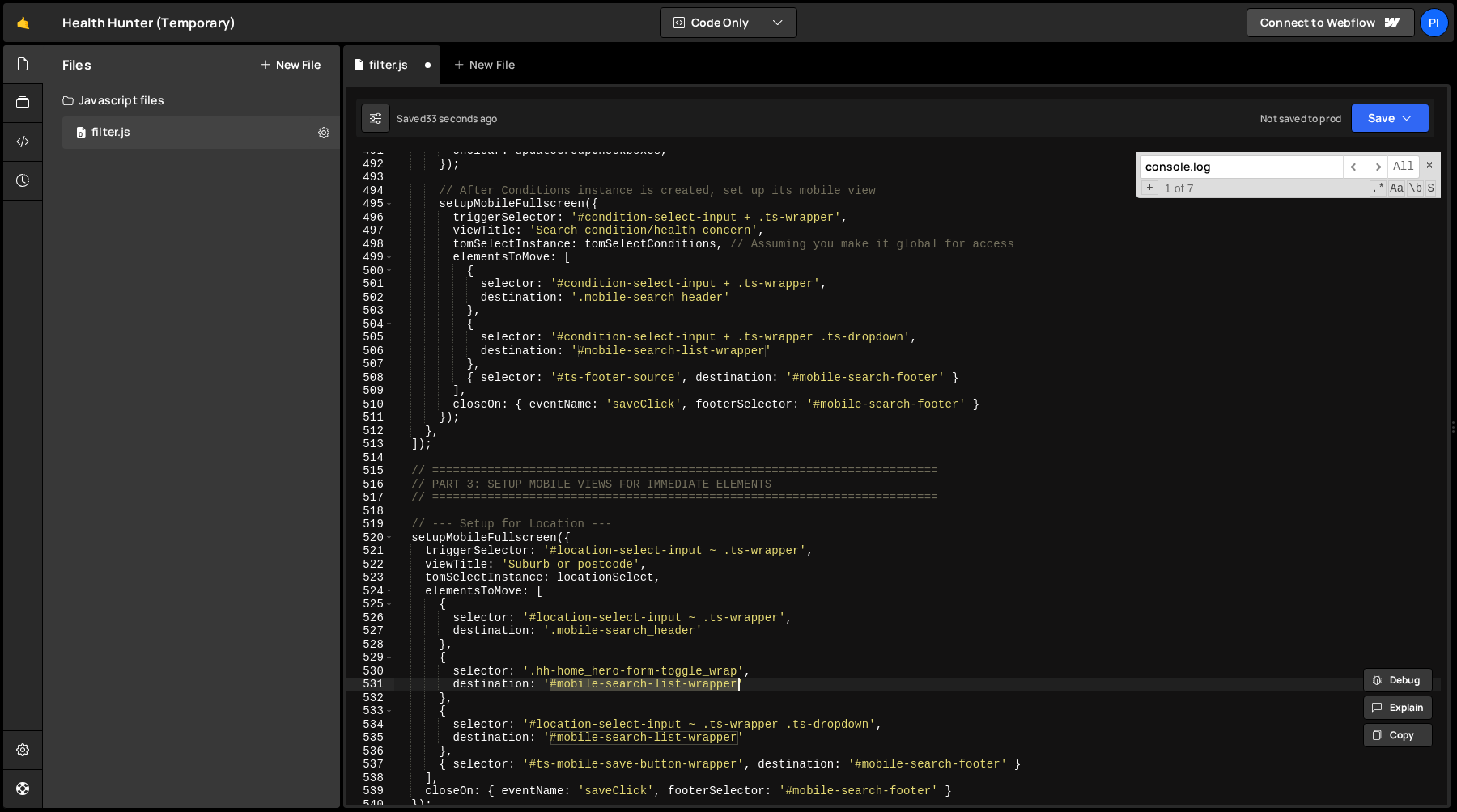
scroll to position [6594, 0]
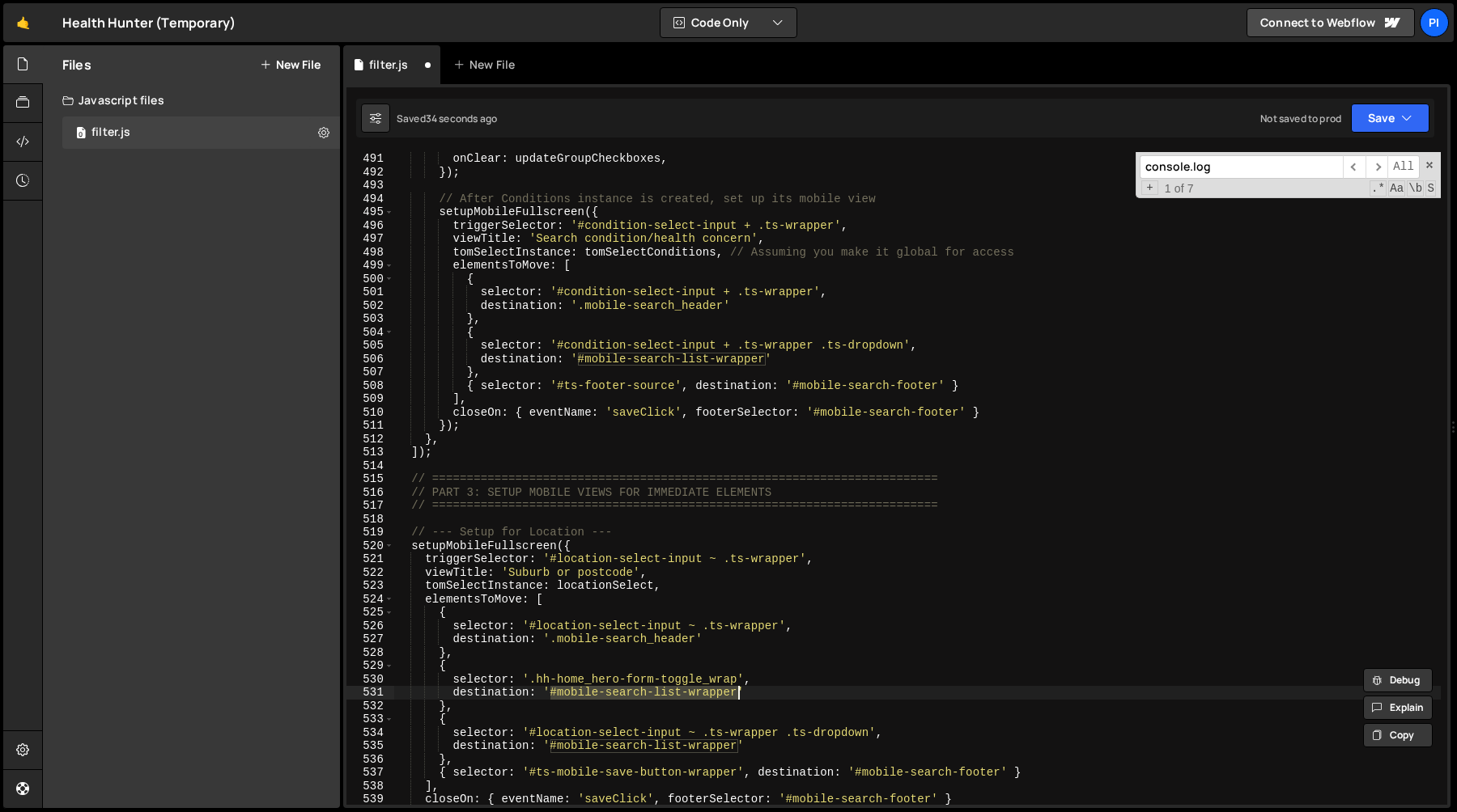
click at [750, 305] on div "onClear : updateGroupCheckboxes , }) ; // After Conditions instance is created,…" at bounding box center [917, 492] width 1046 height 680
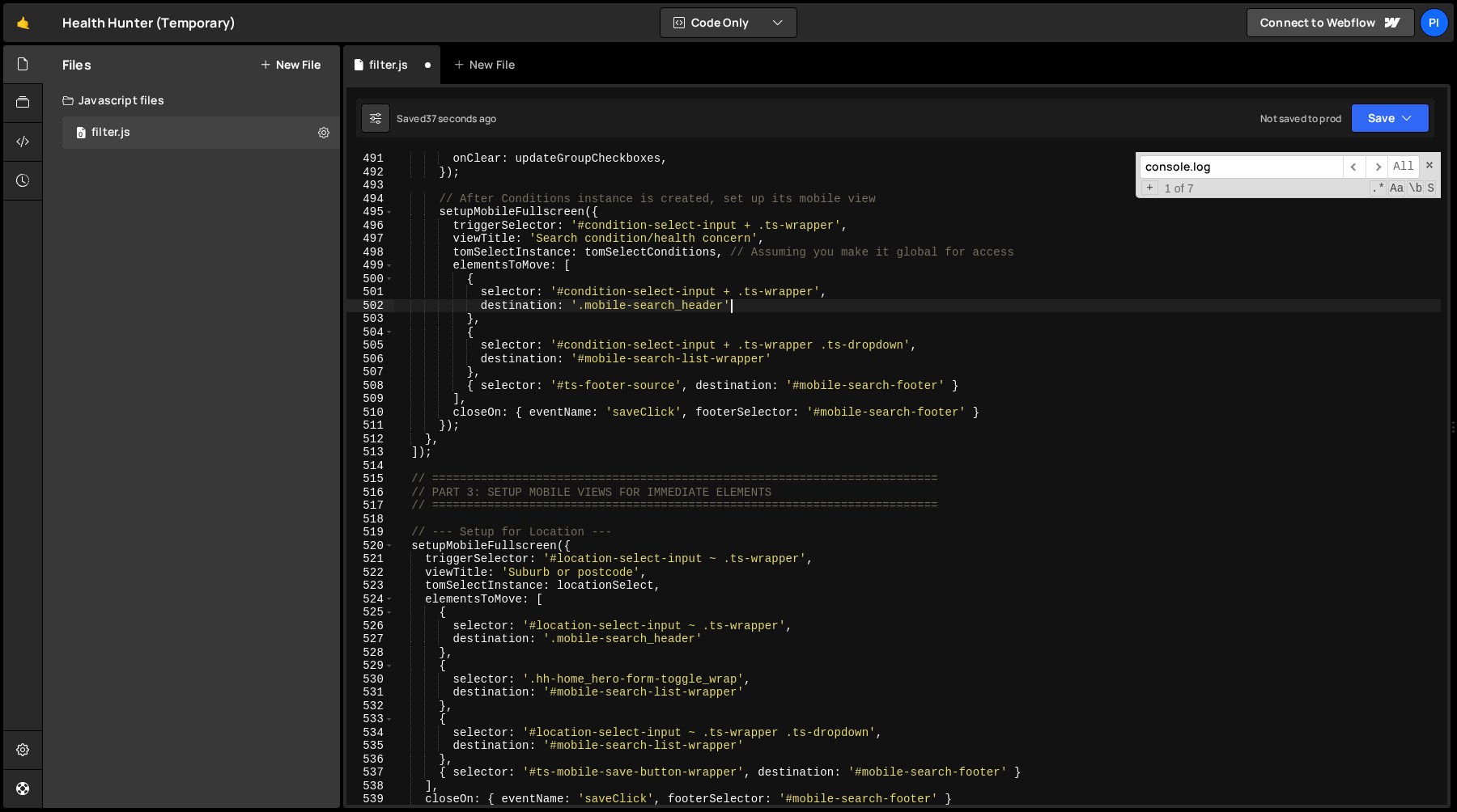
scroll to position [6585, 0]
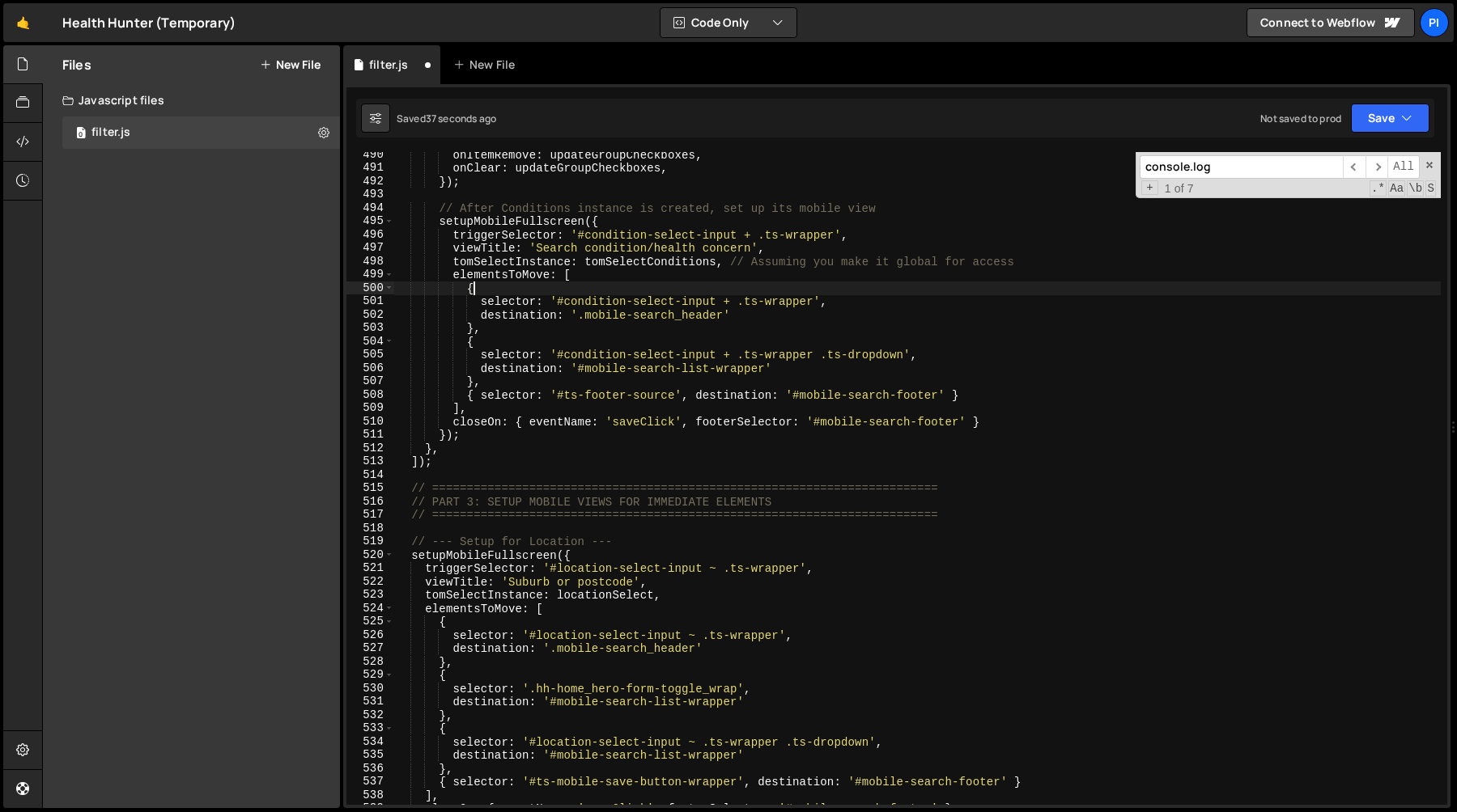
click at [769, 288] on div "onItemRemove : updateGroupCheckboxes , onClear : updateGroupCheckboxes , }) ; /…" at bounding box center [917, 488] width 1046 height 680
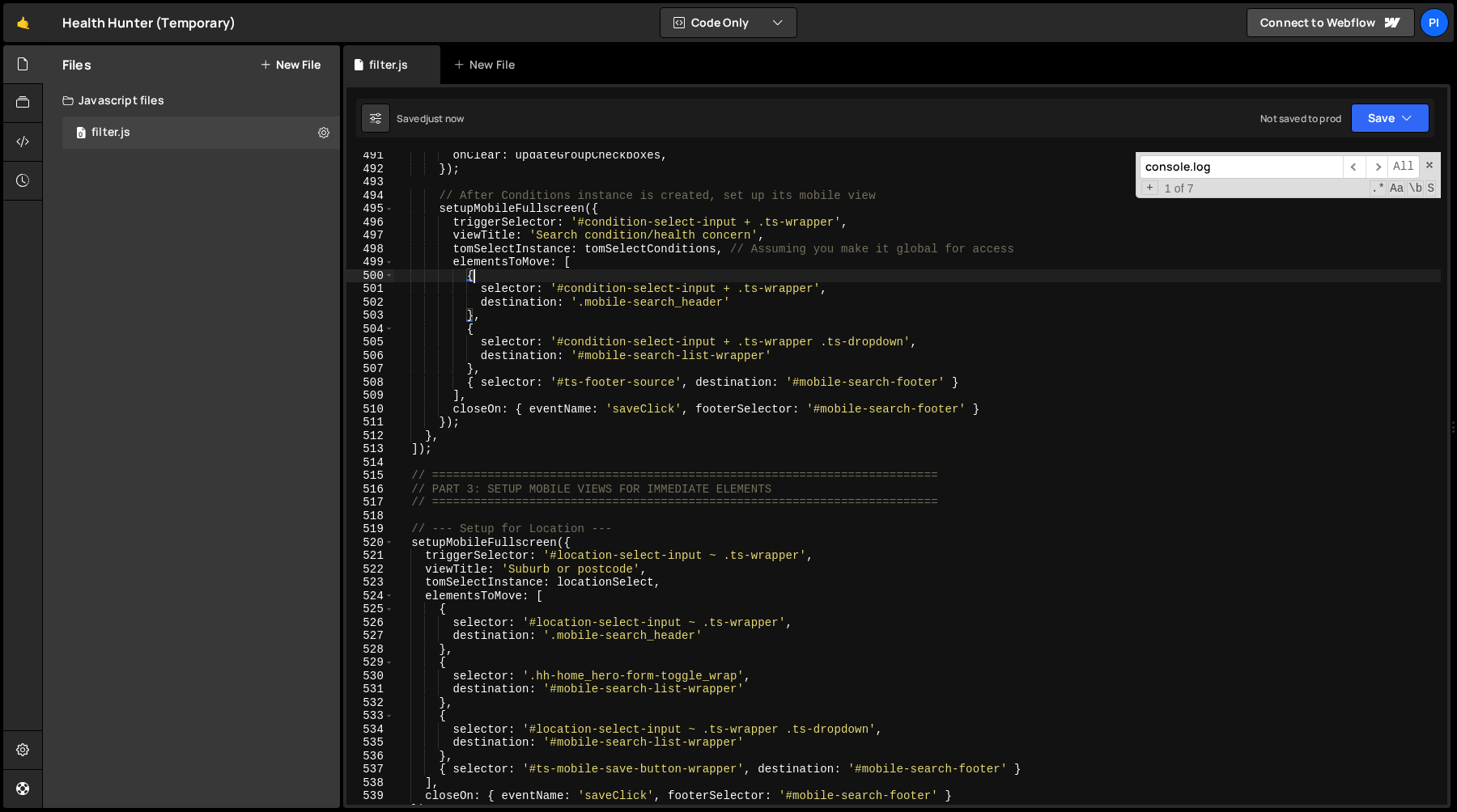
scroll to position [6597, 0]
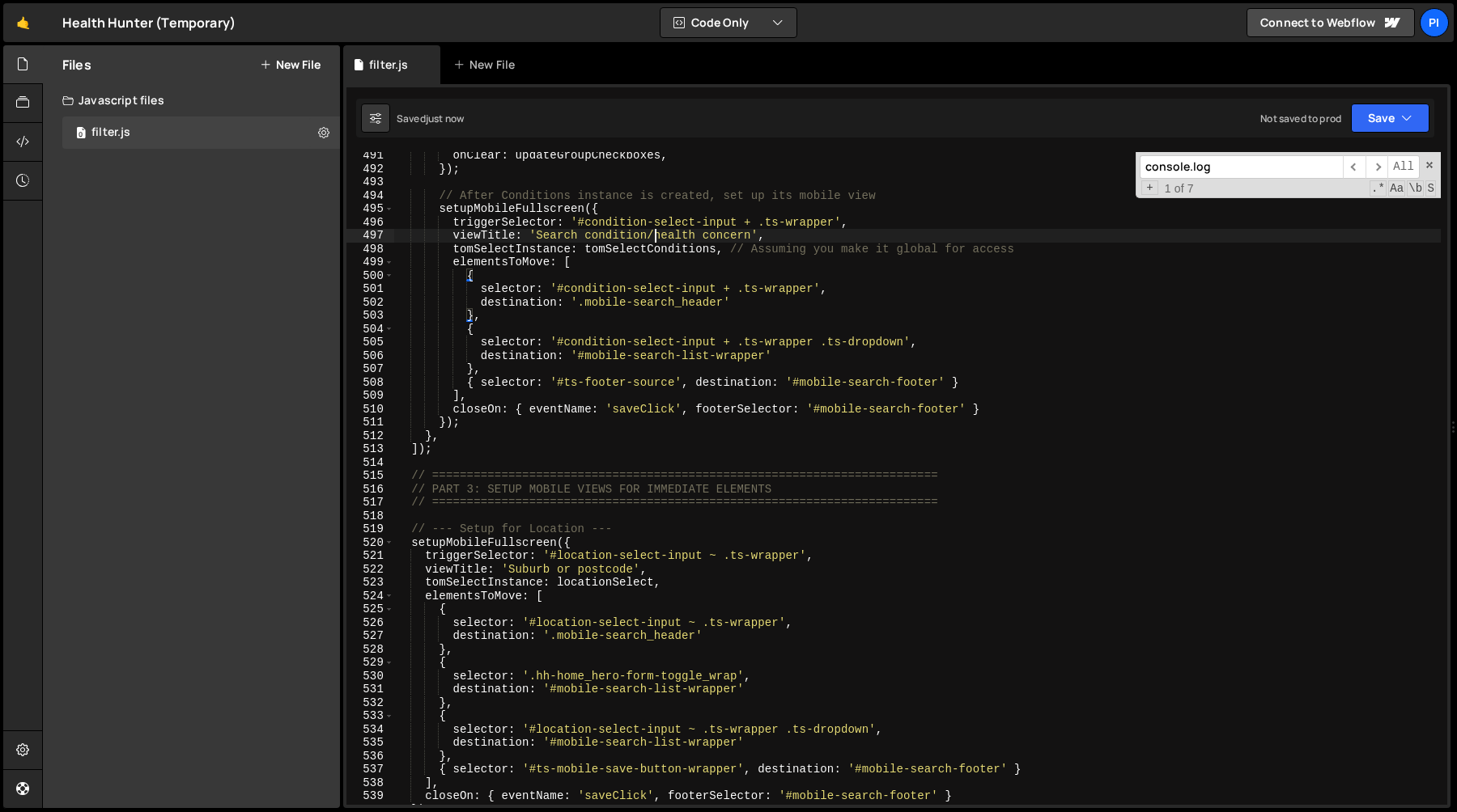
drag, startPoint x: 653, startPoint y: 237, endPoint x: 655, endPoint y: 256, distance: 19.1
click at [653, 237] on div "onClear : updateGroupCheckboxes , }) ; // After Conditions instance is created,…" at bounding box center [917, 489] width 1046 height 680
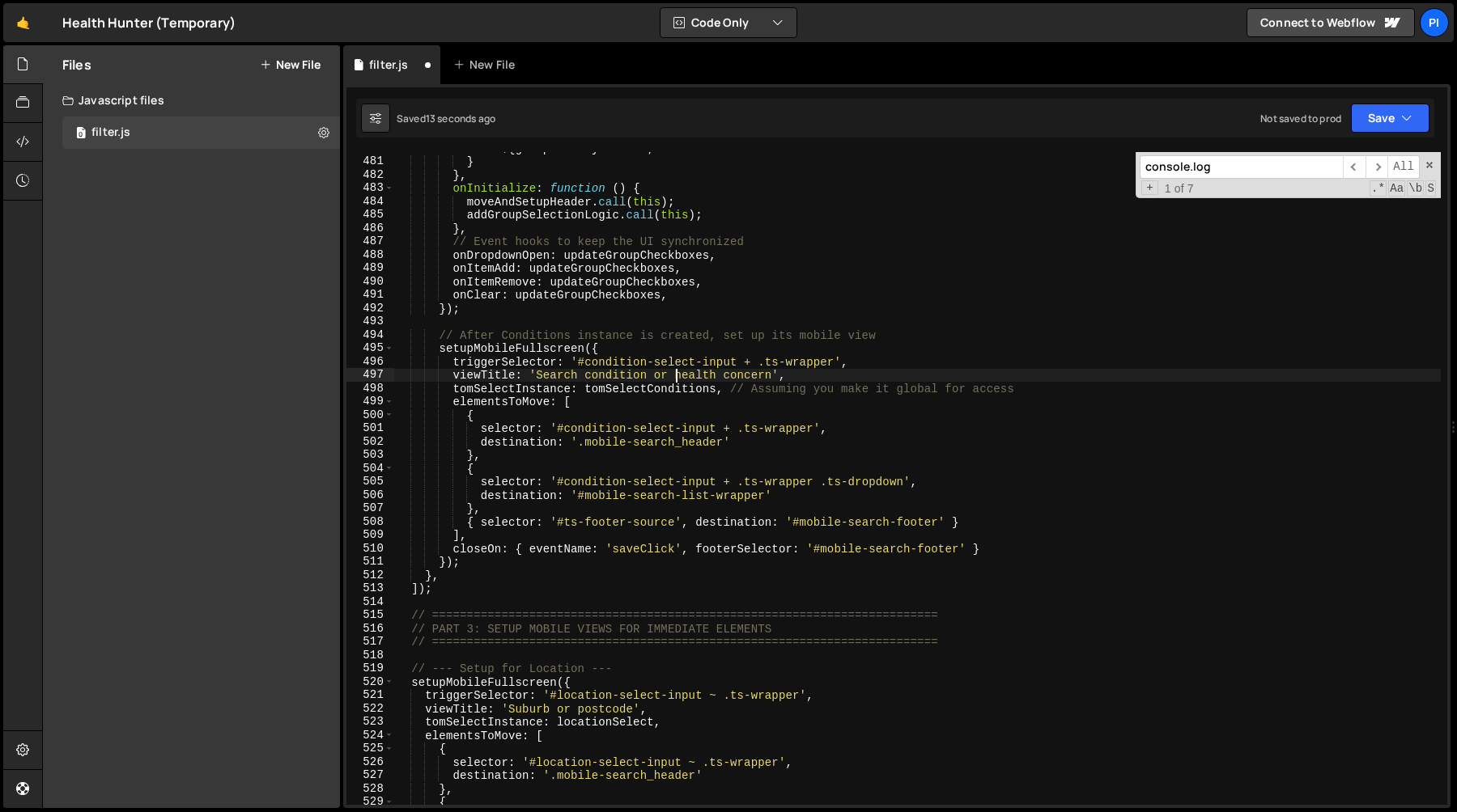
scroll to position [6450, 0]
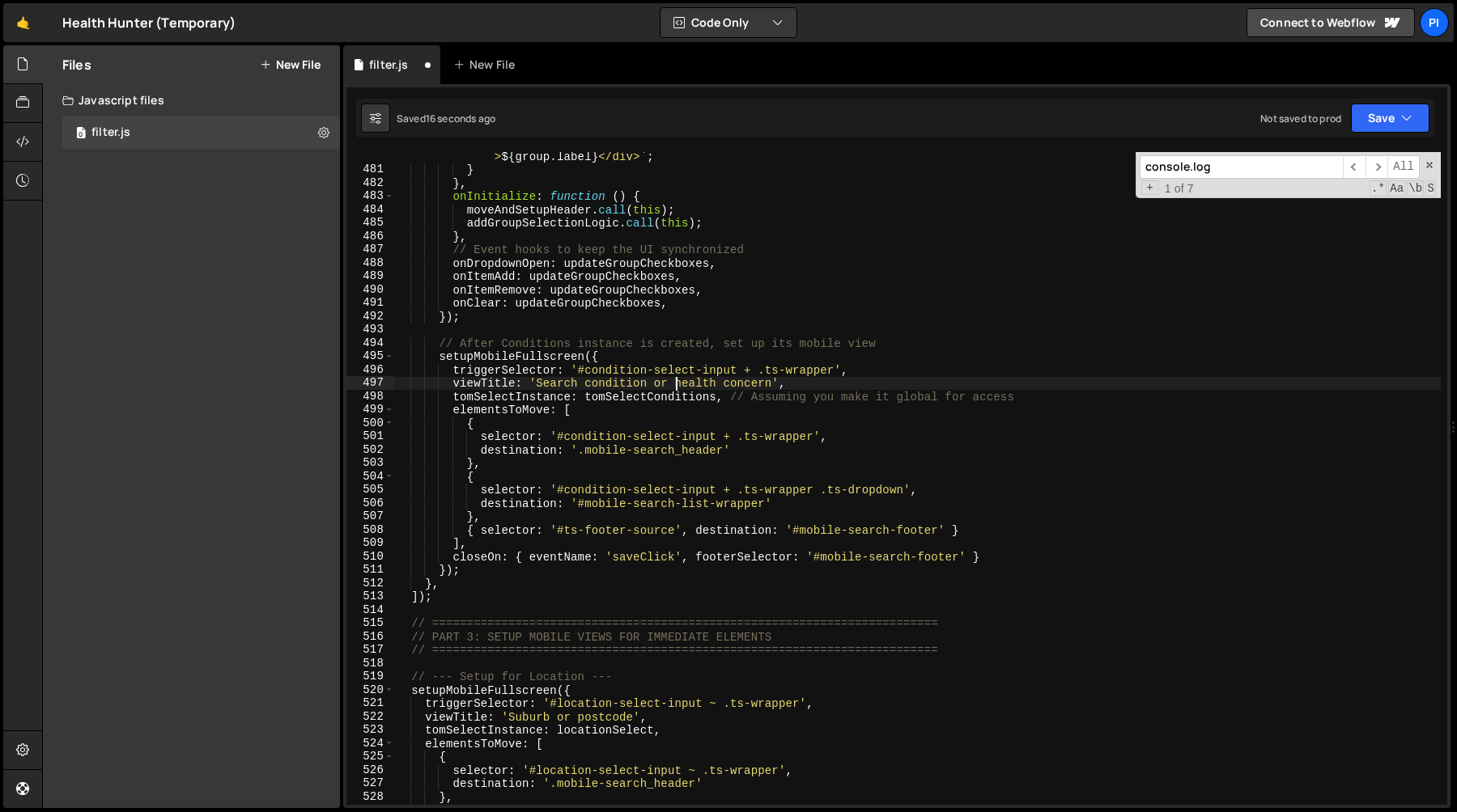
click at [517, 718] on div "return ` <div data-selectable="" data-group=" ${ group . value } " class="optio…" at bounding box center [917, 476] width 1046 height 706
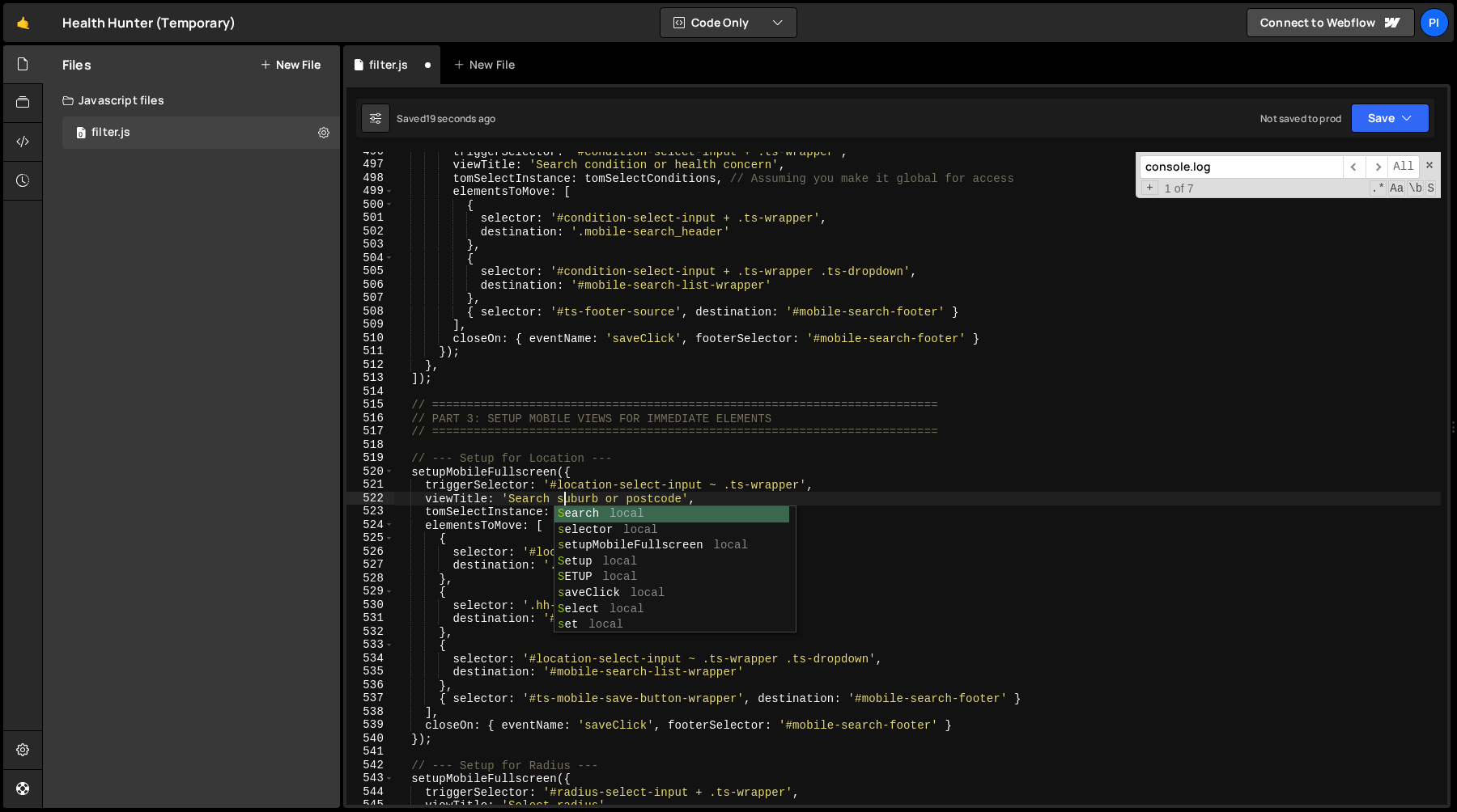
scroll to position [0, 11]
click at [634, 493] on div "triggerSelector : '#condition-select-input + .ts-wrapper' , viewTitle : 'Search…" at bounding box center [917, 485] width 1046 height 680
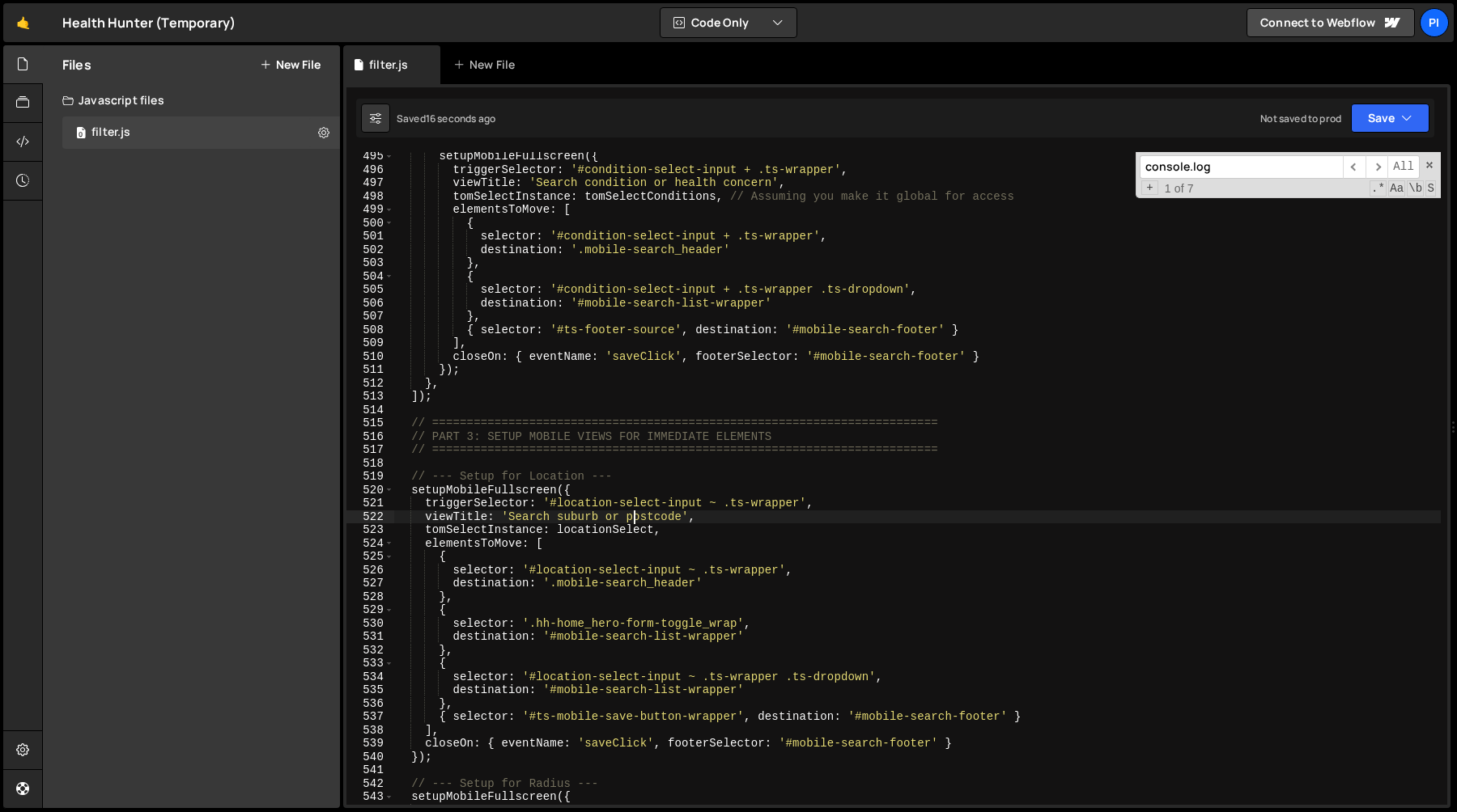
scroll to position [6647, 0]
click at [533, 721] on div "setupMobileFullscreen ({ triggerSelector : '#condition-select-input + .ts-wrapp…" at bounding box center [917, 492] width 1046 height 680
click at [529, 718] on div "setupMobileFullscreen ({ triggerSelector : '#condition-select-input + .ts-wrapp…" at bounding box center [917, 492] width 1046 height 680
click at [736, 721] on div "setupMobileFullscreen ({ triggerSelector : '#condition-select-input + .ts-wrapp…" at bounding box center [917, 492] width 1046 height 680
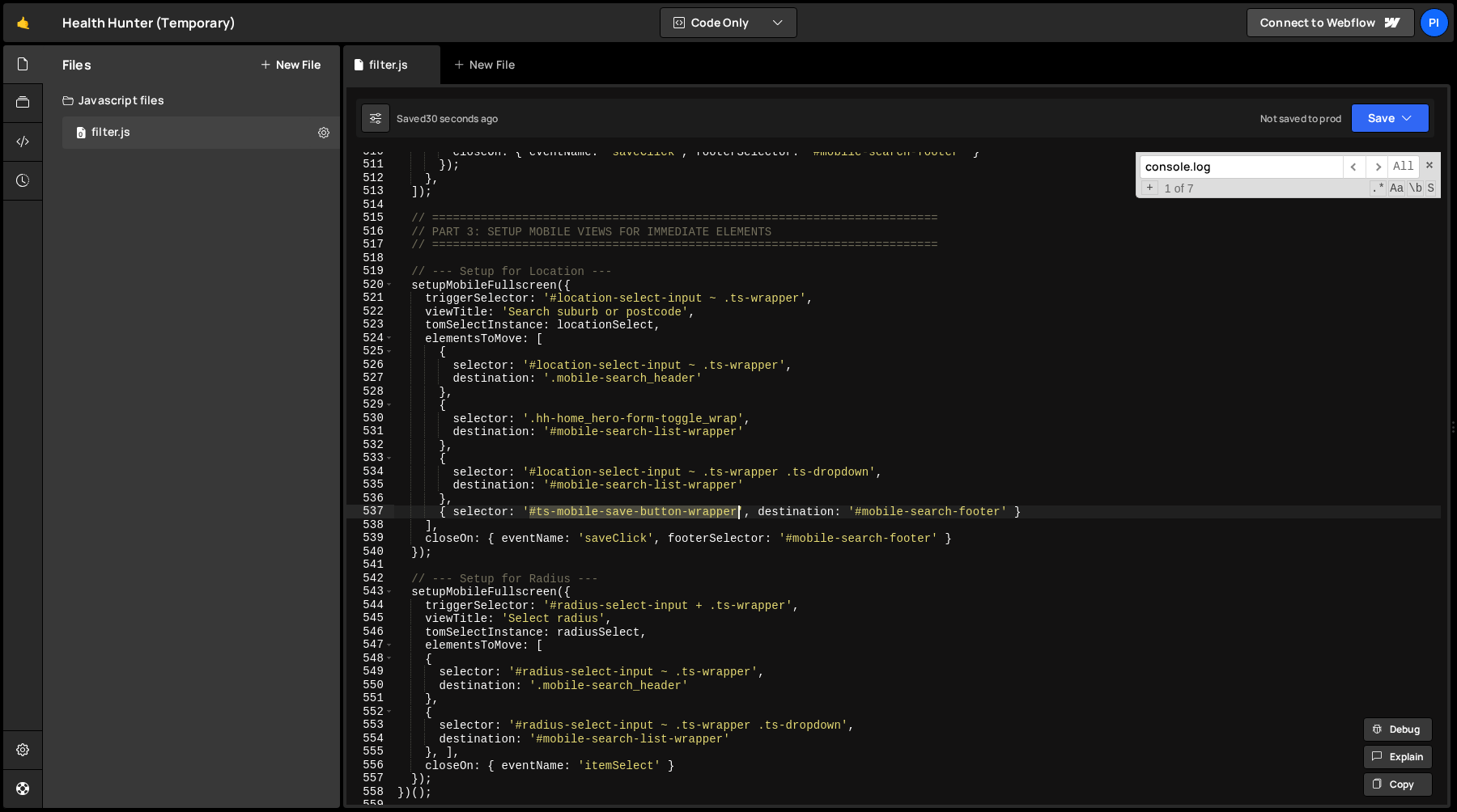
scroll to position [6862, 0]
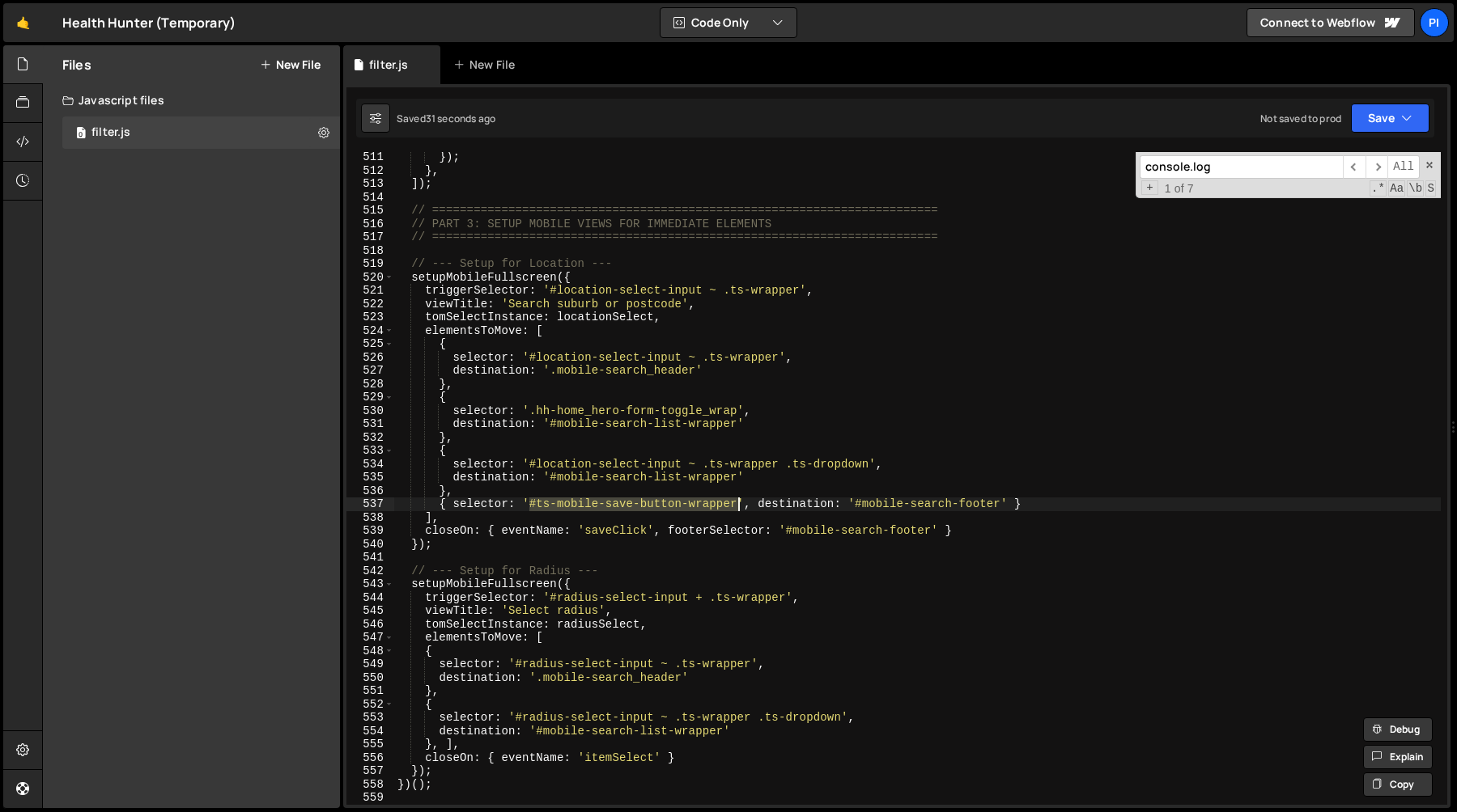
click at [584, 501] on div "}) ; } , ]) ; // ==============================================================…" at bounding box center [917, 478] width 1046 height 653
click at [584, 501] on div "}) ; } , ]) ; // ==============================================================…" at bounding box center [917, 490] width 1046 height 680
click at [683, 509] on div "}) ; } , ]) ; // ==============================================================…" at bounding box center [917, 490] width 1046 height 680
click at [709, 508] on div "}) ; } , ]) ; // ==============================================================…" at bounding box center [917, 490] width 1046 height 680
click at [684, 509] on div "}) ; } , ]) ; // ==============================================================…" at bounding box center [917, 490] width 1046 height 680
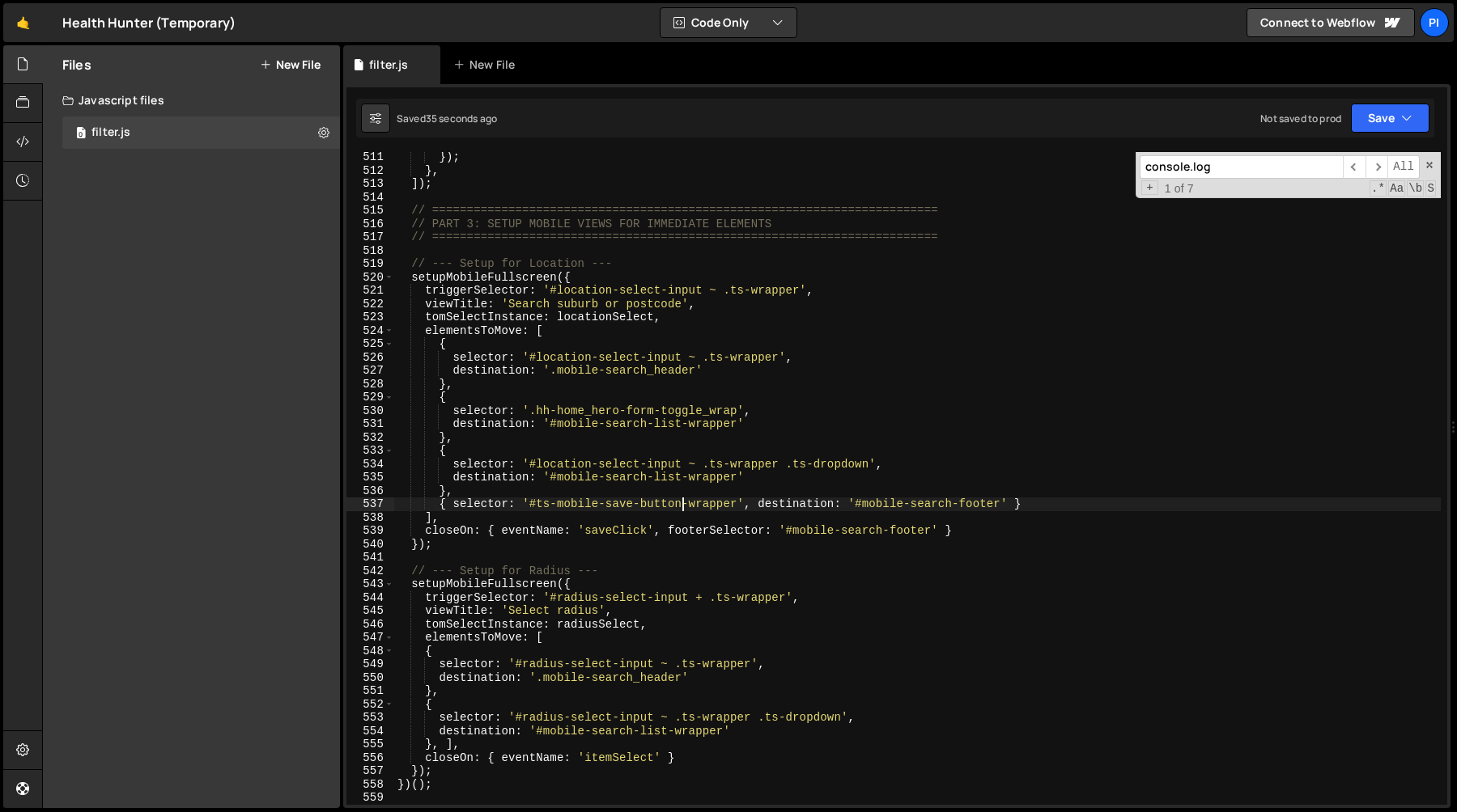
click at [585, 503] on div "}) ; } , ]) ; // ==============================================================…" at bounding box center [917, 490] width 1046 height 680
drag, startPoint x: 683, startPoint y: 502, endPoint x: 697, endPoint y: 508, distance: 15.2
click at [683, 502] on div "}) ; } , ]) ; // ==============================================================…" at bounding box center [917, 490] width 1046 height 680
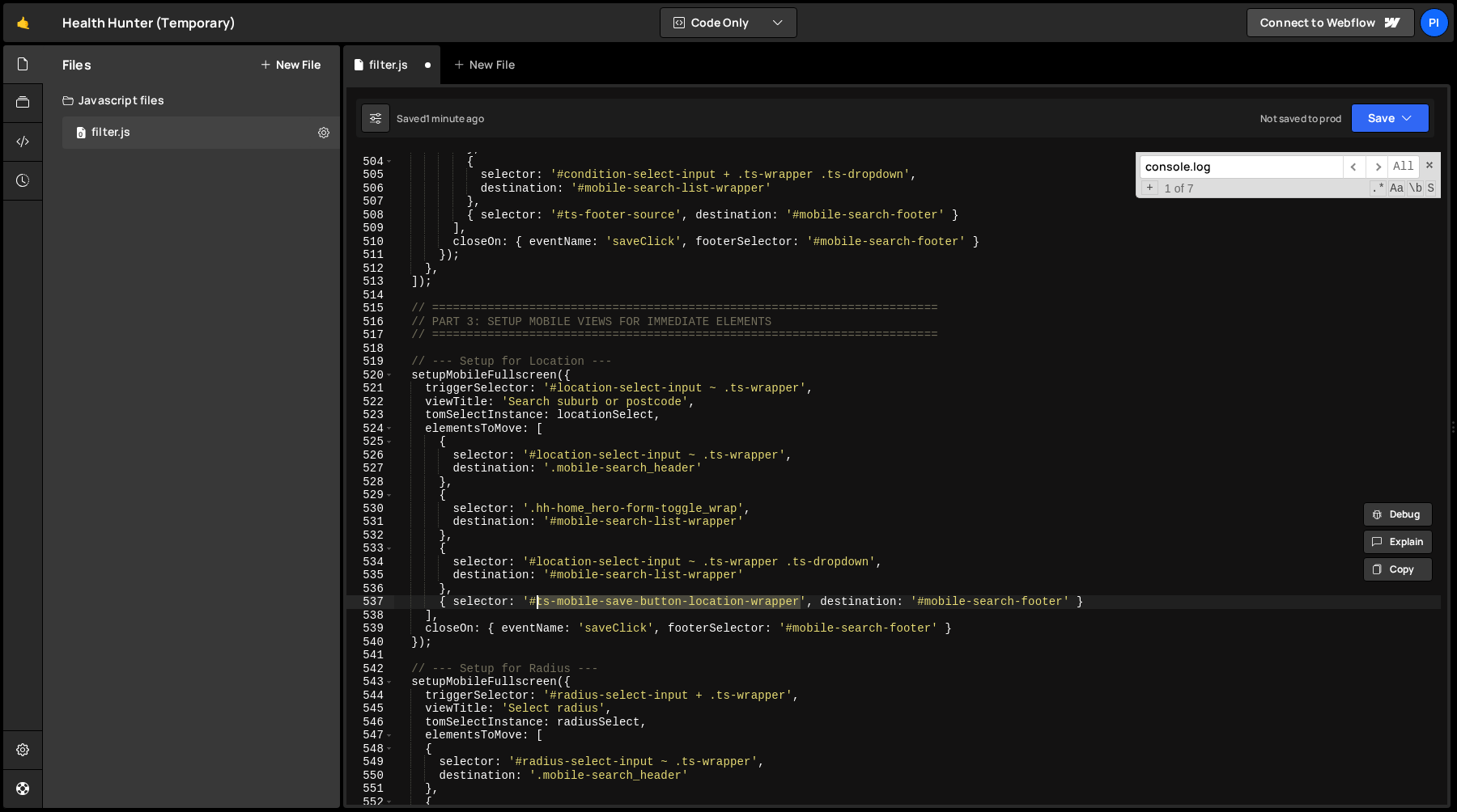
scroll to position [6763, 0]
drag, startPoint x: 1120, startPoint y: 599, endPoint x: 1066, endPoint y: 598, distance: 54.0
click at [1120, 599] on div "} , { selector : '#condition-select-input + .ts-wrapper .ts-dropdown' , destina…" at bounding box center [917, 483] width 1046 height 680
click at [989, 591] on div "} , { selector : '#condition-select-input + .ts-wrapper .ts-dropdown' , destina…" at bounding box center [917, 483] width 1046 height 680
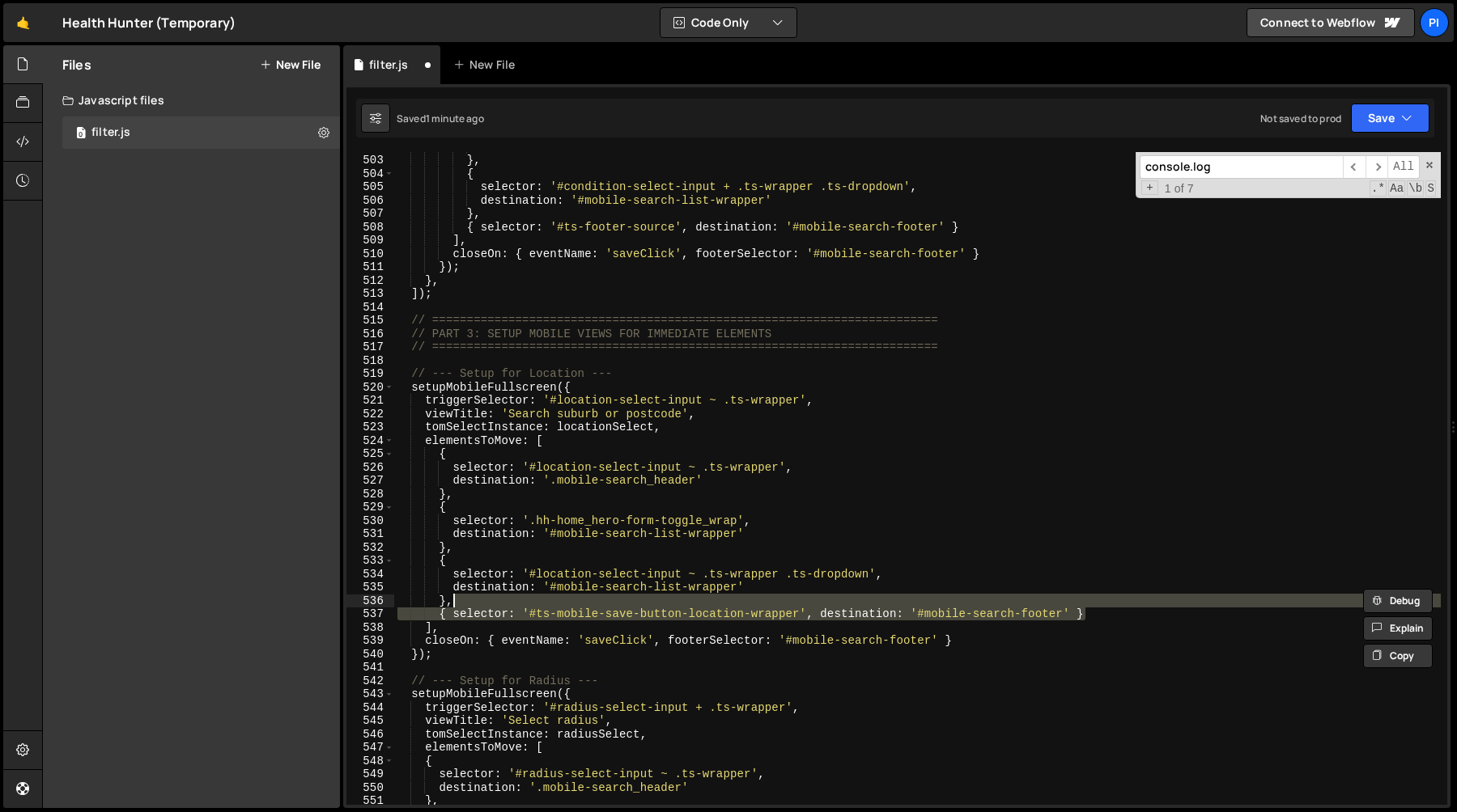
scroll to position [6726, 0]
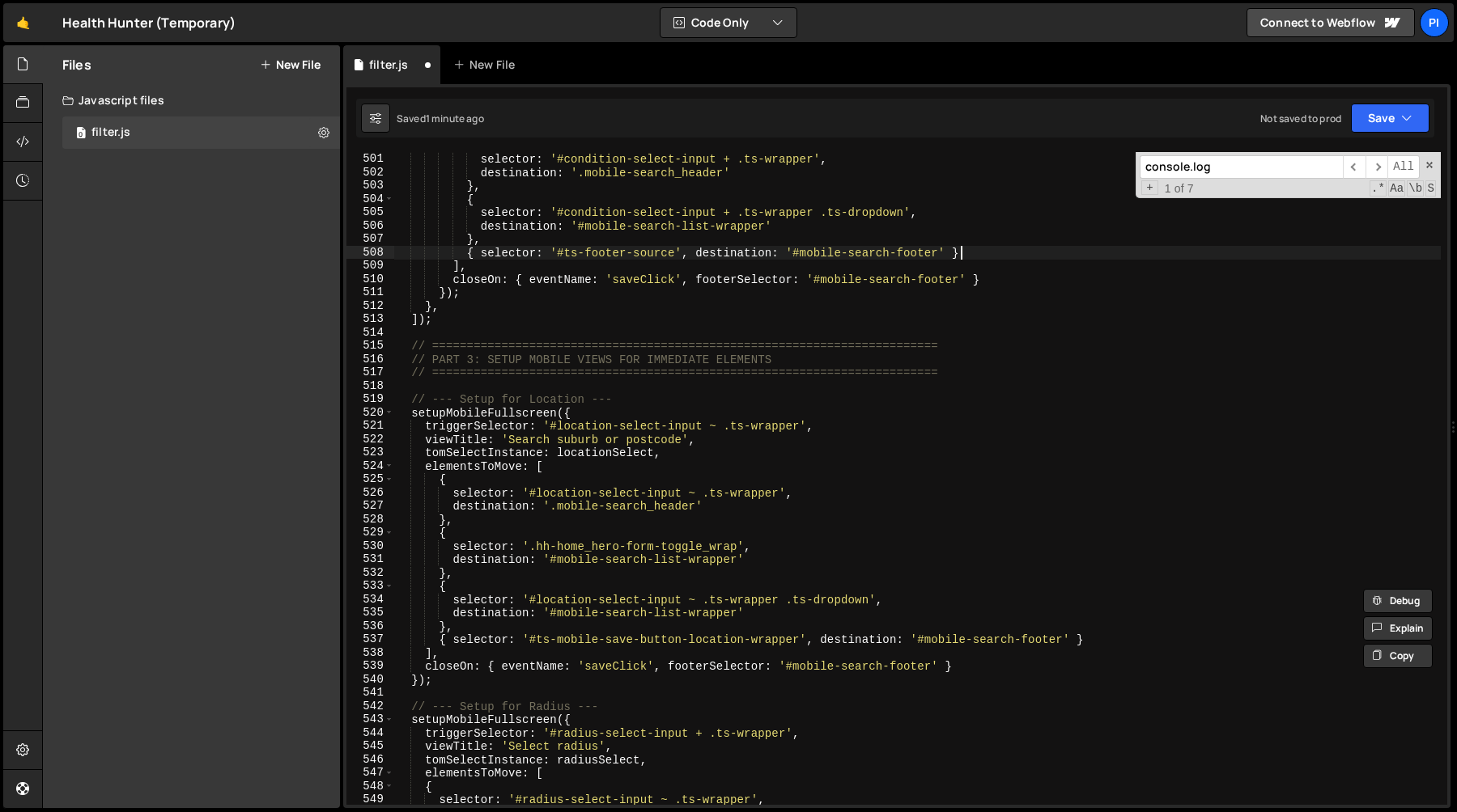
drag, startPoint x: 980, startPoint y: 254, endPoint x: 973, endPoint y: 244, distance: 12.2
click at [980, 254] on div "{ selector : '#condition-select-input + .ts-wrapper' , destination : '.mobile-s…" at bounding box center [917, 479] width 1046 height 680
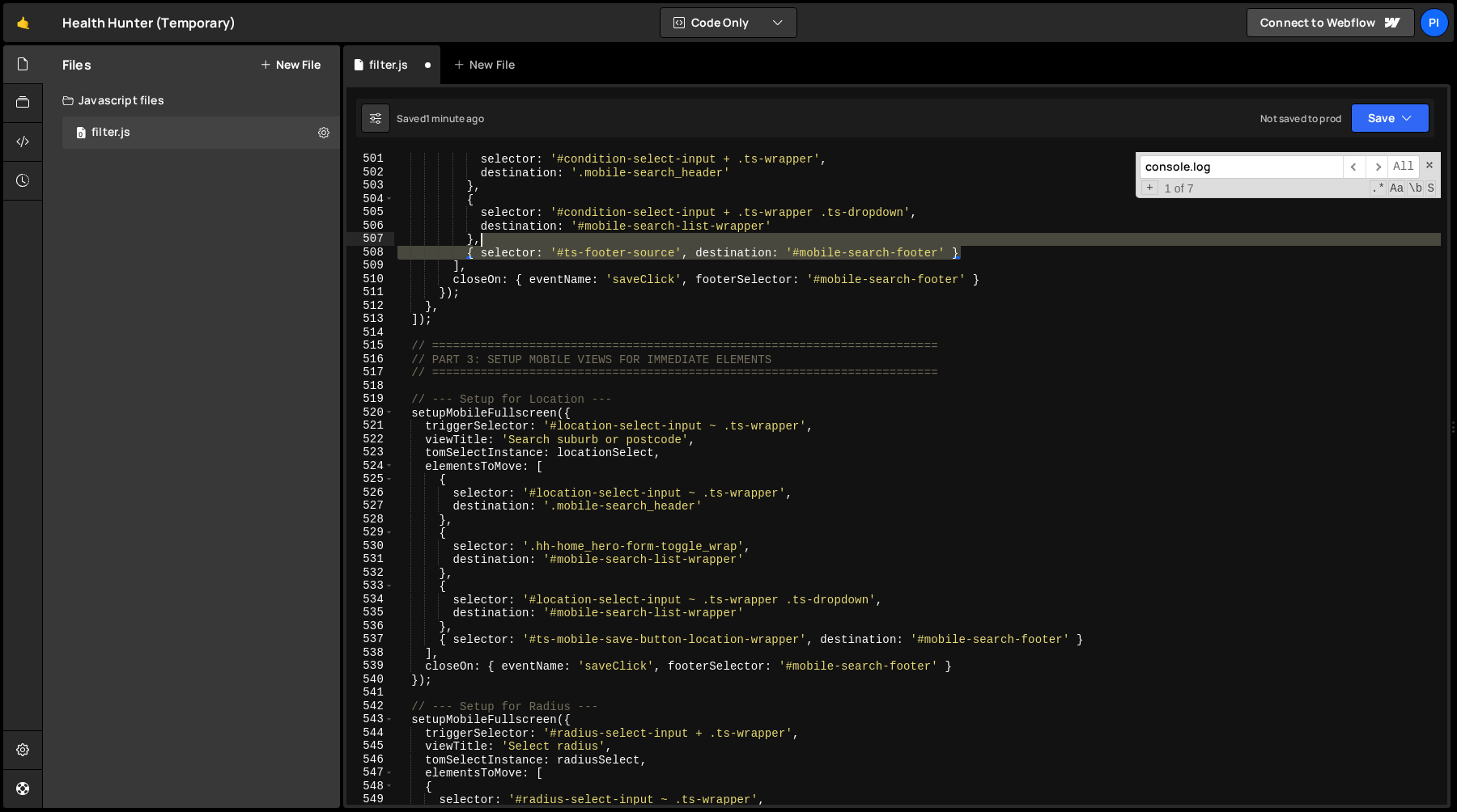
click at [964, 236] on div "{ selector : '#condition-select-input + .ts-wrapper' , destination : '.mobile-s…" at bounding box center [917, 479] width 1046 height 680
paste textarea "{ selector: '#ts-mobile-save-button-location-wrapper"
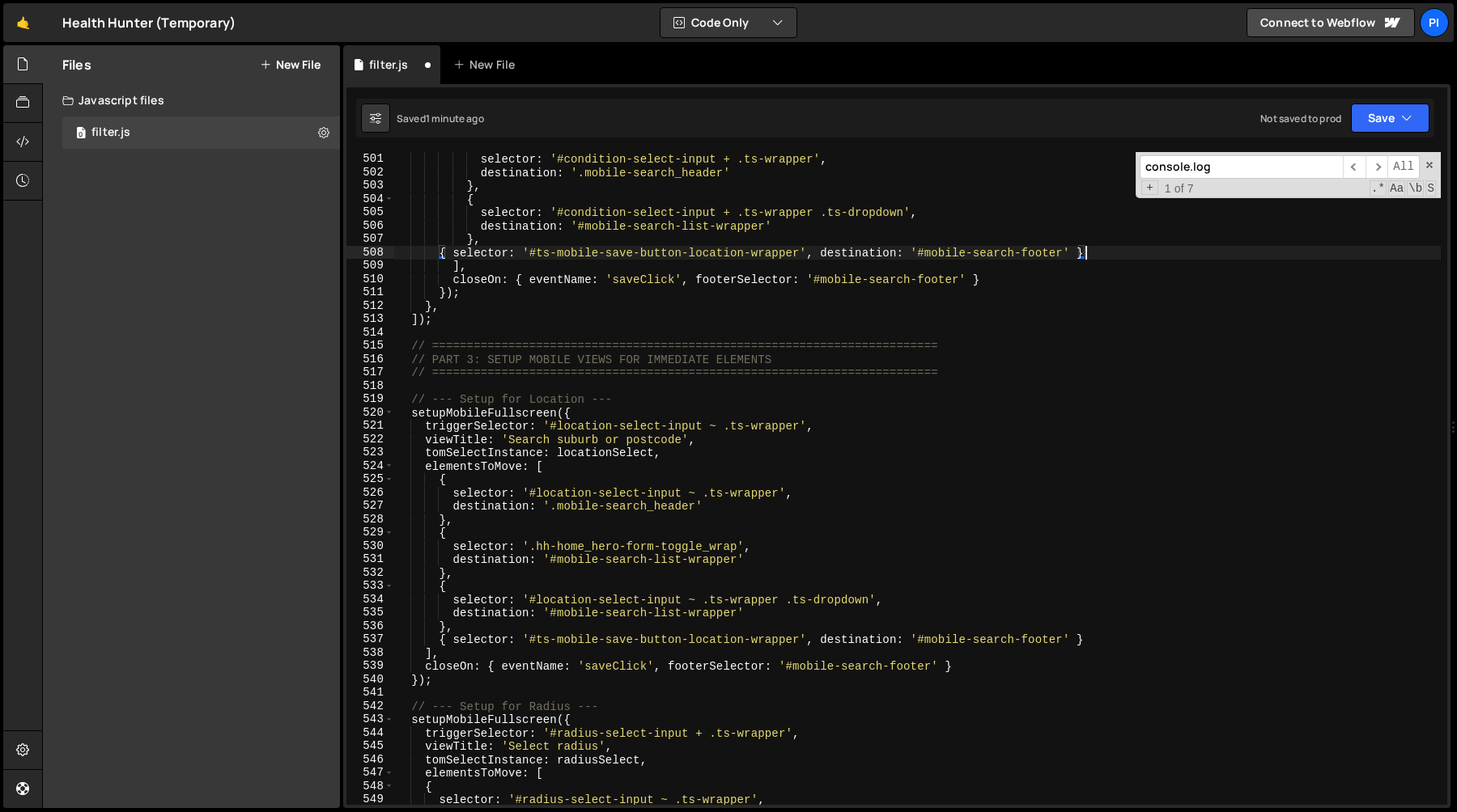
paste textarea ","
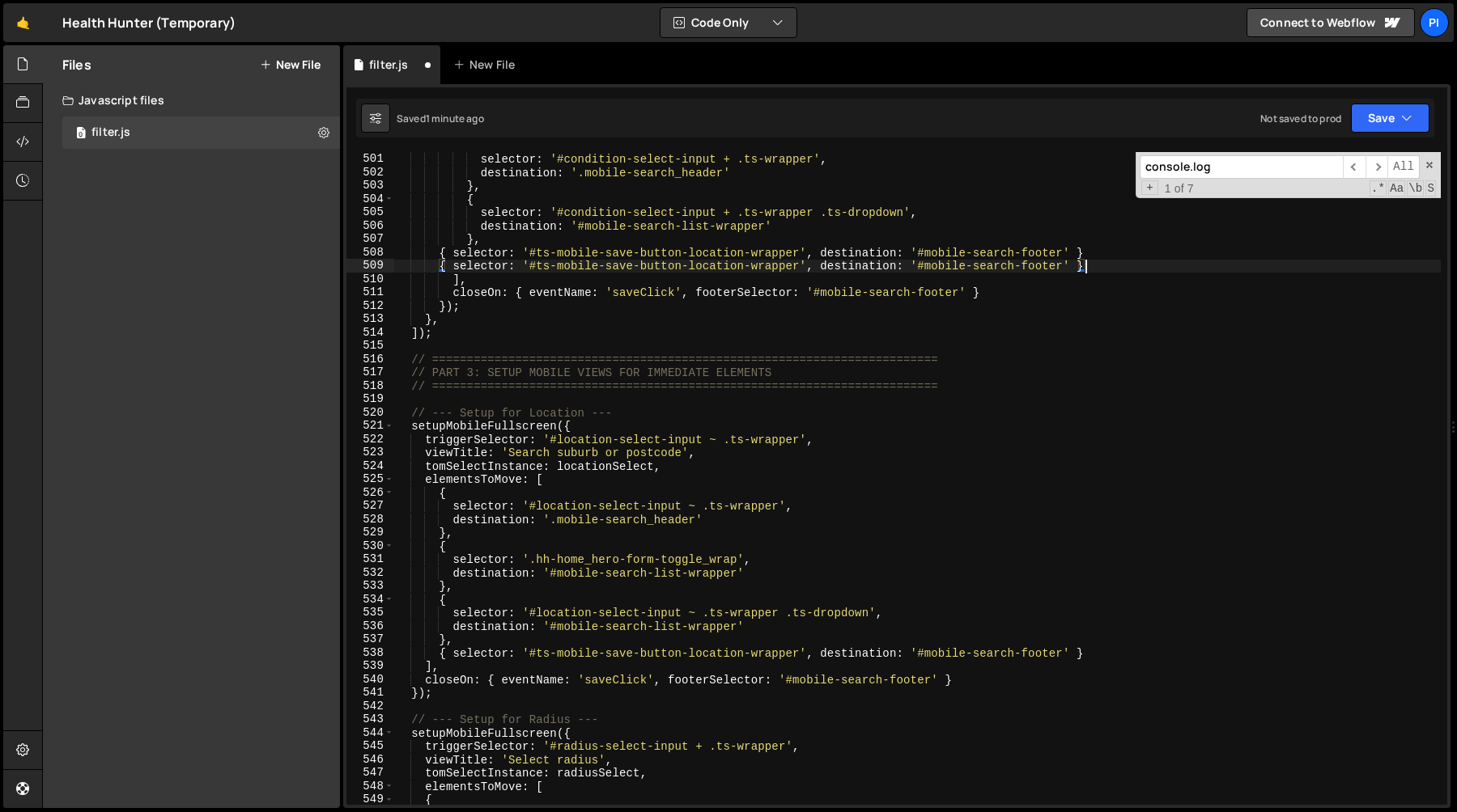
click at [1094, 253] on div "{ selector : '#condition-select-input + .ts-wrapper' , destination : '.mobile-s…" at bounding box center [917, 479] width 1046 height 680
click at [704, 253] on div "{ selector : '#condition-select-input + .ts-wrapper' , destination : '.mobile-s…" at bounding box center [917, 479] width 1046 height 680
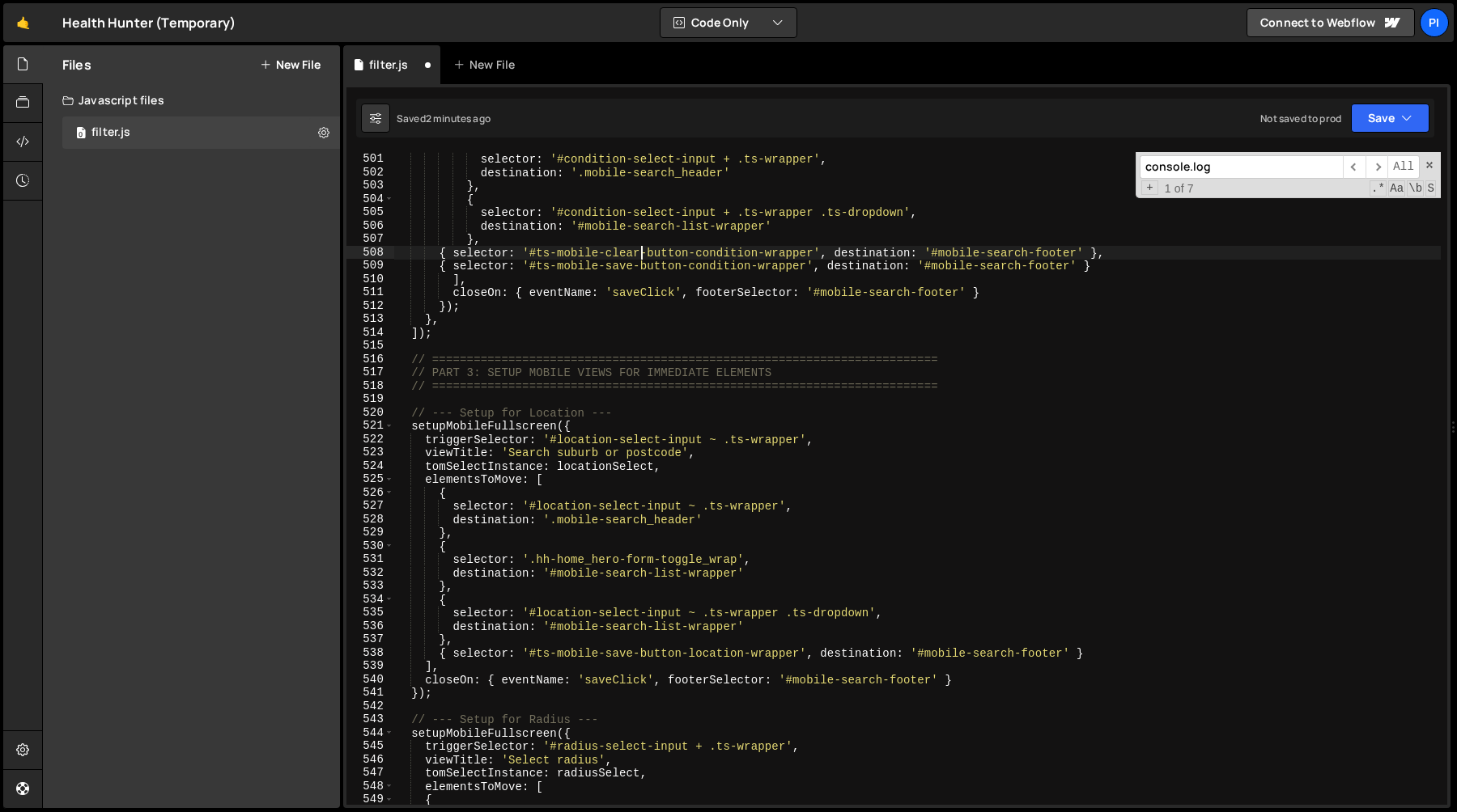
click at [959, 234] on div "{ selector : '#condition-select-input + .ts-wrapper' , destination : '.mobile-s…" at bounding box center [917, 479] width 1046 height 680
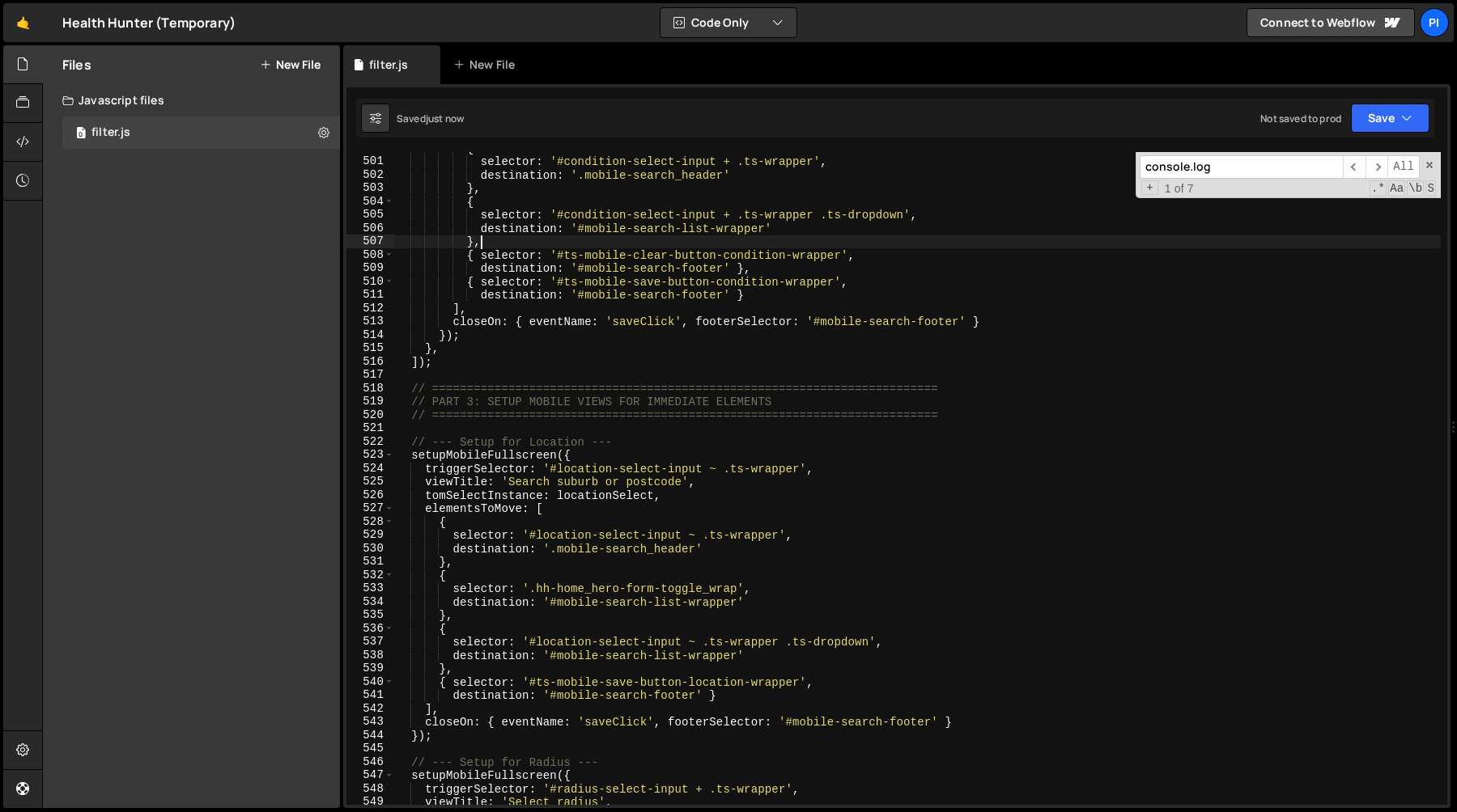
scroll to position [6703, 0]
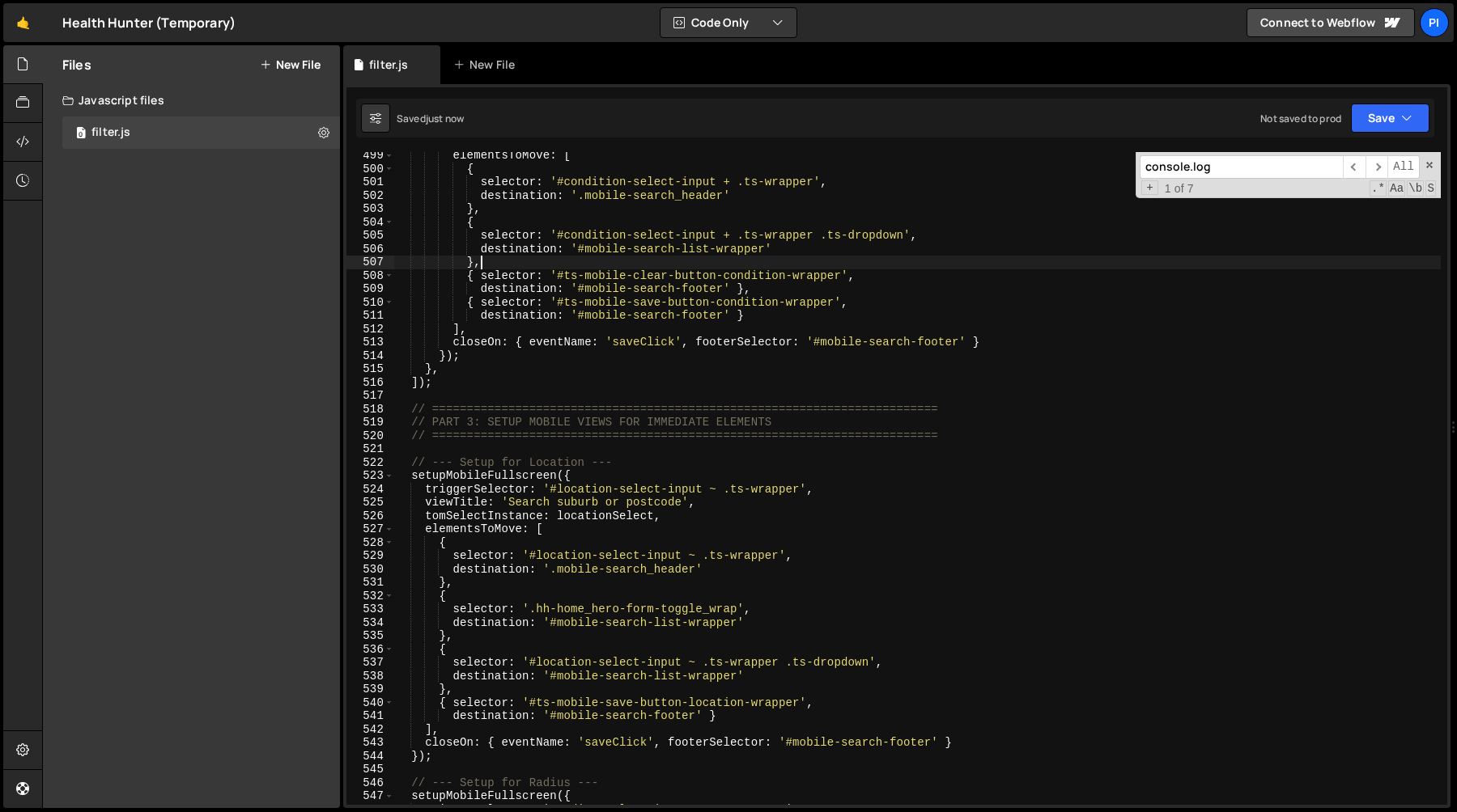
type textarea "},"
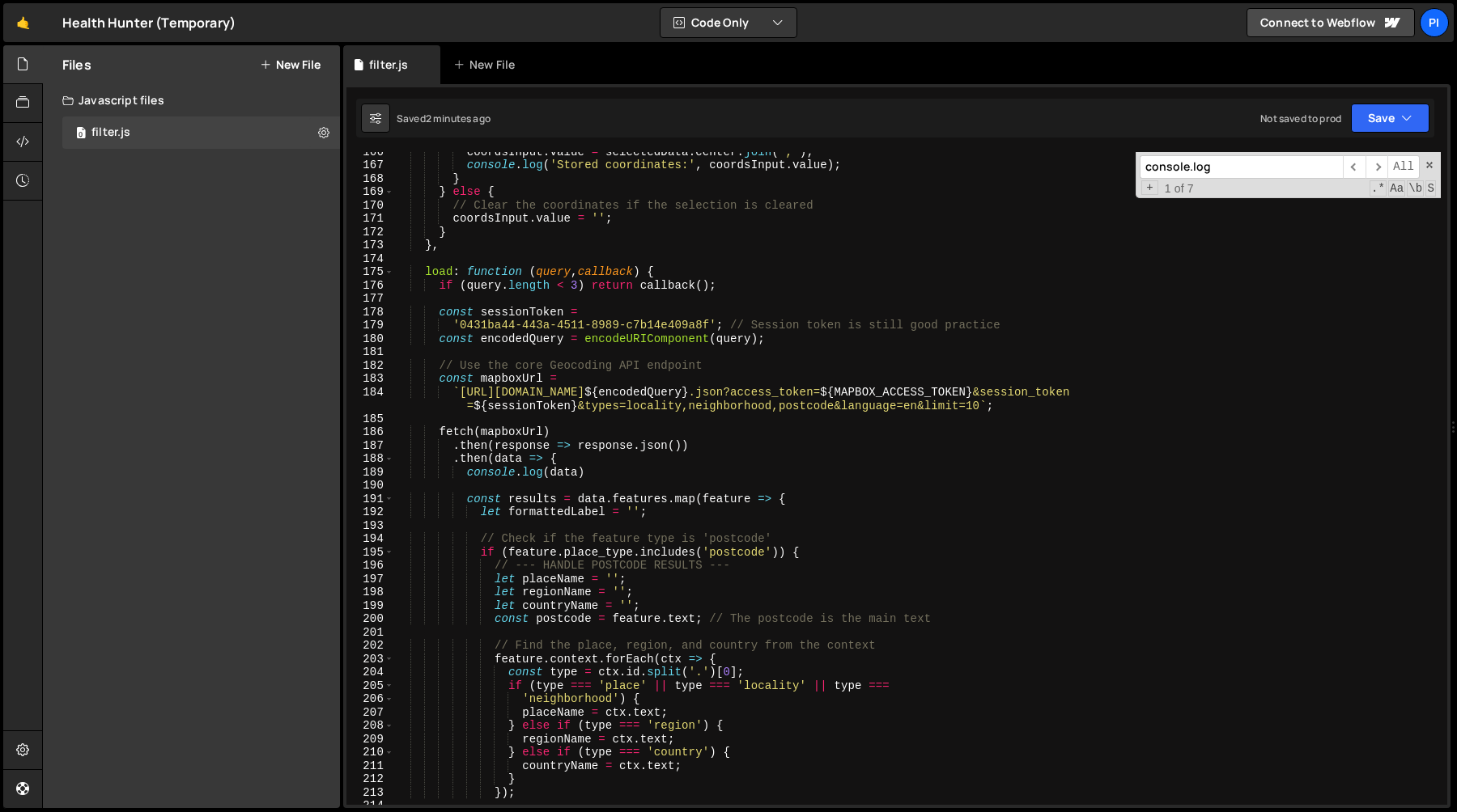
scroll to position [2209, 0]
click at [813, 358] on div "coordsInput . value = selectedData . center . join ( ',' ) ; console . log ( 'S…" at bounding box center [917, 485] width 1046 height 680
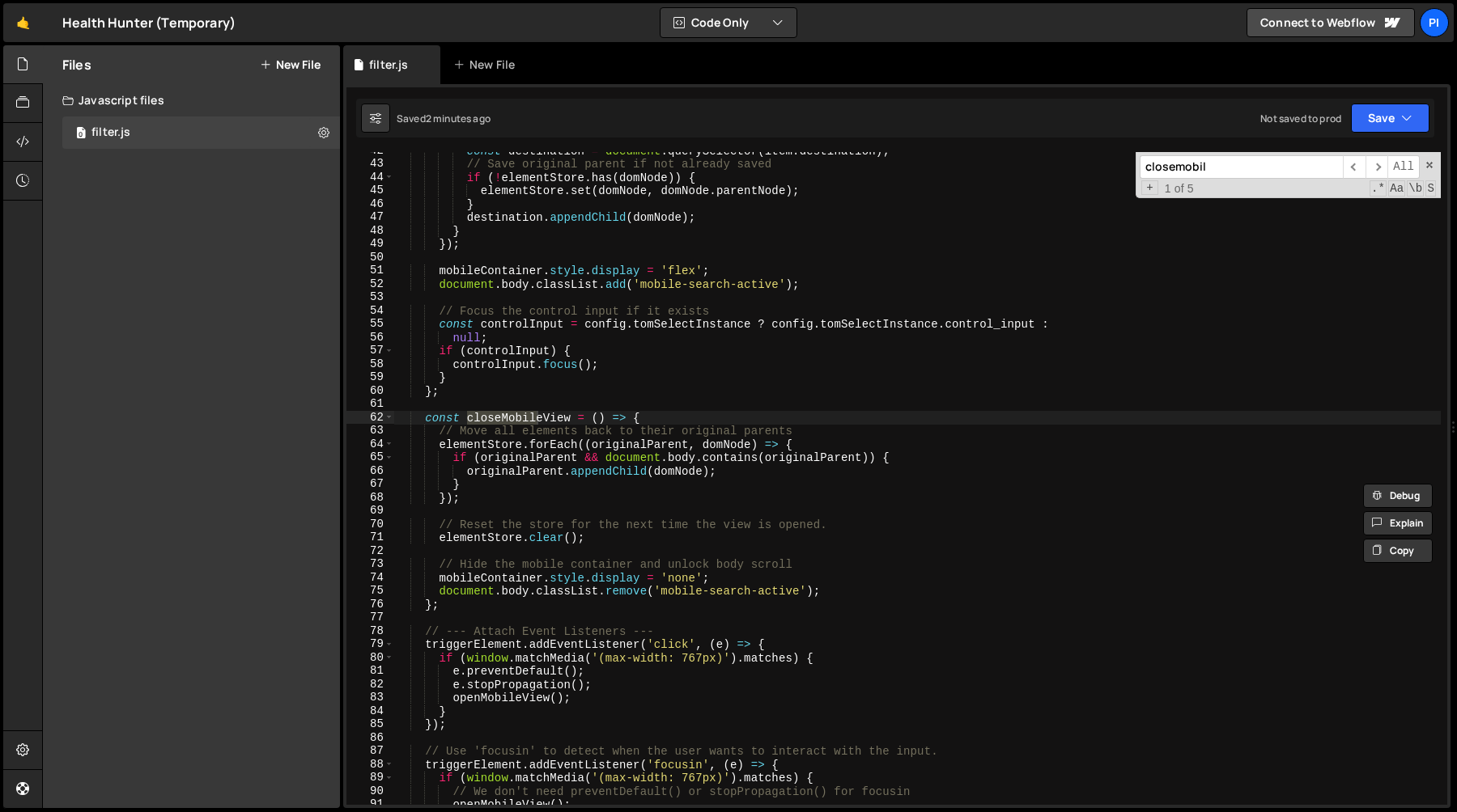
scroll to position [569, 0]
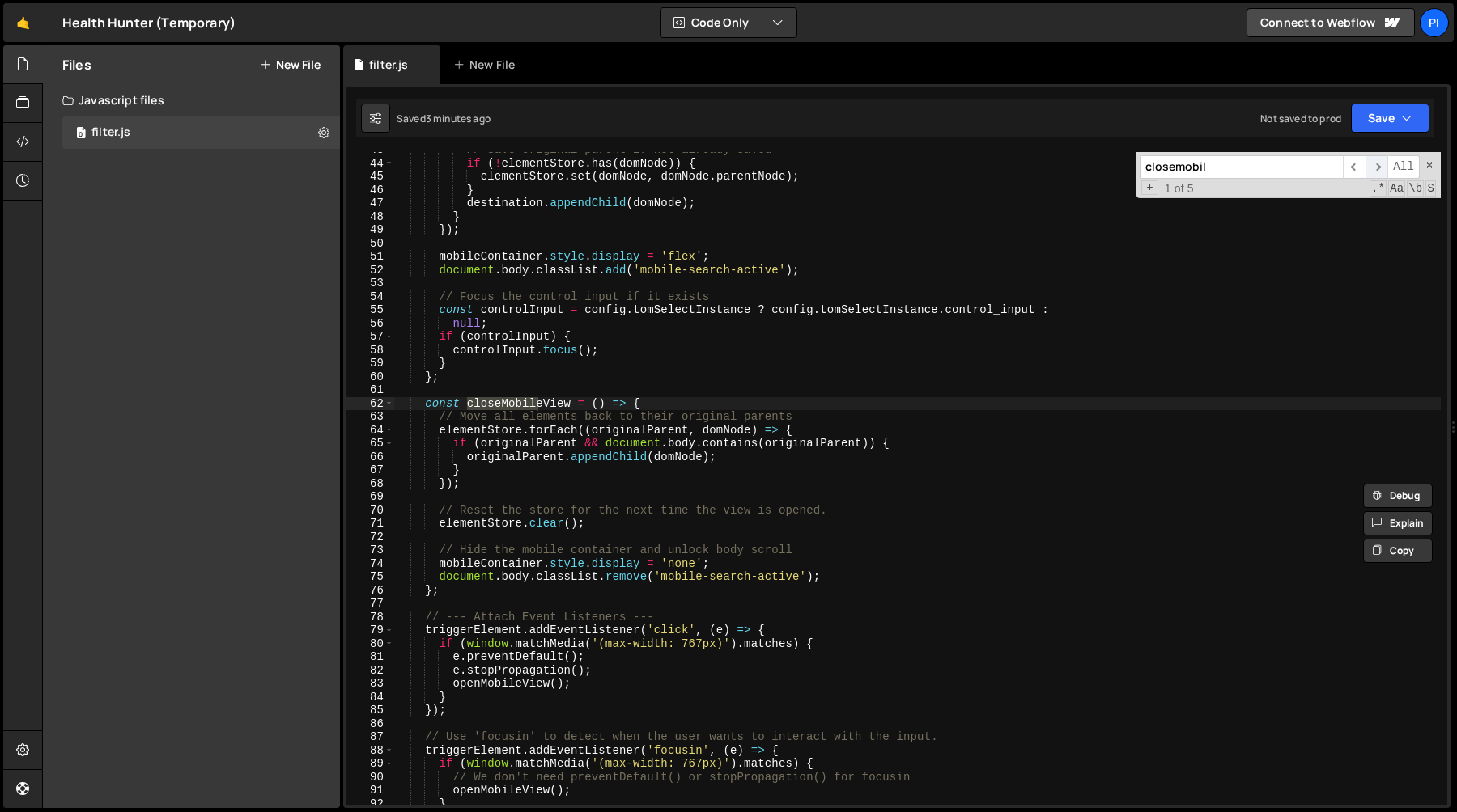
type input "closemobil"
click at [1375, 169] on span "​" at bounding box center [1377, 167] width 23 height 24
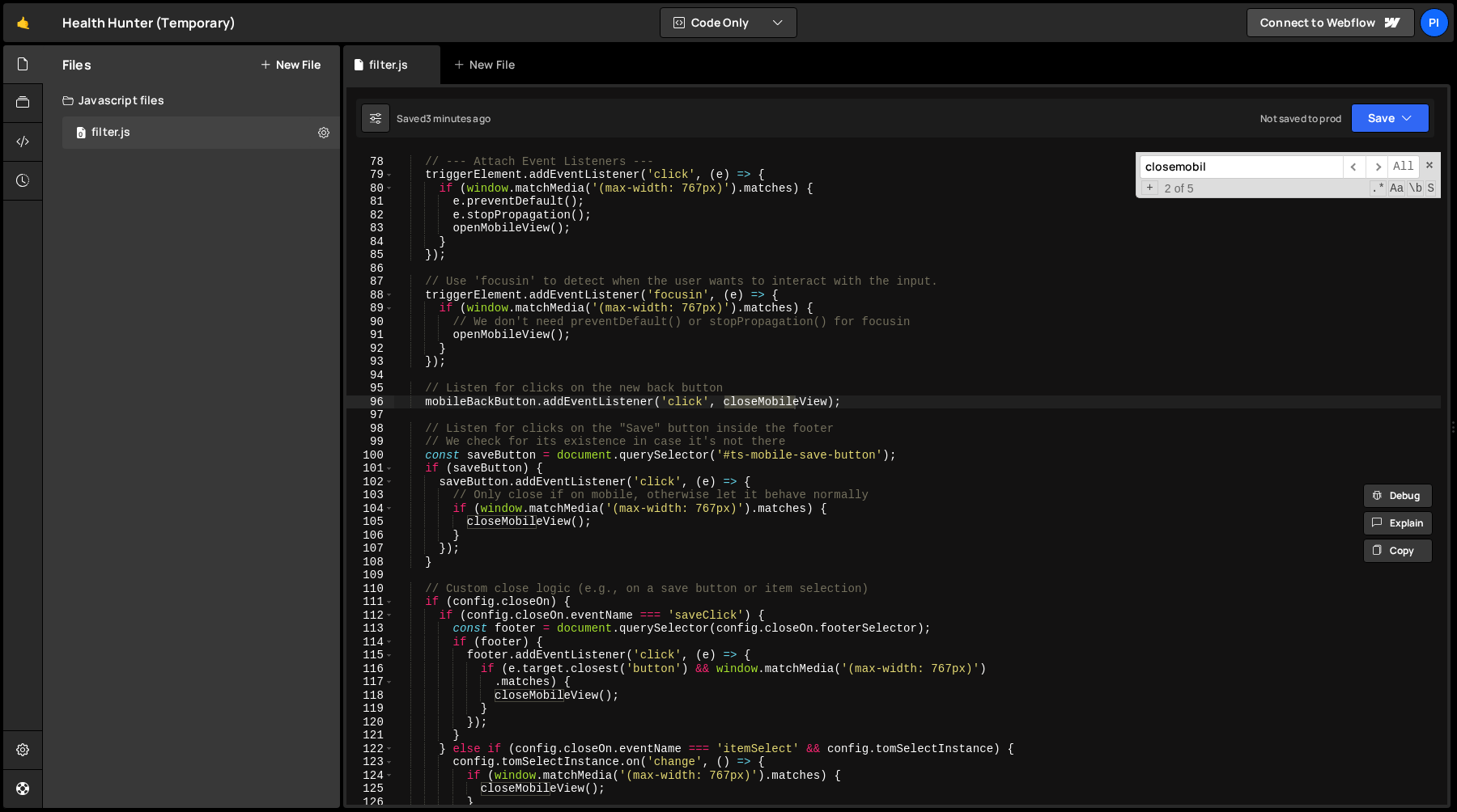
scroll to position [1027, 0]
drag, startPoint x: 874, startPoint y: 451, endPoint x: 885, endPoint y: 462, distance: 15.6
click at [875, 452] on div "// --- Attach Event Listeners --- triggerElement . addEventListener ( 'click' ,…" at bounding box center [917, 479] width 1046 height 680
paste textarea "ts-save-button"
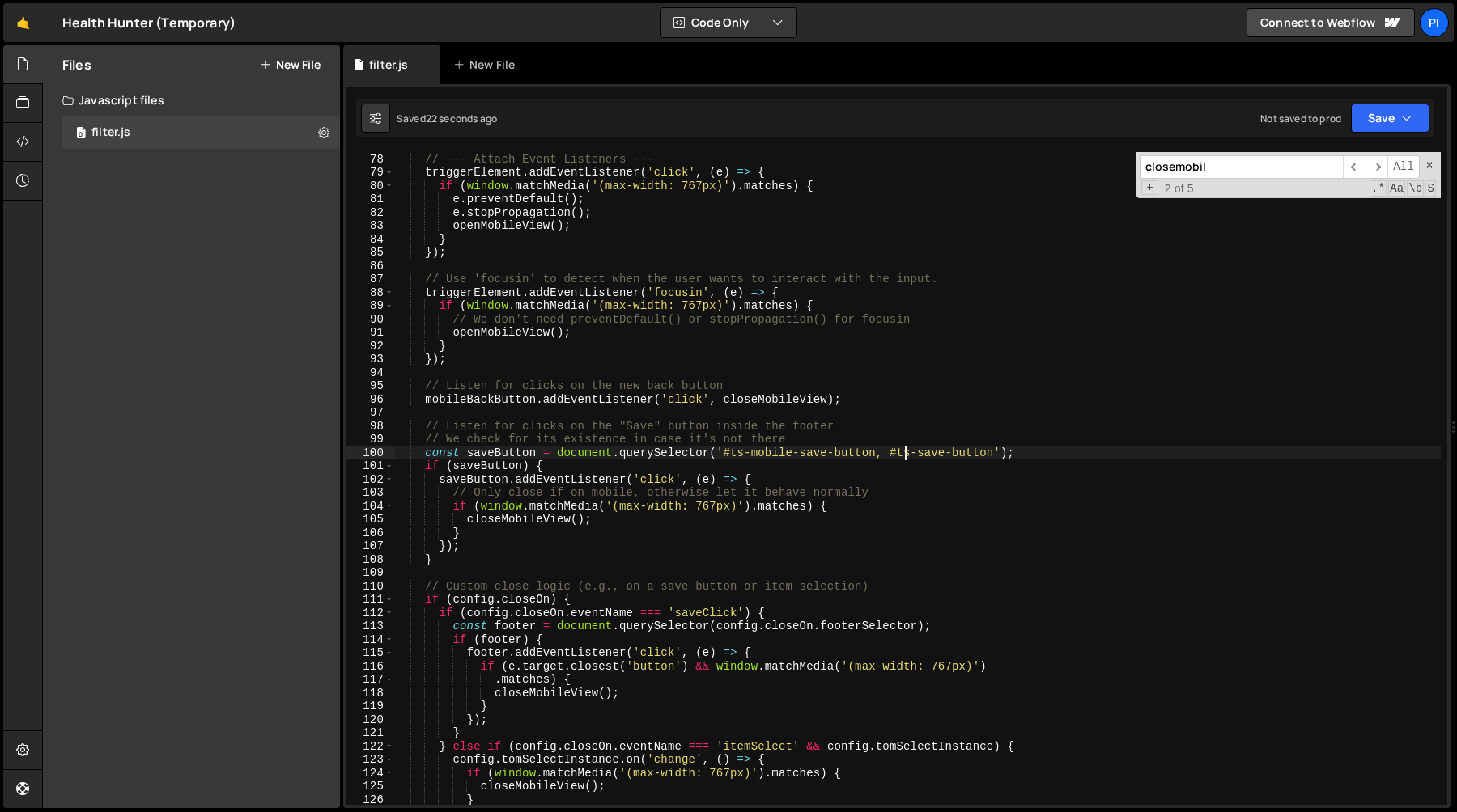
click at [902, 456] on div "// --- Attach Event Listeners --- triggerElement . addEventListener ( 'click' ,…" at bounding box center [917, 479] width 1046 height 680
click at [879, 455] on div "// --- Attach Event Listeners --- triggerElement . addEventListener ( 'click' ,…" at bounding box center [917, 479] width 1046 height 680
click at [883, 459] on div "// --- Attach Event Listeners --- triggerElement . addEventListener ( 'click' ,…" at bounding box center [917, 480] width 1046 height 680
click at [891, 480] on div "// --- Attach Event Listeners --- triggerElement . addEventListener ( 'click' ,…" at bounding box center [917, 480] width 1046 height 680
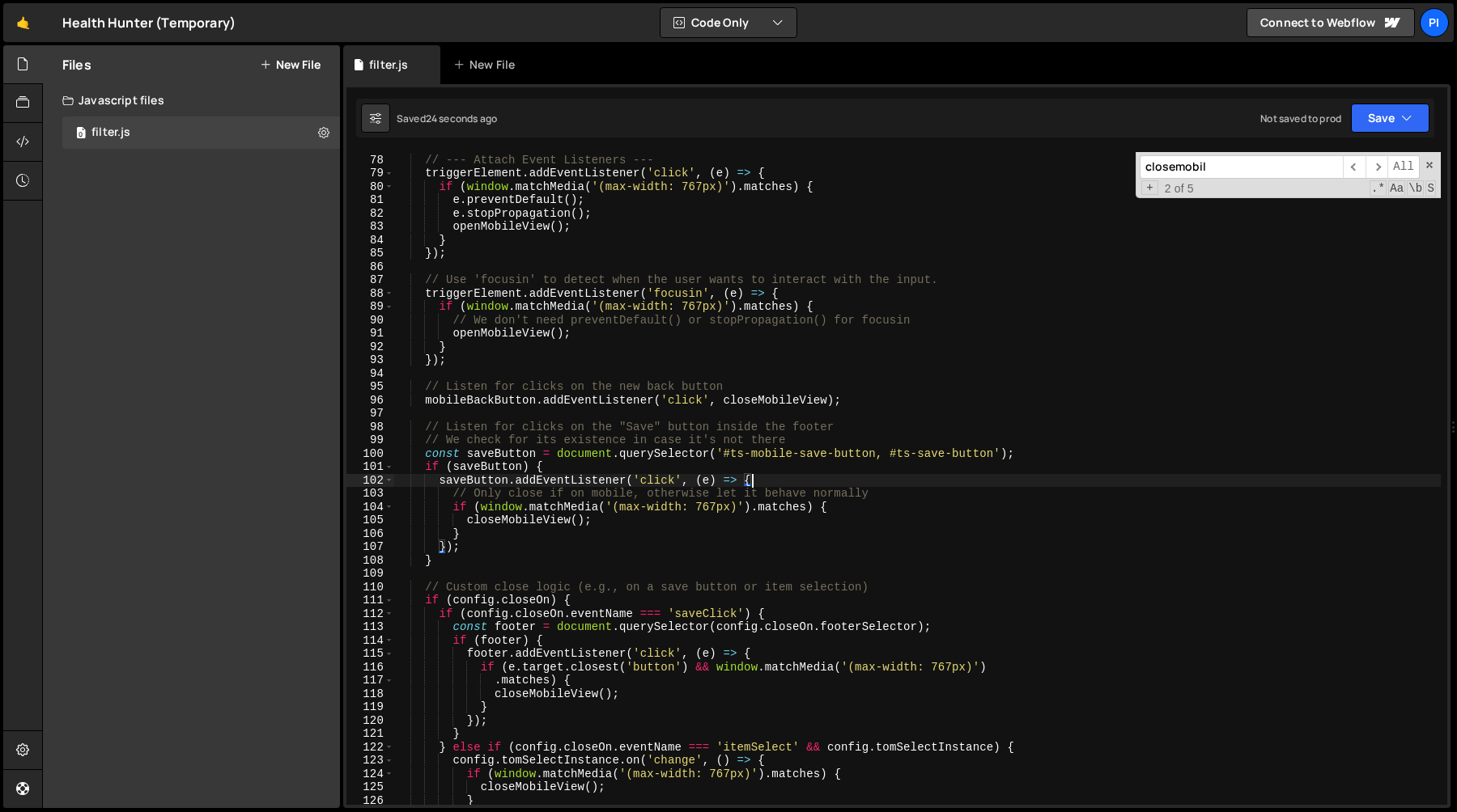
scroll to position [0, 24]
click at [886, 496] on div "// --- Attach Event Listeners --- triggerElement . addEventListener ( 'click' ,…" at bounding box center [917, 489] width 1046 height 680
click at [880, 441] on div "// --- Attach Event Listeners --- triggerElement . addEventListener ( 'click' ,…" at bounding box center [917, 491] width 1046 height 680
drag, startPoint x: 1431, startPoint y: 169, endPoint x: 1198, endPoint y: 319, distance: 277.1
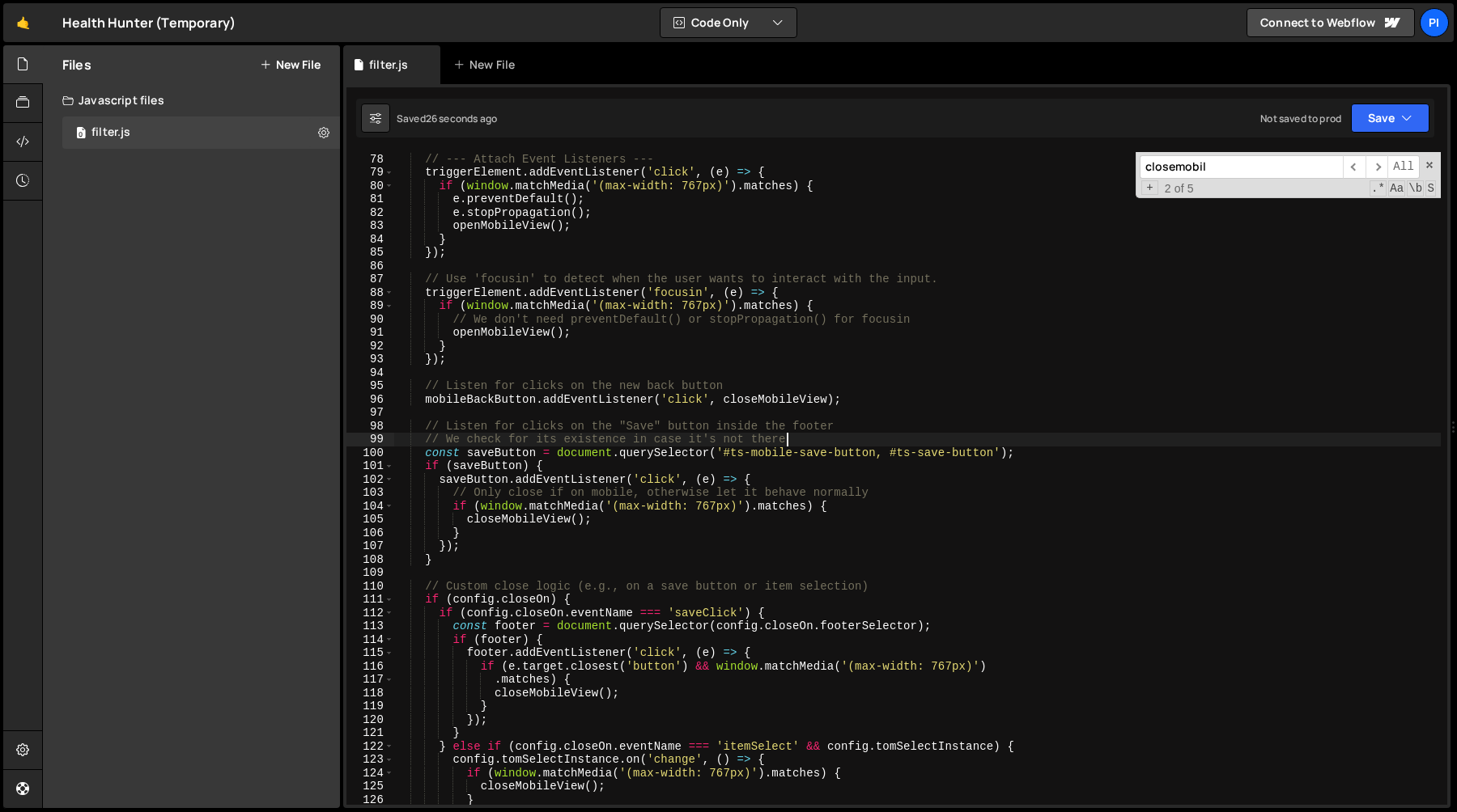
click at [1431, 169] on span at bounding box center [1429, 165] width 11 height 11
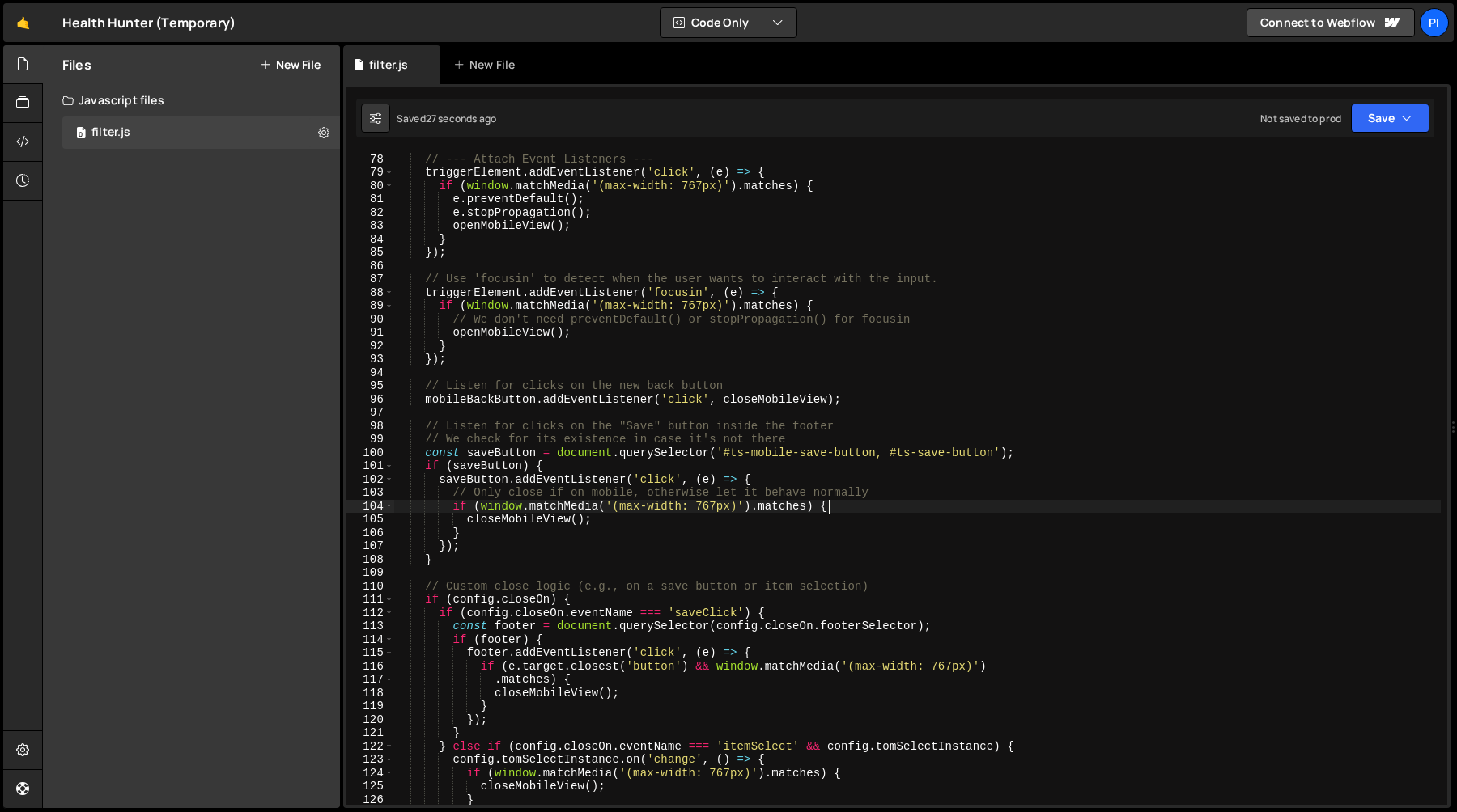
click at [879, 510] on div "// --- Attach Event Listeners --- triggerElement . addEventListener ( 'click' ,…" at bounding box center [917, 479] width 1046 height 680
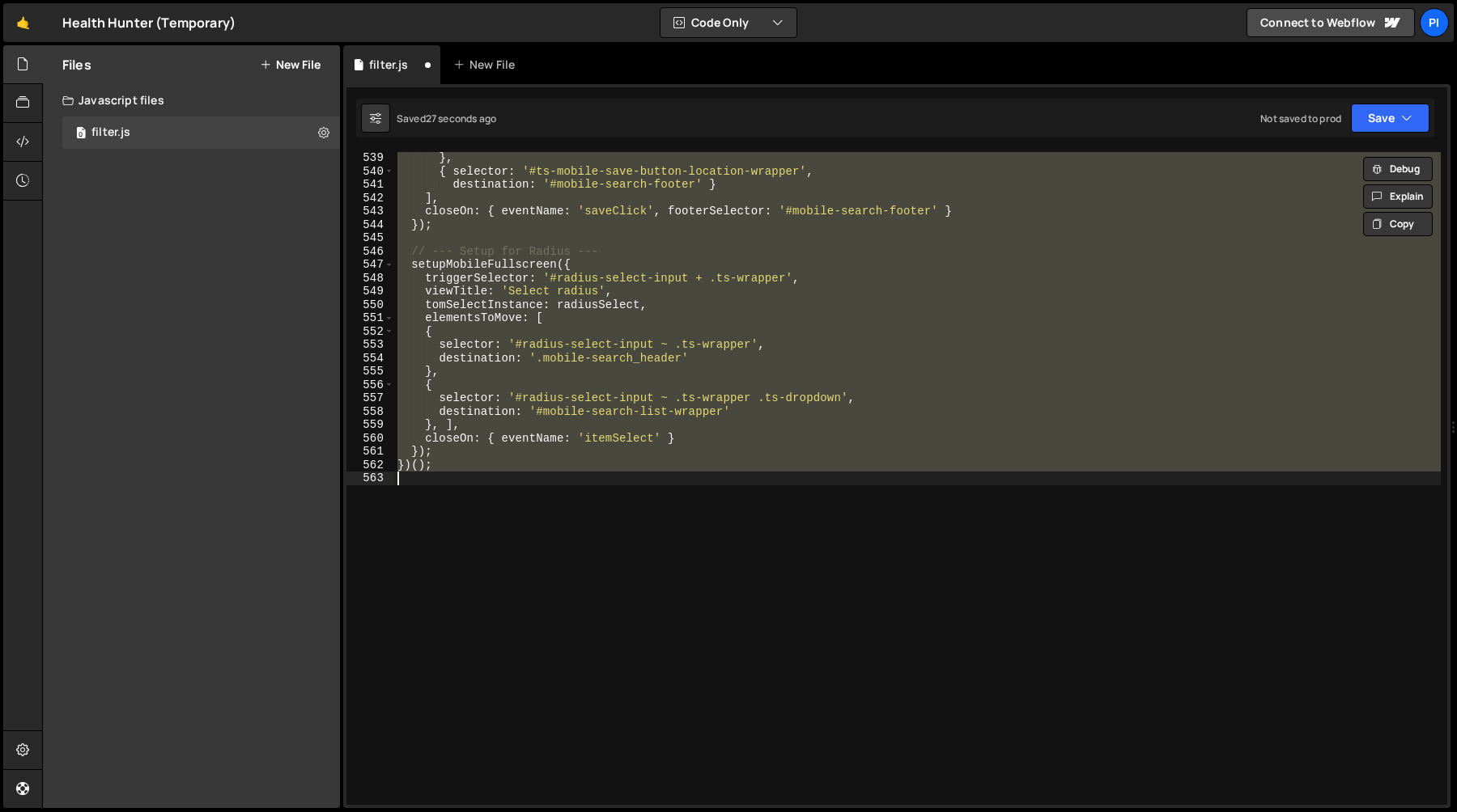
scroll to position [995, 0]
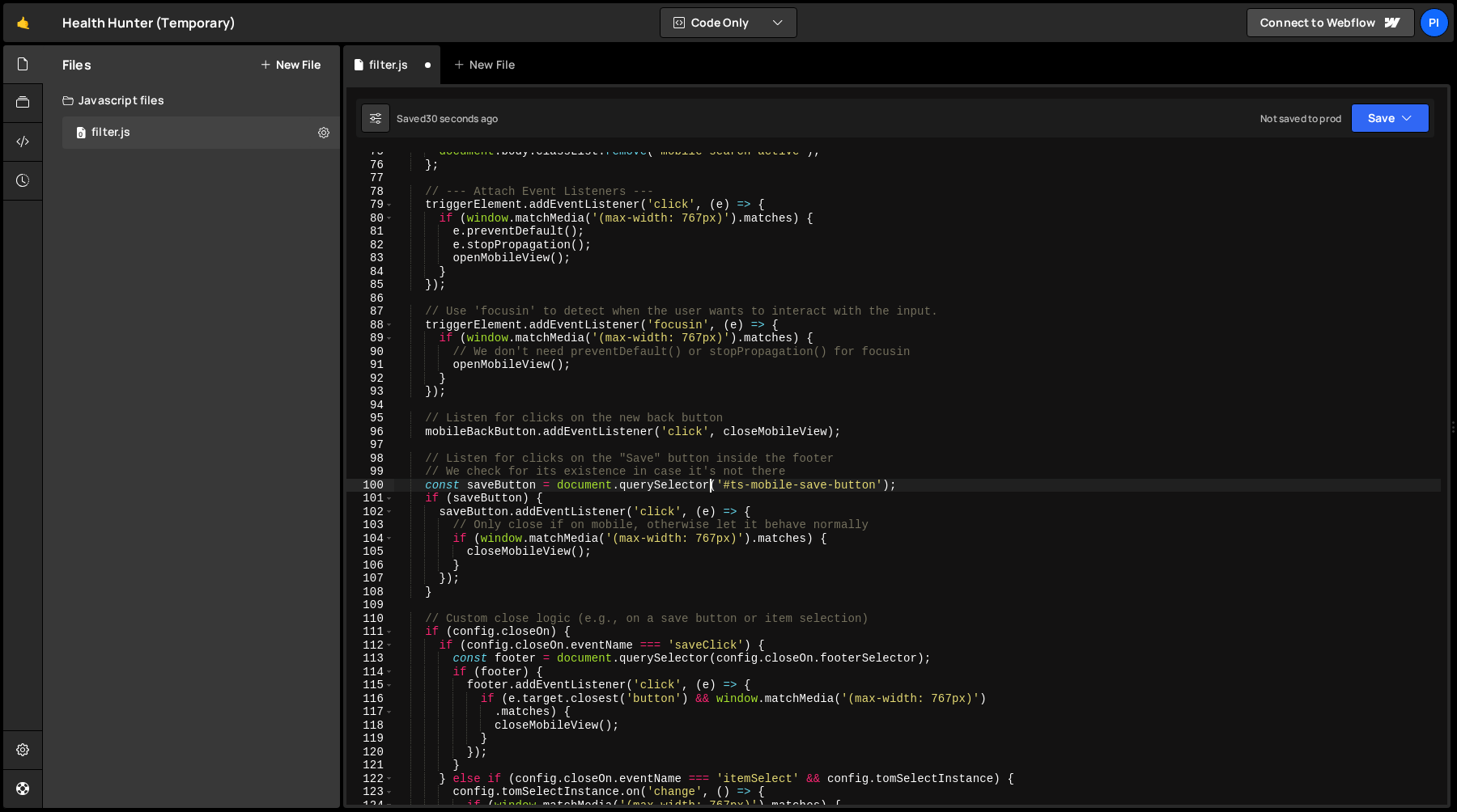
click at [710, 490] on div "document . body . classList . remove ( 'mobile-search-active' ) ; } ; // --- At…" at bounding box center [917, 485] width 1046 height 680
click at [427, 475] on div "document . body . classList . remove ( 'mobile-search-active' ) ; } ; // --- At…" at bounding box center [917, 485] width 1046 height 680
drag, startPoint x: 449, startPoint y: 538, endPoint x: 477, endPoint y: 560, distance: 35.6
click at [449, 538] on div "document . body . classList . remove ( 'mobile-search-active' ) ; } ; // --- At…" at bounding box center [917, 485] width 1046 height 680
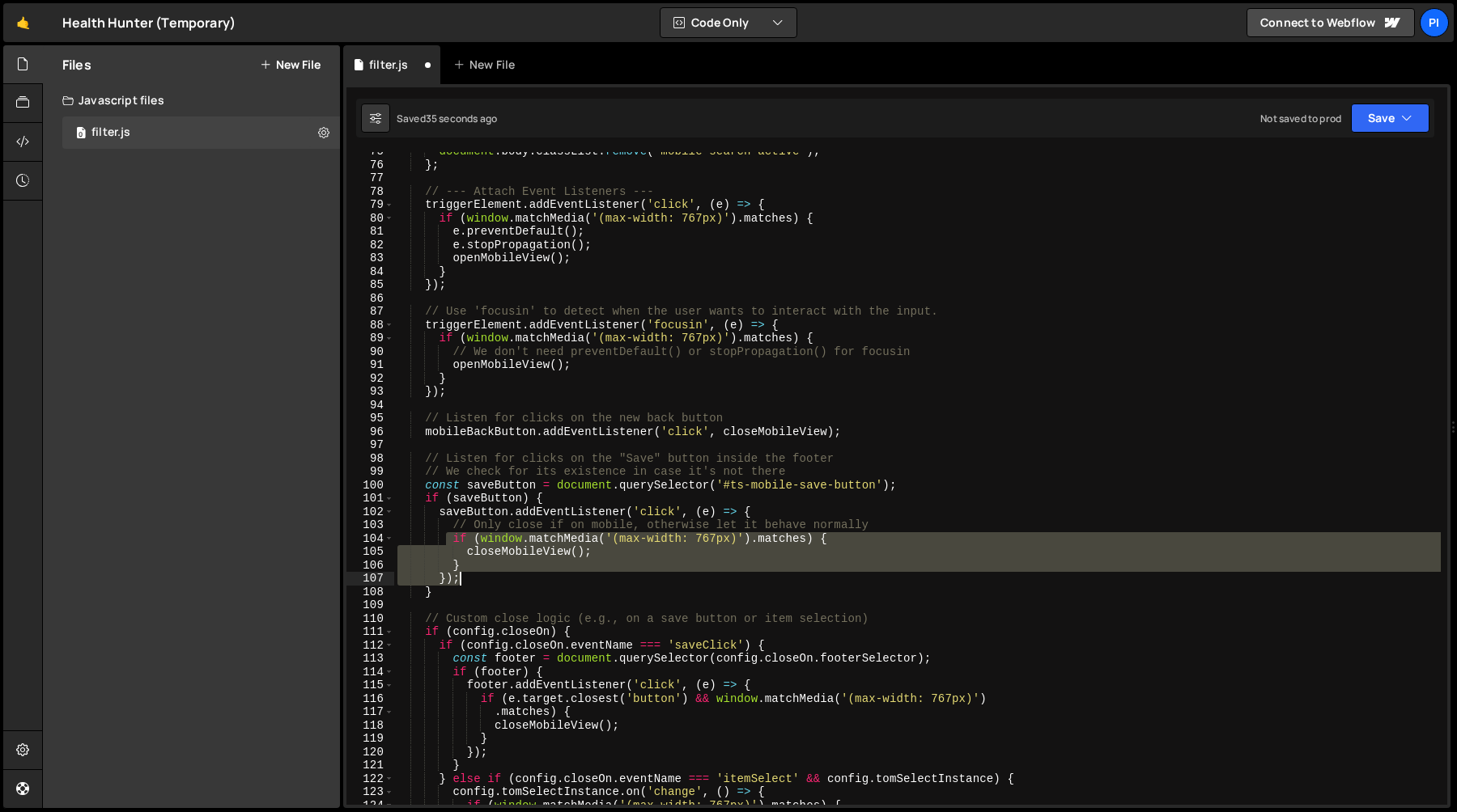
click at [488, 574] on div "document . body . classList . remove ( 'mobile-search-active' ) ; } ; // --- At…" at bounding box center [917, 485] width 1046 height 680
click at [489, 565] on div "document . body . classList . remove ( 'mobile-search-active' ) ; } ; // --- At…" at bounding box center [917, 478] width 1046 height 653
type textarea "closeMobileView(); }"
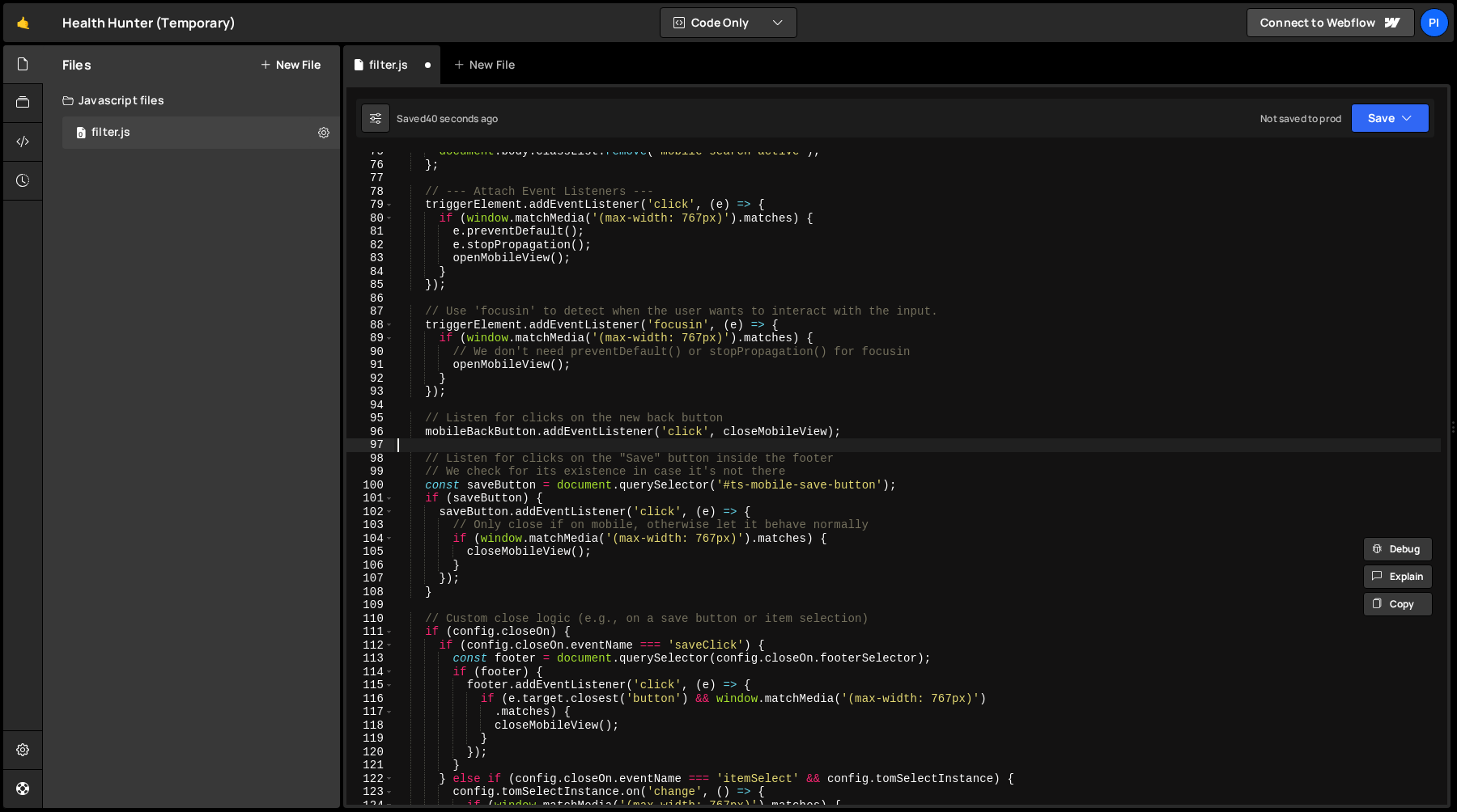
click at [851, 451] on div "document . body . classList . remove ( 'mobile-search-active' ) ; } ; // --- At…" at bounding box center [917, 485] width 1046 height 680
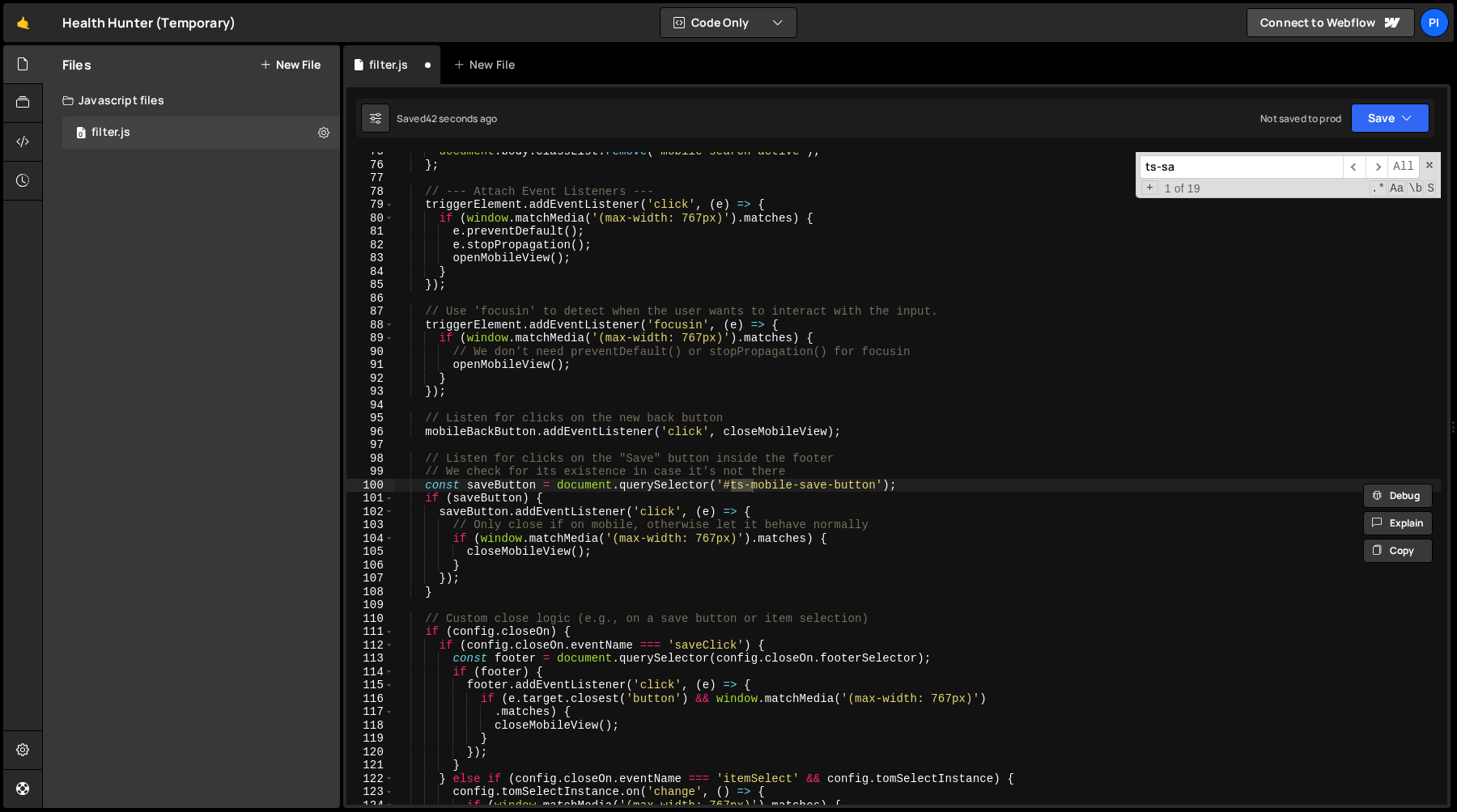
scroll to position [4345, 0]
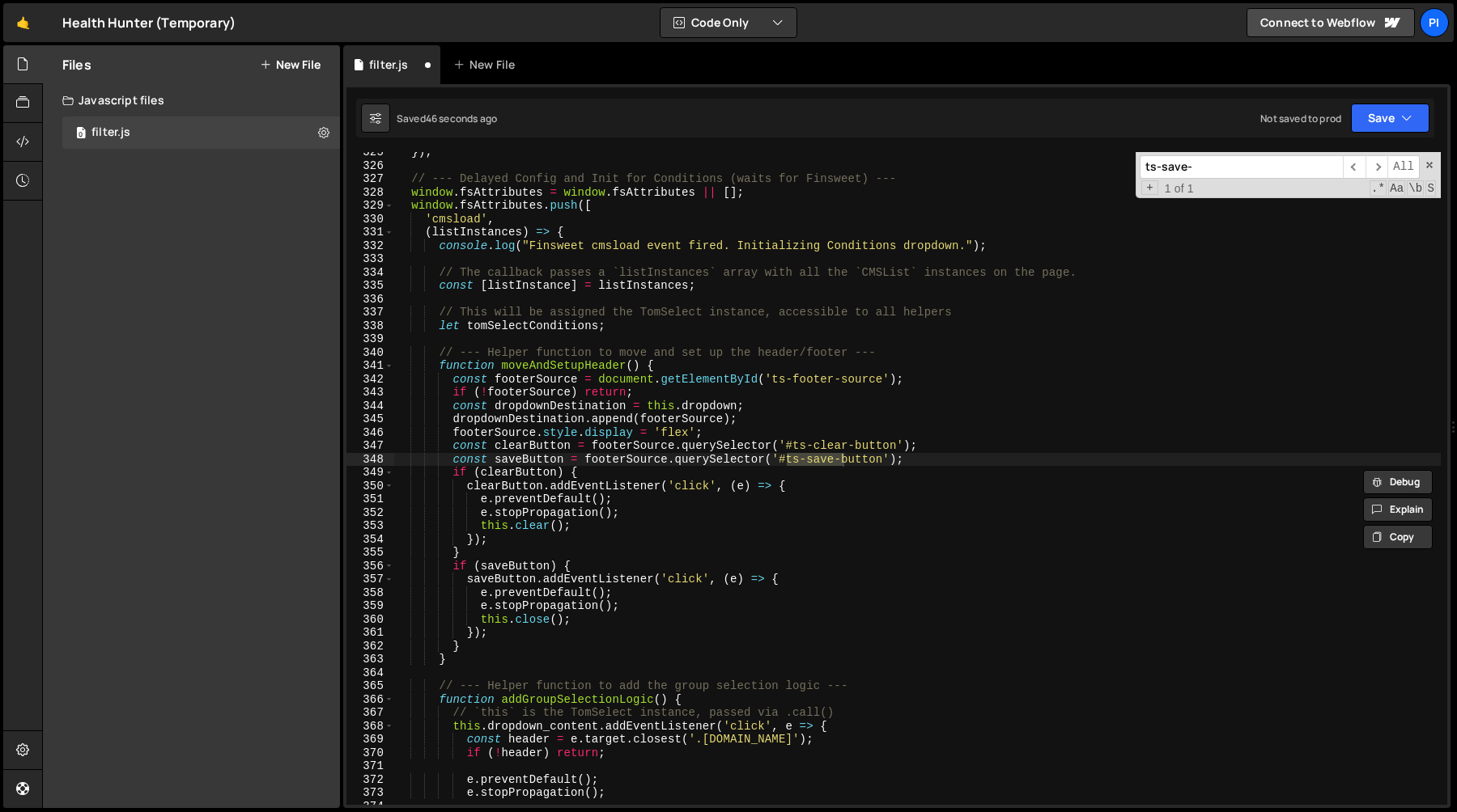
type input "ts-save-"
click at [628, 522] on div "}) ; // --- Delayed Config and Init for Conditions (waits for Finsweet) --- win…" at bounding box center [917, 485] width 1046 height 680
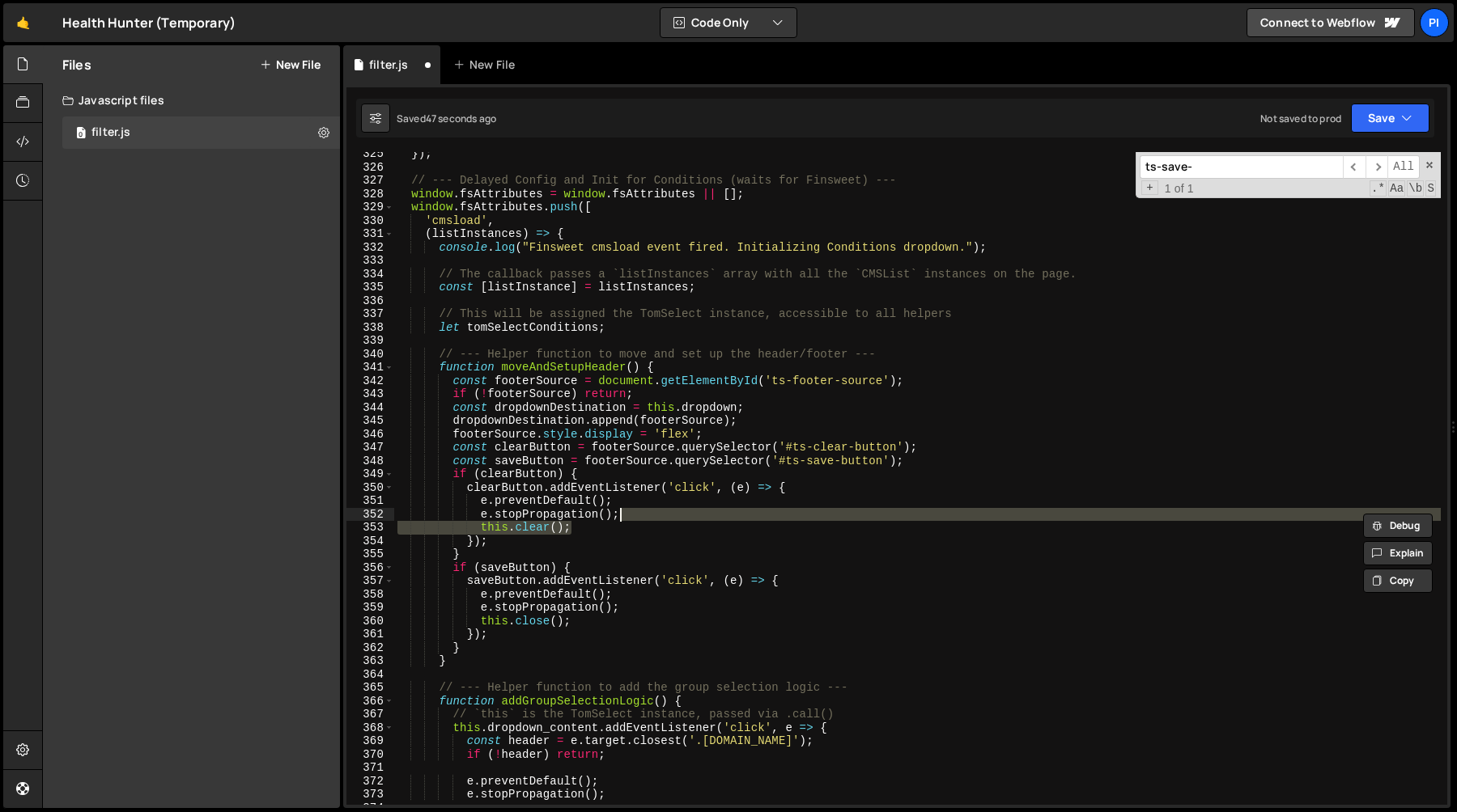
click at [629, 532] on div "}) ; // --- Delayed Config and Init for Conditions (waits for Finsweet) --- win…" at bounding box center [917, 478] width 1046 height 653
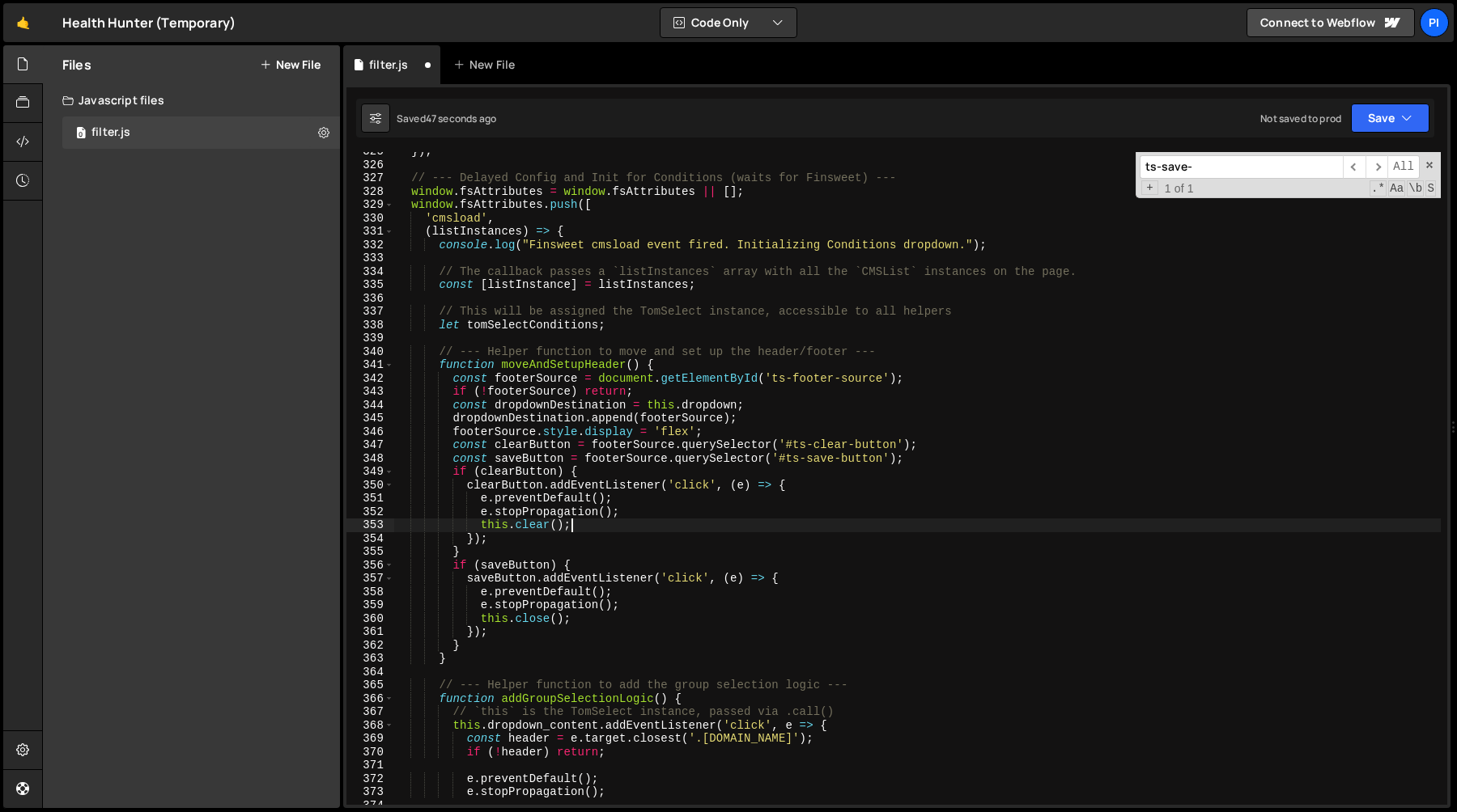
scroll to position [4362, 0]
click at [615, 611] on div "}) ; // --- Delayed Config and Init for Conditions (waits for Finsweet) --- win…" at bounding box center [917, 480] width 1046 height 680
type textarea "this.close();"
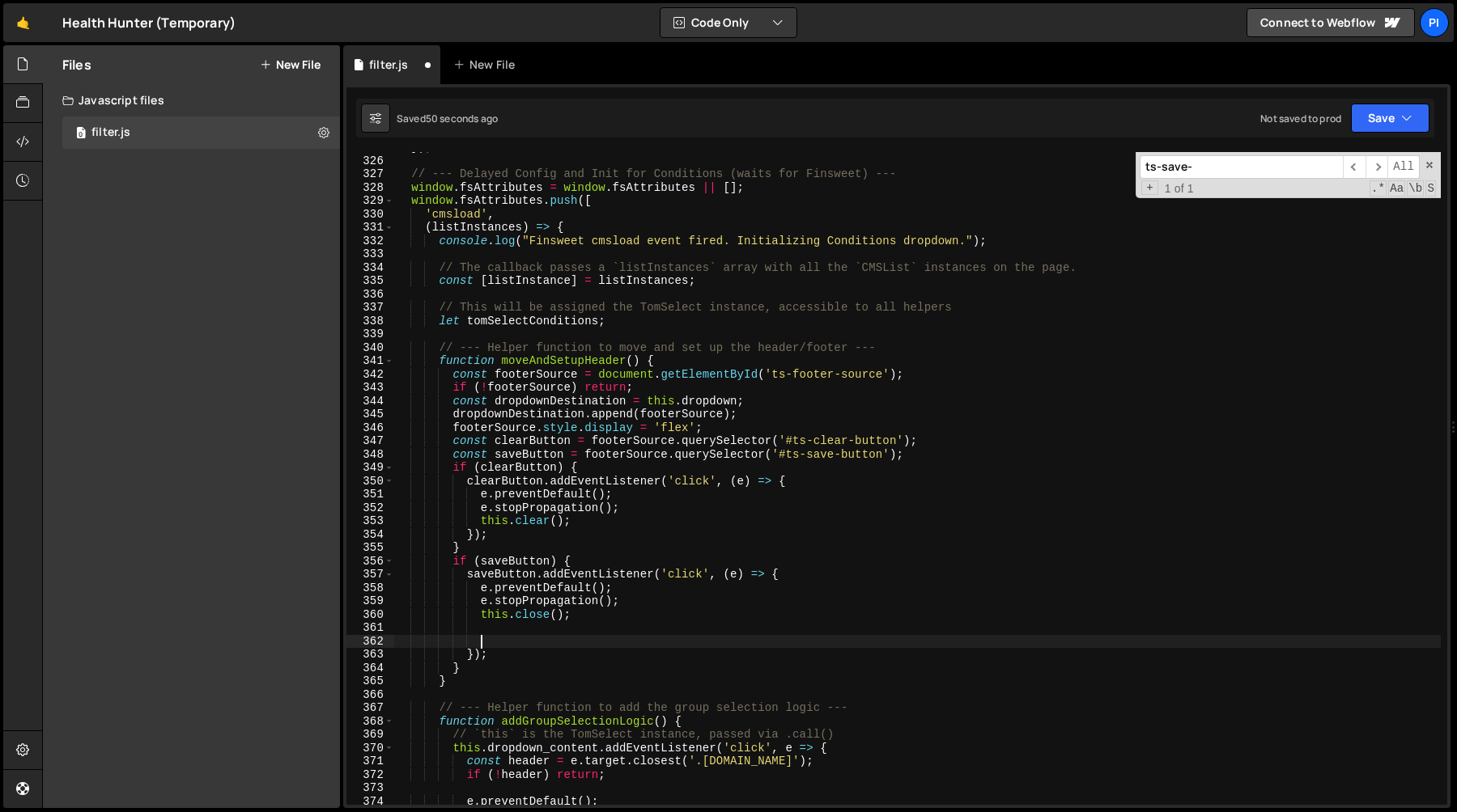
paste textarea "}"
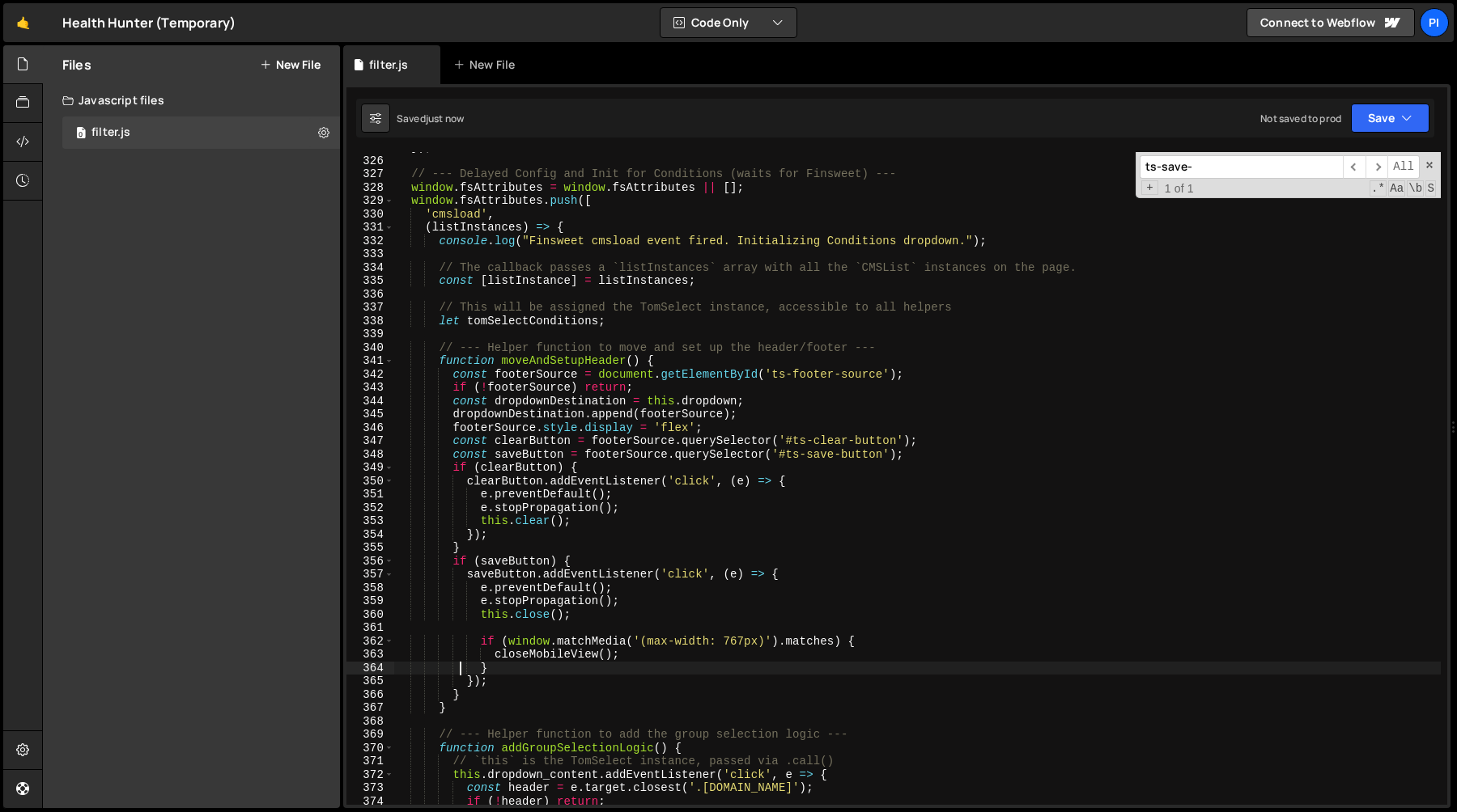
click at [567, 654] on div "}) ; // --- Delayed Config and Init for Conditions (waits for Finsweet) --- win…" at bounding box center [917, 480] width 1046 height 680
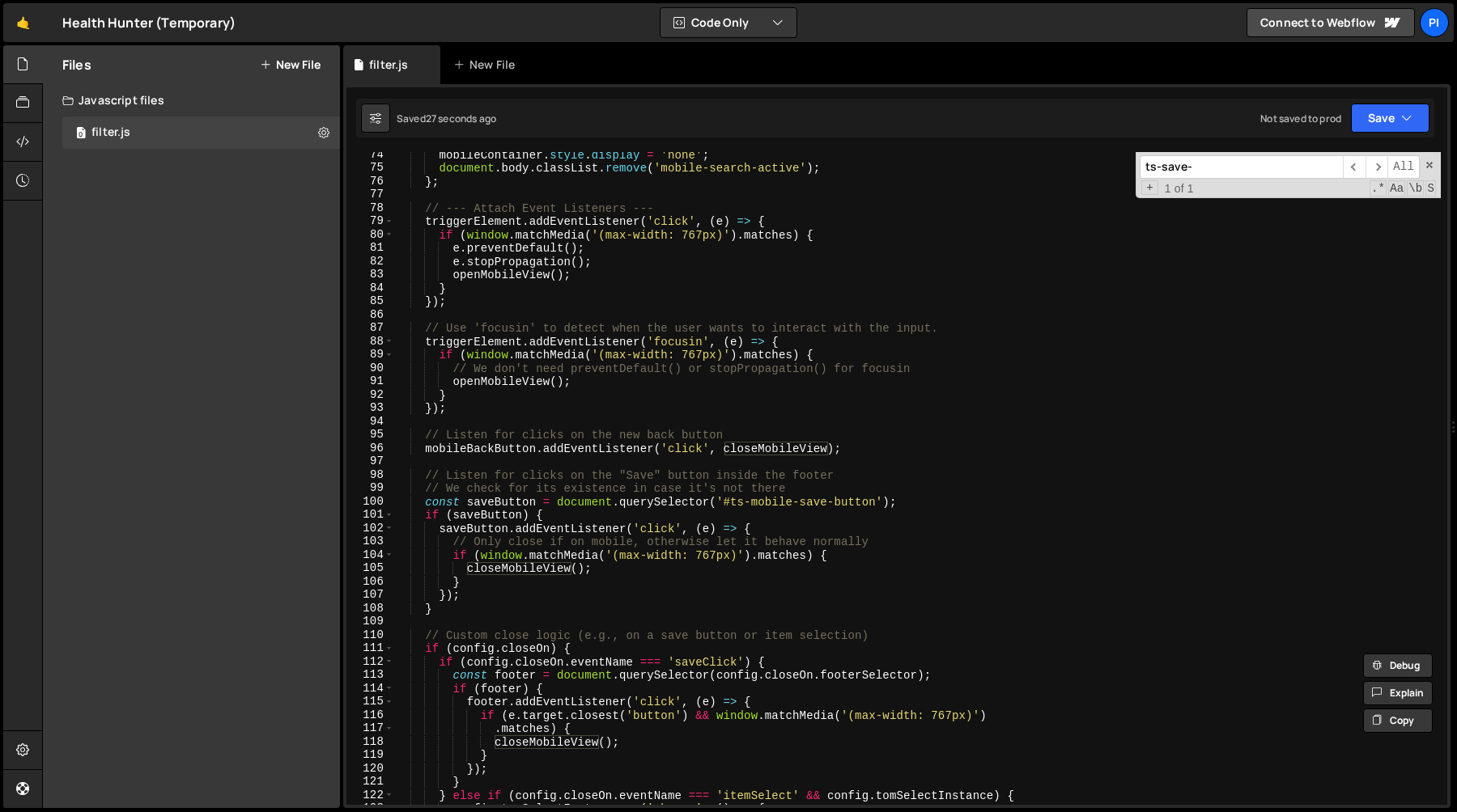
scroll to position [978, 0]
click at [535, 492] on div "mobileContainer . style . display = 'none' ; document . body . classList . remo…" at bounding box center [917, 488] width 1046 height 680
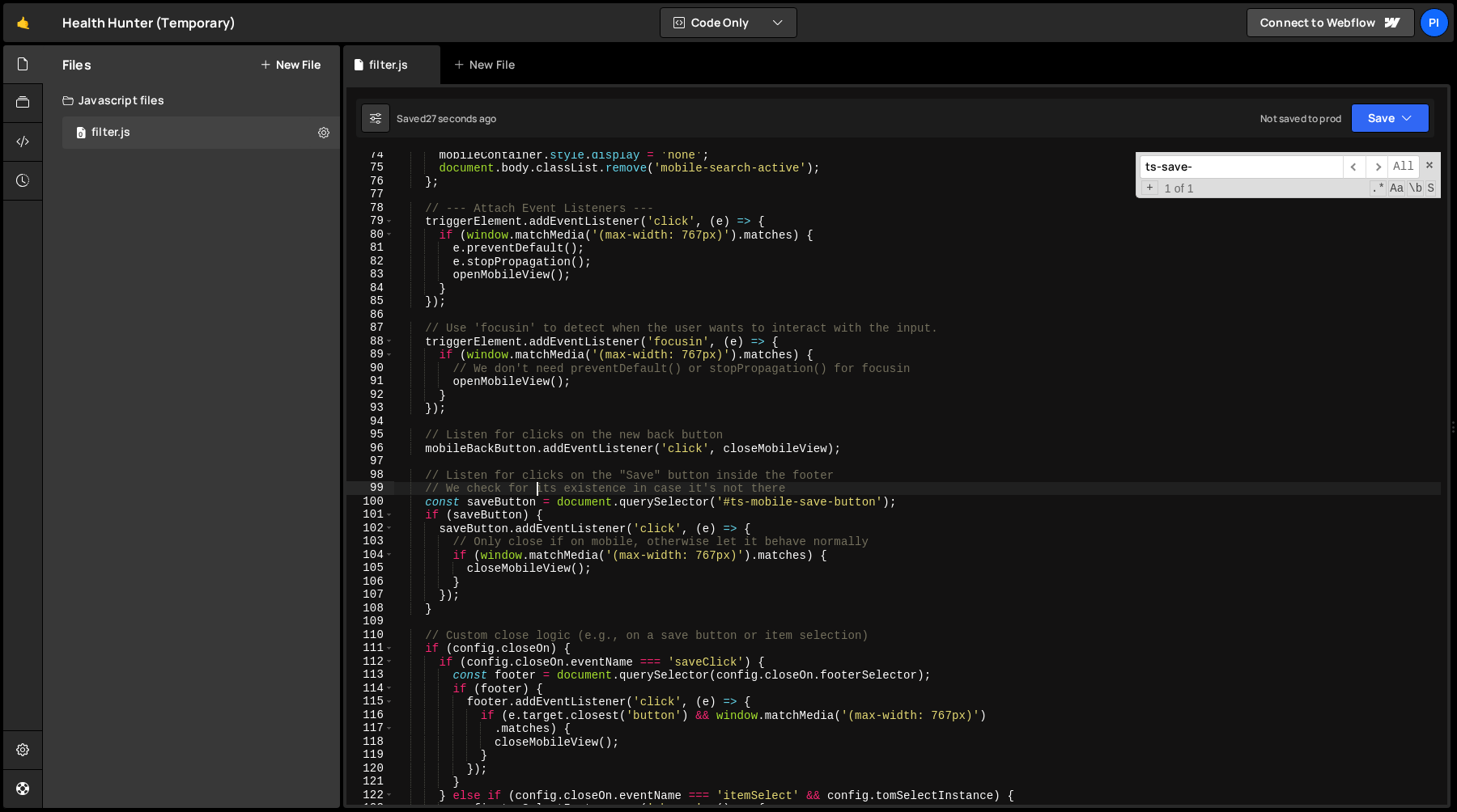
type textarea "})();"
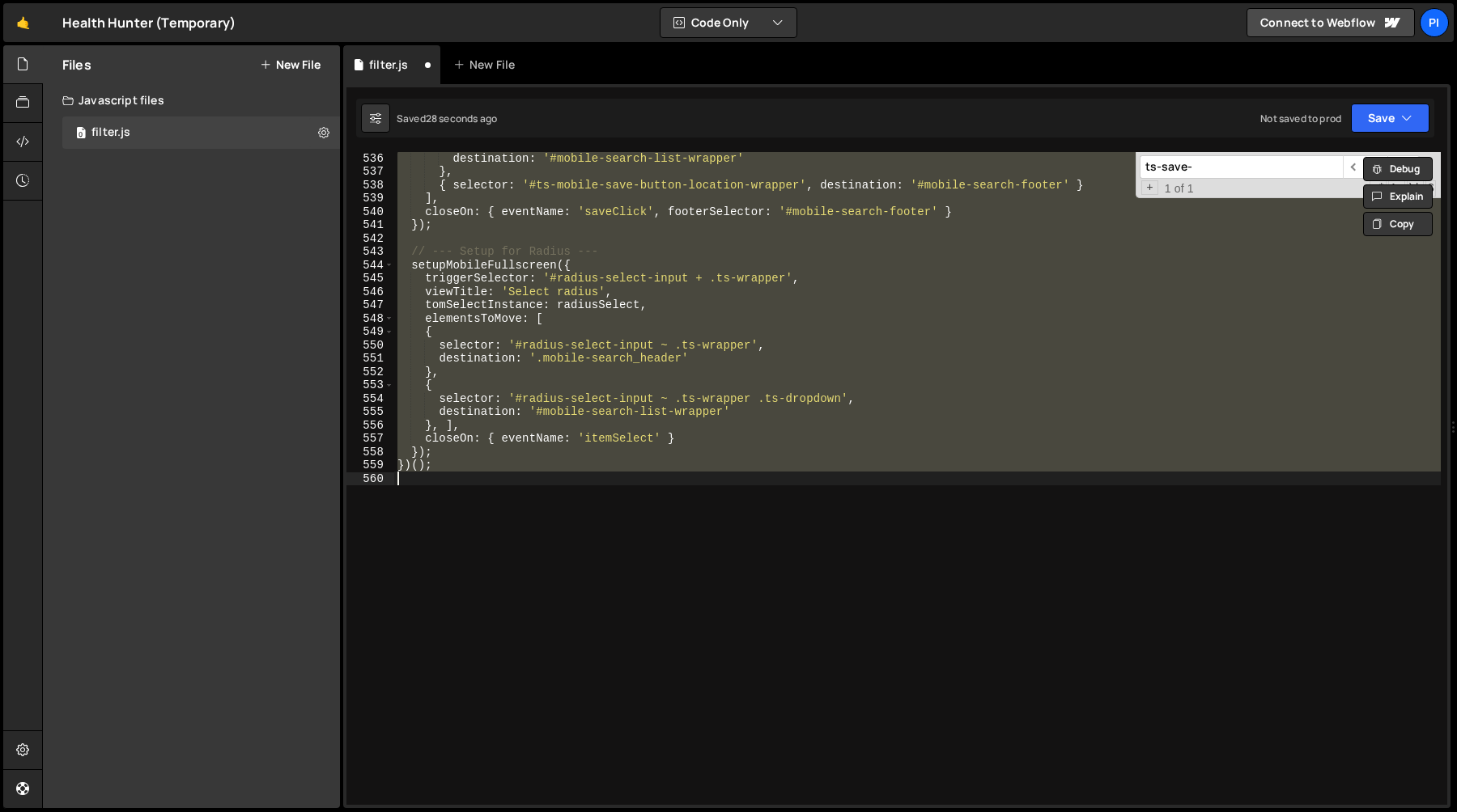
scroll to position [6494, 0]
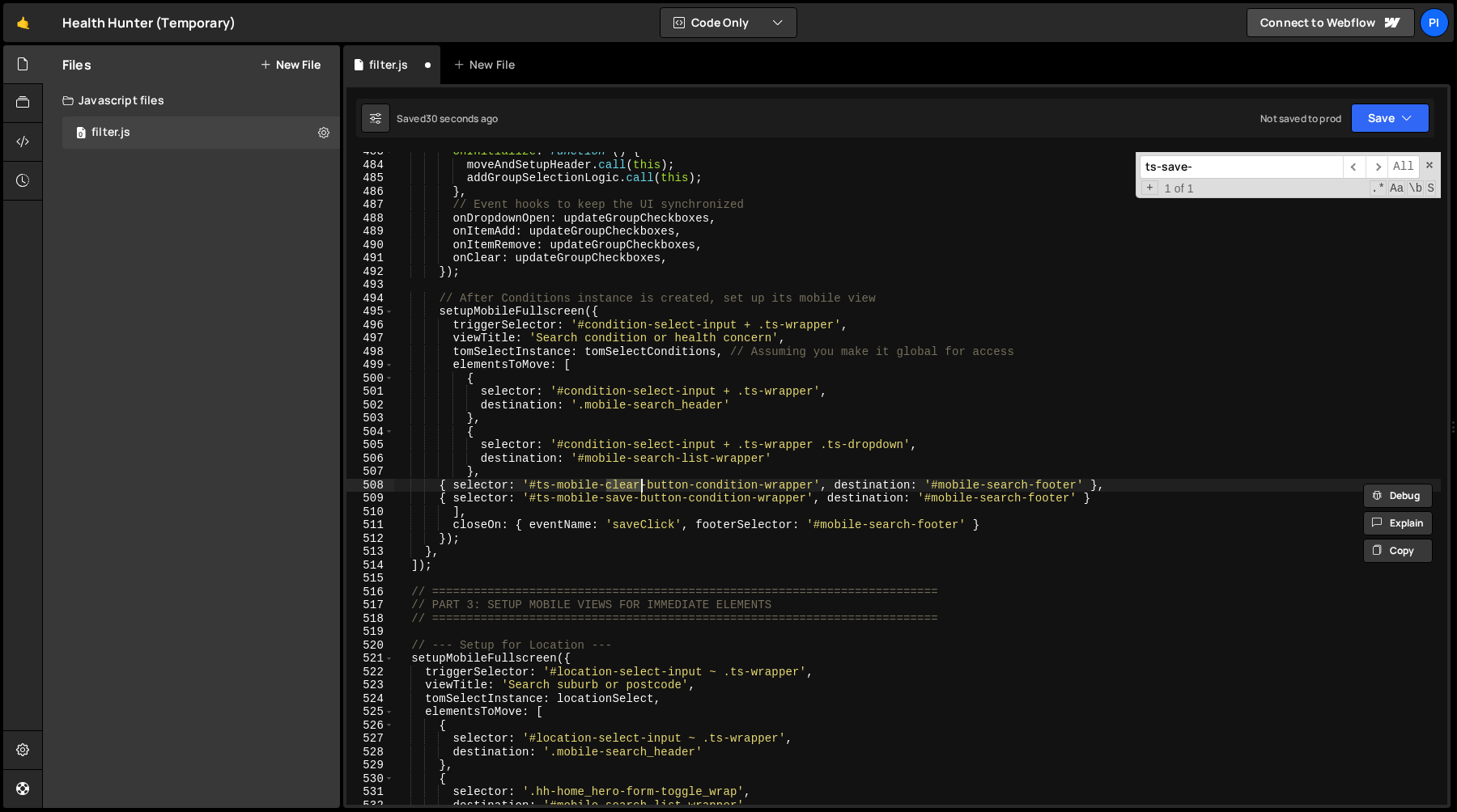
type textarea "})();"
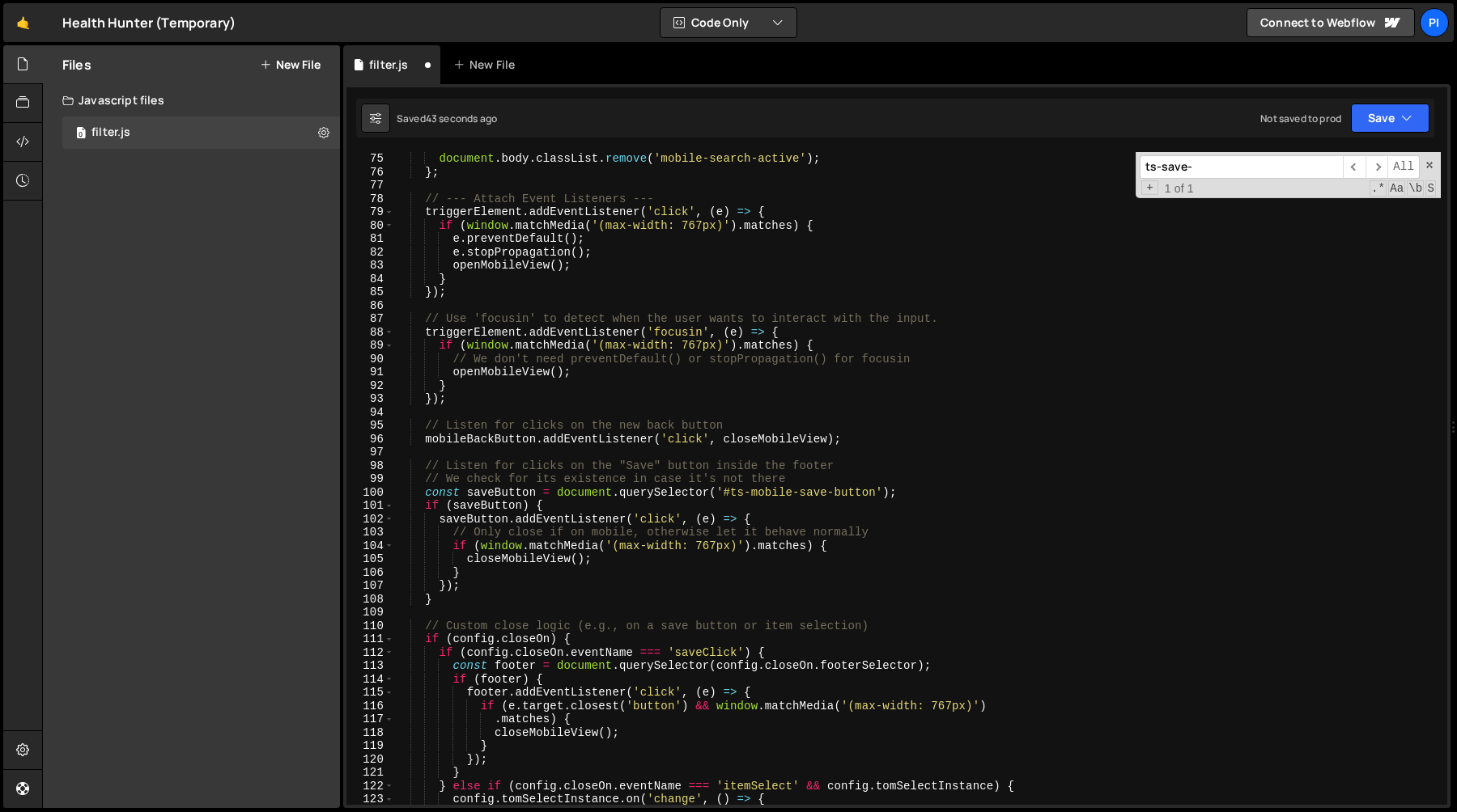
scroll to position [988, 0]
click at [416, 492] on div "document . body . classList . remove ( 'mobile-search-active' ) ; } ; // --- At…" at bounding box center [917, 492] width 1046 height 680
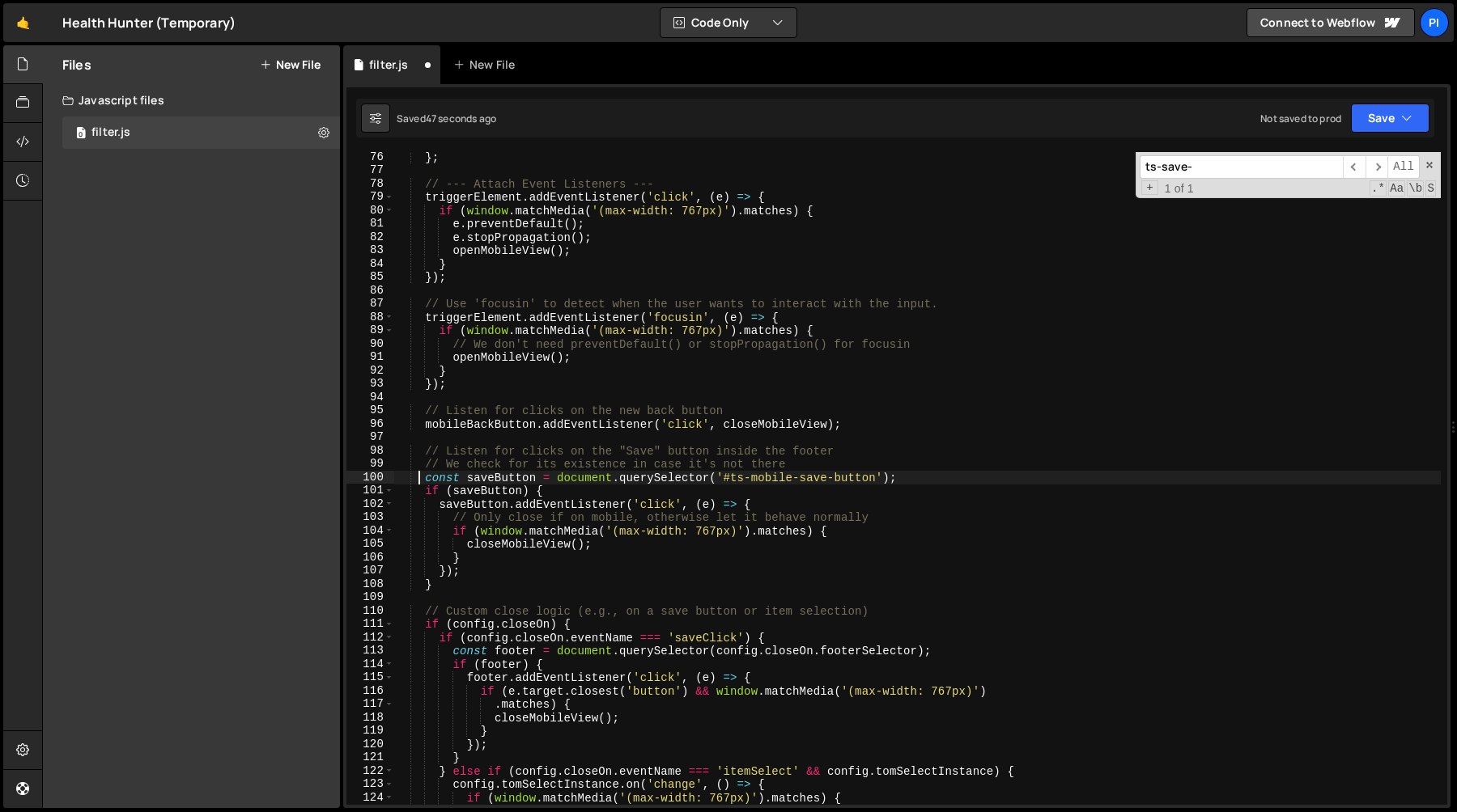
scroll to position [1016, 0]
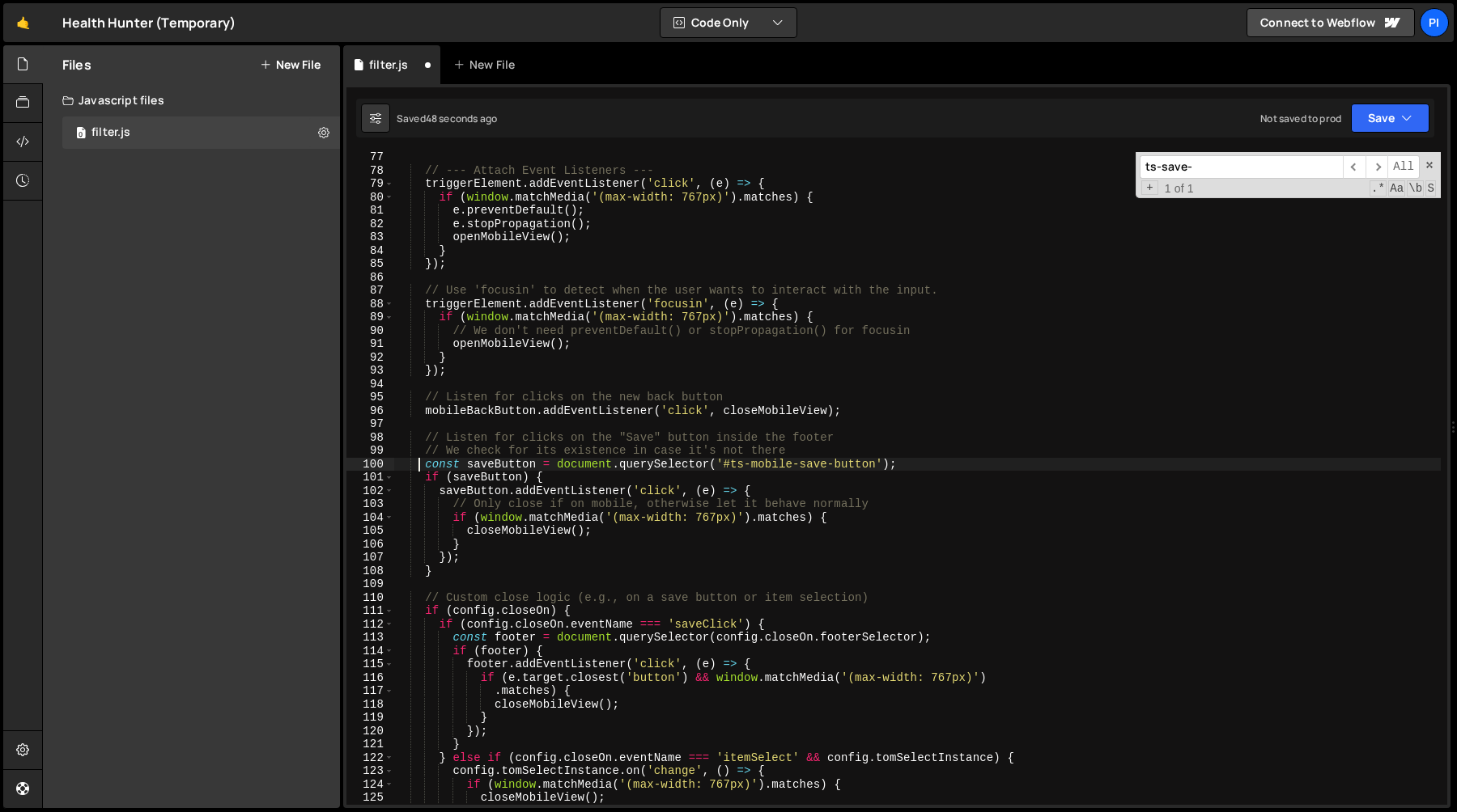
click at [877, 463] on div "// --- Attach Event Listeners --- triggerElement . addEventListener ( 'click' ,…" at bounding box center [917, 490] width 1046 height 680
paste textarea "}"
click at [563, 462] on div "// --- Attach Event Listeners --- triggerElement . addEventListener ( 'click' ,…" at bounding box center [917, 490] width 1046 height 680
click at [1038, 462] on div "// --- Attach Event Listeners --- triggerElement . addEventListener ( 'click' ,…" at bounding box center [917, 490] width 1046 height 680
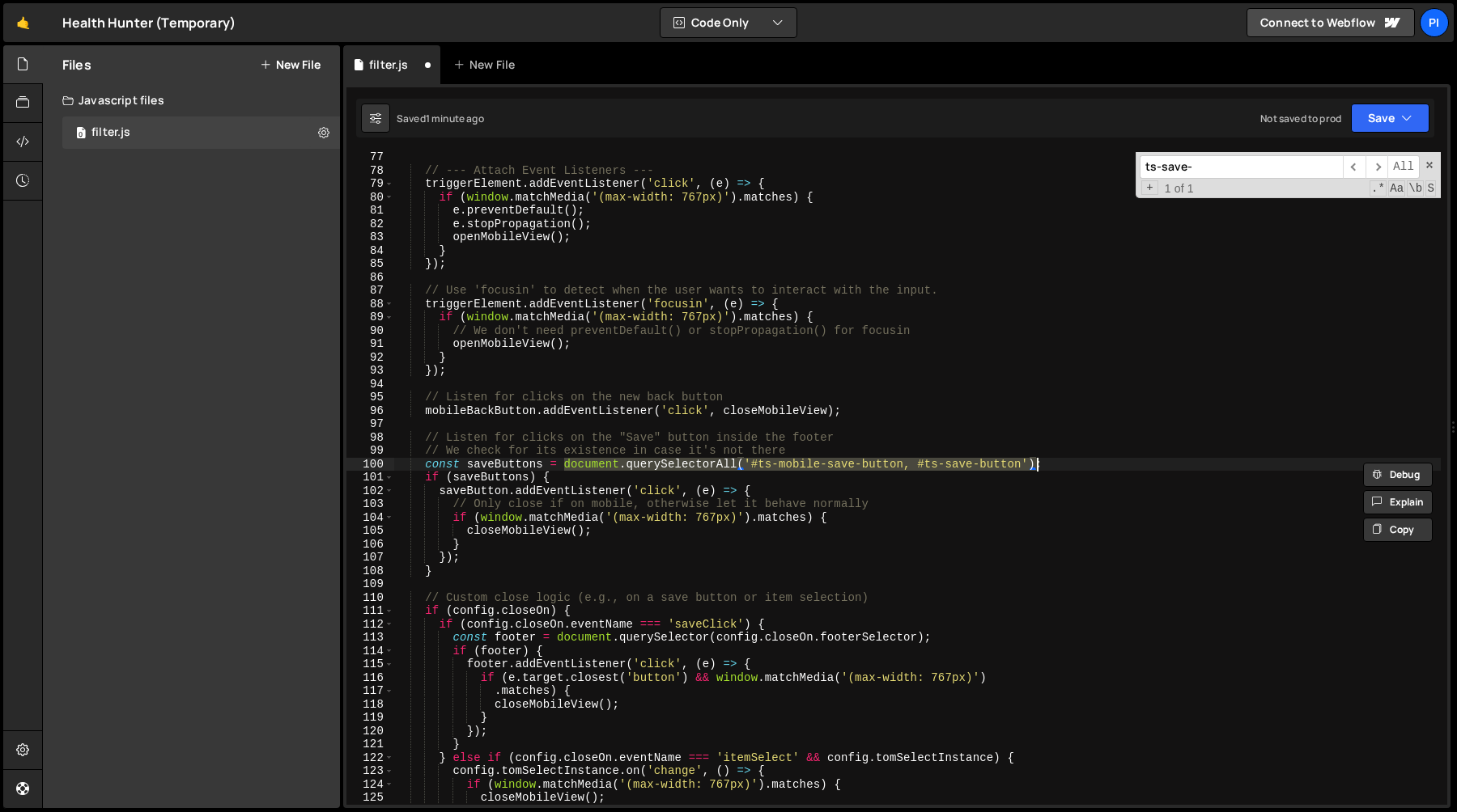
click at [526, 478] on div "// --- Attach Event Listeners --- triggerElement . addEventListener ( 'click' ,…" at bounding box center [917, 490] width 1046 height 680
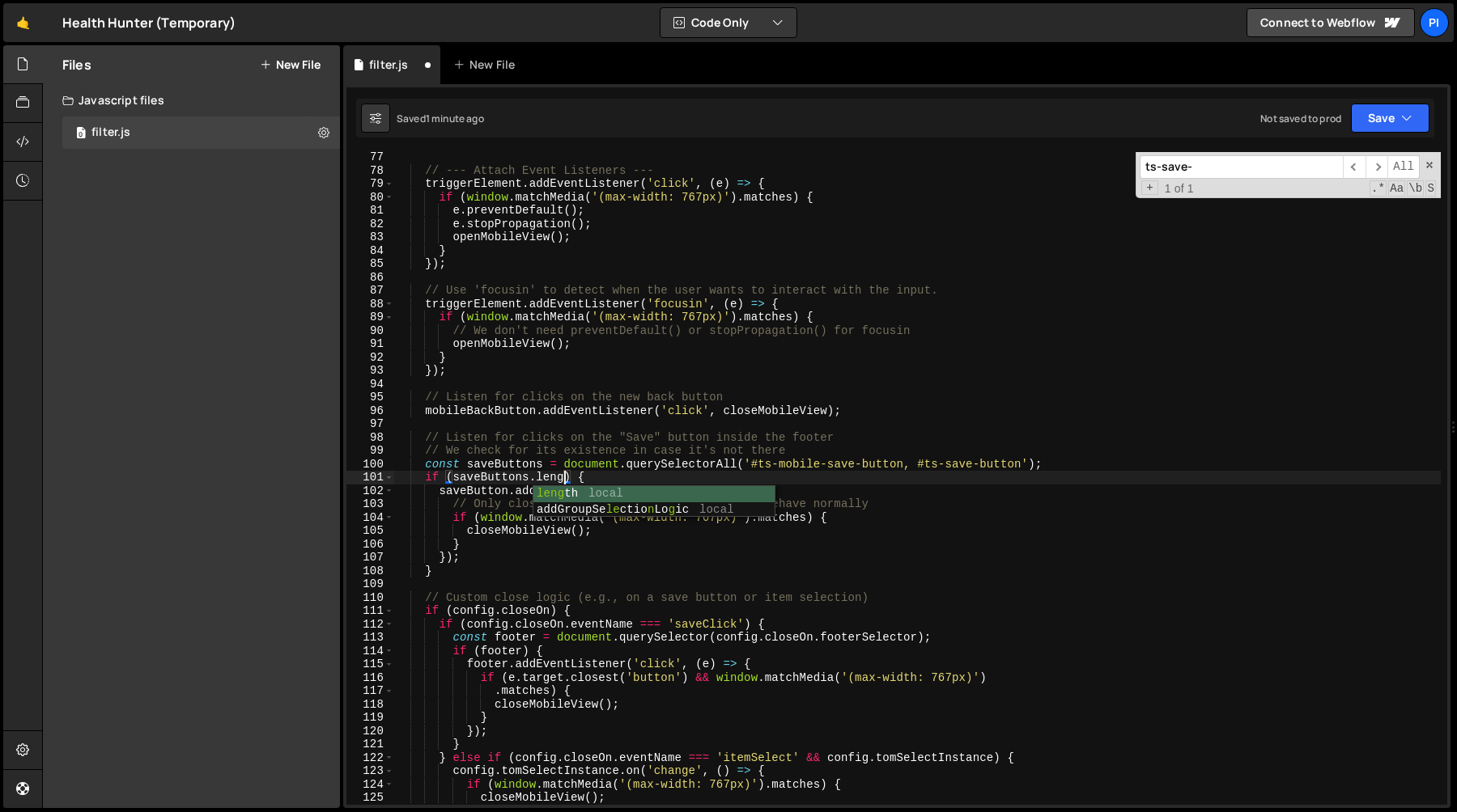
type textarea "if (saveButtons.length) {"
click at [510, 475] on div "// --- Attach Event Listeners --- triggerElement . addEventListener ( 'click' ,…" at bounding box center [917, 490] width 1046 height 680
click at [606, 480] on div "// --- Attach Event Listeners --- triggerElement . addEventListener ( 'click' ,…" at bounding box center [917, 490] width 1046 height 680
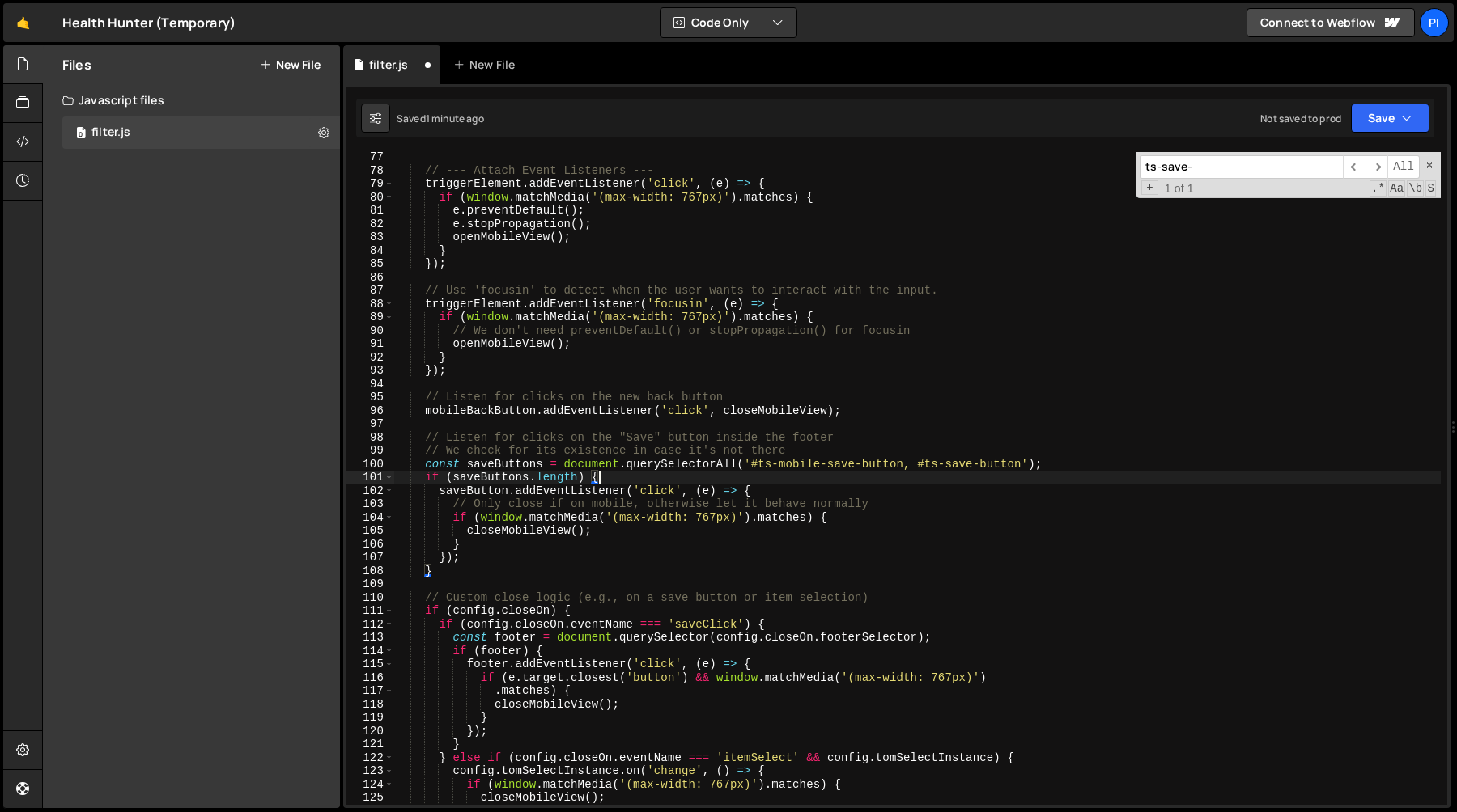
scroll to position [0, 2]
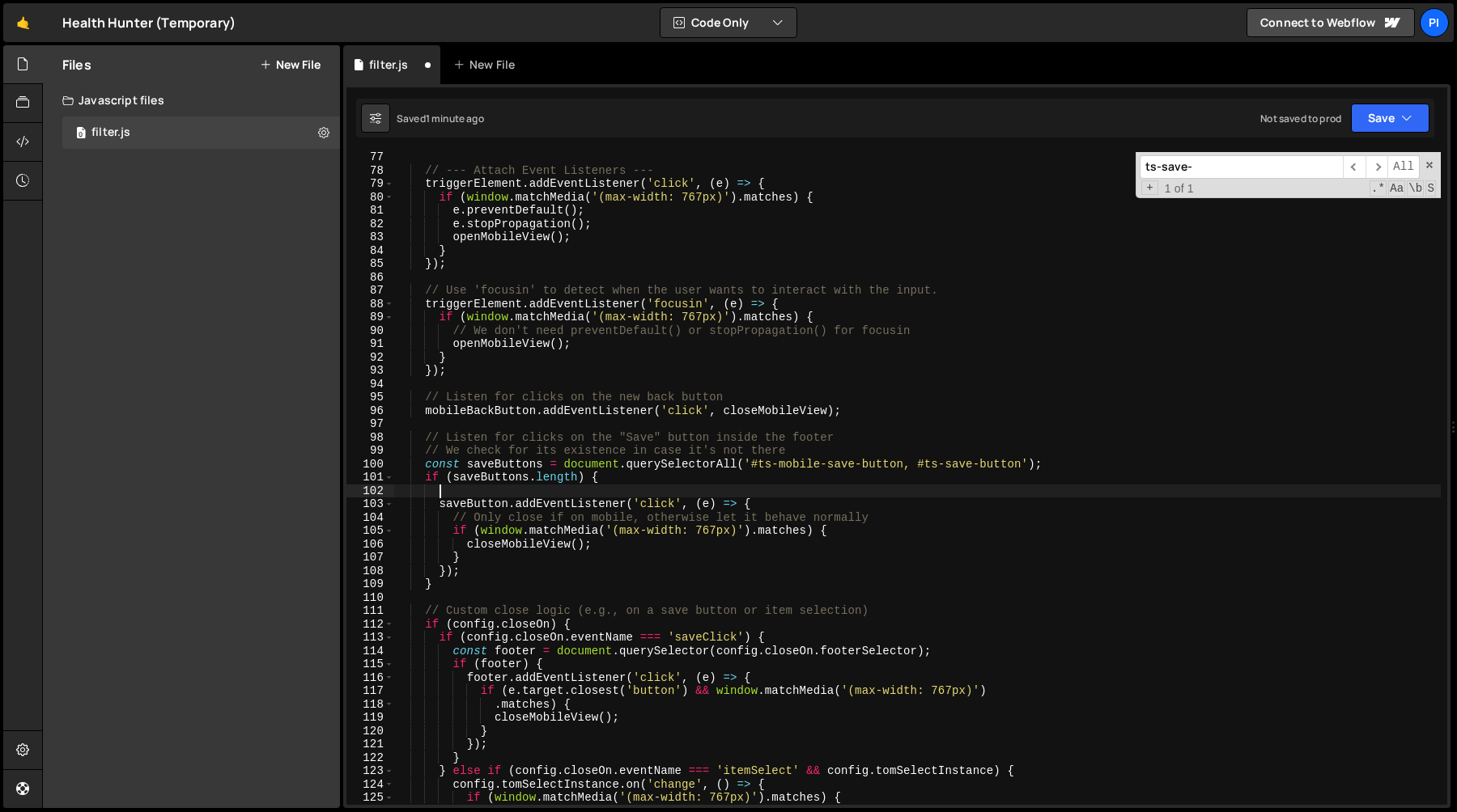
paste textarea "saveButtons"
click at [1082, 470] on div "// --- Attach Event Listeners --- triggerElement . addEventListener ( 'click' ,…" at bounding box center [917, 490] width 1046 height 680
click at [489, 494] on div "// --- Attach Event Listeners --- triggerElement . addEventListener ( 'click' ,…" at bounding box center [917, 490] width 1046 height 680
type textarea "saveButtons"
click at [489, 494] on div "// --- Attach Event Listeners --- triggerElement . addEventListener ( 'click' ,…" at bounding box center [917, 490] width 1046 height 680
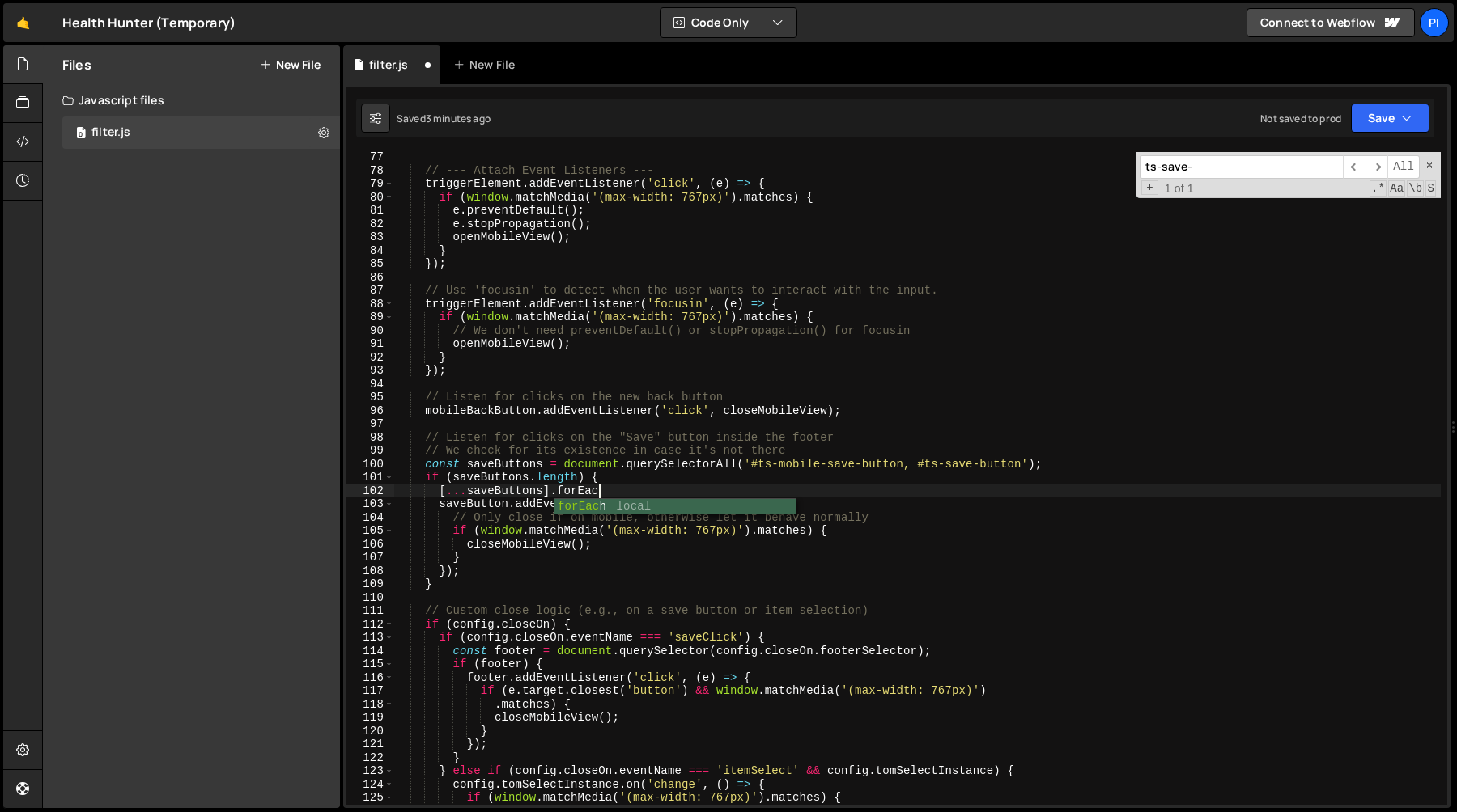
scroll to position [0, 14]
click at [528, 477] on div "// --- Attach Event Listeners --- triggerElement . addEventListener ( 'click' ,…" at bounding box center [917, 490] width 1046 height 680
click at [615, 480] on div "// --- Attach Event Listeners --- triggerElement . addEventListener ( 'click' ,…" at bounding box center [917, 490] width 1046 height 680
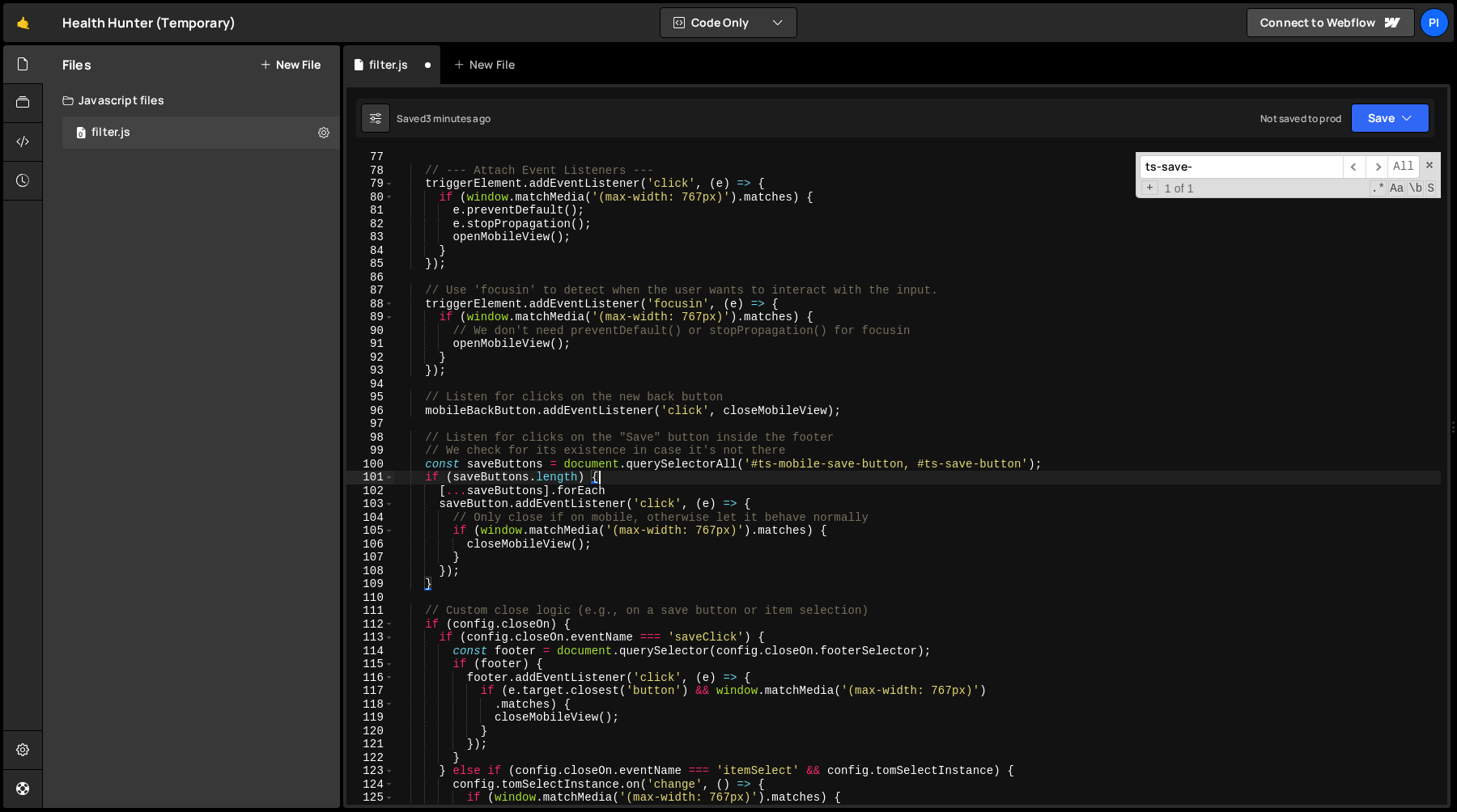
click at [613, 492] on div "// --- Attach Event Listeners --- triggerElement . addEventListener ( 'click' ,…" at bounding box center [917, 490] width 1046 height 680
type textarea "});"
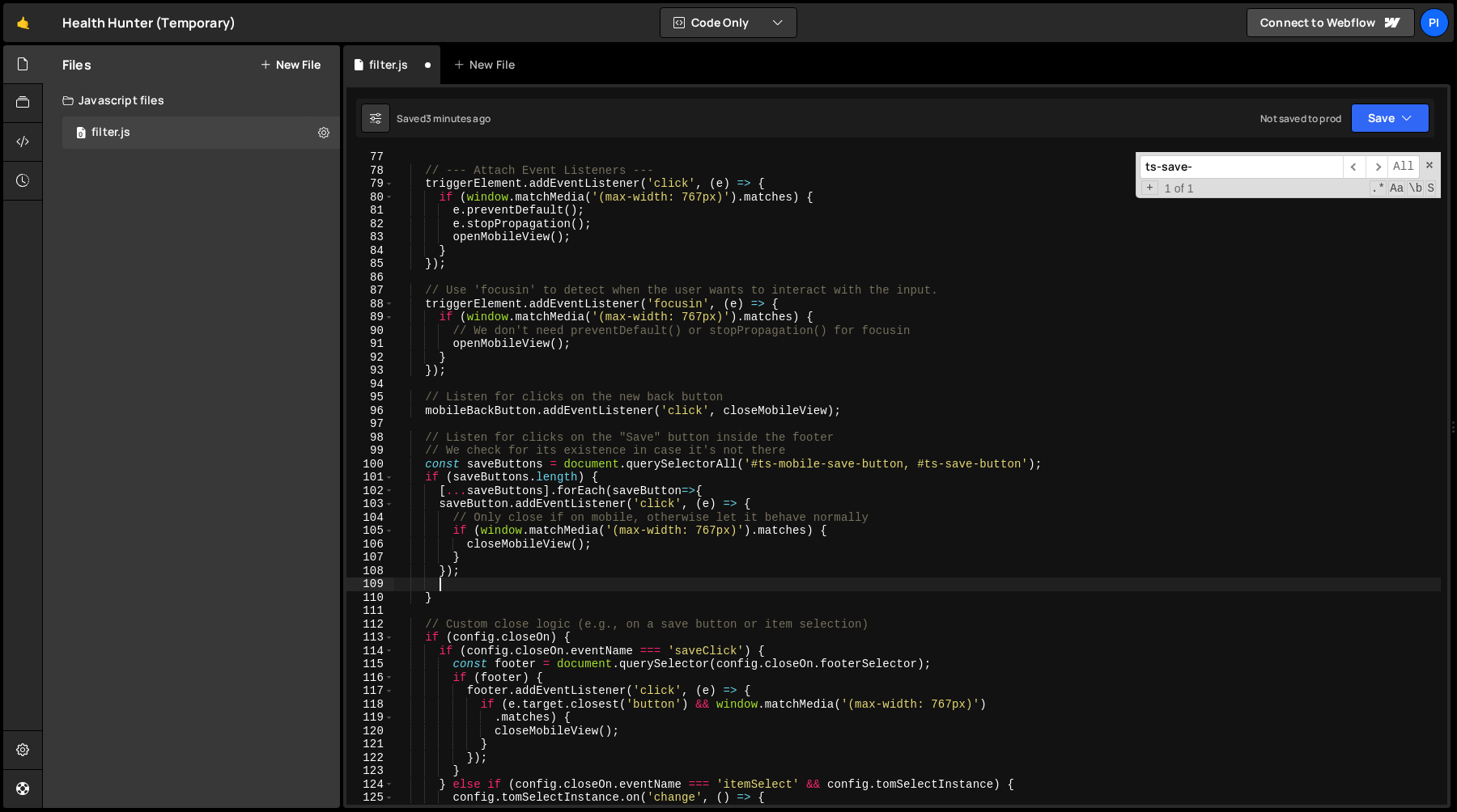
paste textarea "})"
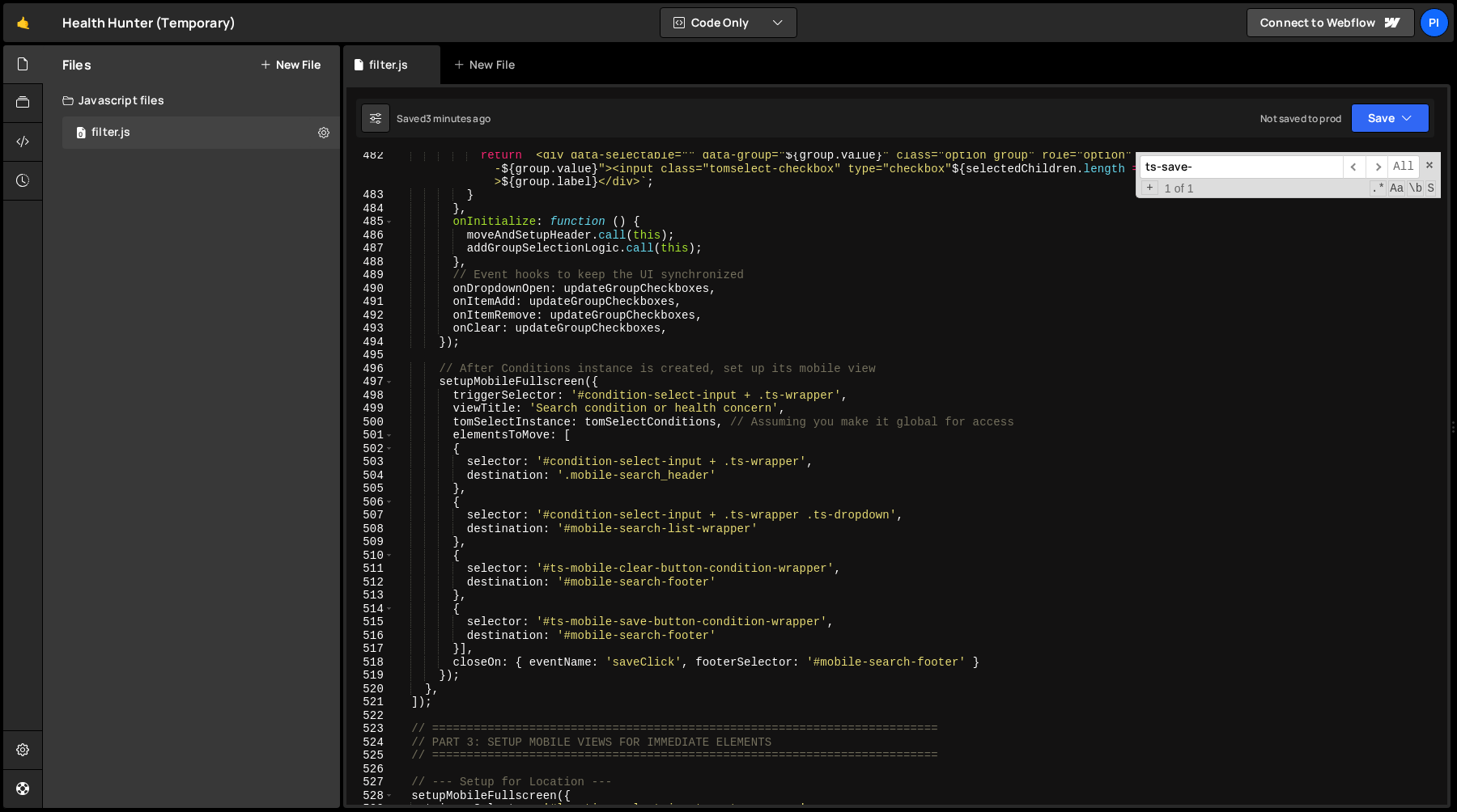
scroll to position [6450, 0]
drag, startPoint x: 474, startPoint y: 540, endPoint x: 478, endPoint y: 526, distance: 14.6
click at [474, 539] on div "return ` <div data-selectable="" data-group=" ${ group . value } " class="optio…" at bounding box center [917, 502] width 1046 height 706
click at [479, 495] on div "return ` <div data-selectable="" data-group=" ${ group . value } " class="optio…" at bounding box center [917, 502] width 1046 height 706
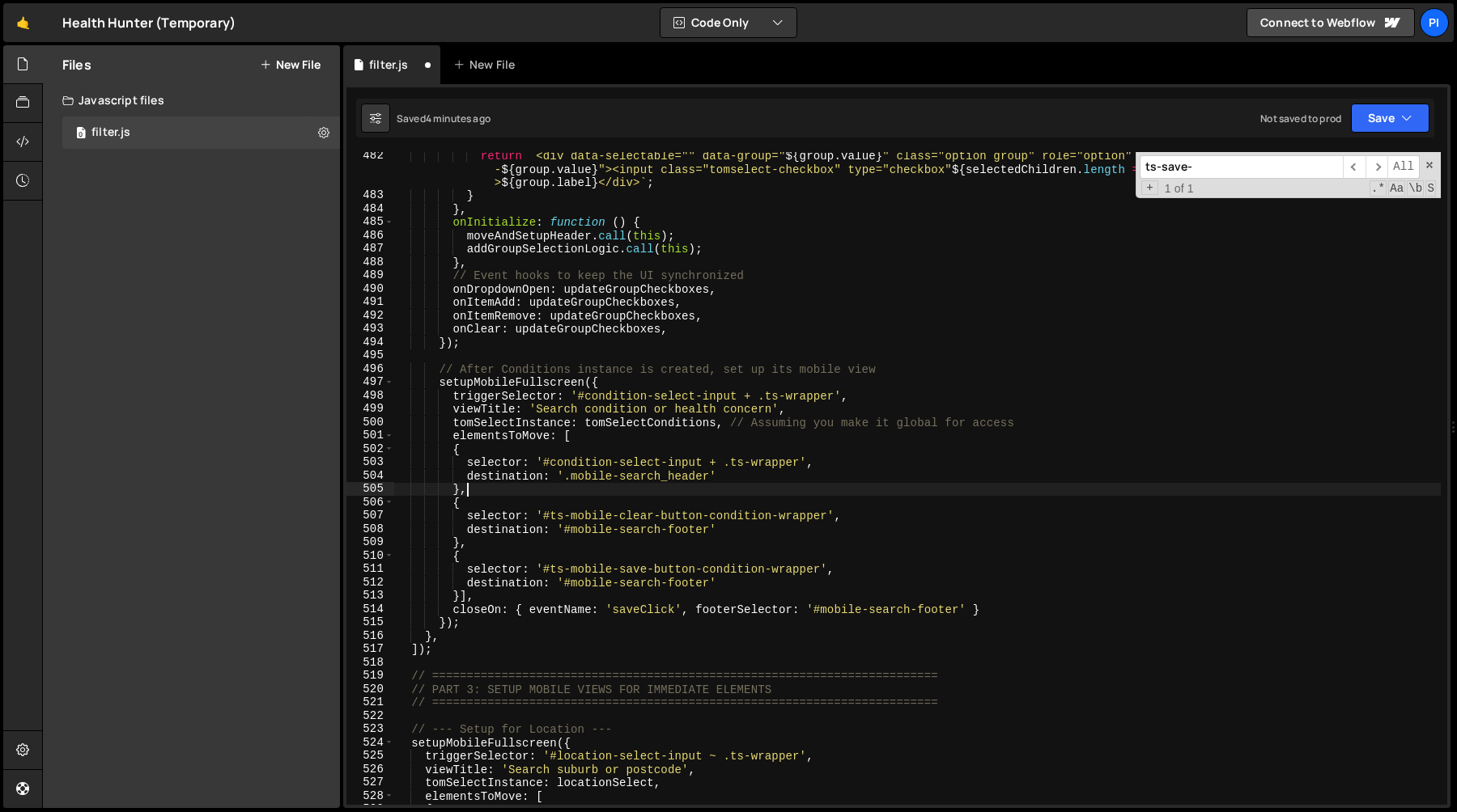
click at [581, 441] on div "return ` <div data-selectable="" data-group=" ${ group . value } " class="optio…" at bounding box center [917, 502] width 1046 height 706
paste textarea "},"
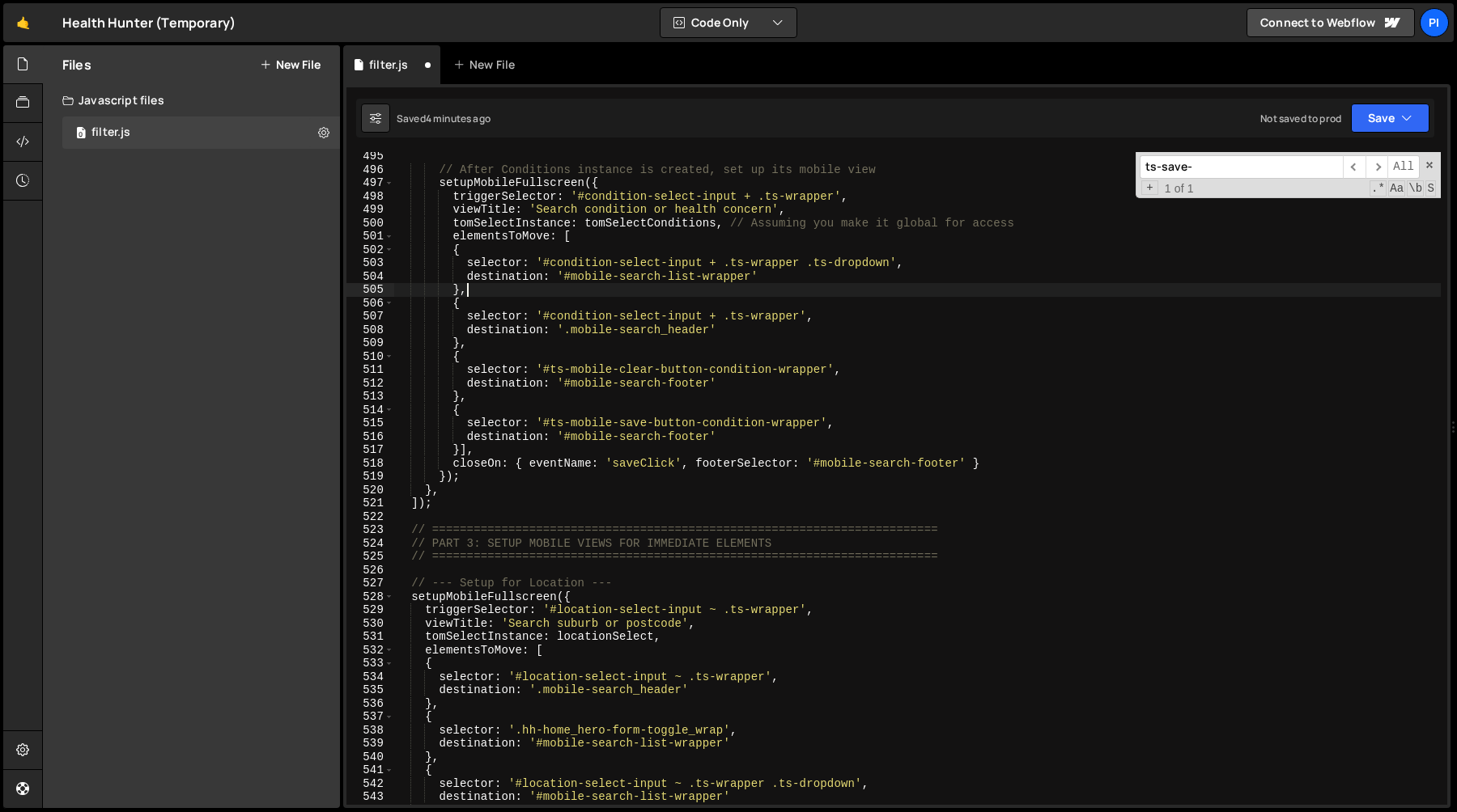
scroll to position [6627, 0]
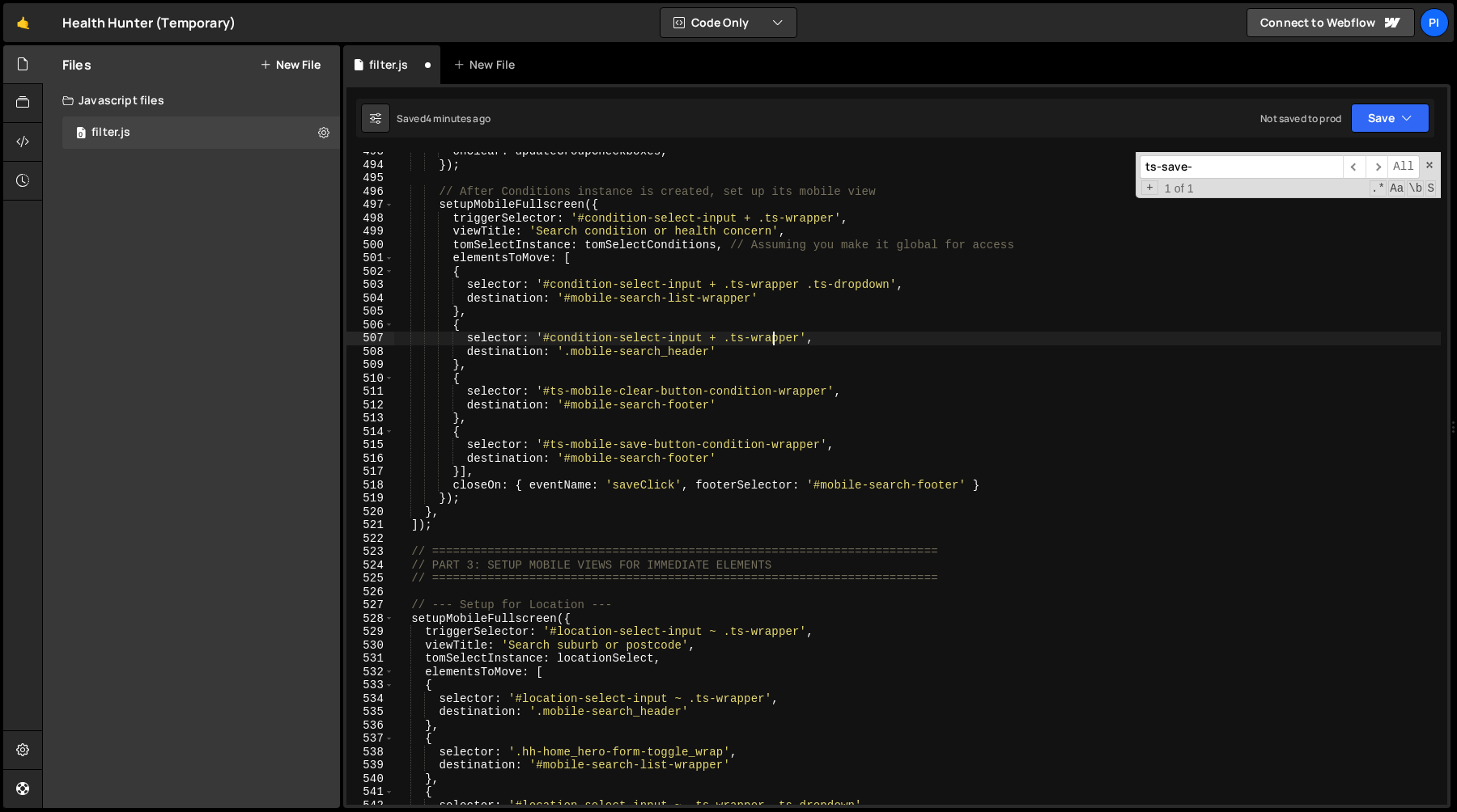
click at [775, 344] on div "onClear : updateGroupCheckboxes , }) ; // After Conditions instance is created,…" at bounding box center [917, 485] width 1046 height 680
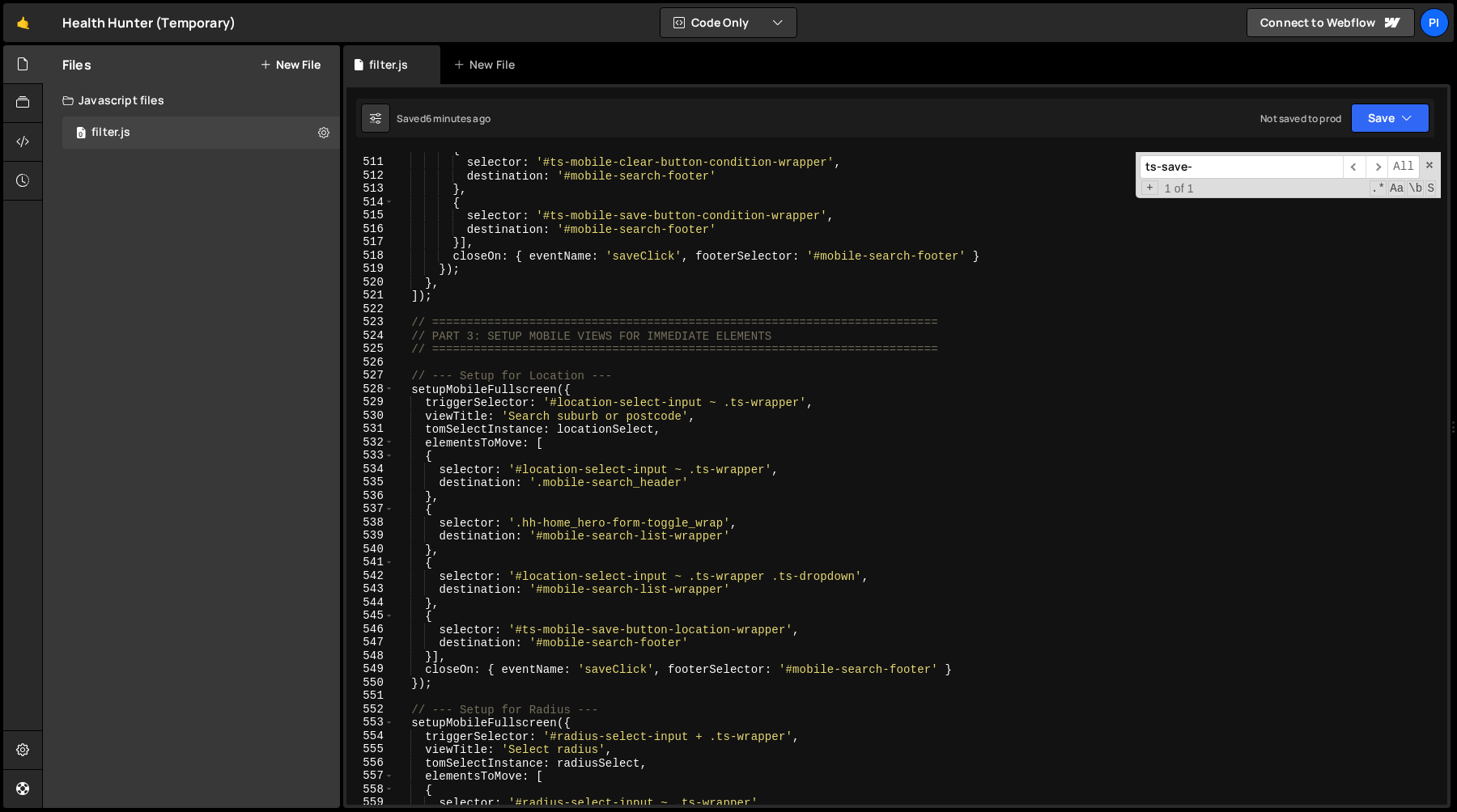
scroll to position [6858, 0]
click at [457, 600] on div "{ selector : '#ts-mobile-clear-button-condition-wrapper' , destination : '#mobi…" at bounding box center [917, 481] width 1046 height 680
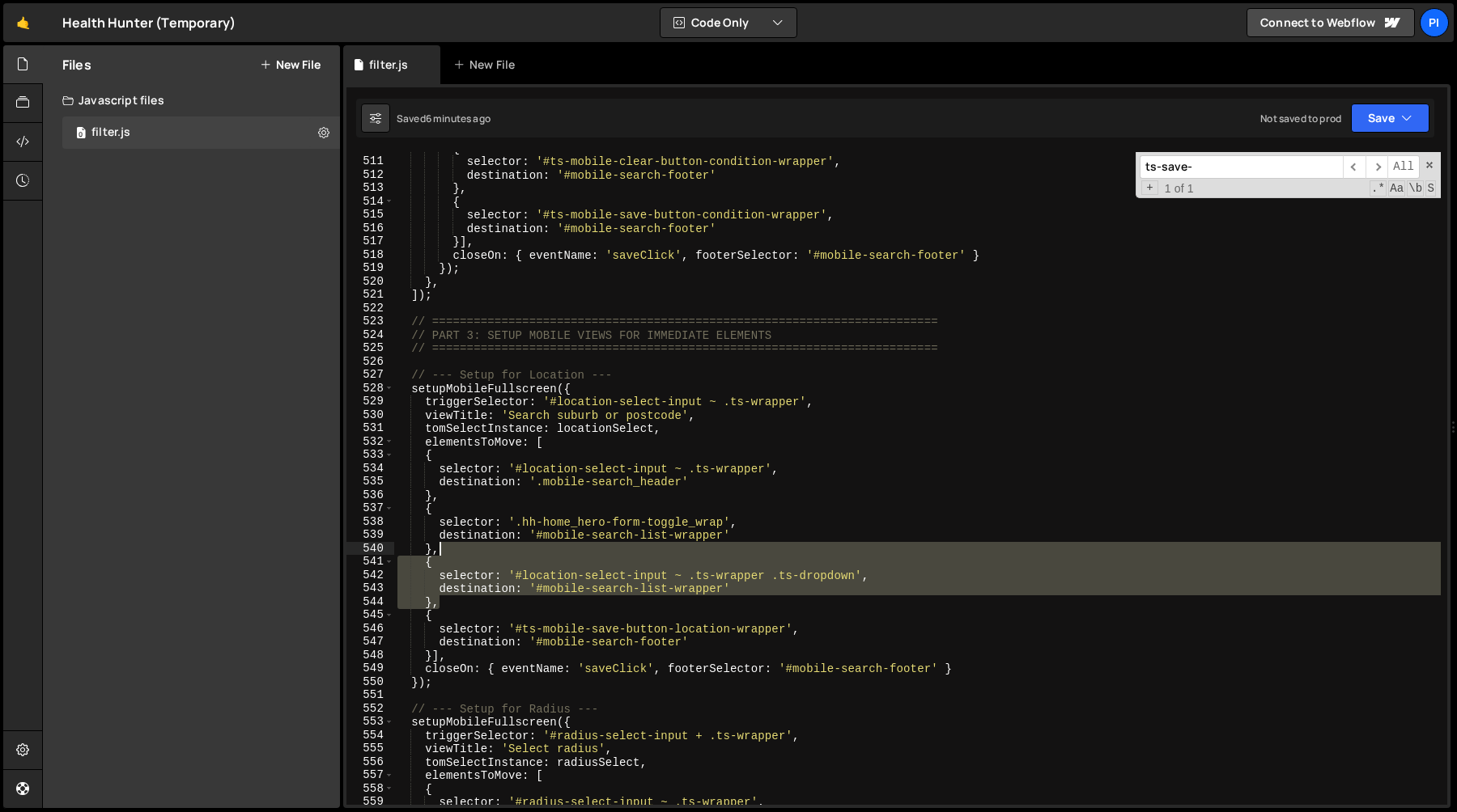
click at [450, 552] on div "{ selector : '#ts-mobile-clear-button-condition-wrapper' , destination : '#mobi…" at bounding box center [917, 481] width 1046 height 680
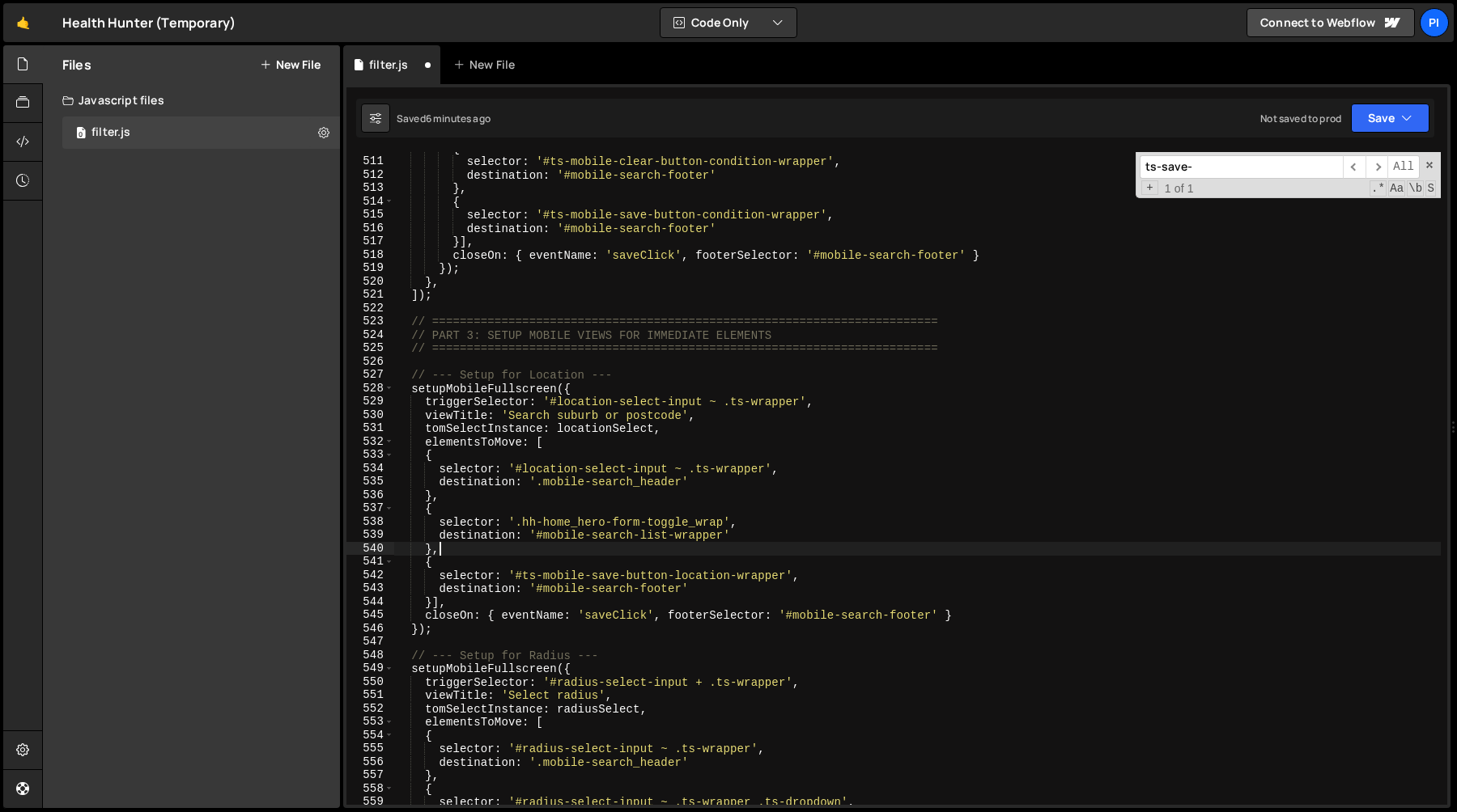
click at [559, 446] on div "{ selector : '#ts-mobile-clear-button-condition-wrapper' , destination : '#mobi…" at bounding box center [917, 481] width 1046 height 680
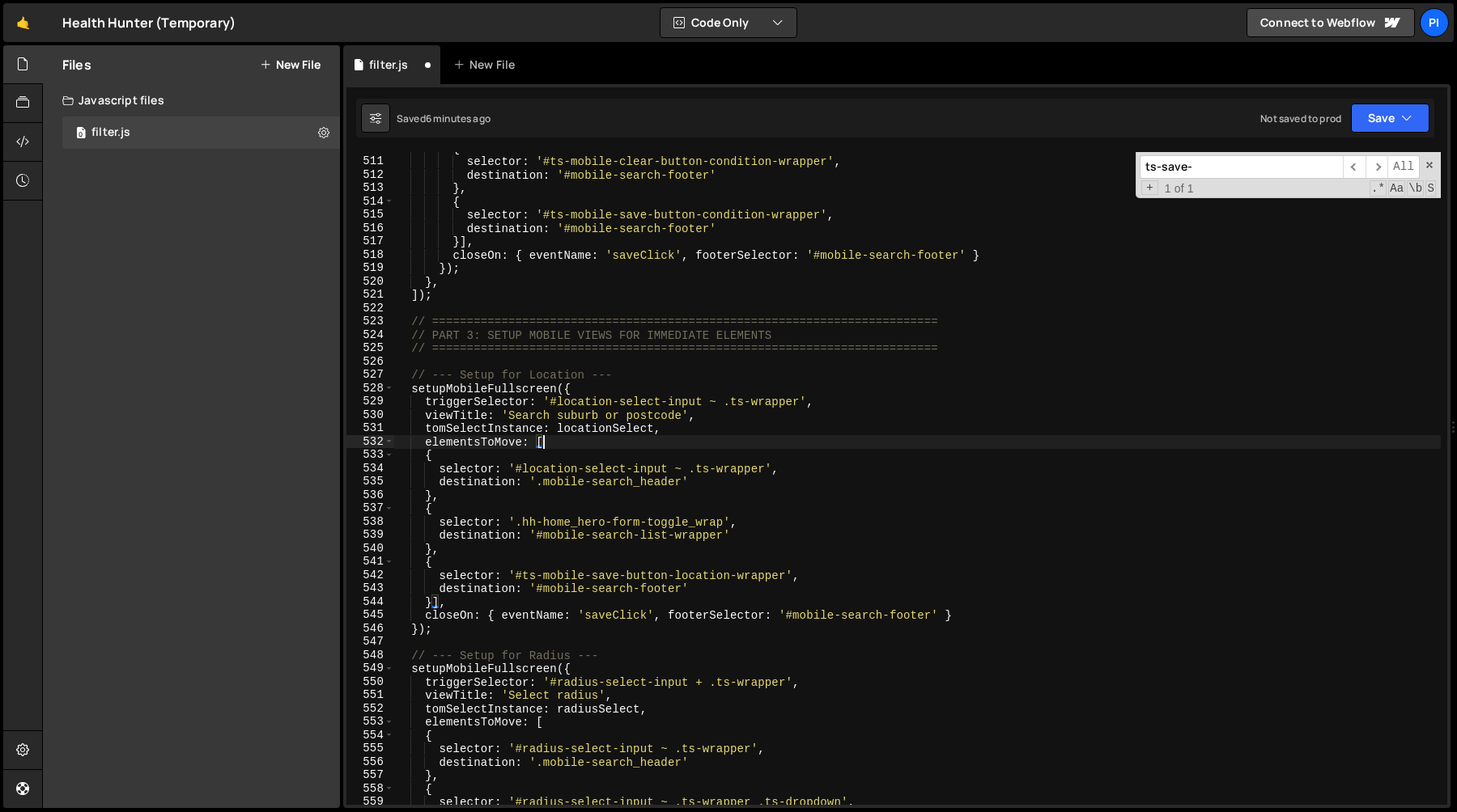
paste textarea "},"
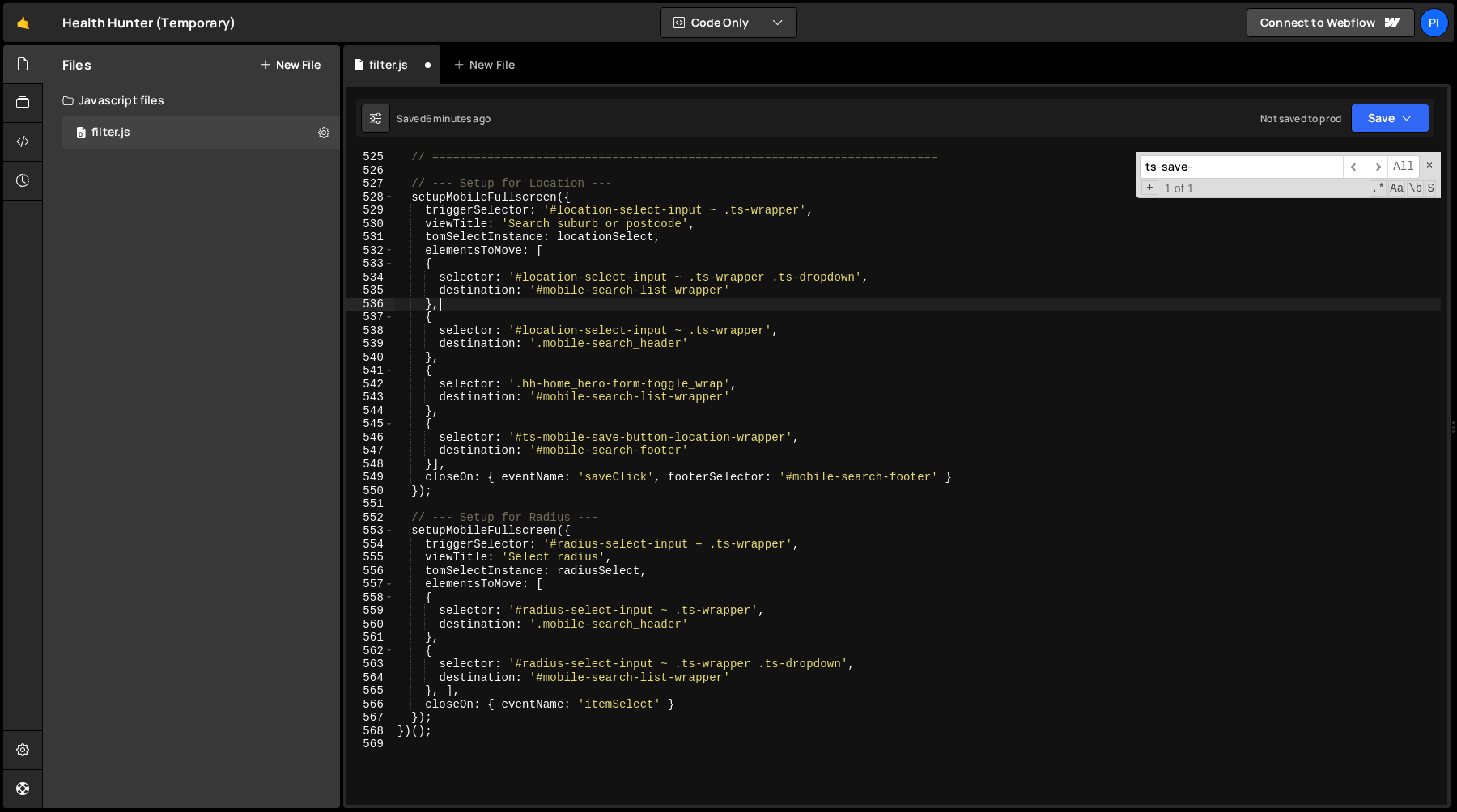
scroll to position [7050, 0]
click at [437, 690] on div "// ========================================================================= //…" at bounding box center [917, 490] width 1046 height 680
drag, startPoint x: 430, startPoint y: 691, endPoint x: 443, endPoint y: 637, distance: 55.5
click at [432, 688] on div "// ========================================================================= //…" at bounding box center [917, 490] width 1046 height 680
click at [442, 639] on div "// ========================================================================= //…" at bounding box center [917, 490] width 1046 height 680
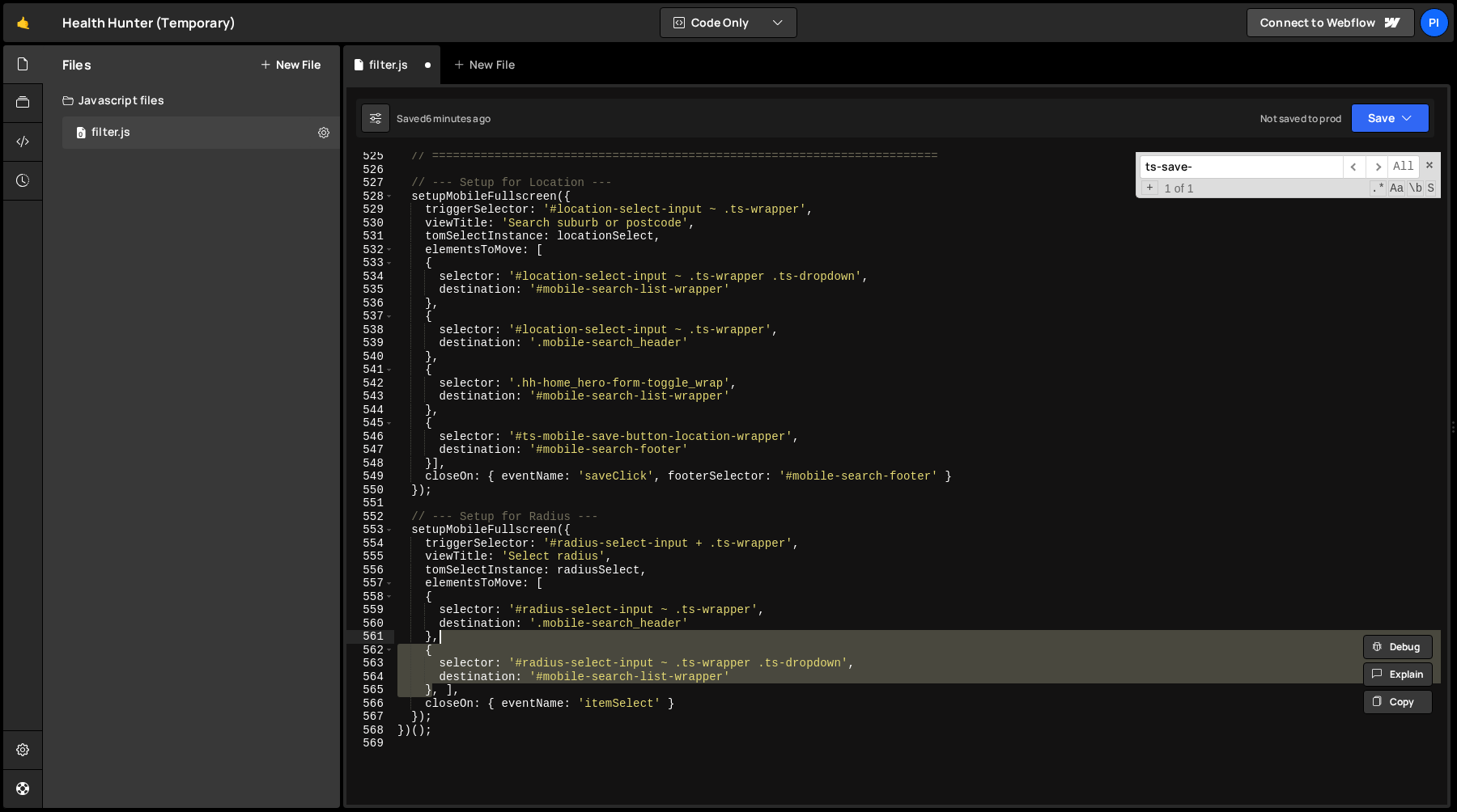
click at [438, 688] on div "// ========================================================================= //…" at bounding box center [917, 490] width 1046 height 680
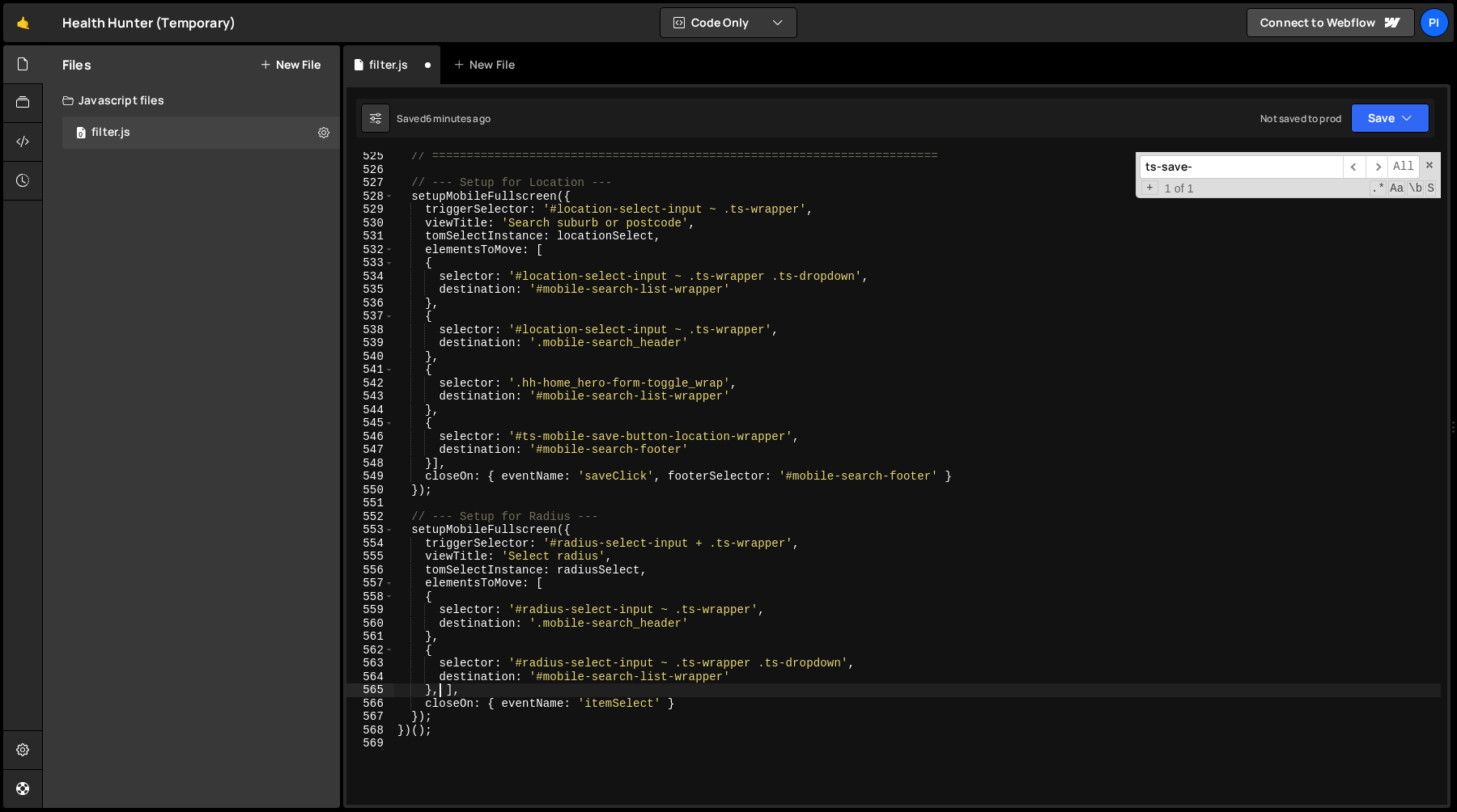
click at [443, 635] on div "// ========================================================================= //…" at bounding box center [917, 490] width 1046 height 680
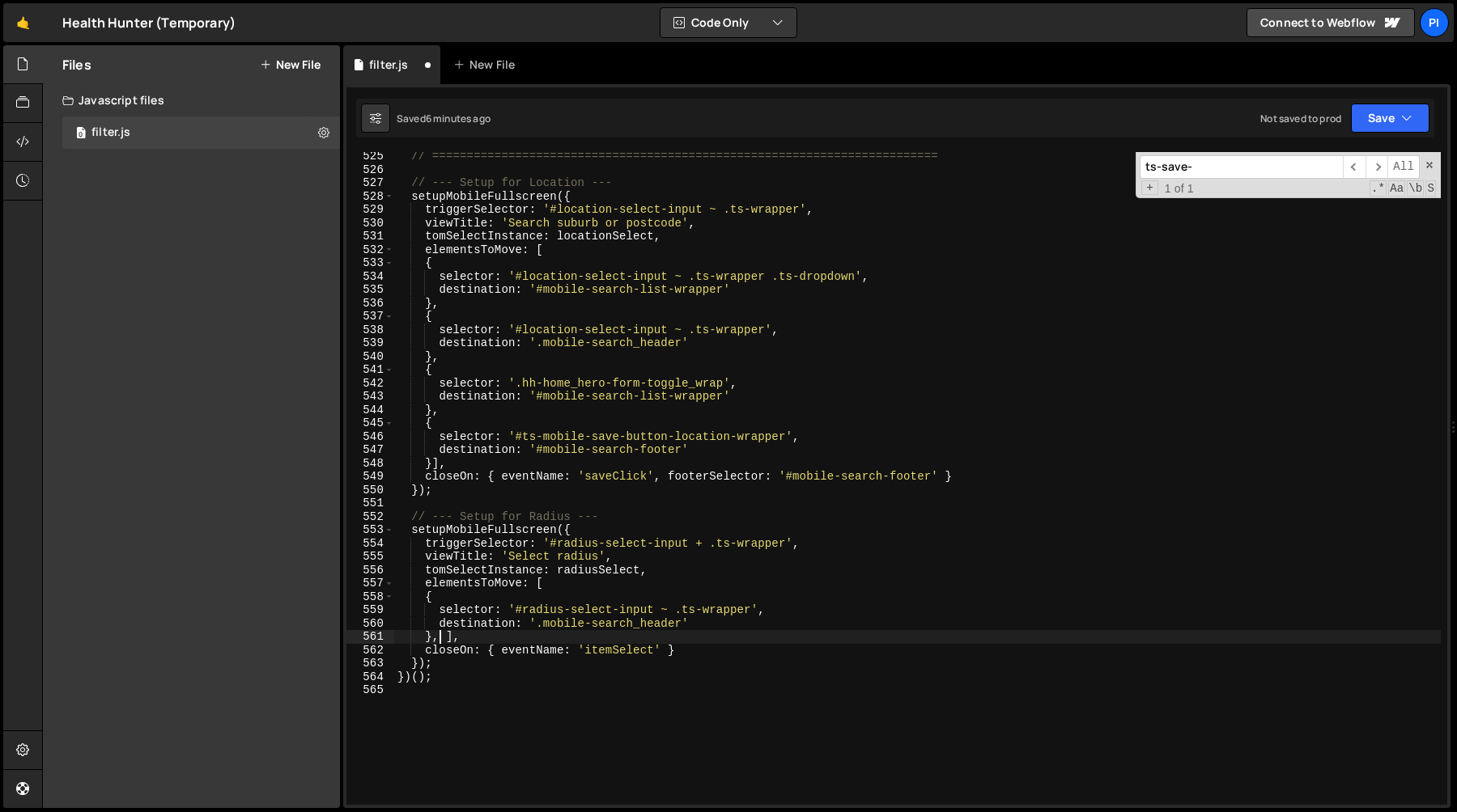
click at [573, 589] on div "// ========================================================================= //…" at bounding box center [917, 490] width 1046 height 680
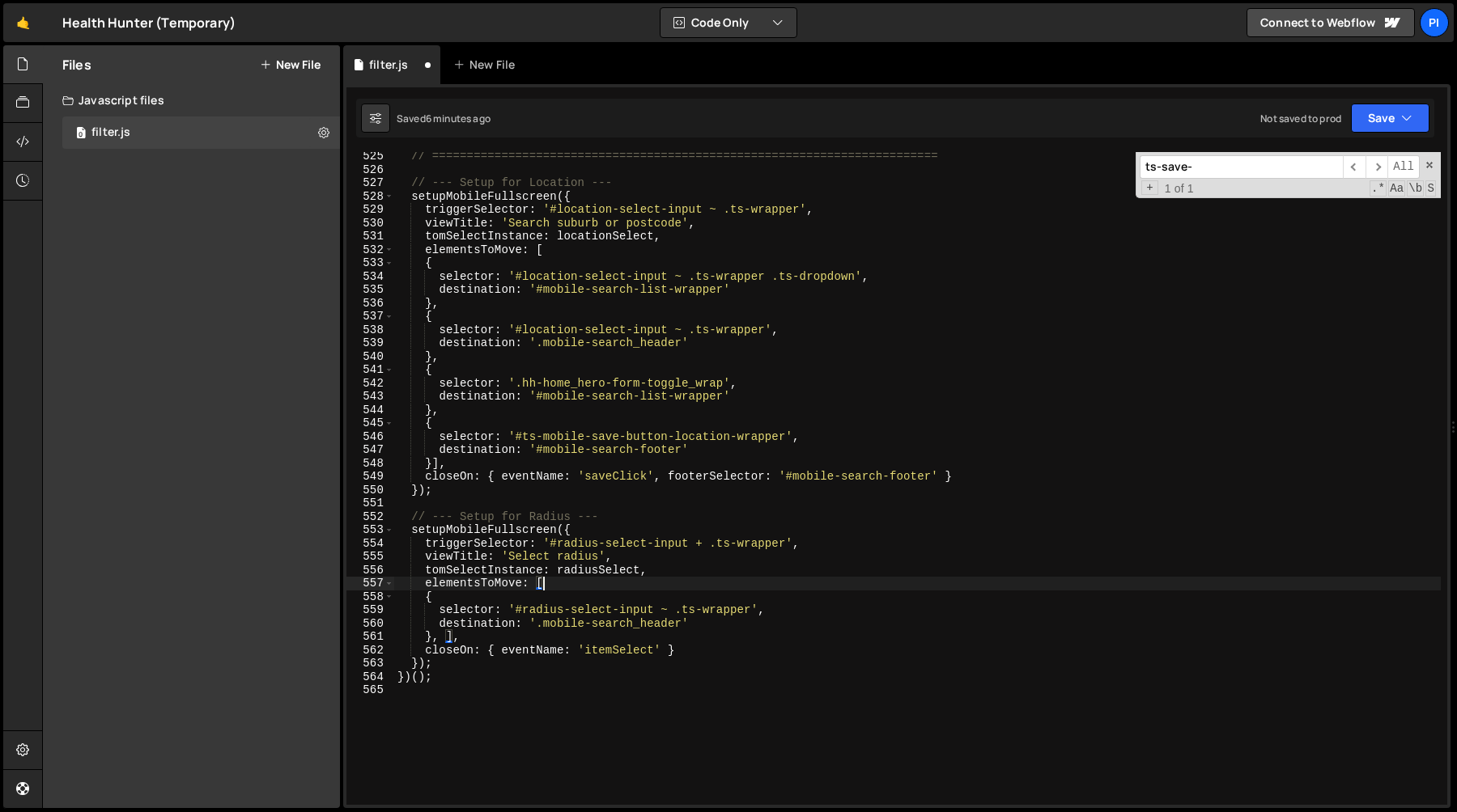
paste textarea "},"
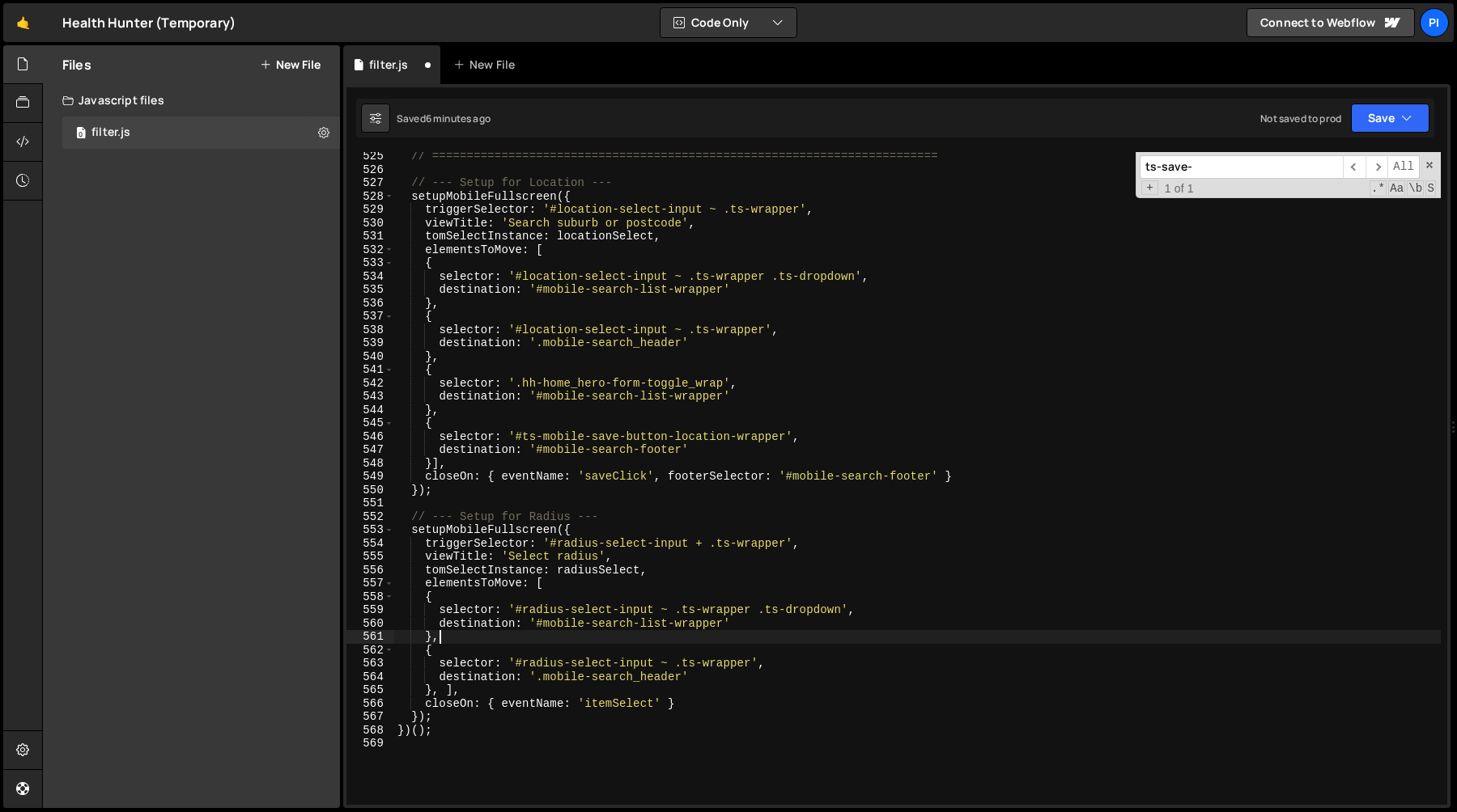
click at [441, 688] on div "// ========================================================================= //…" at bounding box center [917, 490] width 1046 height 680
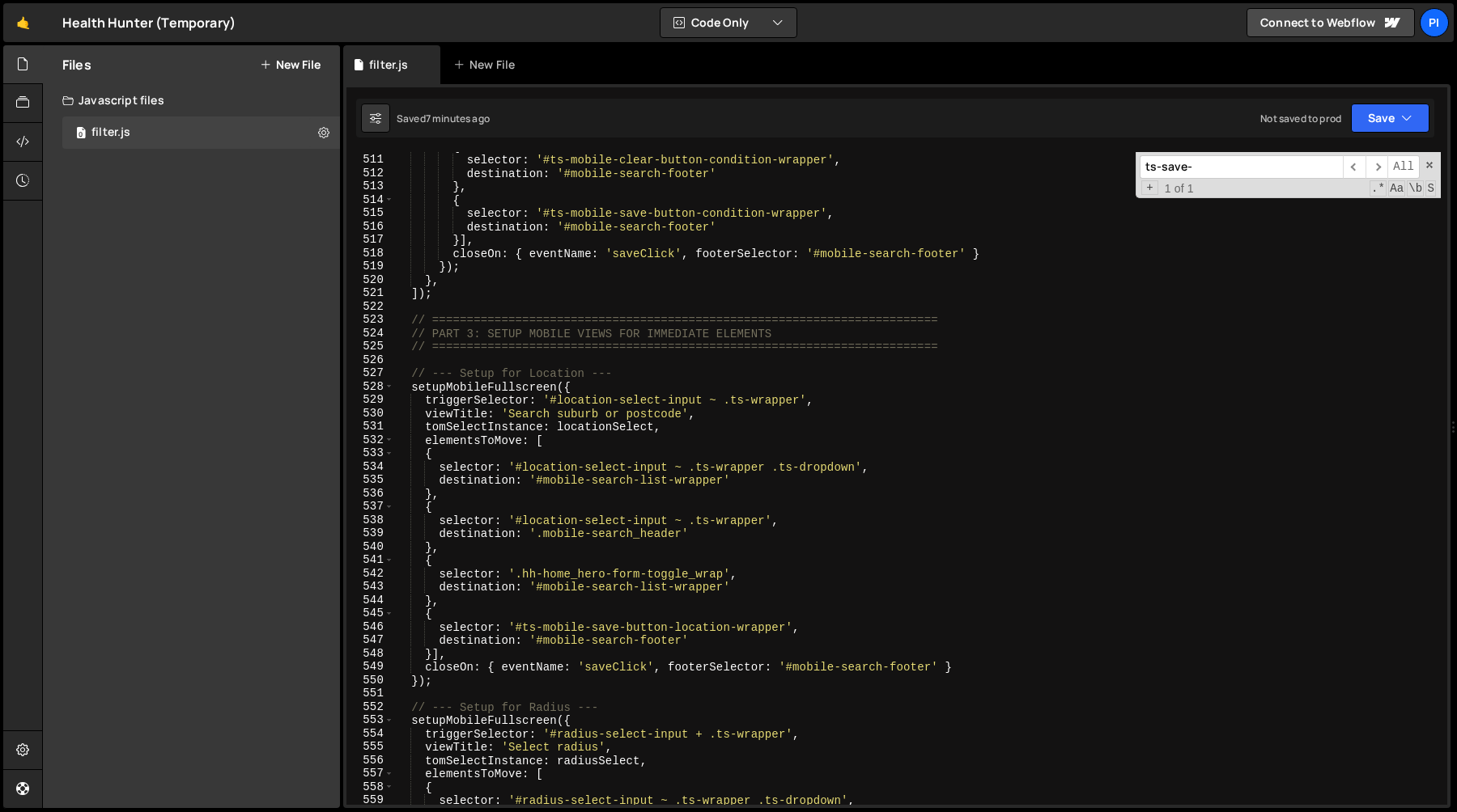
scroll to position [6846, 0]
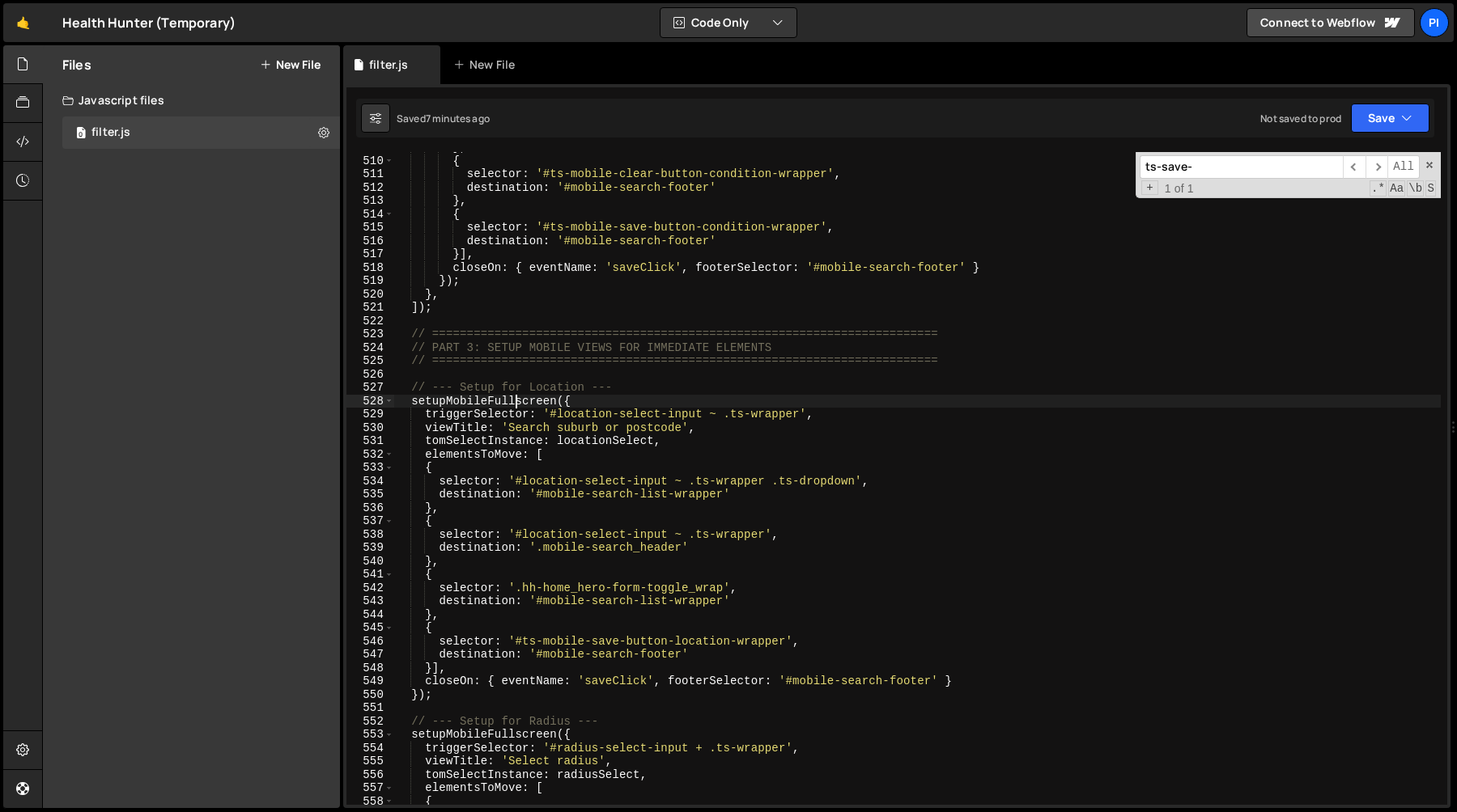
click at [517, 402] on div "} , { selector : '#ts-mobile-clear-button-condition-wrapper' , destination : '#…" at bounding box center [917, 480] width 1046 height 680
click at [780, 678] on div "} , { selector : '#ts-mobile-clear-button-condition-wrapper' , destination : '#…" at bounding box center [917, 480] width 1046 height 680
type textarea "closeOn: { eventName: 'saveClick', footerSelector: '#mobile-search-footer' }"
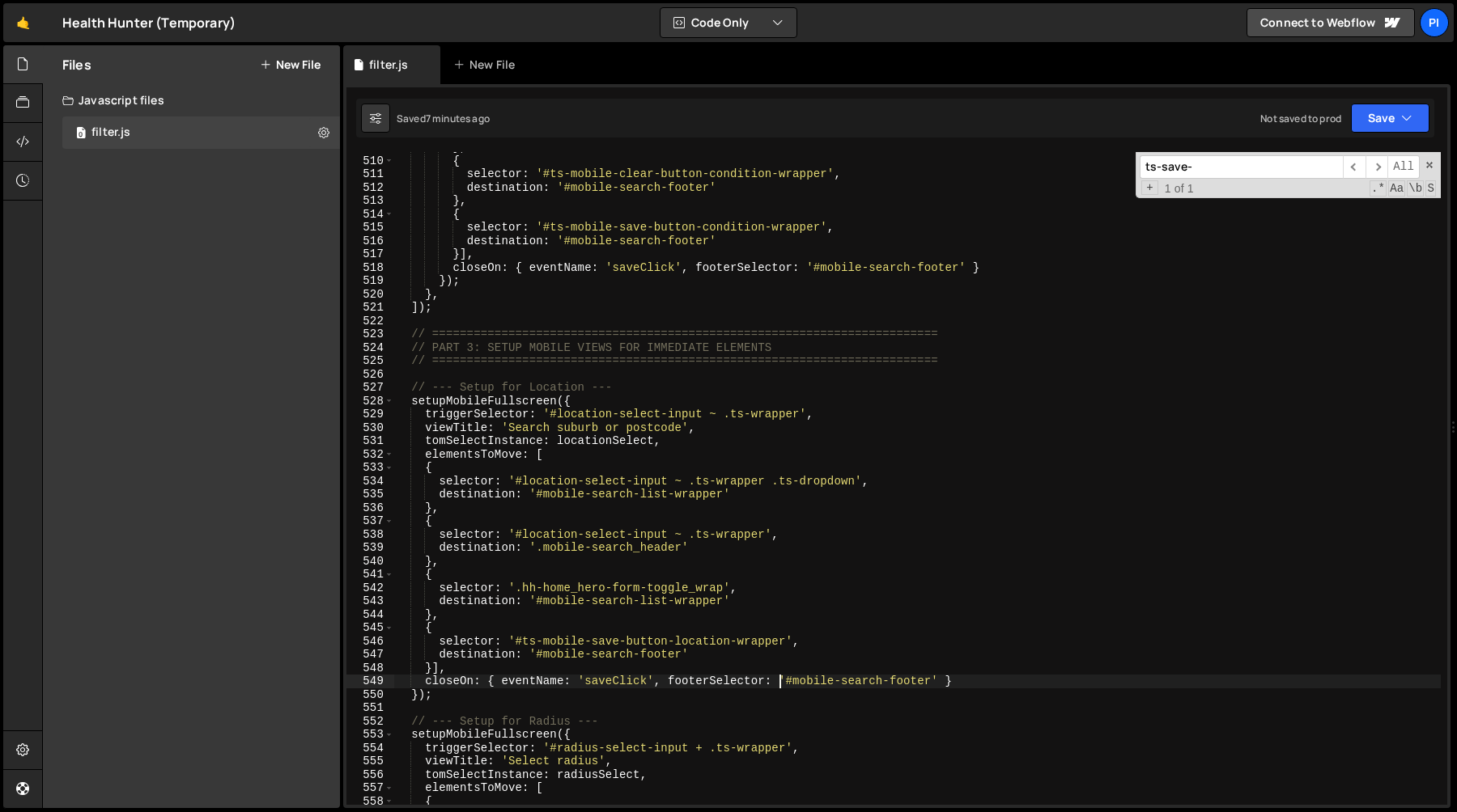
click at [784, 680] on div "} , { selector : '#ts-mobile-clear-button-condition-wrapper' , destination : '#…" at bounding box center [917, 480] width 1046 height 680
click at [932, 683] on div "} , { selector : '#ts-mobile-clear-button-condition-wrapper' , destination : '#…" at bounding box center [917, 480] width 1046 height 680
click at [647, 297] on div "} , { selector : '#ts-mobile-clear-button-condition-wrapper' , destination : '#…" at bounding box center [917, 480] width 1046 height 680
type textarea "},"
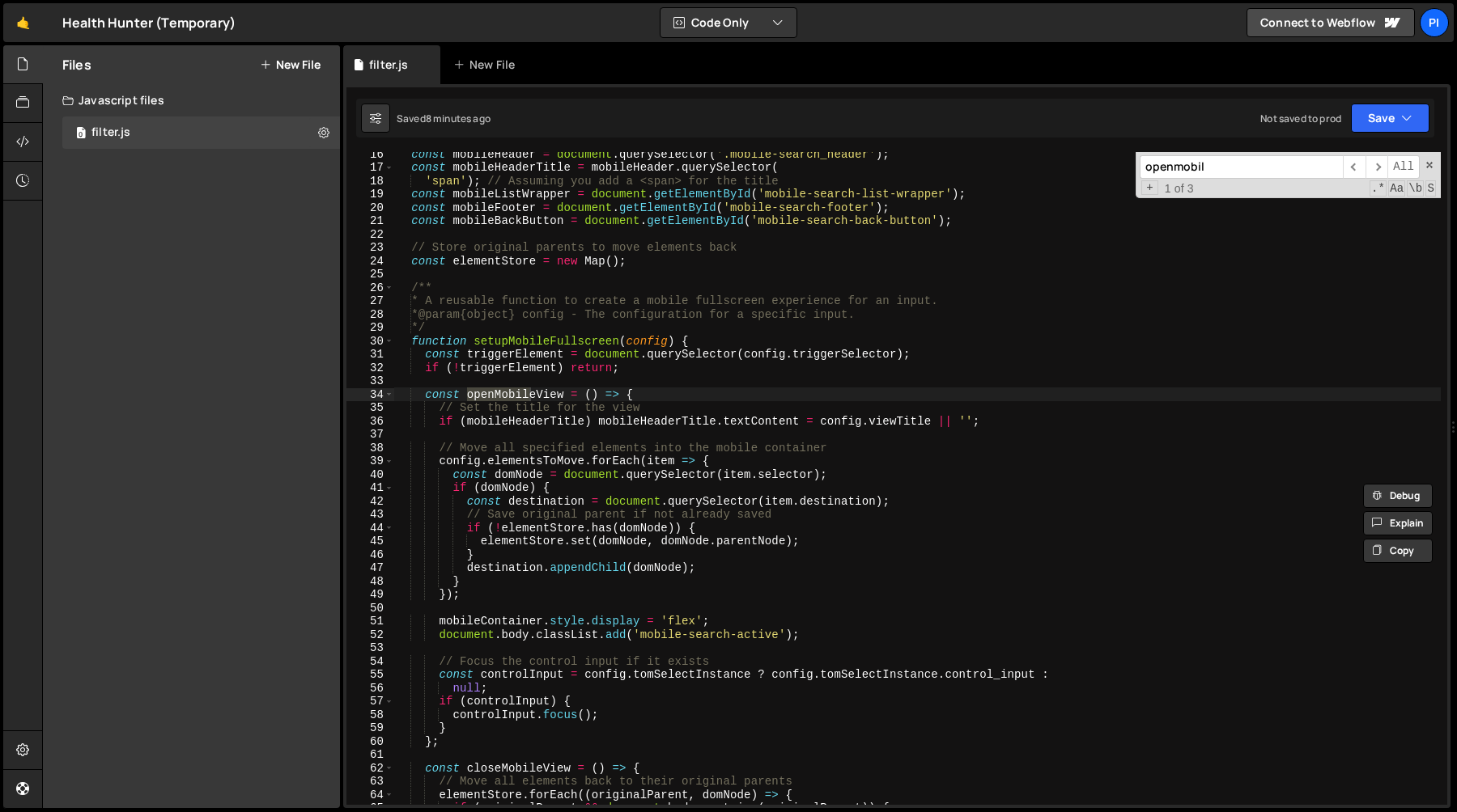
scroll to position [210, 0]
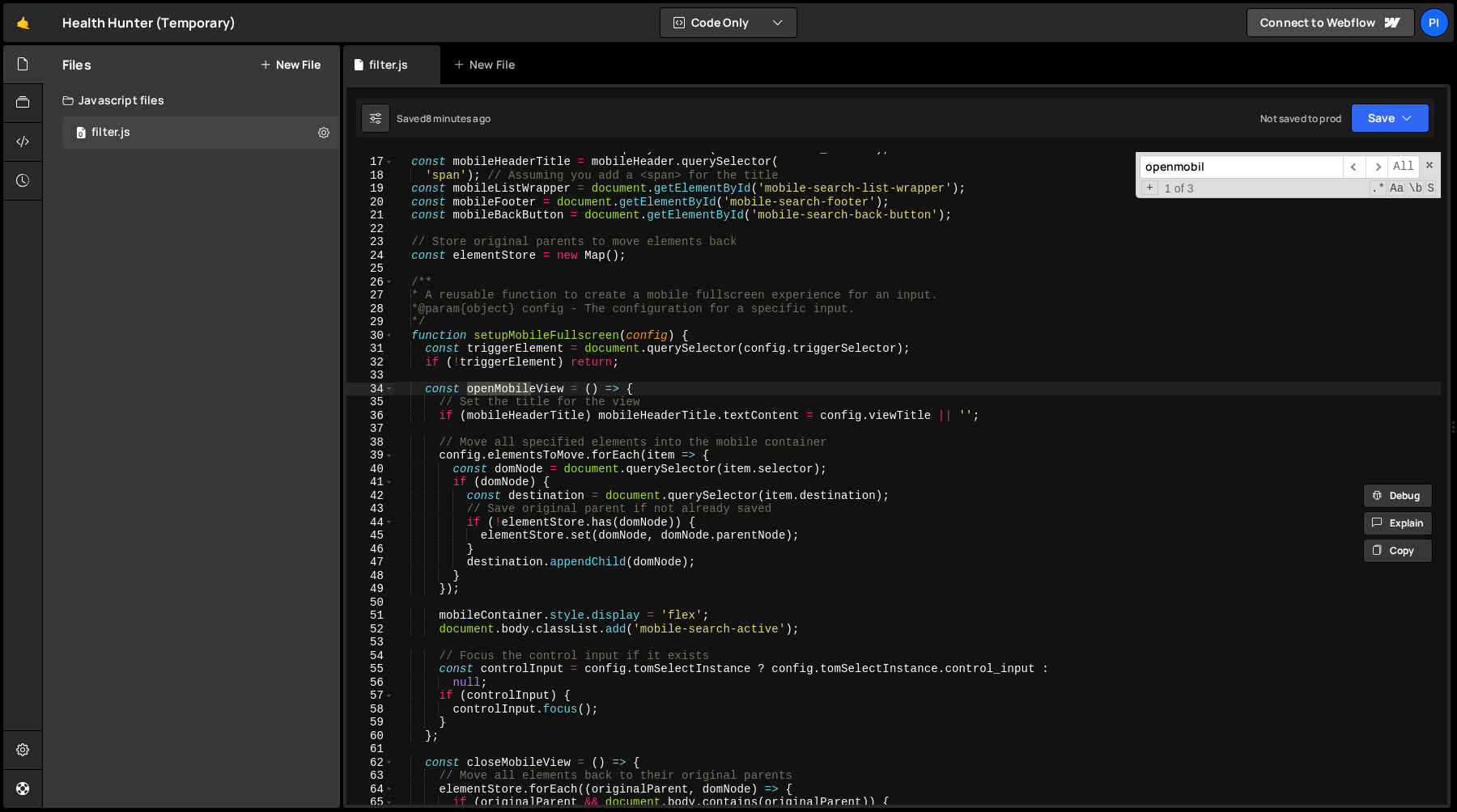
type input "openmobil"
type textarea "});"
click at [528, 583] on div "const mobileHeader = document . querySelector ( '.mobile-search_header' ) ; con…" at bounding box center [917, 481] width 1046 height 680
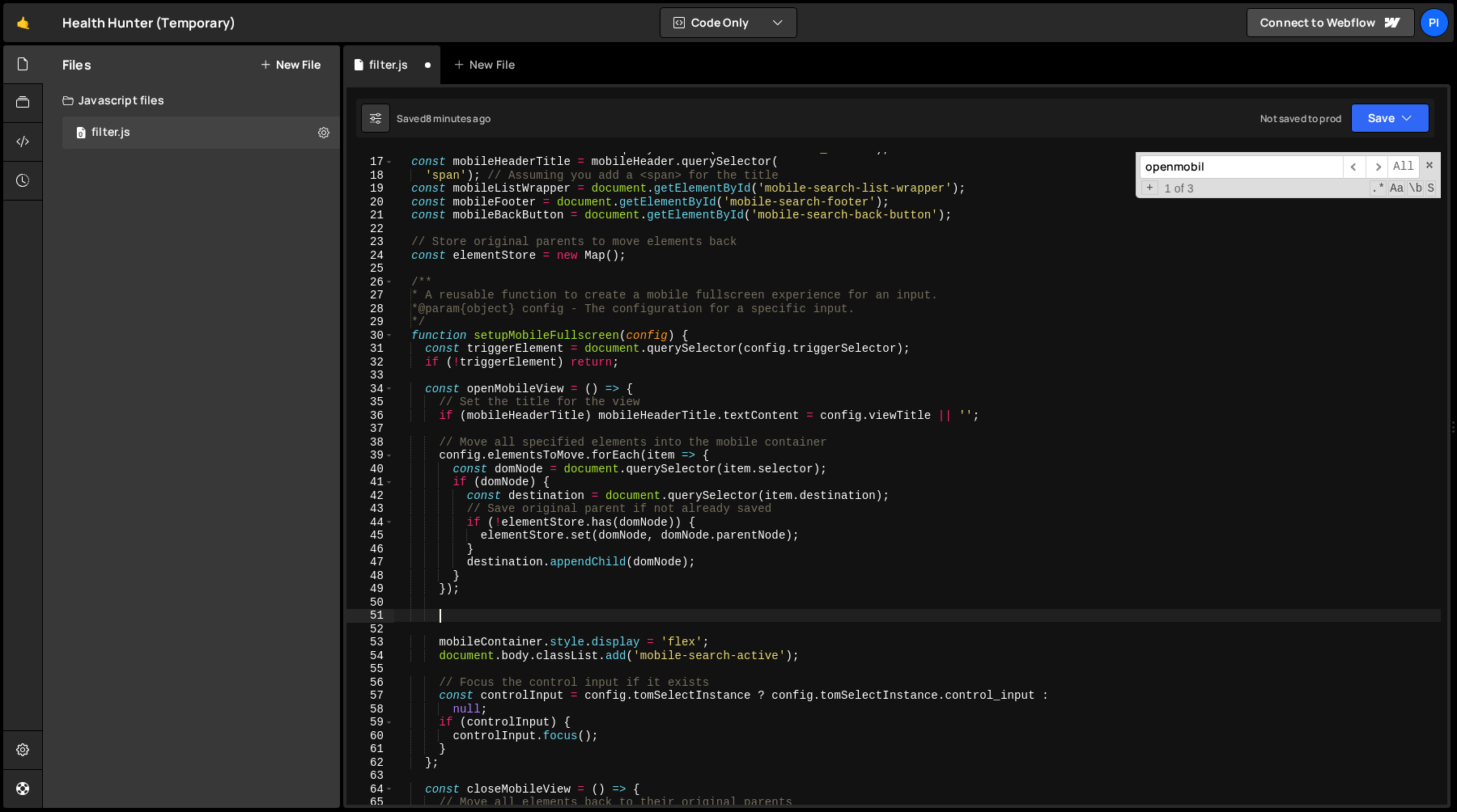
paste textarea "}"
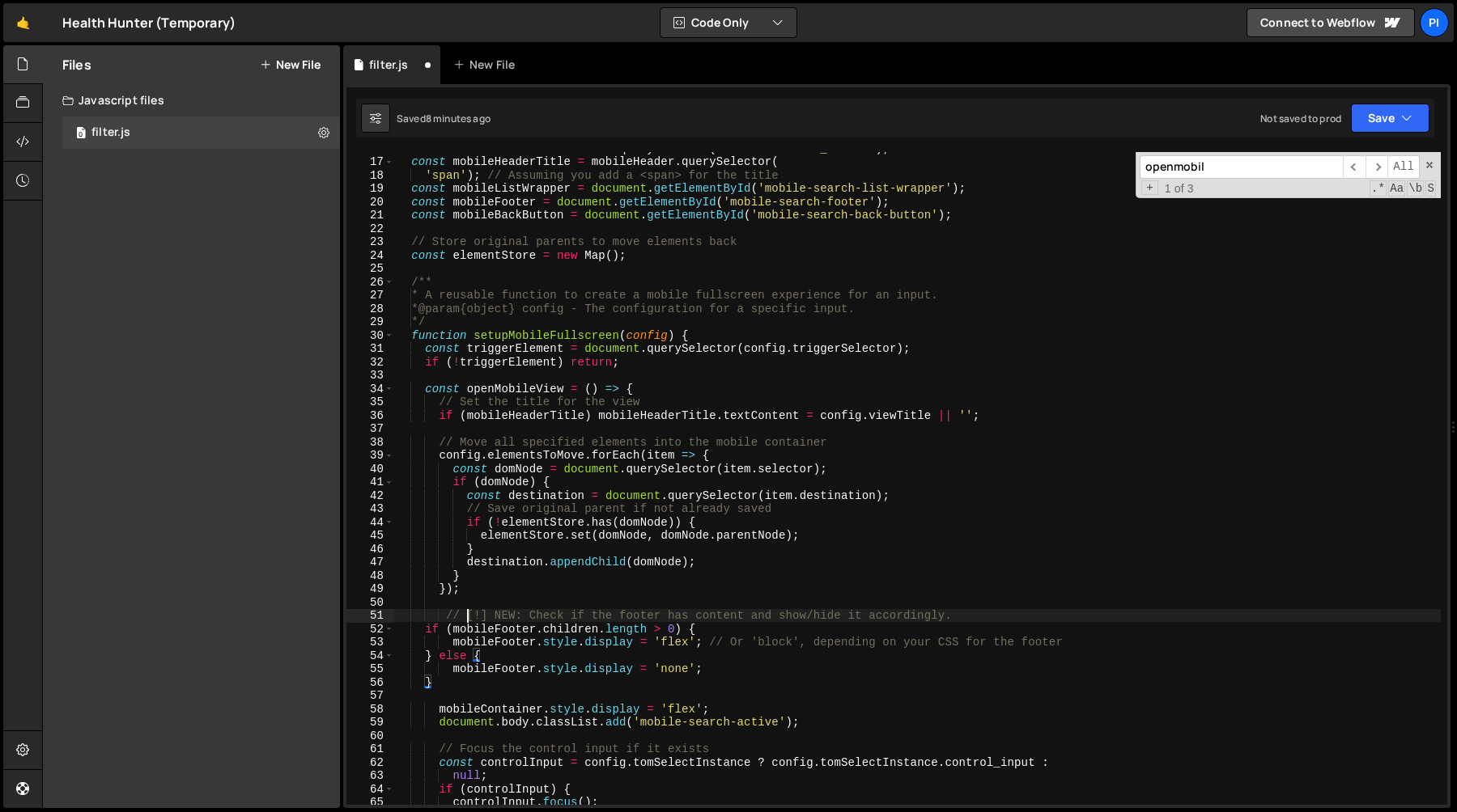
drag, startPoint x: 466, startPoint y: 615, endPoint x: 519, endPoint y: 618, distance: 53.1
click at [468, 615] on div "const mobileHeader = document . querySelector ( '.mobile-search_header' ) ; con…" at bounding box center [917, 481] width 1046 height 680
click at [532, 618] on div "const mobileHeader = document . querySelector ( '.mobile-search_header' ) ; con…" at bounding box center [917, 481] width 1046 height 680
type textarea "// Check if the footer has content and show/hide it accordingly."
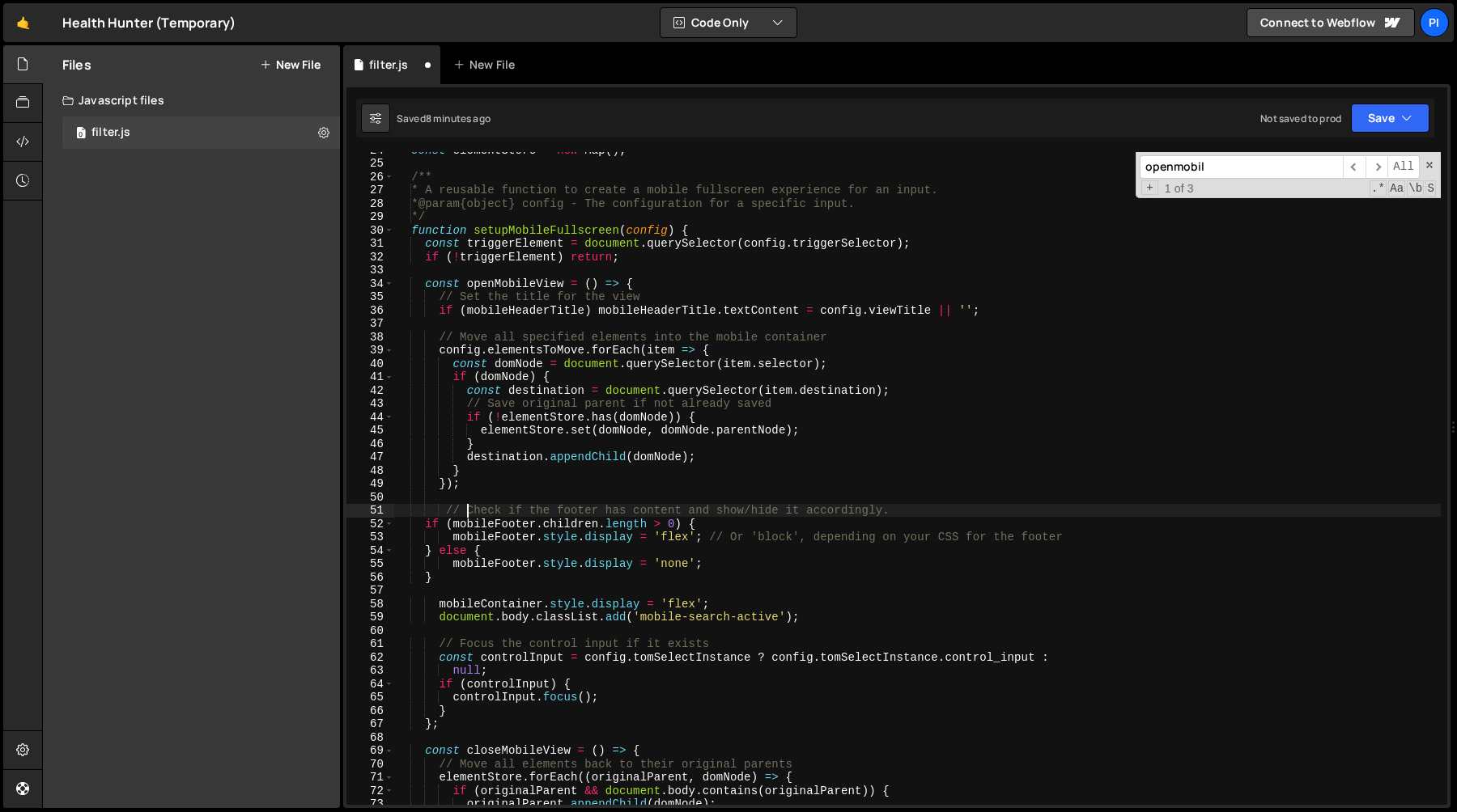
scroll to position [350, 0]
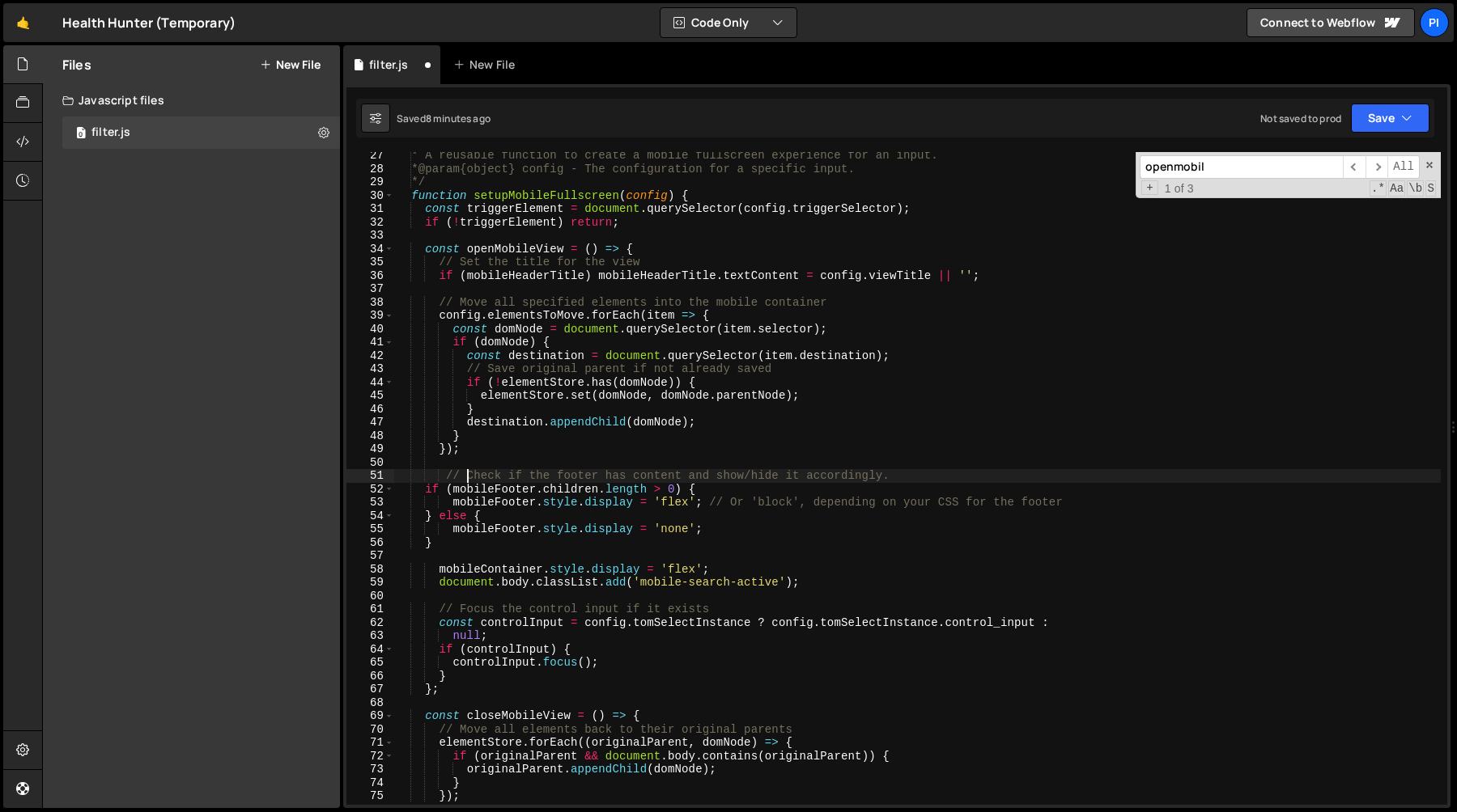
click at [706, 552] on div "* A reusable function to create a mobile fullscreen experience for an input. * …" at bounding box center [917, 489] width 1046 height 680
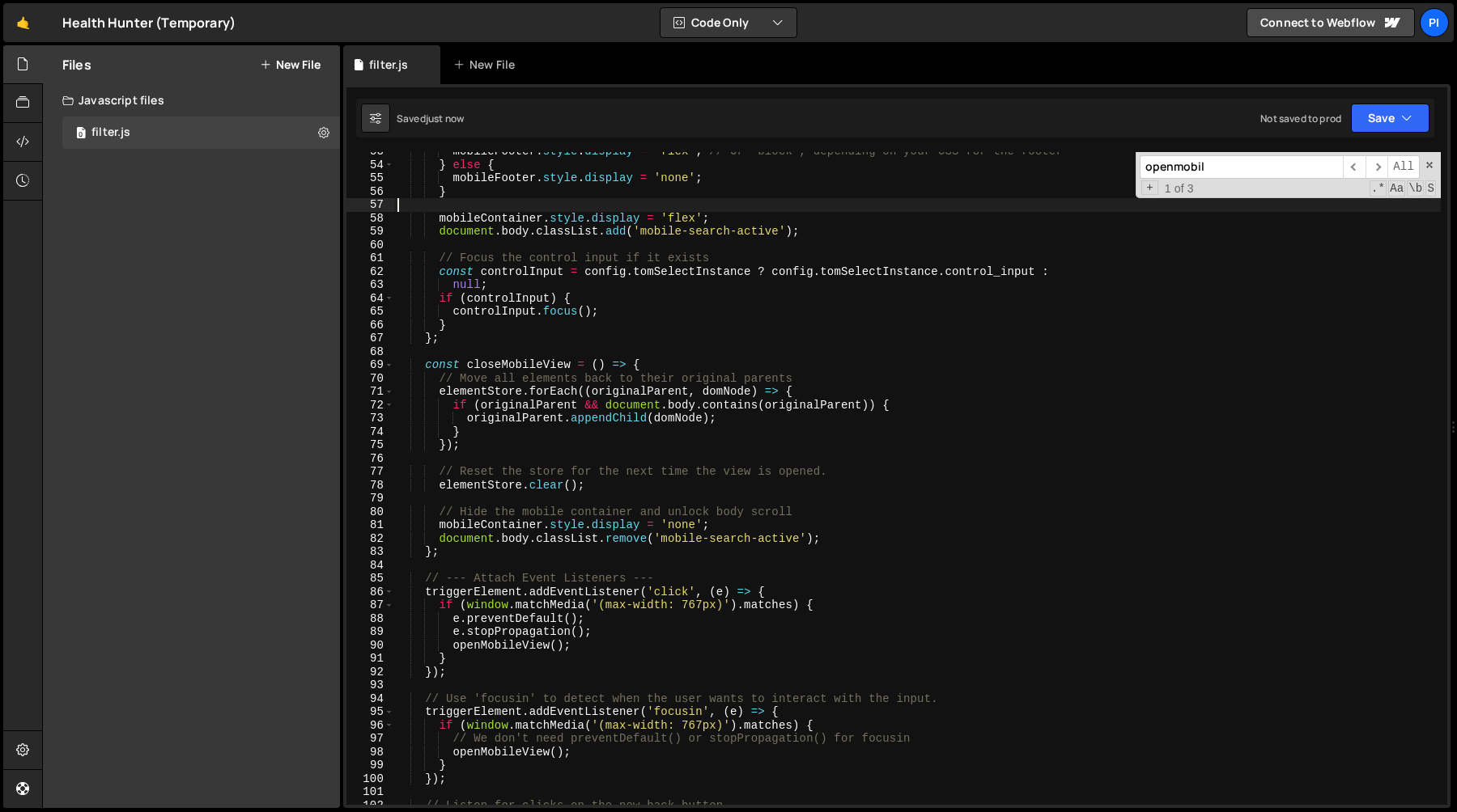
scroll to position [715, 0]
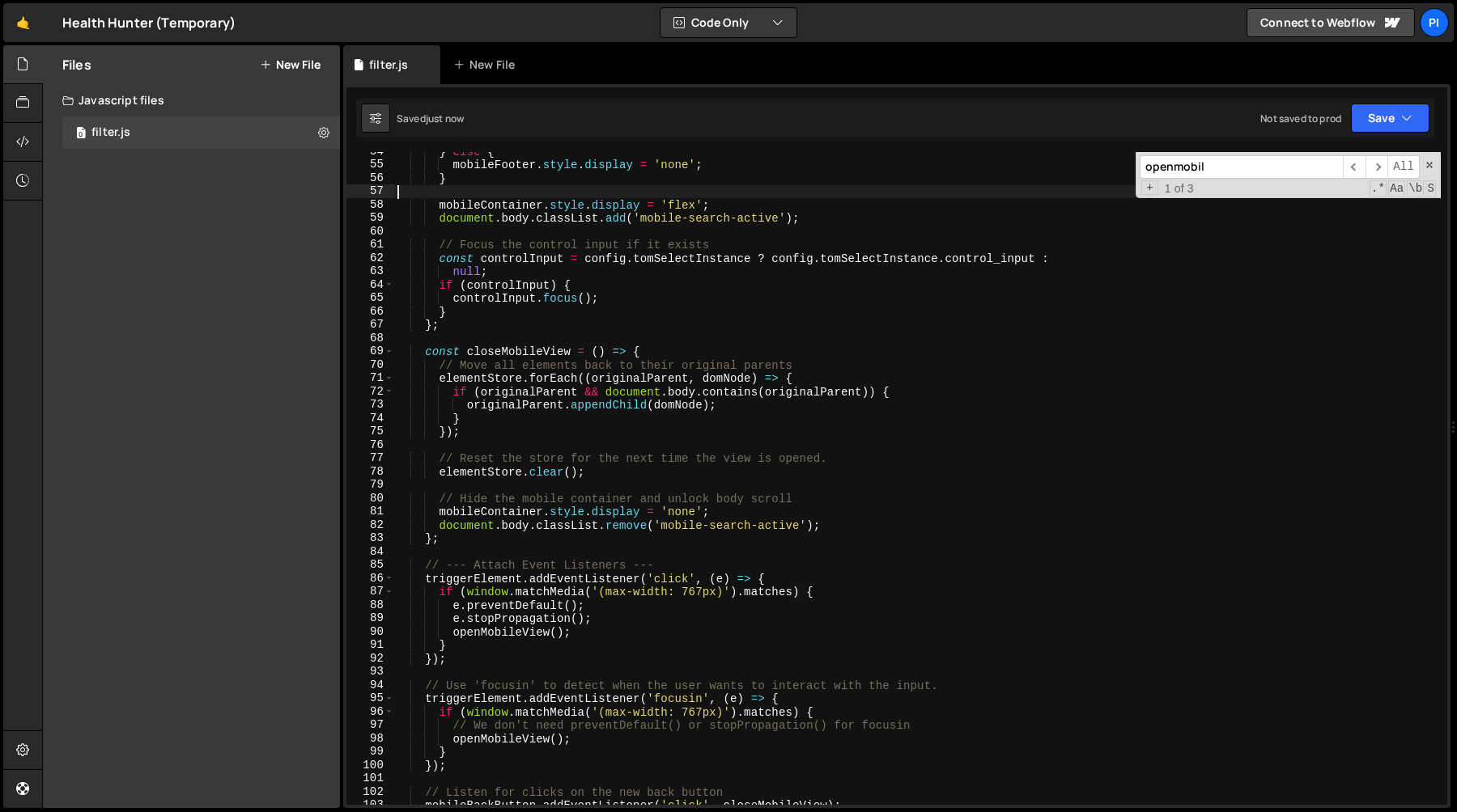
drag, startPoint x: 439, startPoint y: 500, endPoint x: 497, endPoint y: 502, distance: 58.0
click at [441, 500] on div "} else { mobileFooter . style . display = 'none' ; } mobileContainer . style . …" at bounding box center [917, 485] width 1046 height 680
click at [839, 502] on div "} else { mobileFooter . style . display = 'none' ; } mobileContainer . style . …" at bounding box center [917, 485] width 1046 height 680
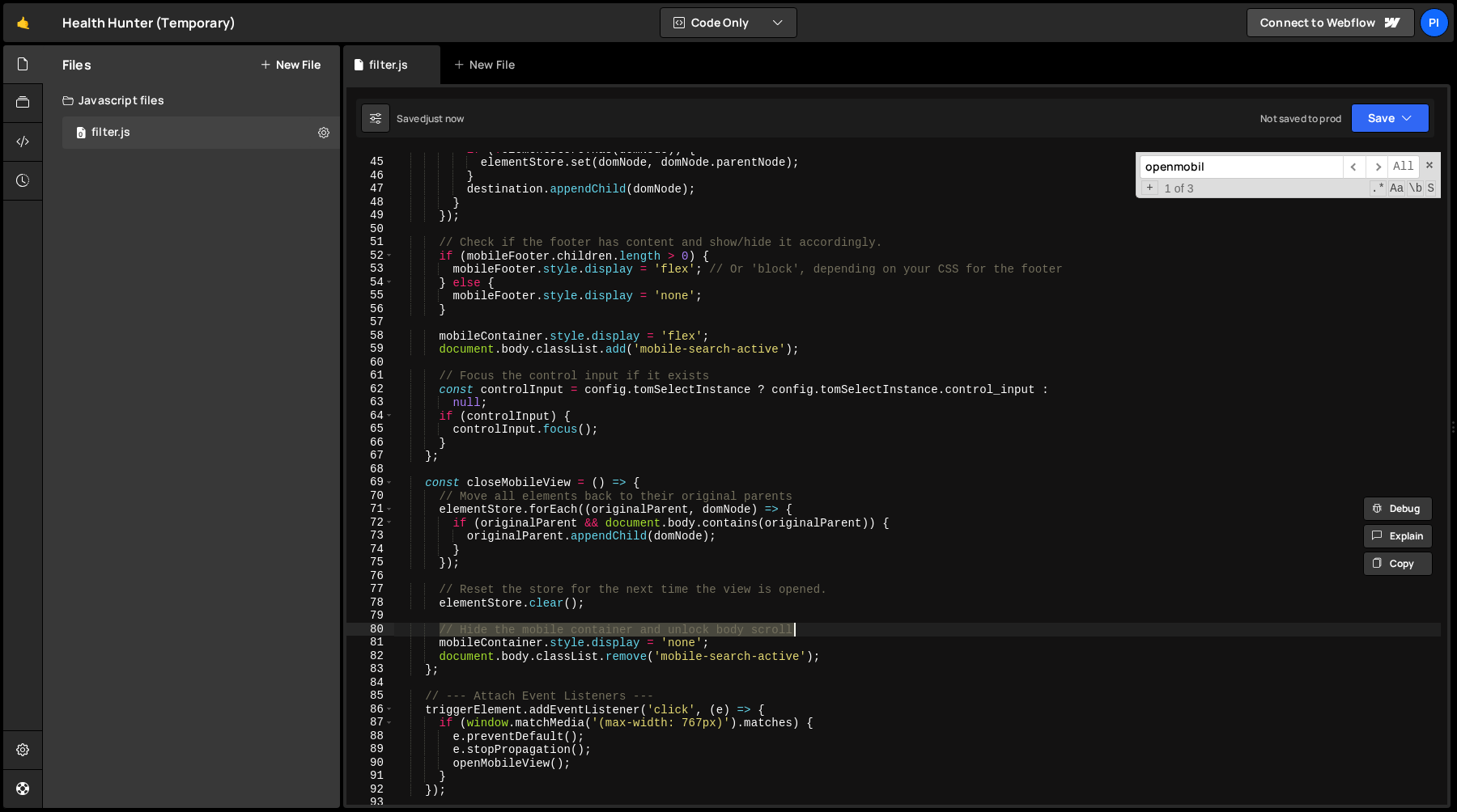
scroll to position [568, 0]
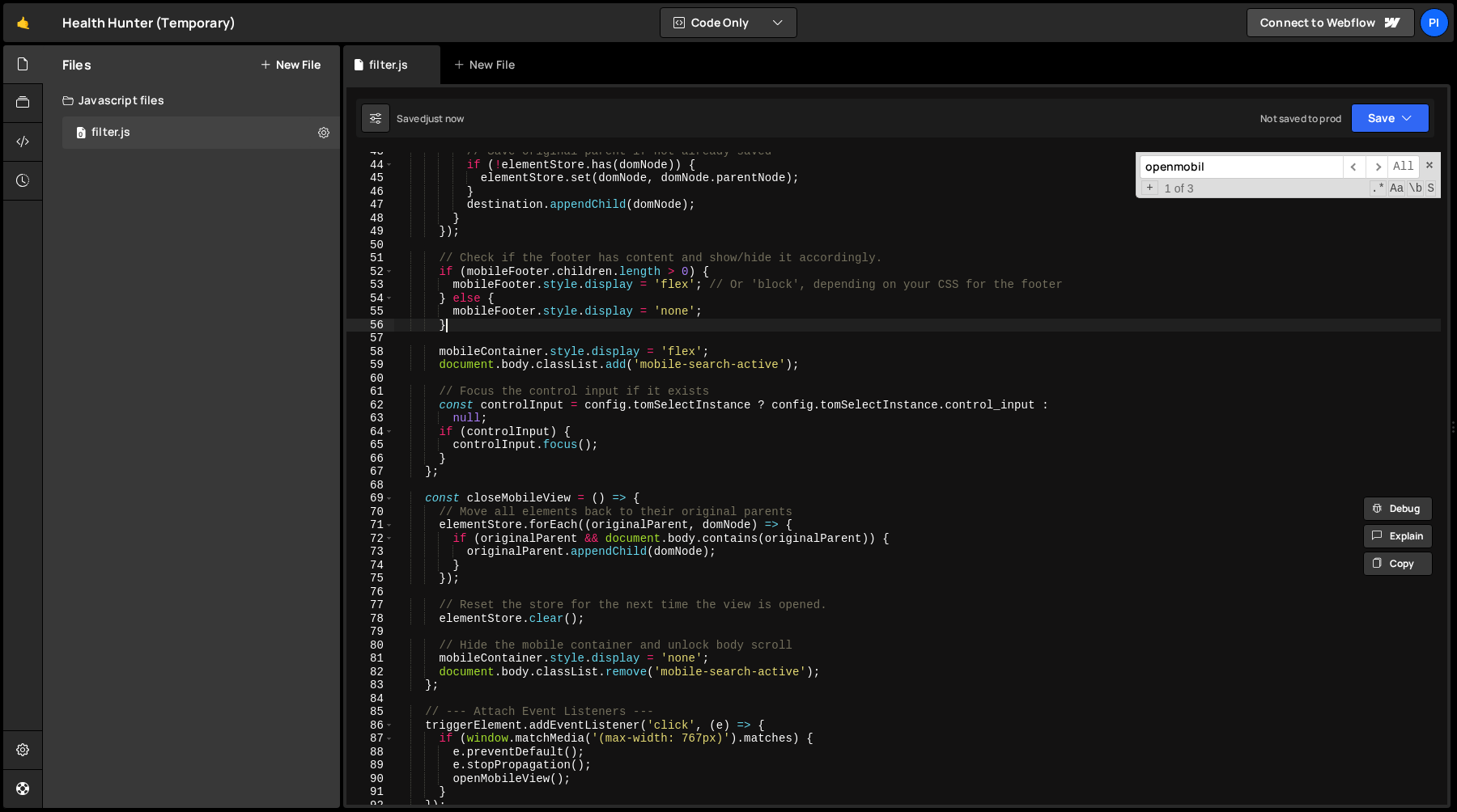
click at [501, 330] on div "// Save original parent if not already saved if ( ! elementStore . has ( domNod…" at bounding box center [917, 485] width 1046 height 680
type textarea "}"
type textarea "\"
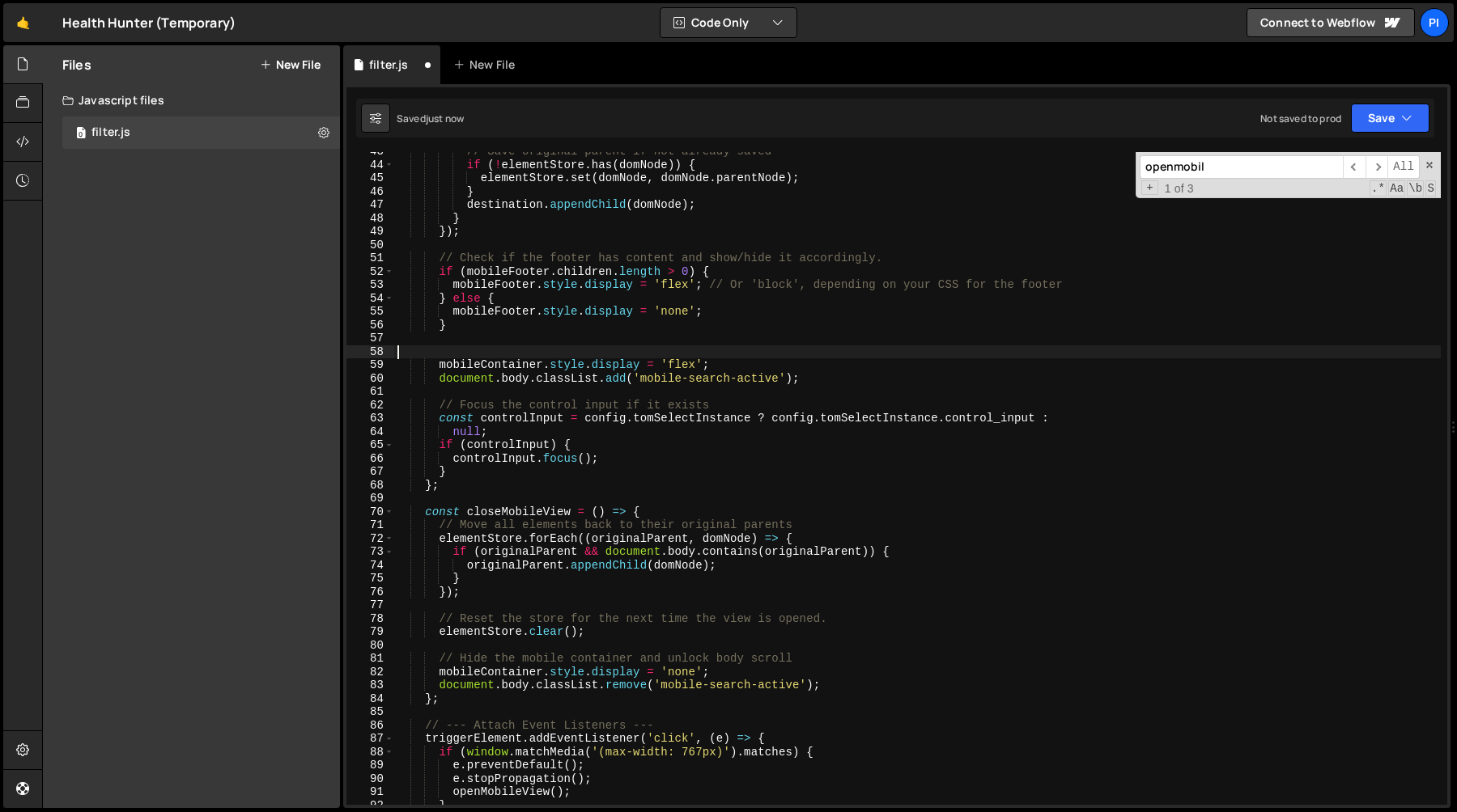
paste textarea "// Hide the mobile container and unlock body scroll"
click at [422, 353] on div "// Save original parent if not already saved if ( ! elementStore . has ( domNod…" at bounding box center [917, 485] width 1046 height 680
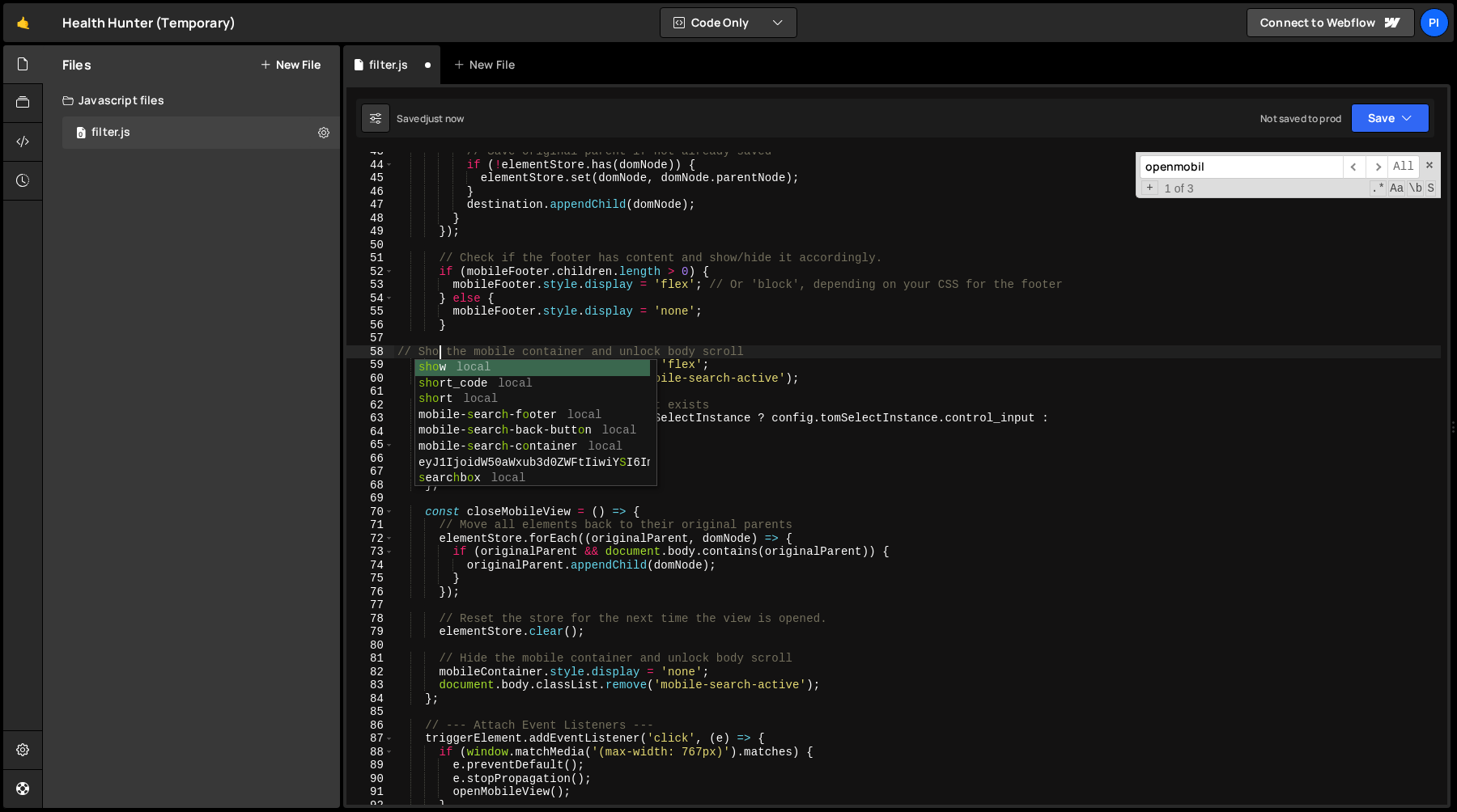
scroll to position [0, 3]
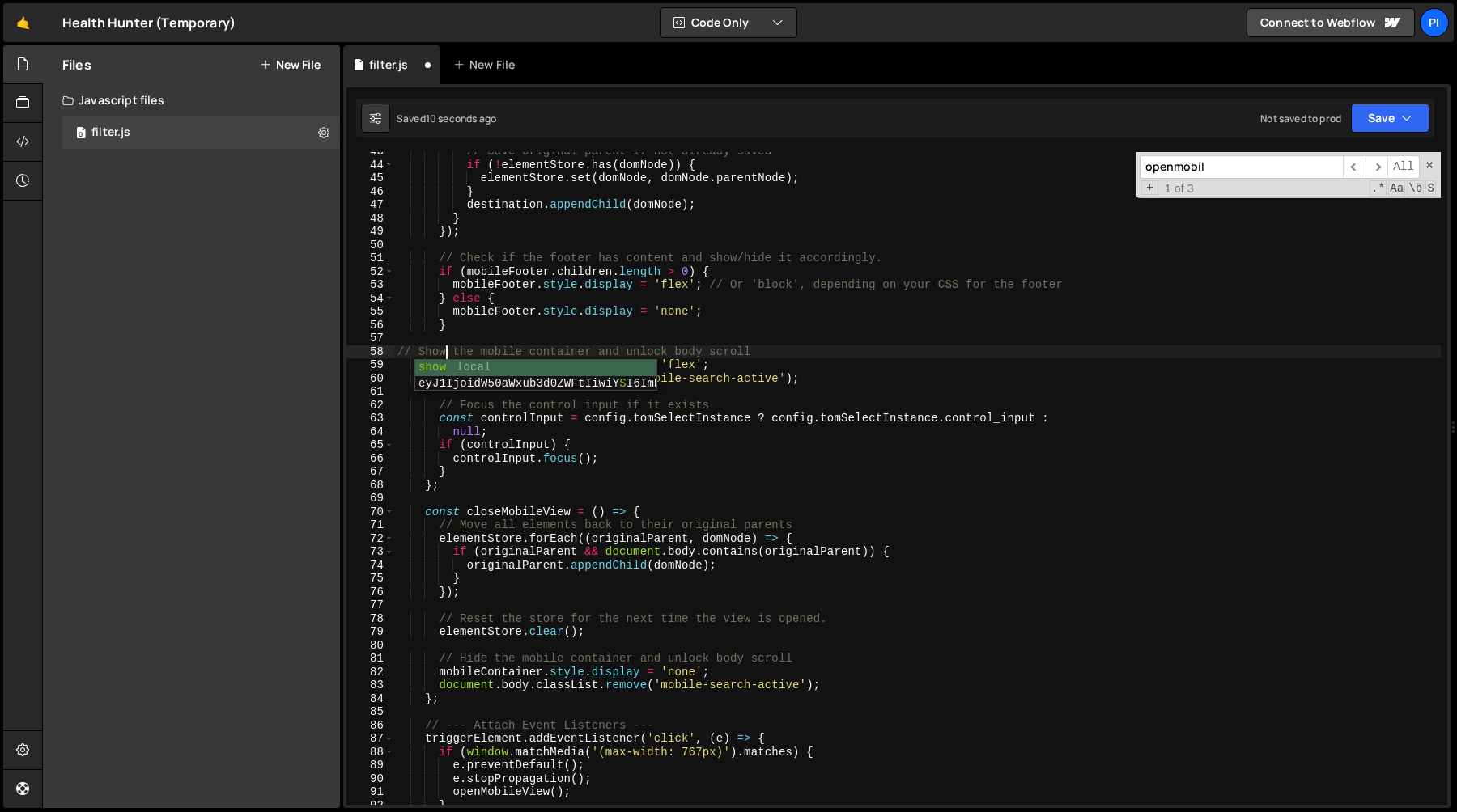
click at [655, 350] on div "// Save original parent if not already saved if ( ! elementStore . has ( domNod…" at bounding box center [917, 485] width 1046 height 680
click at [654, 350] on div "// Save original parent if not already saved if ( ! elementStore . has ( domNod…" at bounding box center [917, 485] width 1046 height 680
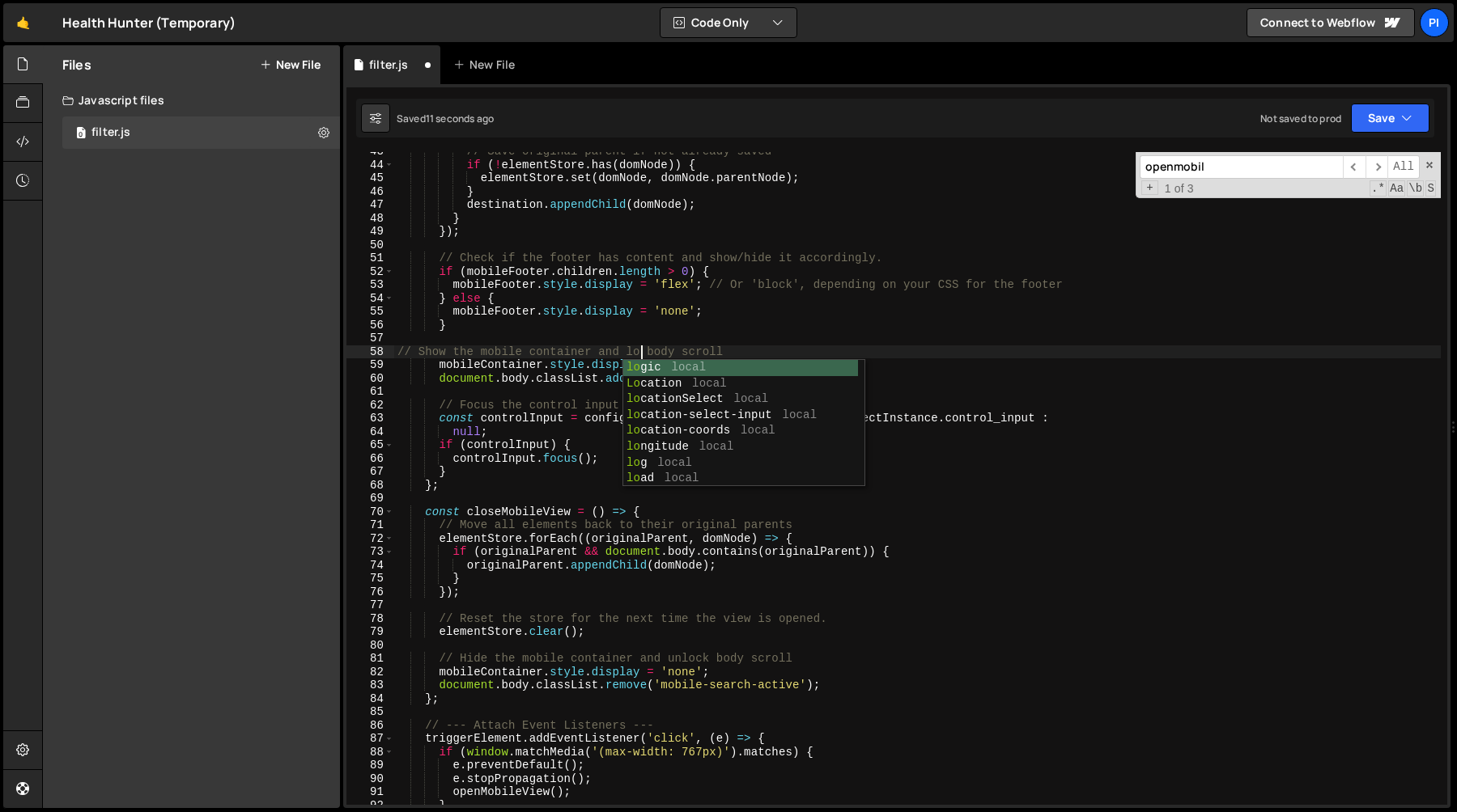
scroll to position [0, 18]
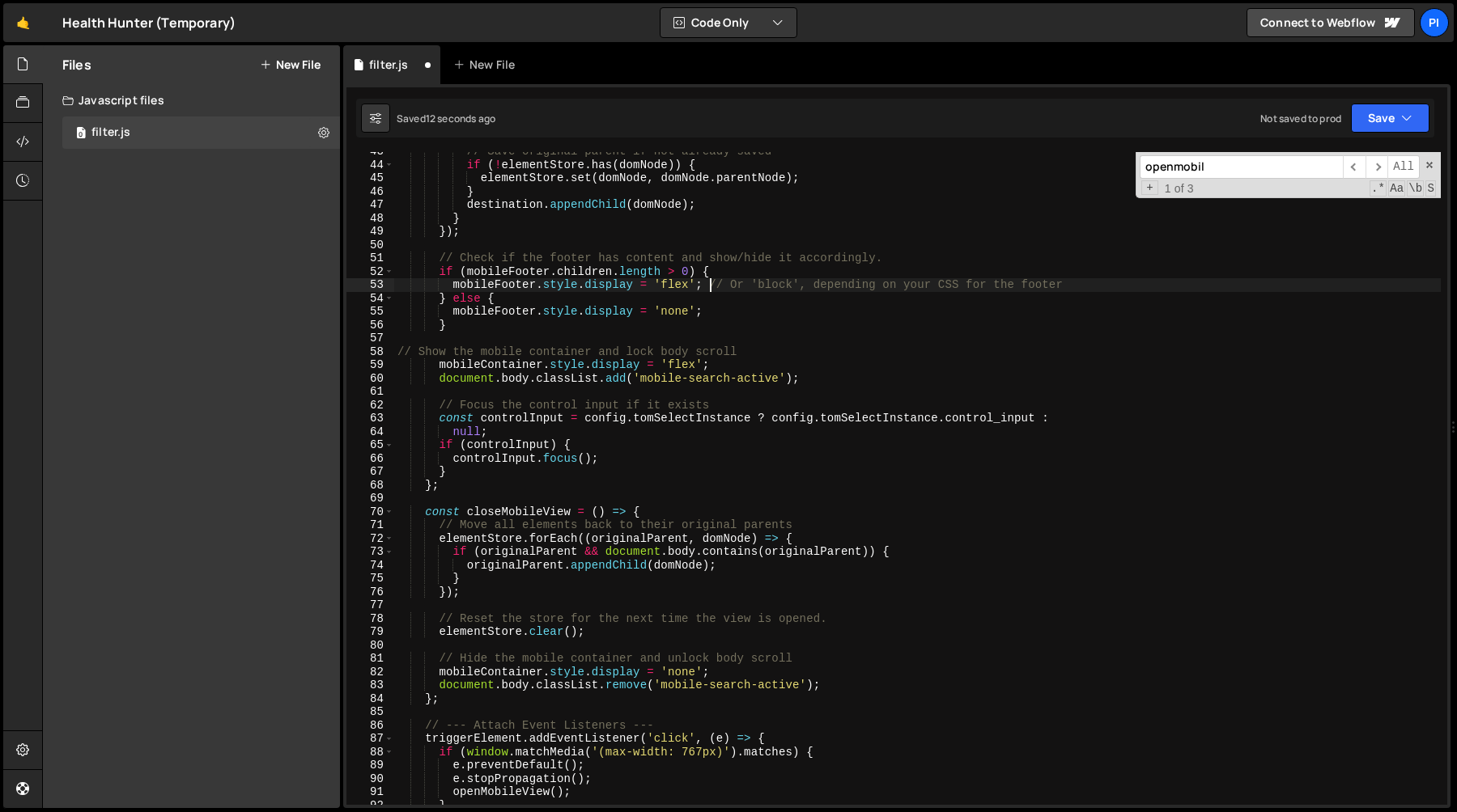
click at [712, 287] on div "// Save original parent if not already saved if ( ! elementStore . has ( domNod…" at bounding box center [917, 485] width 1046 height 680
click at [1091, 280] on div "// Save original parent if not already saved if ( ! elementStore . has ( domNod…" at bounding box center [917, 480] width 1046 height 680
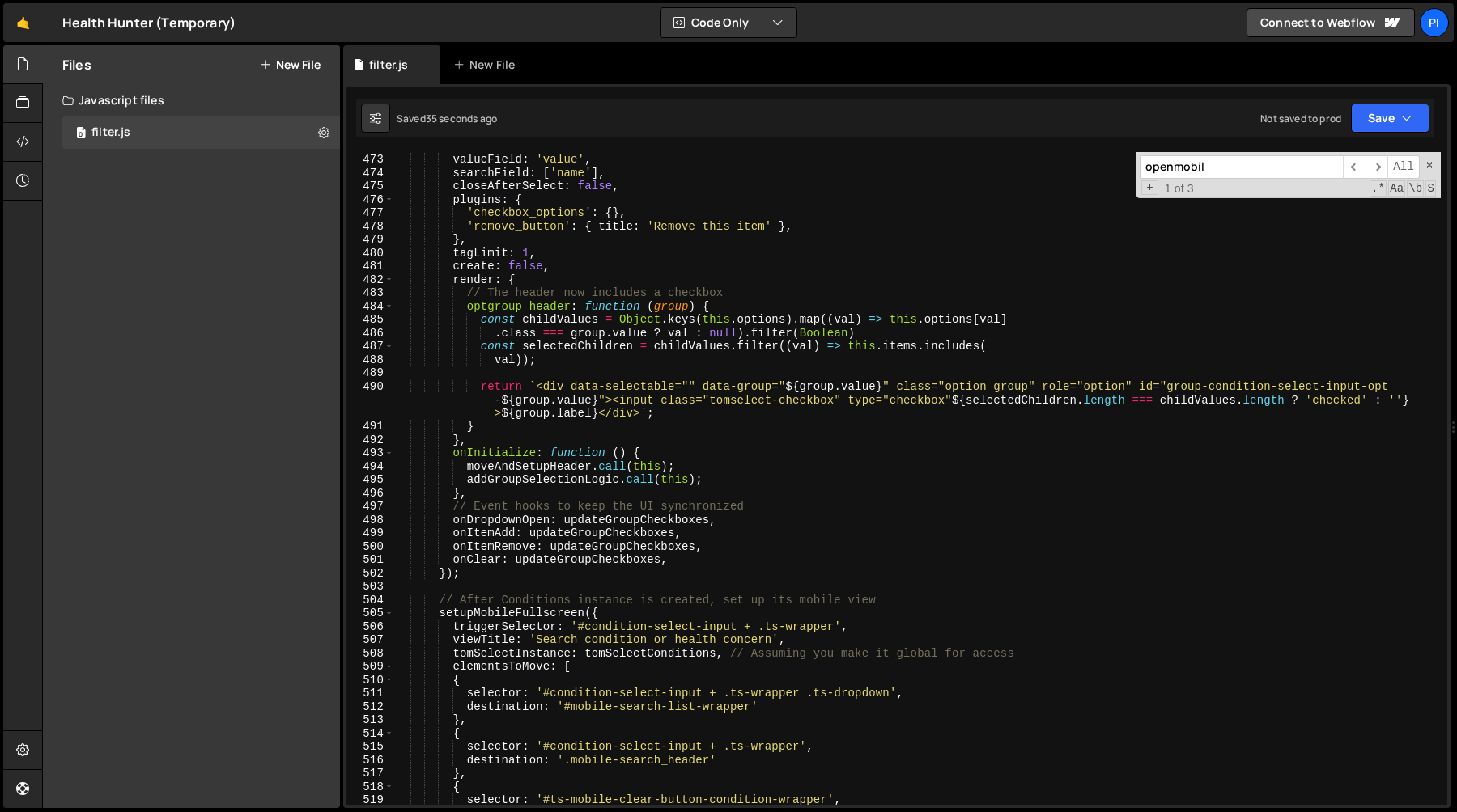
scroll to position [6168, 0]
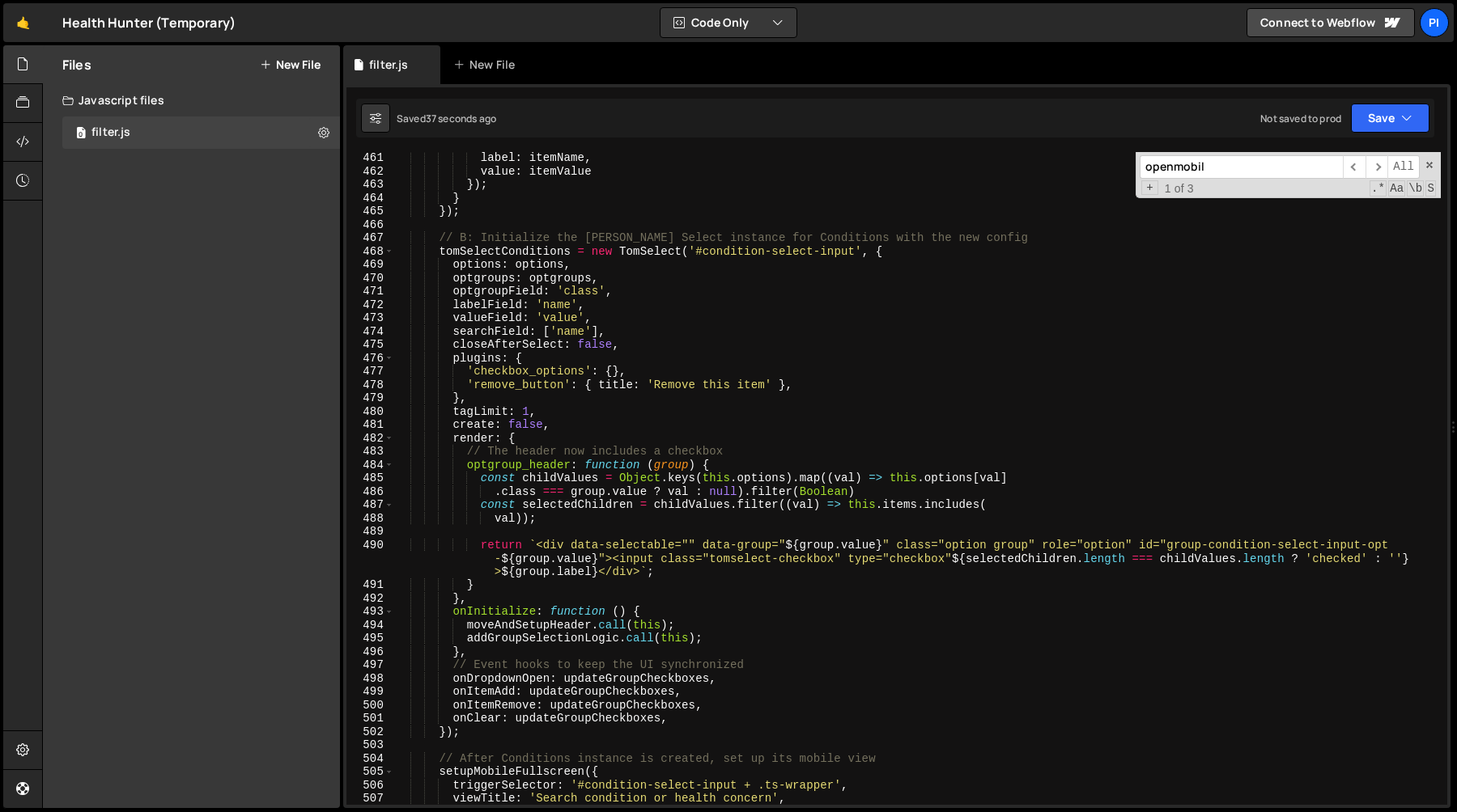
click at [555, 409] on div "label : itemName , value : itemValue }) ; } }) ; // B: Initialize the Tom Selec…" at bounding box center [917, 491] width 1046 height 680
click at [452, 410] on div "label : itemName , value : itemValue }) ; } }) ; // B: Initialize the Tom Selec…" at bounding box center [917, 491] width 1046 height 680
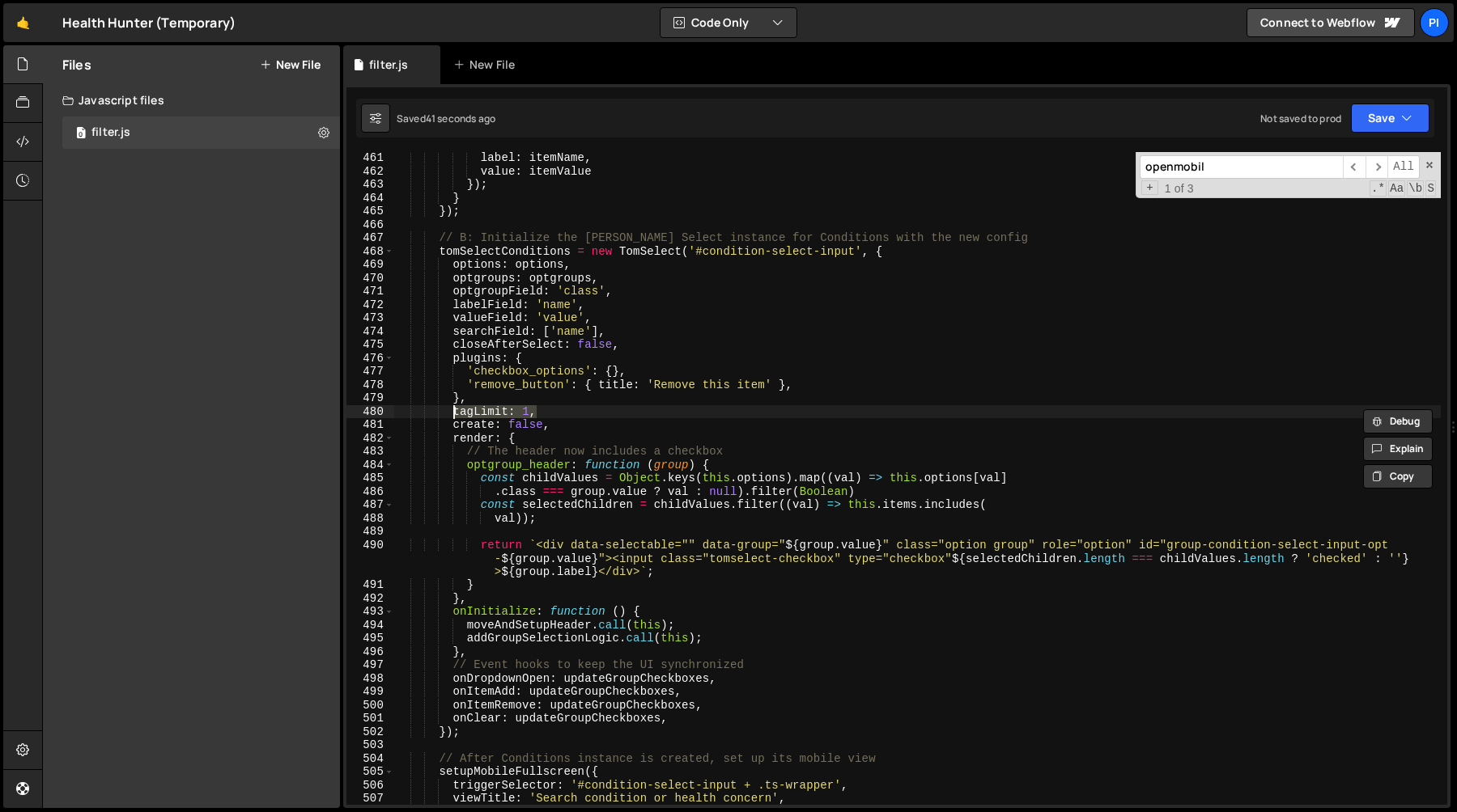
paste textarea "window.matchMedia('(max-width: 767px)').matches ? 1 : null"
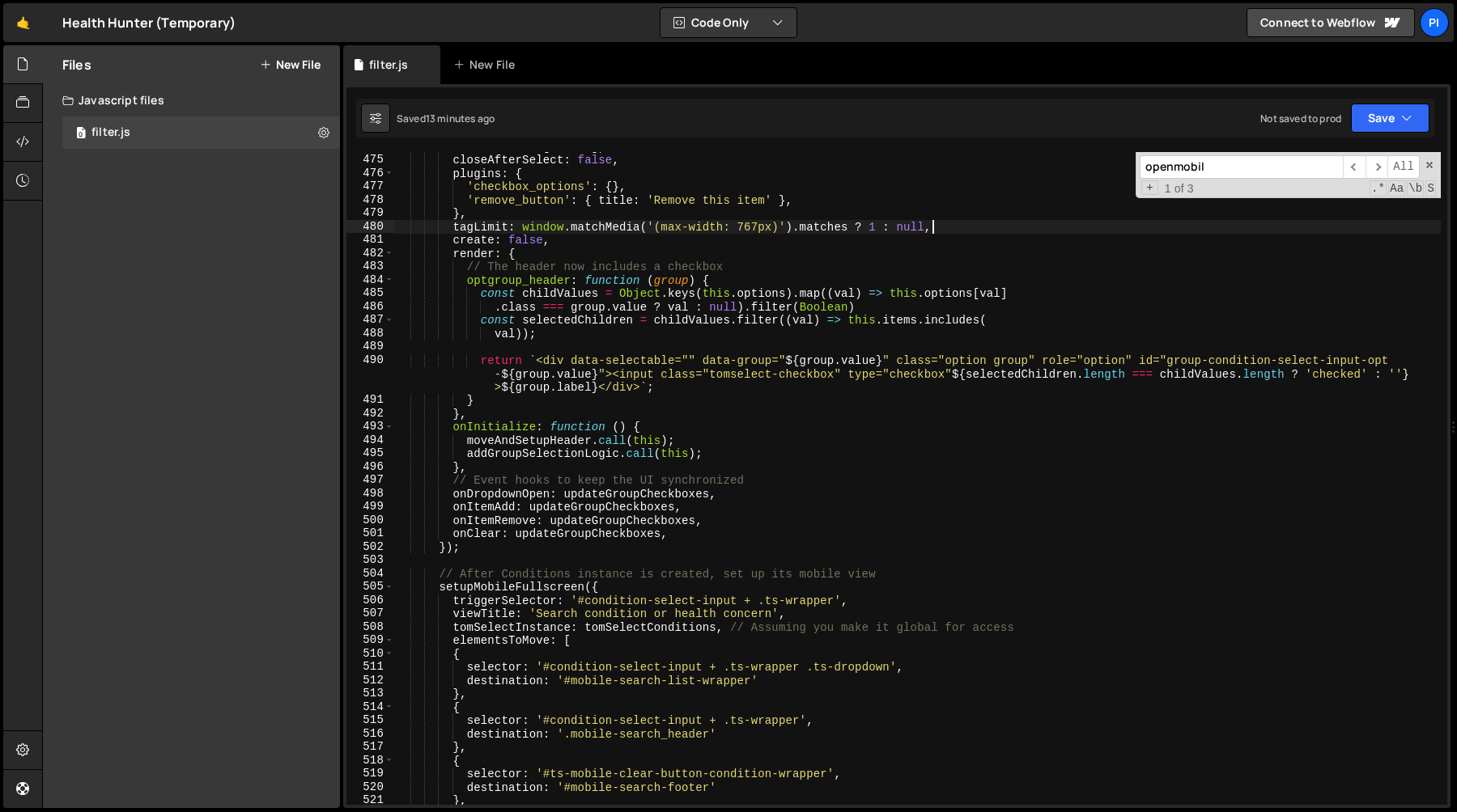
scroll to position [6353, 0]
click at [531, 497] on div "searchField : [ 'name' ] , closeAfterSelect : false , plugins : { 'checkbox_opt…" at bounding box center [917, 479] width 1046 height 680
click at [552, 495] on div "searchField : [ 'name' ] , closeAfterSelect : false , plugins : { 'checkbox_opt…" at bounding box center [917, 479] width 1046 height 680
click at [682, 512] on div "searchField : [ 'name' ] , closeAfterSelect : false , plugins : { 'checkbox_opt…" at bounding box center [917, 479] width 1046 height 680
type textarea "onItemAdd: updateGroupCheckboxes,"
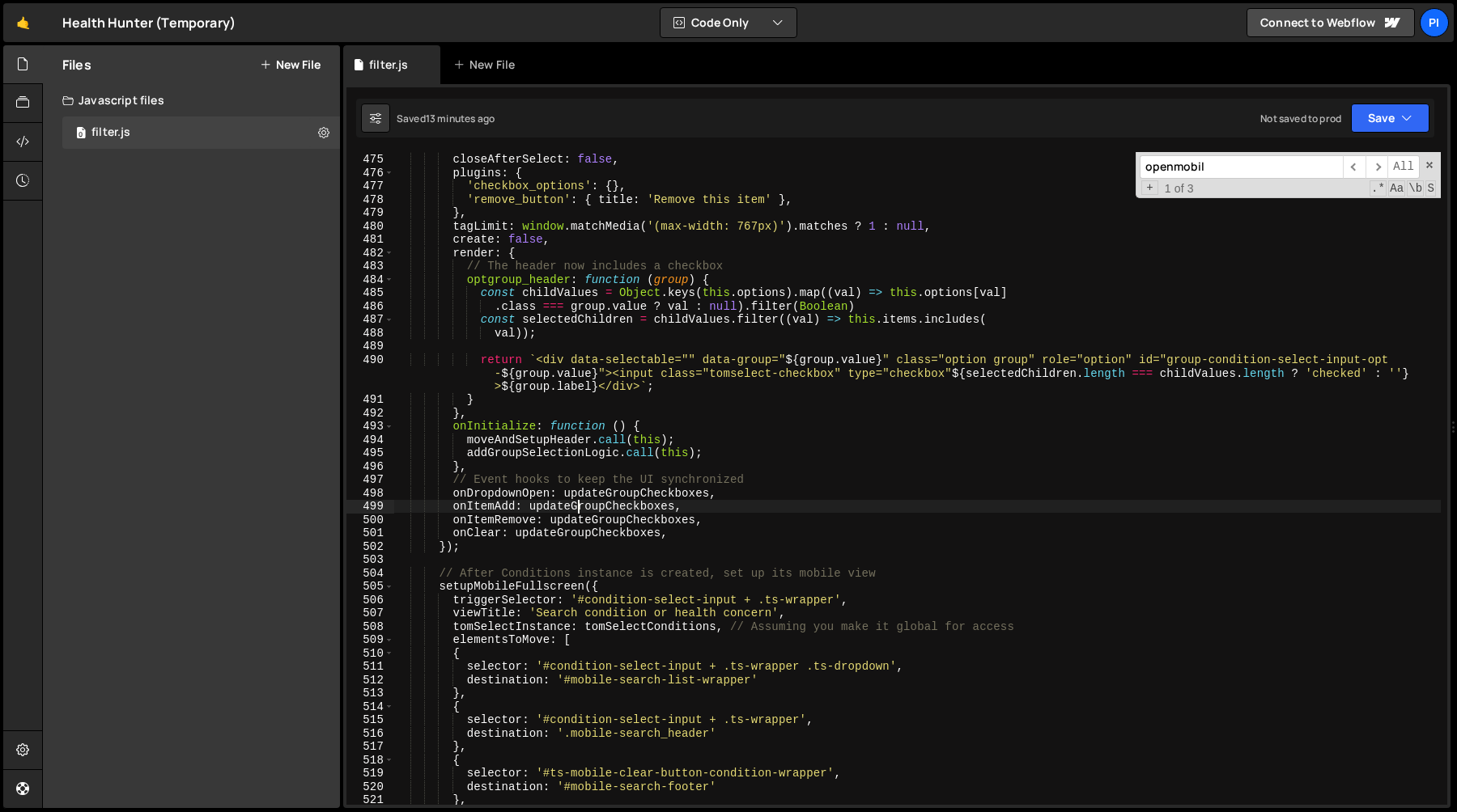
click at [579, 513] on div "searchField : [ 'name' ] , closeAfterSelect : false , plugins : { 'checkbox_opt…" at bounding box center [917, 479] width 1046 height 680
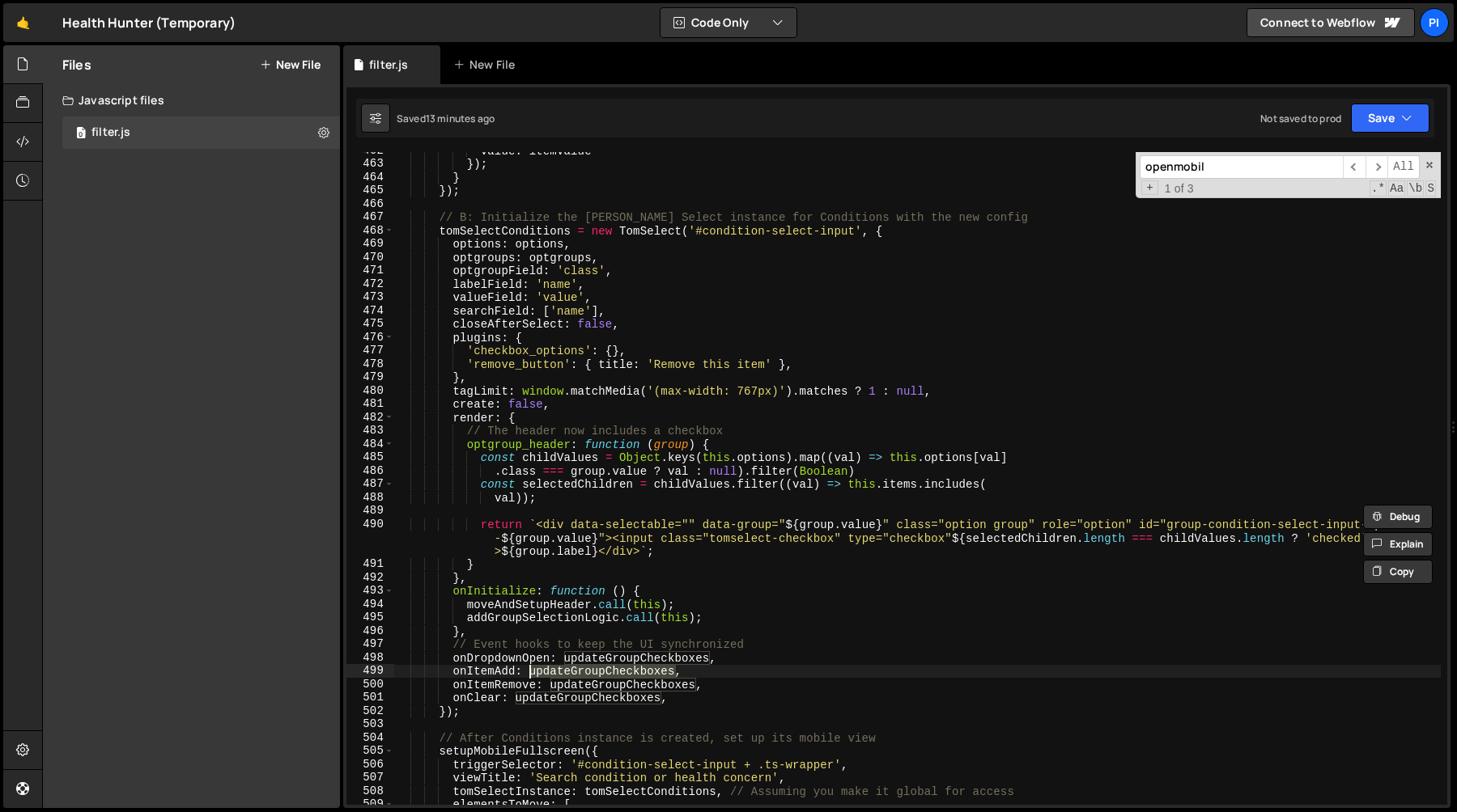
scroll to position [6195, 0]
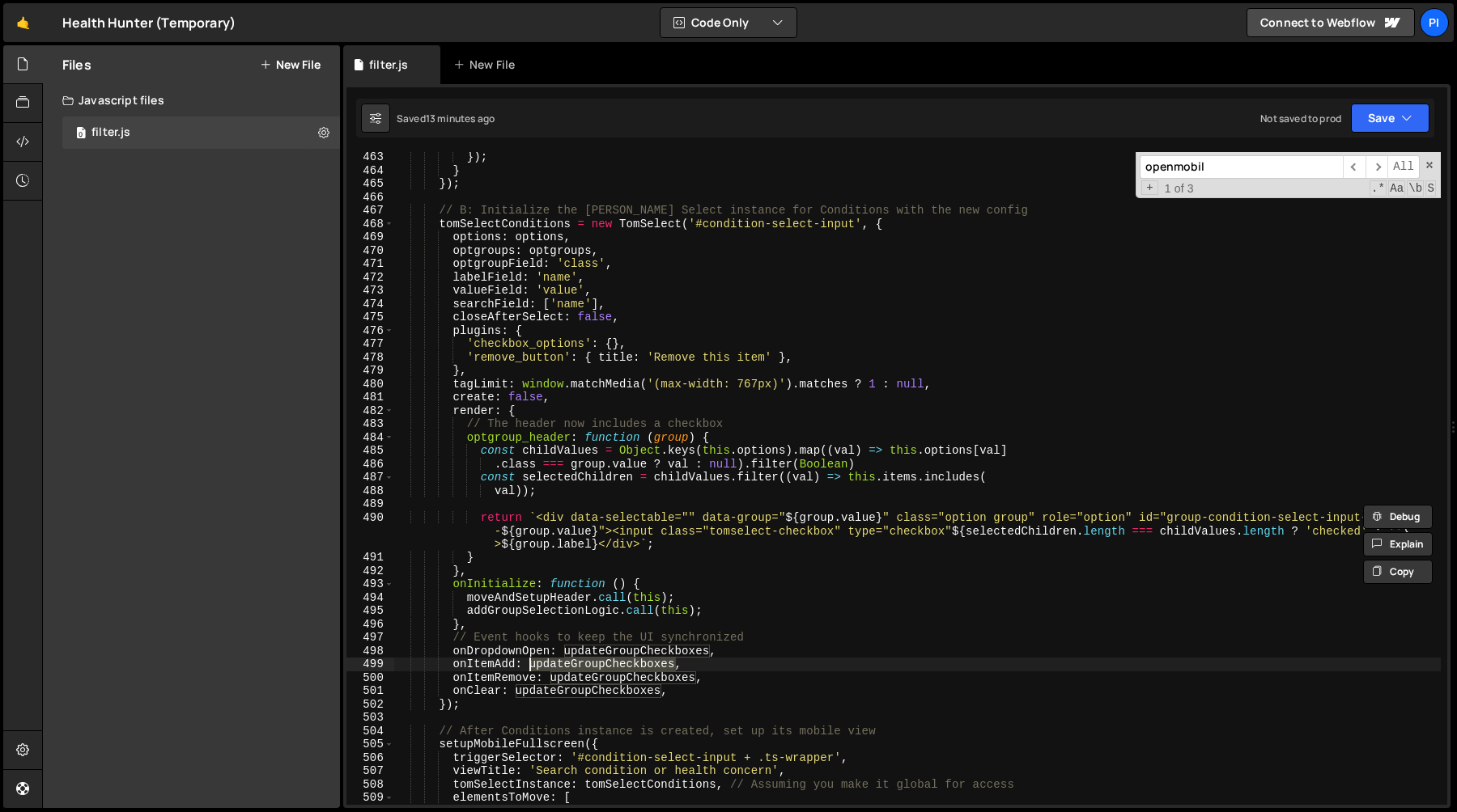
type input "updateGroupCheckboxes"
click at [1354, 169] on span "​" at bounding box center [1355, 167] width 23 height 24
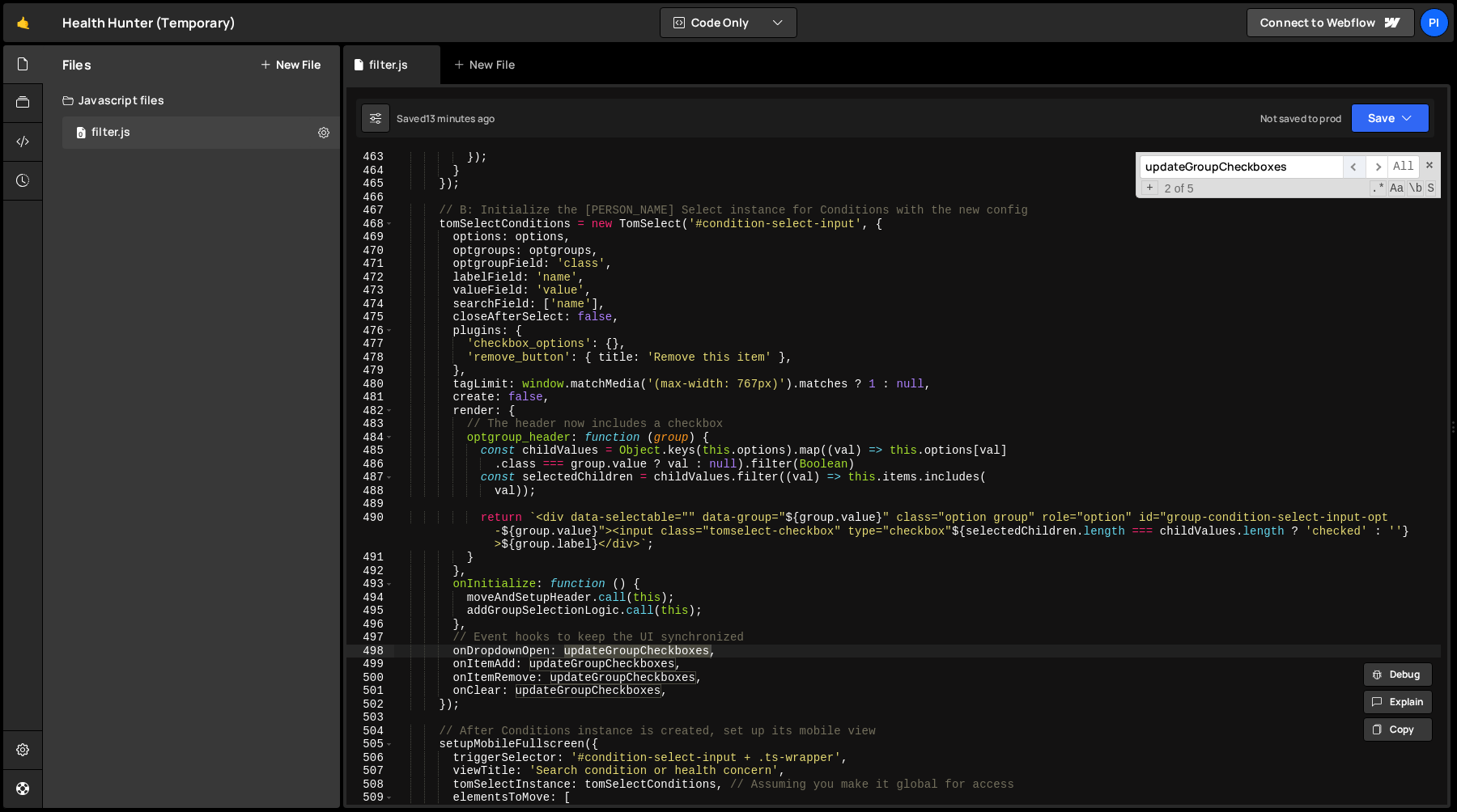
click at [1354, 169] on span "​" at bounding box center [1355, 167] width 23 height 24
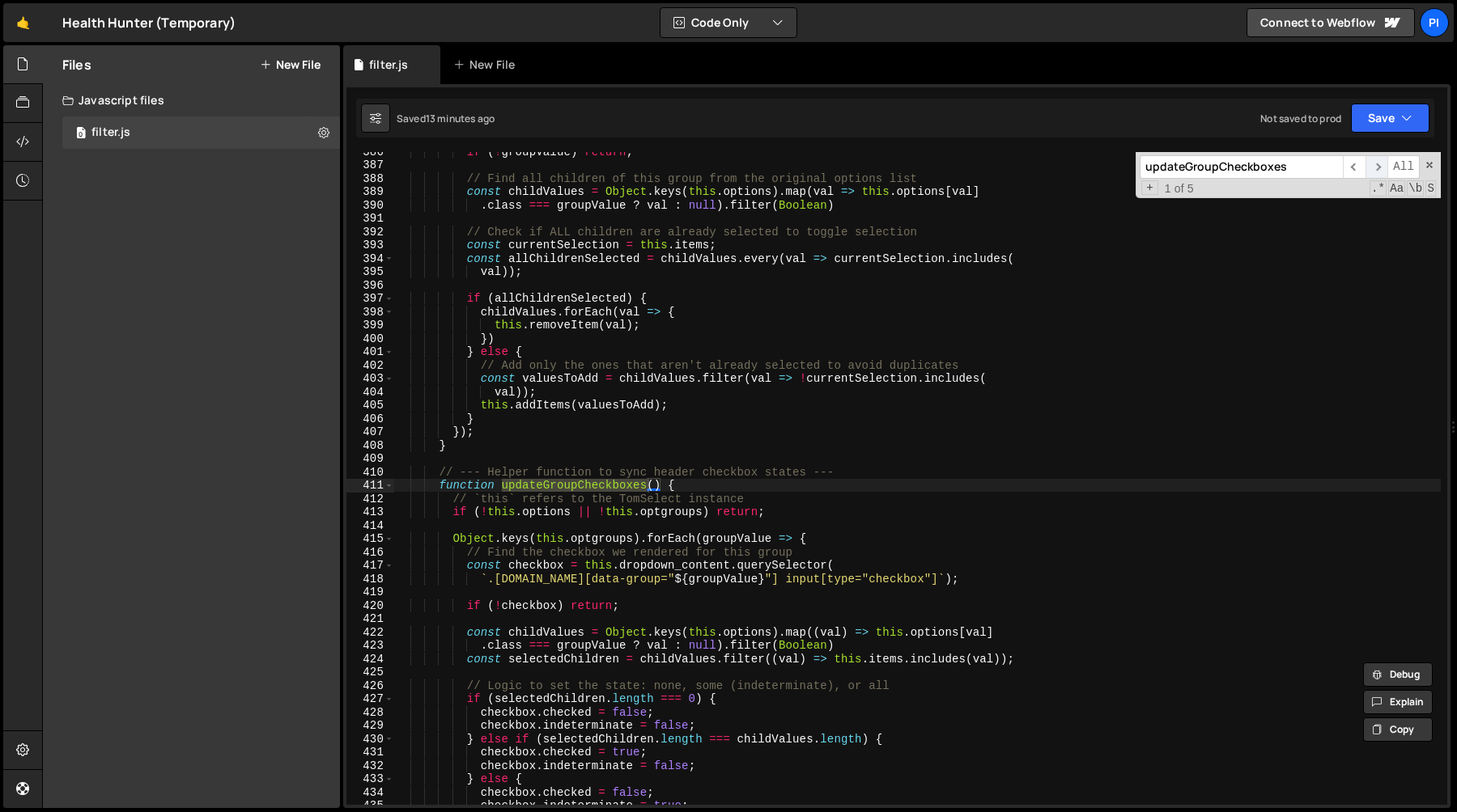
click at [1378, 167] on span "​" at bounding box center [1377, 167] width 23 height 24
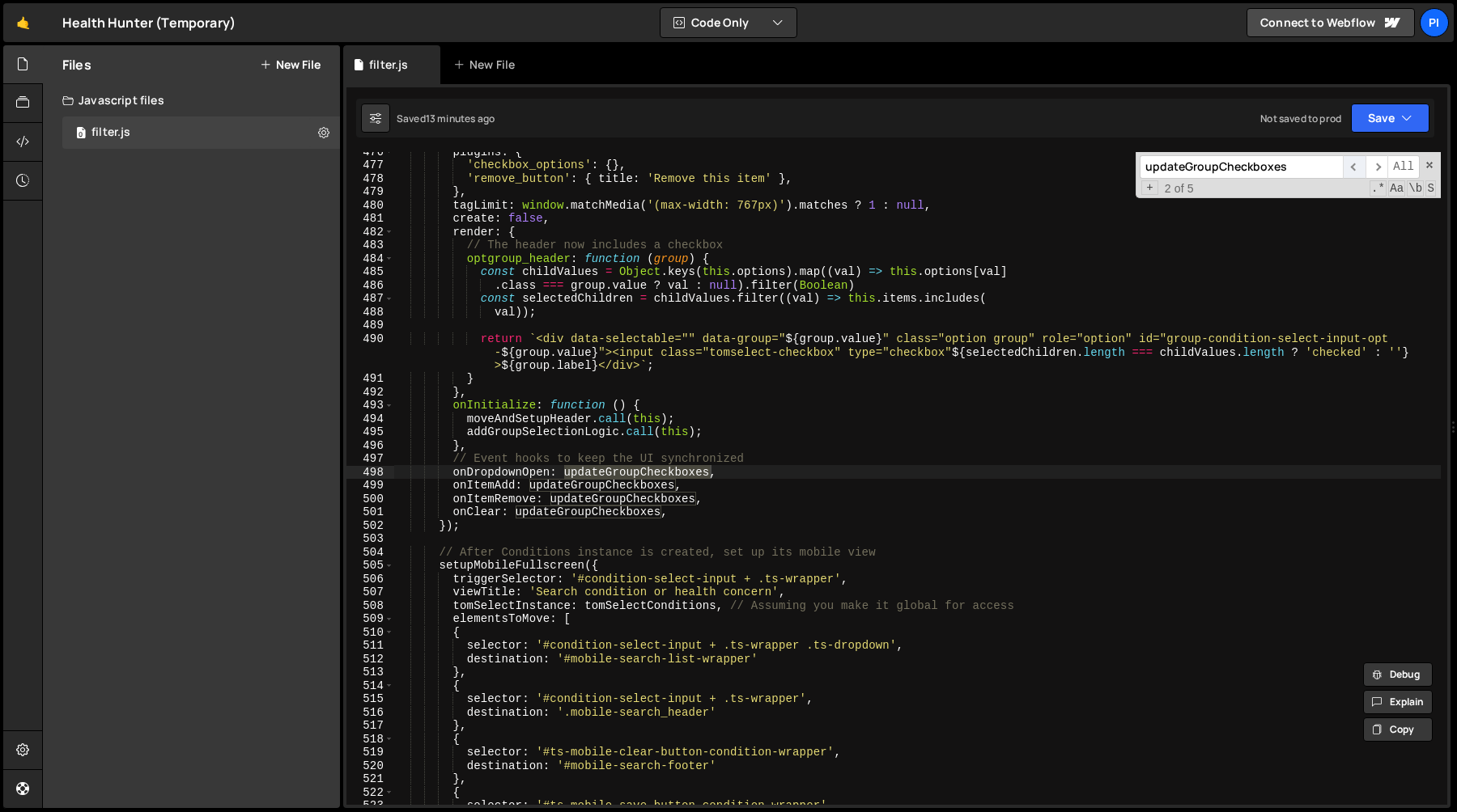
click at [1353, 169] on span "​" at bounding box center [1355, 167] width 23 height 24
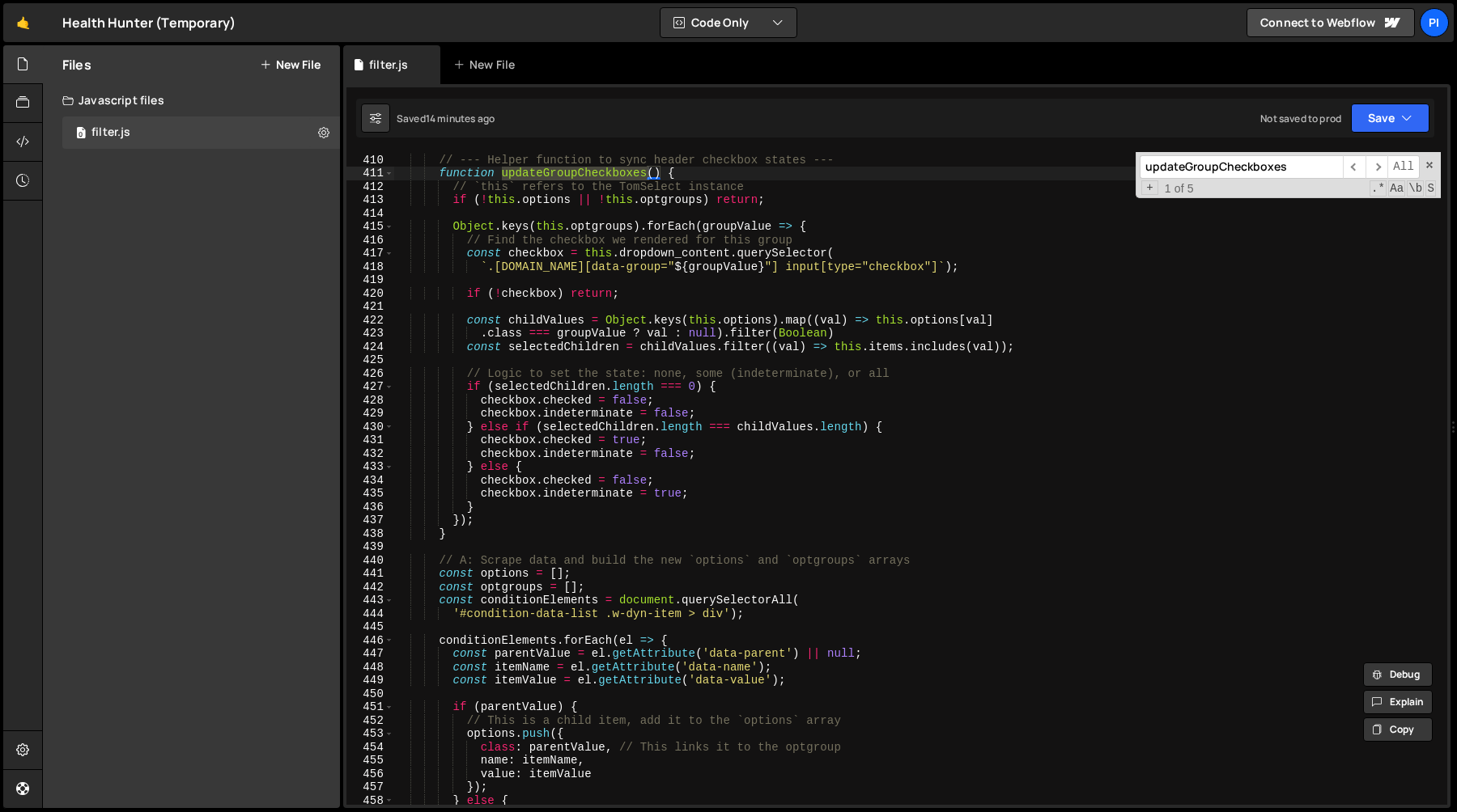
scroll to position [5485, 0]
click at [464, 254] on div "// --- Helper function to sync header checkbox states --- function updateGroupC…" at bounding box center [917, 480] width 1046 height 680
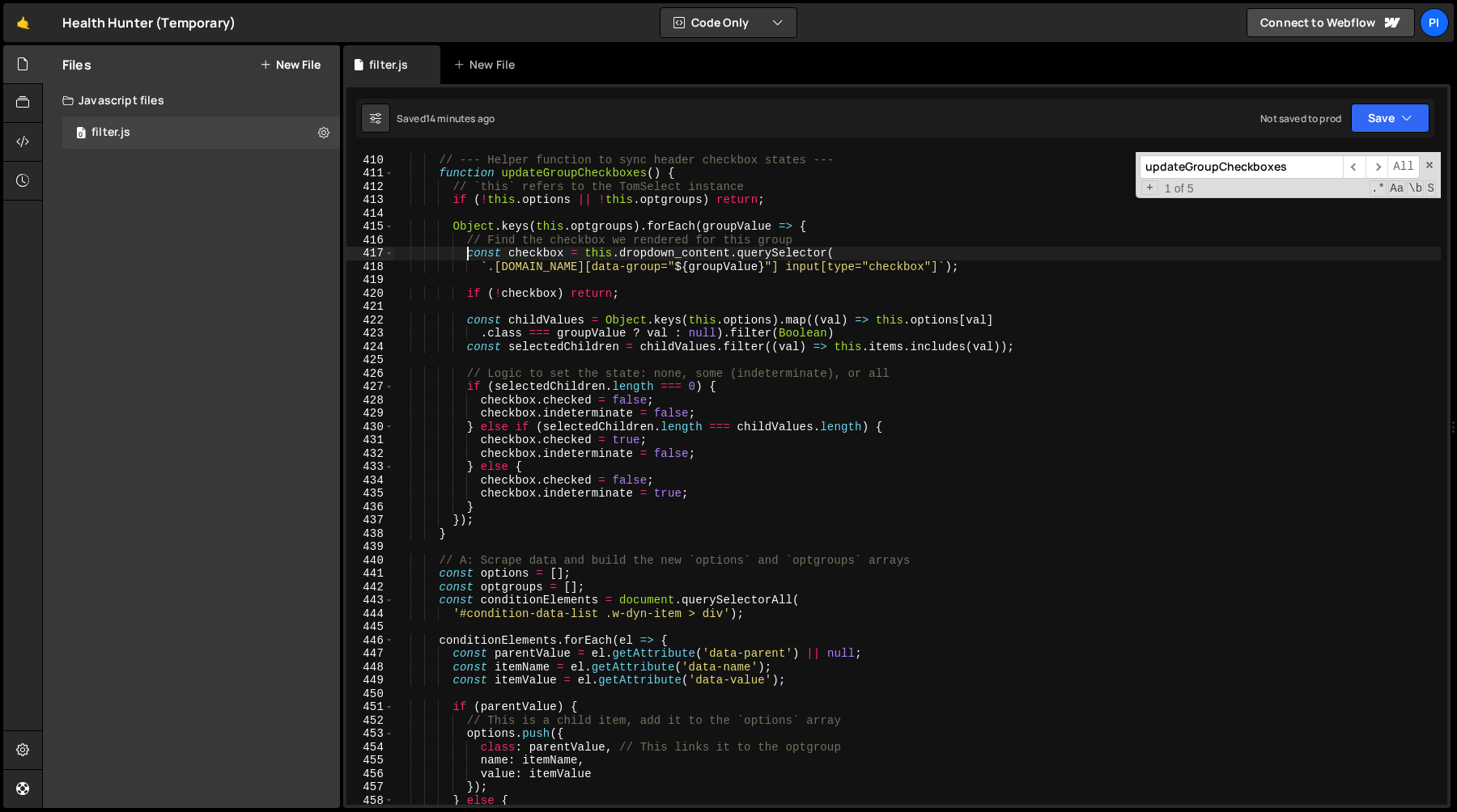
click at [1007, 272] on div "// --- Helper function to sync header checkbox states --- function updateGroupC…" at bounding box center [917, 480] width 1046 height 680
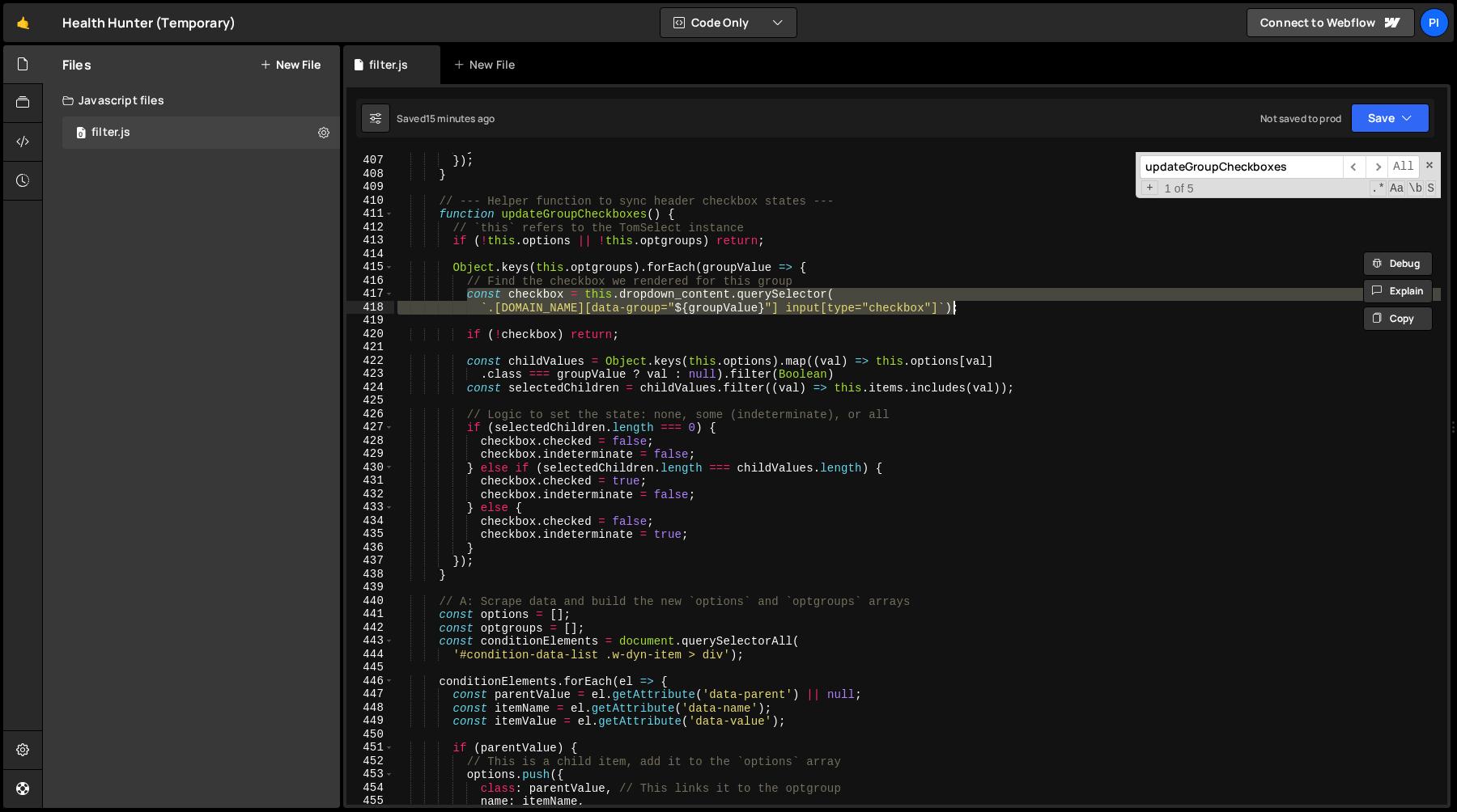
scroll to position [5444, 0]
click at [504, 558] on div "} }) ; } // --- Helper function to sync header checkbox states --- function upd…" at bounding box center [917, 480] width 1046 height 680
type textarea "});"
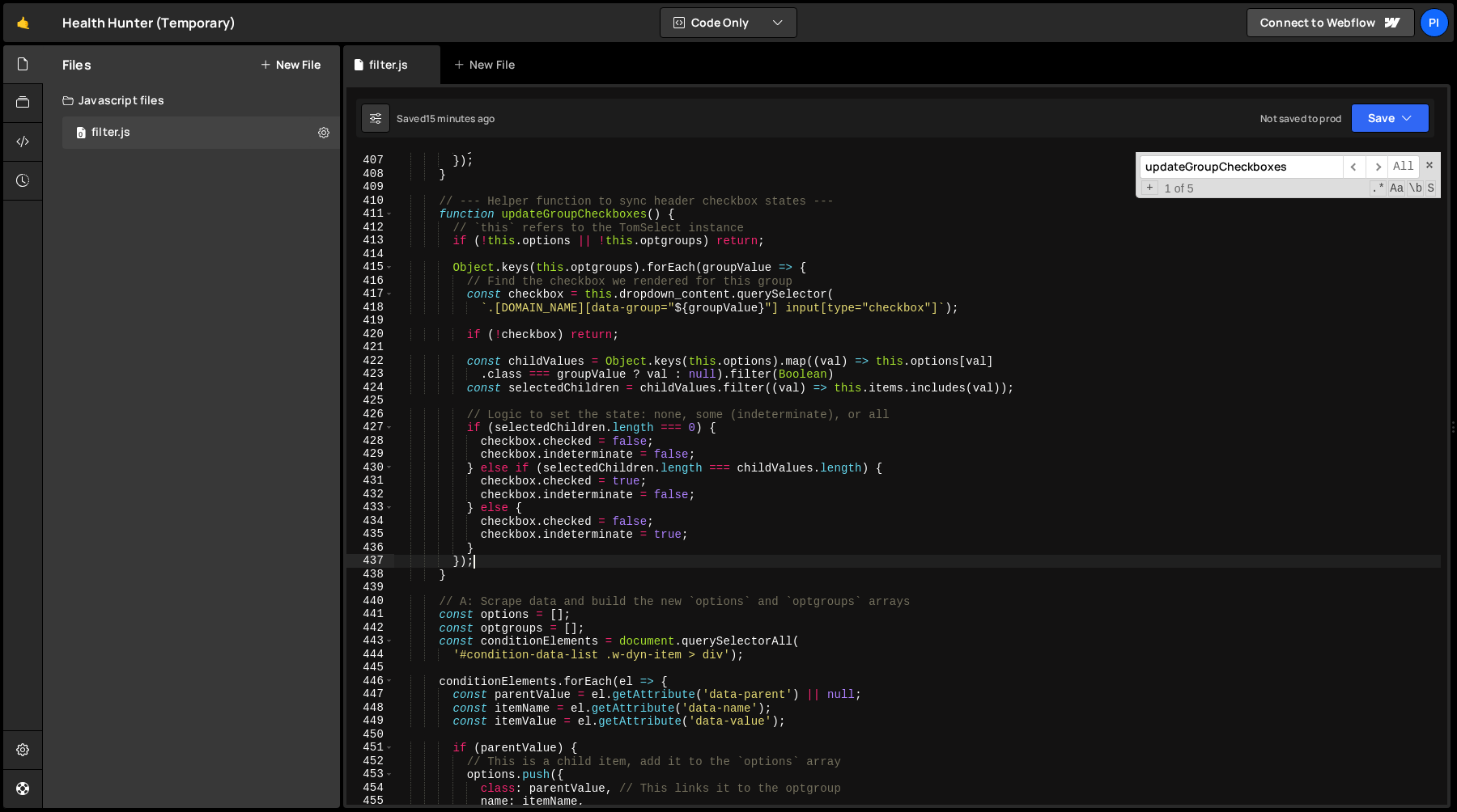
scroll to position [0, 4]
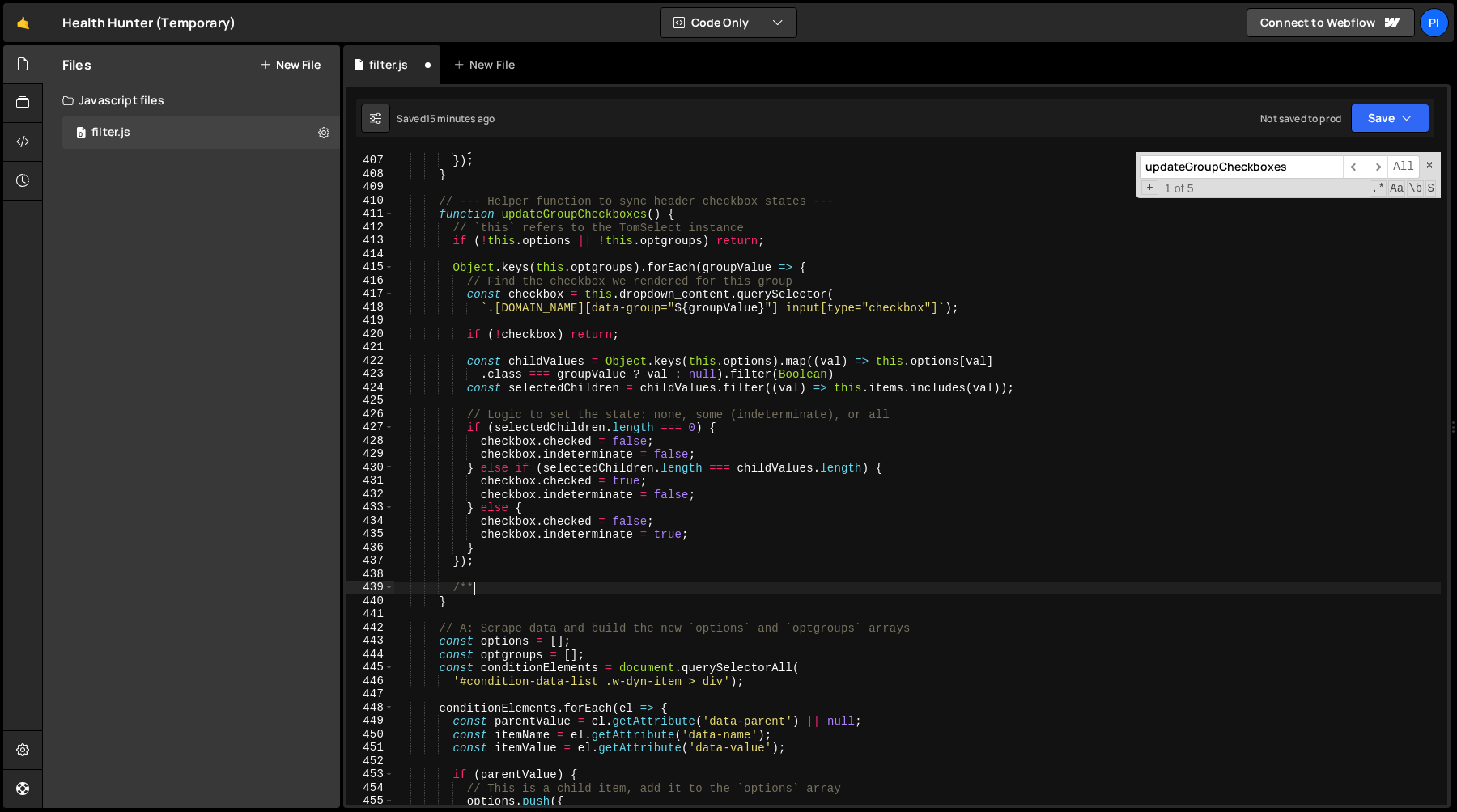
type textarea "/"
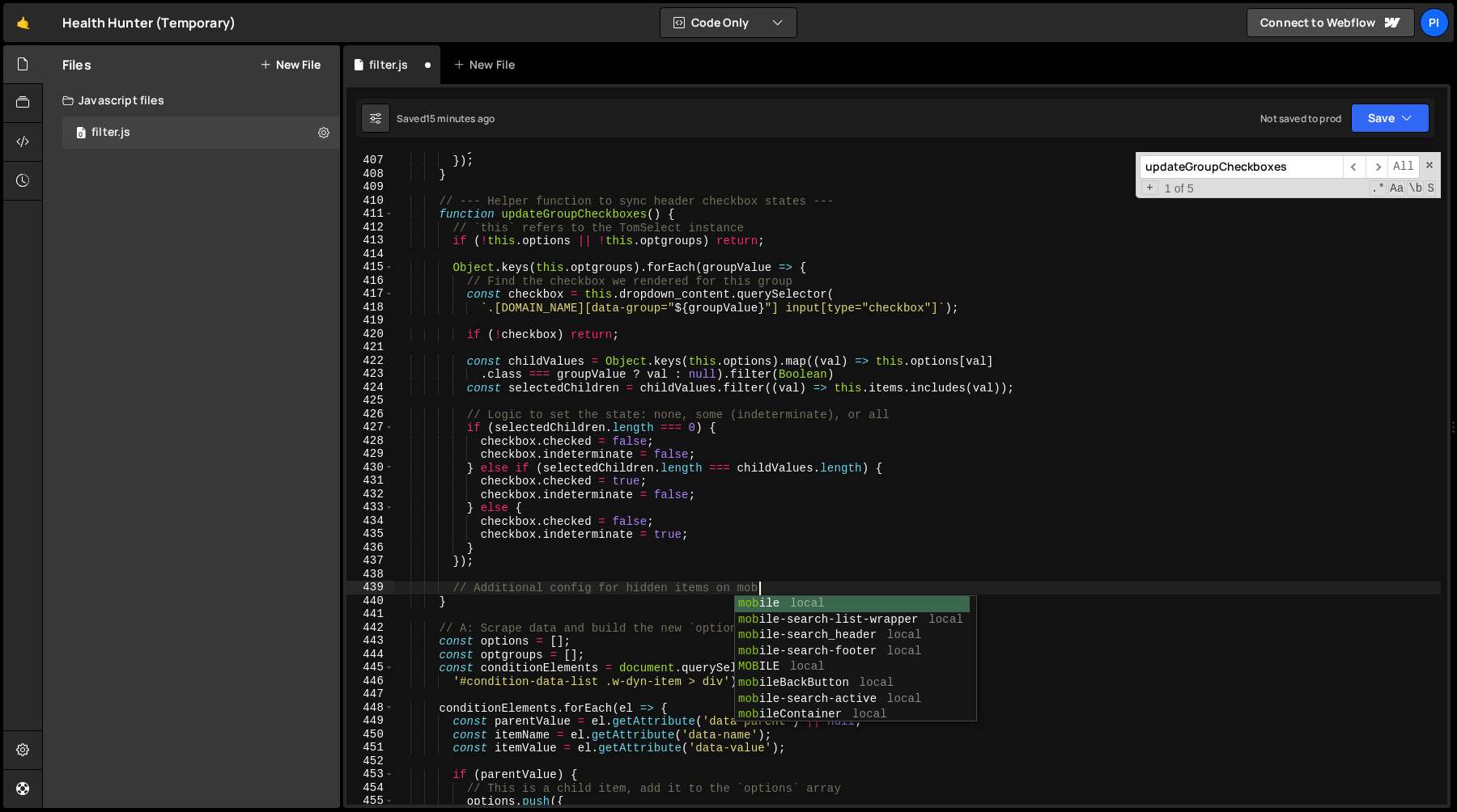
type textarea "// Additional config for hidden items on mobile"
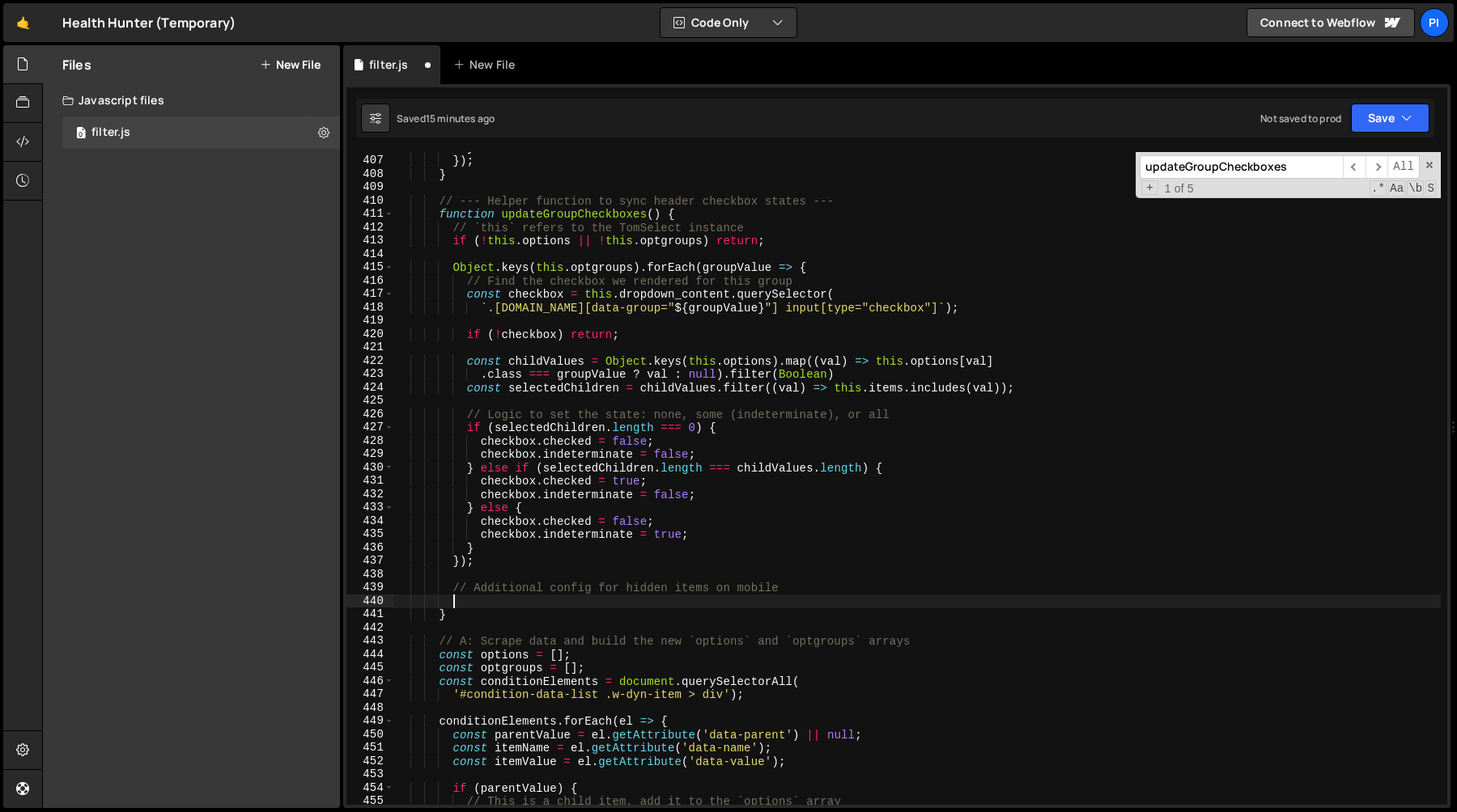
scroll to position [0, 4]
click at [468, 296] on div "} }) ; } // --- Helper function to sync header checkbox states --- function upd…" at bounding box center [917, 480] width 1046 height 680
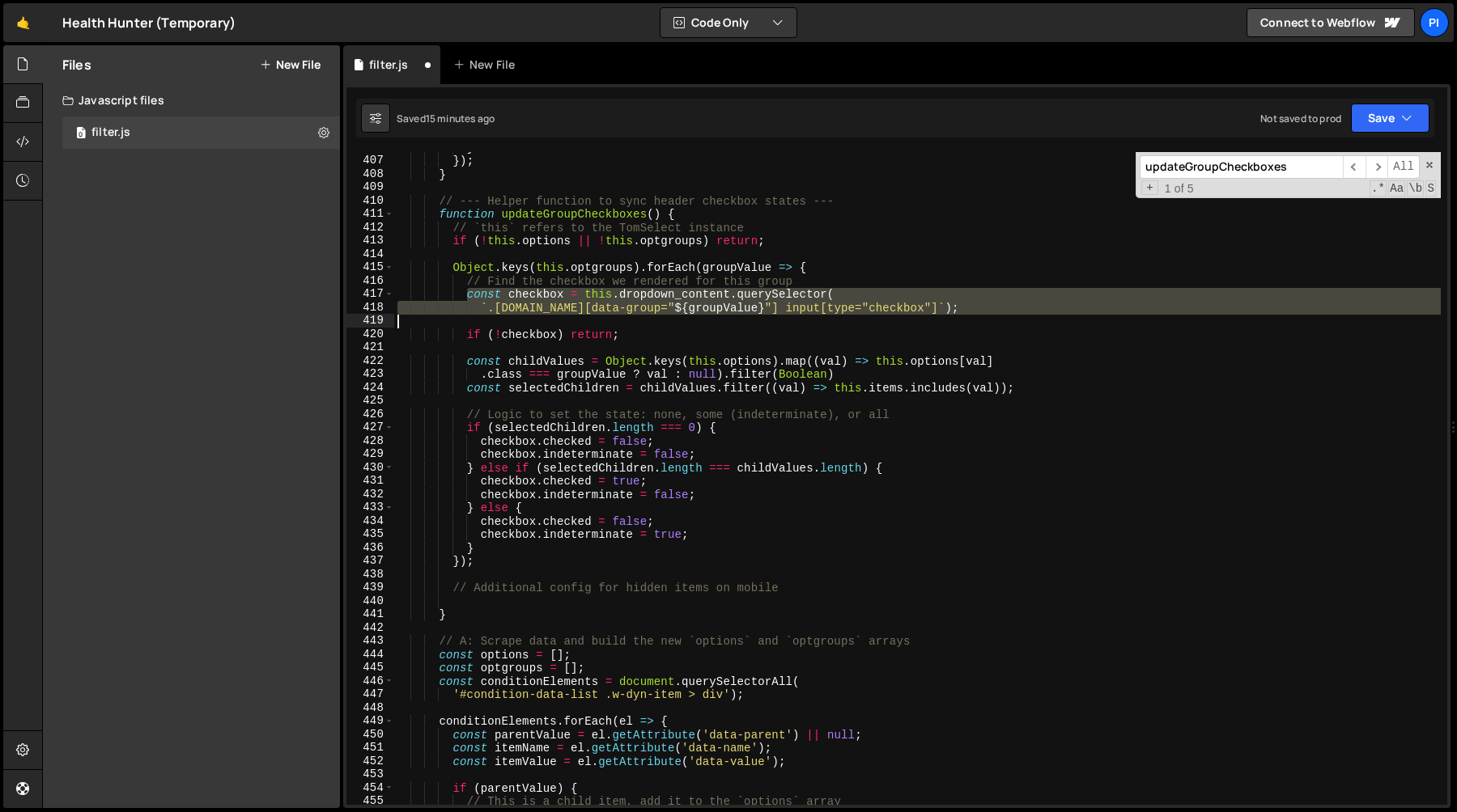
drag, startPoint x: 773, startPoint y: 324, endPoint x: 762, endPoint y: 329, distance: 12.1
click at [772, 324] on div "} }) ; } // --- Helper function to sync header checkbox states --- function upd…" at bounding box center [917, 480] width 1046 height 680
click at [737, 335] on div "} }) ; } // --- Helper function to sync header checkbox states --- function upd…" at bounding box center [917, 480] width 1046 height 680
type textarea "if (!checkbox) return;"
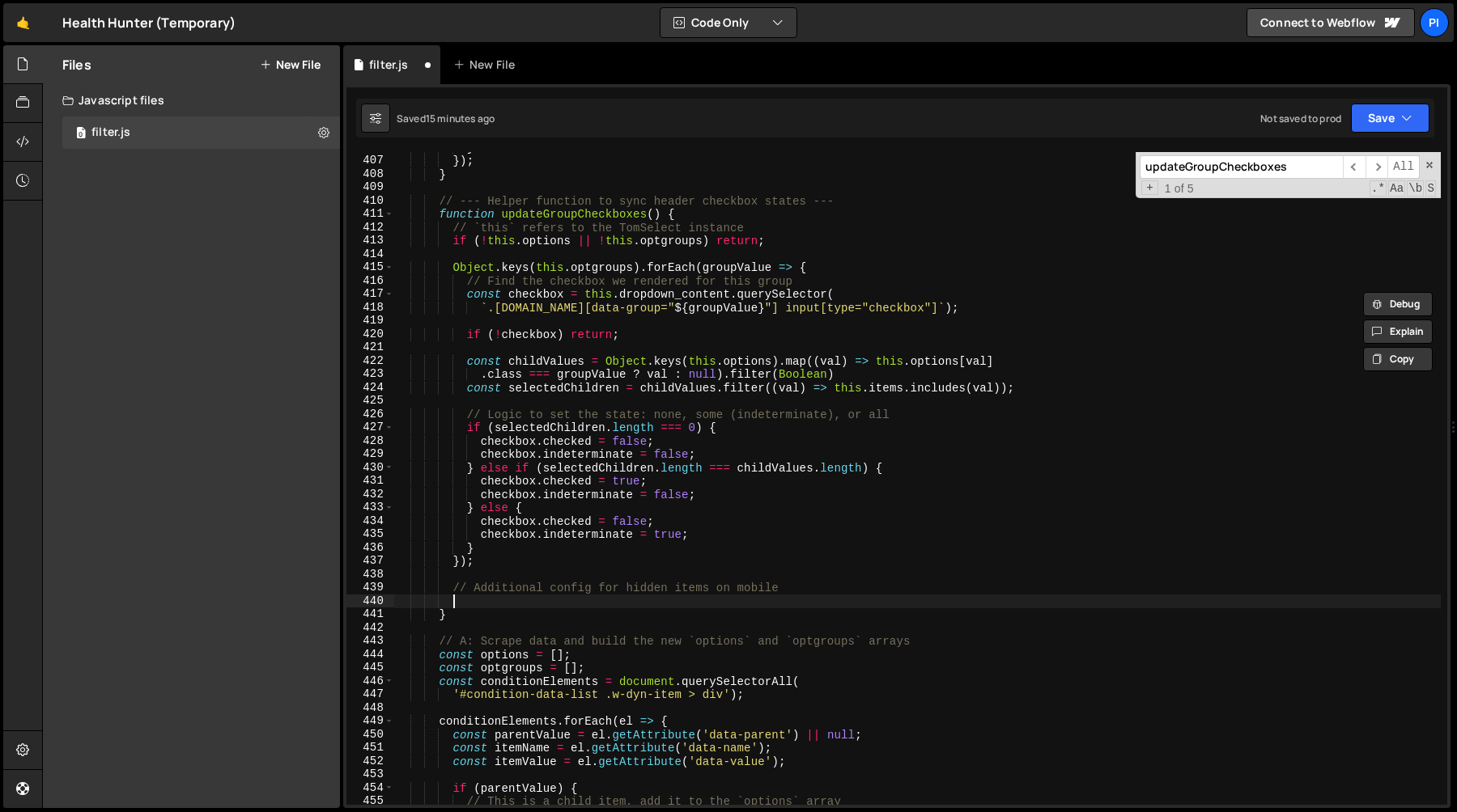
click at [529, 605] on div "} }) ; } // --- Helper function to sync header checkbox states --- function upd…" at bounding box center [917, 480] width 1046 height 680
paste textarea "if (!checkbox) return;"
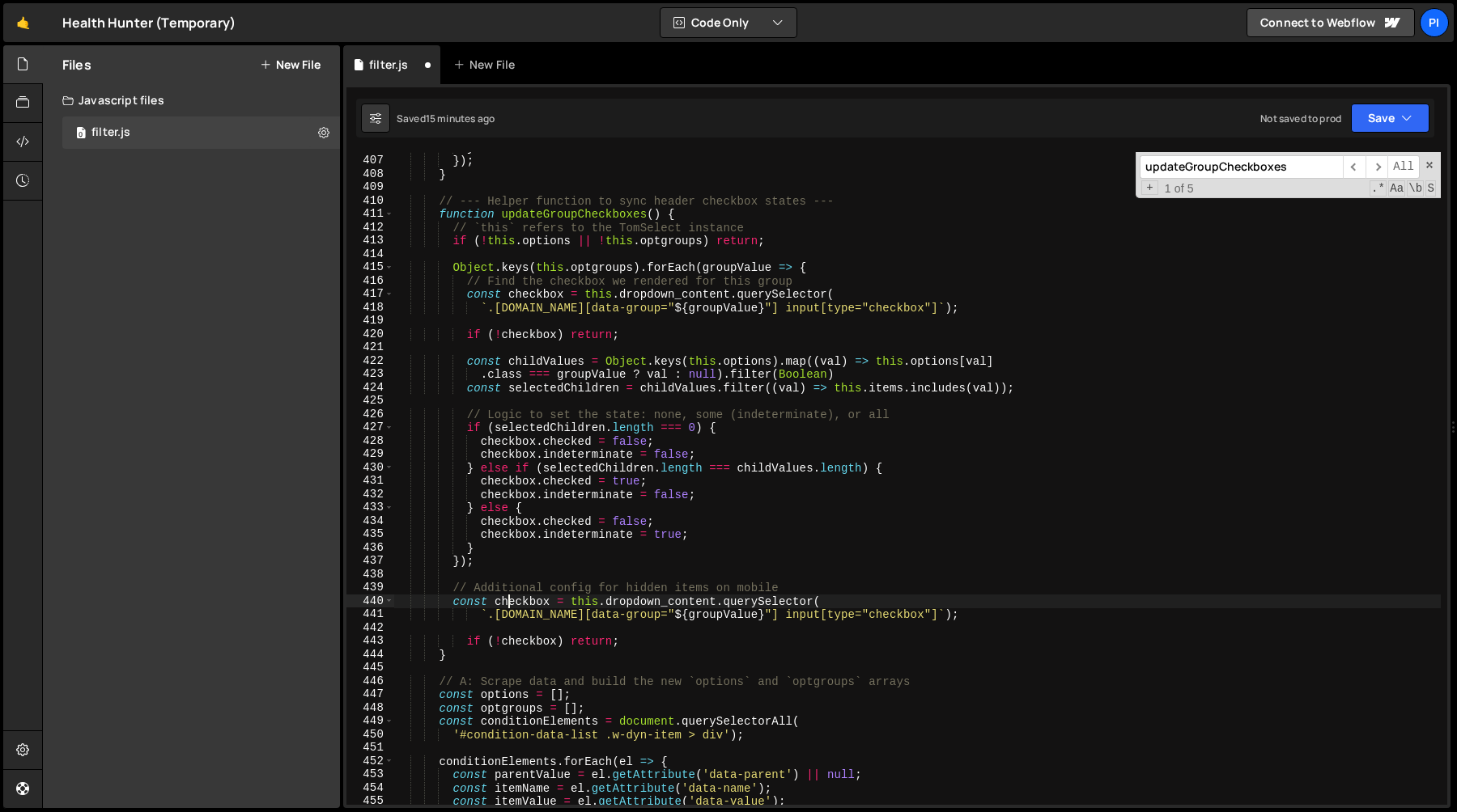
click at [510, 602] on div "} }) ; } // --- Helper function to sync header checkbox states --- function upd…" at bounding box center [917, 480] width 1046 height 680
click at [661, 602] on div "} }) ; } // --- Helper function to sync header checkbox states --- function upd…" at bounding box center [917, 480] width 1046 height 680
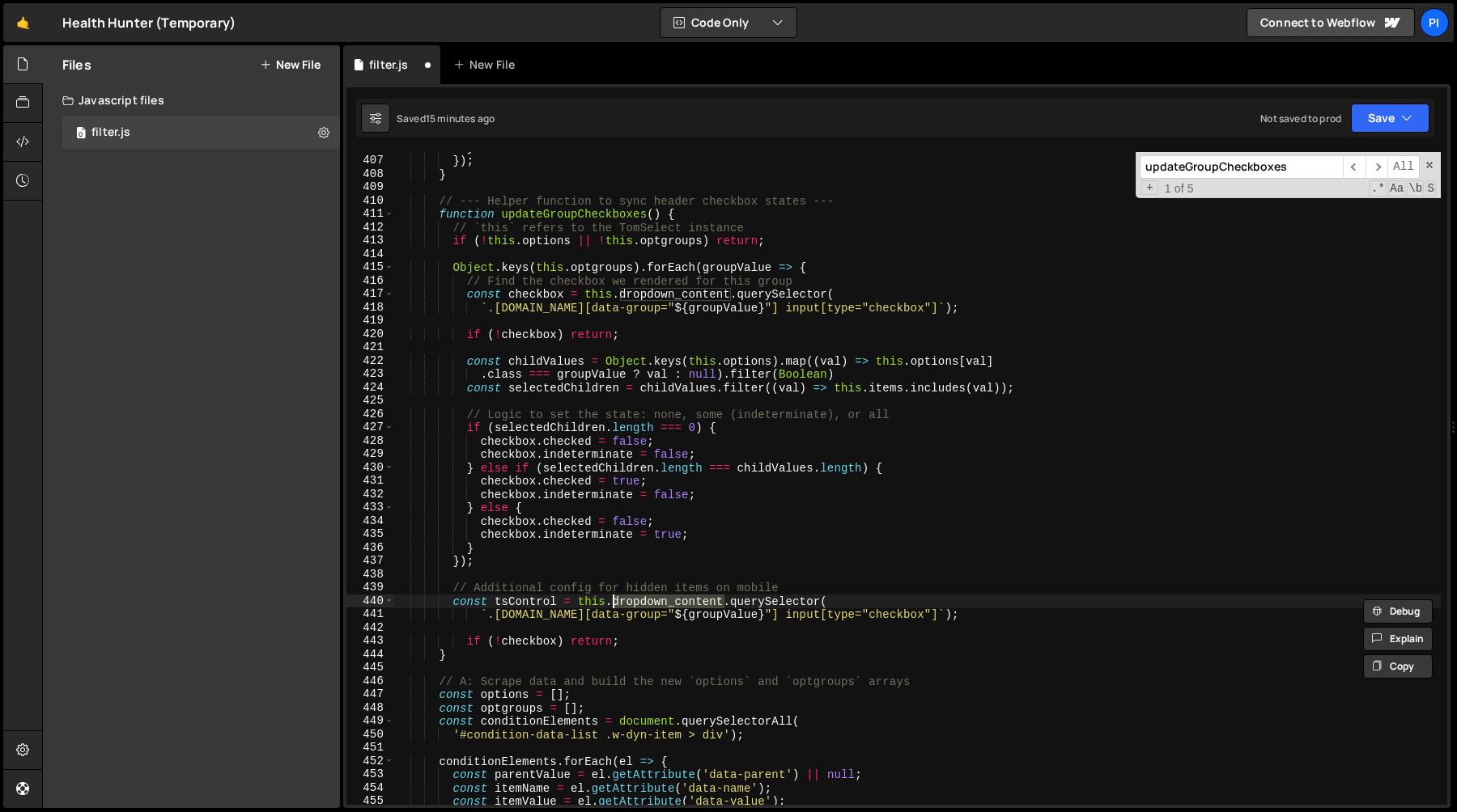
click at [655, 605] on div "} }) ; } // --- Helper function to sync header checkbox states --- function upd…" at bounding box center [917, 478] width 1046 height 653
click at [655, 605] on div "} }) ; } // --- Helper function to sync header checkbox states --- function upd…" at bounding box center [917, 480] width 1046 height 680
drag, startPoint x: 449, startPoint y: 605, endPoint x: 535, endPoint y: 622, distance: 87.7
click at [450, 605] on div "} }) ; } // --- Helper function to sync header checkbox states --- function upd…" at bounding box center [917, 480] width 1046 height 680
click at [532, 599] on div "} }) ; } // --- Helper function to sync header checkbox states --- function upd…" at bounding box center [917, 480] width 1046 height 680
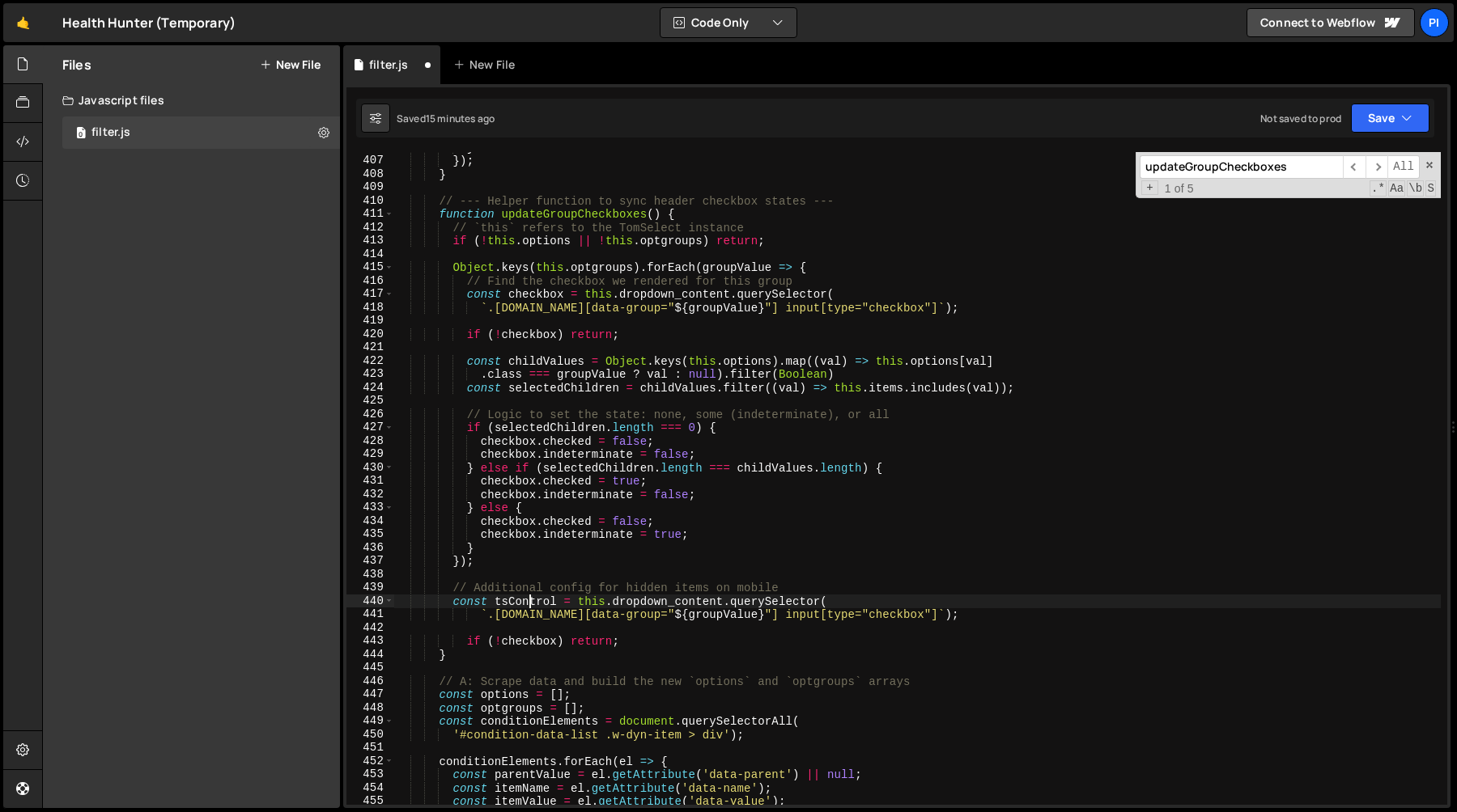
click at [532, 599] on div "} }) ; } // --- Helper function to sync header checkbox states --- function upd…" at bounding box center [917, 480] width 1046 height 680
click at [527, 643] on div "} }) ; } // --- Helper function to sync header checkbox states --- function upd…" at bounding box center [917, 480] width 1046 height 680
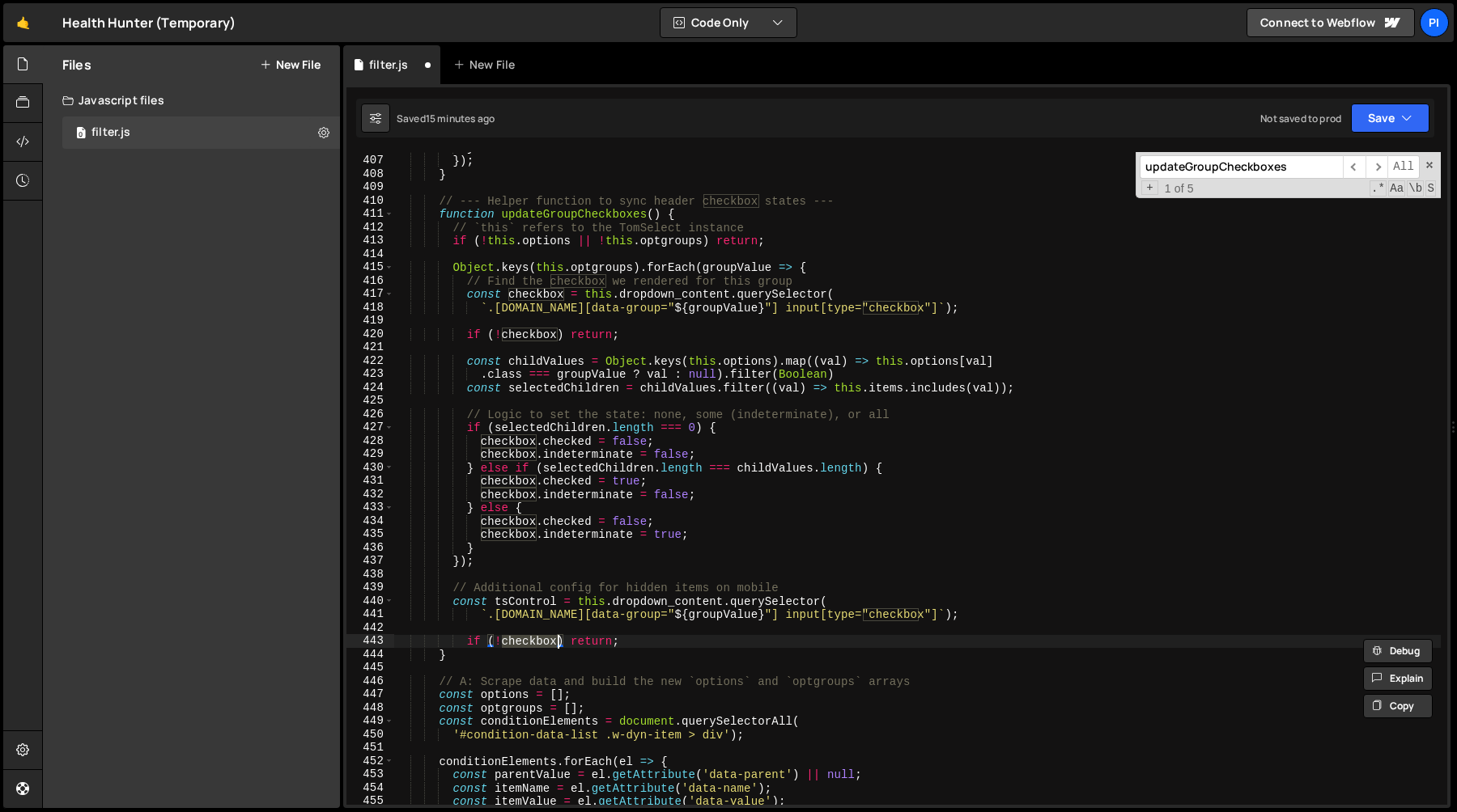
paste textarea "tsControl"
type textarea "if (!tsControl) return;"
click at [570, 625] on div "} }) ; } // --- Helper function to sync header checkbox states --- function upd…" at bounding box center [917, 480] width 1046 height 680
type textarea "console.ll"
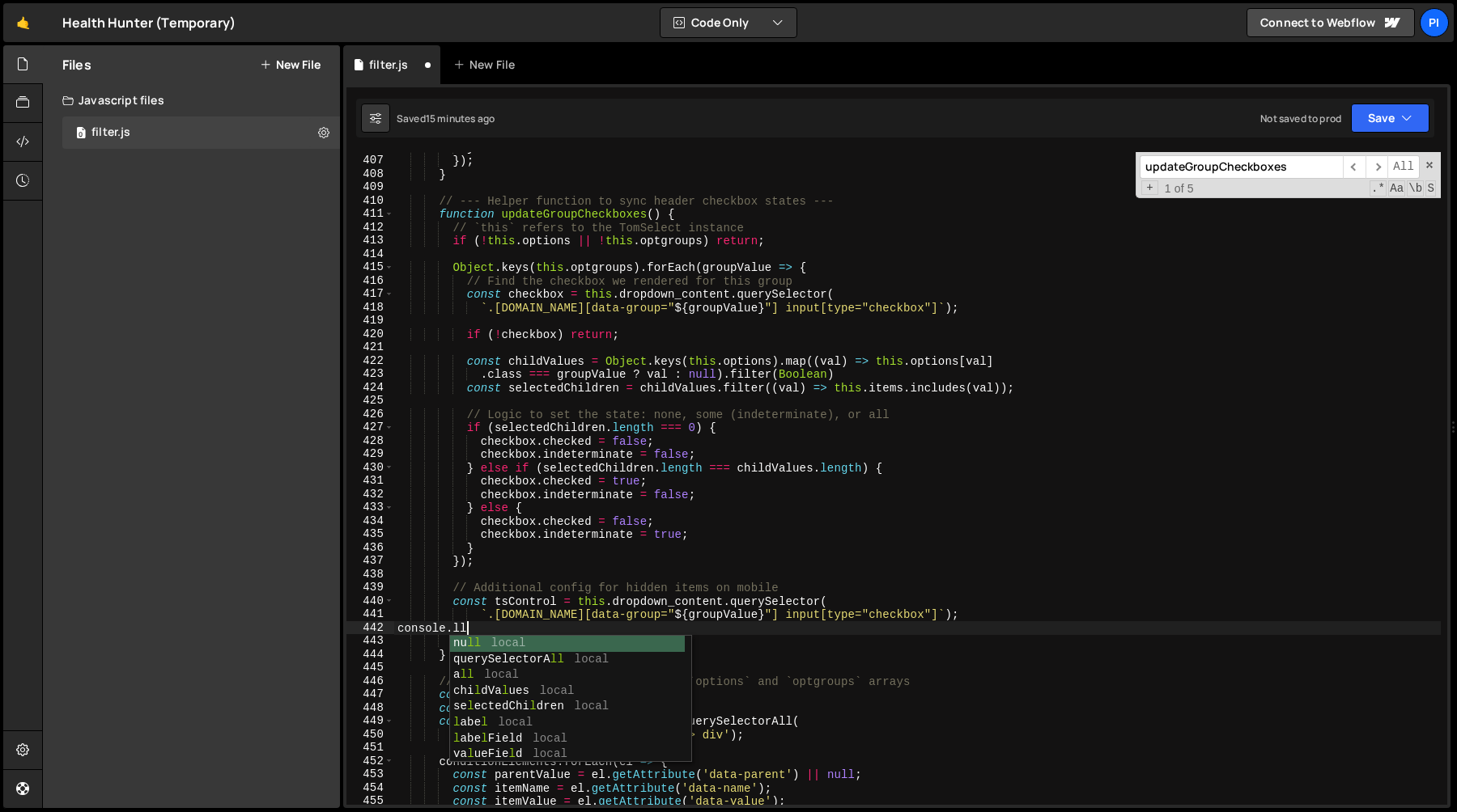
click at [551, 325] on div "} }) ; } // --- Helper function to sync header checkbox states --- function upd…" at bounding box center [917, 480] width 1046 height 680
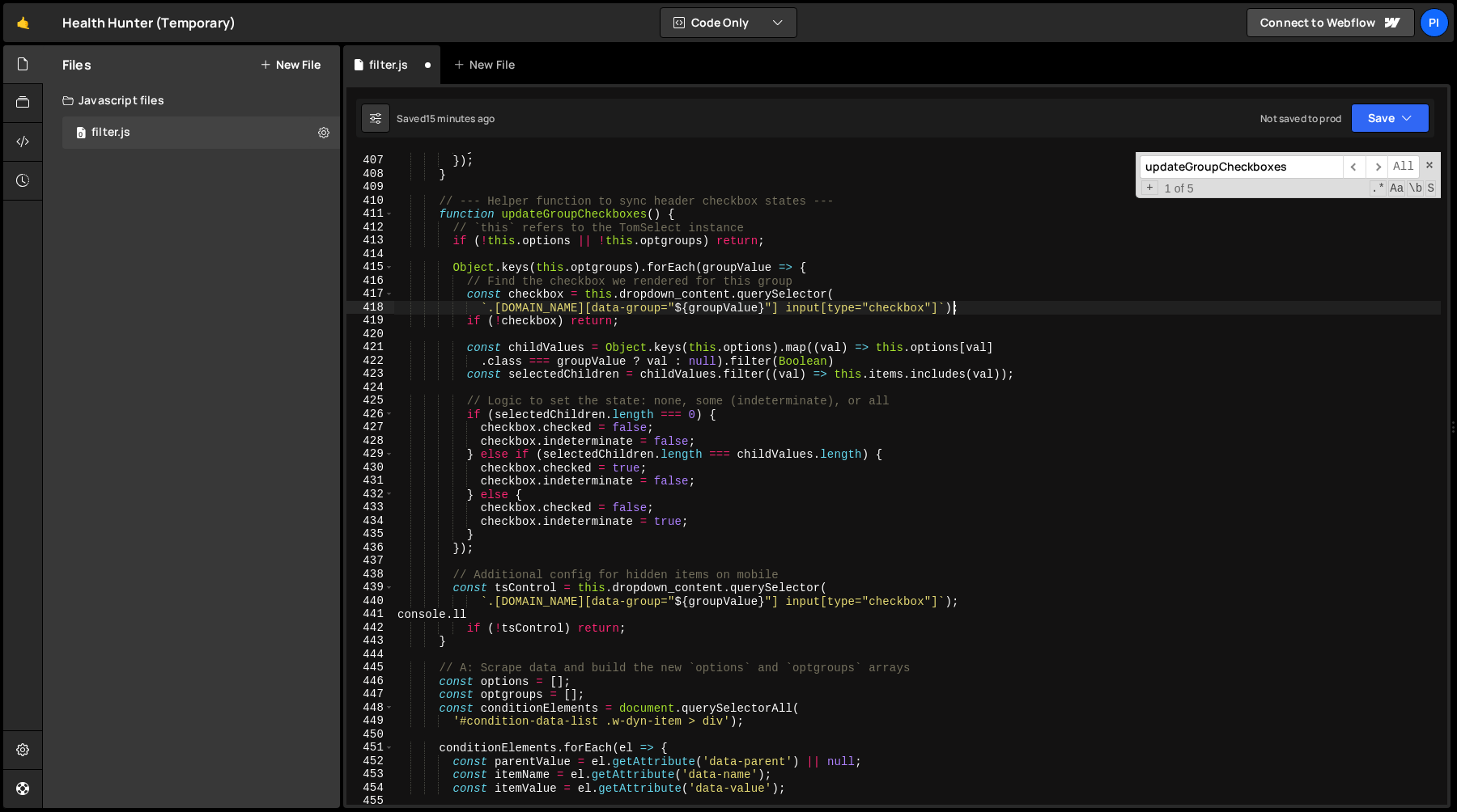
click at [529, 619] on div "} }) ; } // --- Helper function to sync header checkbox states --- function upd…" at bounding box center [917, 480] width 1046 height 680
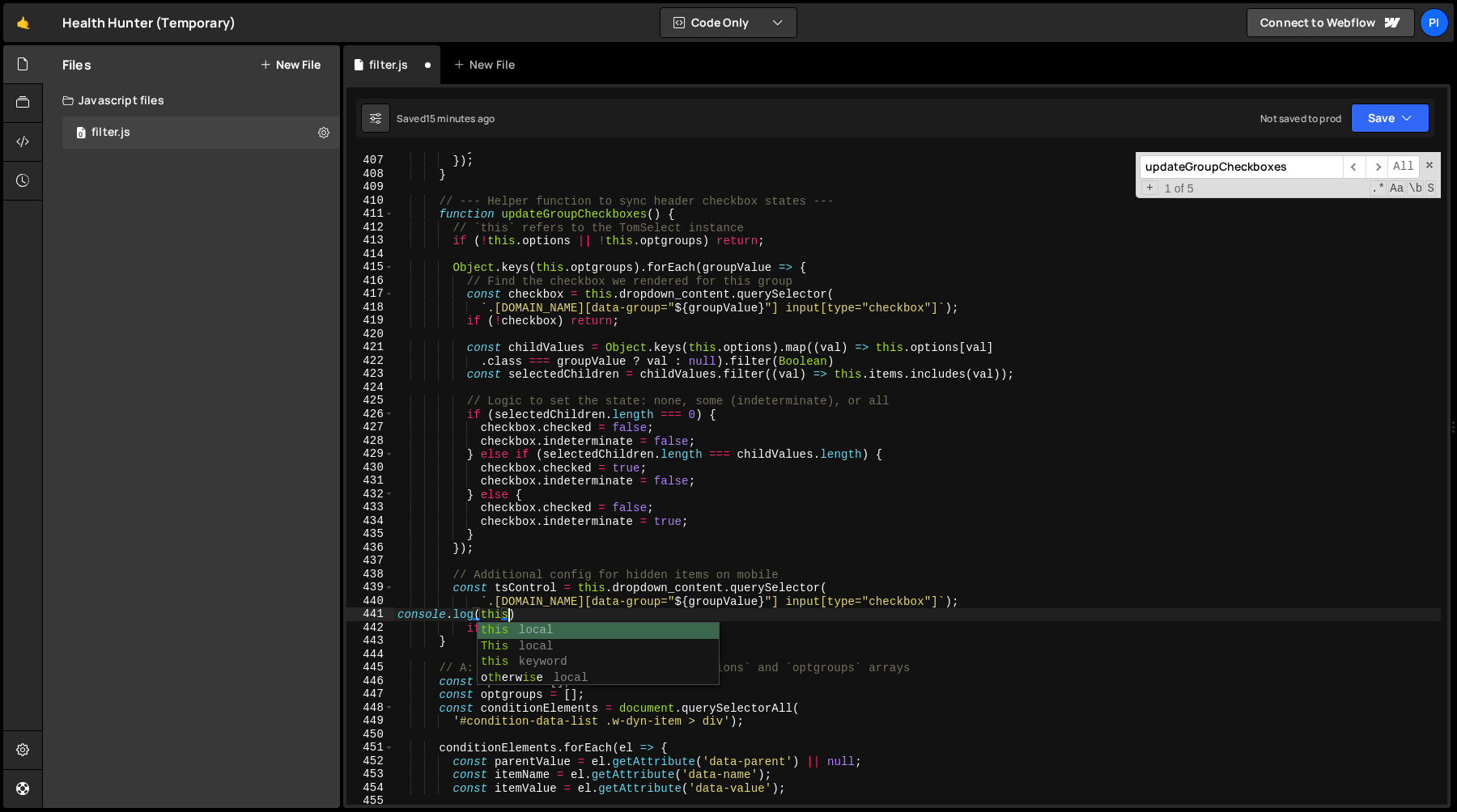
scroll to position [0, 7]
drag, startPoint x: 947, startPoint y: 603, endPoint x: 936, endPoint y: 603, distance: 11.0
click at [943, 603] on div "} }) ; } // --- Helper function to sync header checkbox states --- function upd…" at bounding box center [917, 480] width 1046 height 680
click at [451, 588] on div "} }) ; } // --- Helper function to sync header checkbox states --- function upd…" at bounding box center [917, 480] width 1046 height 680
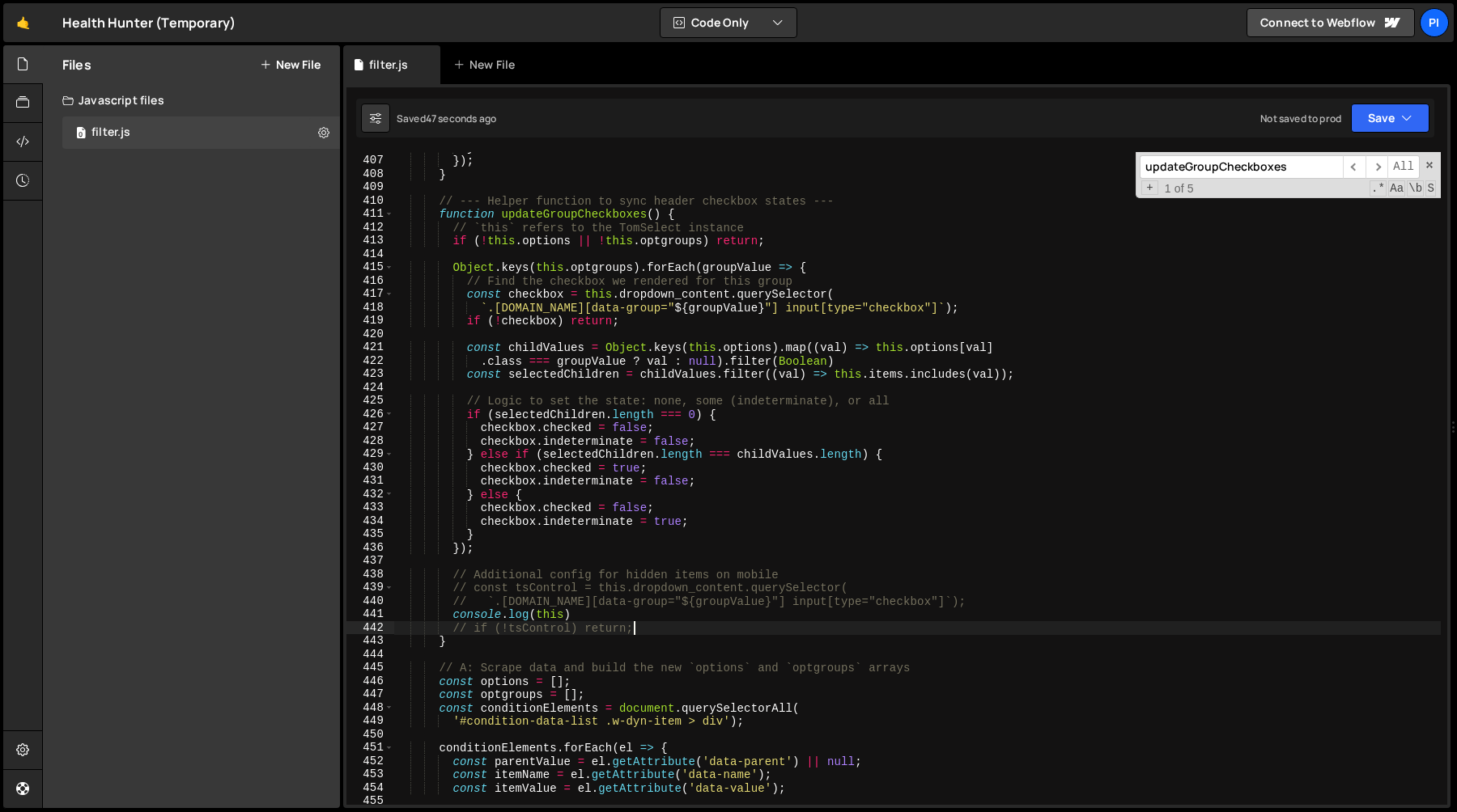
drag, startPoint x: 586, startPoint y: 613, endPoint x: 608, endPoint y: 625, distance: 25.1
click at [586, 613] on div "} }) ; } // --- Helper function to sync header checkbox states --- function upd…" at bounding box center [917, 480] width 1046 height 680
type textarea "// `.option.group[data-group="${groupValue}"] input[type="checkbox"]`);"
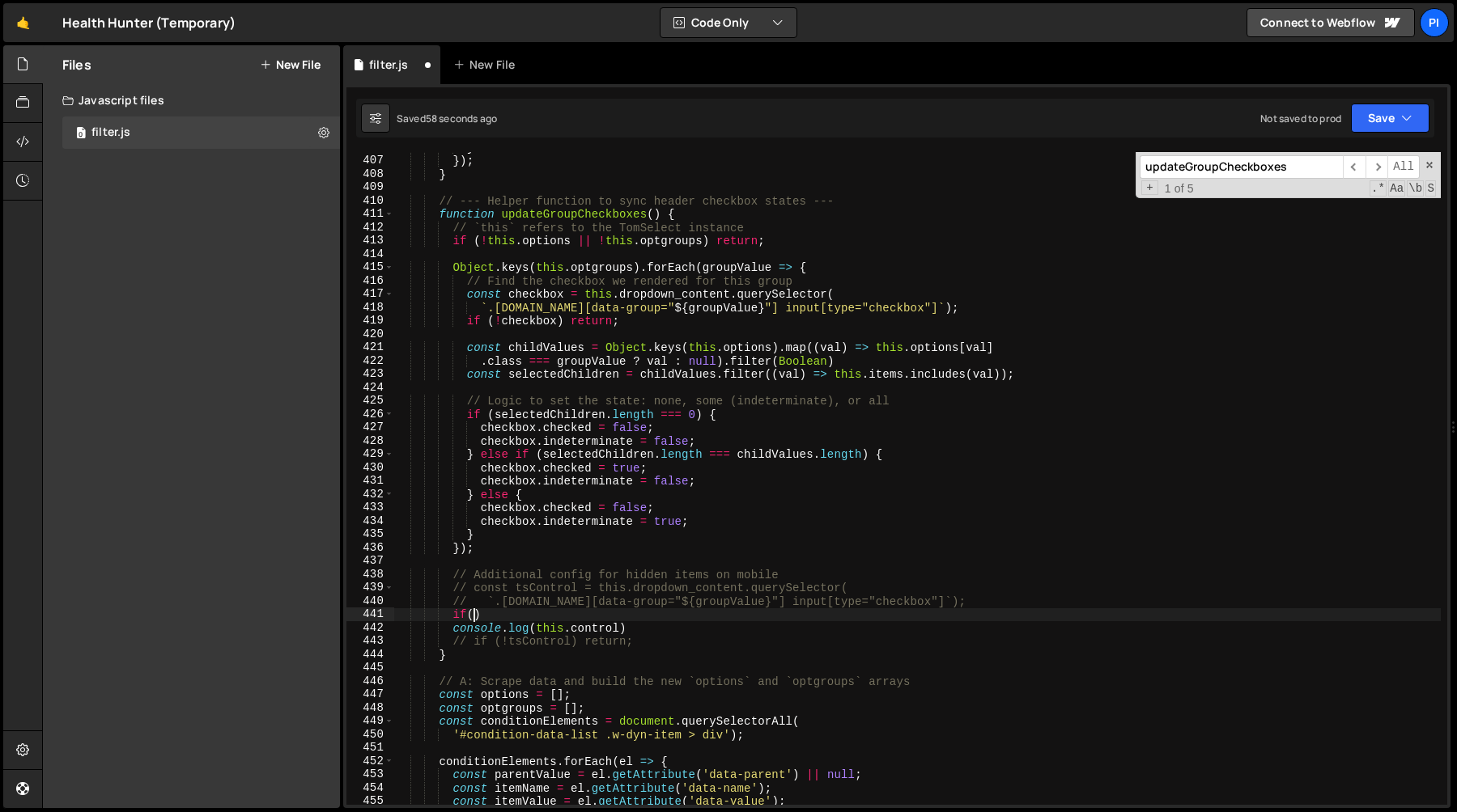
scroll to position [0, 4]
paste textarea "this.control"
type textarea "if(this.control) {}"
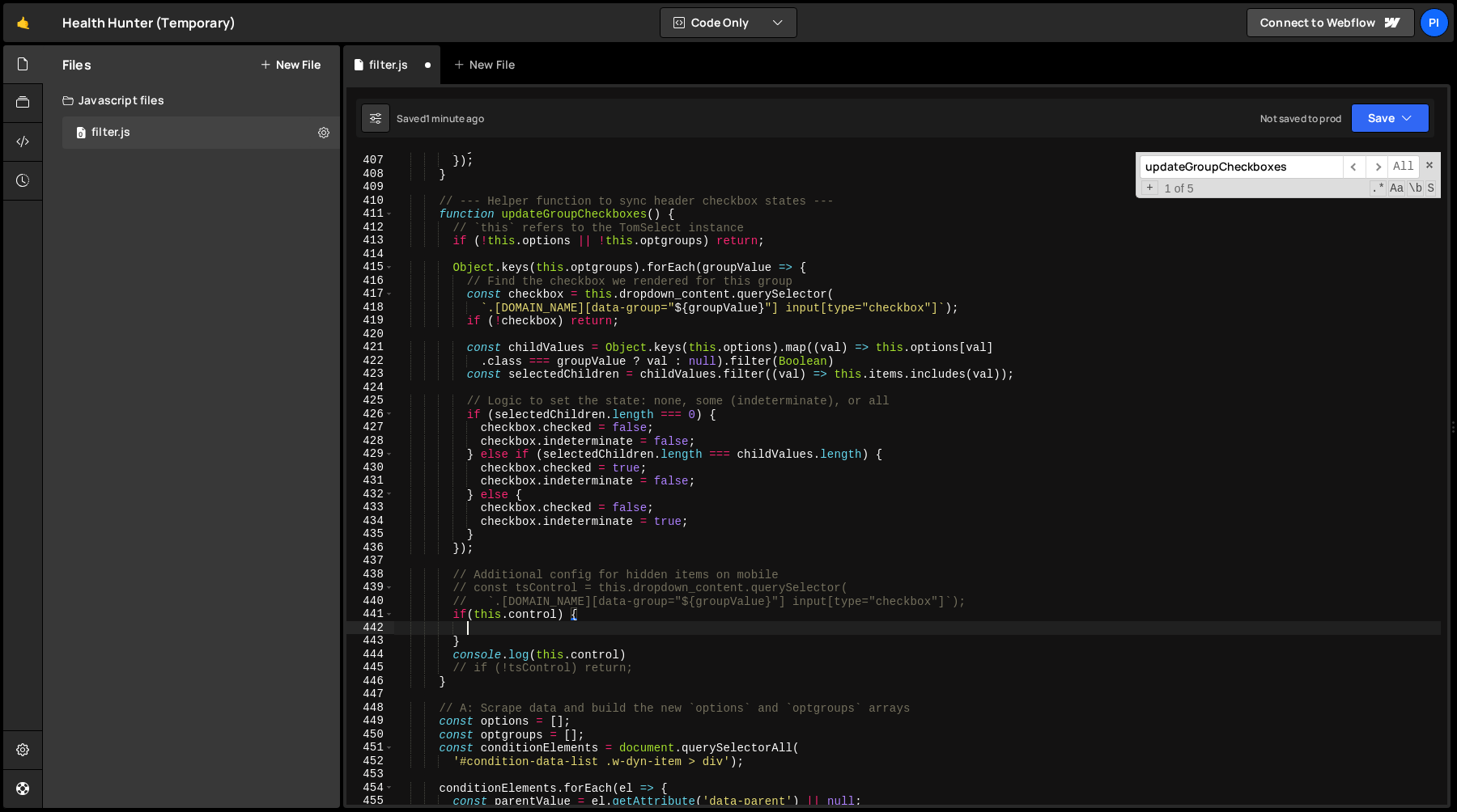
scroll to position [0, 4]
paste textarea "this.control"
click at [796, 622] on div "} }) ; } // --- Helper function to sync header checkbox states --- function upd…" at bounding box center [917, 480] width 1046 height 680
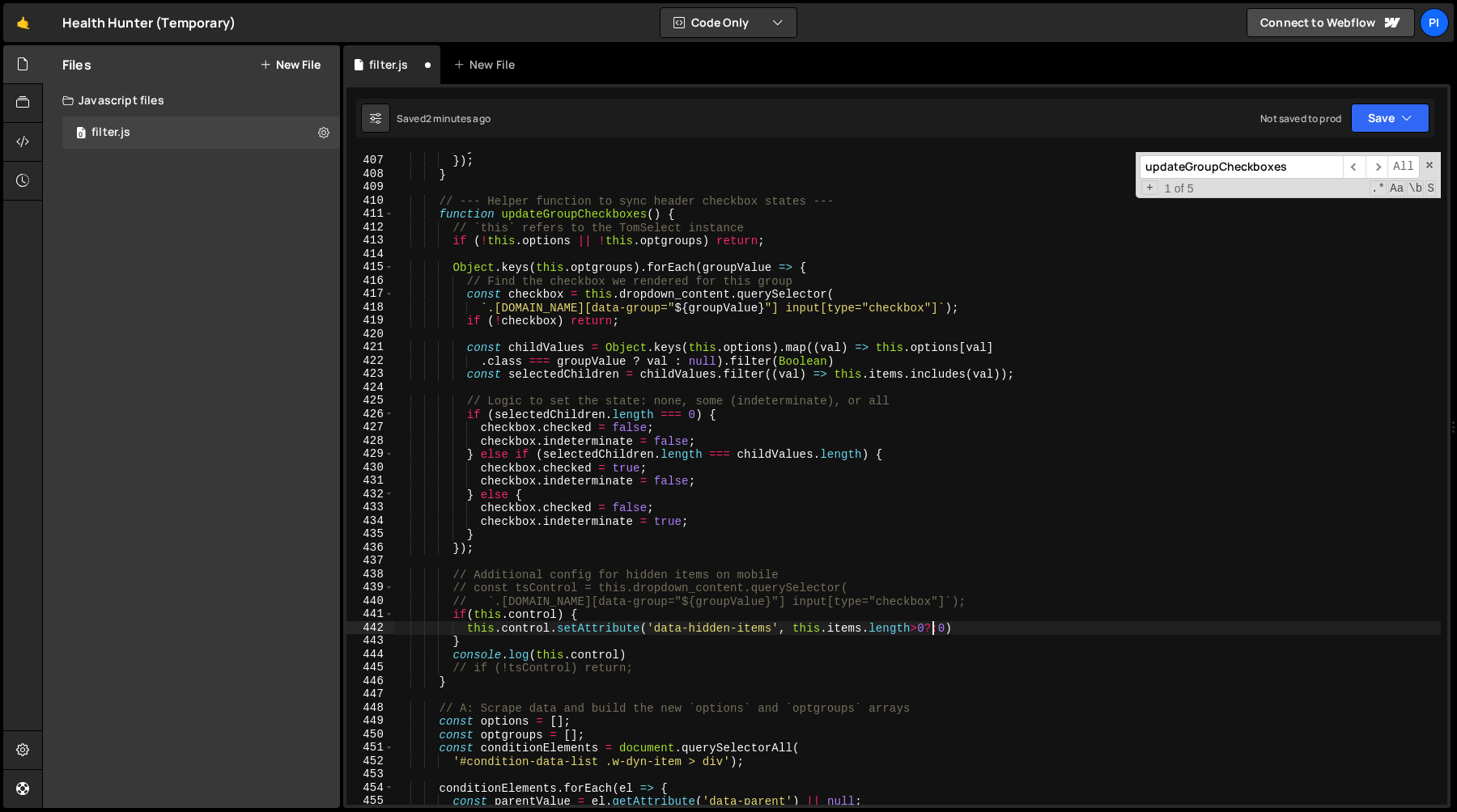
paste textarea "this.items.length"
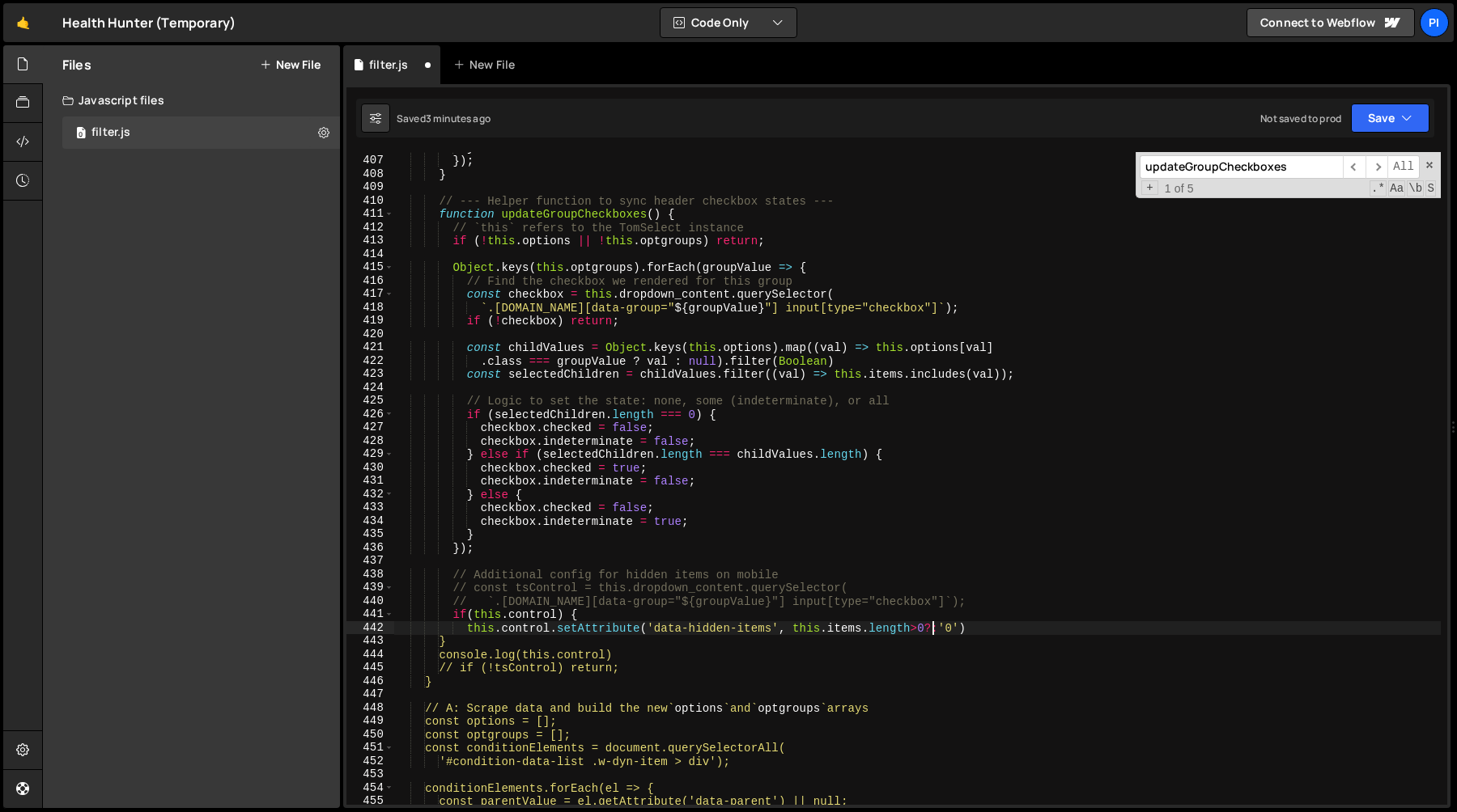
paste textarea "this.items.length"
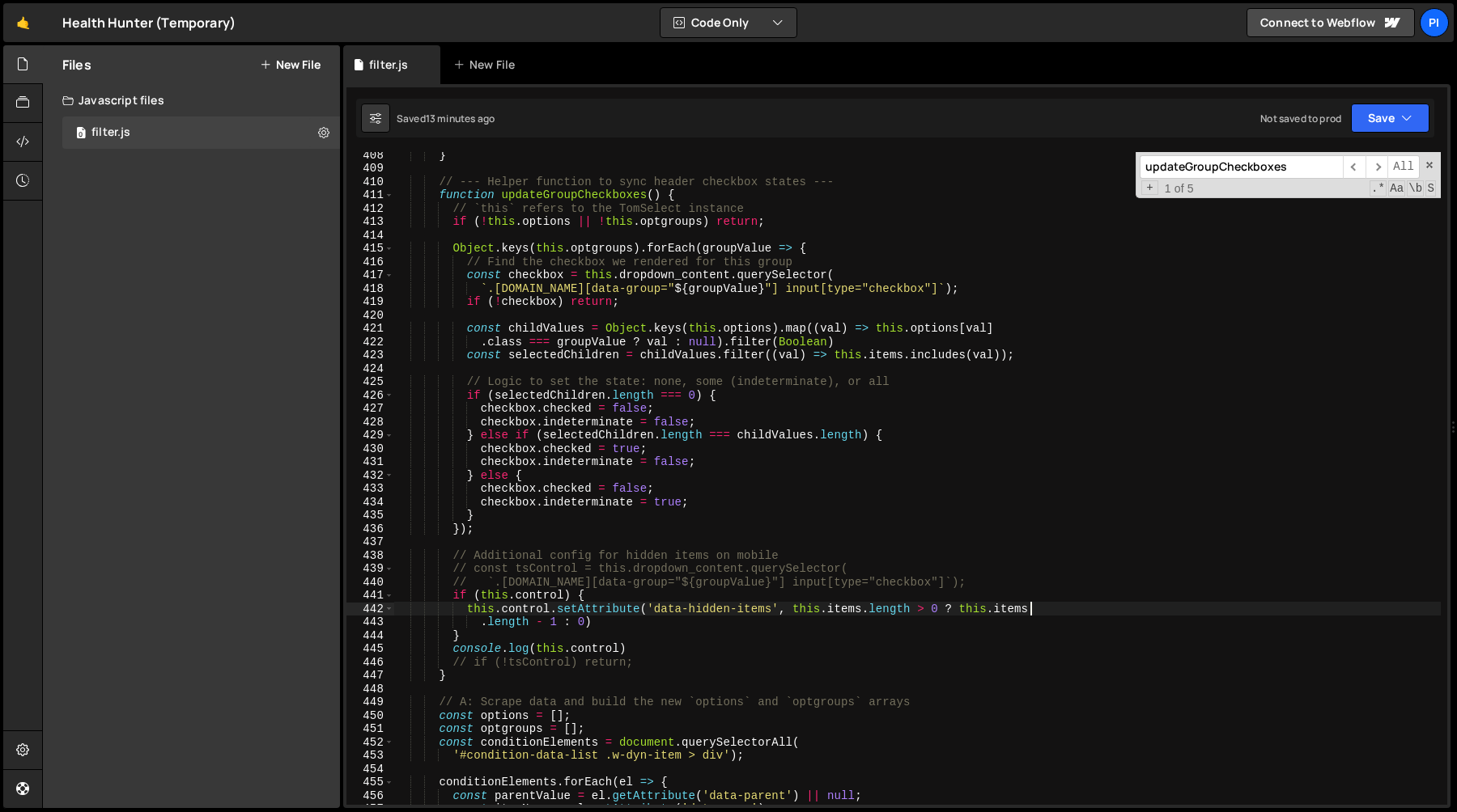
scroll to position [5471, 0]
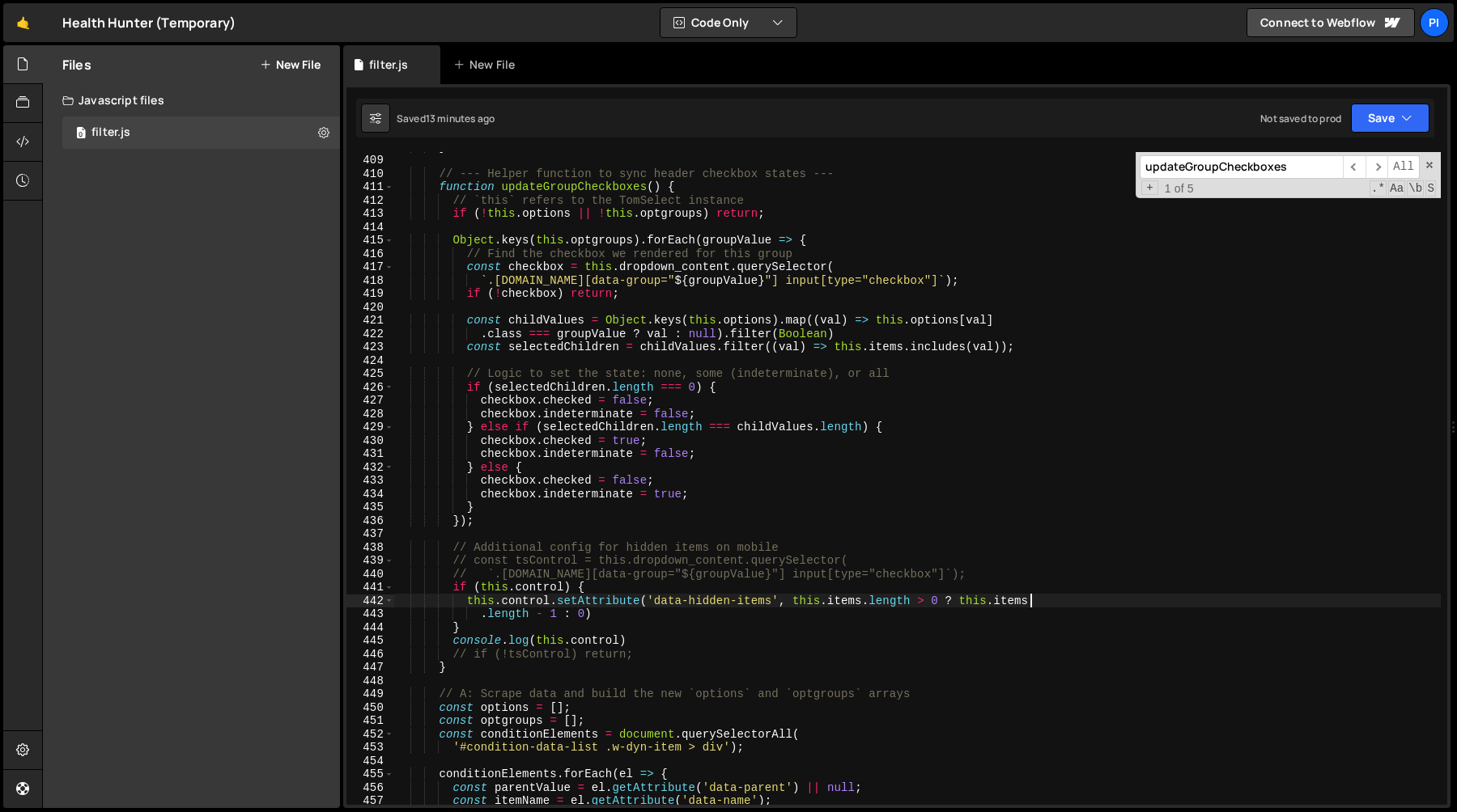
click at [630, 635] on div "} // --- Helper function to sync header checkbox states --- function updateGrou…" at bounding box center [917, 480] width 1046 height 680
click at [619, 634] on div "} // --- Helper function to sync header checkbox states --- function updateGrou…" at bounding box center [917, 480] width 1046 height 680
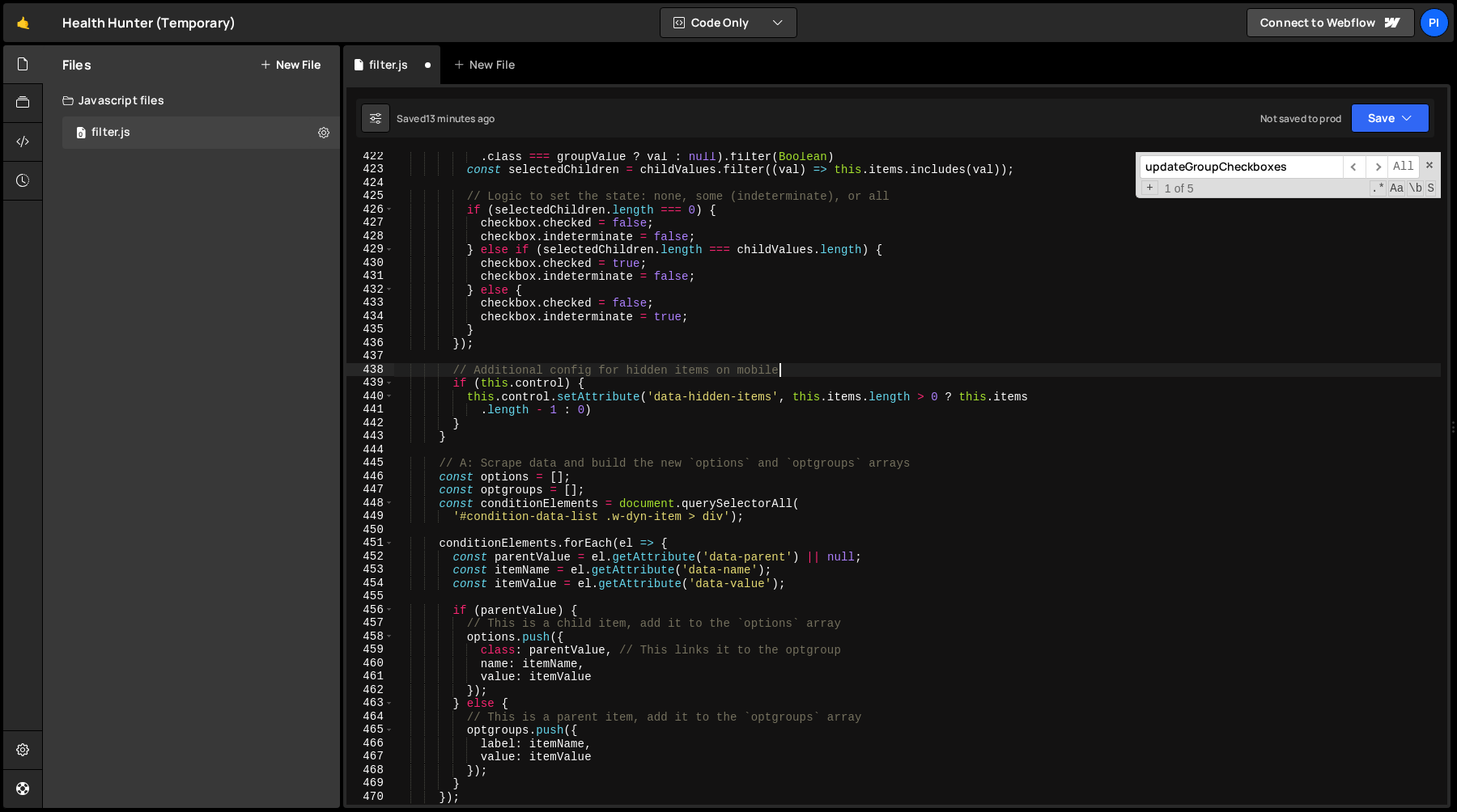
scroll to position [5676, 0]
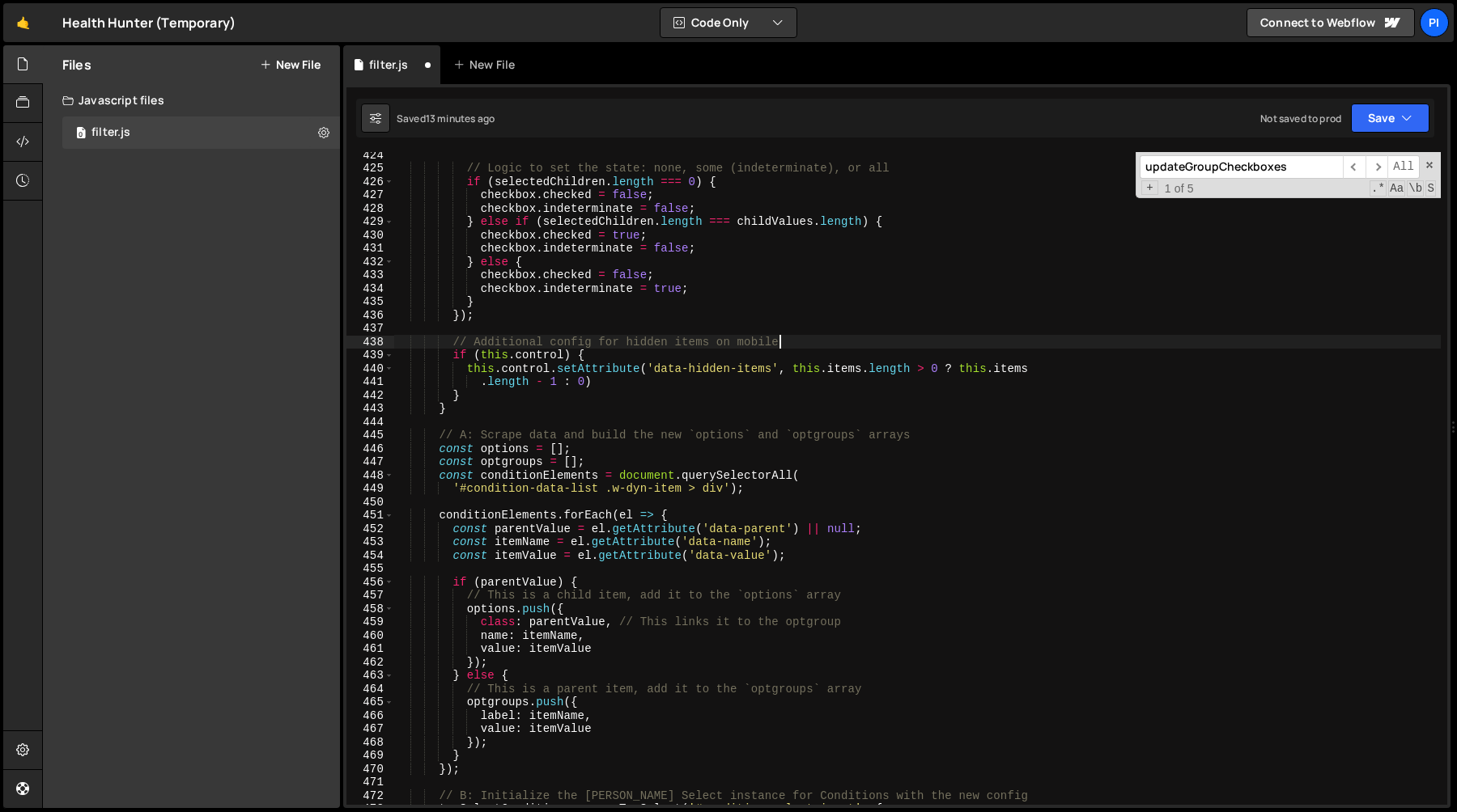
click at [649, 410] on div "// Logic to set the state: none, some (indeterminate), or all if ( selectedChil…" at bounding box center [917, 488] width 1046 height 680
type textarea "}"
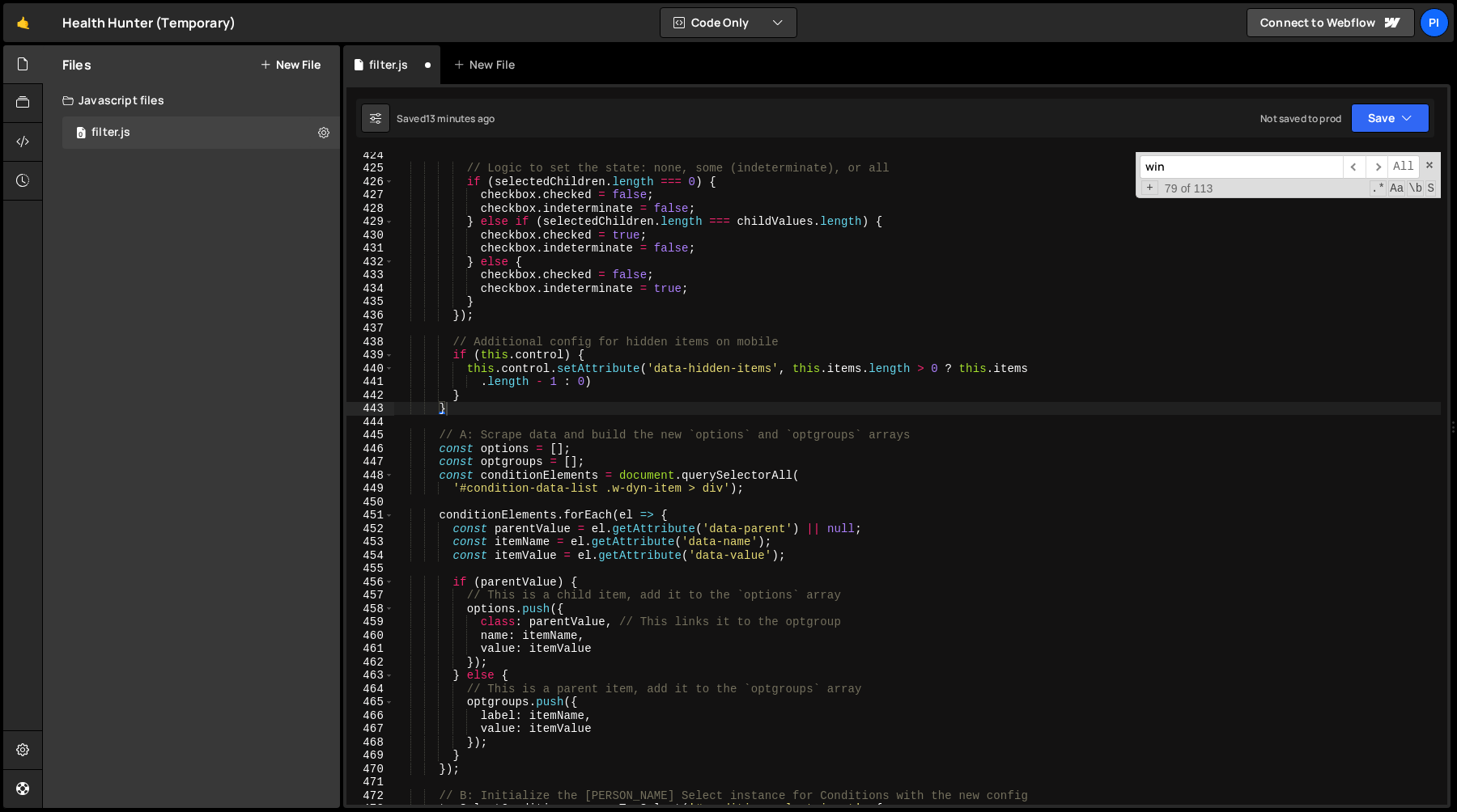
scroll to position [6174, 0]
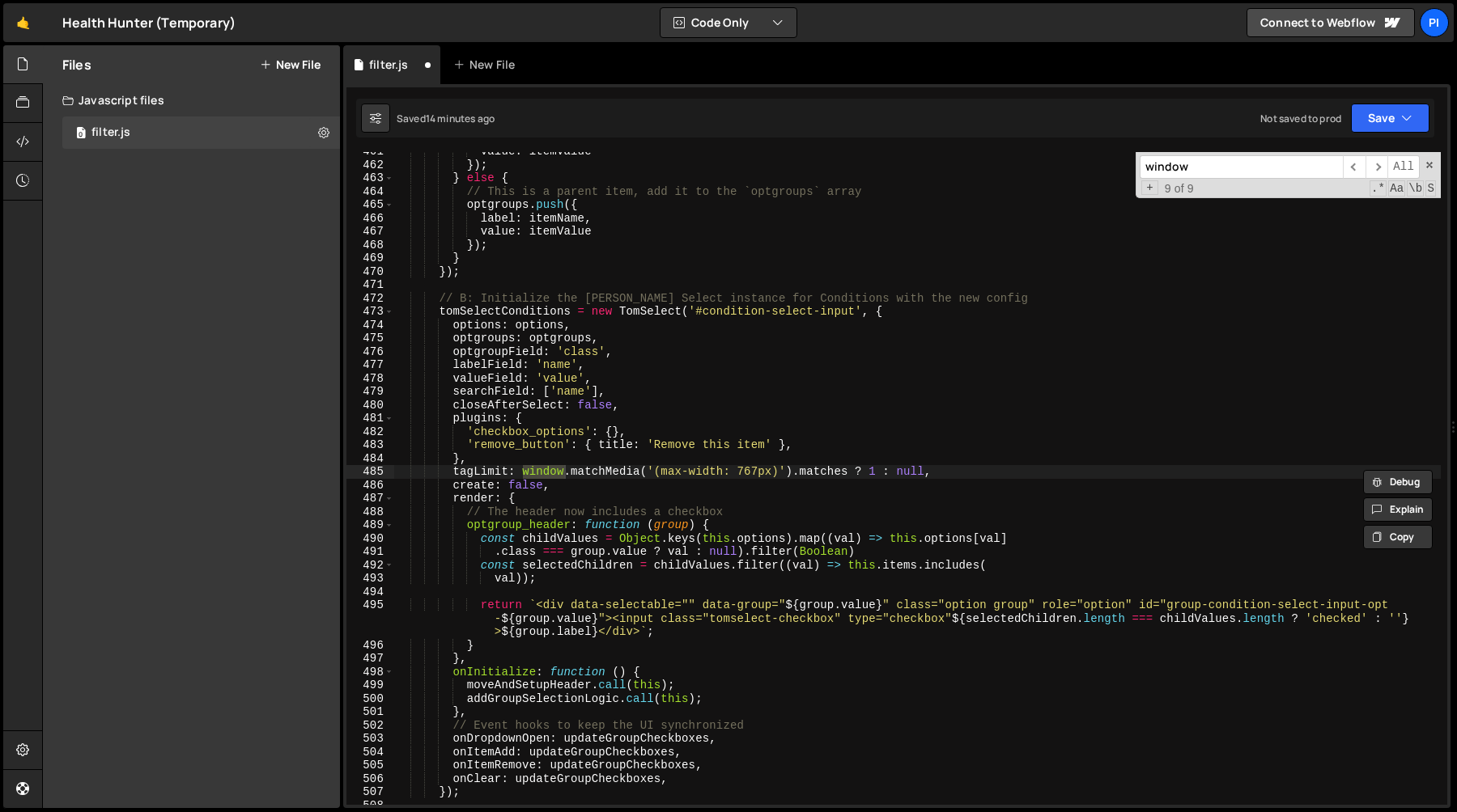
type input "window"
click at [519, 469] on div "value : itemValue }) ; } else { // This is a parent item, add it to the `optgro…" at bounding box center [917, 478] width 1046 height 653
click at [848, 471] on div "value : itemValue }) ; } else { // This is a parent item, add it to the `optgro…" at bounding box center [917, 485] width 1046 height 680
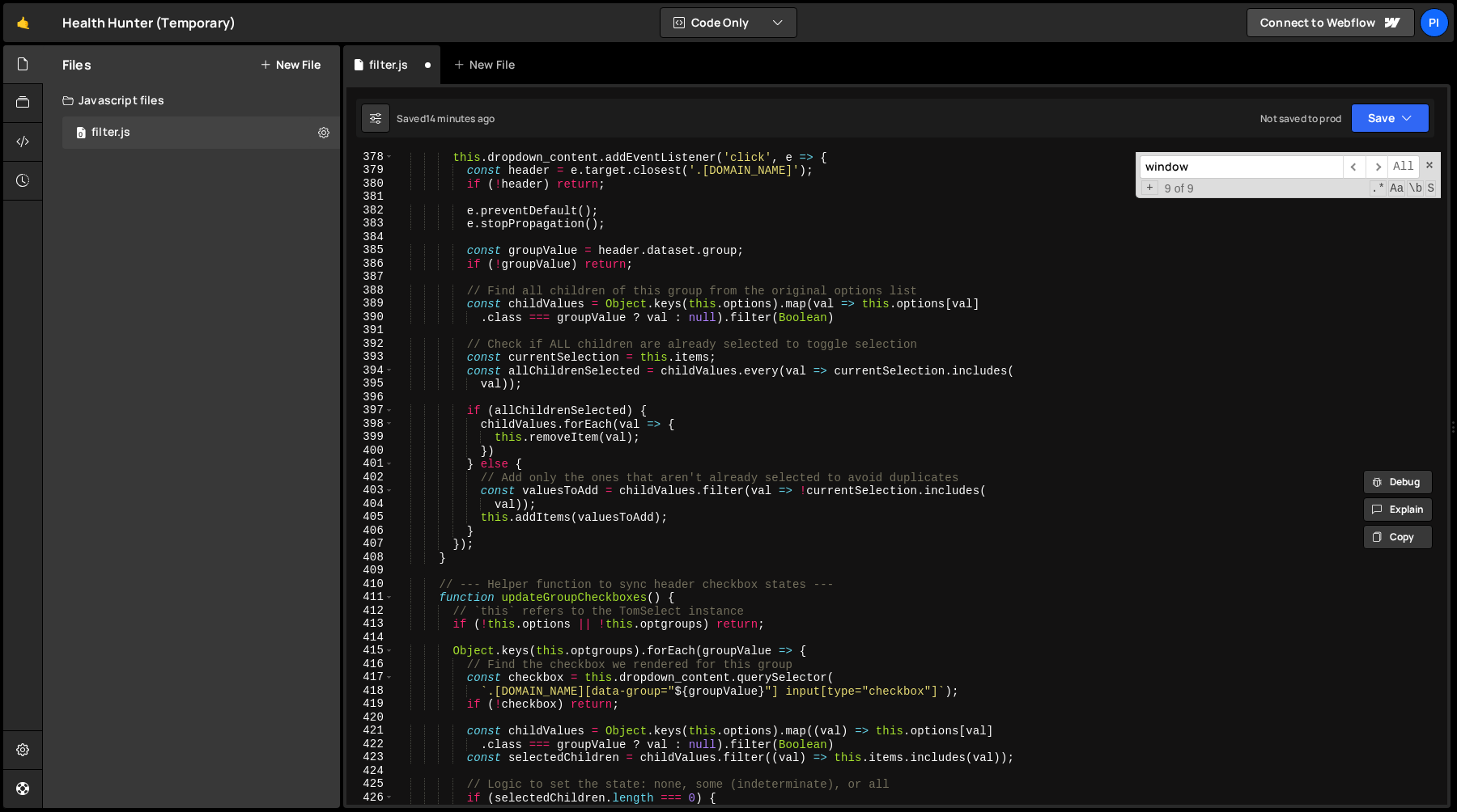
click at [785, 346] on div "this . dropdown_content . addEventListener ( 'click' , e => { const header = e …" at bounding box center [917, 490] width 1046 height 680
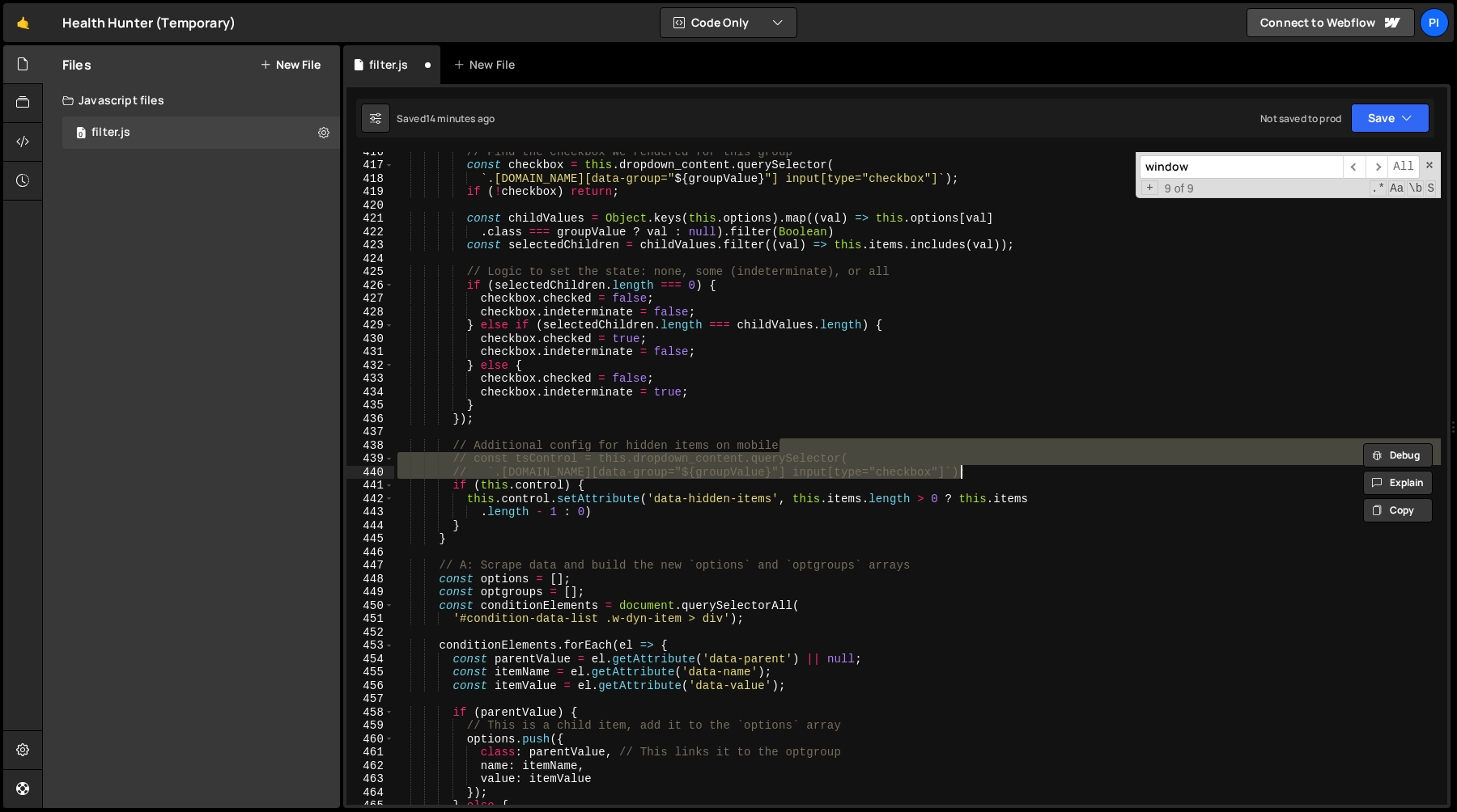
scroll to position [5573, 0]
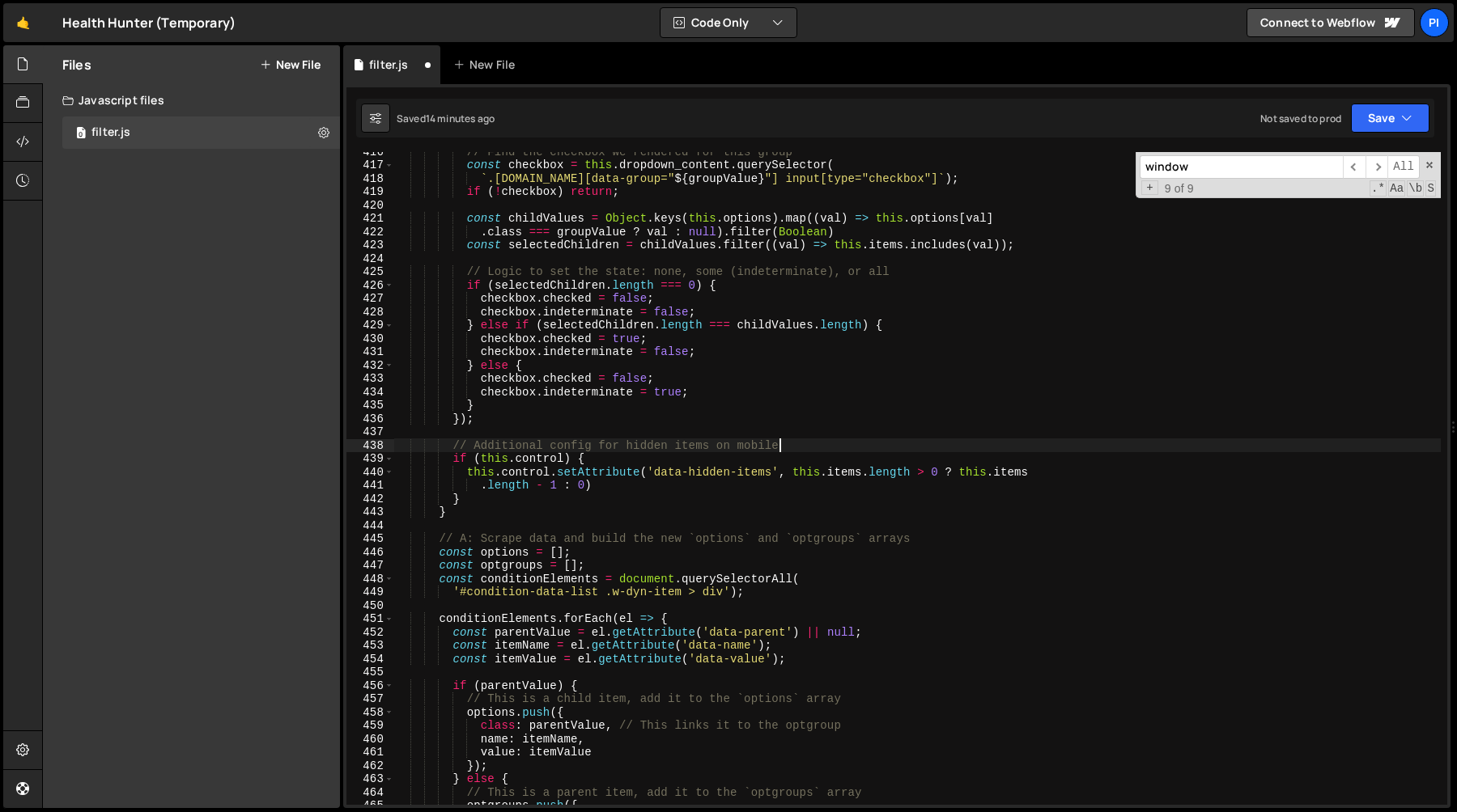
click at [521, 472] on div "// Find the checkbox we rendered for this group const checkbox = this . dropdow…" at bounding box center [917, 485] width 1046 height 680
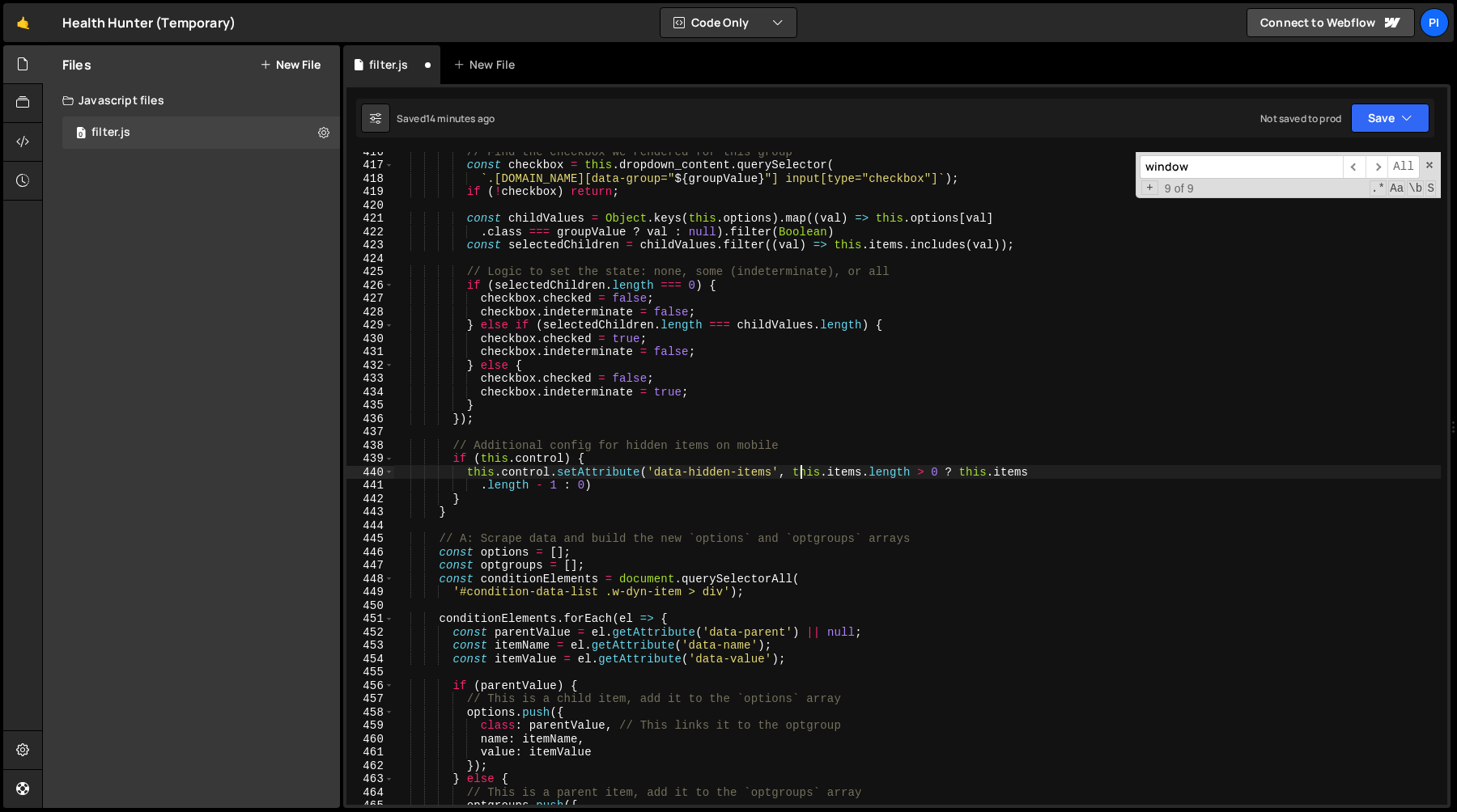
drag, startPoint x: 798, startPoint y: 470, endPoint x: 812, endPoint y: 470, distance: 14.0
click at [798, 470] on div "// Find the checkbox we rendered for this group const checkbox = this . dropdow…" at bounding box center [917, 485] width 1046 height 680
click at [796, 474] on div "// Find the checkbox we rendered for this group const checkbox = this . dropdow…" at bounding box center [917, 485] width 1046 height 680
click at [553, 488] on div "// Find the checkbox we rendered for this group const checkbox = this . dropdow…" at bounding box center [917, 485] width 1046 height 680
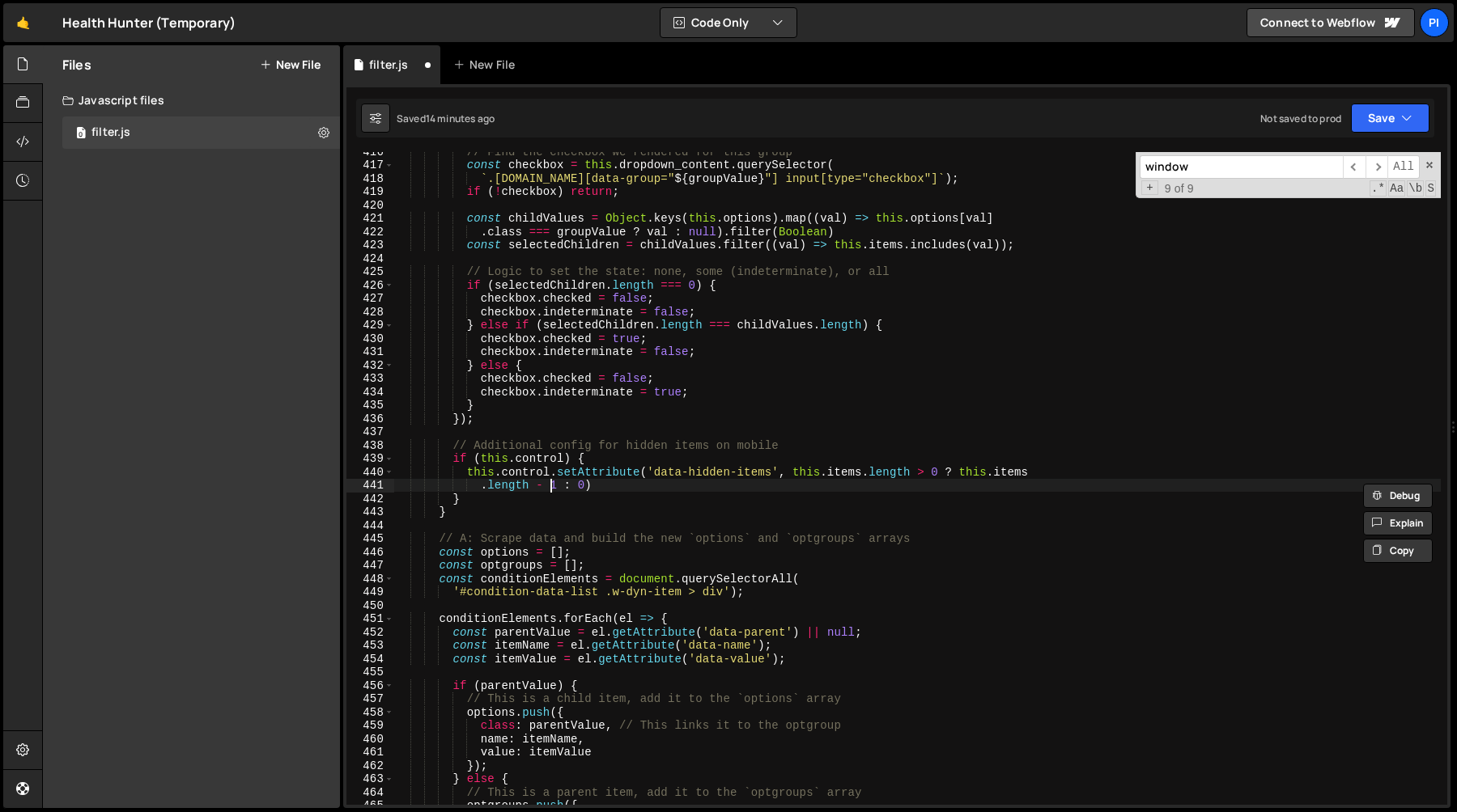
paste textarea "window.matchMedia('(max-width: 767px)').matches"
type textarea ".length - (window.matchMedia('(max-width: 767px)').matches ? 1 : 5) : 0)"
